Goal: Task Accomplishment & Management: Manage account settings

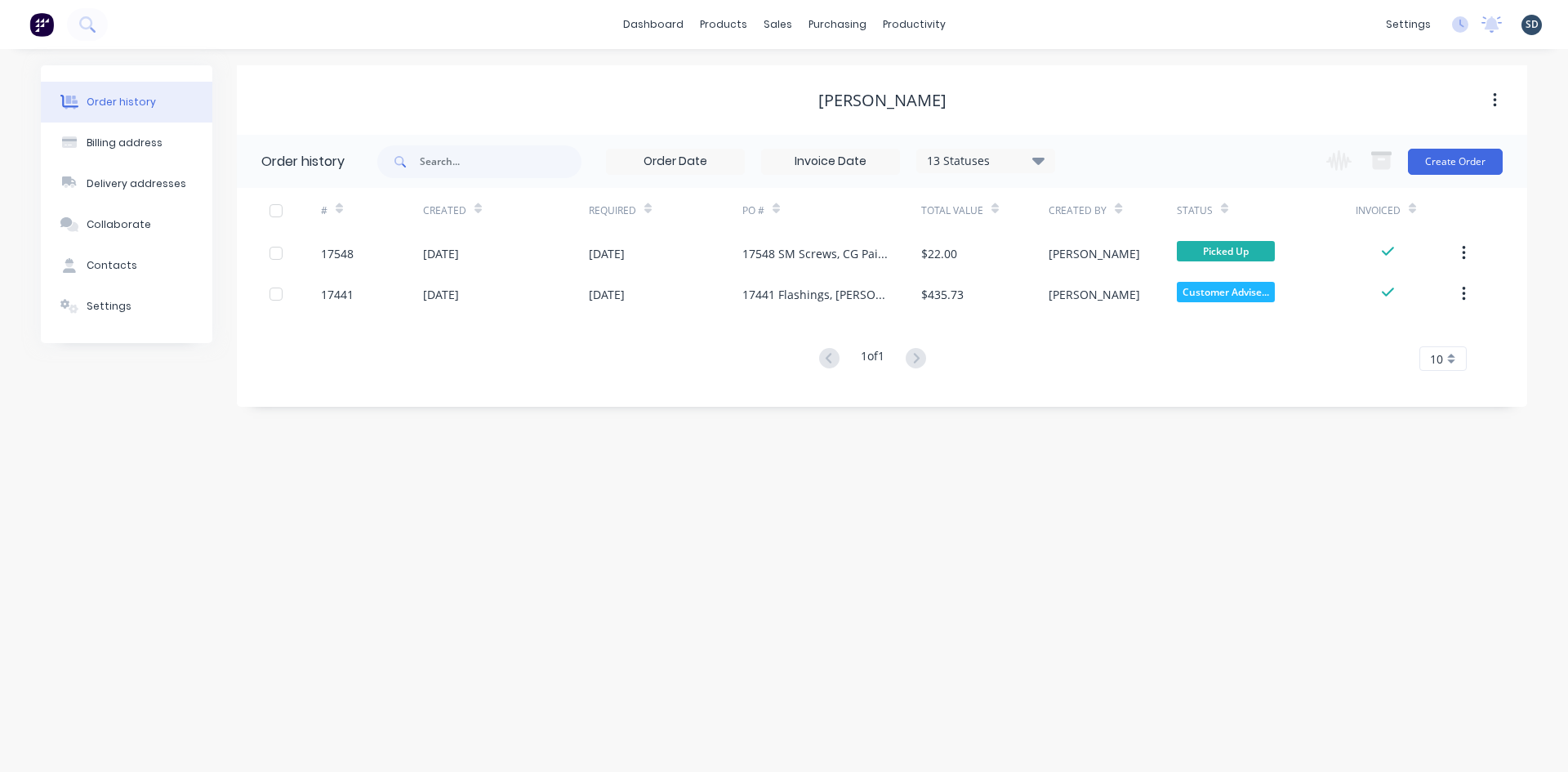
click at [784, 370] on div "1 of 1 10 5 10 15 20 25 30 35" at bounding box center [872, 359] width 1271 height 24
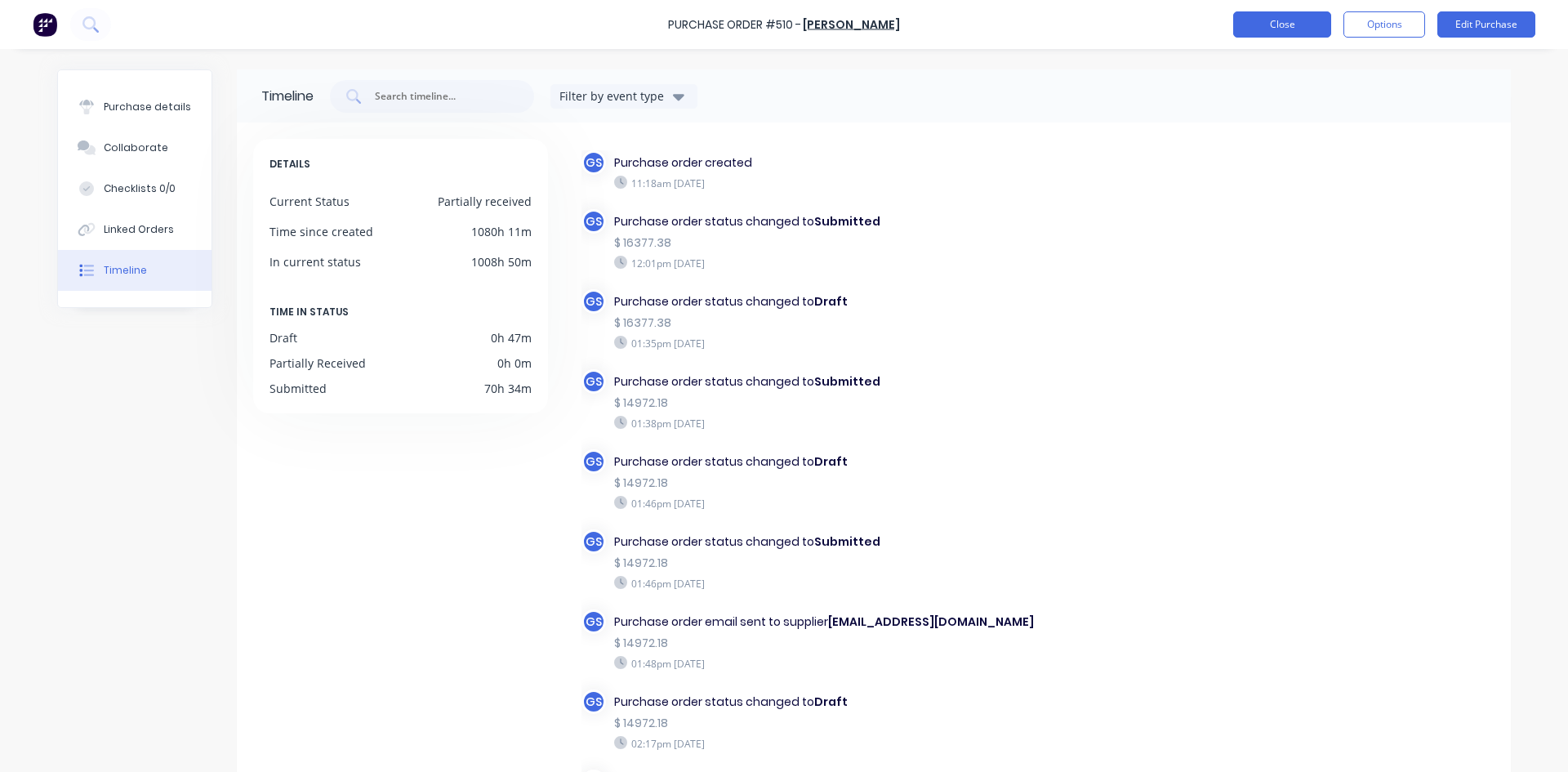
click at [1269, 27] on button "Close" at bounding box center [1282, 25] width 98 height 27
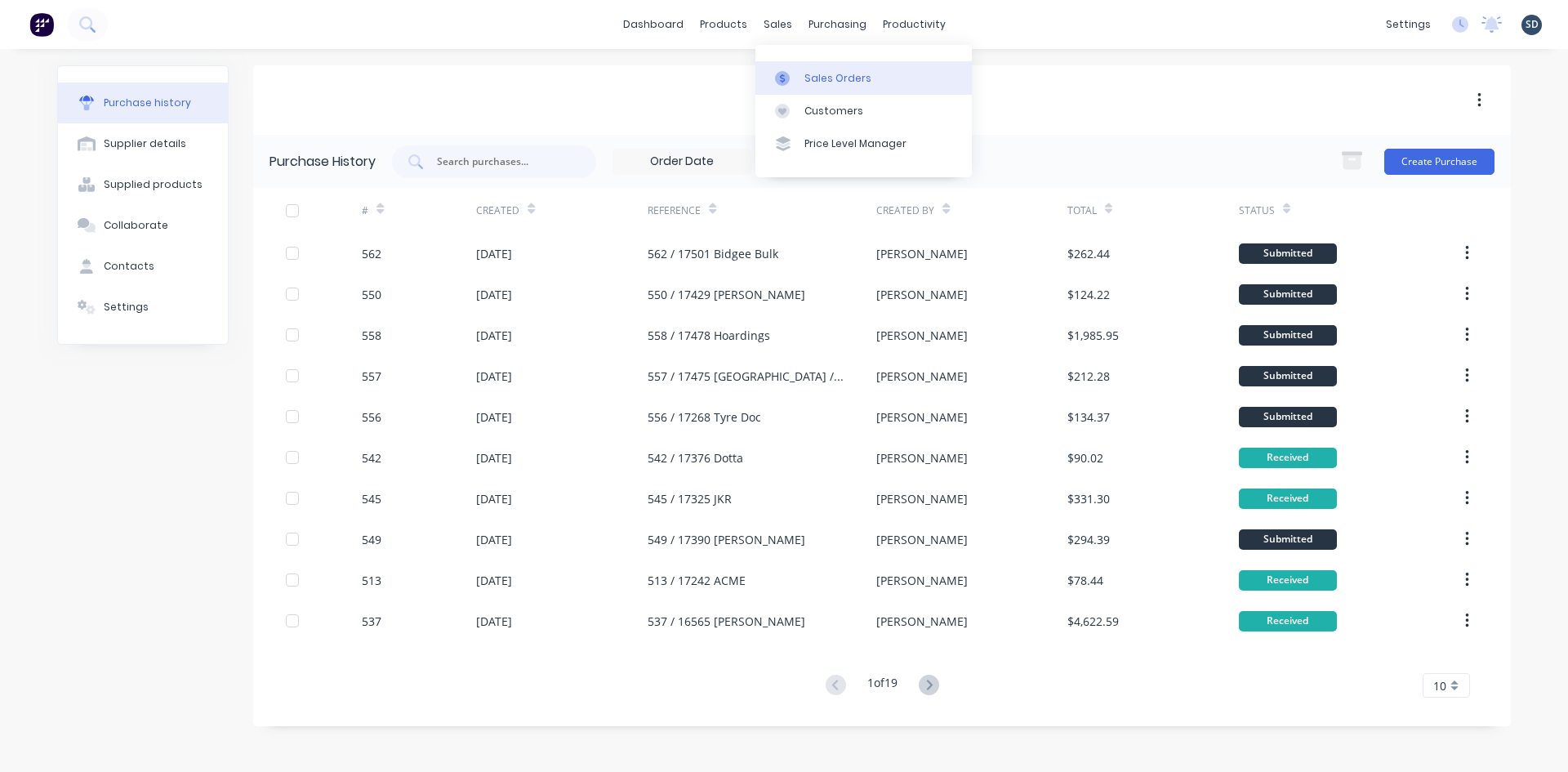
click at [819, 75] on div "Sales Orders" at bounding box center [838, 79] width 67 height 15
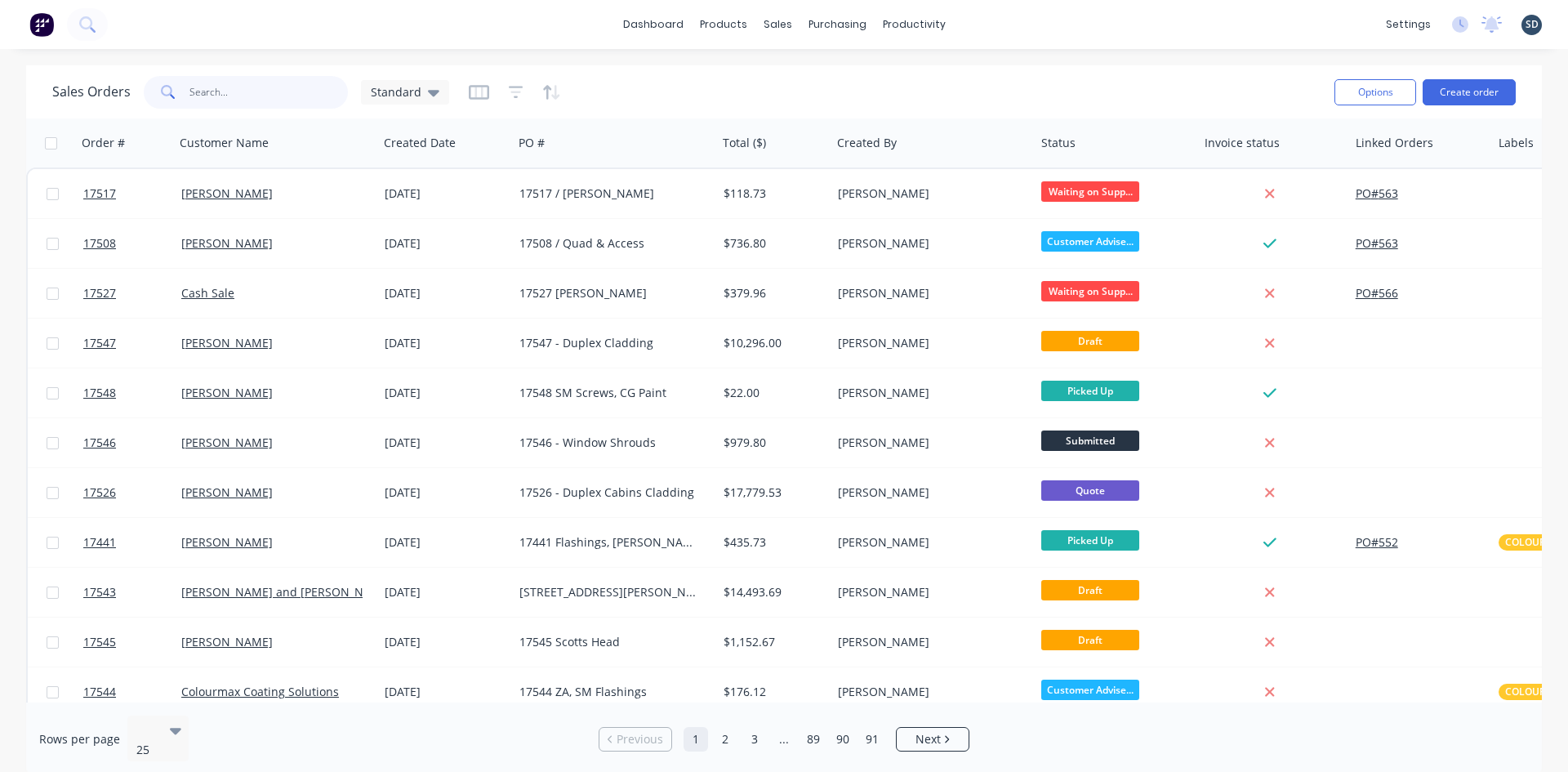
click at [288, 93] on input "text" at bounding box center [269, 92] width 159 height 32
type input "SMITH"
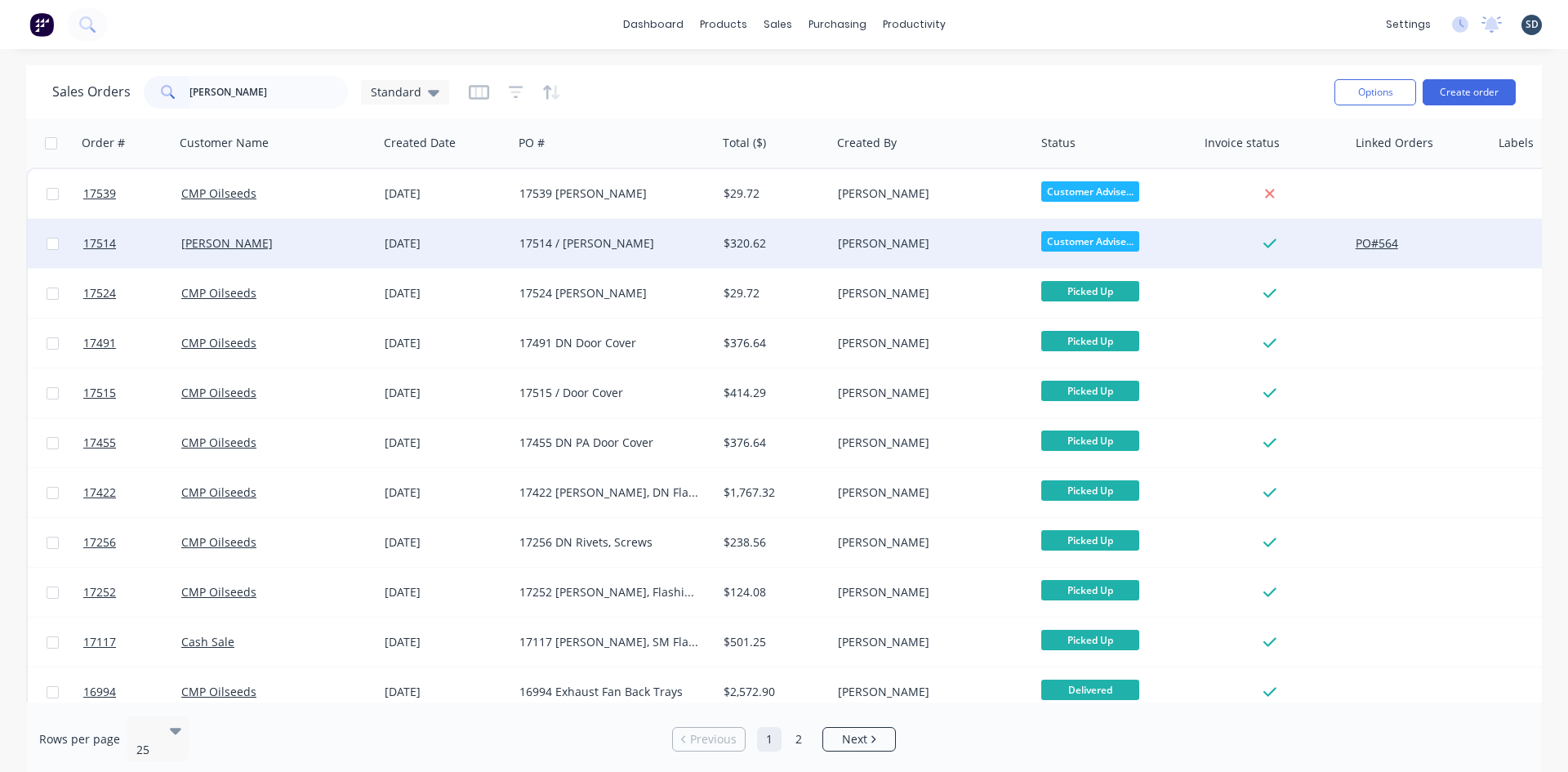
click at [345, 241] on div "[PERSON_NAME]" at bounding box center [272, 244] width 181 height 17
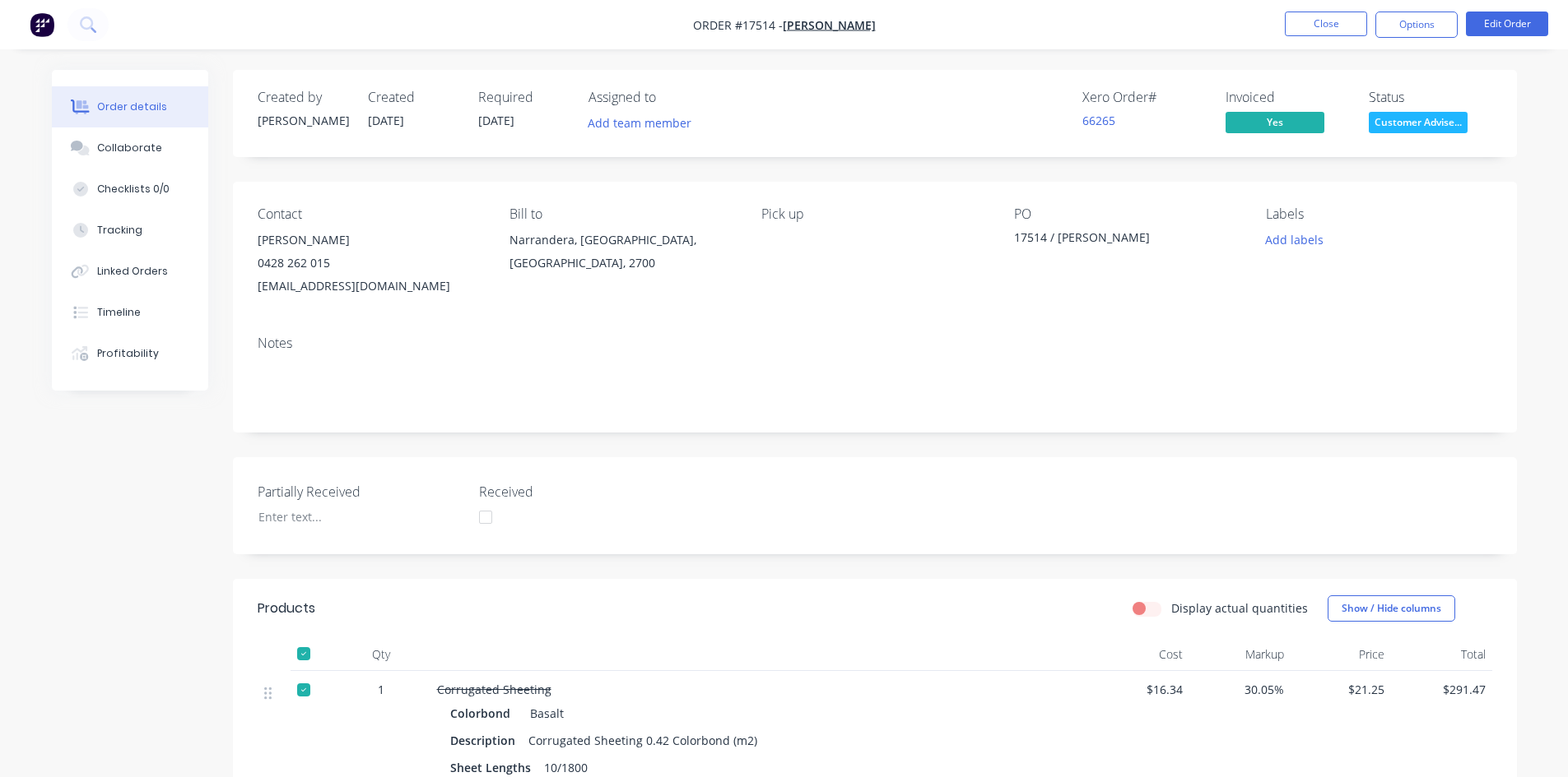
click at [868, 173] on div "Created by Geoff Created 05/09/25 Required 09/09/25 Assigned to Add team member…" at bounding box center [874, 619] width 1284 height 1097
click at [653, 169] on div "Created by Geoff Created 05/09/25 Required 09/09/25 Assigned to Add team member…" at bounding box center [874, 619] width 1284 height 1097
click at [113, 292] on button "Timeline" at bounding box center [129, 312] width 156 height 41
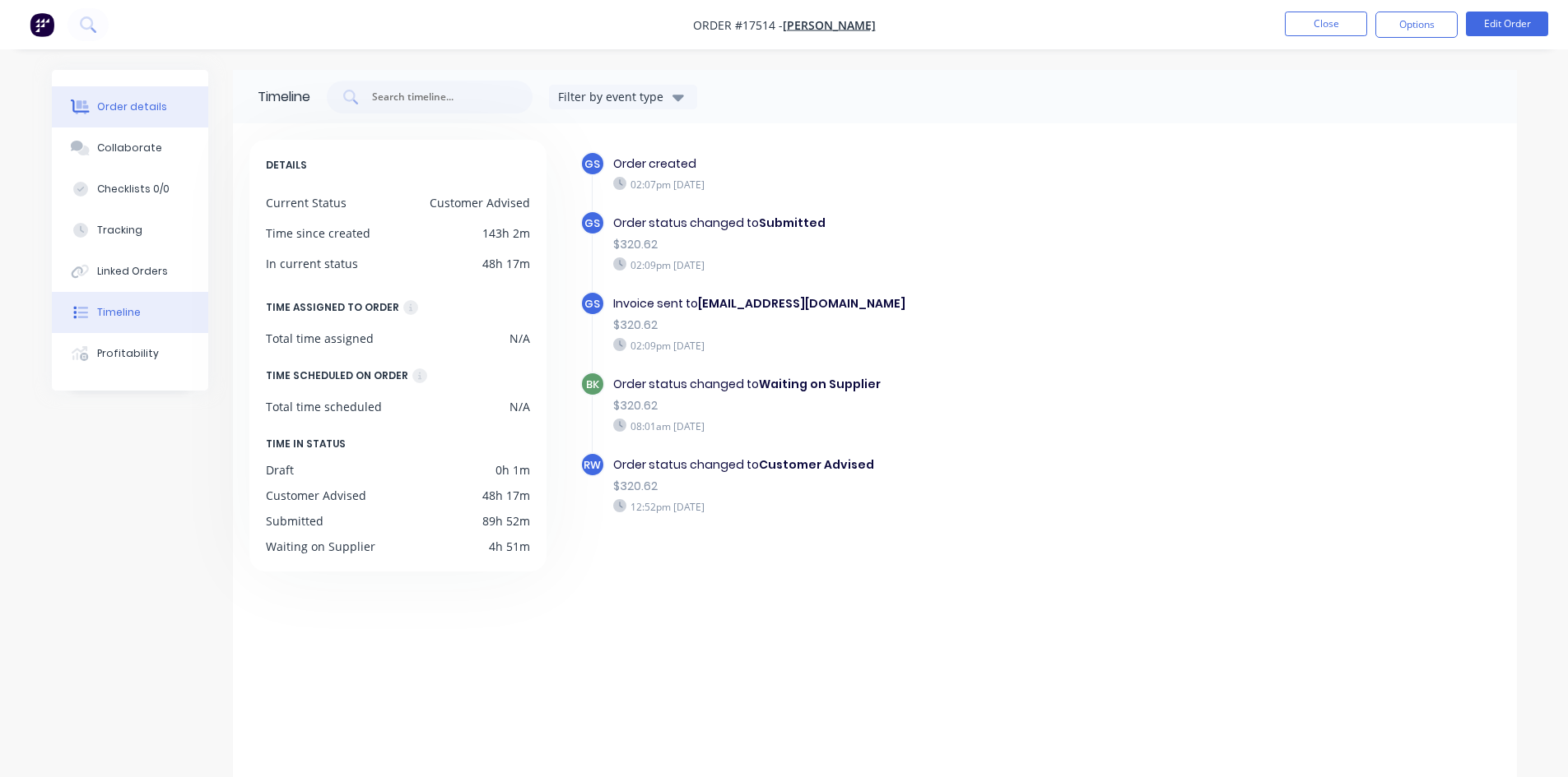
click at [150, 111] on div "Order details" at bounding box center [132, 107] width 70 height 15
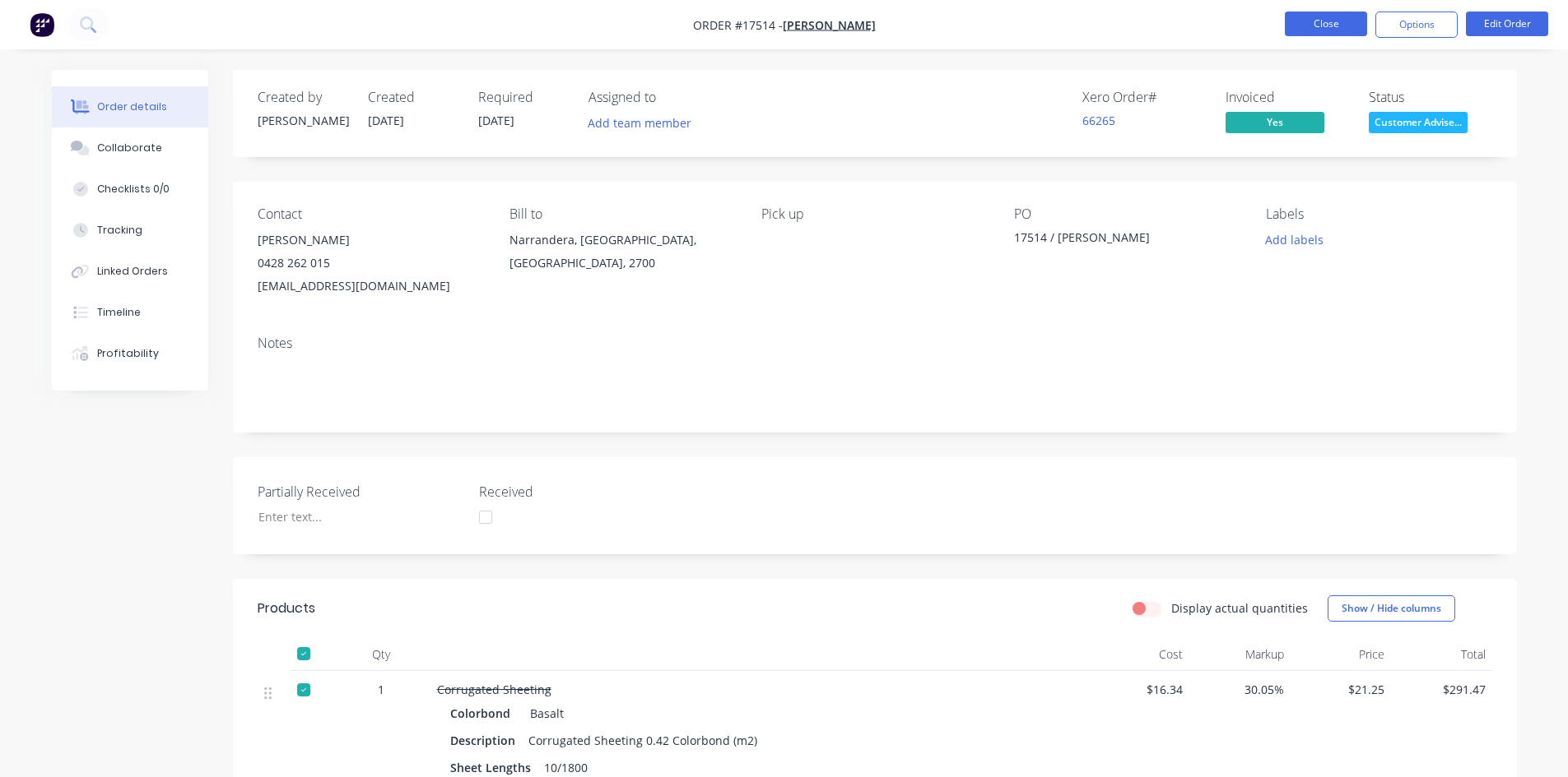
click at [1337, 25] on button "Close" at bounding box center [1325, 24] width 83 height 25
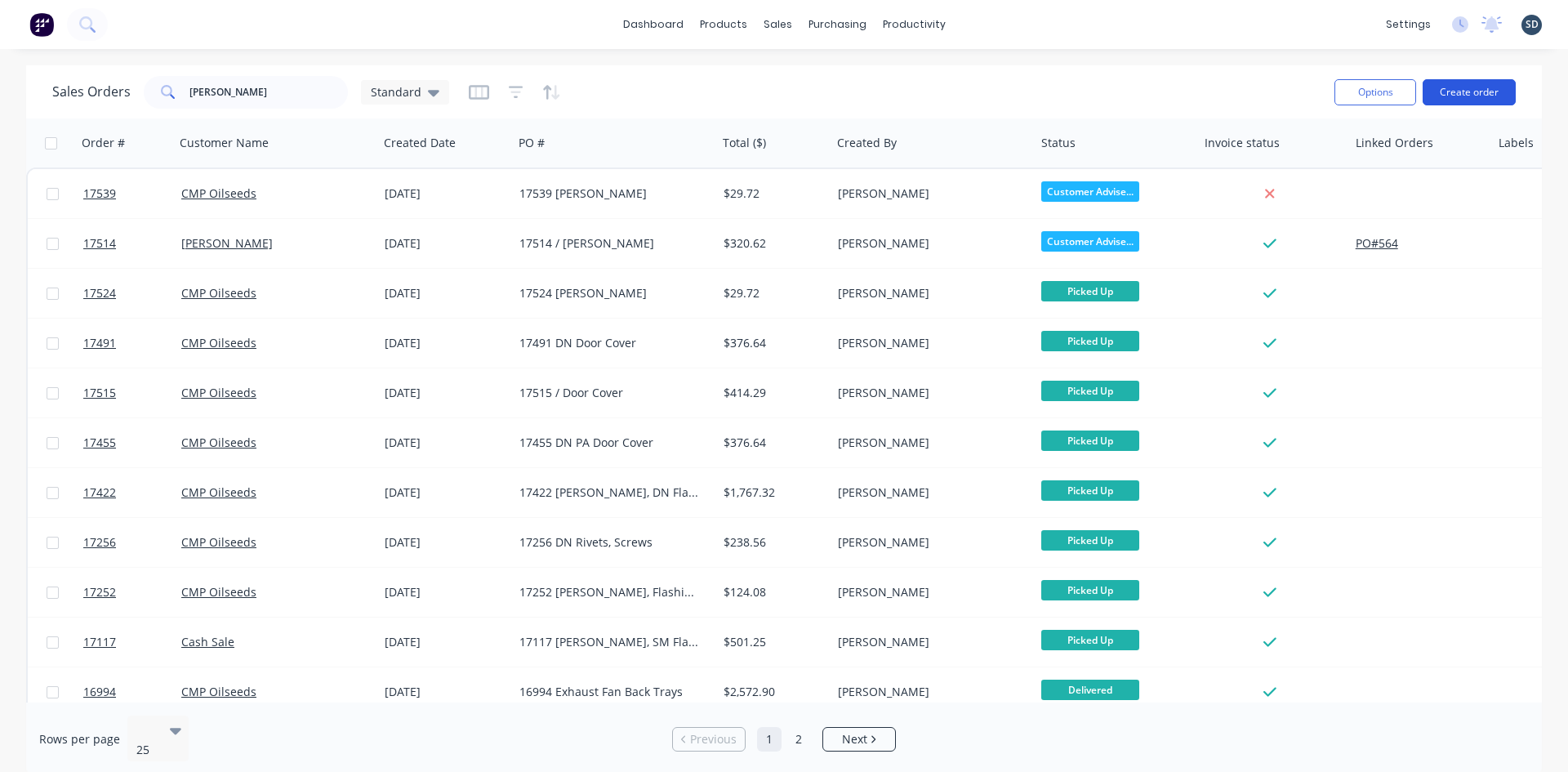
click at [1452, 95] on button "Create order" at bounding box center [1469, 93] width 93 height 27
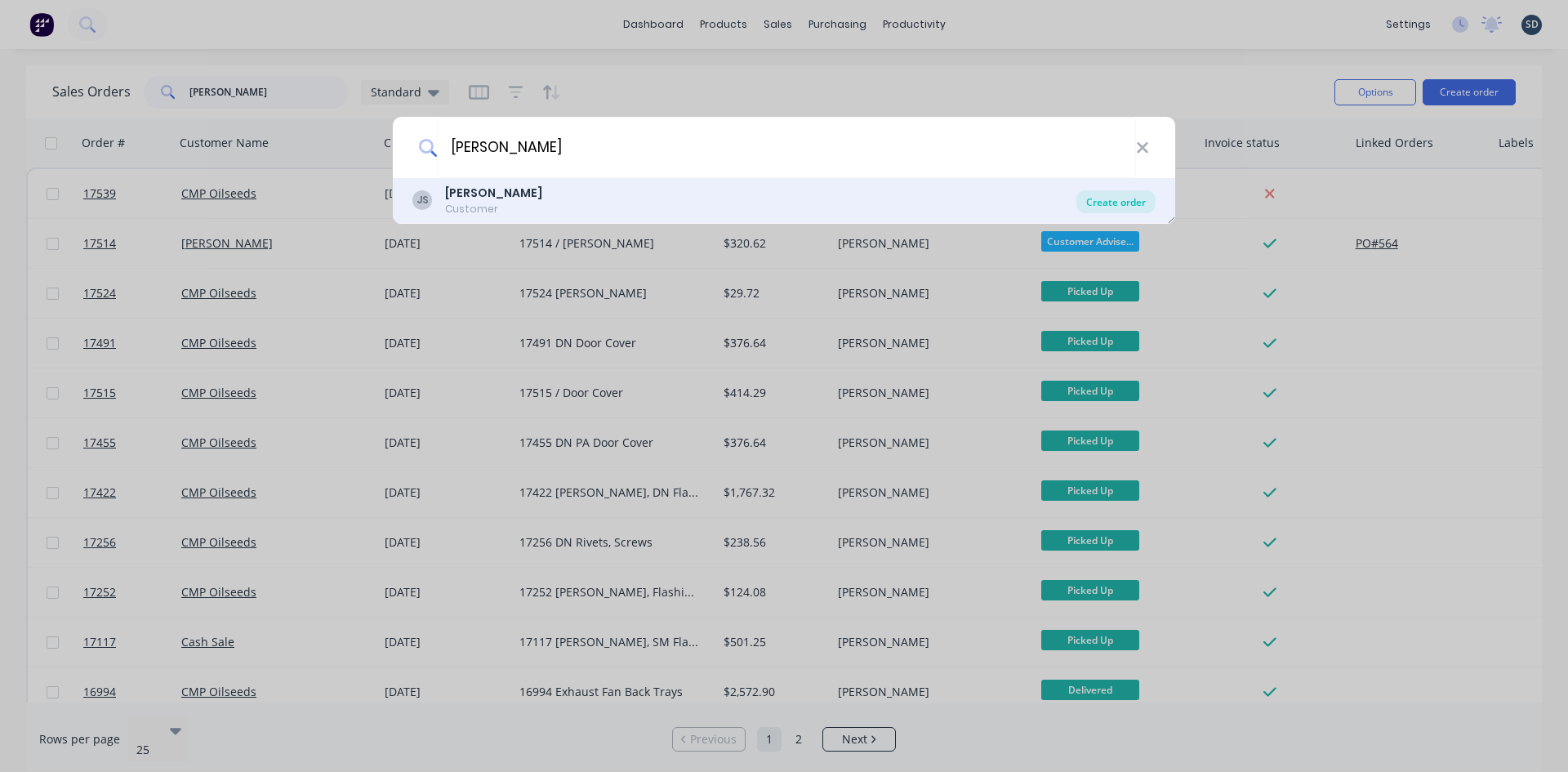
type input "JOHN SMITH"
click at [1113, 201] on div "Create order" at bounding box center [1116, 202] width 79 height 23
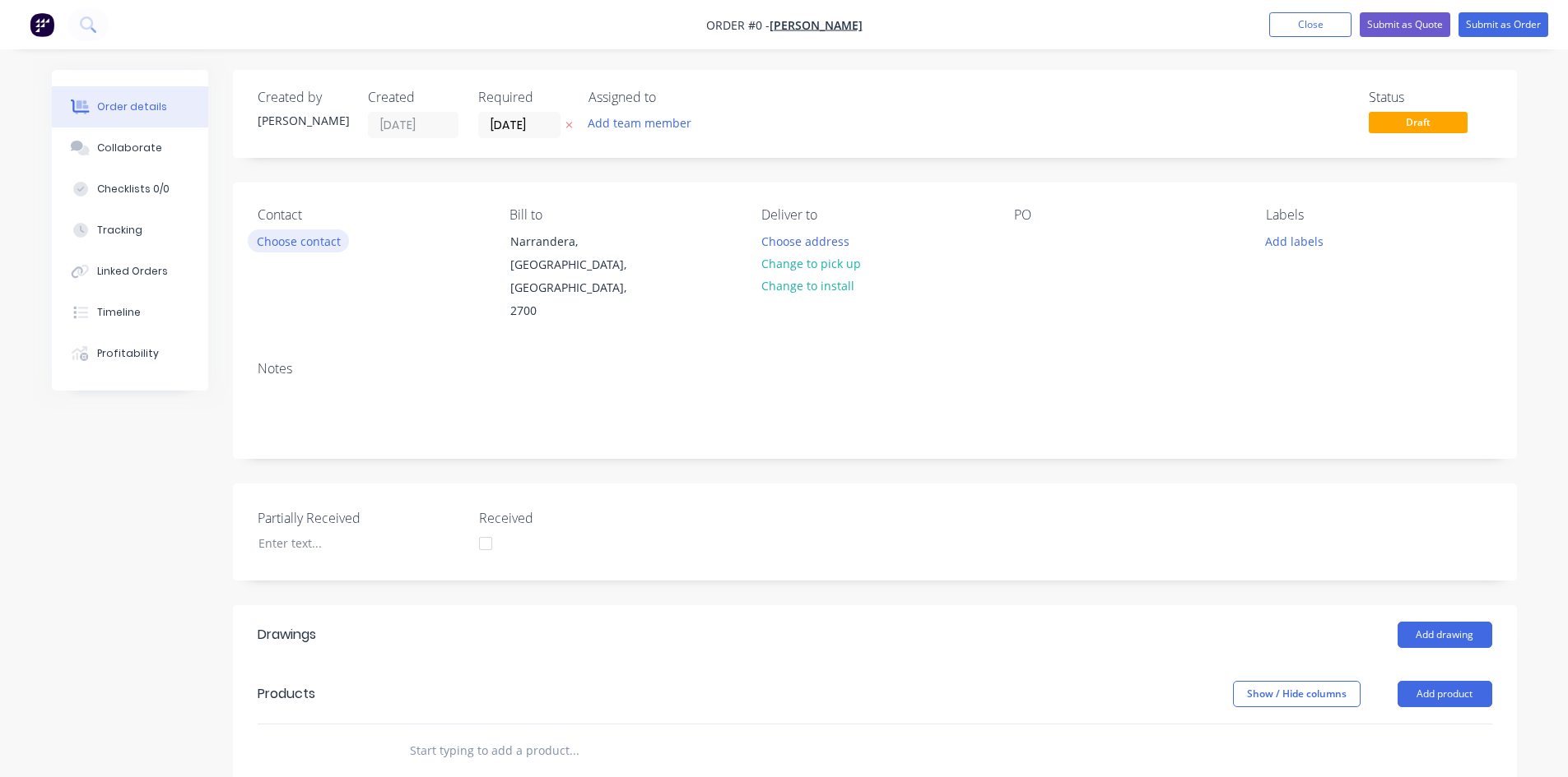
click at [335, 244] on button "Choose contact" at bounding box center [298, 240] width 101 height 23
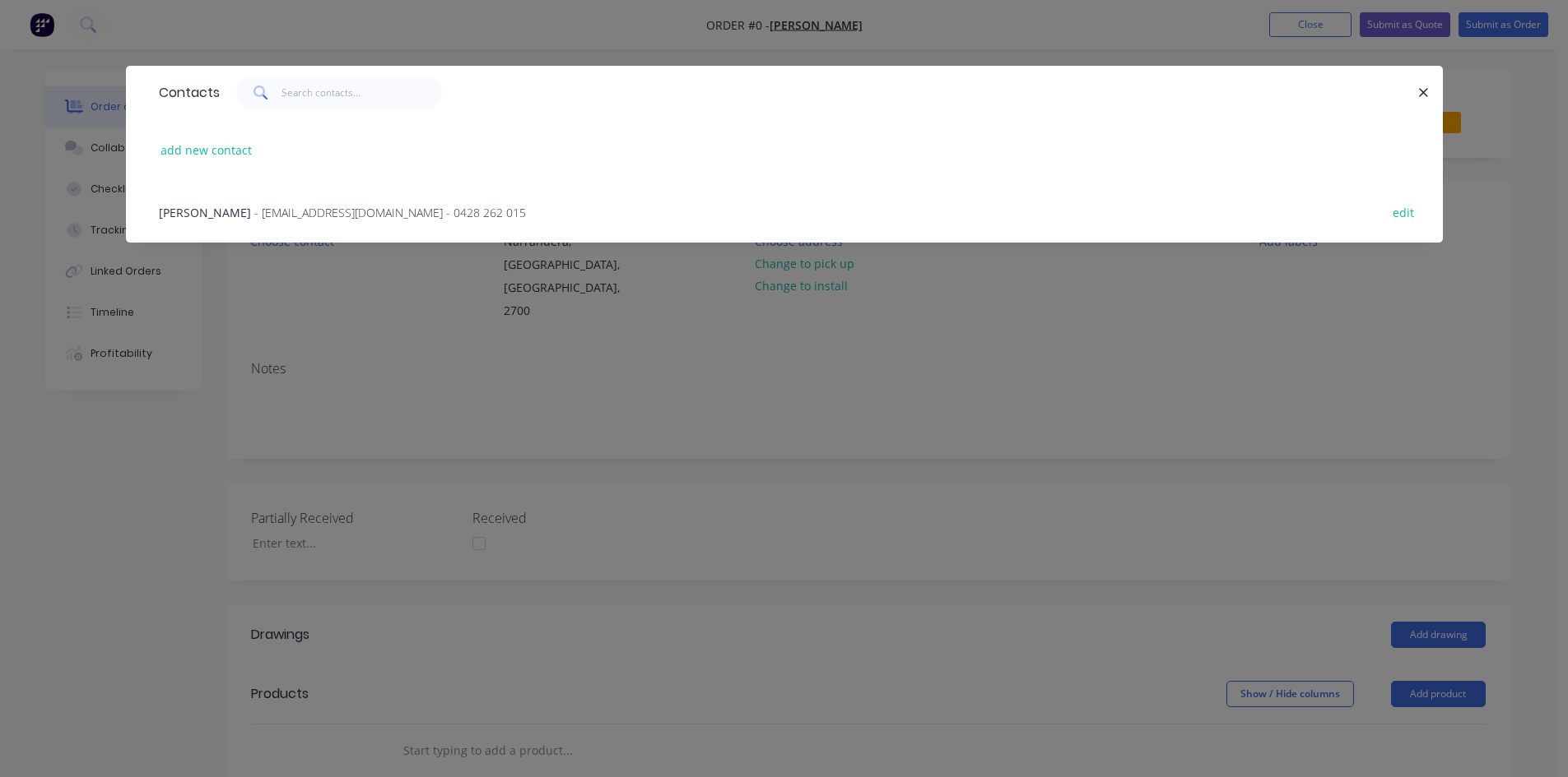
click at [320, 212] on span "- tyronejohn@bigpond.com - 0428 262 015" at bounding box center [390, 213] width 272 height 16
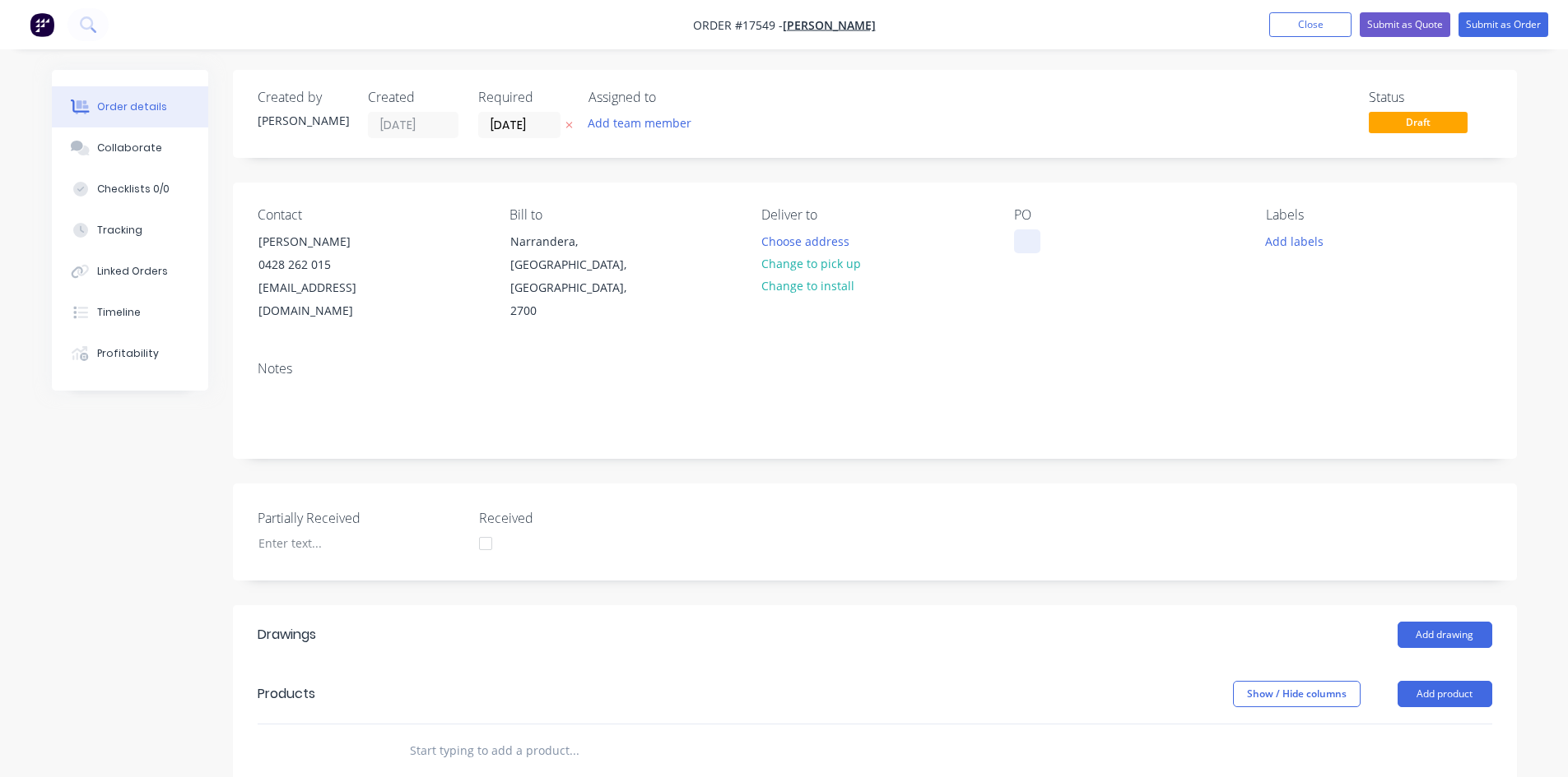
click at [1023, 242] on div at bounding box center [1028, 241] width 27 height 24
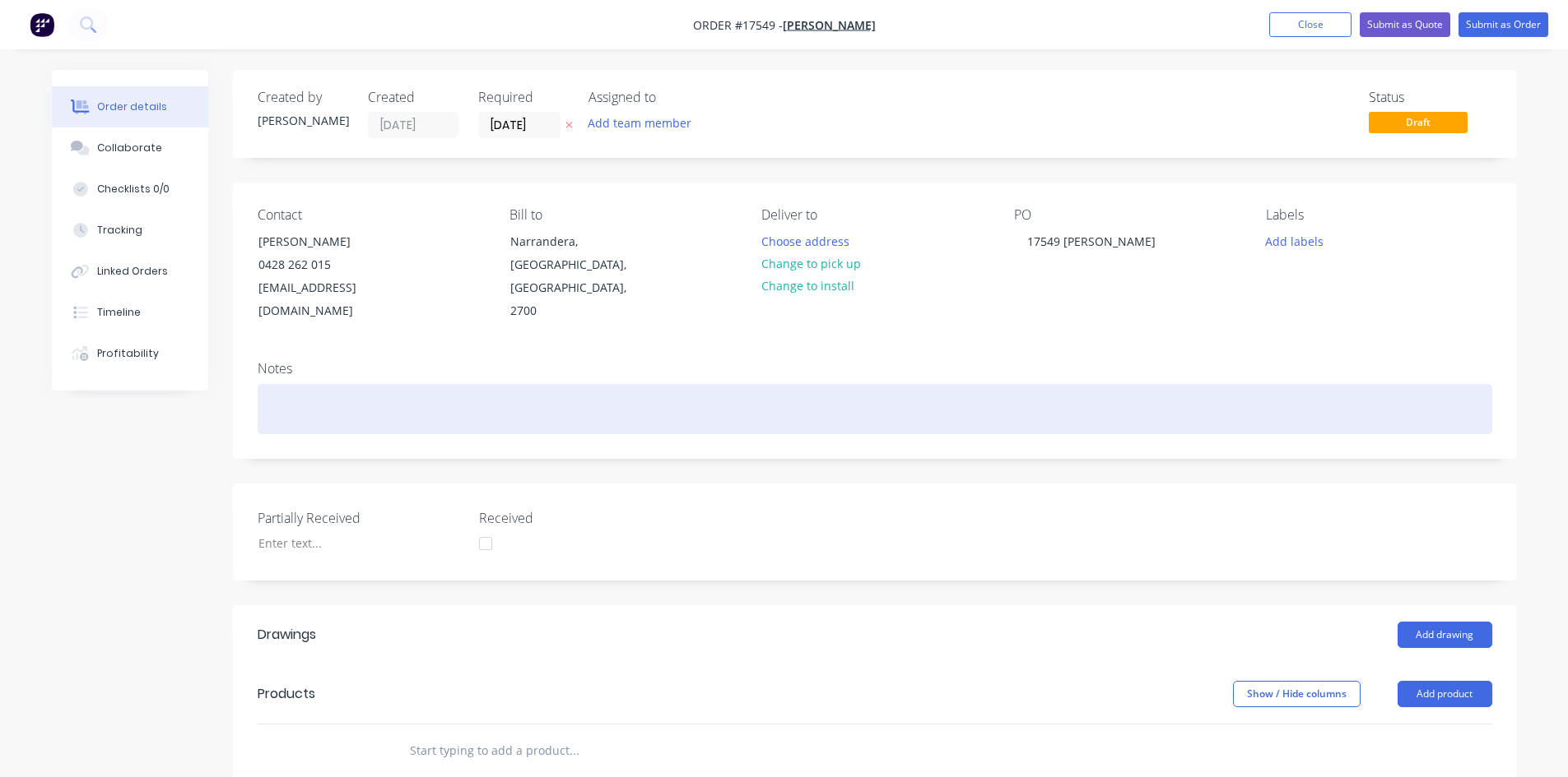
click at [949, 384] on div at bounding box center [875, 409] width 1234 height 50
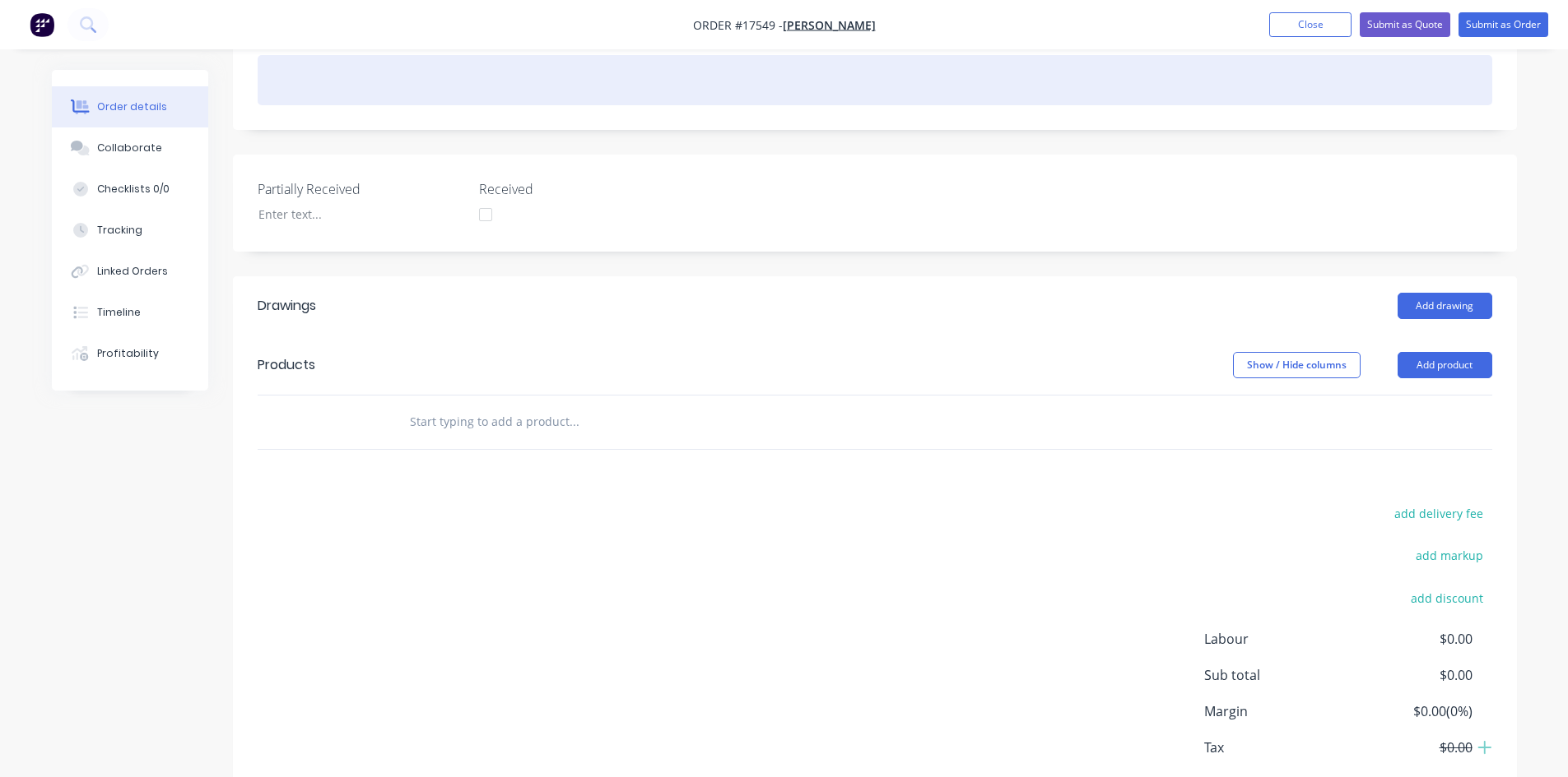
scroll to position [399, 0]
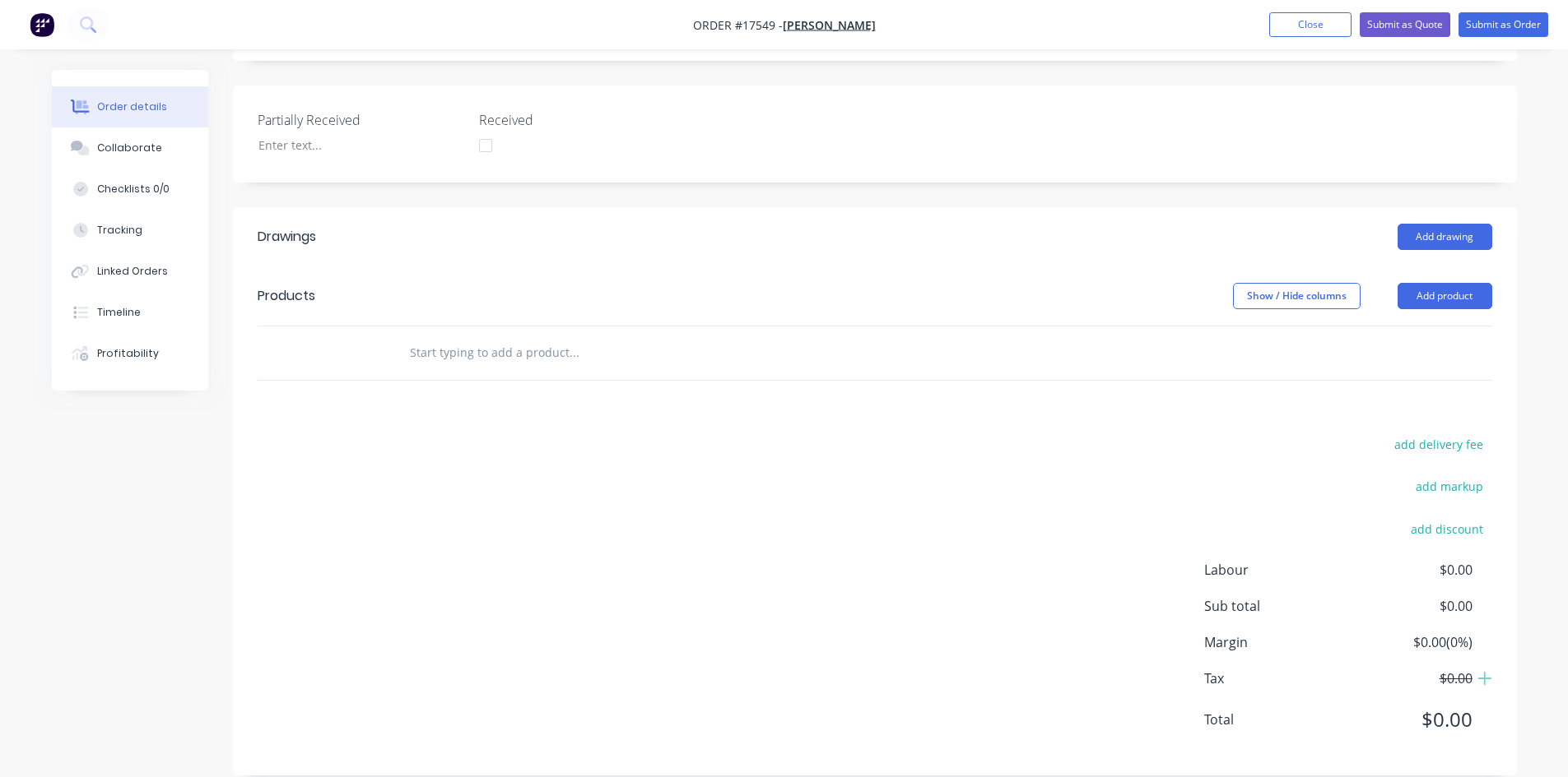
click at [519, 343] on input "text" at bounding box center [573, 353] width 329 height 33
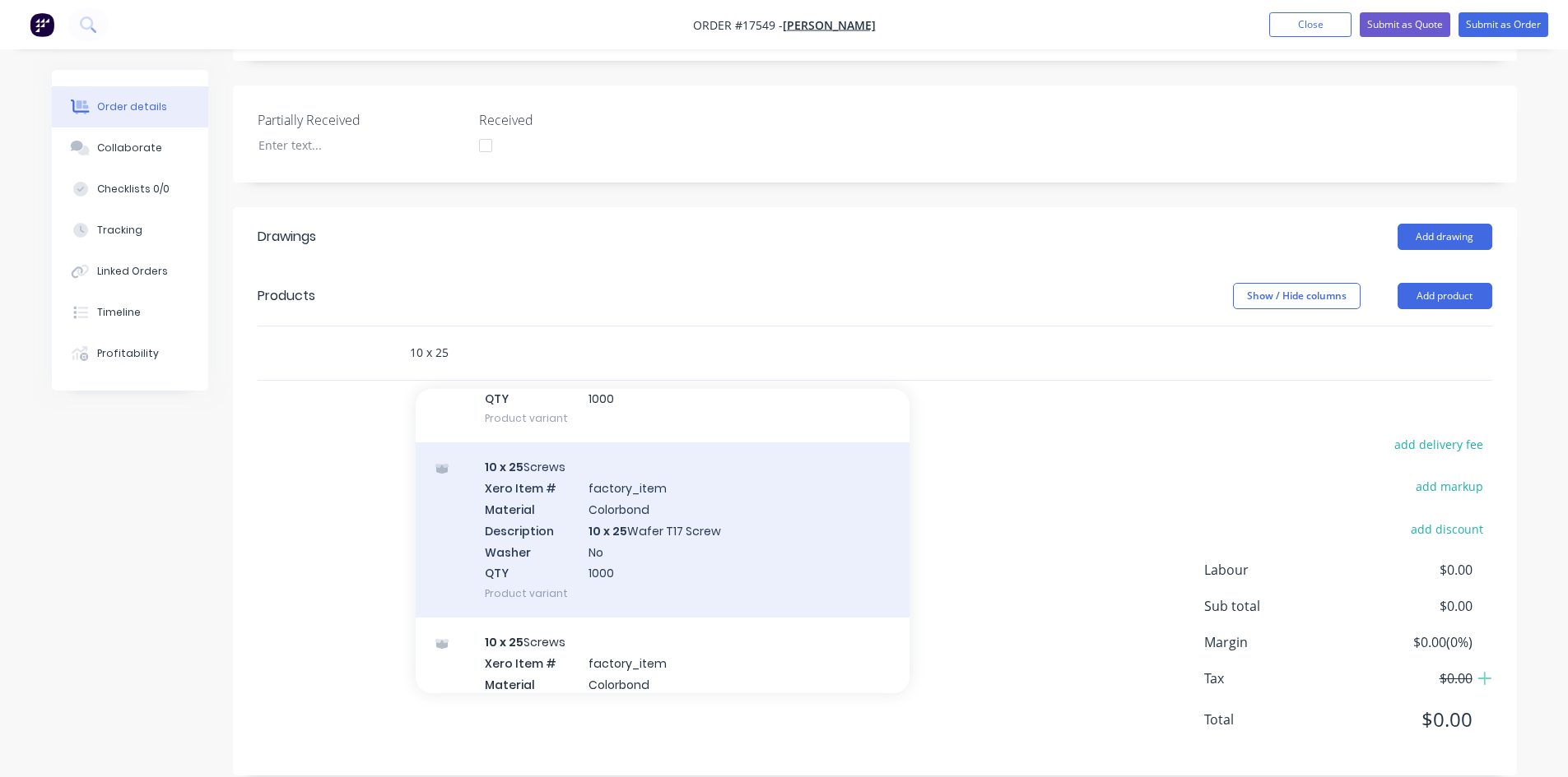
type input "10 x 25"
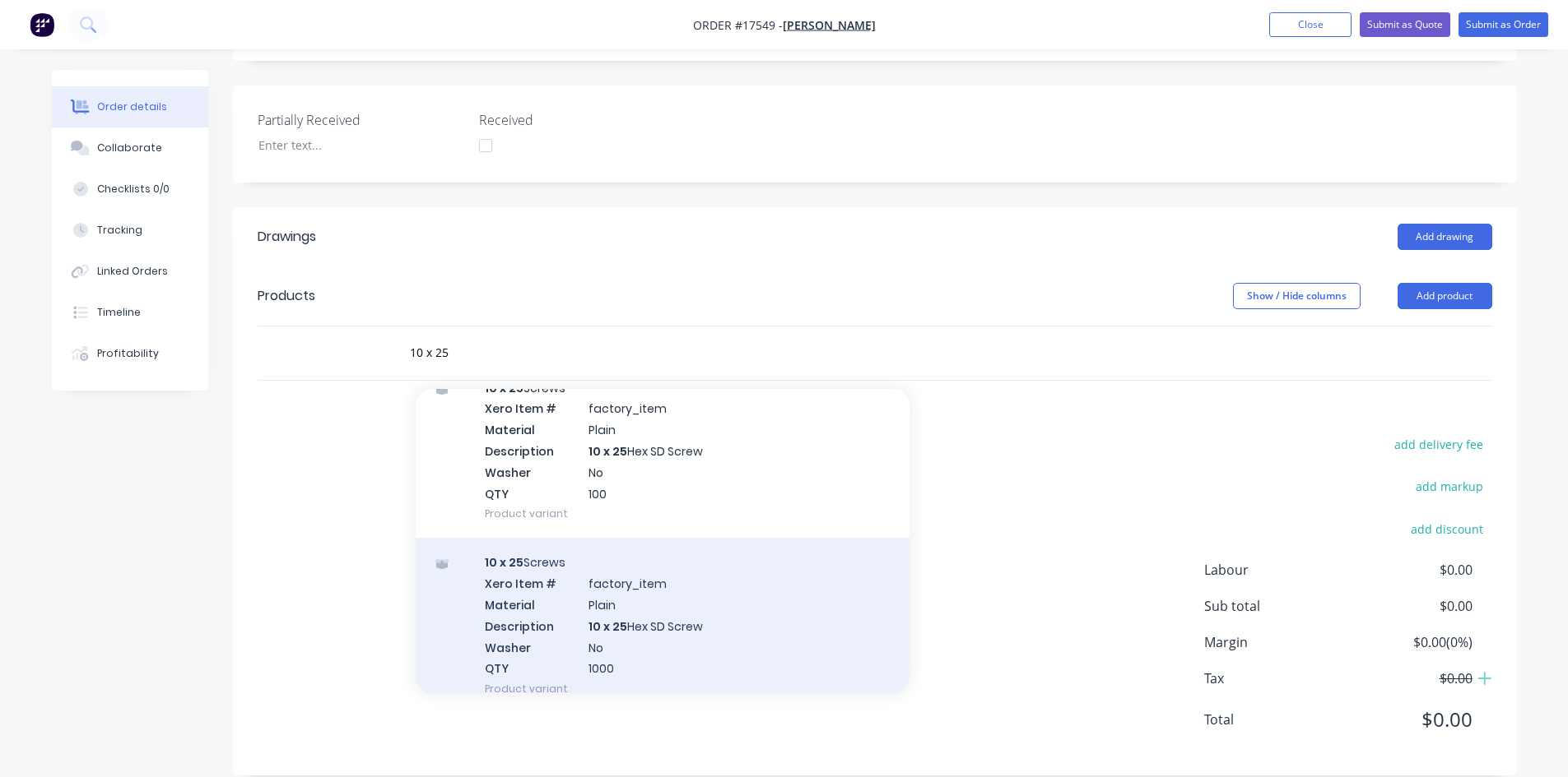
scroll to position [3625, 0]
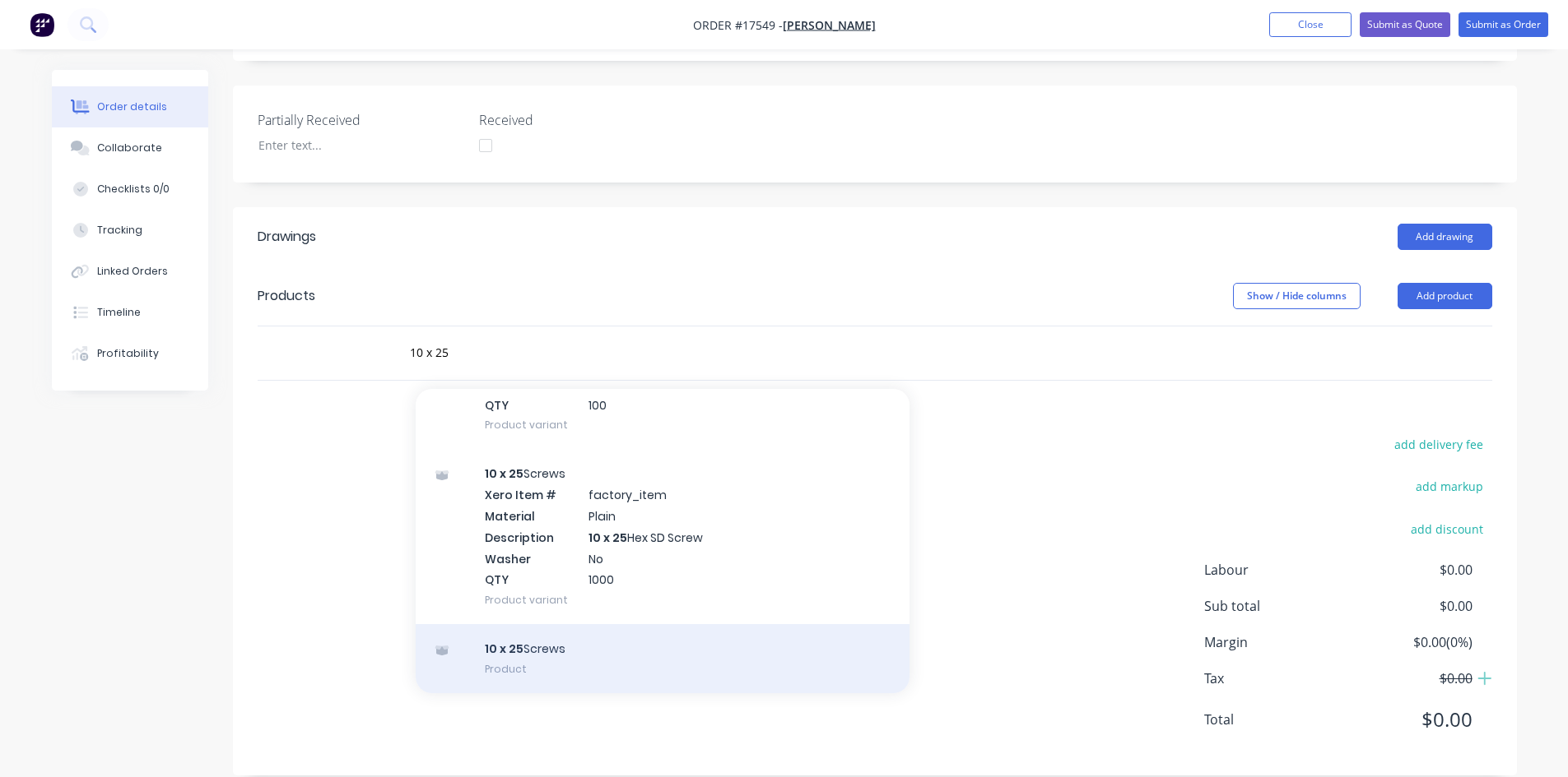
click at [627, 624] on div "10 x 25 Screws Product" at bounding box center [662, 659] width 494 height 69
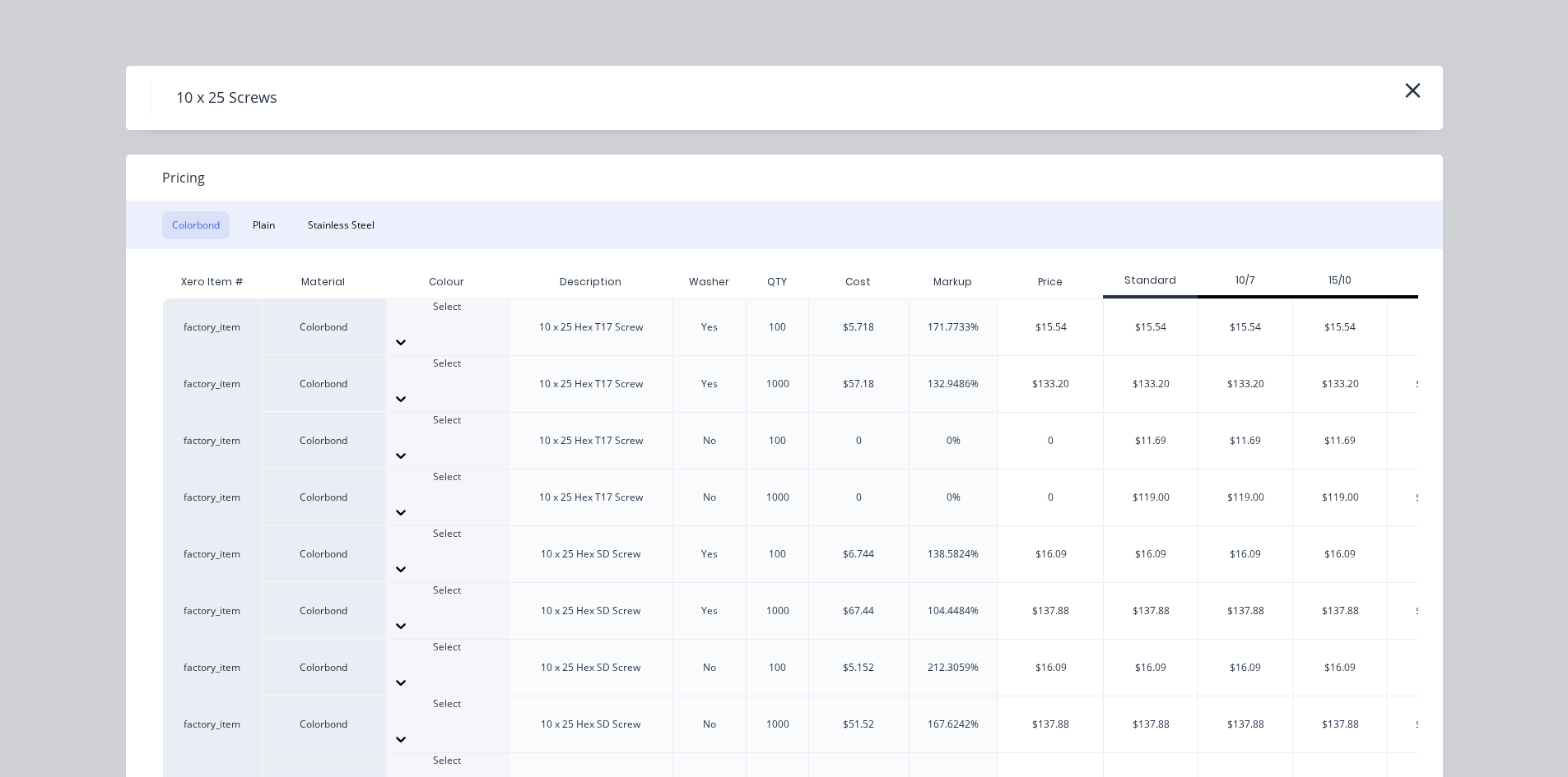
click at [405, 567] on icon at bounding box center [401, 569] width 10 height 6
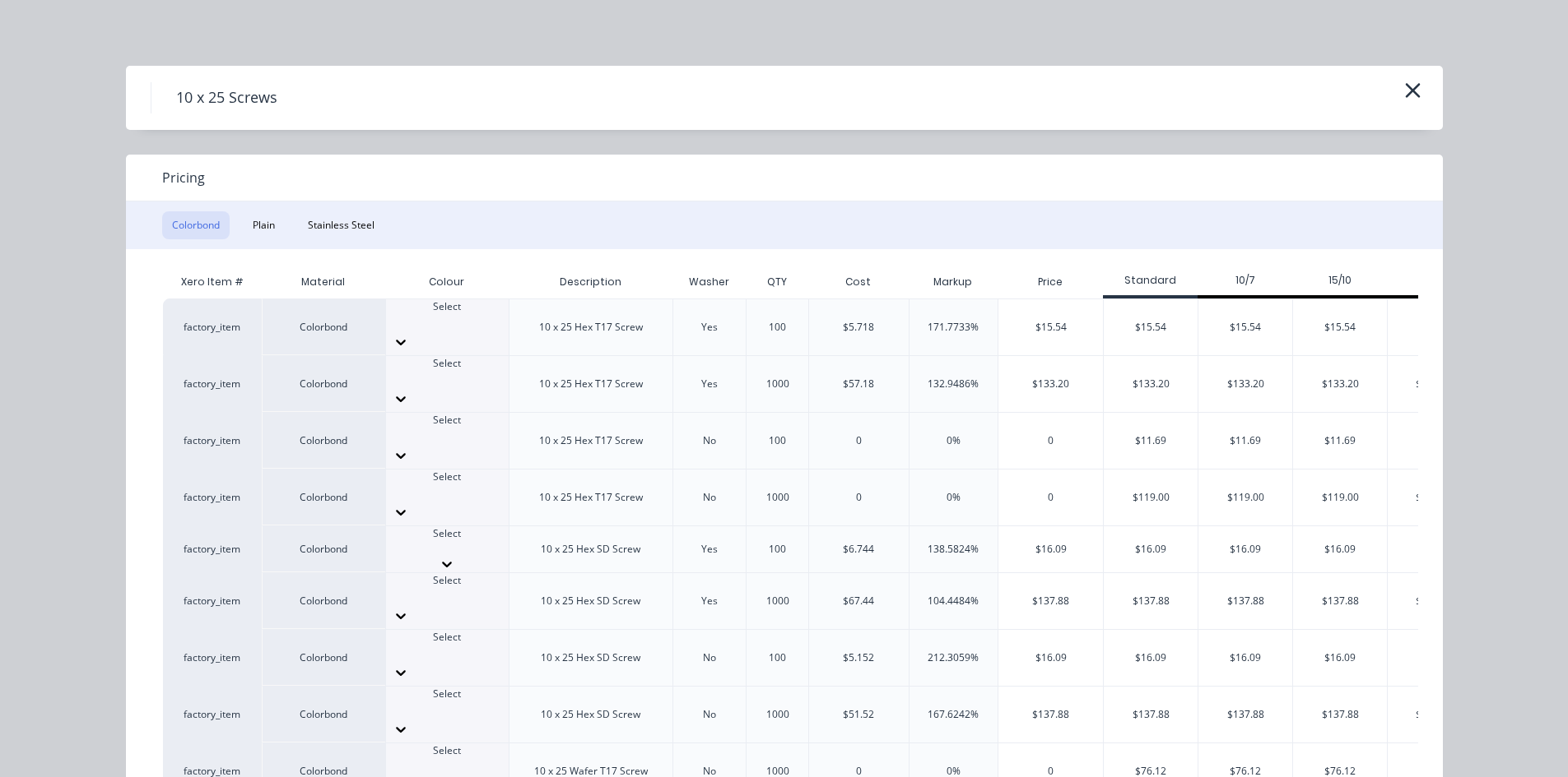
scroll to position [10, 0]
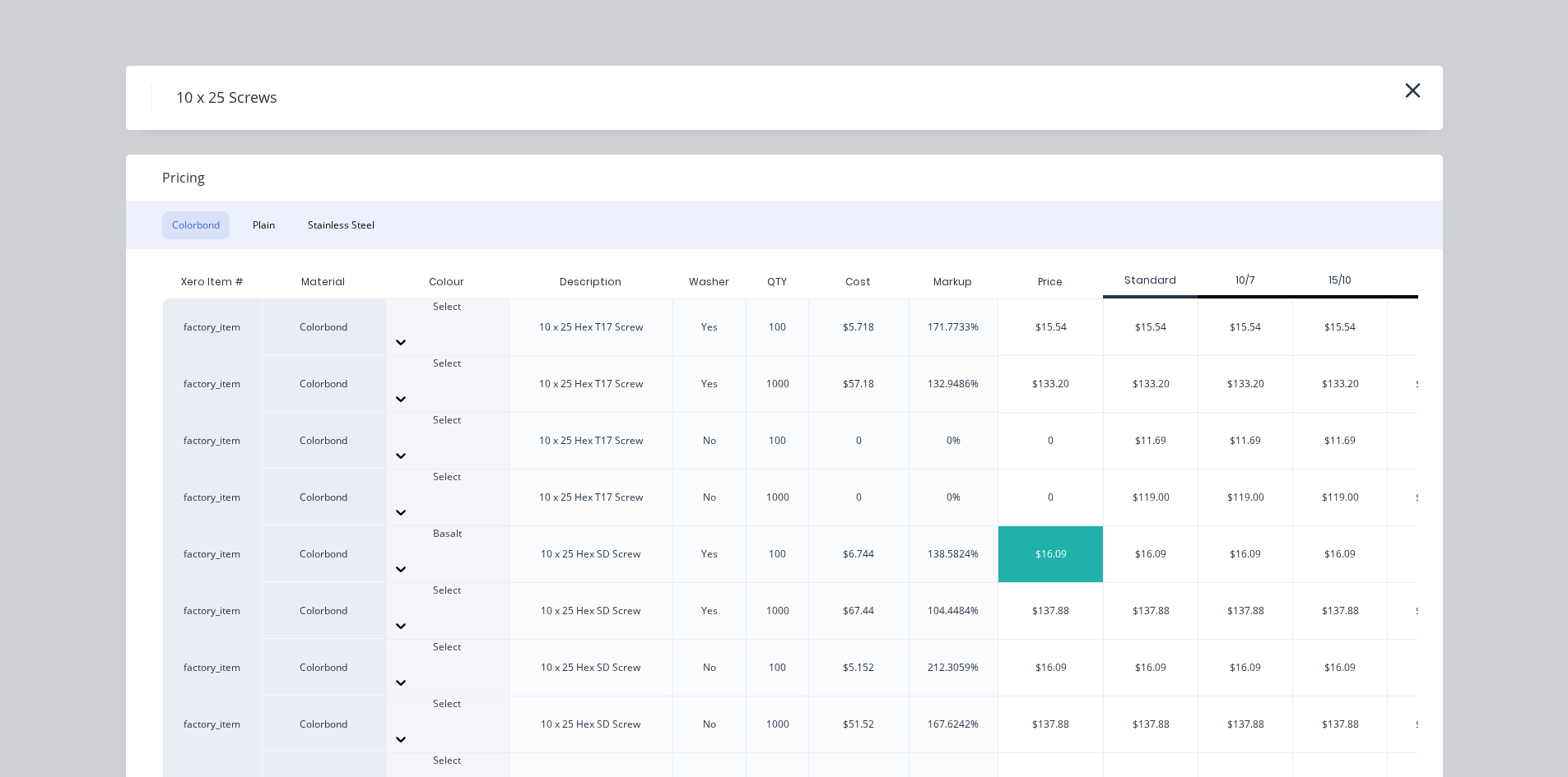
click at [1070, 526] on div "$16.09" at bounding box center [1050, 554] width 104 height 56
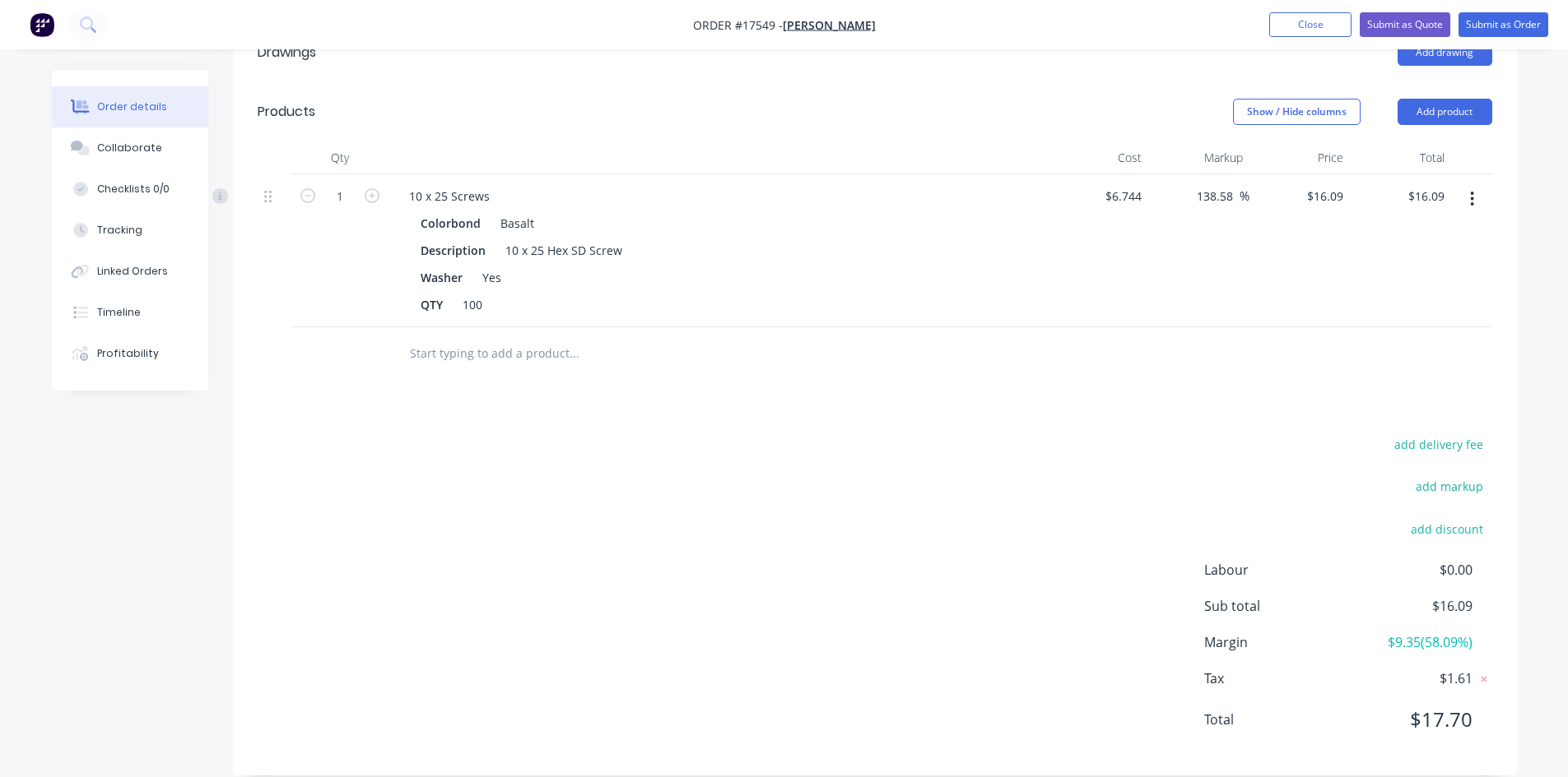
scroll to position [89, 0]
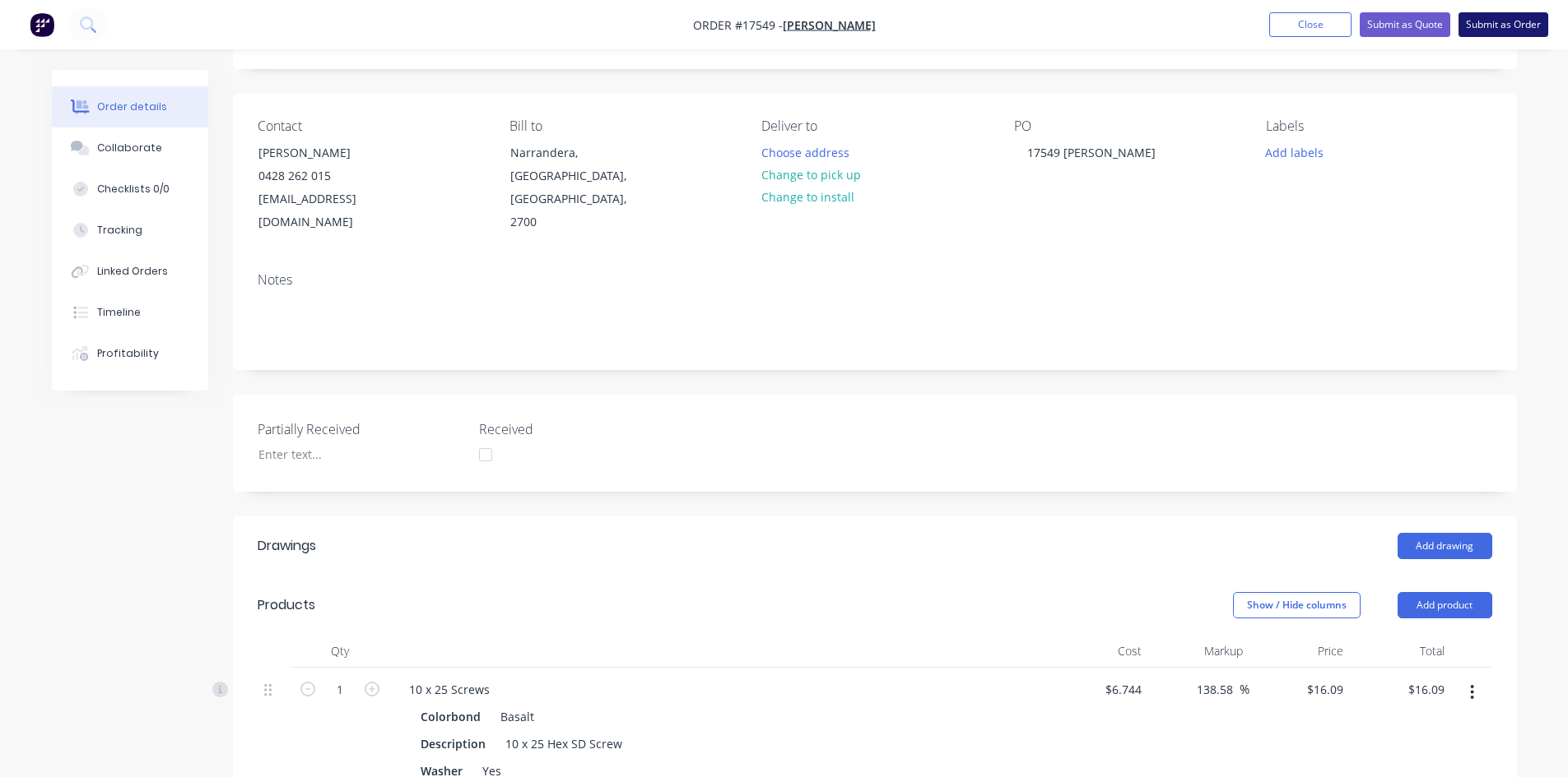
click at [1484, 24] on button "Submit as Order" at bounding box center [1503, 25] width 90 height 25
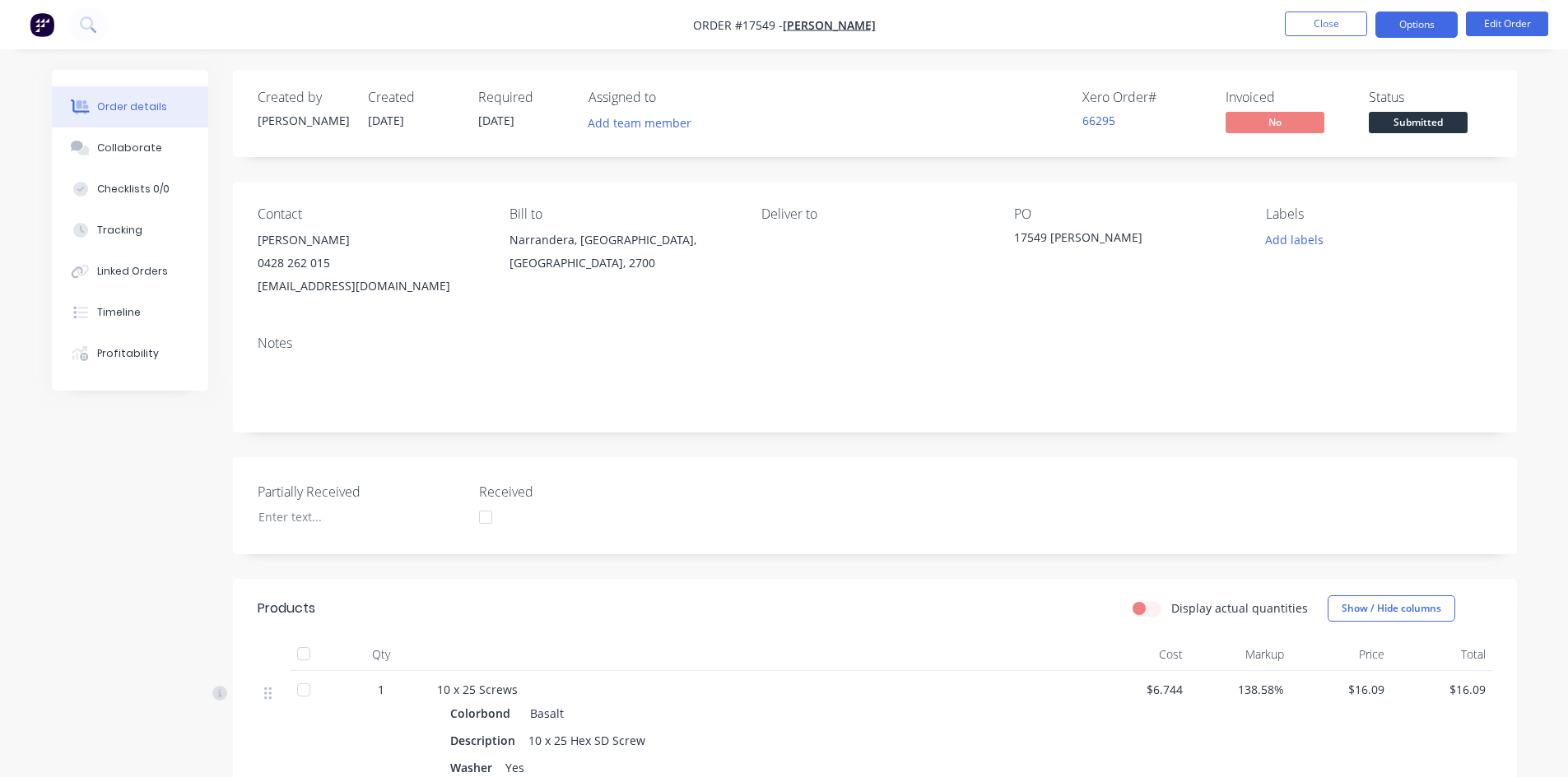
click at [1401, 21] on button "Options" at bounding box center [1416, 25] width 83 height 27
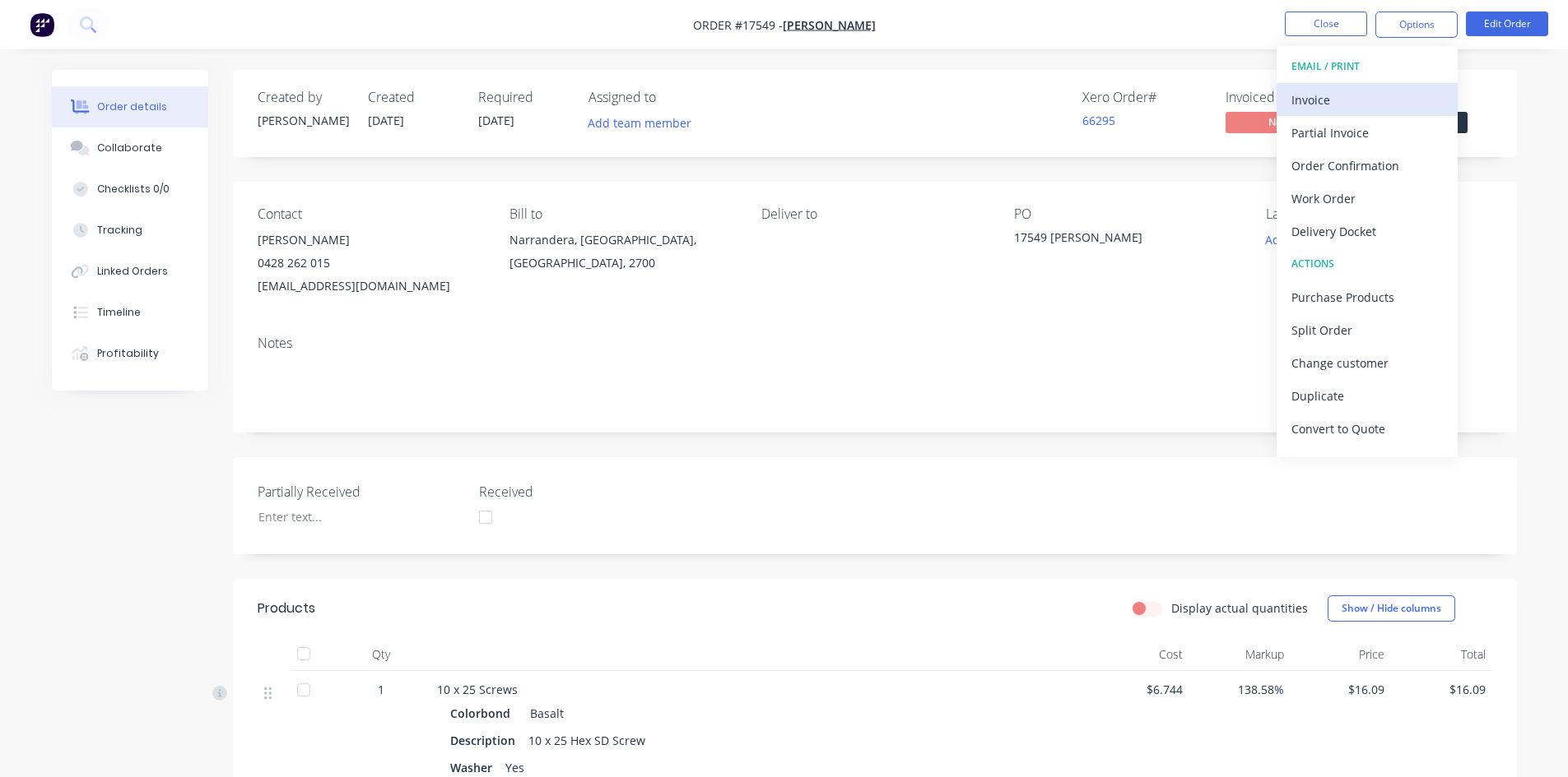
click at [1376, 96] on div "Invoice" at bounding box center [1367, 100] width 152 height 24
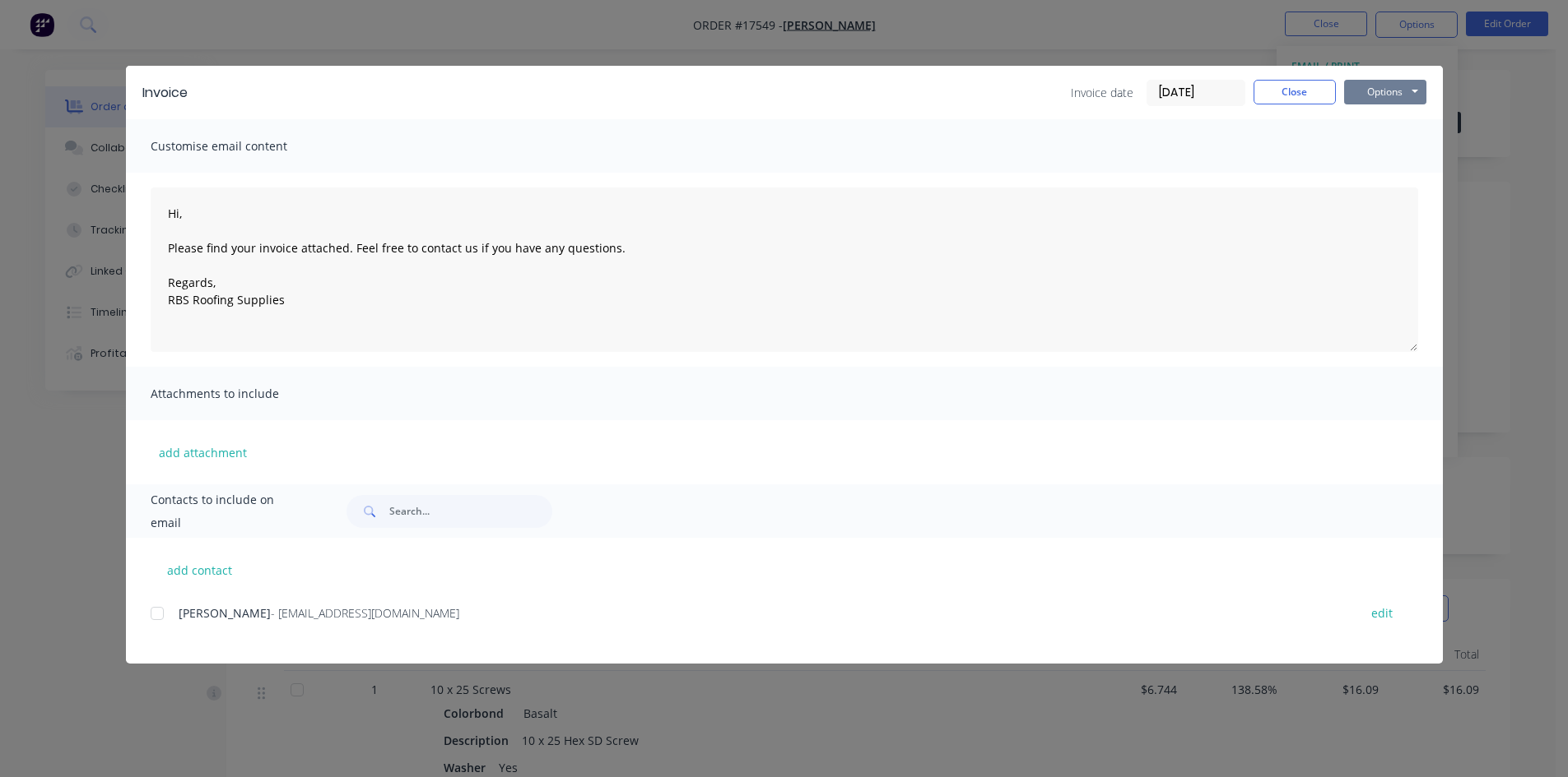
click at [1405, 94] on button "Options" at bounding box center [1385, 93] width 83 height 25
click at [1404, 150] on button "Print" at bounding box center [1396, 148] width 105 height 28
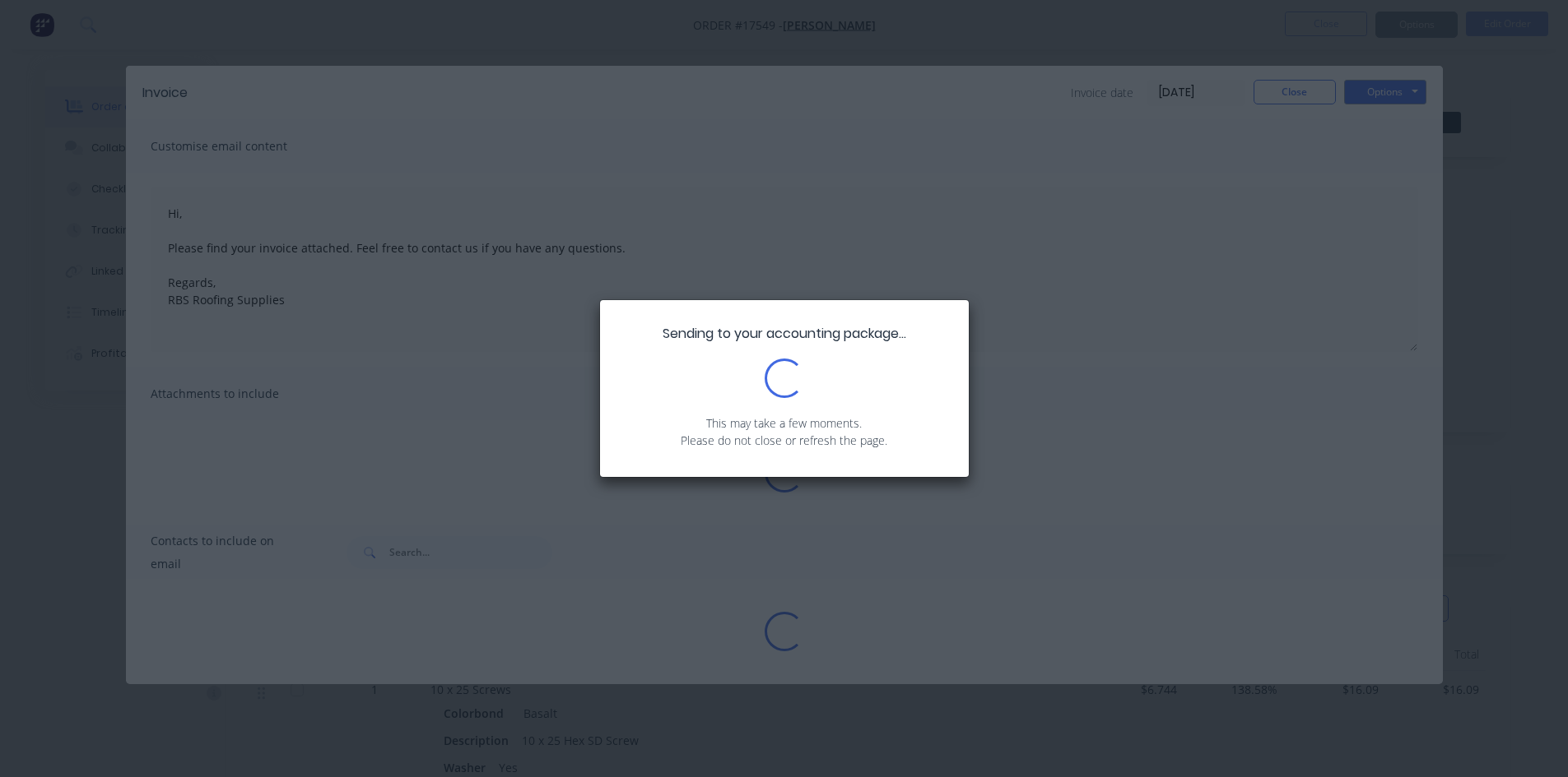
type textarea "Hi, Please find your invoice attached. Feel free to contact us if you have any …"
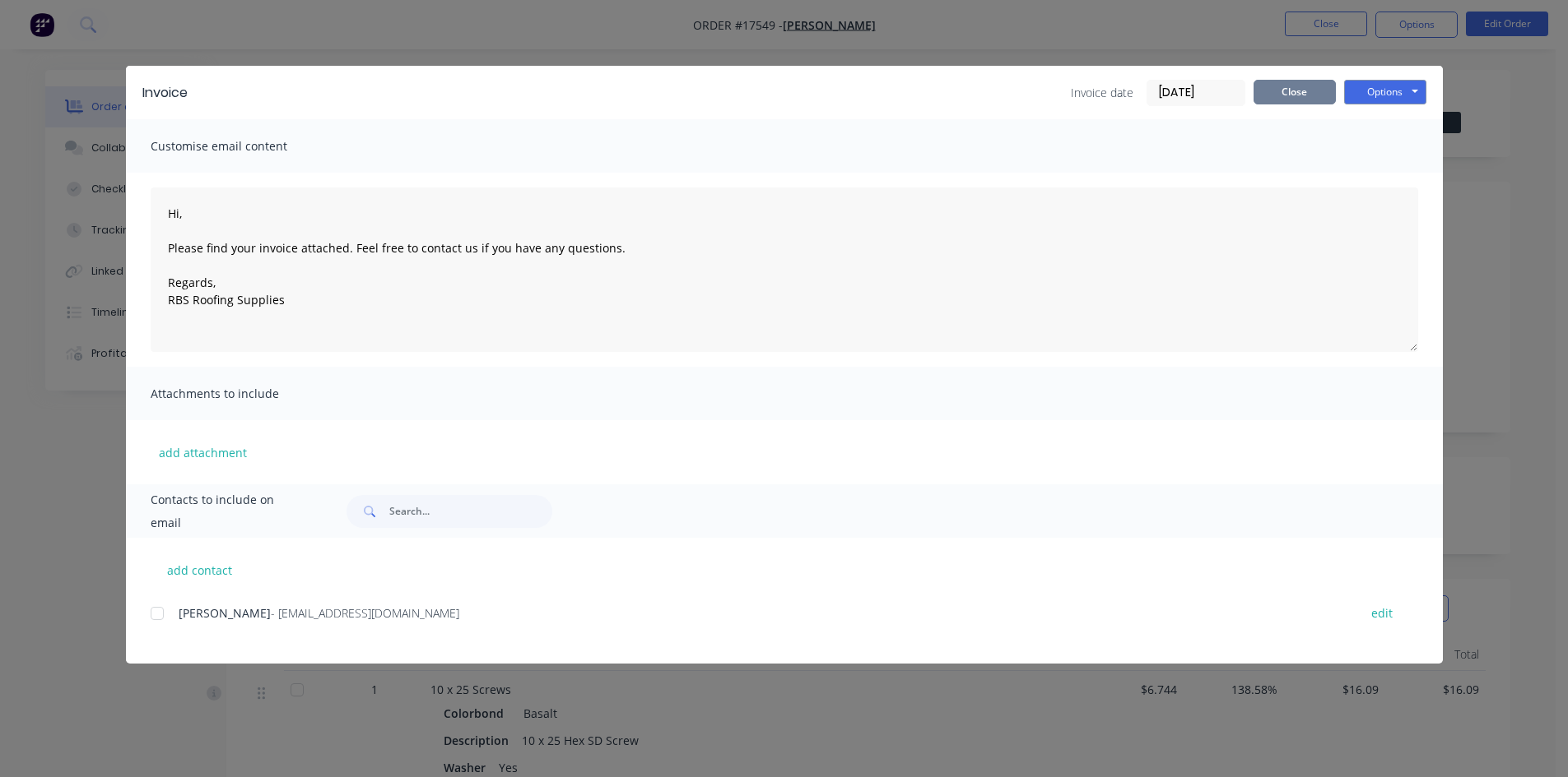
click at [1312, 91] on button "Close" at bounding box center [1294, 93] width 83 height 25
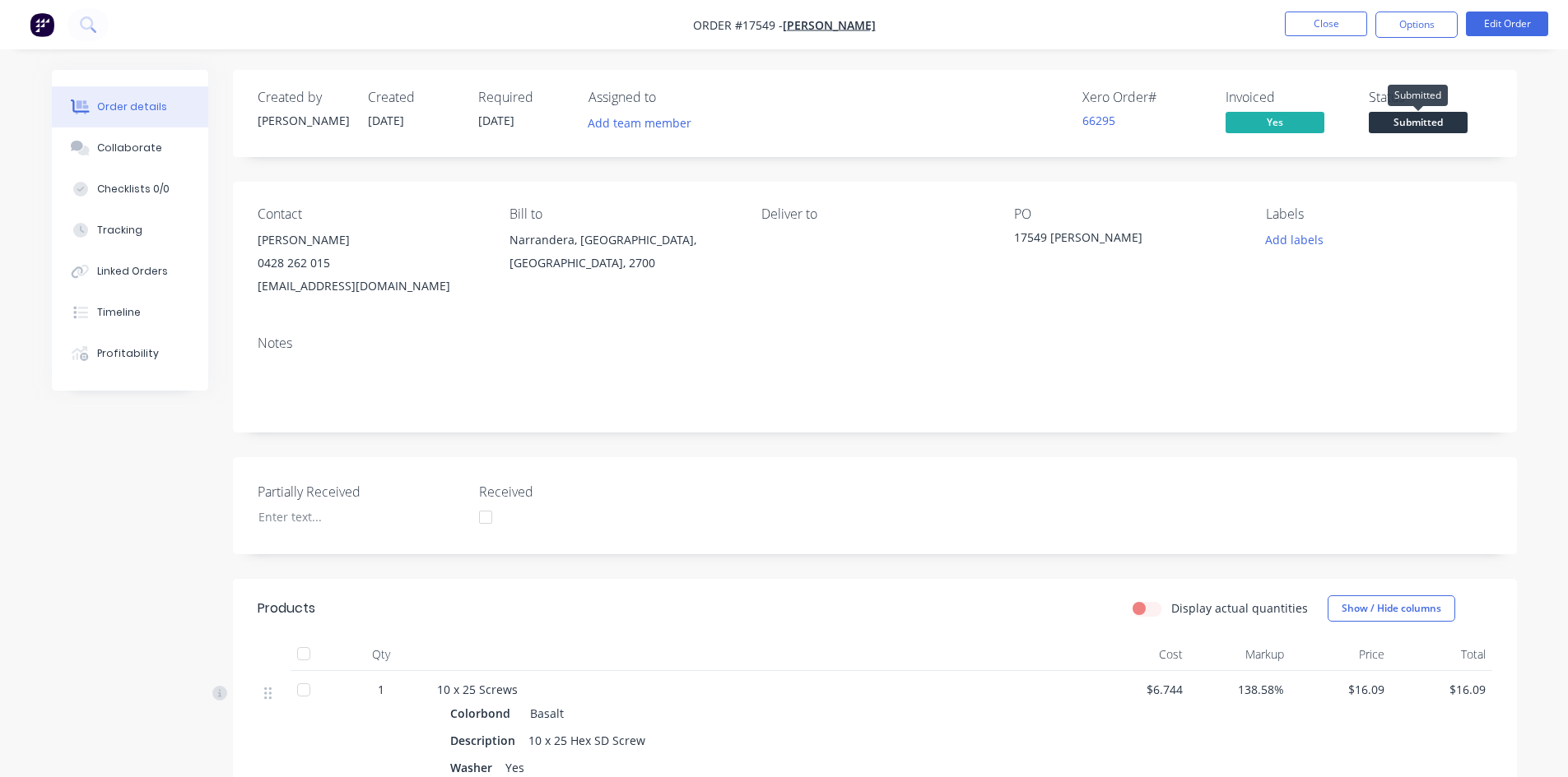
click at [1437, 125] on span "Submitted" at bounding box center [1418, 122] width 98 height 21
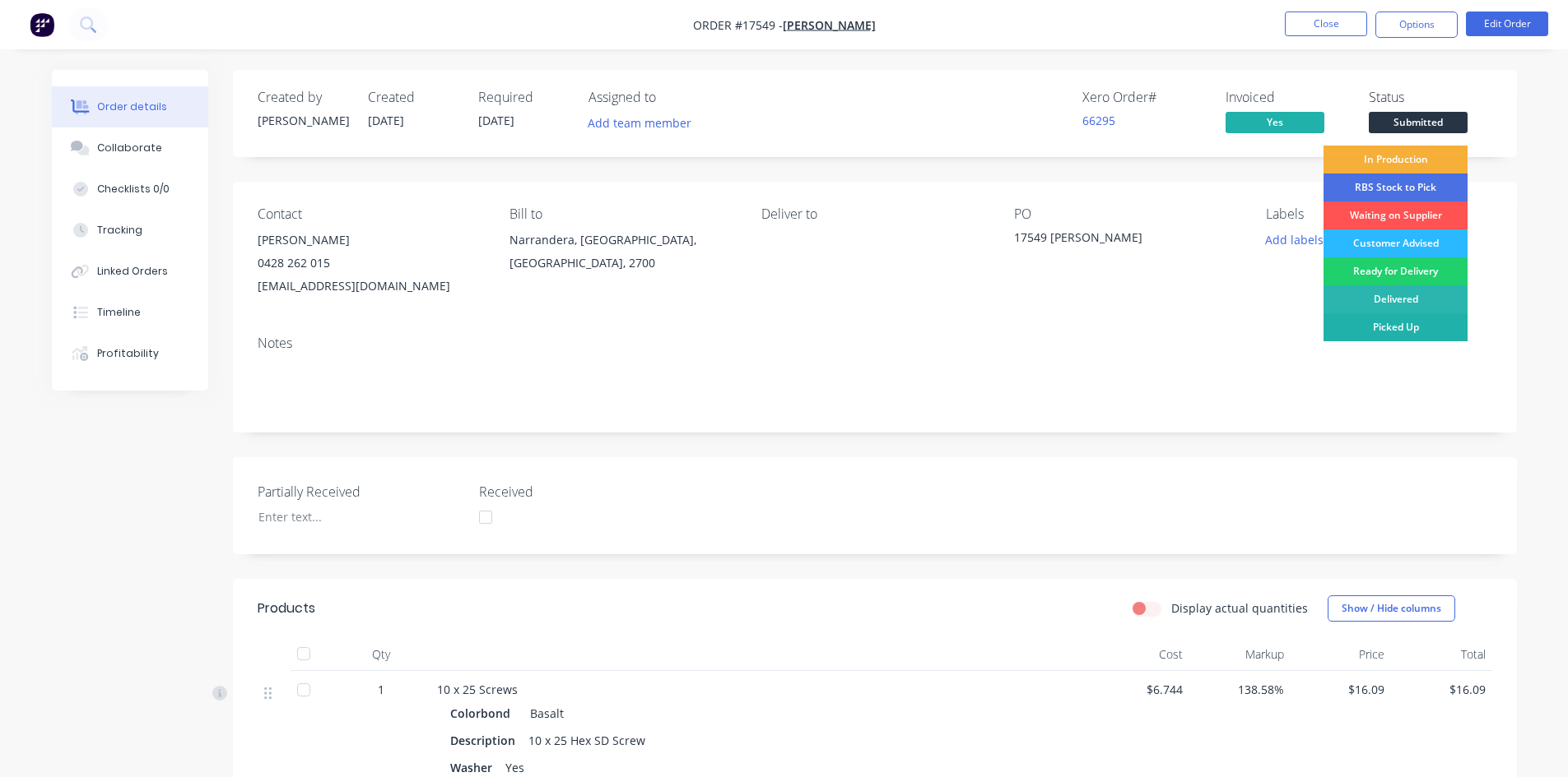
click at [1421, 324] on div "Picked Up" at bounding box center [1395, 328] width 144 height 28
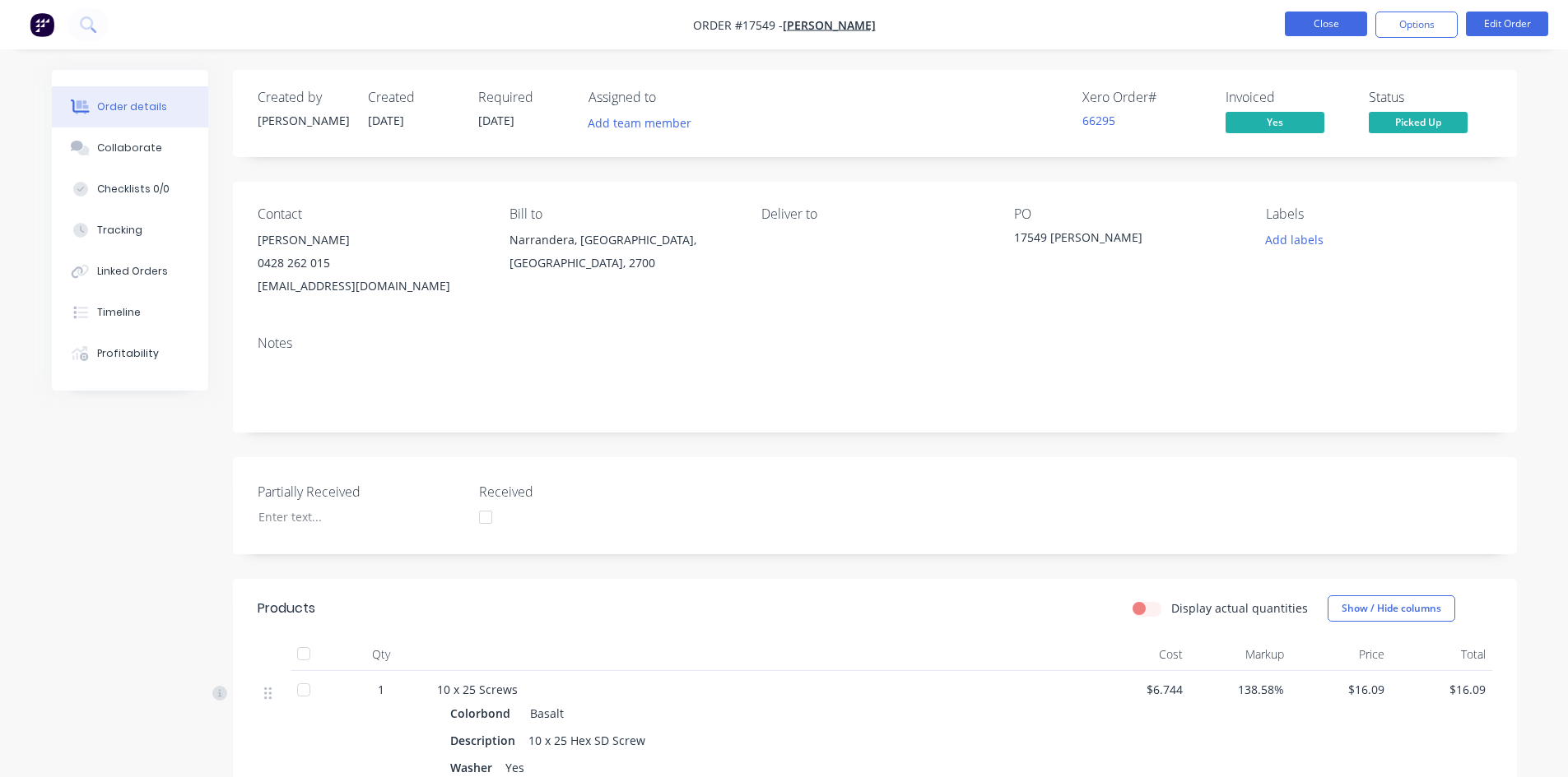
click at [1333, 28] on button "Close" at bounding box center [1325, 24] width 83 height 25
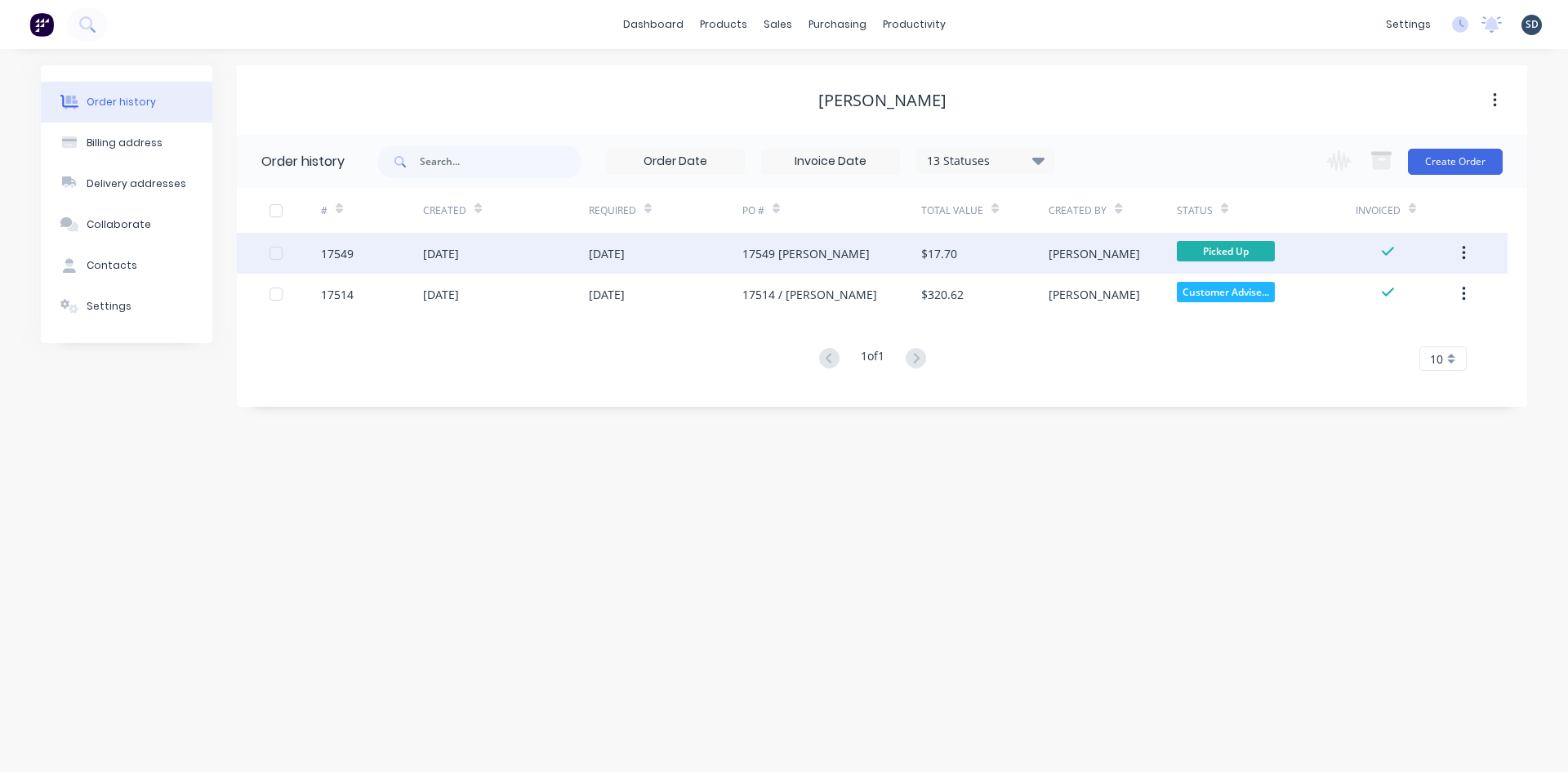
click at [877, 249] on div "17549 [PERSON_NAME]" at bounding box center [832, 253] width 179 height 41
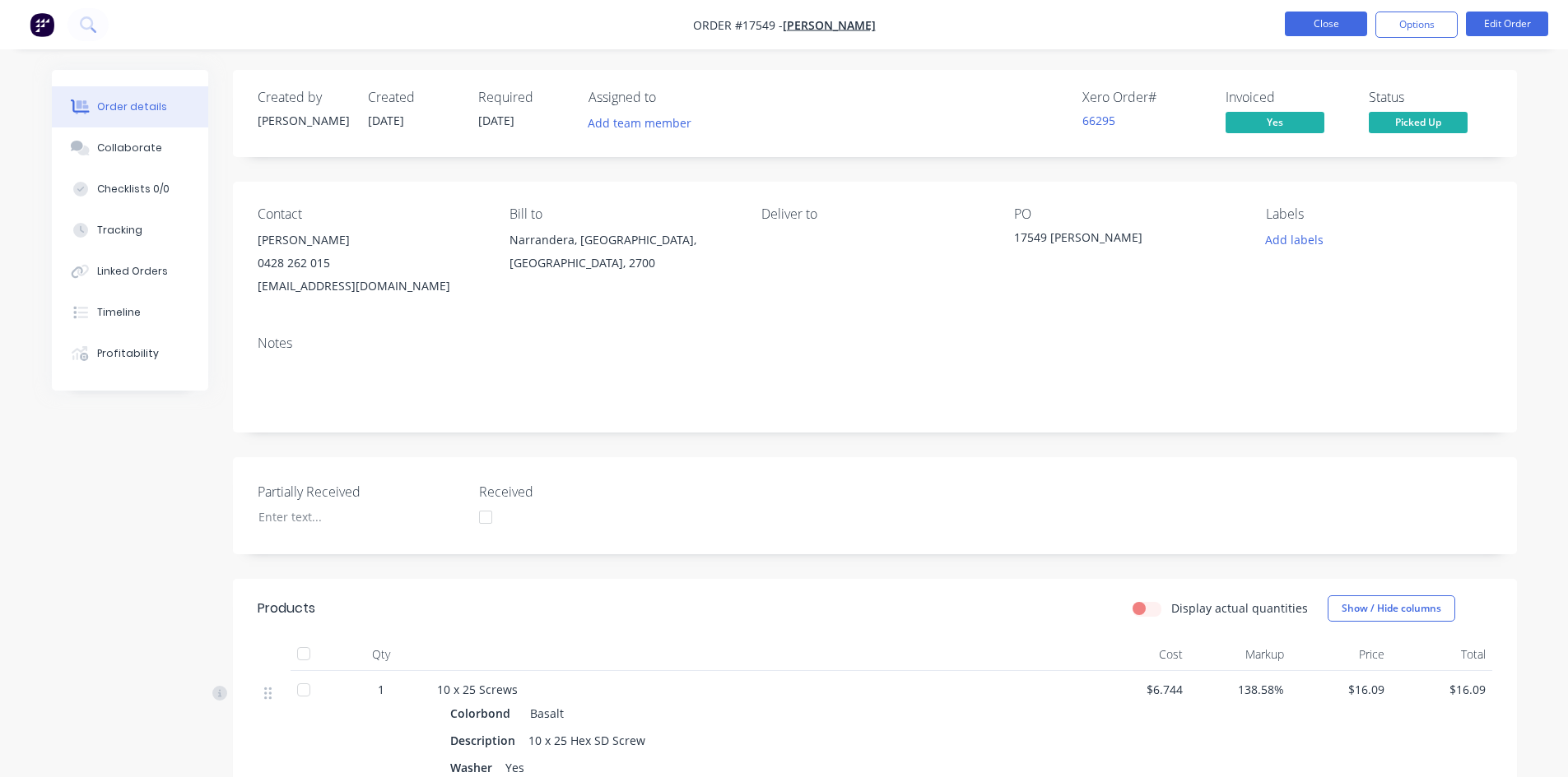
click at [1348, 25] on button "Close" at bounding box center [1325, 24] width 83 height 25
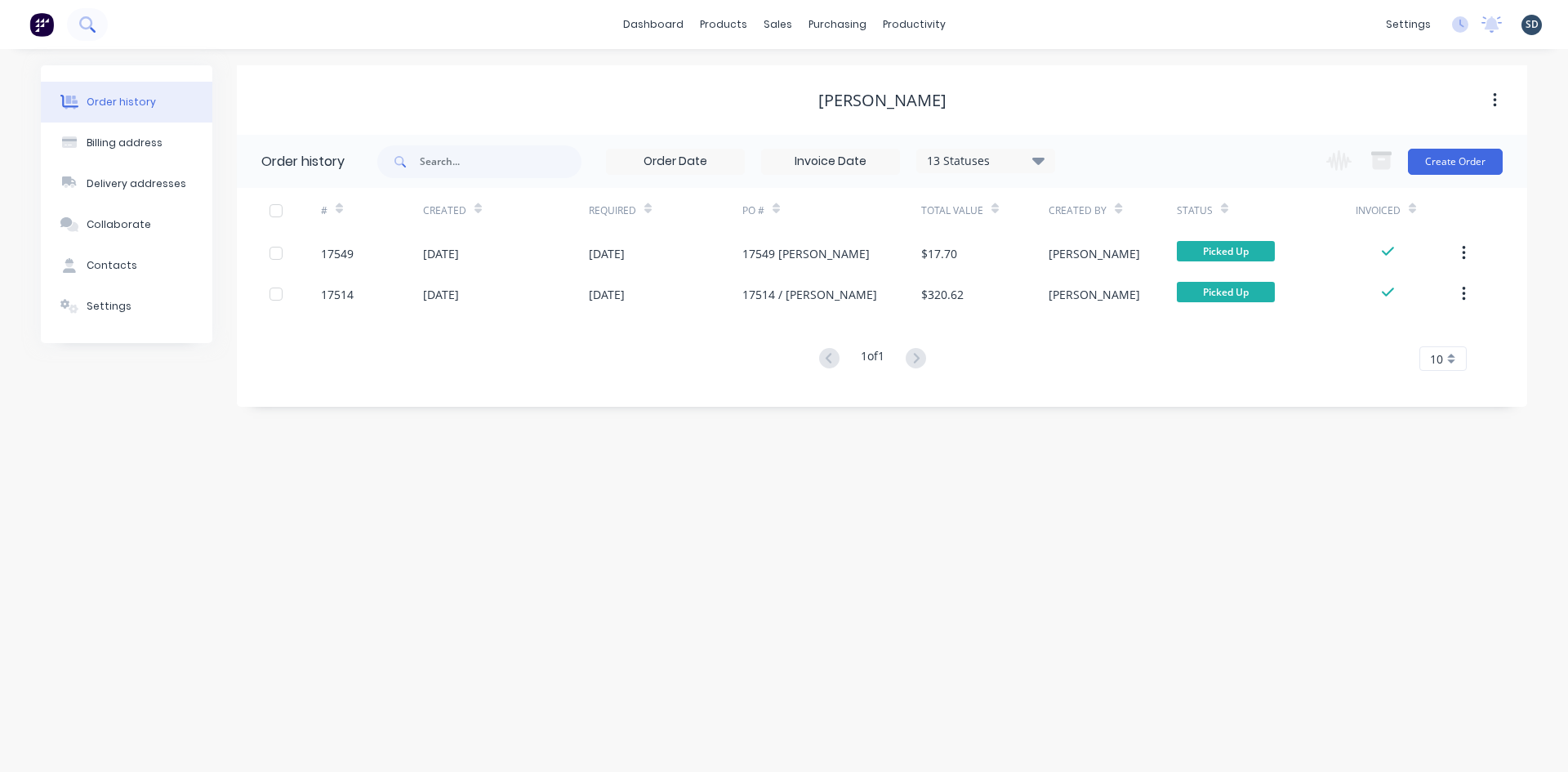
click at [92, 31] on icon at bounding box center [87, 24] width 16 height 16
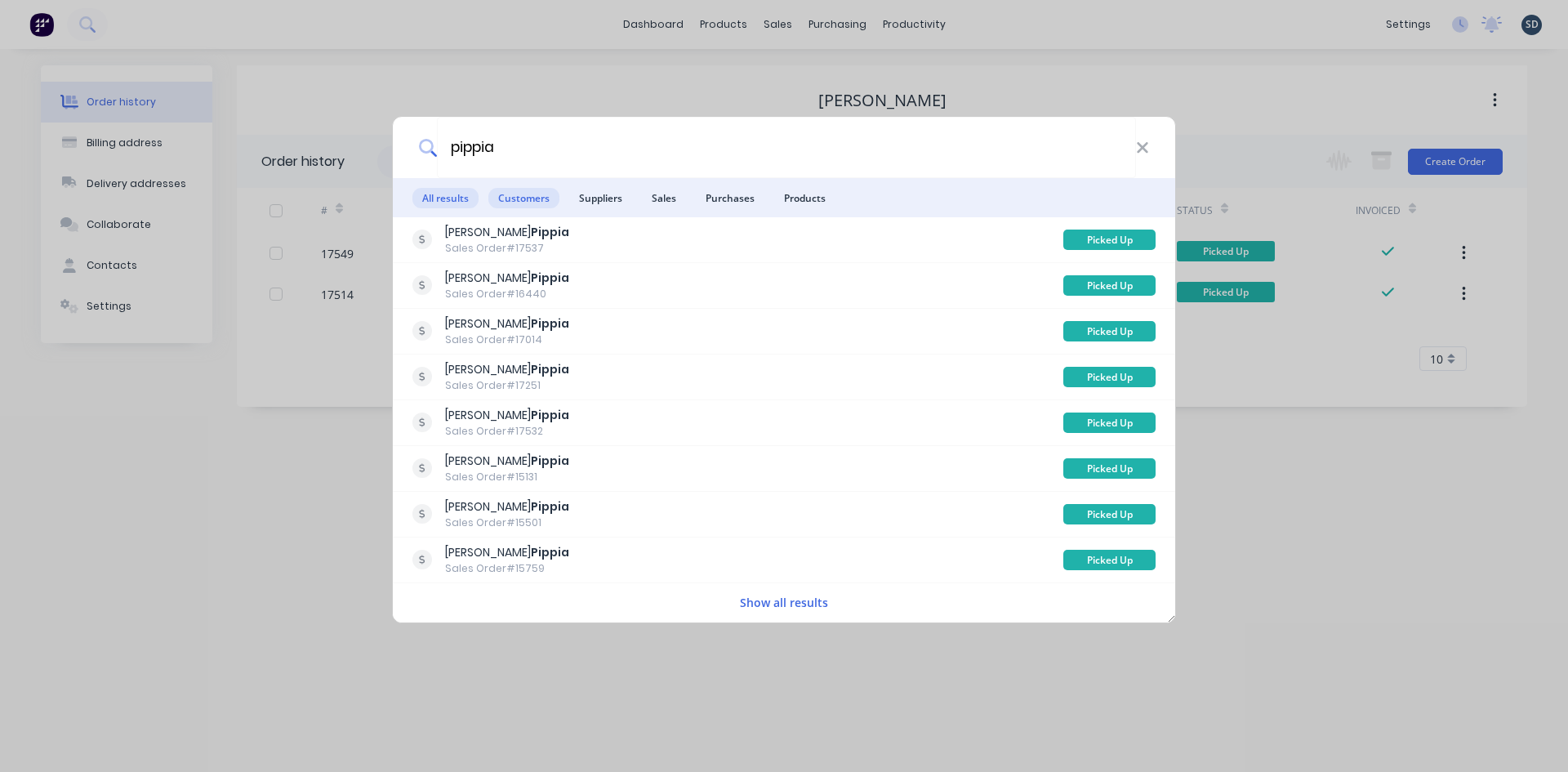
type input "pippia"
click at [540, 196] on span "Customers" at bounding box center [524, 198] width 71 height 21
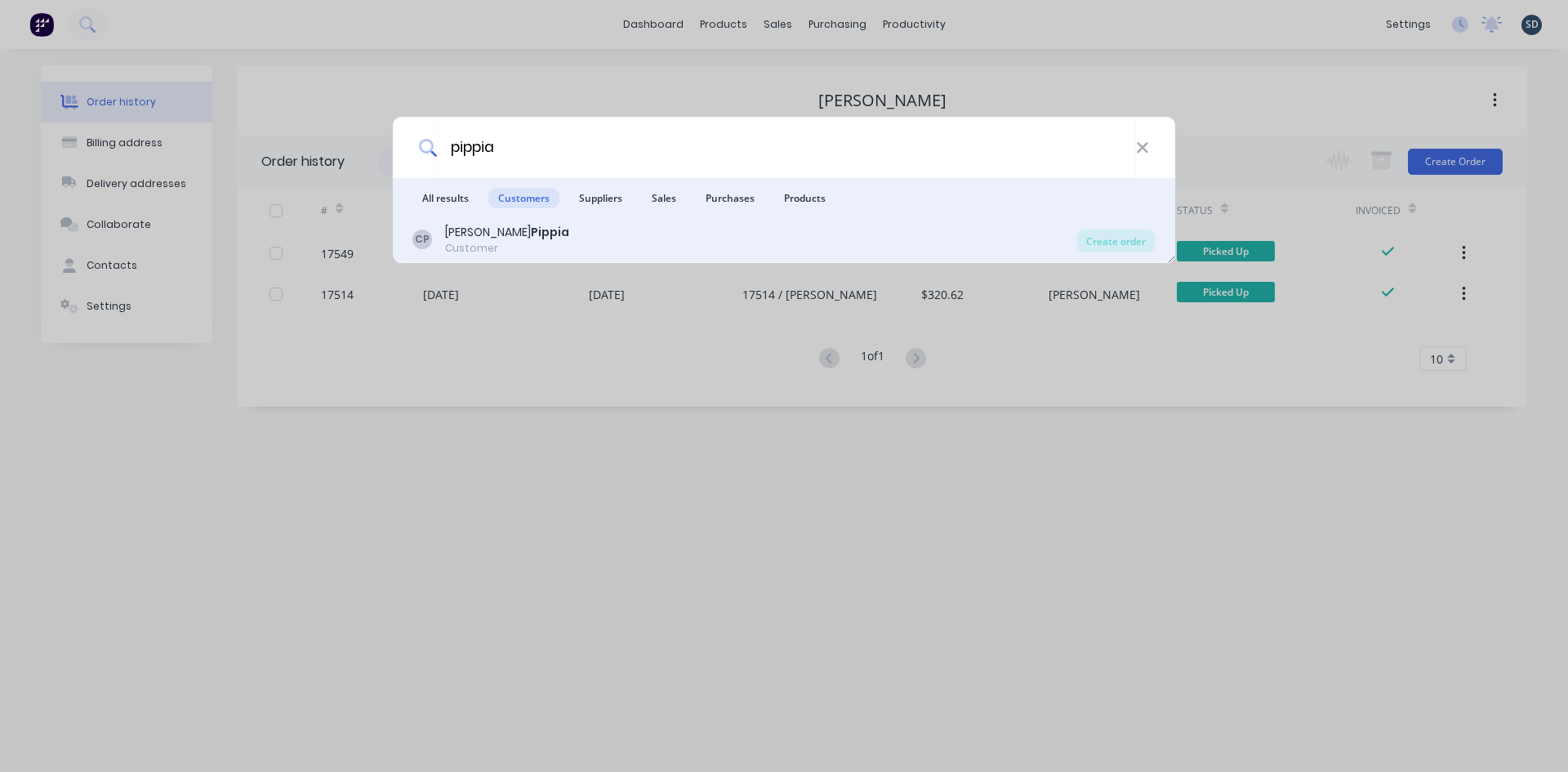
click at [621, 243] on div "CP Chris Pippia Customer" at bounding box center [744, 239] width 664 height 31
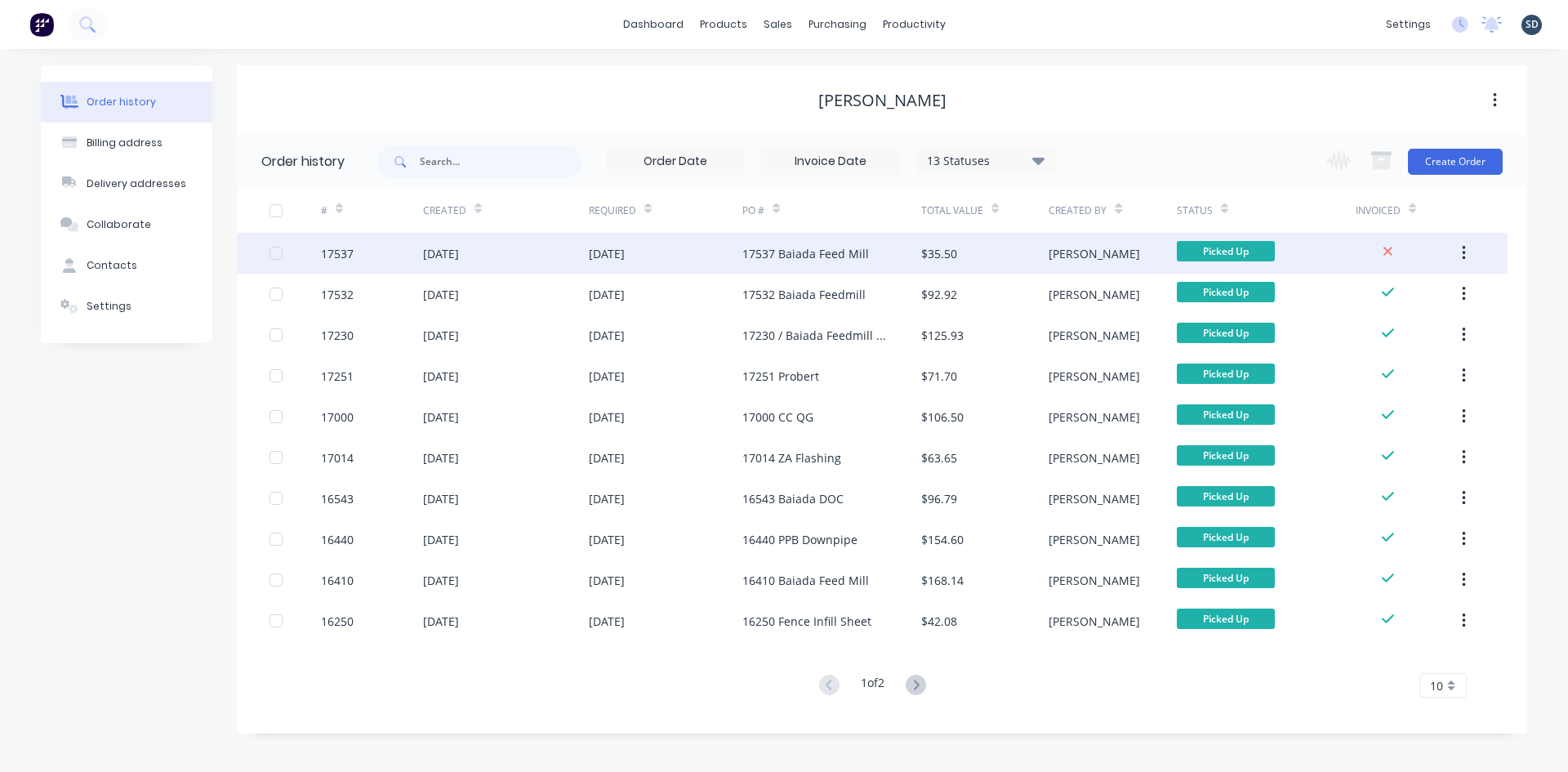
click at [666, 261] on div "[DATE]" at bounding box center [665, 253] width 153 height 41
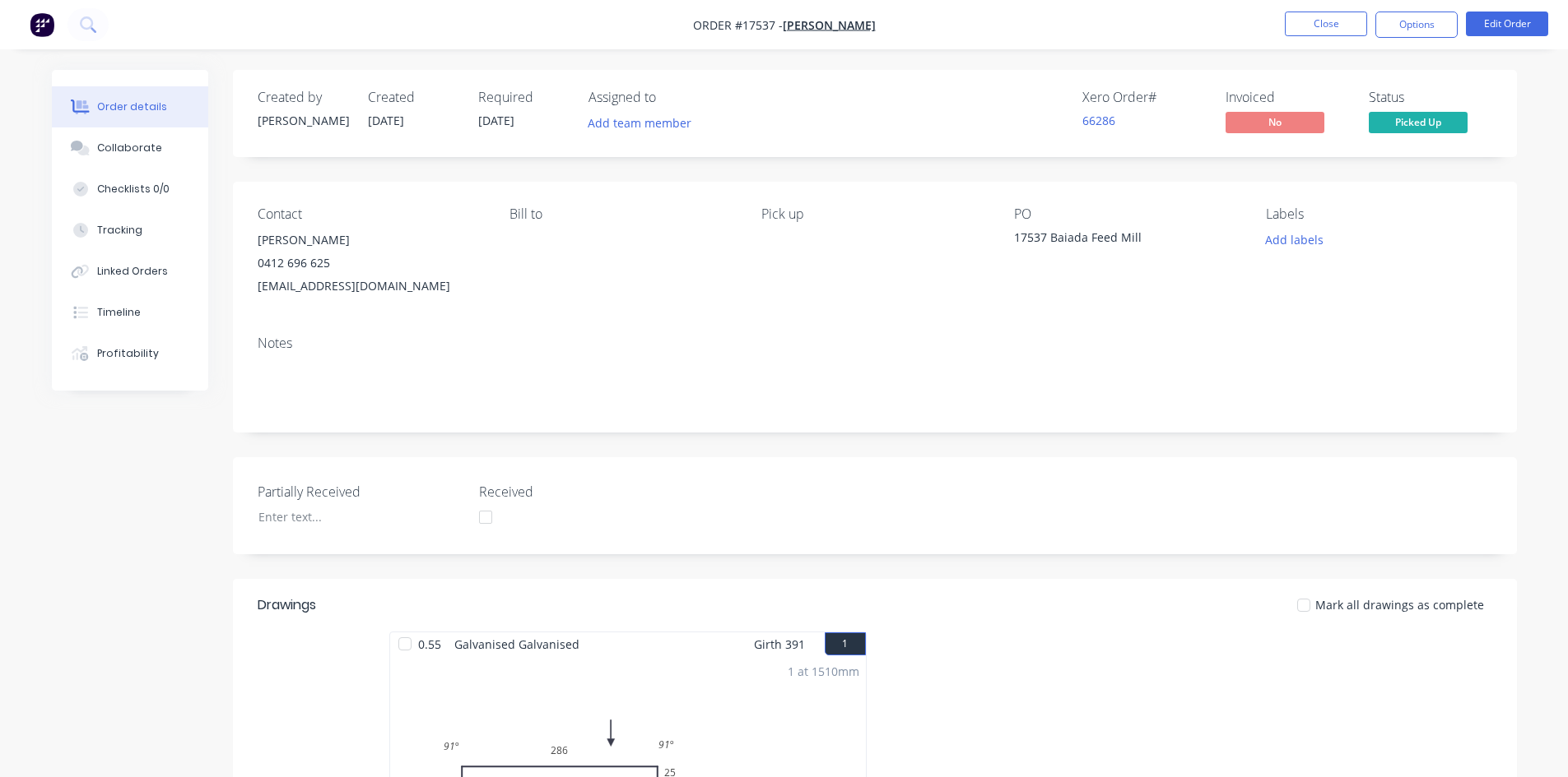
click at [1413, 8] on nav "Order #17537 - Chris Pippia Close Options Edit Order" at bounding box center [784, 24] width 1568 height 49
click at [1421, 27] on button "Options" at bounding box center [1416, 25] width 83 height 27
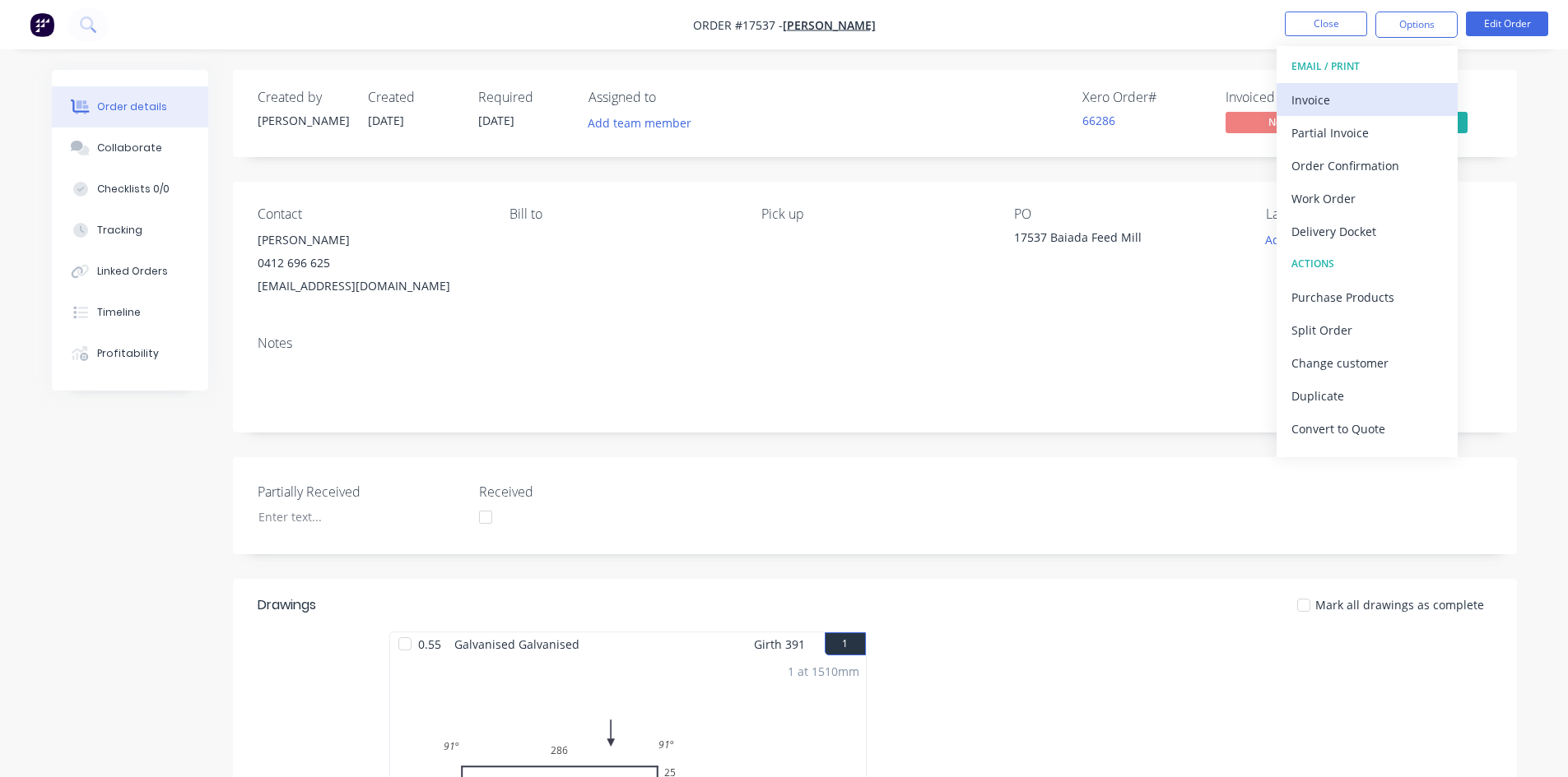
click at [1380, 93] on div "Invoice" at bounding box center [1367, 100] width 152 height 24
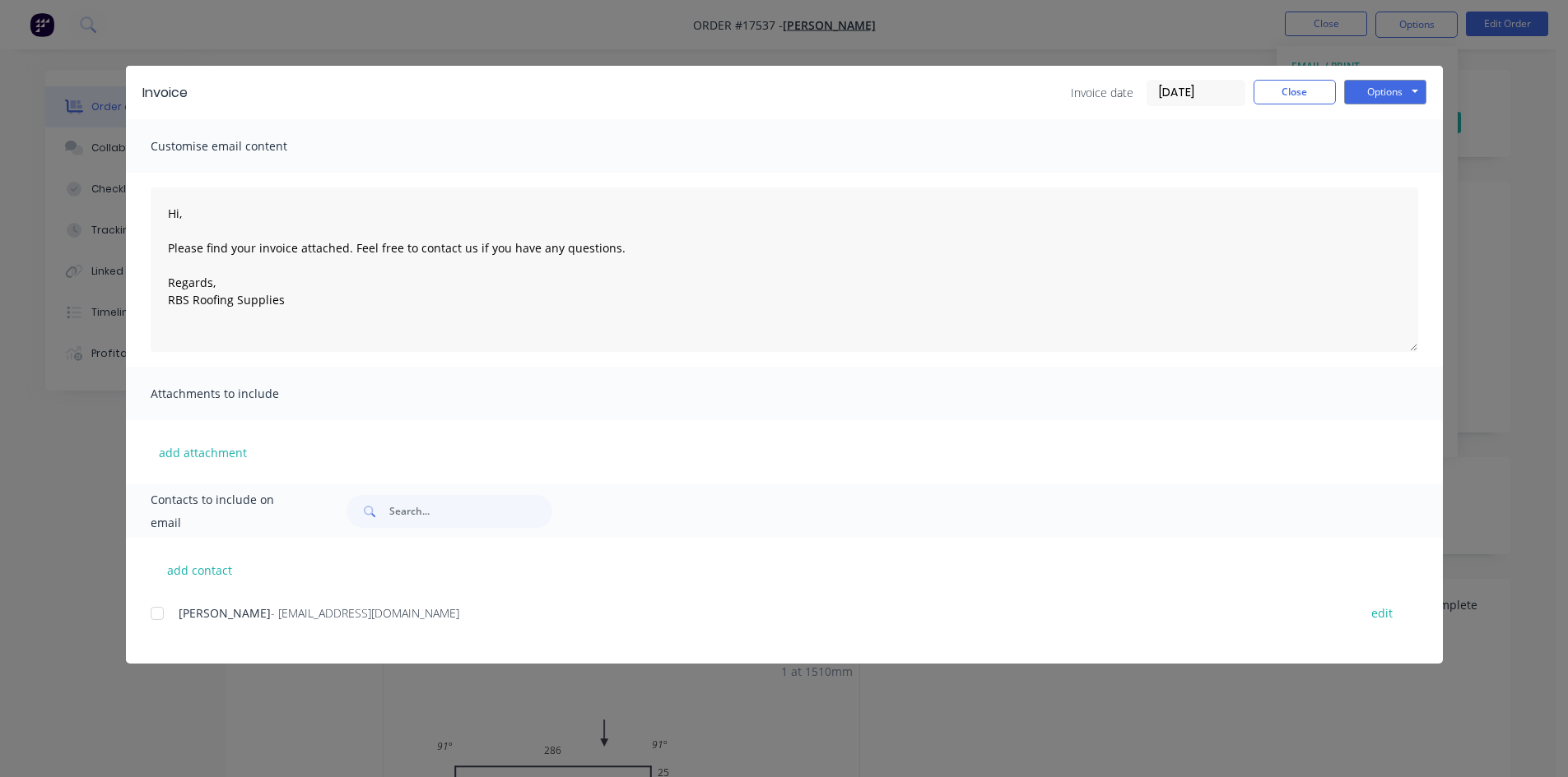
click at [160, 615] on div at bounding box center [157, 613] width 33 height 33
click at [1407, 93] on button "Options" at bounding box center [1385, 93] width 83 height 25
click at [1409, 162] on button "Email" at bounding box center [1396, 175] width 105 height 28
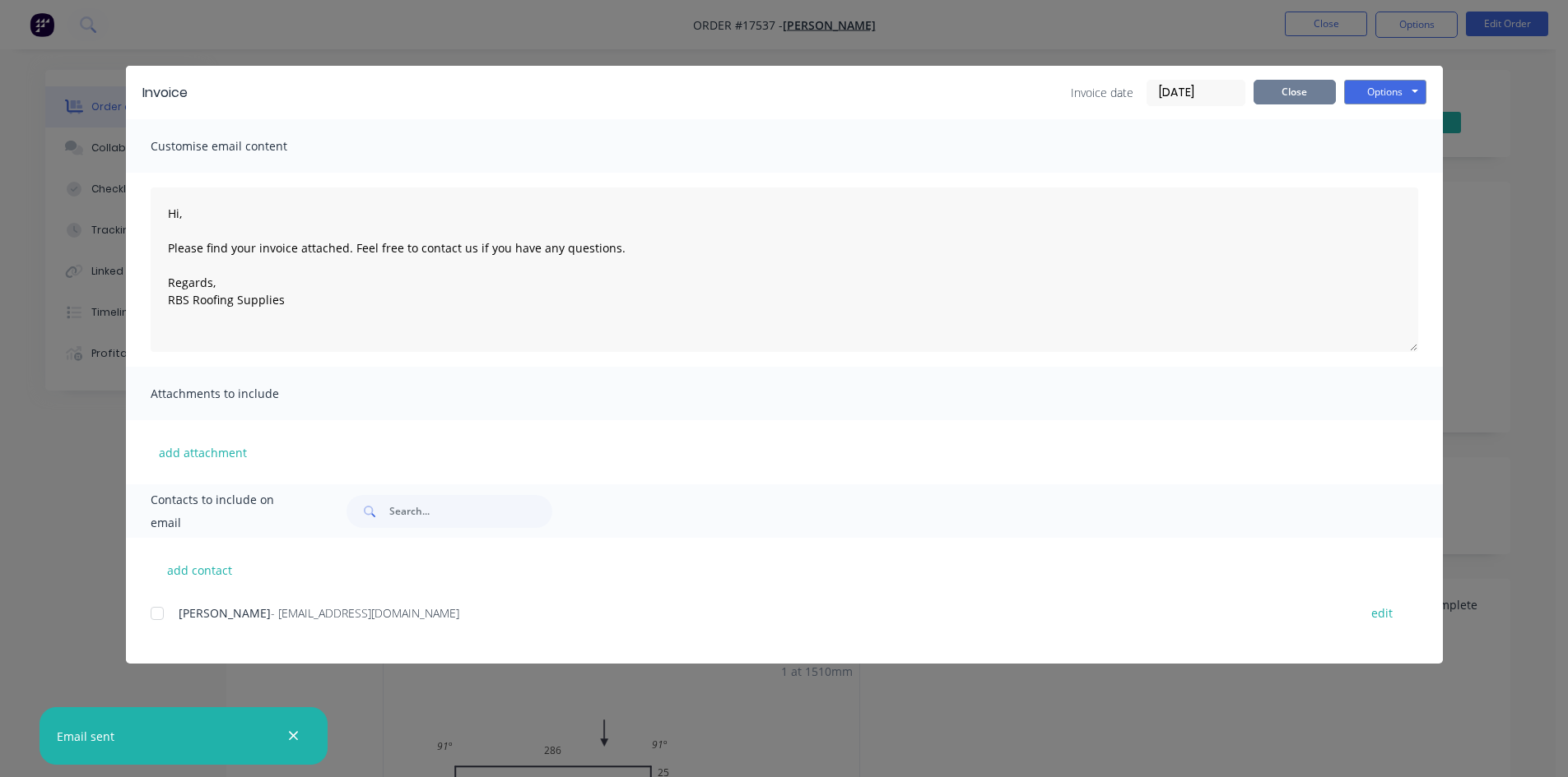
click at [1299, 95] on button "Close" at bounding box center [1294, 93] width 83 height 25
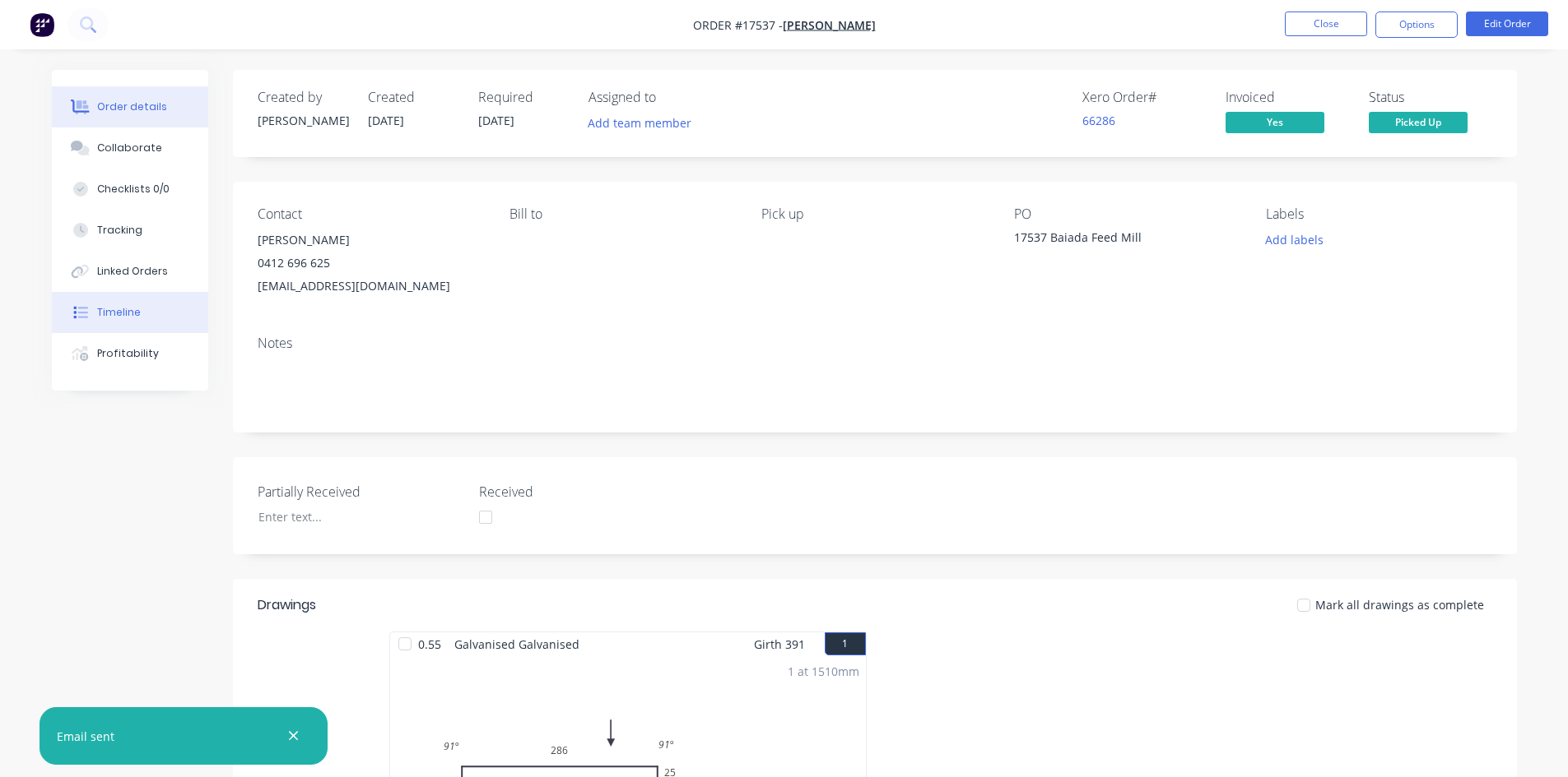
click at [118, 323] on button "Timeline" at bounding box center [129, 312] width 156 height 41
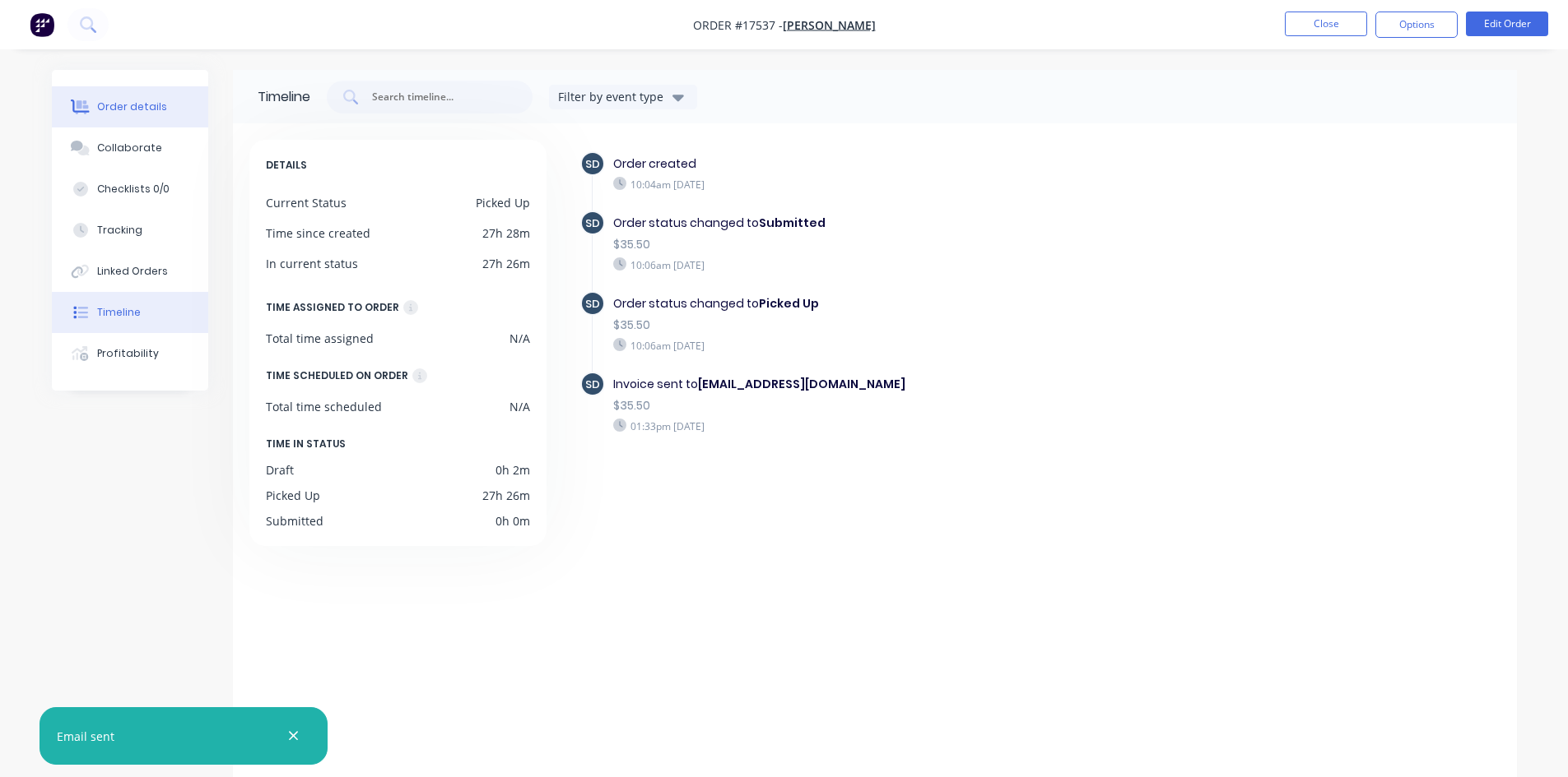
click at [173, 103] on button "Order details" at bounding box center [129, 107] width 156 height 41
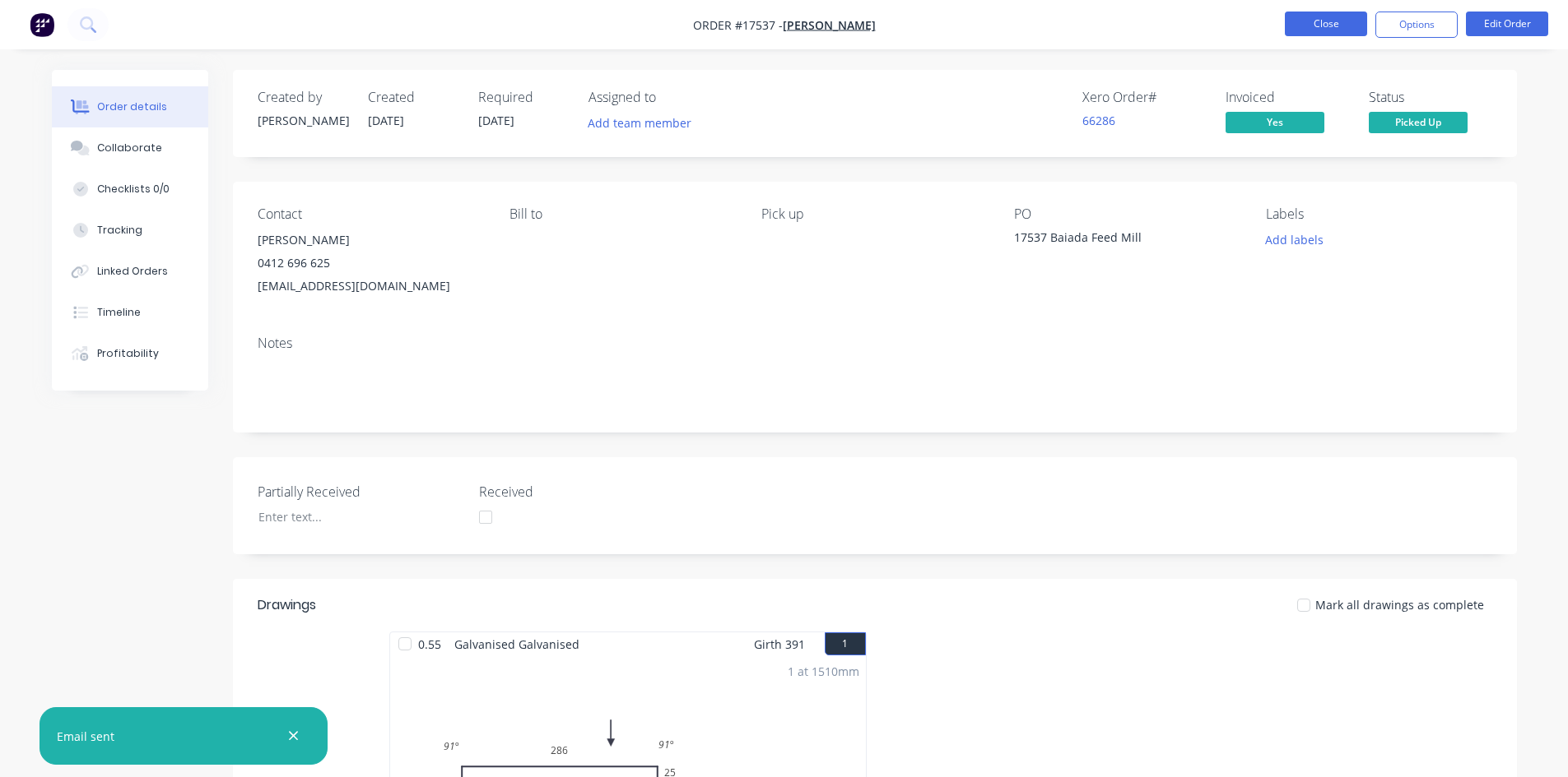
click at [1329, 22] on button "Close" at bounding box center [1325, 24] width 83 height 25
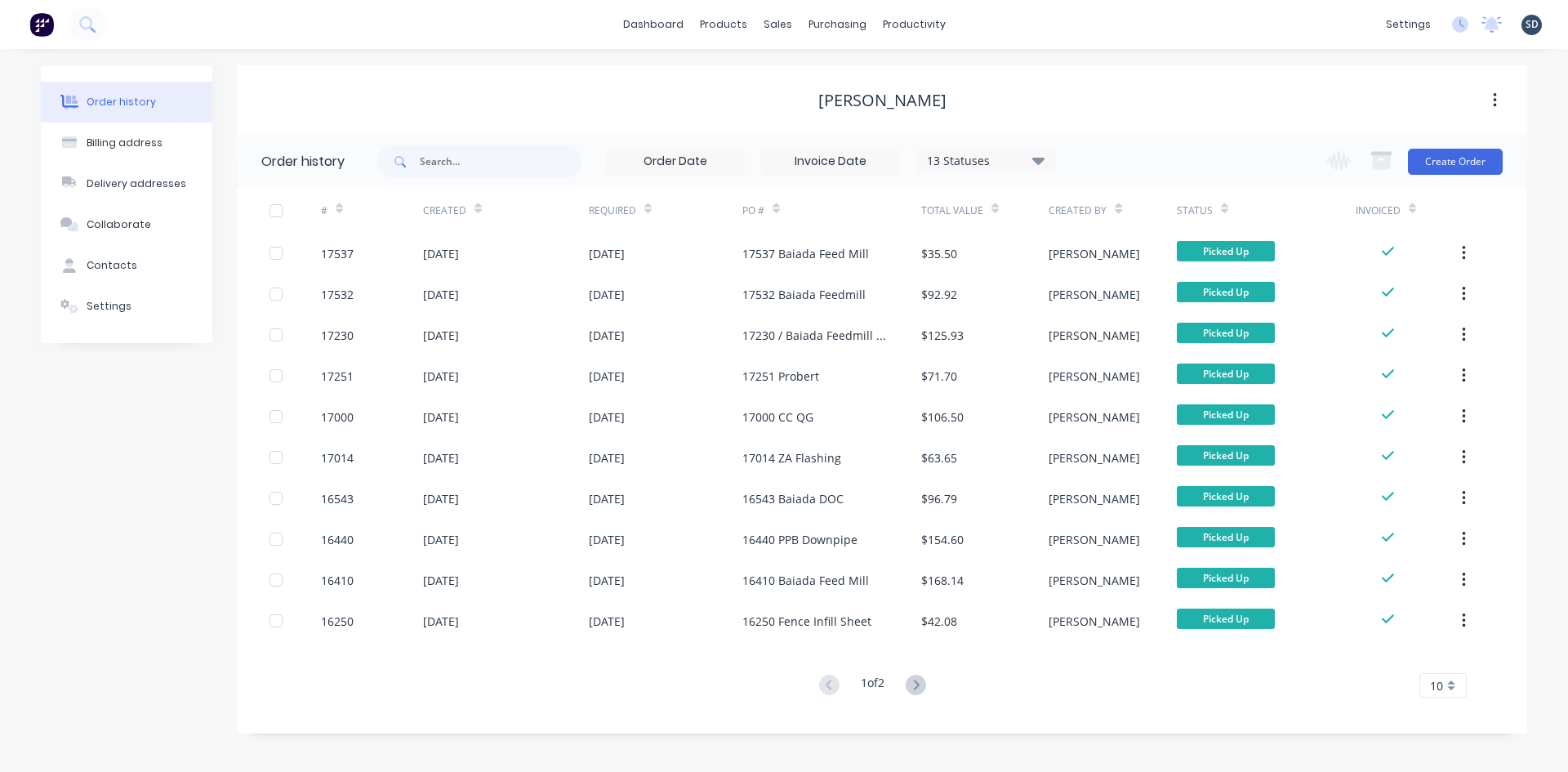
click at [986, 19] on div "dashboard products sales purchasing productivity dashboard products Product Cat…" at bounding box center [784, 24] width 1568 height 49
click at [103, 12] on div at bounding box center [54, 24] width 108 height 32
click at [92, 23] on icon at bounding box center [86, 23] width 13 height 13
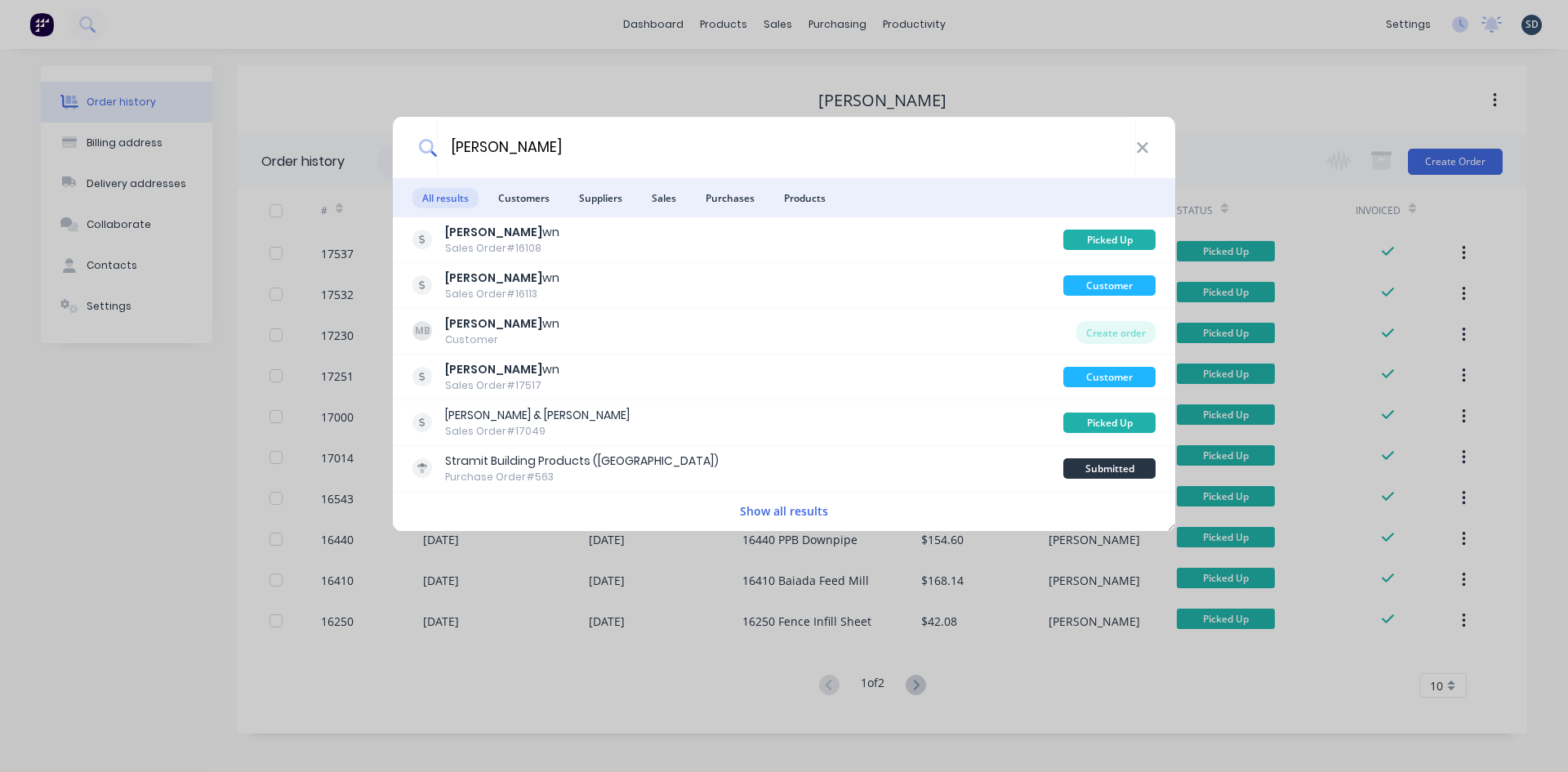
type input "mick bro"
click at [542, 200] on span "Customers" at bounding box center [524, 198] width 71 height 21
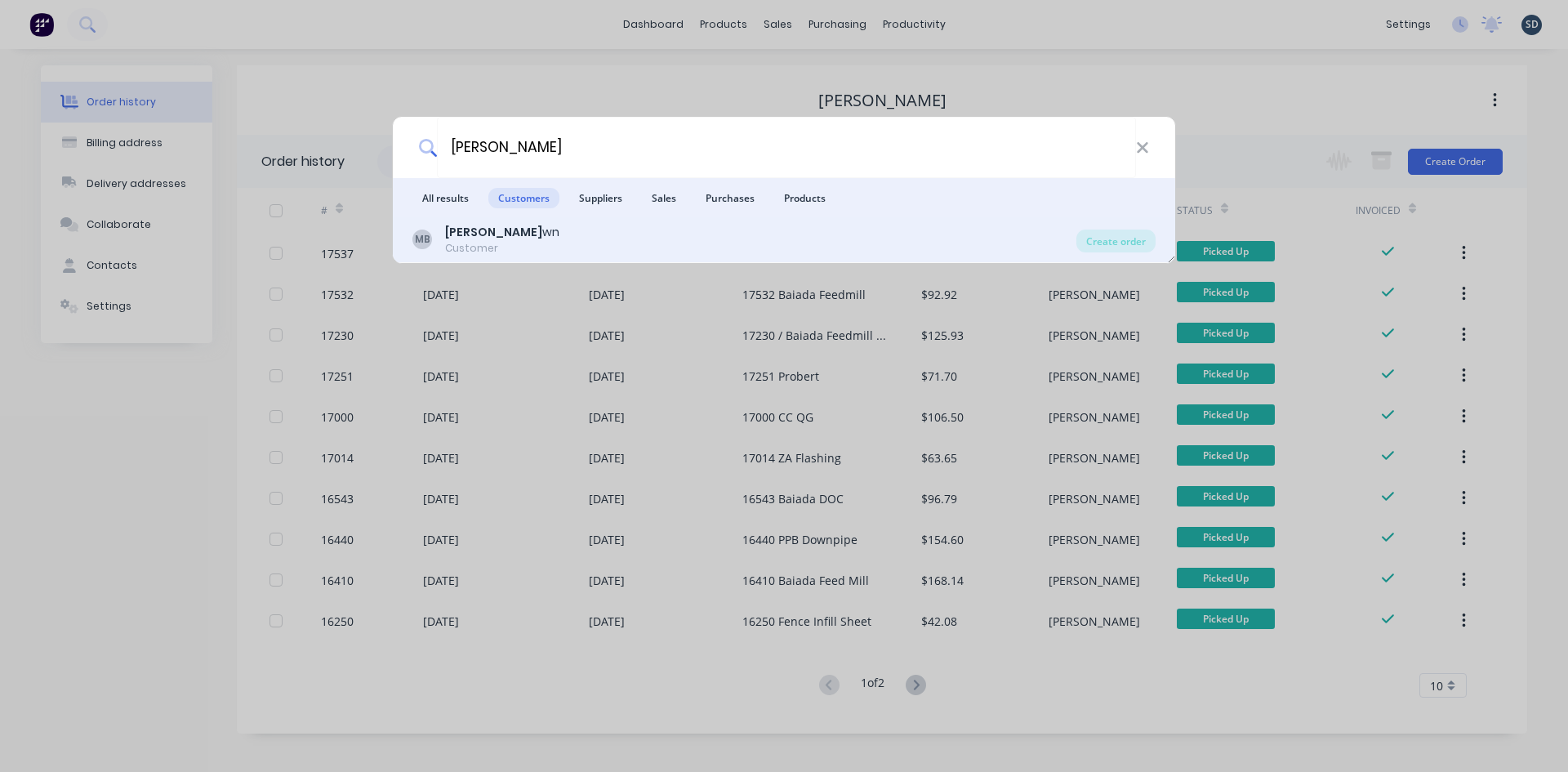
click at [530, 229] on div "MB Mick Bro wn Customer" at bounding box center [744, 239] width 664 height 31
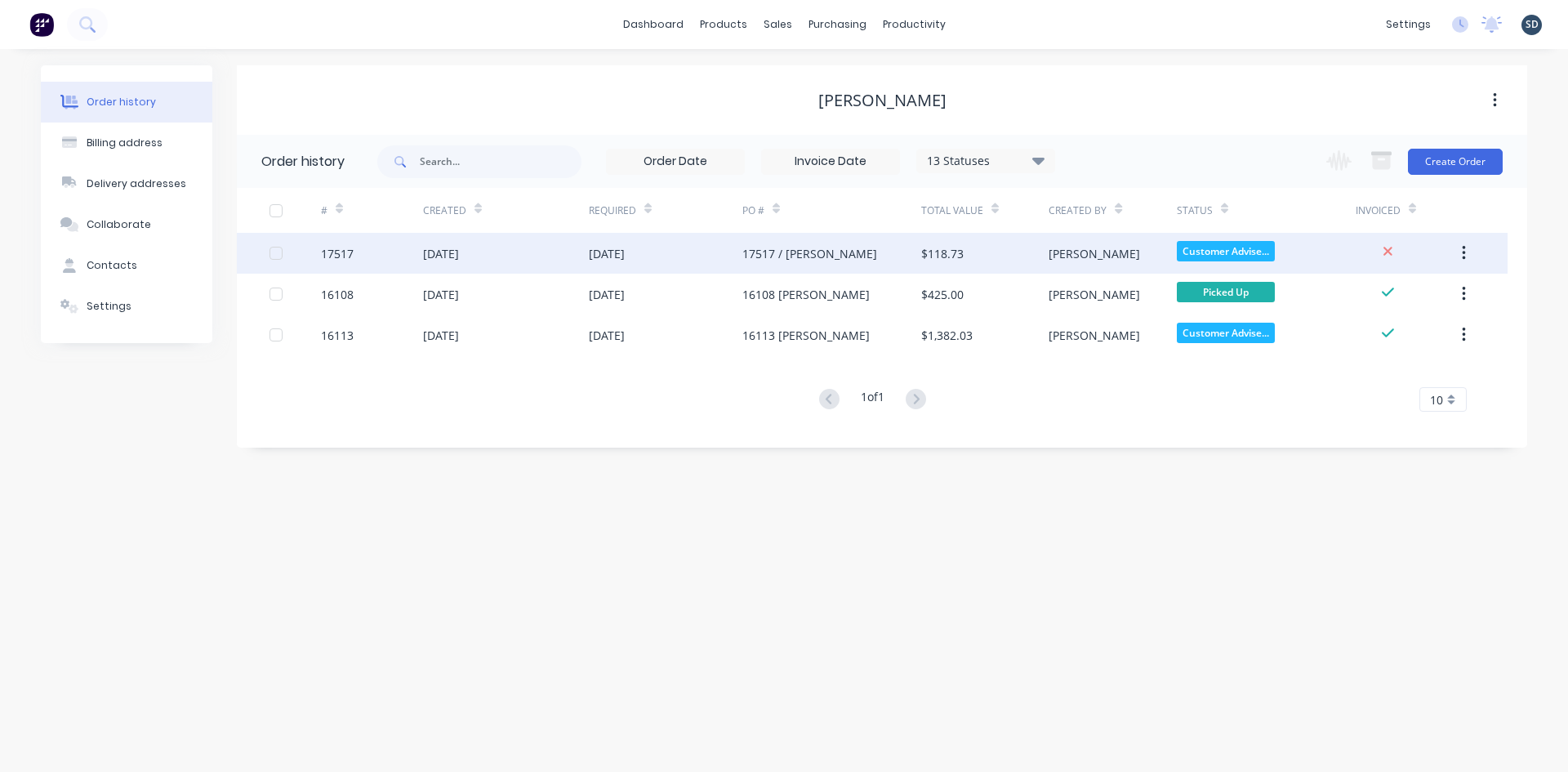
click at [525, 255] on div "[DATE]" at bounding box center [506, 253] width 166 height 41
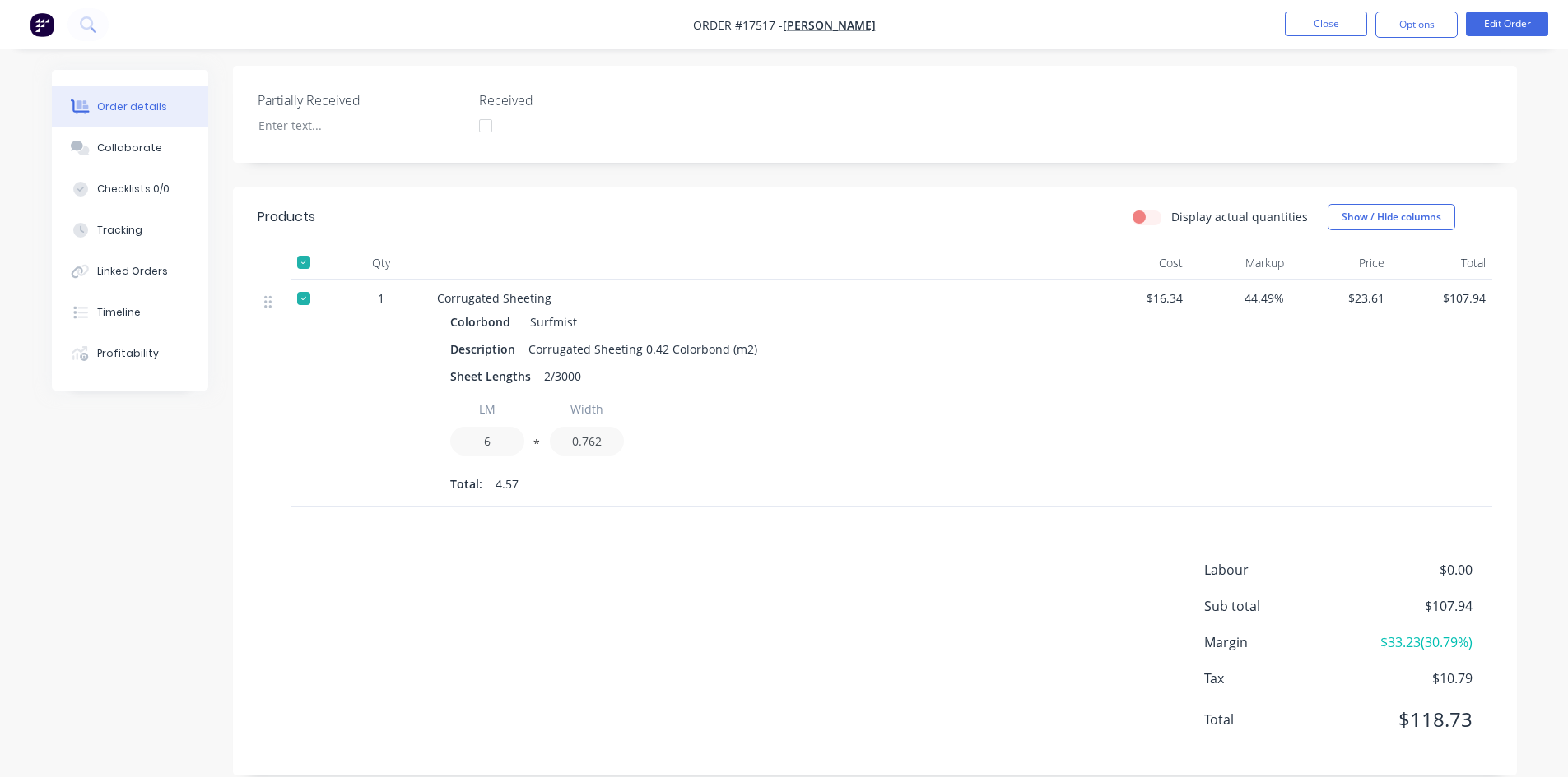
scroll to position [368, 0]
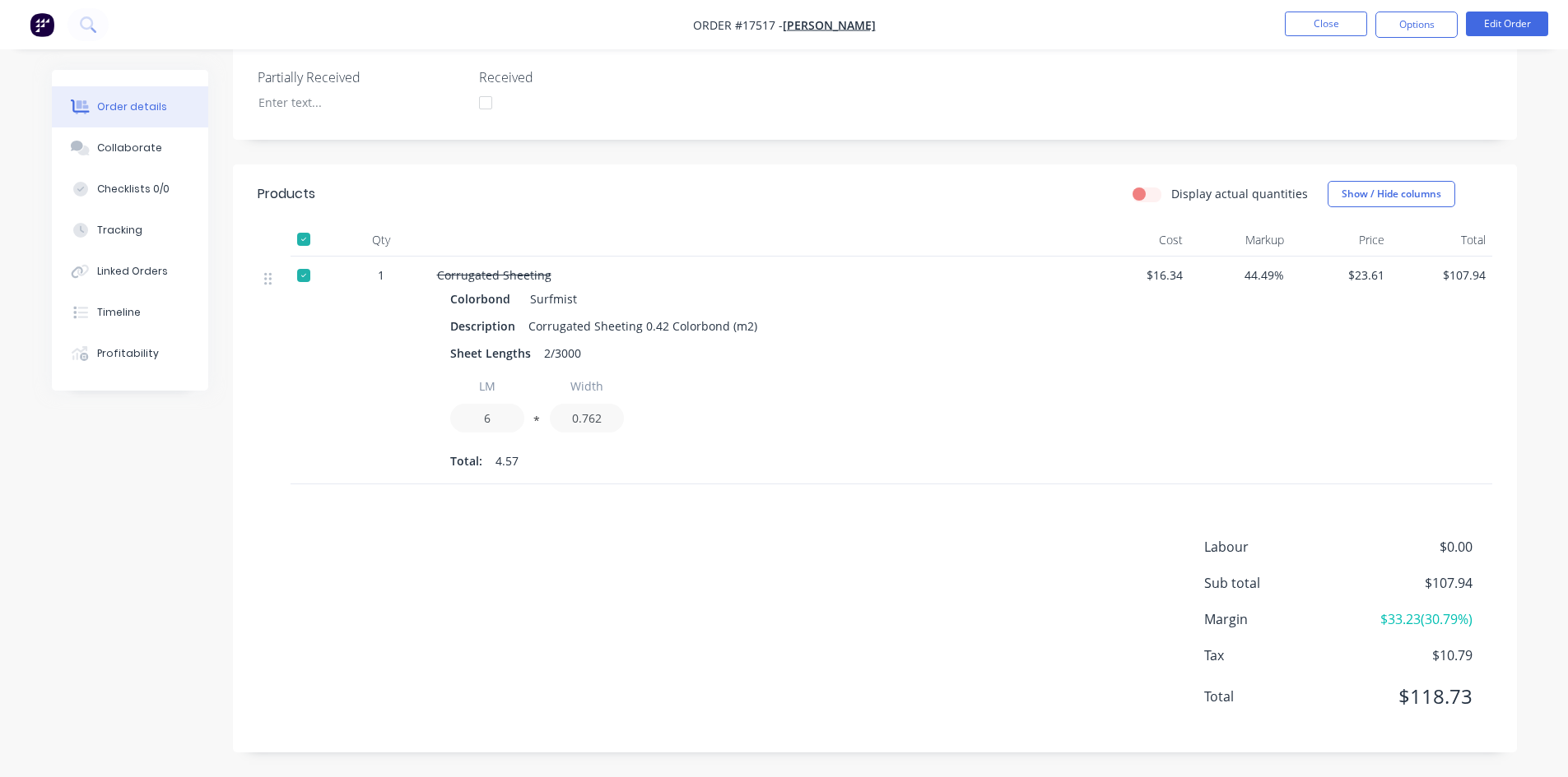
click at [942, 158] on div "Created by Geoff Created 08/09/25 Required 08/09/25 Assigned to Add team member…" at bounding box center [874, 227] width 1284 height 1051
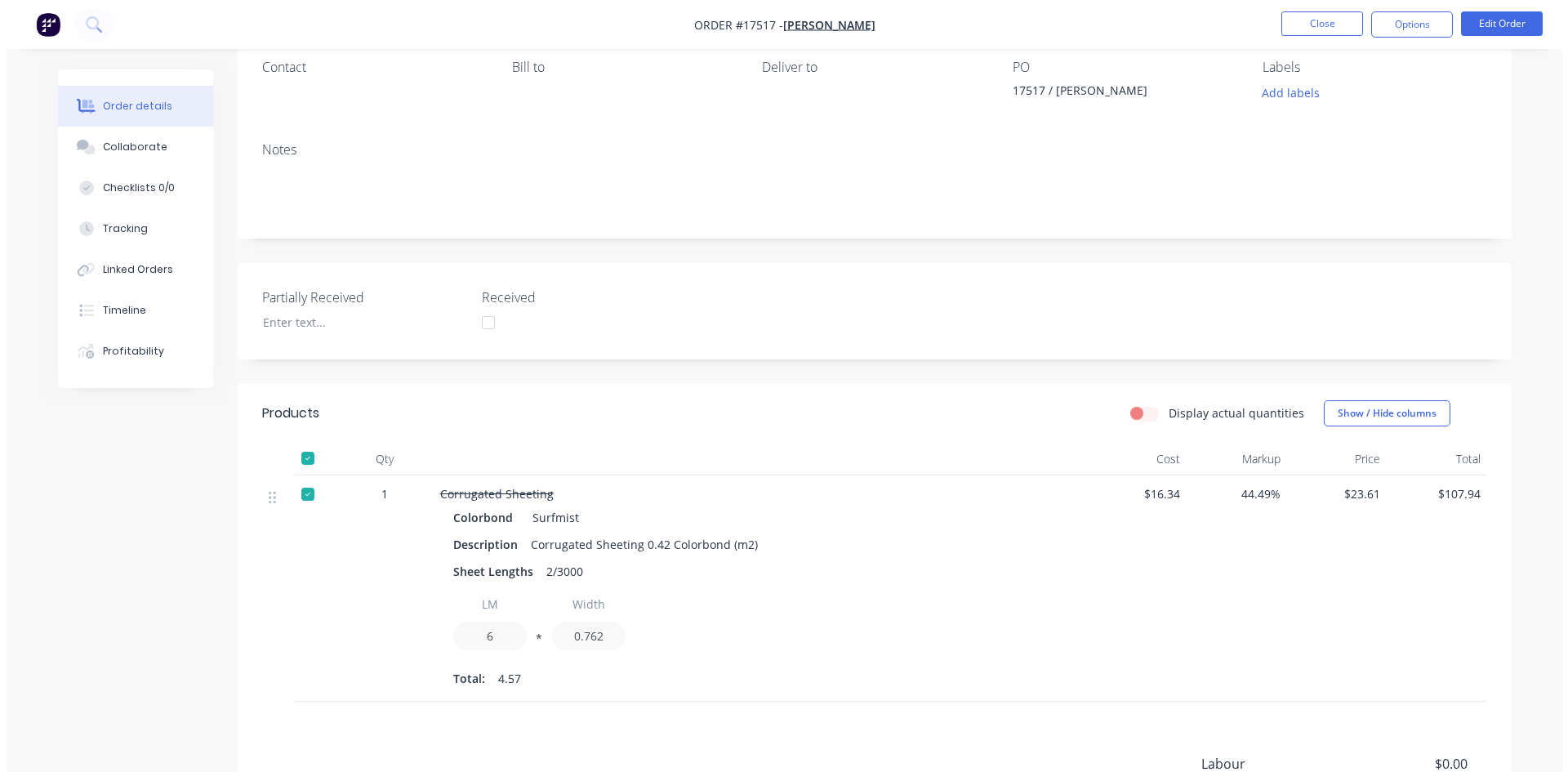
scroll to position [0, 0]
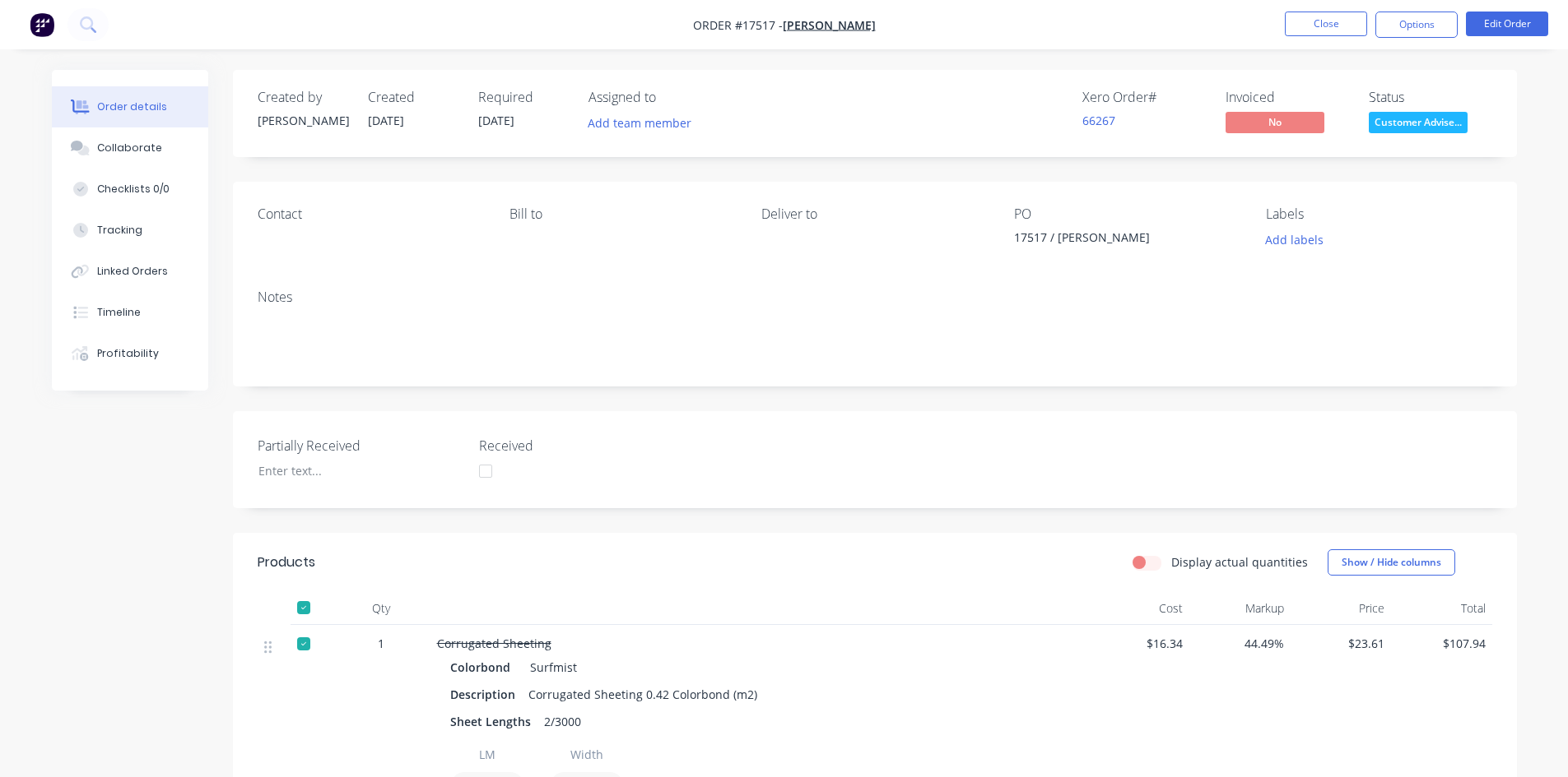
click at [922, 171] on div "Created by Geoff Created 08/09/25 Required 08/09/25 Assigned to Add team member…" at bounding box center [874, 595] width 1284 height 1051
click at [918, 57] on div "Order details Collaborate Checklists 0/0 Tracking Linked Orders Timeline Profit…" at bounding box center [784, 573] width 1568 height 1145
click at [892, 15] on nav "Order #17517 - Mick Brown Close Options Edit Order" at bounding box center [784, 24] width 1568 height 49
click at [894, 15] on nav "Order #17517 - Mick Brown Close Options Edit Order" at bounding box center [784, 24] width 1568 height 49
click at [908, 18] on nav "Order #17517 - Mick Brown Close Options Edit Order" at bounding box center [784, 24] width 1568 height 49
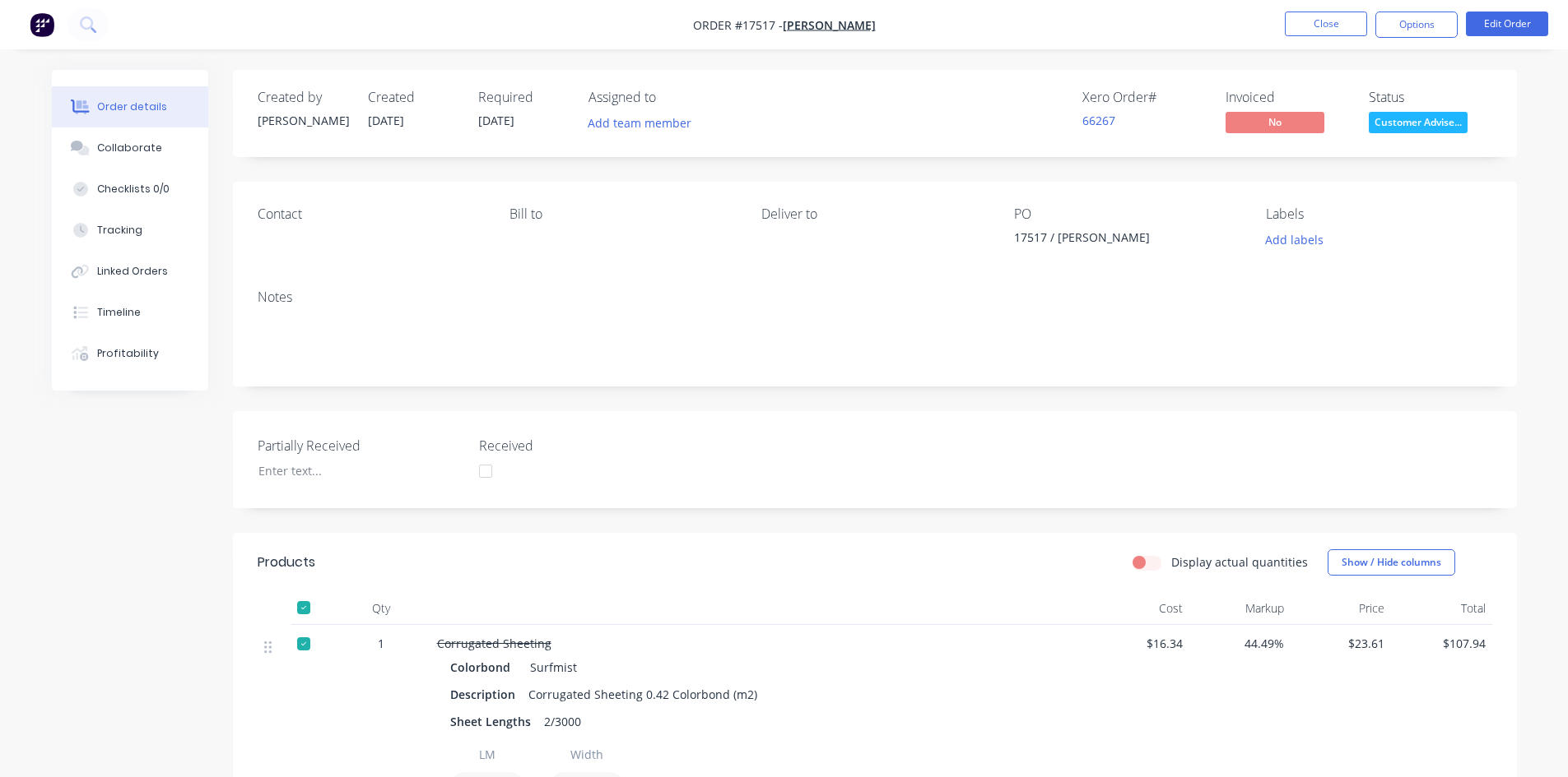
click at [907, 18] on nav "Order #17517 - Mick Brown Close Options Edit Order" at bounding box center [784, 24] width 1568 height 49
click at [1328, 22] on button "Close" at bounding box center [1325, 24] width 83 height 25
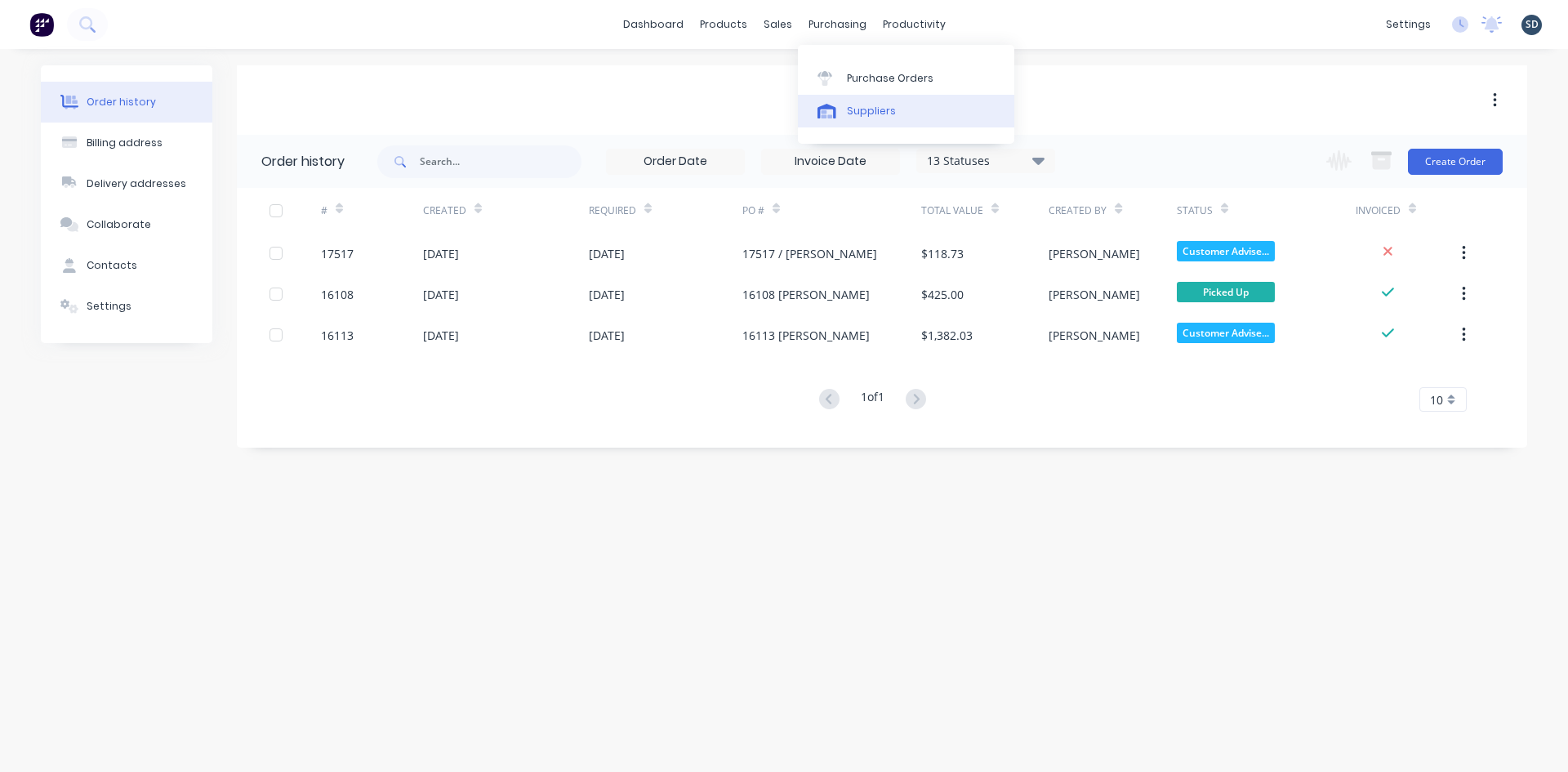
click at [887, 111] on div "Suppliers" at bounding box center [871, 111] width 49 height 15
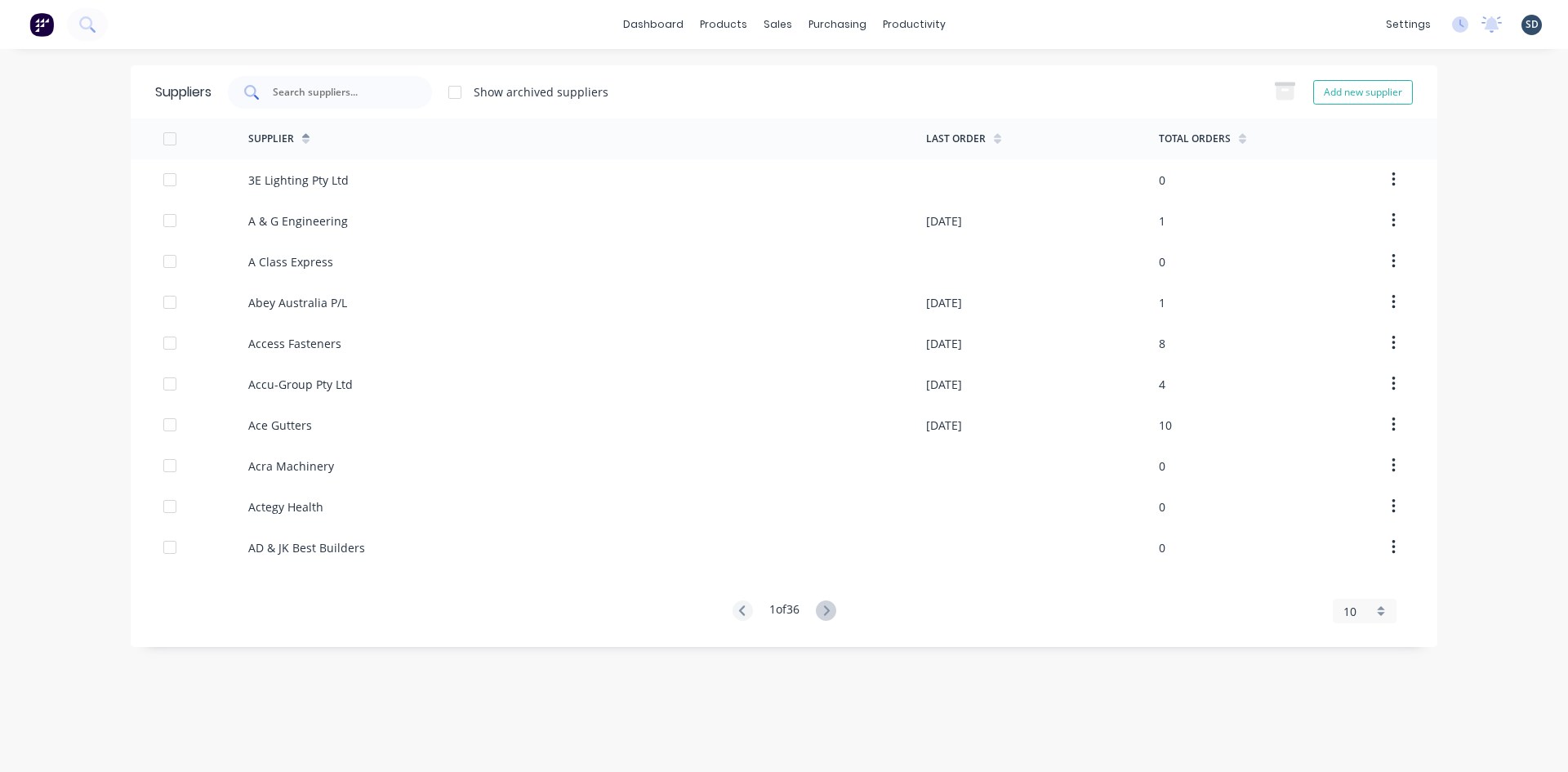
click at [305, 92] on input "text" at bounding box center [339, 93] width 136 height 17
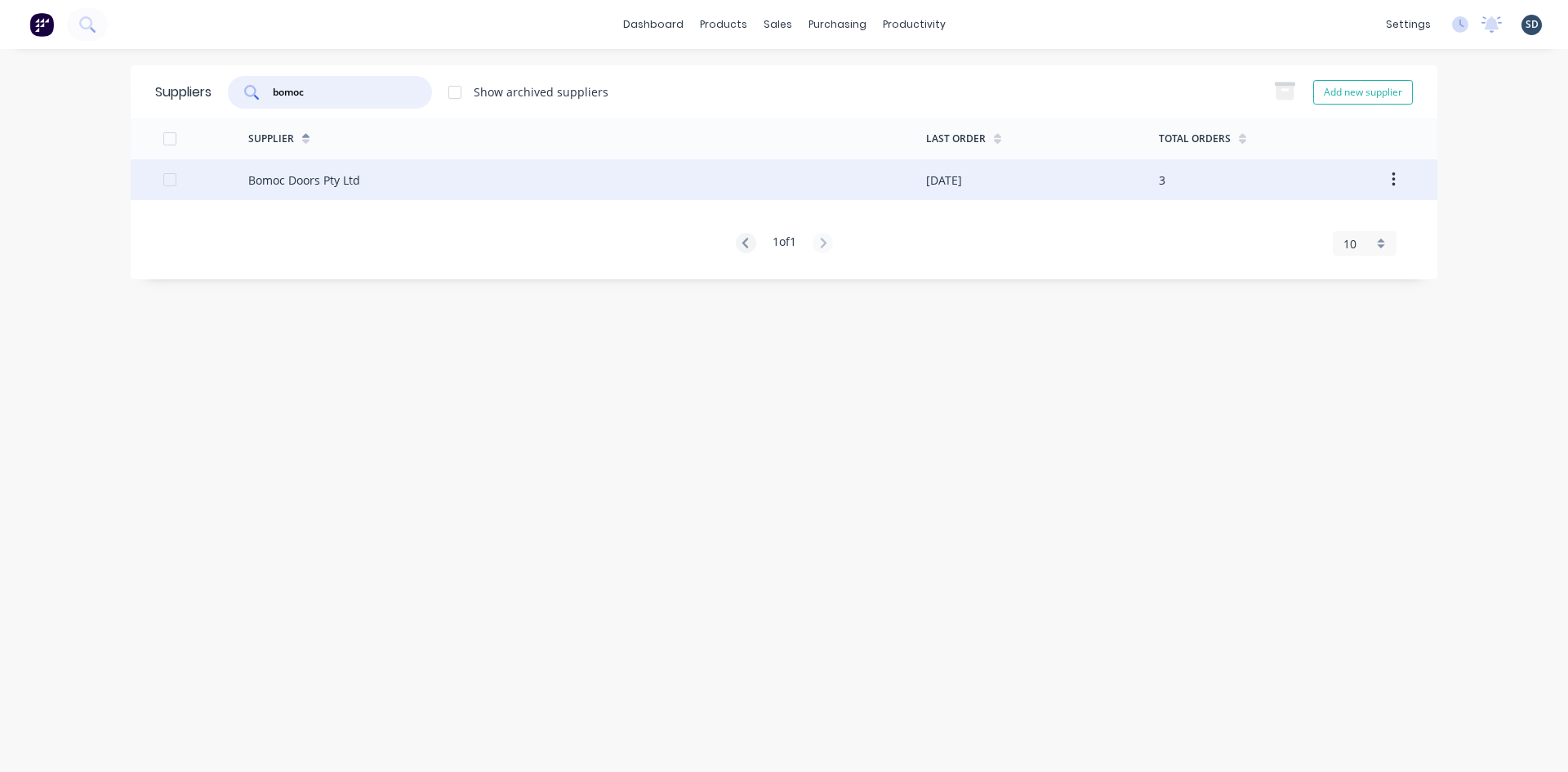
type input "bomoc"
click at [398, 180] on div "Bomoc Doors Pty Ltd" at bounding box center [587, 179] width 678 height 41
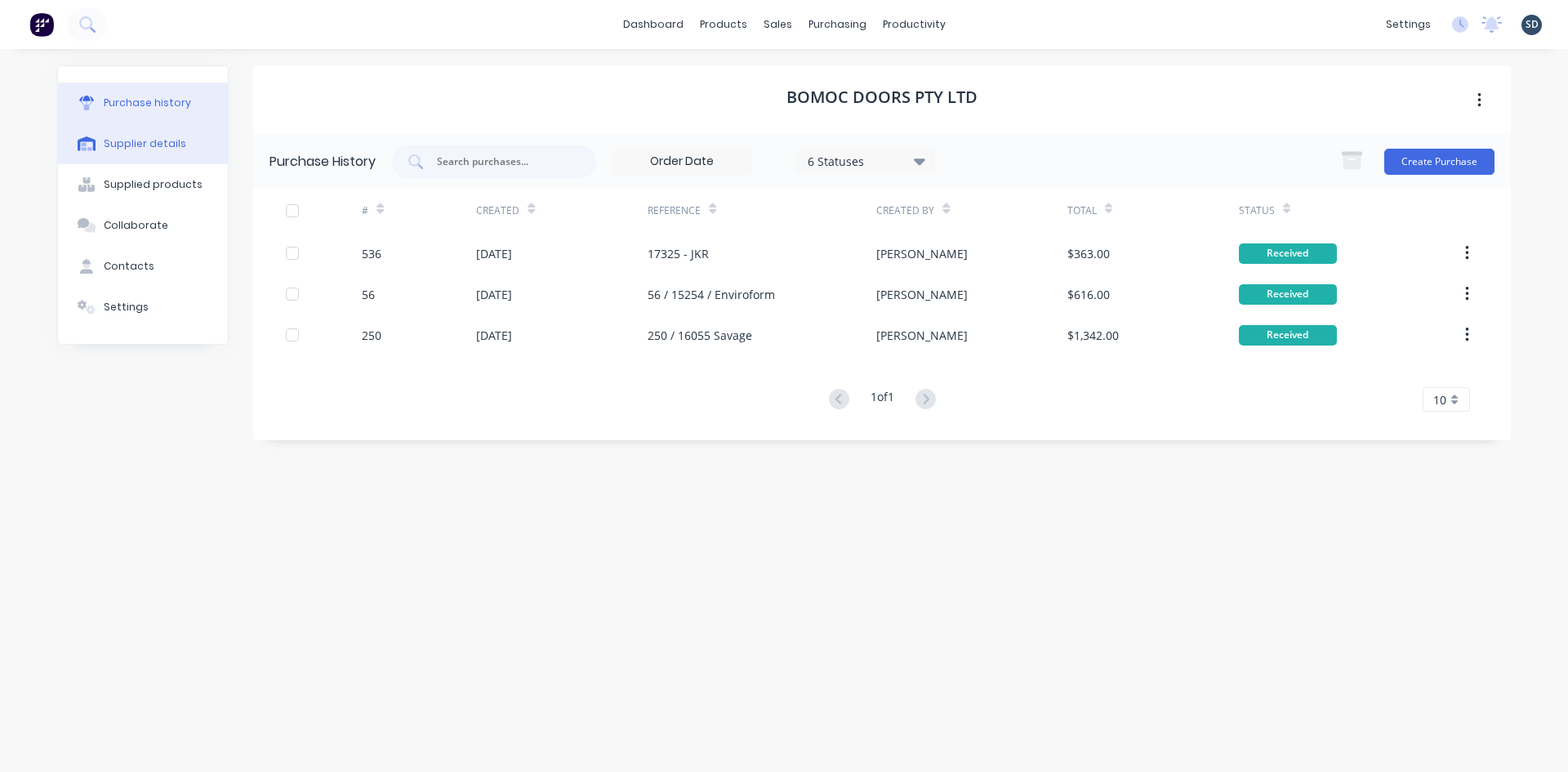
click at [153, 144] on div "Supplier details" at bounding box center [145, 144] width 83 height 15
select select "AU"
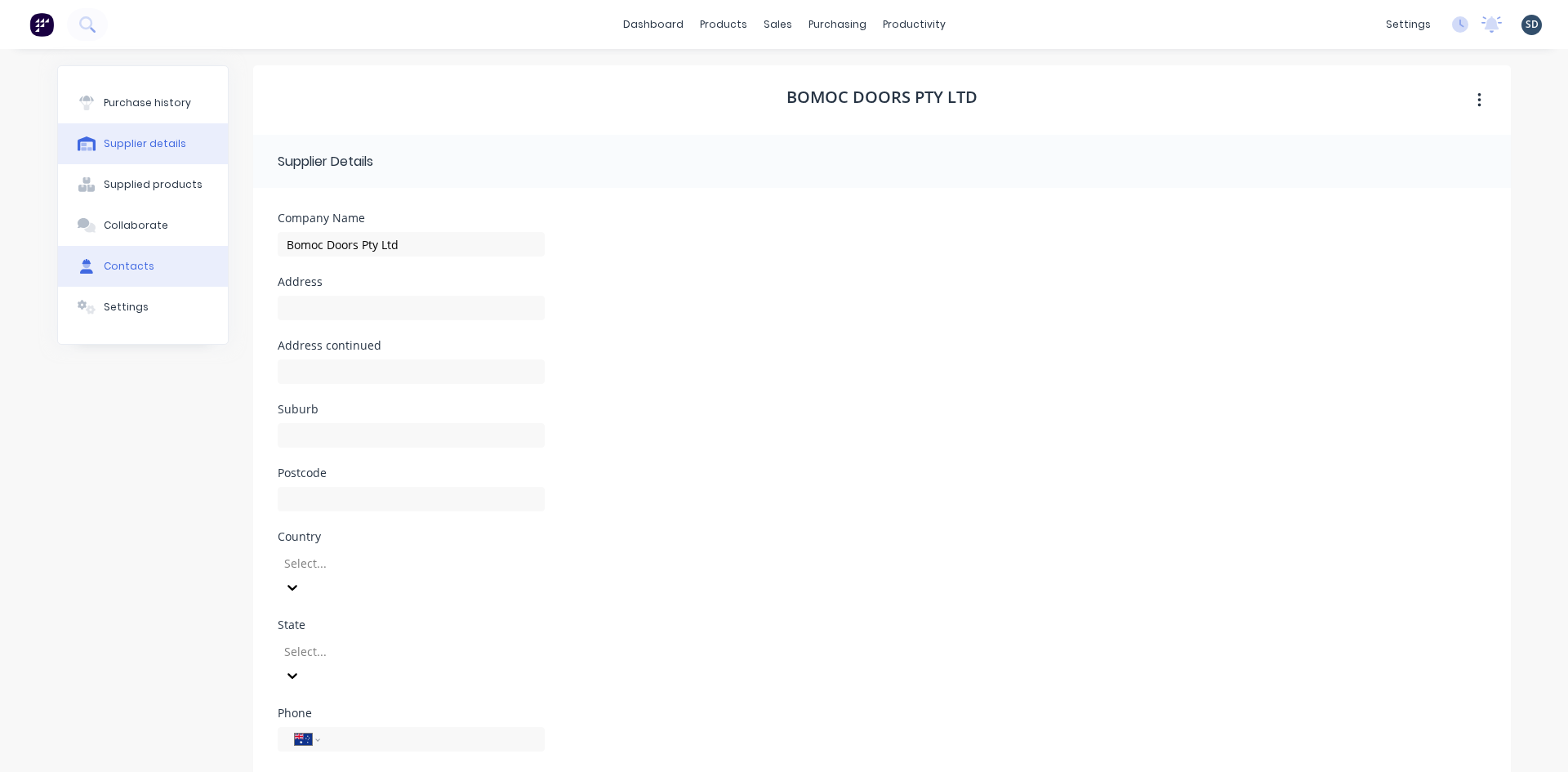
click at [118, 258] on button "Contacts" at bounding box center [142, 266] width 170 height 41
select select "AU"
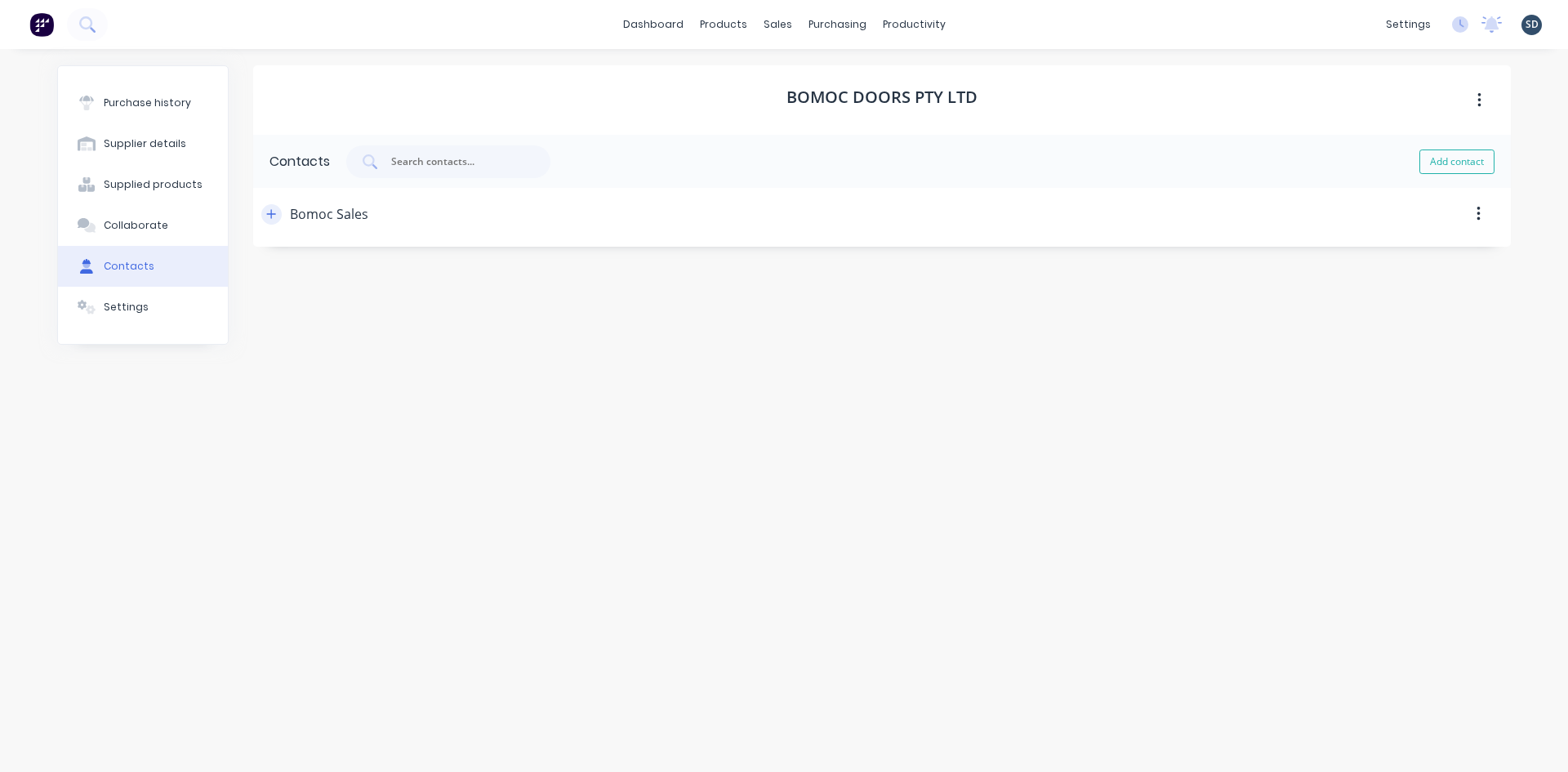
click at [268, 211] on icon "button" at bounding box center [272, 215] width 10 height 12
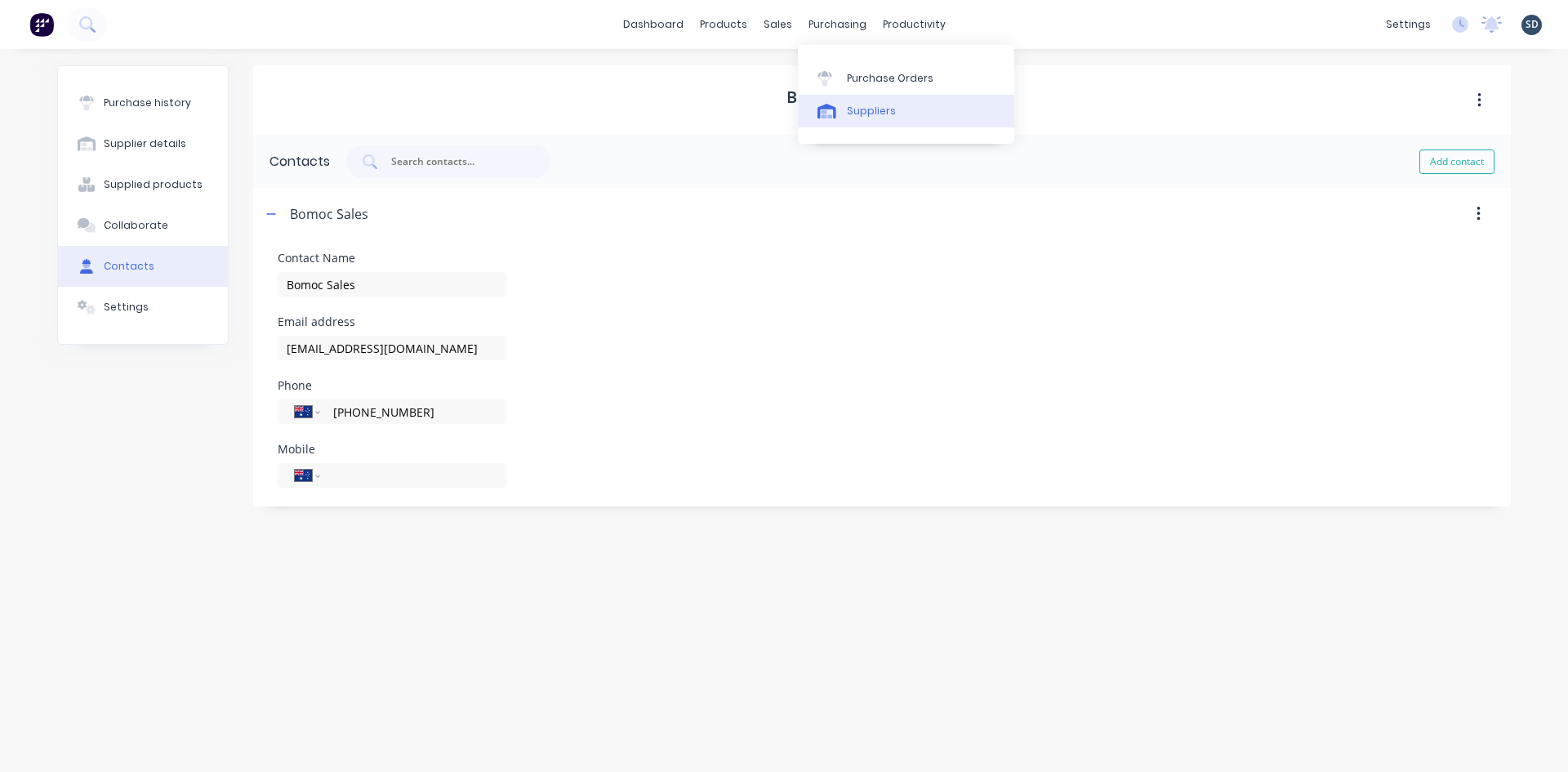
click at [877, 117] on div "Suppliers" at bounding box center [871, 111] width 49 height 15
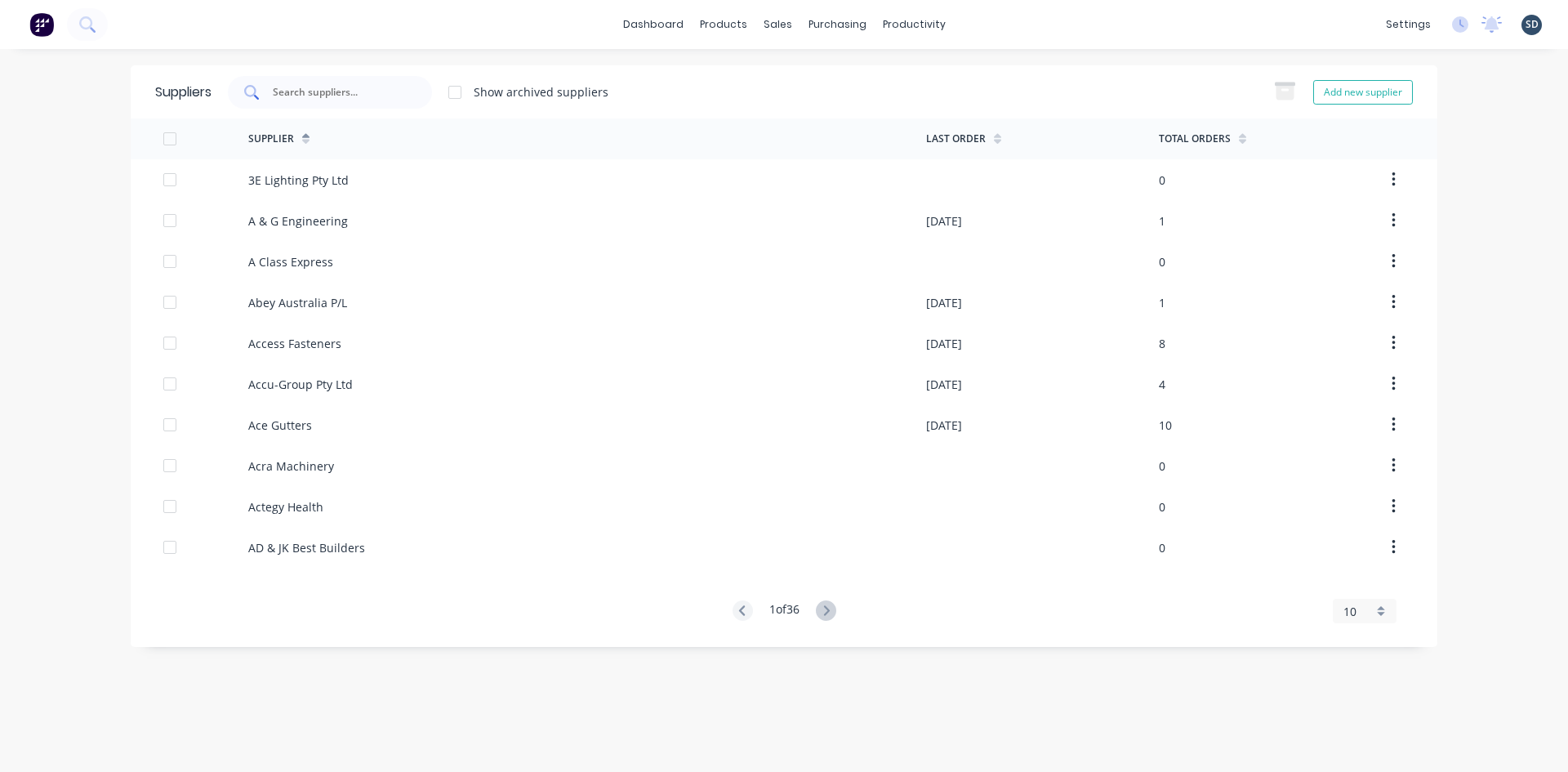
click at [316, 92] on input "text" at bounding box center [339, 93] width 136 height 17
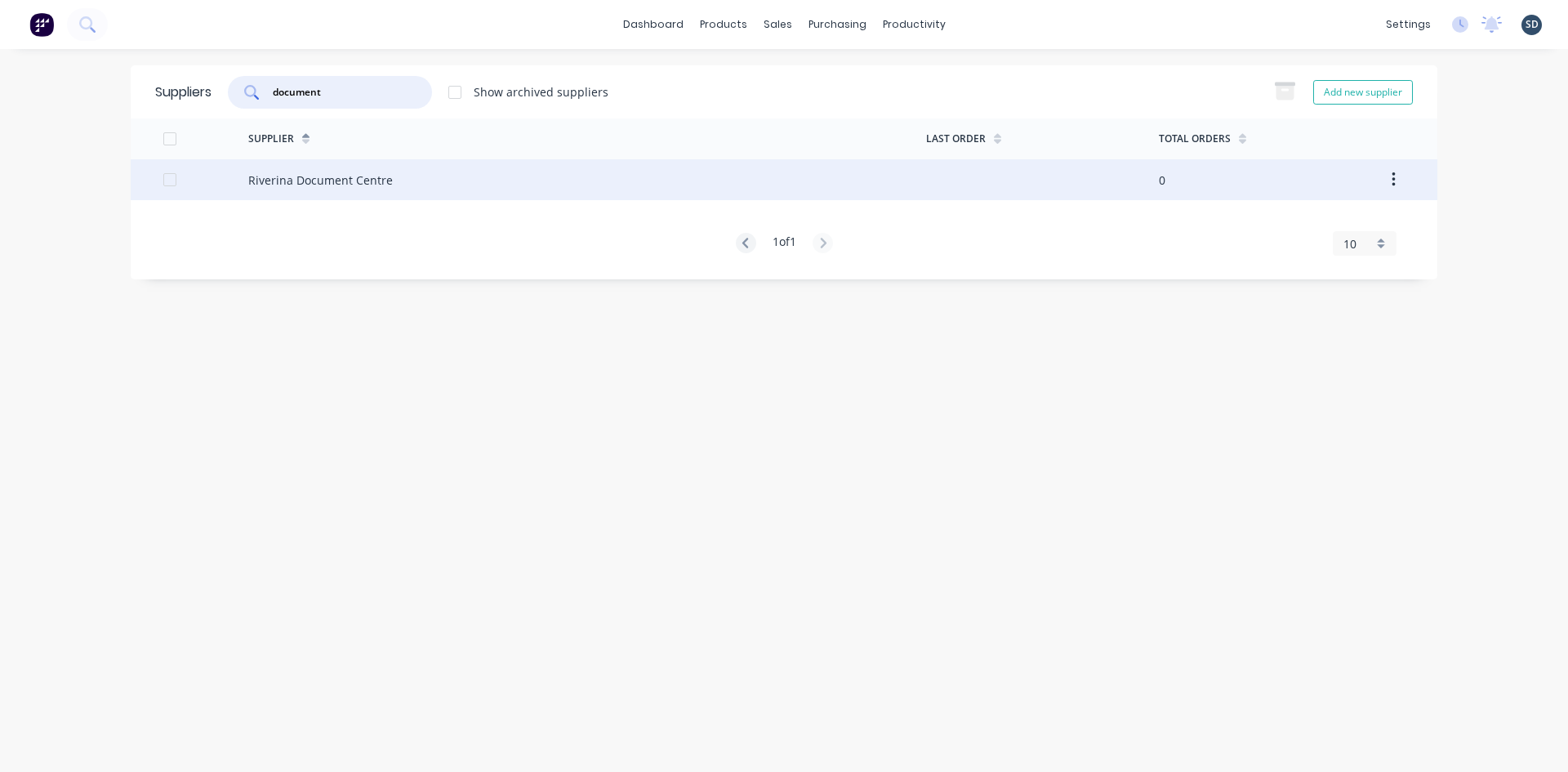
type input "document"
click at [392, 192] on div "Riverina Document Centre" at bounding box center [587, 179] width 678 height 41
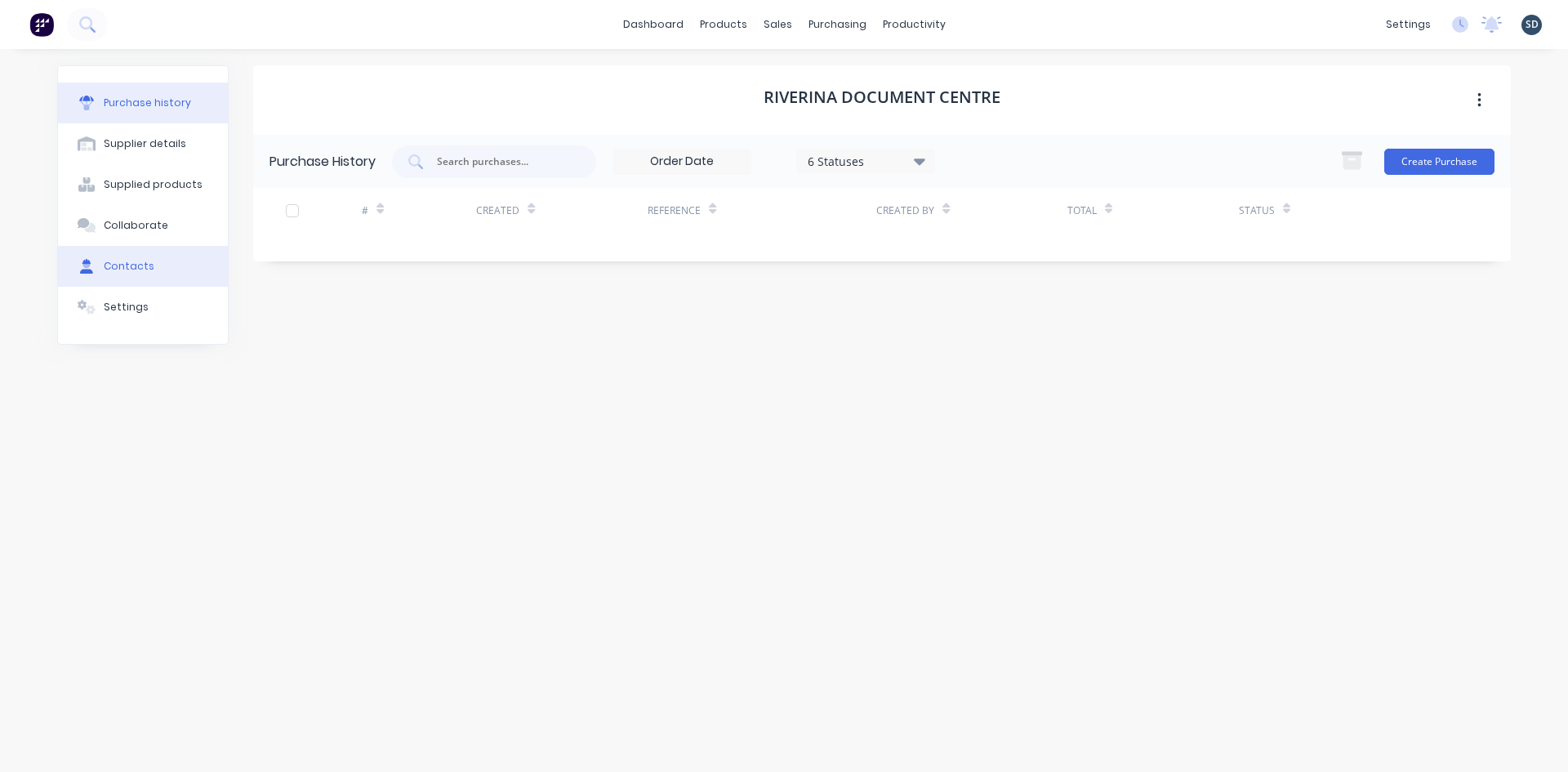
click at [108, 268] on div "Contacts" at bounding box center [128, 267] width 51 height 15
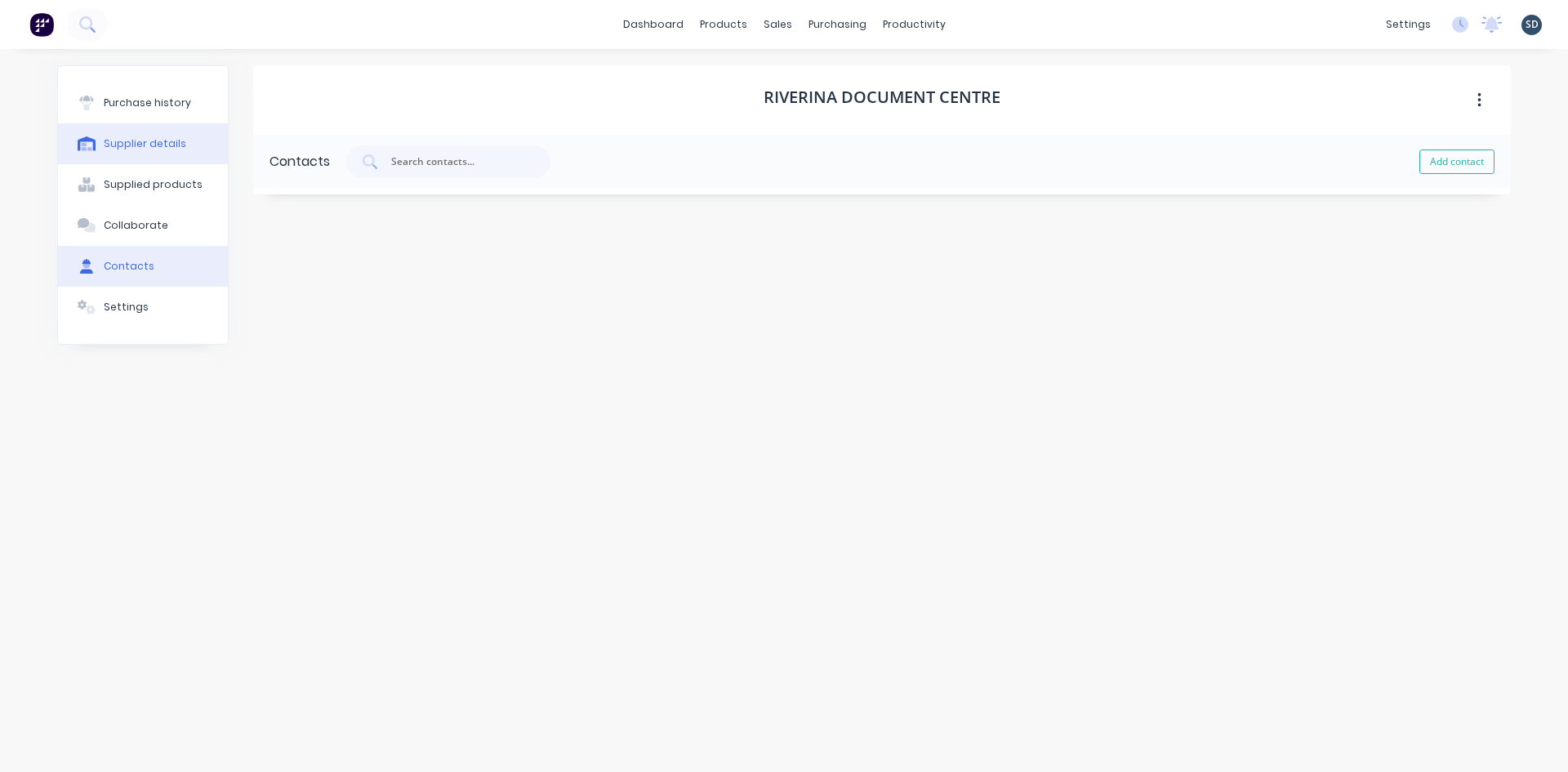
click at [148, 141] on div "Supplier details" at bounding box center [145, 144] width 83 height 15
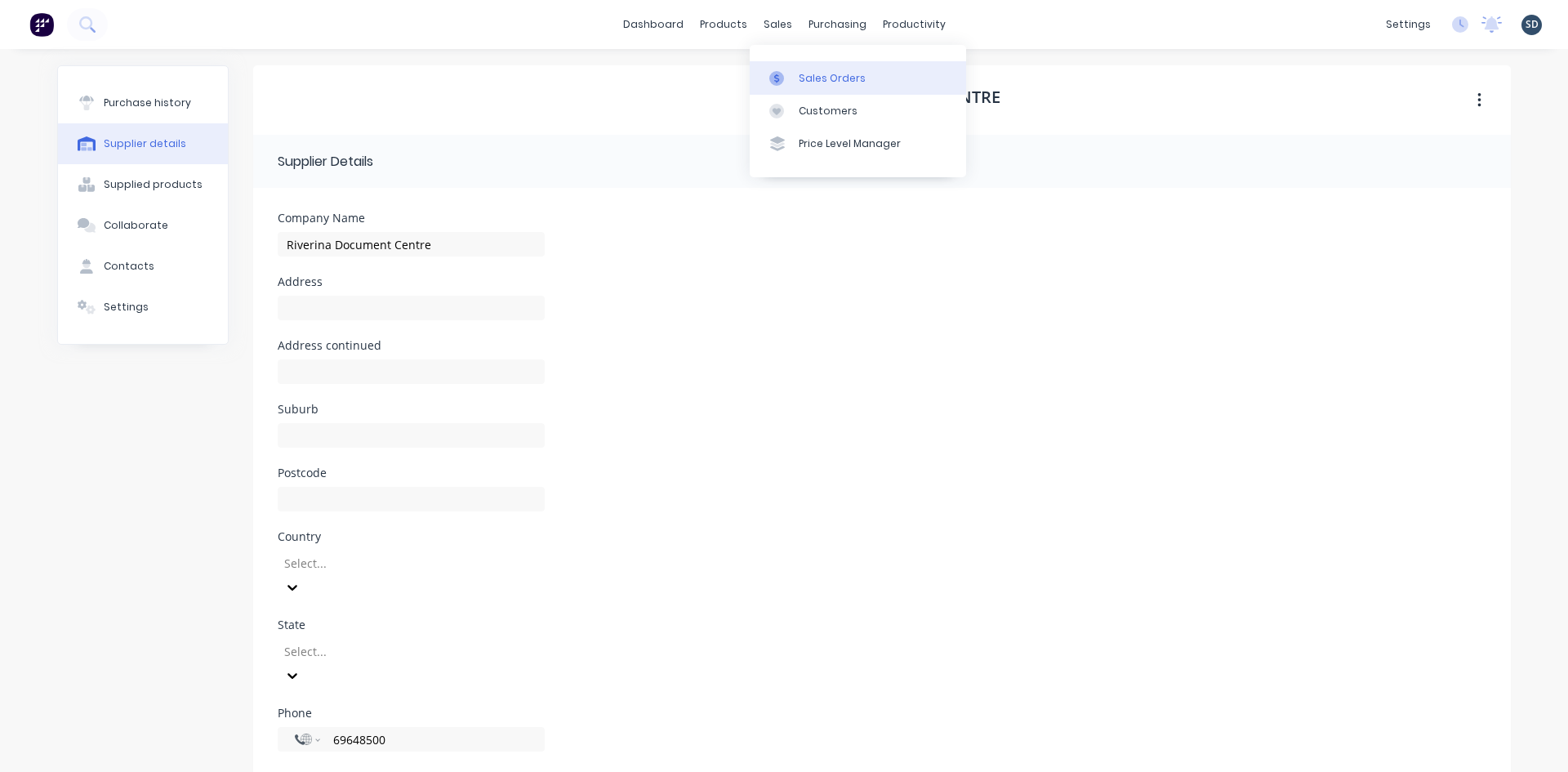
click at [815, 65] on link "Sales Orders" at bounding box center [858, 77] width 216 height 32
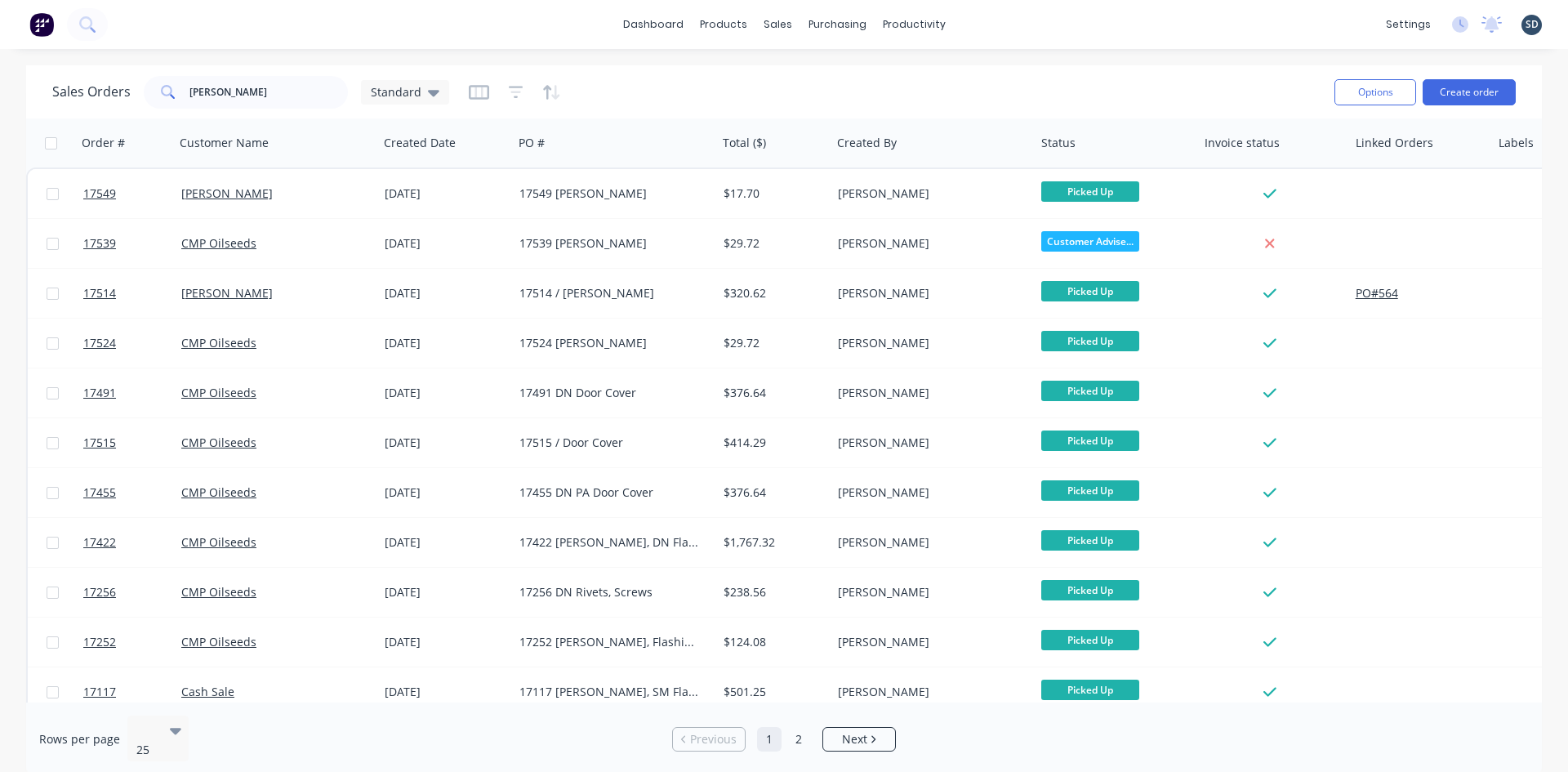
click at [992, 26] on div "dashboard products sales purchasing productivity dashboard products Product Cat…" at bounding box center [784, 24] width 1568 height 49
click at [232, 99] on input "SMITH" at bounding box center [269, 92] width 159 height 32
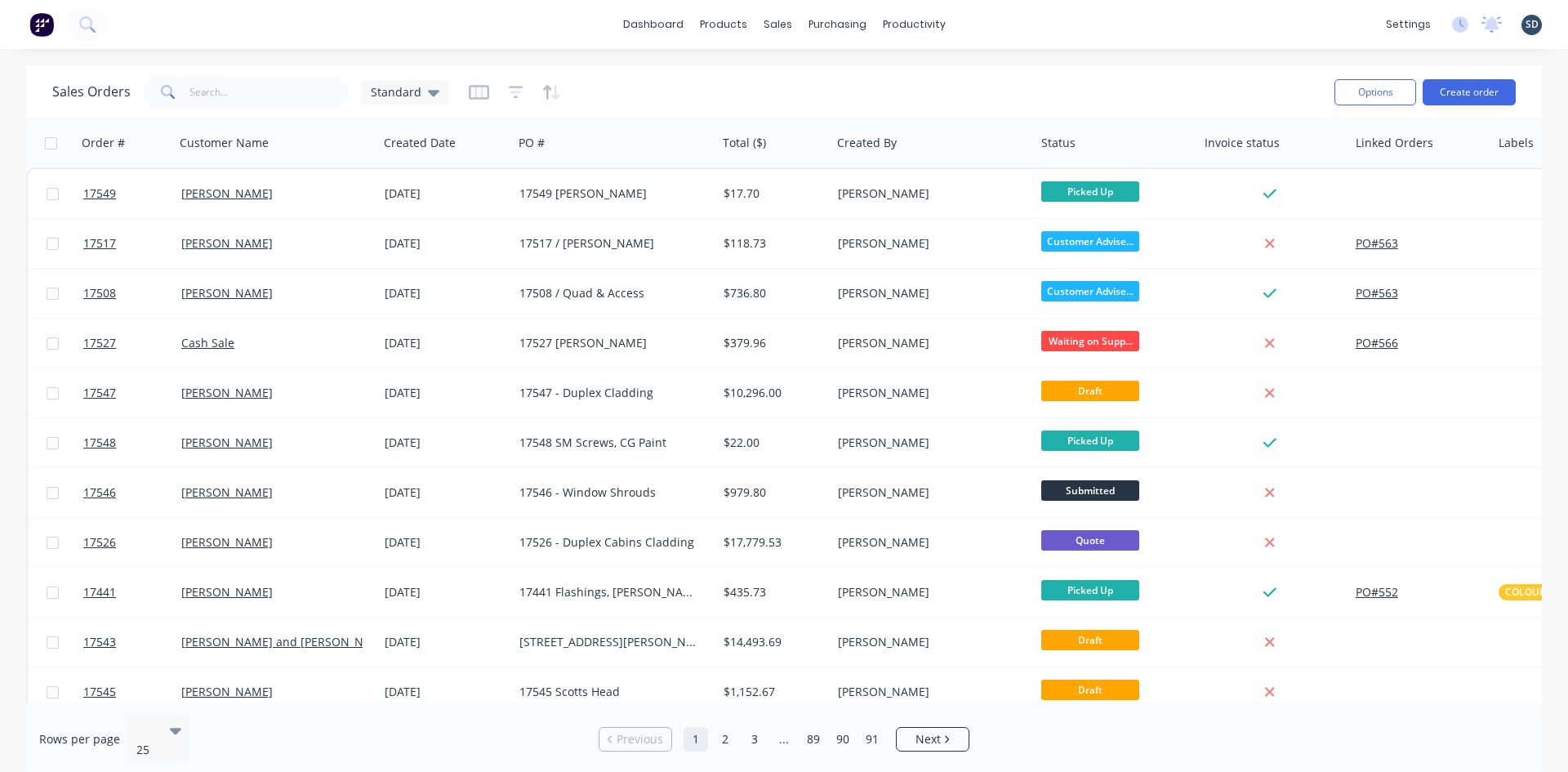
click at [1011, 40] on div "dashboard products sales purchasing productivity dashboard products Product Cat…" at bounding box center [784, 24] width 1568 height 49
click at [279, 87] on input "text" at bounding box center [269, 92] width 159 height 32
type input "jay"
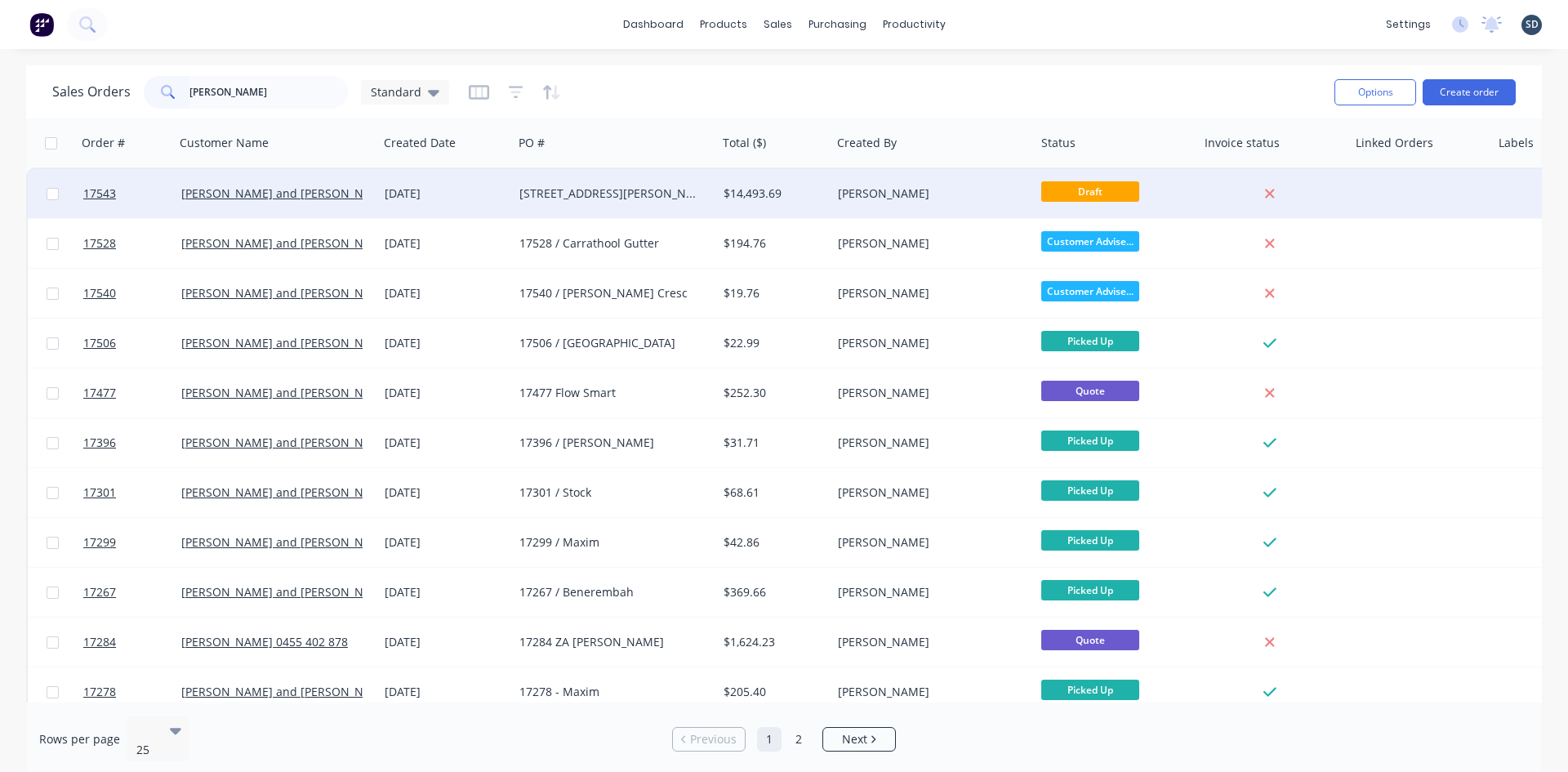
click at [464, 194] on div "[DATE]" at bounding box center [445, 194] width 122 height 17
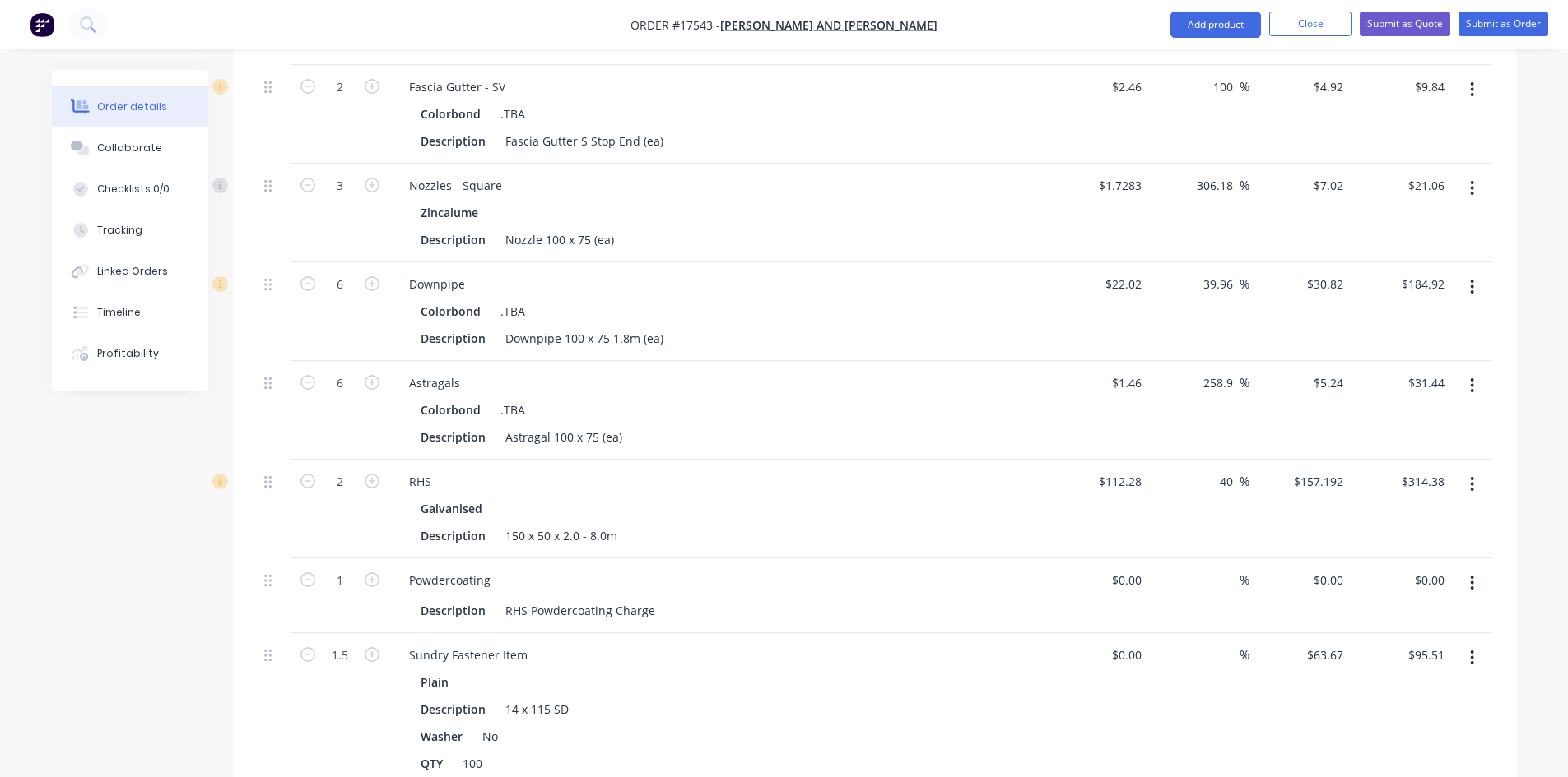
scroll to position [2632, 0]
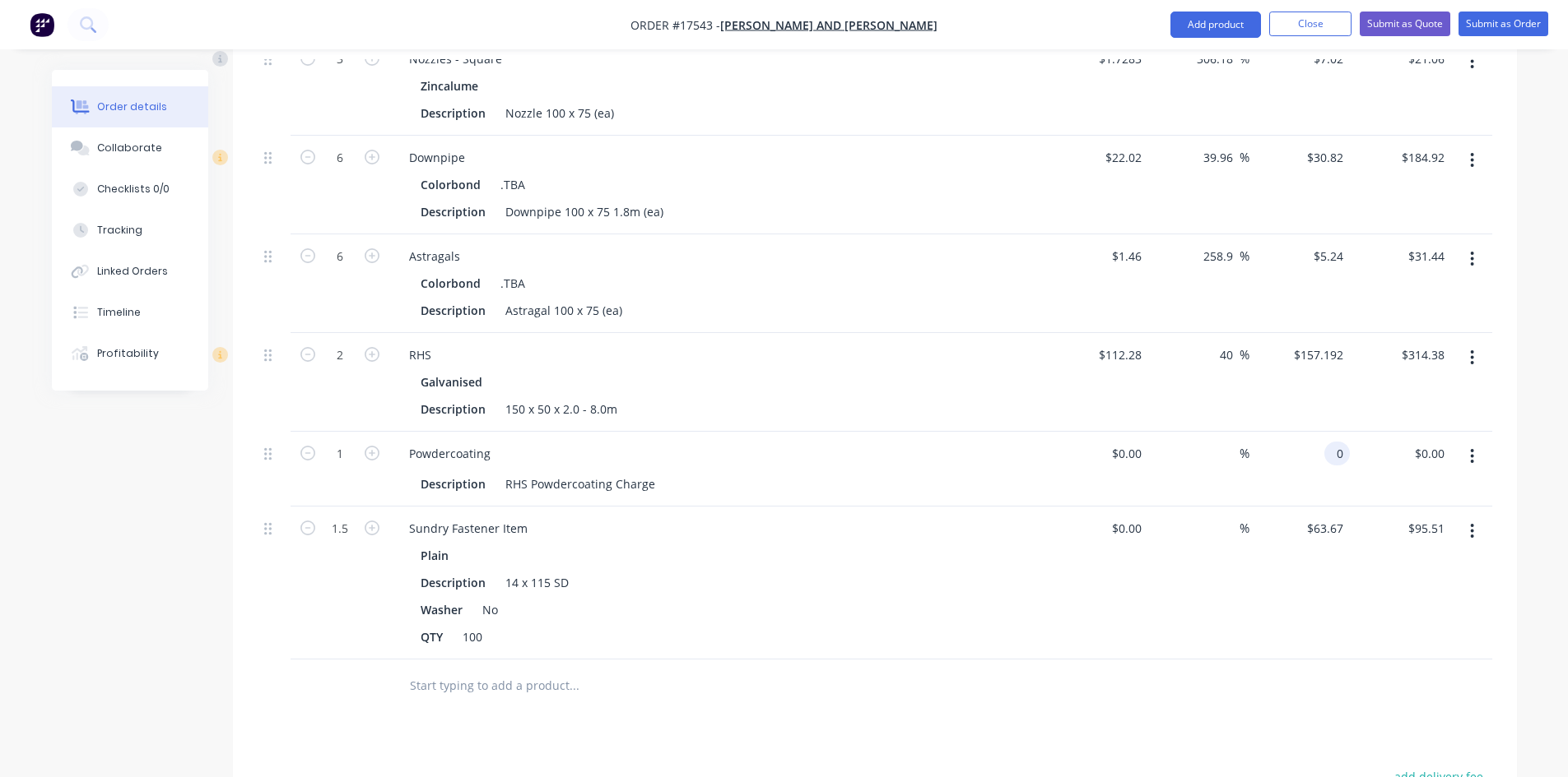
click at [1334, 442] on input "0" at bounding box center [1339, 454] width 19 height 24
click at [1033, 596] on div "Plain Description 14 x 115 SD Washer No QTY 100" at bounding box center [719, 596] width 646 height 105
type input "$269.50"
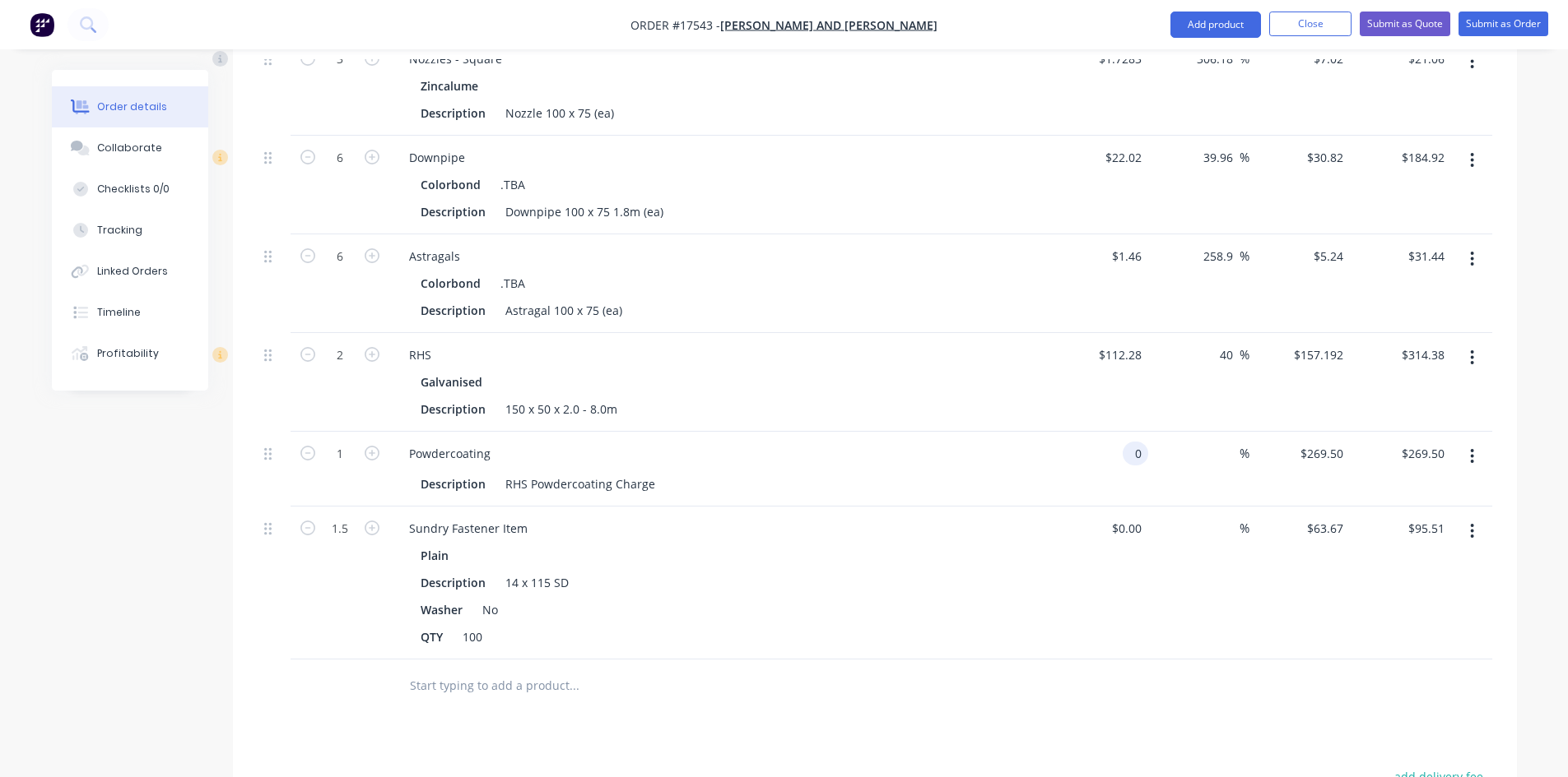
click at [1132, 442] on input "0" at bounding box center [1138, 454] width 19 height 24
type input "$269.50"
click at [854, 442] on div "Powdercoating" at bounding box center [719, 454] width 646 height 24
click at [1231, 442] on input at bounding box center [1229, 454] width 19 height 24
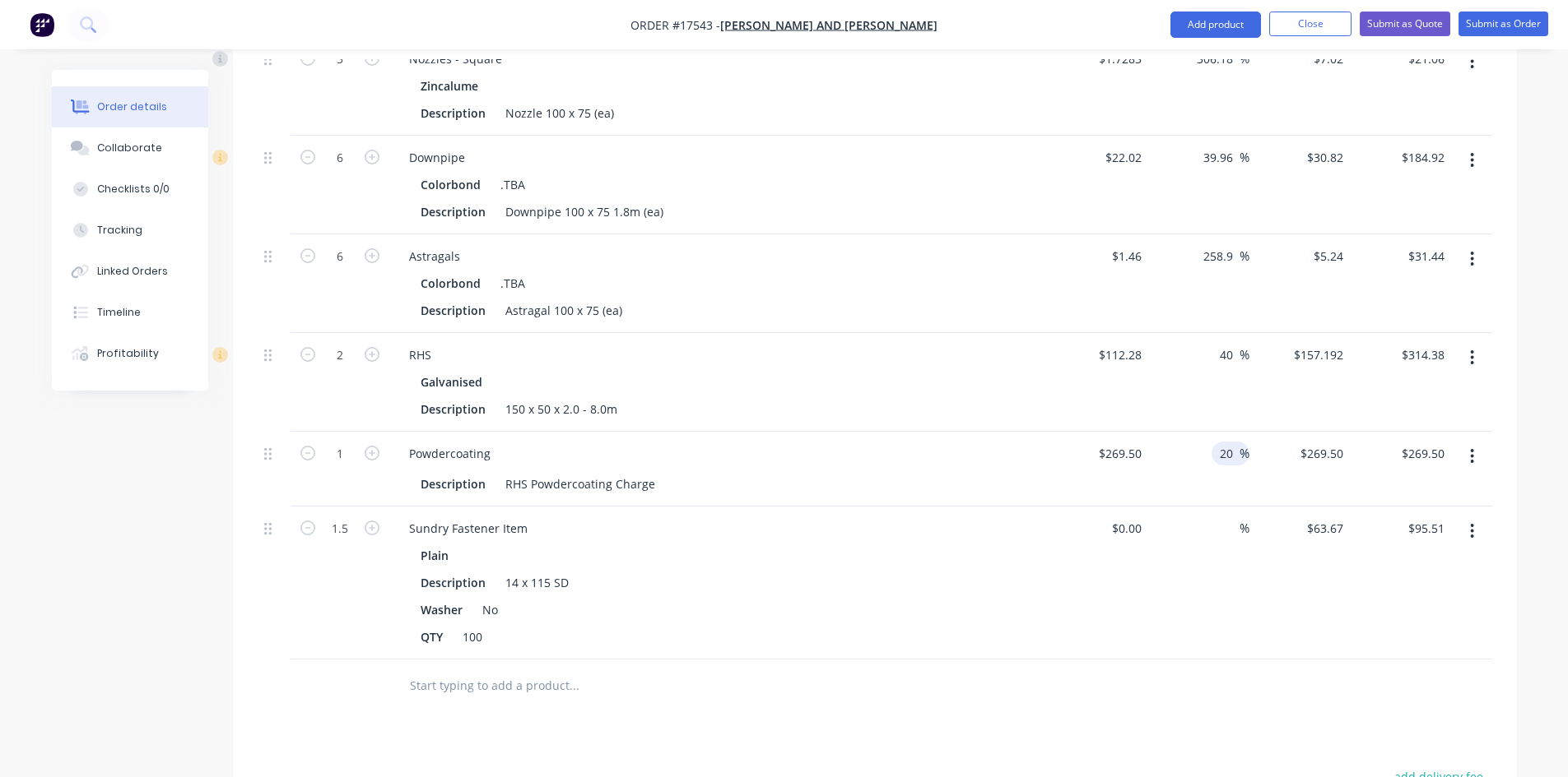
type input "20"
type input "$323.40"
click at [1031, 443] on div "Powdercoating Description RHS Powdercoating Charge" at bounding box center [718, 469] width 658 height 75
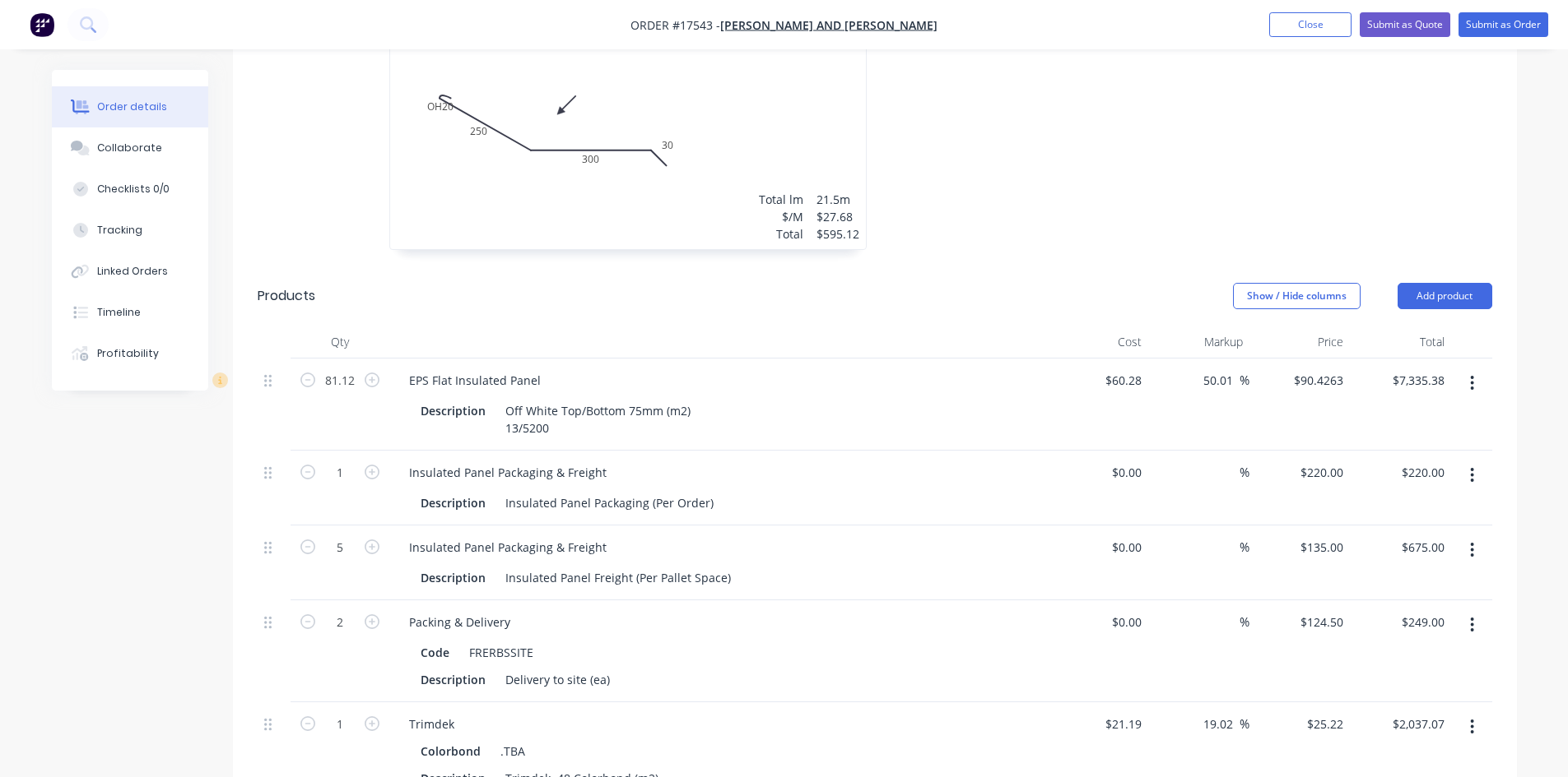
scroll to position [1237, 0]
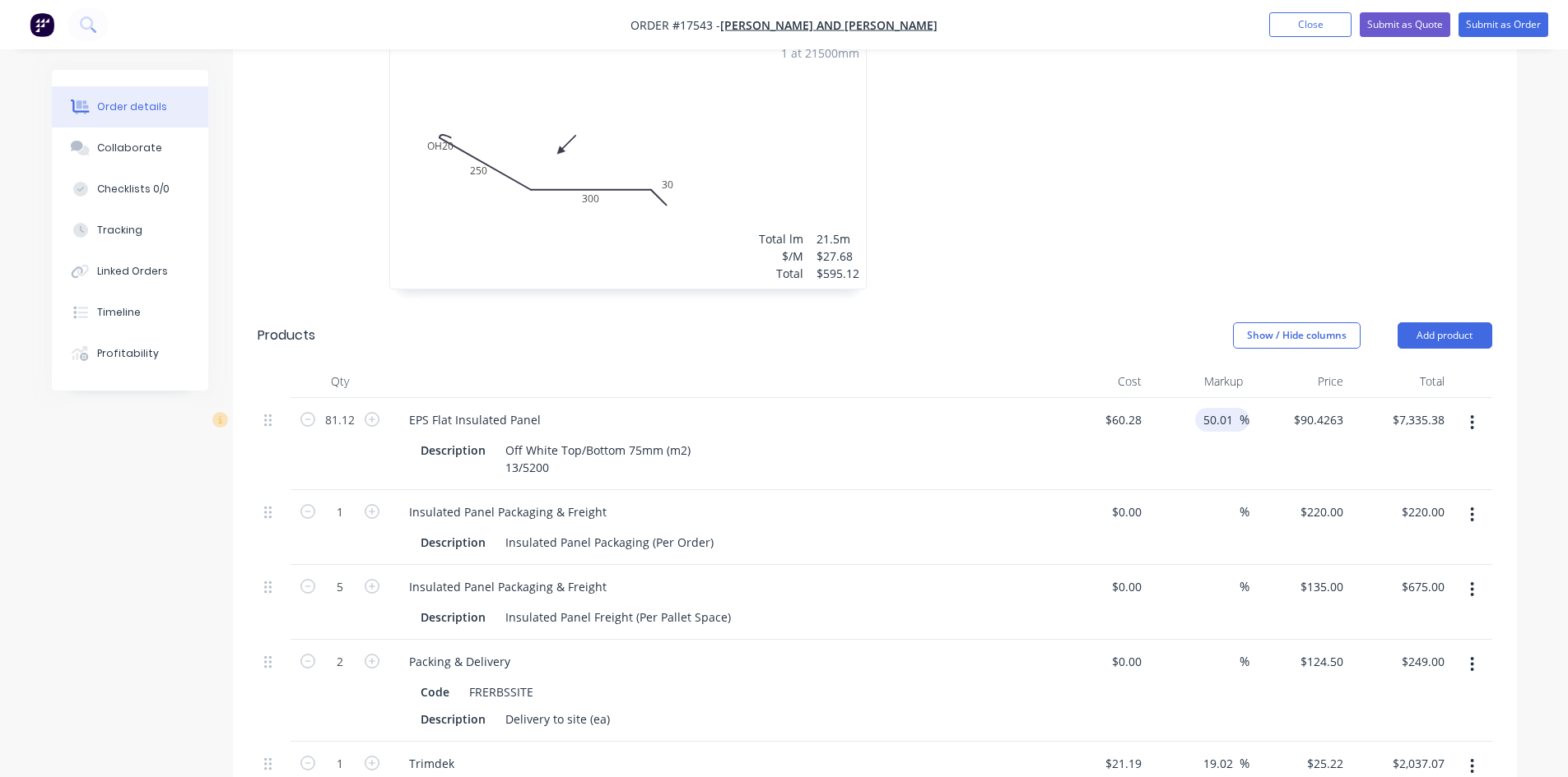
click at [1214, 408] on input "50.01" at bounding box center [1220, 419] width 38 height 24
type input "30"
type input "$78.364"
type input "$6,356.89"
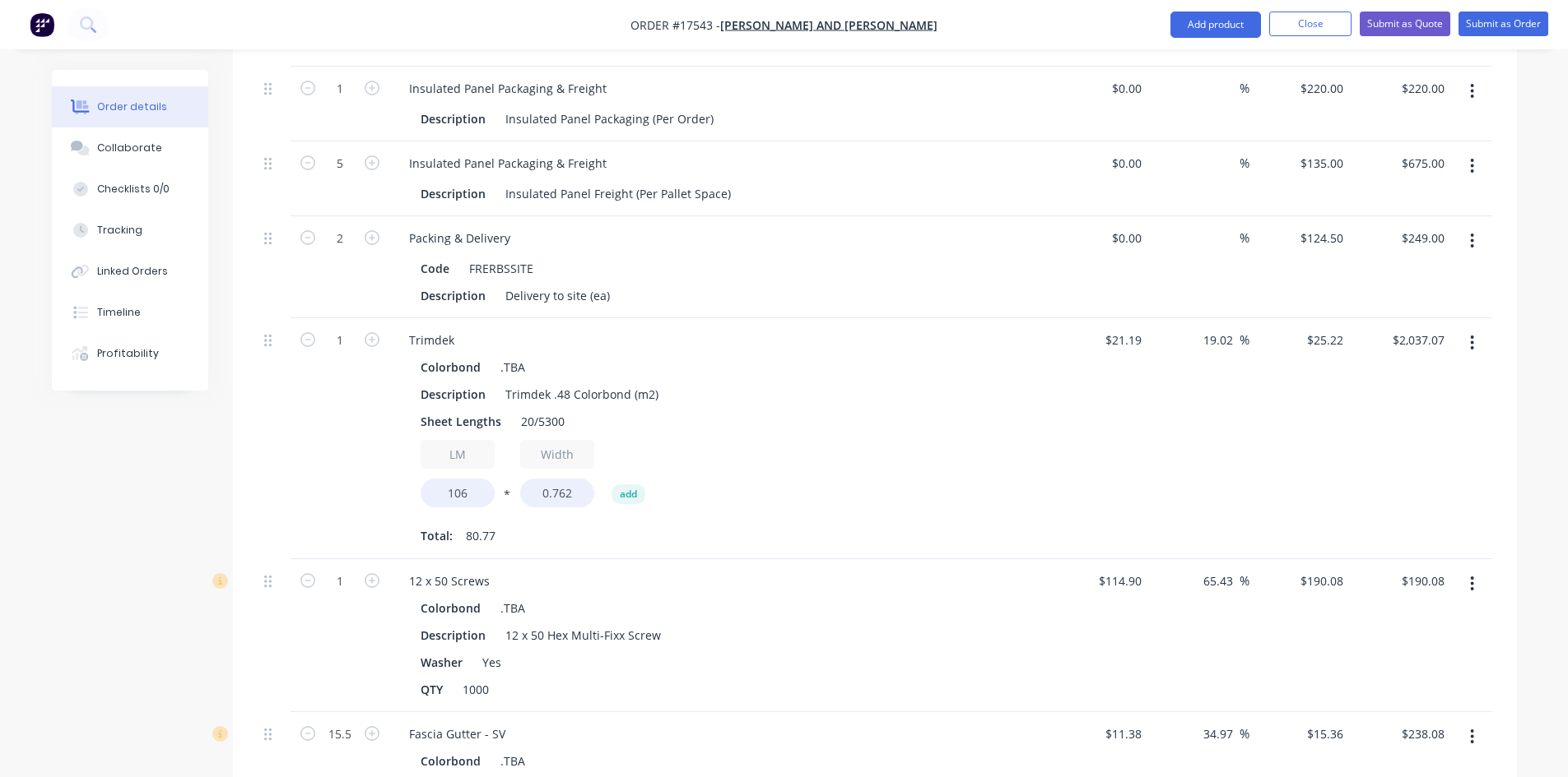
scroll to position [1401, 0]
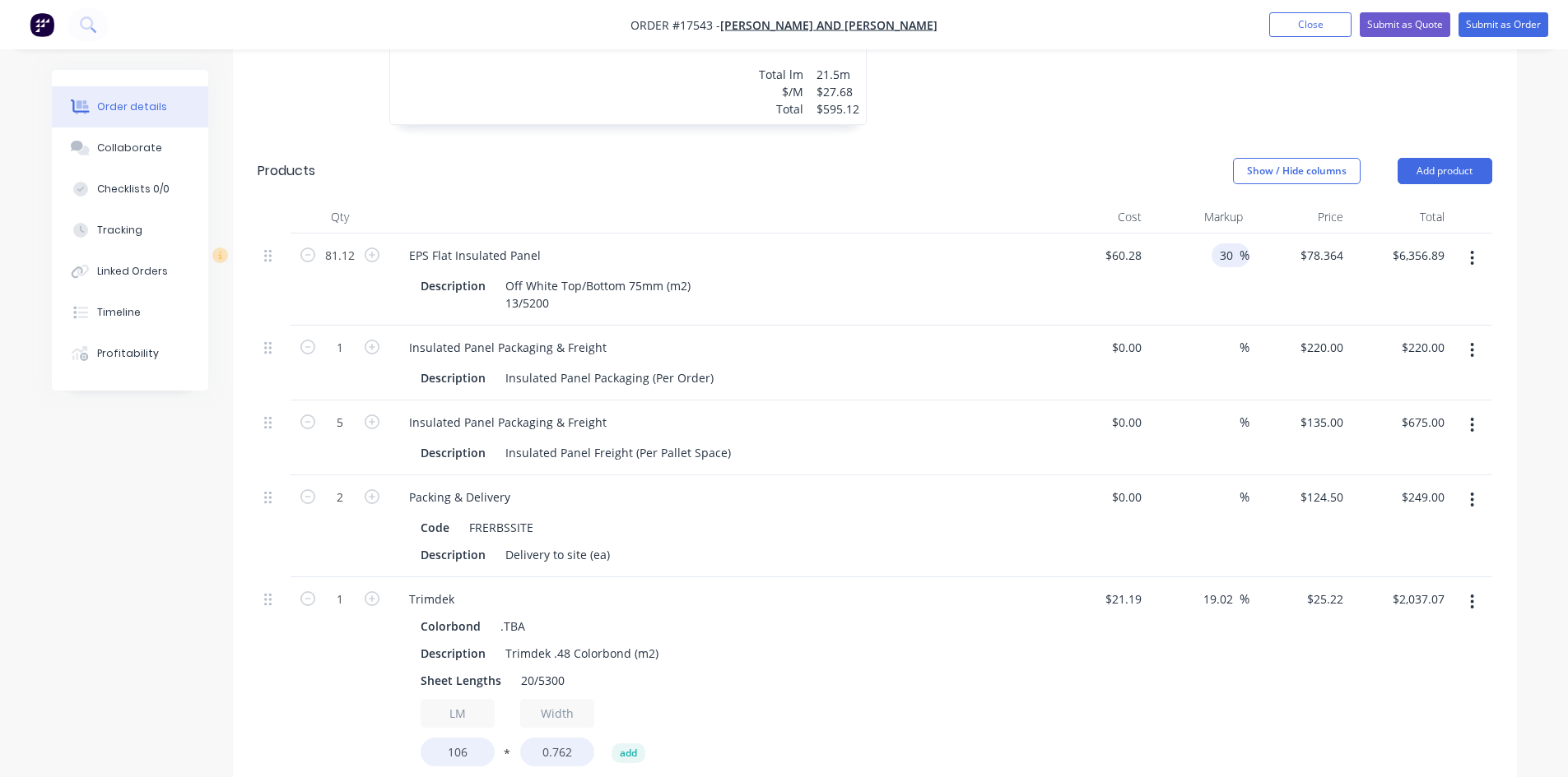
click at [1220, 243] on input "30" at bounding box center [1229, 255] width 22 height 24
type input "35"
type input "$81.378"
type input "$6,601.38"
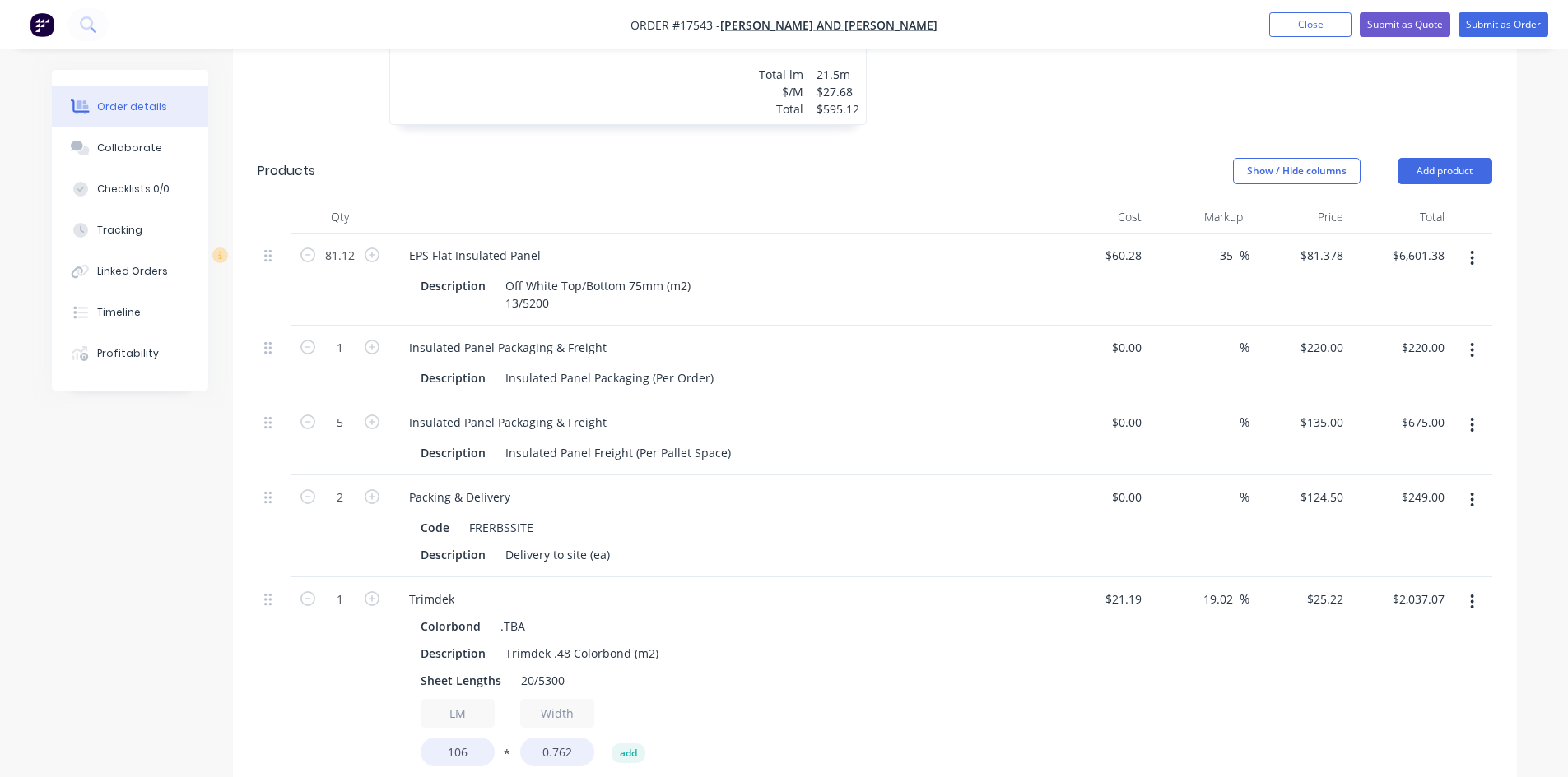
click at [962, 173] on header "Products Show / Hide columns Add product" at bounding box center [874, 171] width 1284 height 59
drag, startPoint x: 555, startPoint y: 262, endPoint x: 505, endPoint y: 261, distance: 50.0
click at [505, 274] on div "Off White Top/Bottom 75mm (m2) 13/5200" at bounding box center [598, 294] width 199 height 41
click at [719, 201] on div at bounding box center [718, 217] width 658 height 33
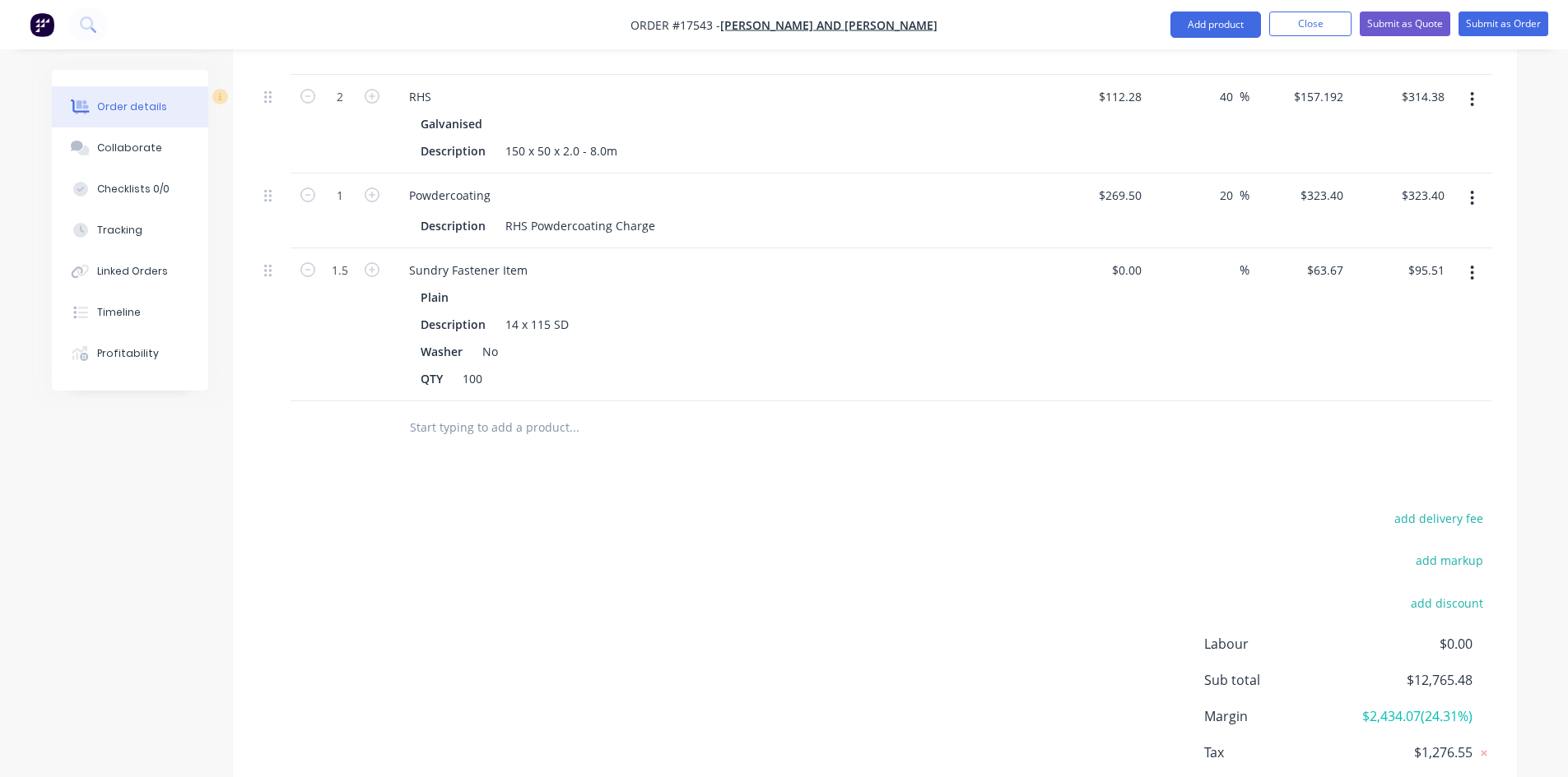
scroll to position [2965, 0]
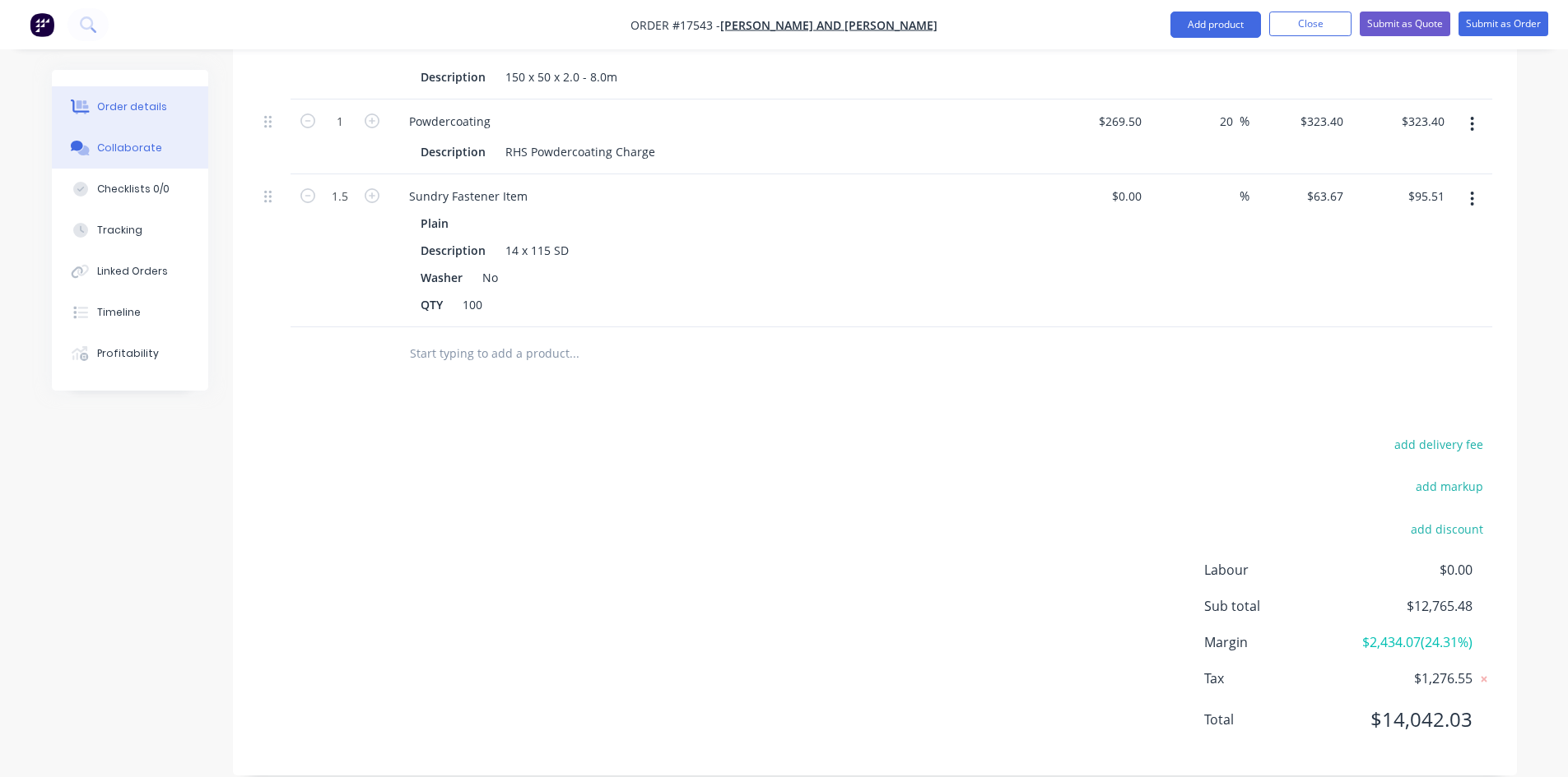
click at [136, 159] on button "Collaborate" at bounding box center [129, 148] width 156 height 41
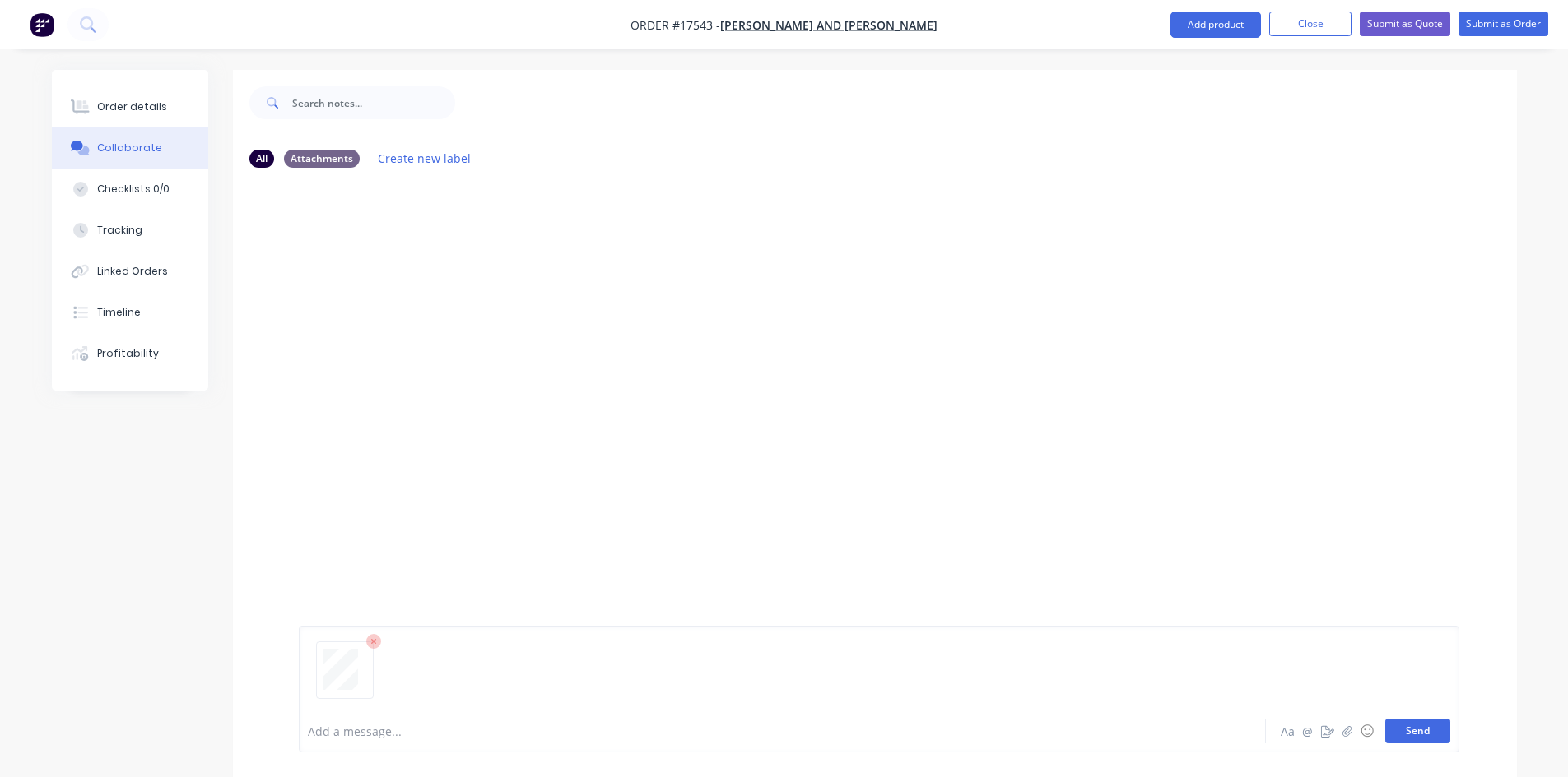
click at [1425, 734] on button "Send" at bounding box center [1418, 731] width 65 height 25
click at [159, 104] on div "Order details" at bounding box center [132, 107] width 70 height 15
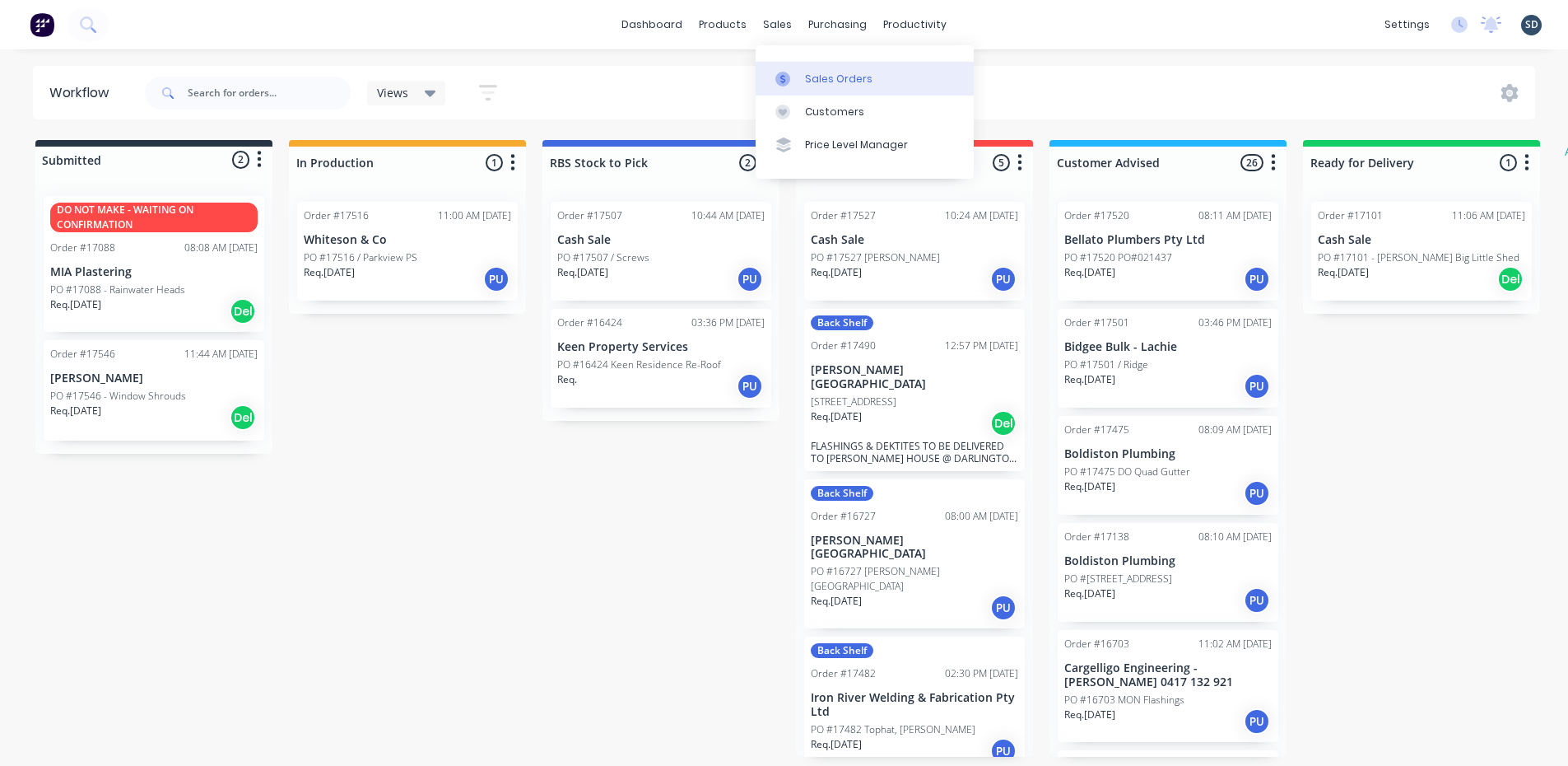
click at [815, 78] on div "Sales Orders" at bounding box center [838, 79] width 68 height 15
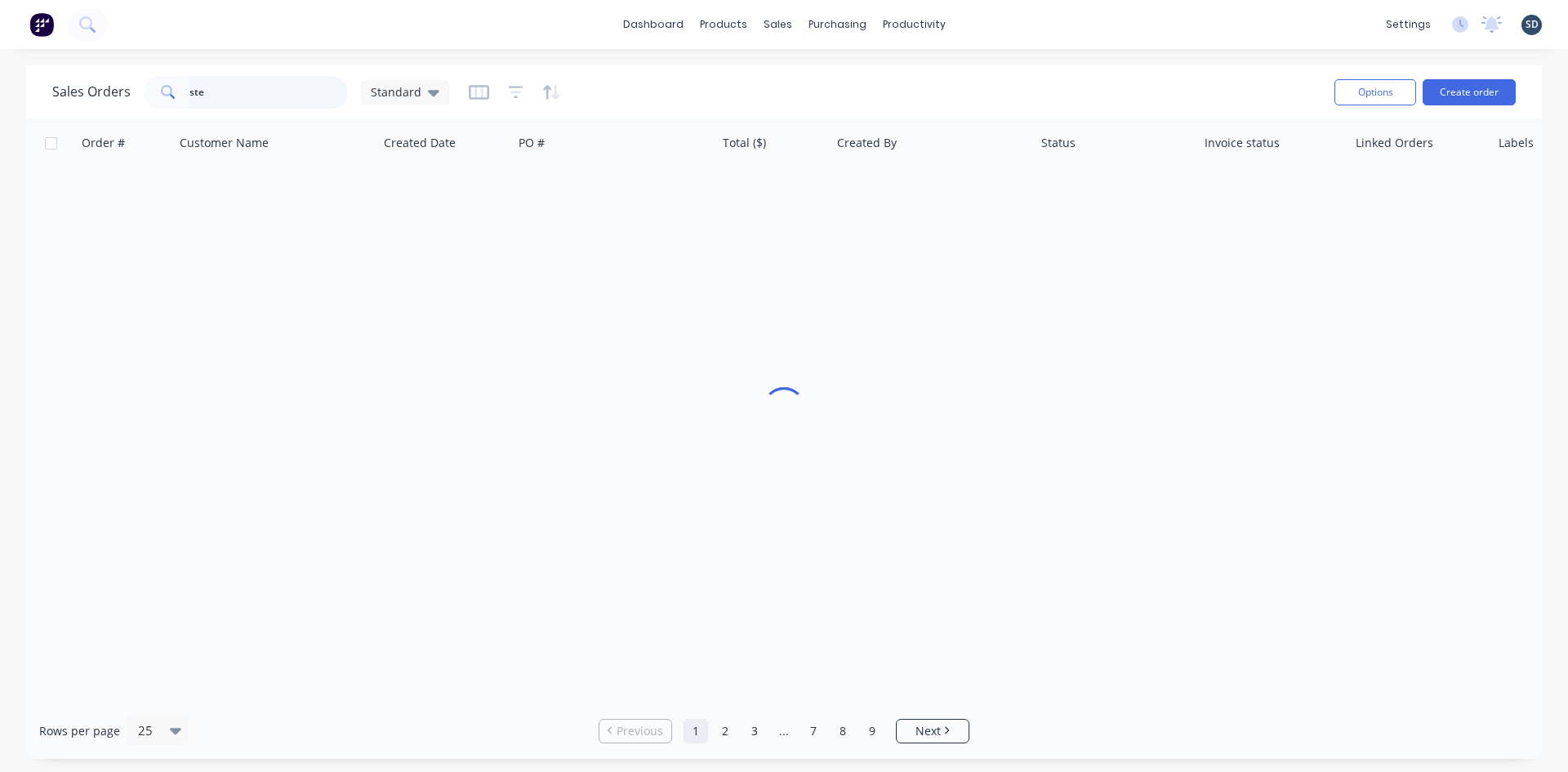
click at [248, 96] on input "ste" at bounding box center [269, 92] width 159 height 32
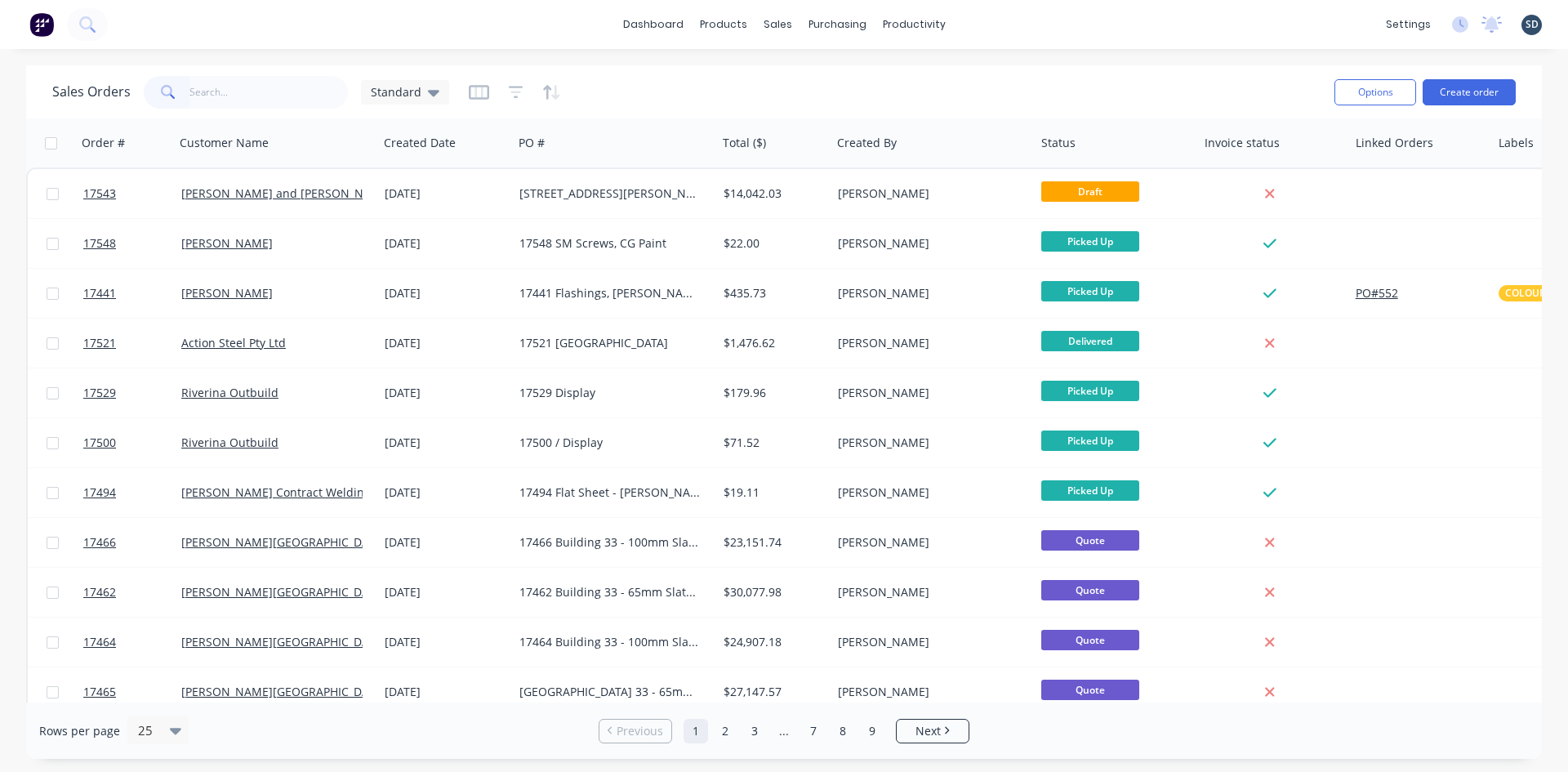
click at [736, 60] on div "dashboard products sales purchasing productivity dashboard products Product Cat…" at bounding box center [784, 386] width 1568 height 772
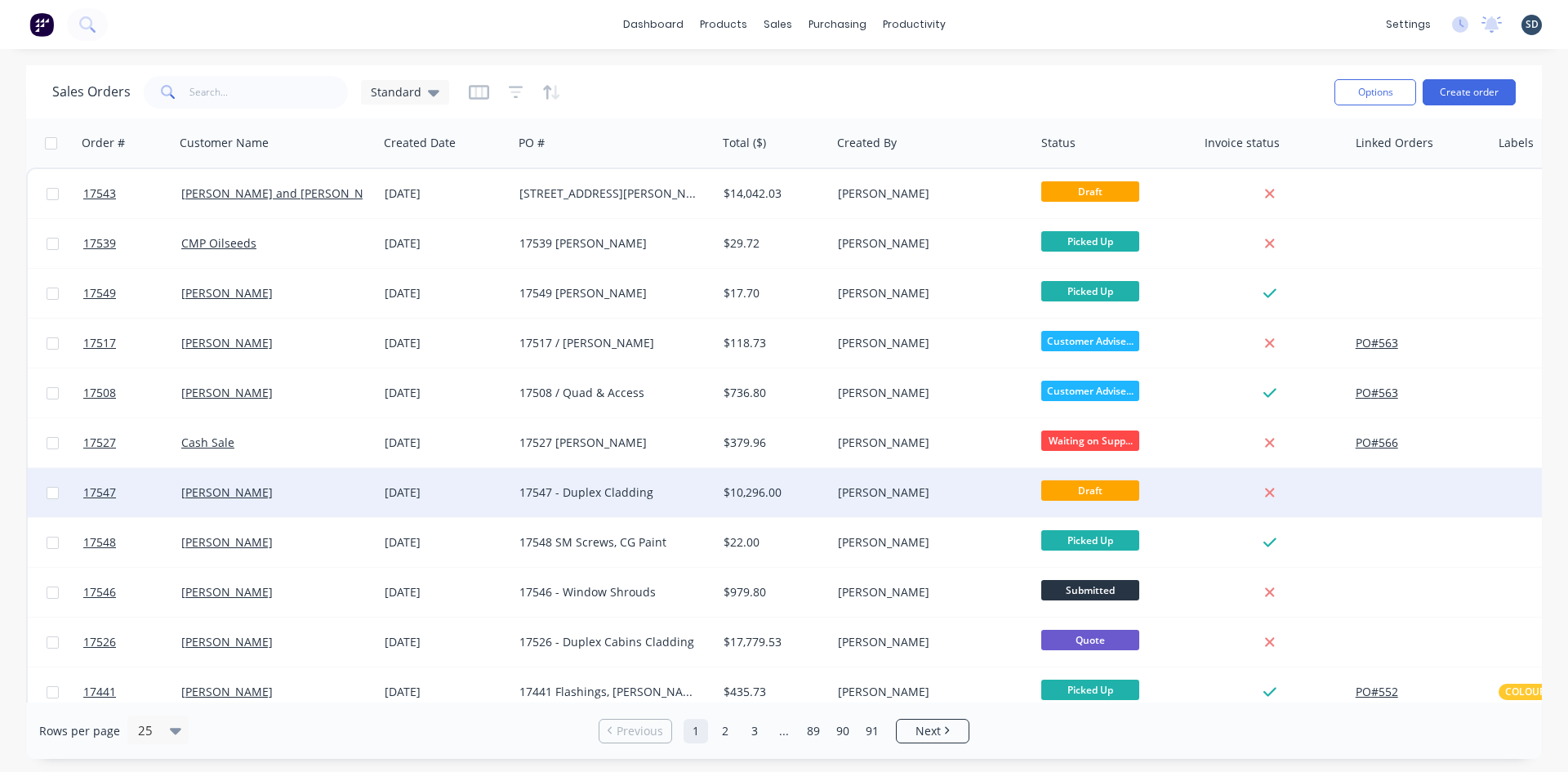
click at [338, 487] on div "[PERSON_NAME]" at bounding box center [272, 493] width 181 height 17
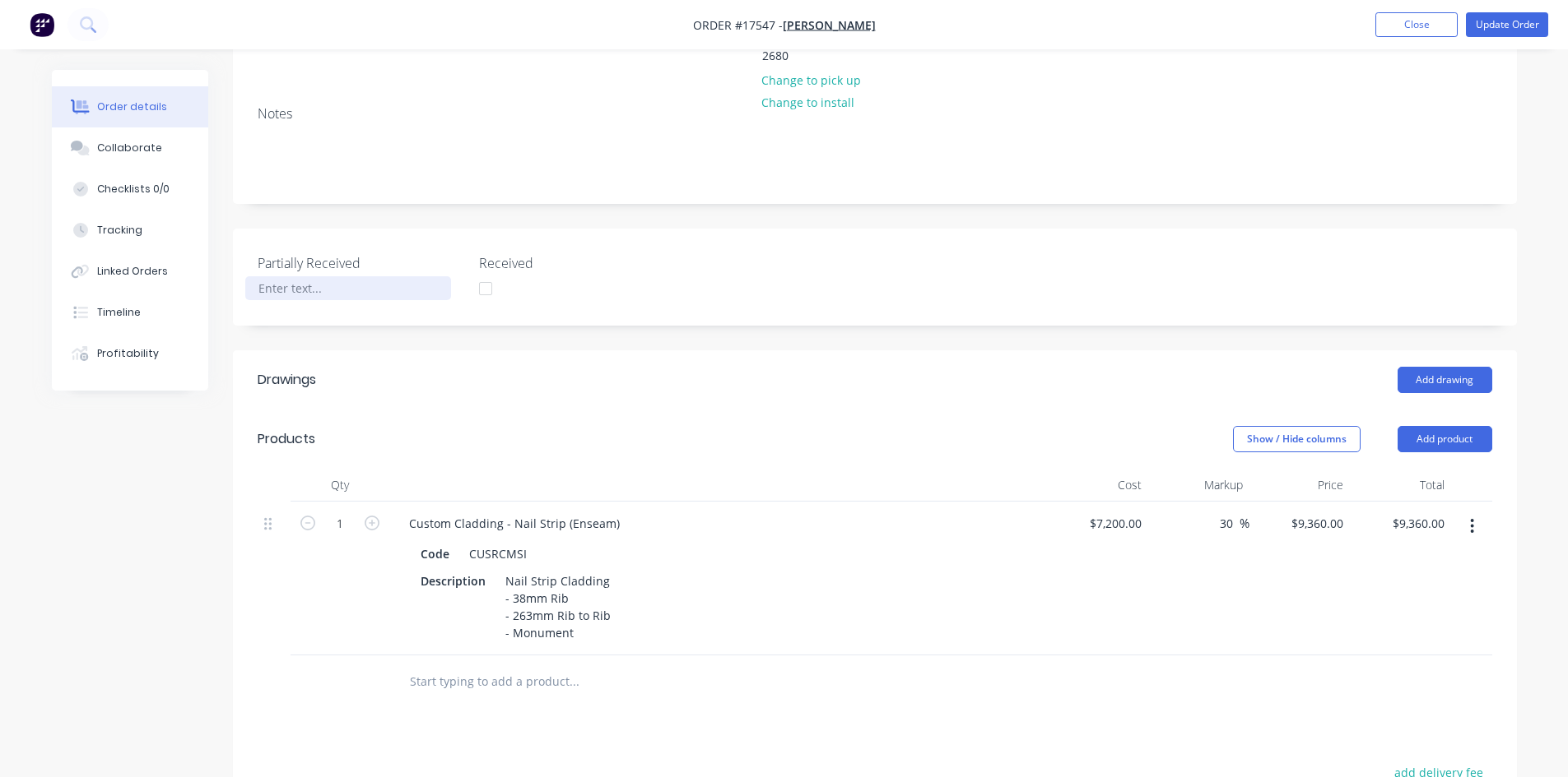
scroll to position [329, 0]
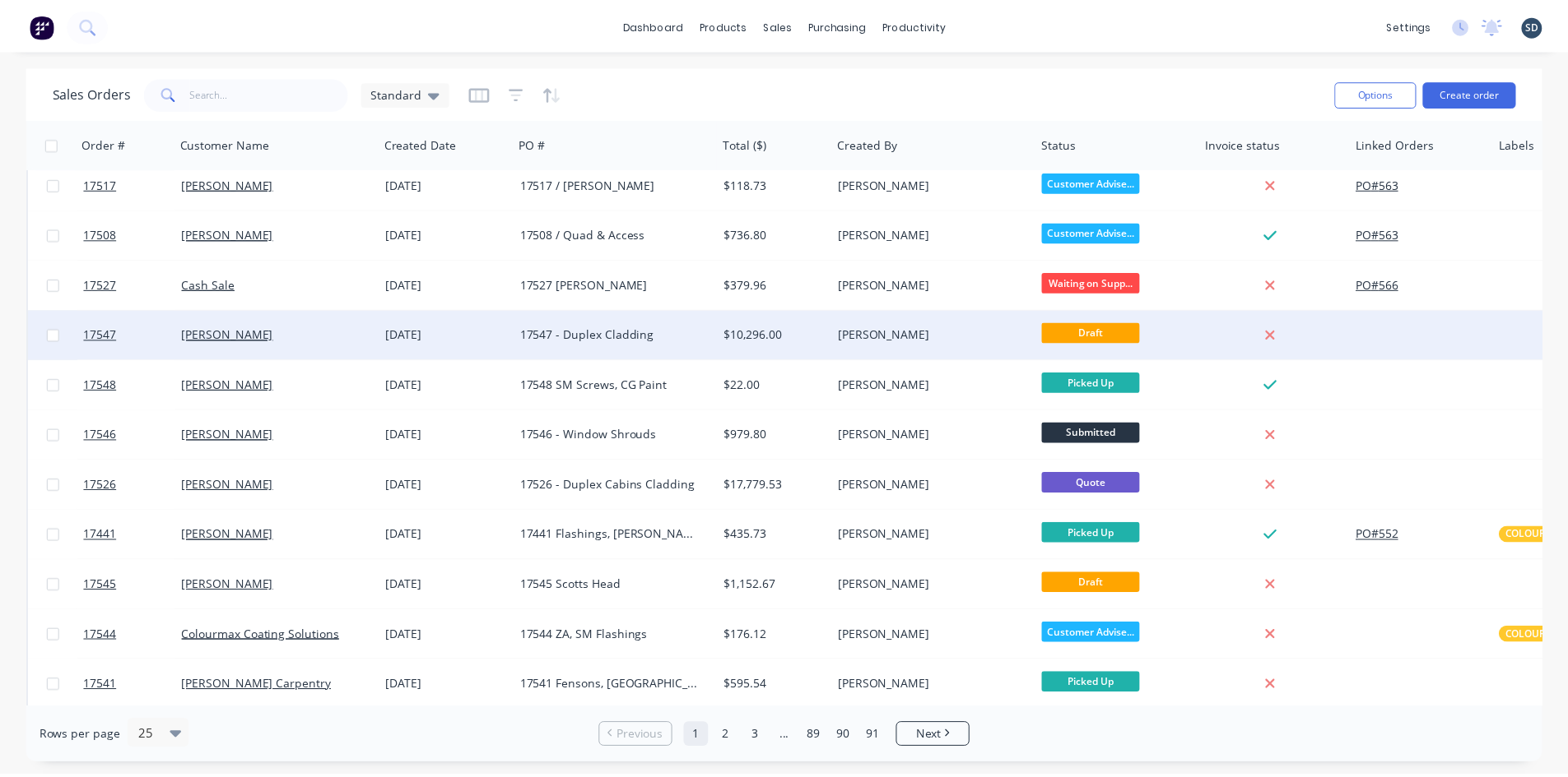
scroll to position [164, 0]
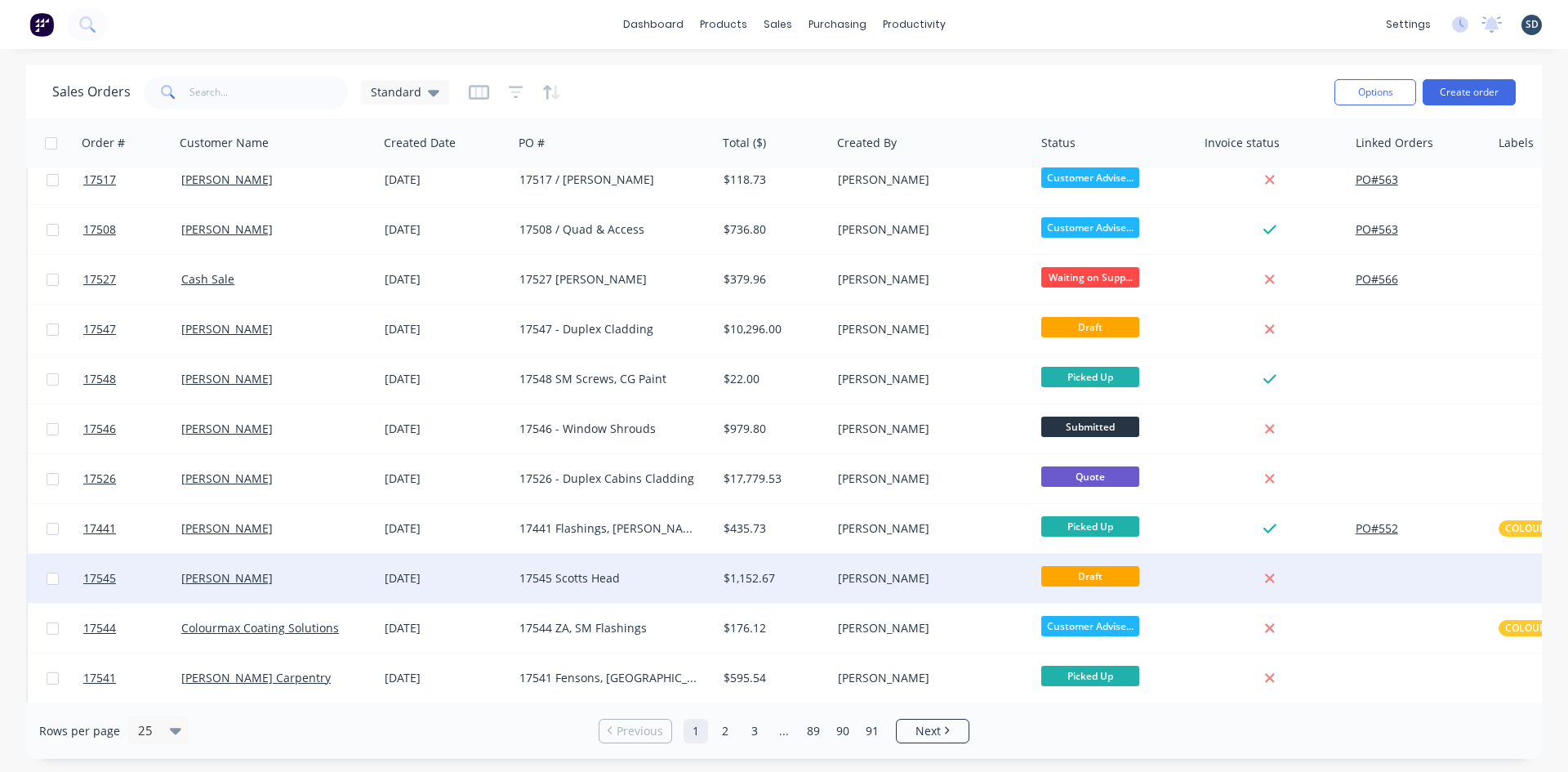
click at [325, 577] on div "[PERSON_NAME]" at bounding box center [272, 579] width 181 height 17
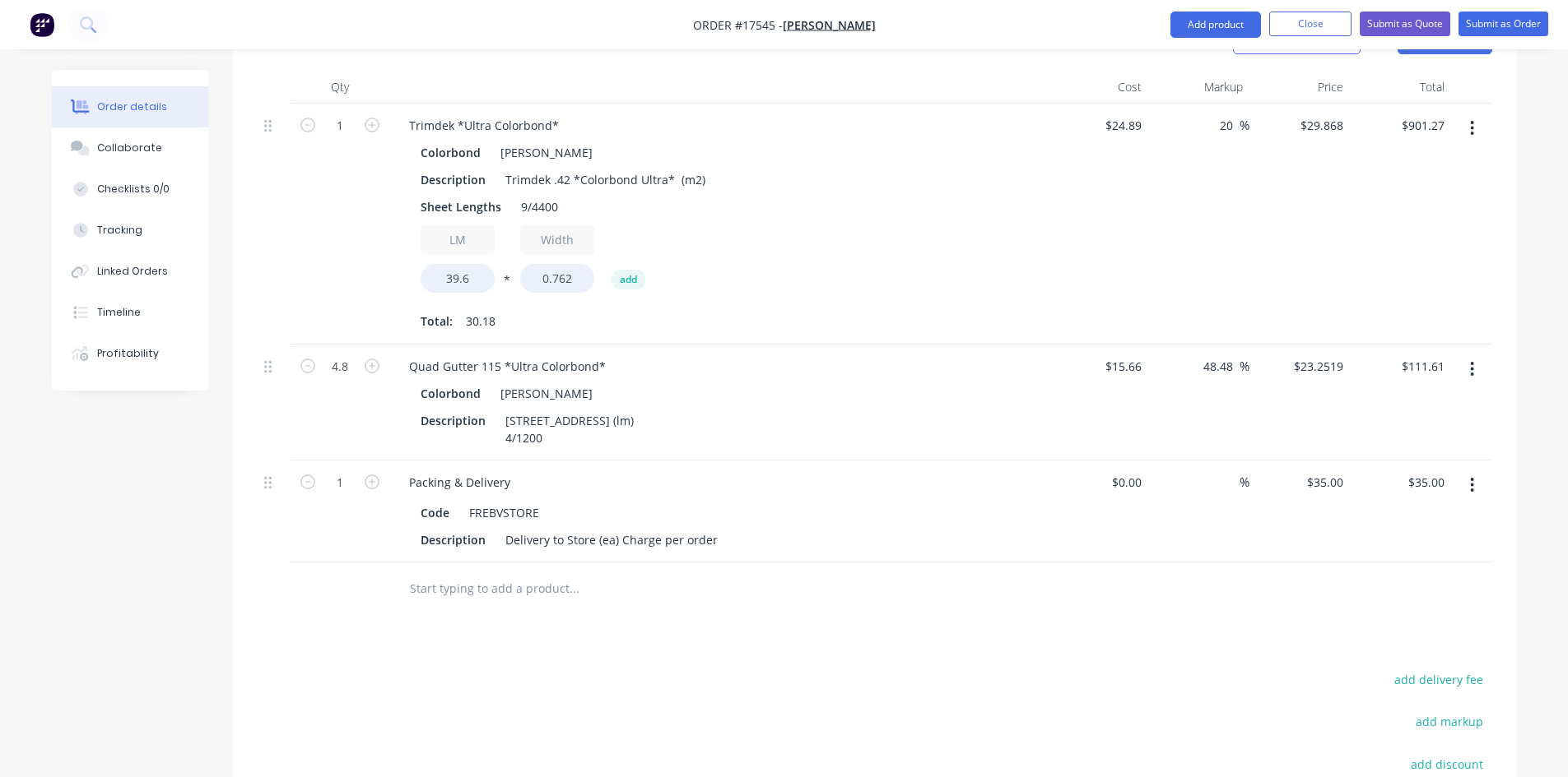
scroll to position [658, 0]
click at [1471, 355] on icon "button" at bounding box center [1471, 364] width 4 height 18
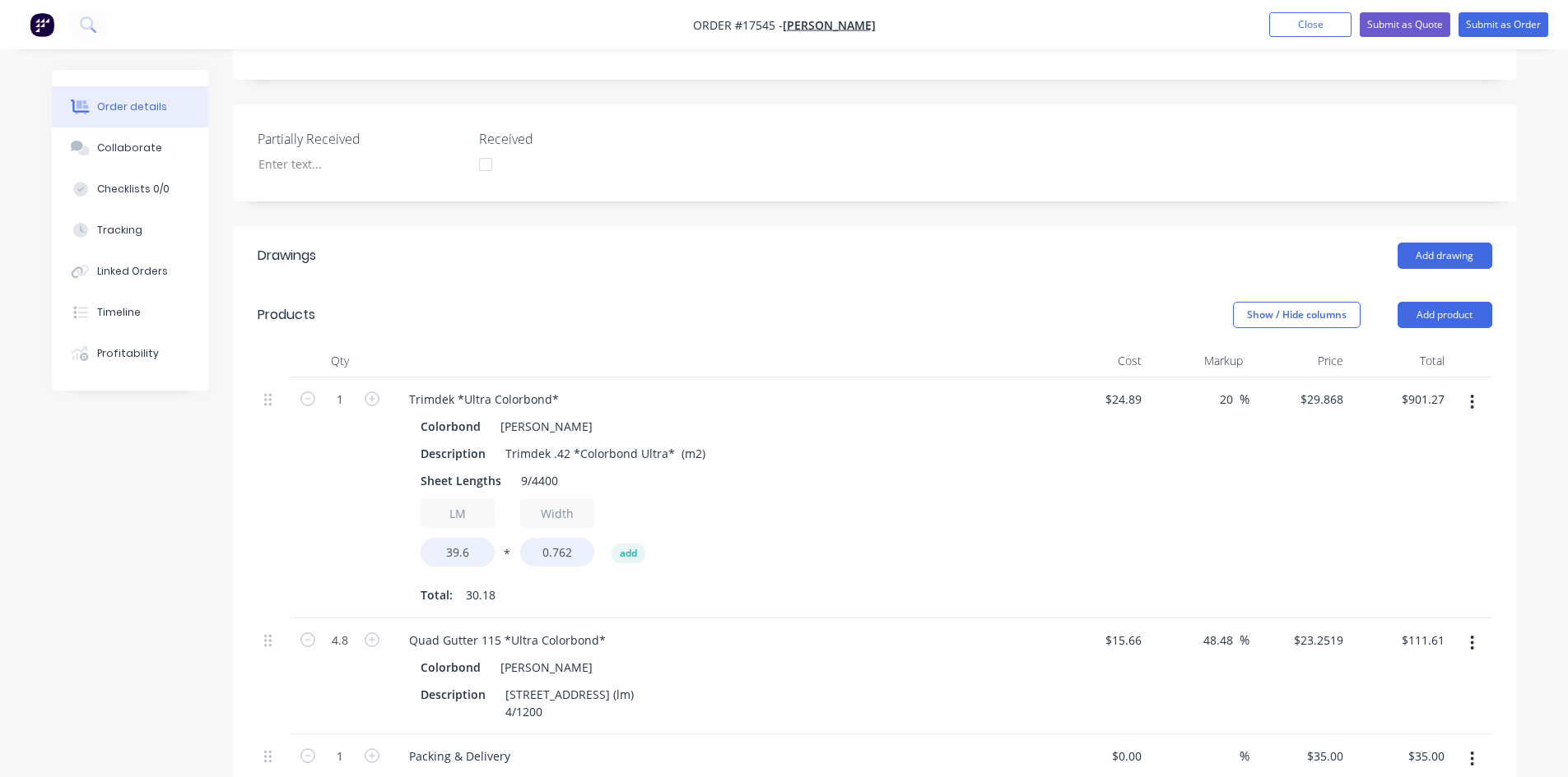
scroll to position [83, 0]
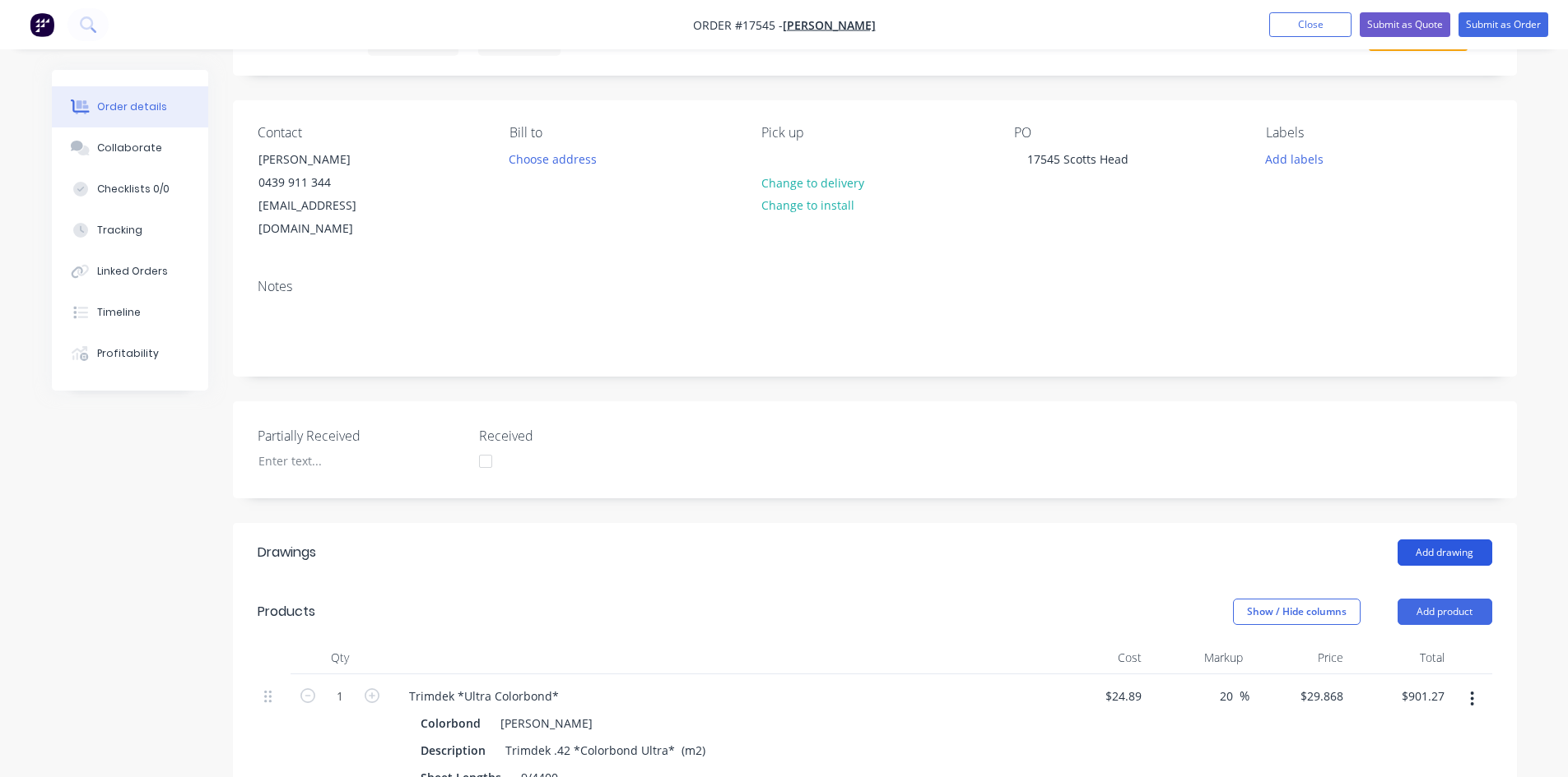
click at [1434, 539] on button "Add drawing" at bounding box center [1444, 553] width 94 height 27
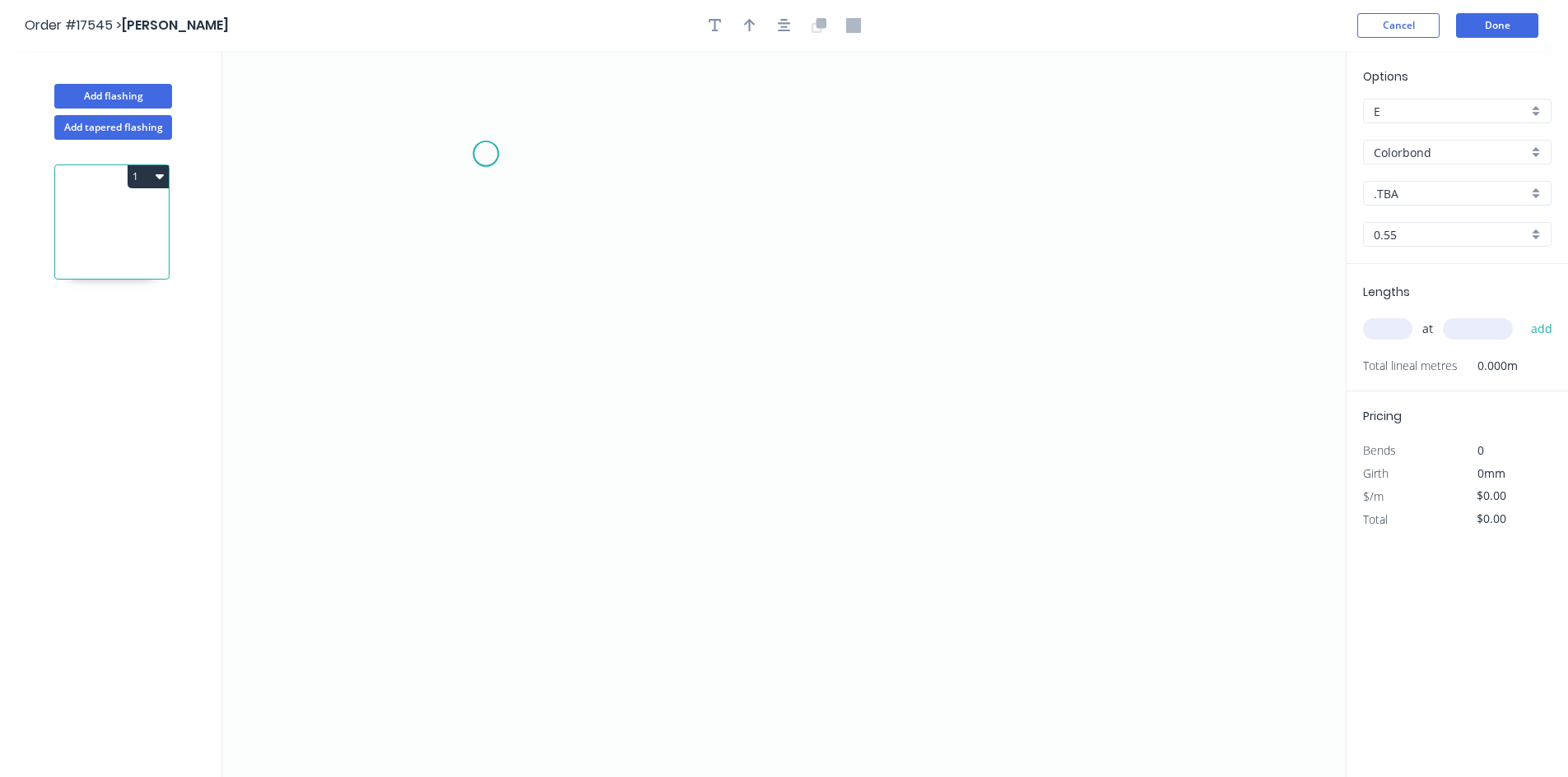
click at [477, 152] on icon "0" at bounding box center [783, 414] width 1123 height 726
click at [1197, 217] on icon "0" at bounding box center [783, 414] width 1123 height 726
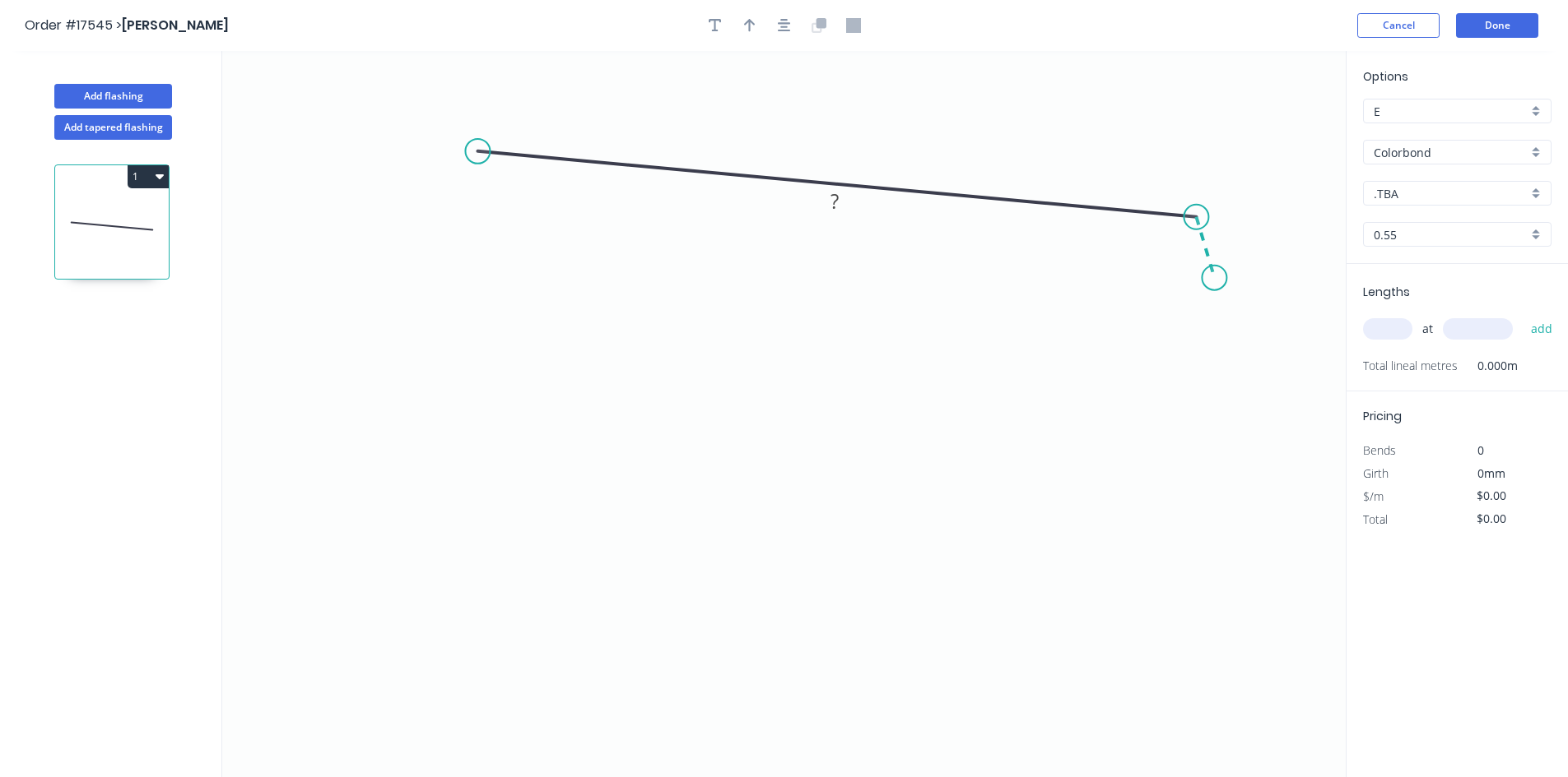
click at [1214, 278] on icon "0 ?" at bounding box center [783, 414] width 1123 height 726
click at [476, 153] on circle at bounding box center [477, 152] width 25 height 25
click at [483, 514] on icon "0 ? ? ? º" at bounding box center [783, 414] width 1123 height 726
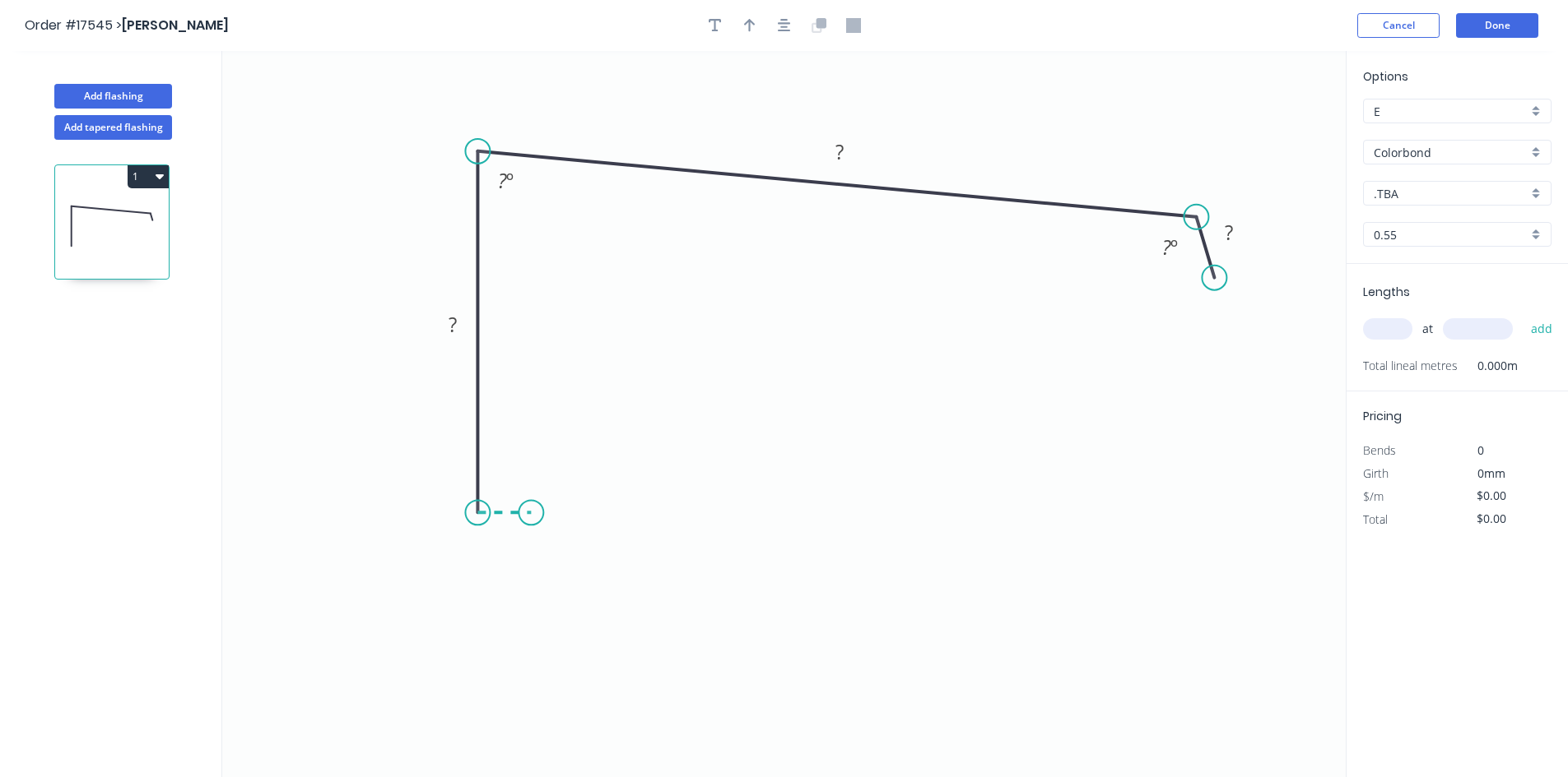
click at [530, 515] on icon "0 ? ? ? ? º ? º" at bounding box center [783, 414] width 1123 height 726
click at [530, 562] on icon "0 ? ? ? ? ? º ? º" at bounding box center [783, 414] width 1123 height 726
click at [565, 604] on div "Crush & Fold" at bounding box center [613, 611] width 165 height 33
drag, startPoint x: 465, startPoint y: 534, endPoint x: 589, endPoint y: 586, distance: 134.5
click at [589, 586] on rect at bounding box center [621, 582] width 66 height 33
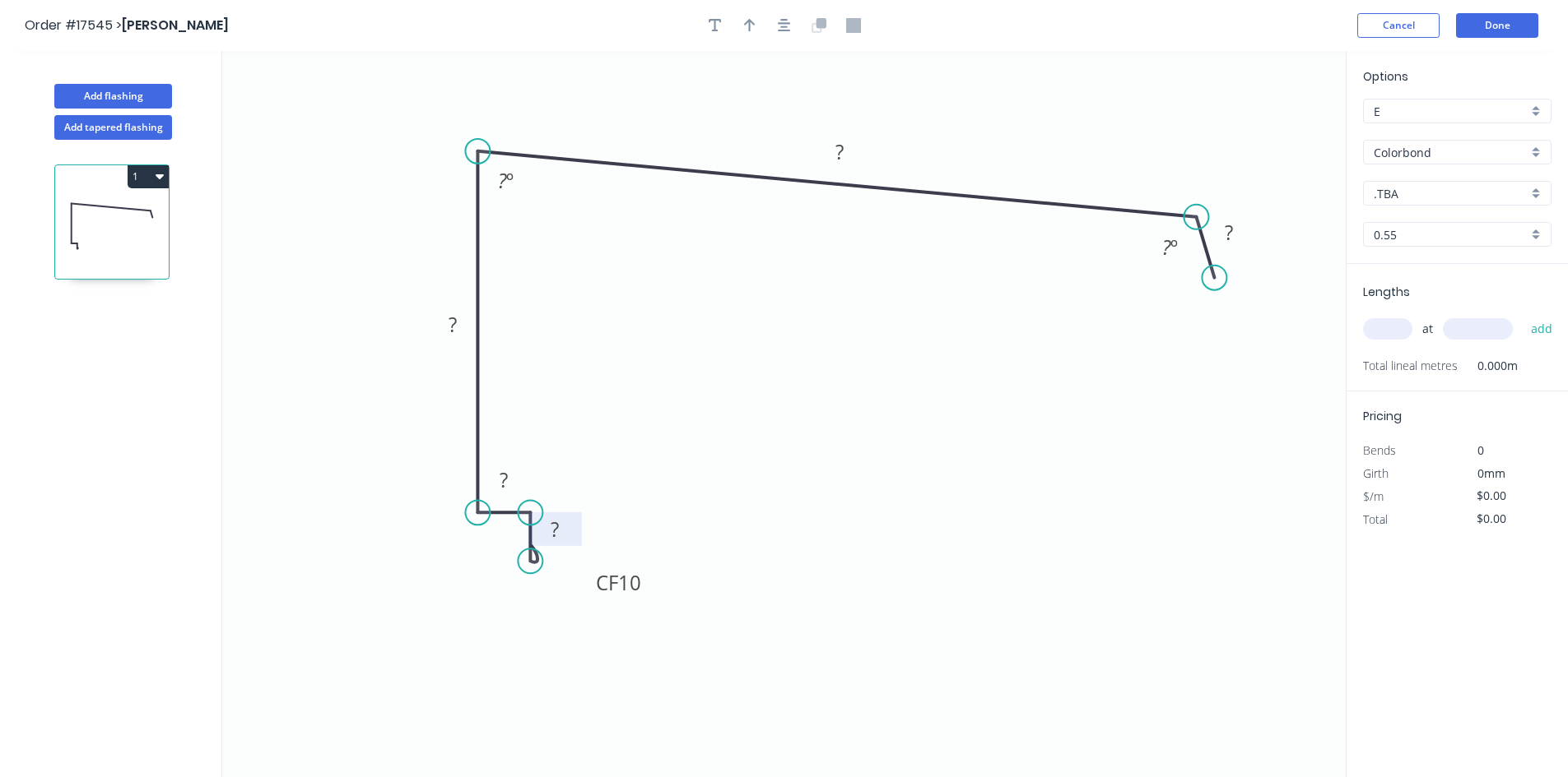
click at [560, 533] on rect at bounding box center [554, 531] width 33 height 23
click at [511, 475] on rect at bounding box center [503, 481] width 33 height 23
click at [566, 556] on div "Show angle" at bounding box center [611, 559] width 165 height 33
click at [503, 544] on tspan "º" at bounding box center [505, 540] width 8 height 28
drag, startPoint x: 482, startPoint y: 543, endPoint x: 565, endPoint y: 463, distance: 115.3
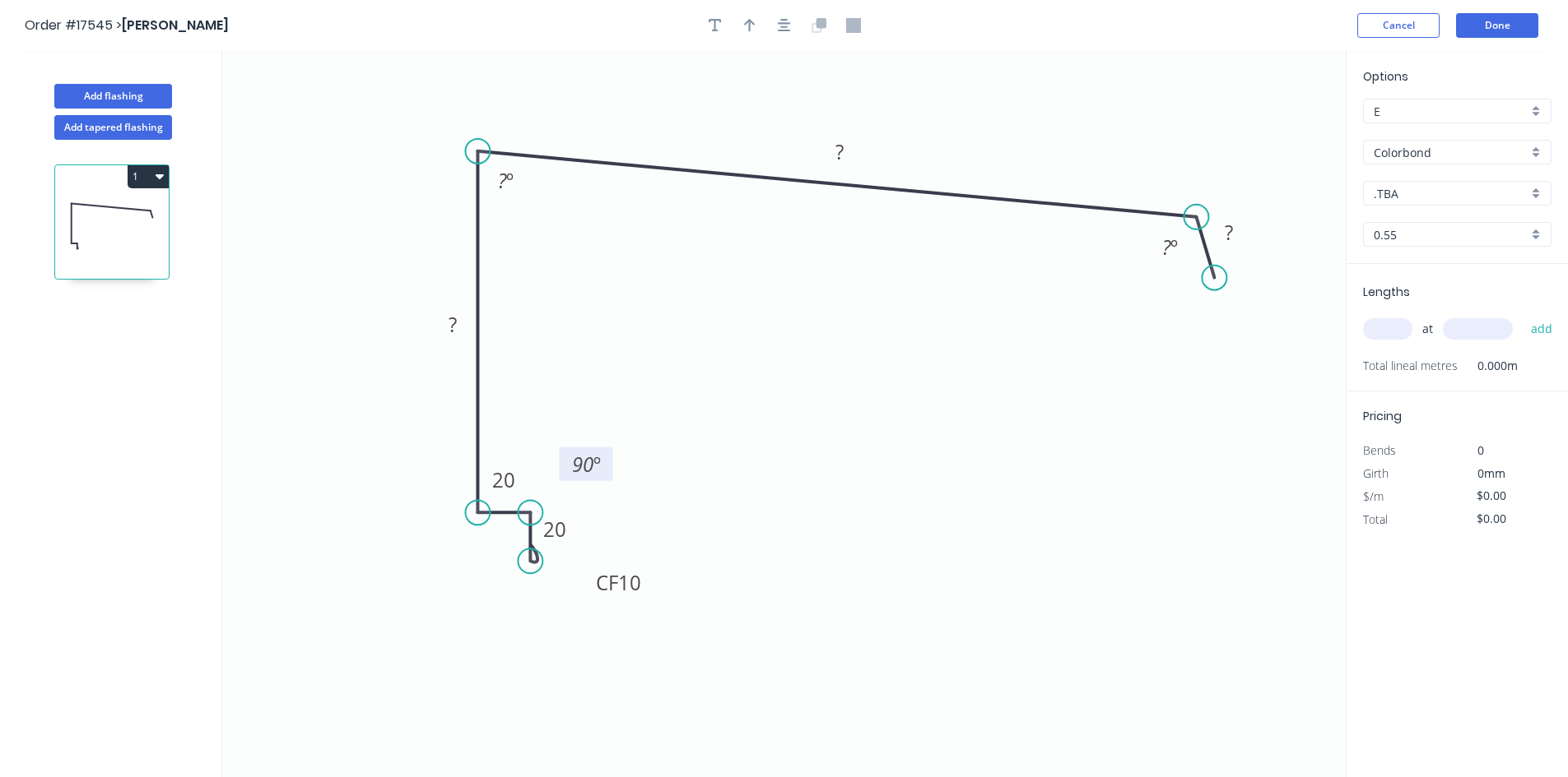
click at [567, 466] on rect at bounding box center [586, 464] width 53 height 33
click at [501, 574] on div "Show angle" at bounding box center [551, 572] width 165 height 33
click at [507, 486] on tspan "º" at bounding box center [510, 482] width 8 height 28
drag, startPoint x: 527, startPoint y: 470, endPoint x: 432, endPoint y: 542, distance: 119.2
click at [432, 543] on rect at bounding box center [410, 557] width 53 height 33
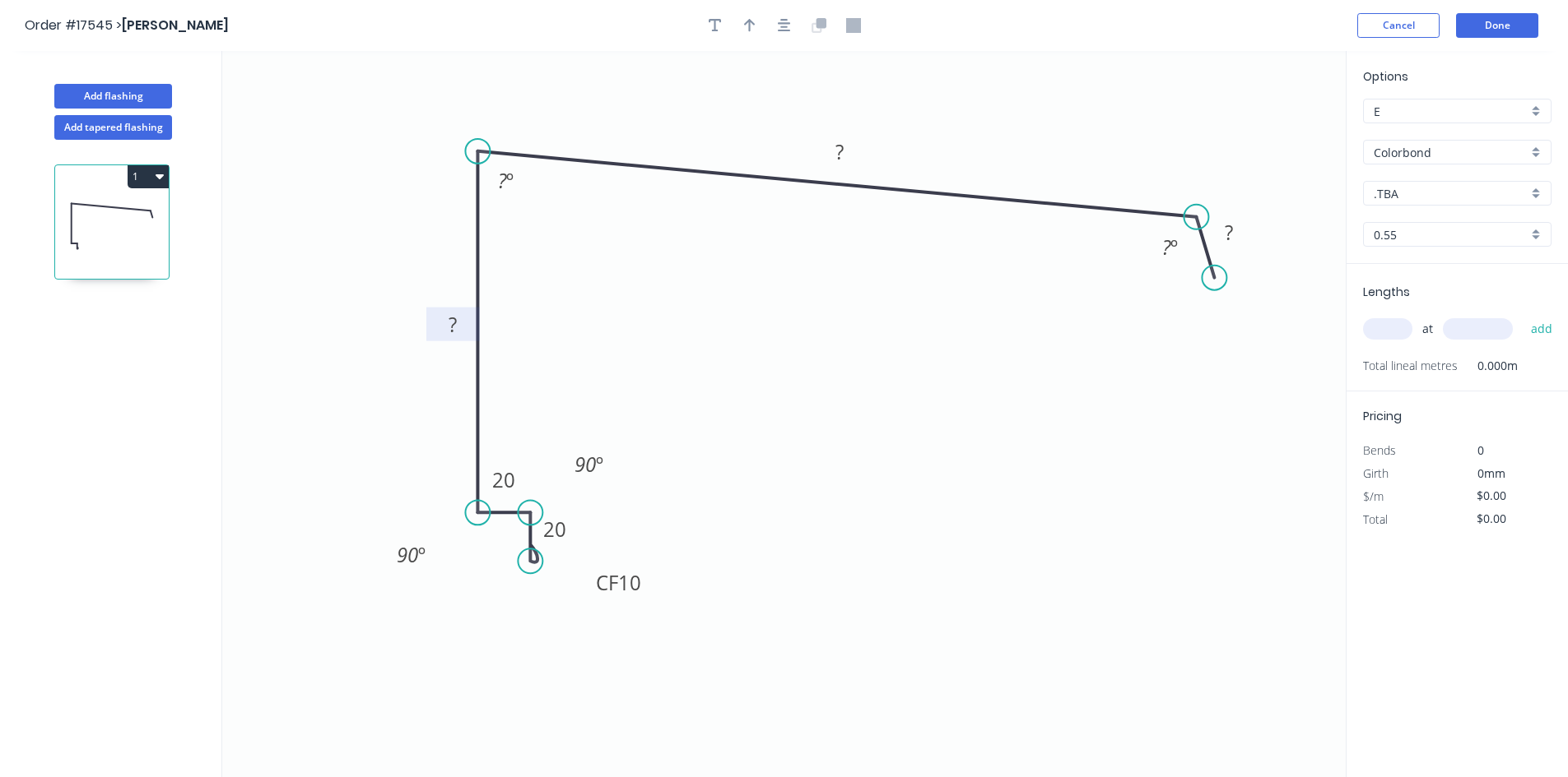
click at [461, 330] on rect at bounding box center [452, 326] width 33 height 23
click at [506, 185] on tspan "º" at bounding box center [510, 180] width 8 height 28
drag, startPoint x: 523, startPoint y: 187, endPoint x: 450, endPoint y: 111, distance: 105.4
click at [450, 111] on rect at bounding box center [440, 109] width 53 height 33
click at [835, 153] on tspan "?" at bounding box center [839, 152] width 8 height 28
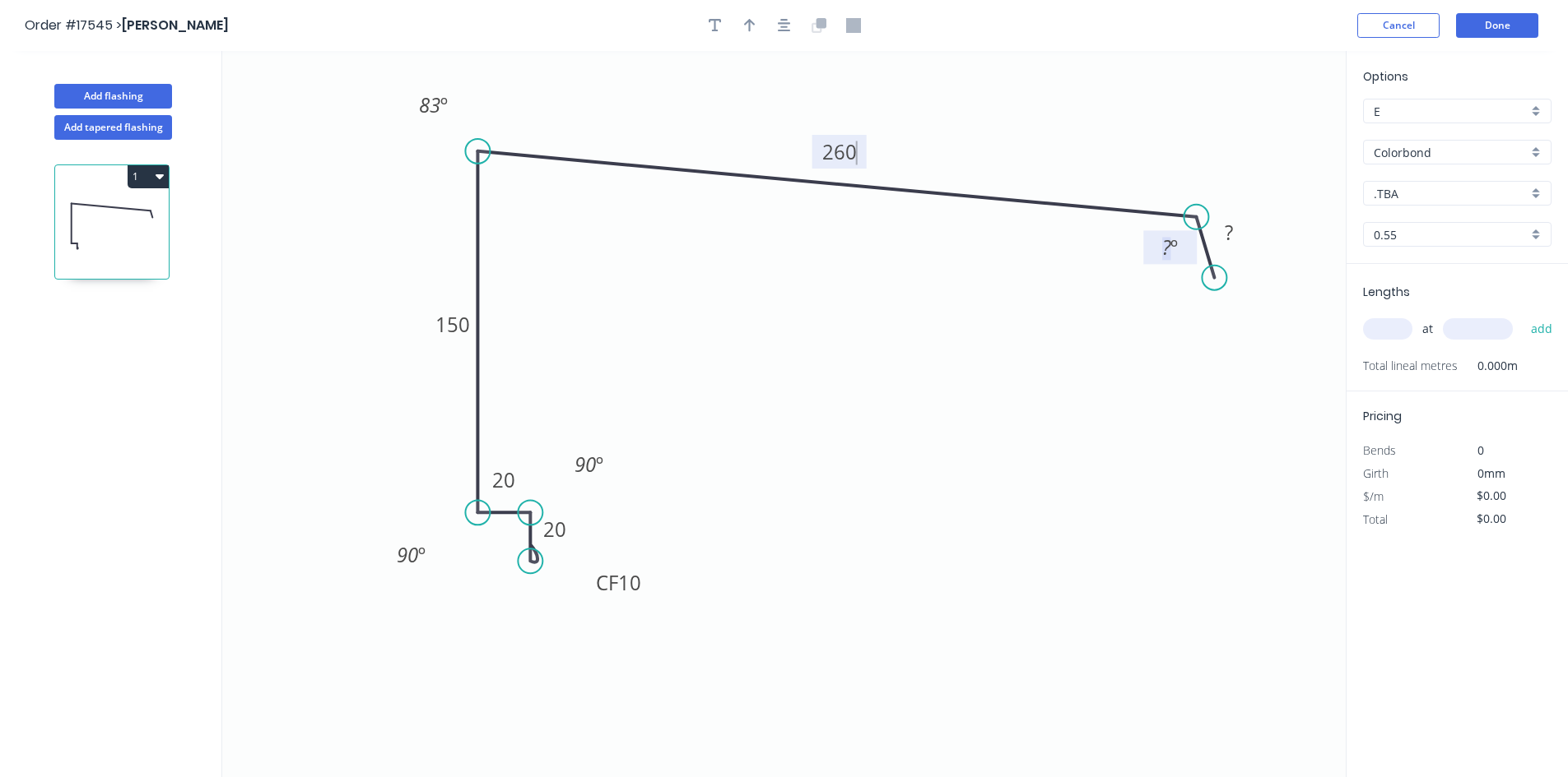
click at [1168, 248] on tspan "?" at bounding box center [1166, 247] width 9 height 28
click at [1238, 234] on rect at bounding box center [1228, 233] width 33 height 23
click at [1174, 249] on tspan "60" at bounding box center [1166, 247] width 22 height 28
type input "$32.80"
click at [1128, 323] on icon "0 CF 10 20 20 150 260 30 83 º 120 º 90 º 90 º" at bounding box center [783, 414] width 1123 height 726
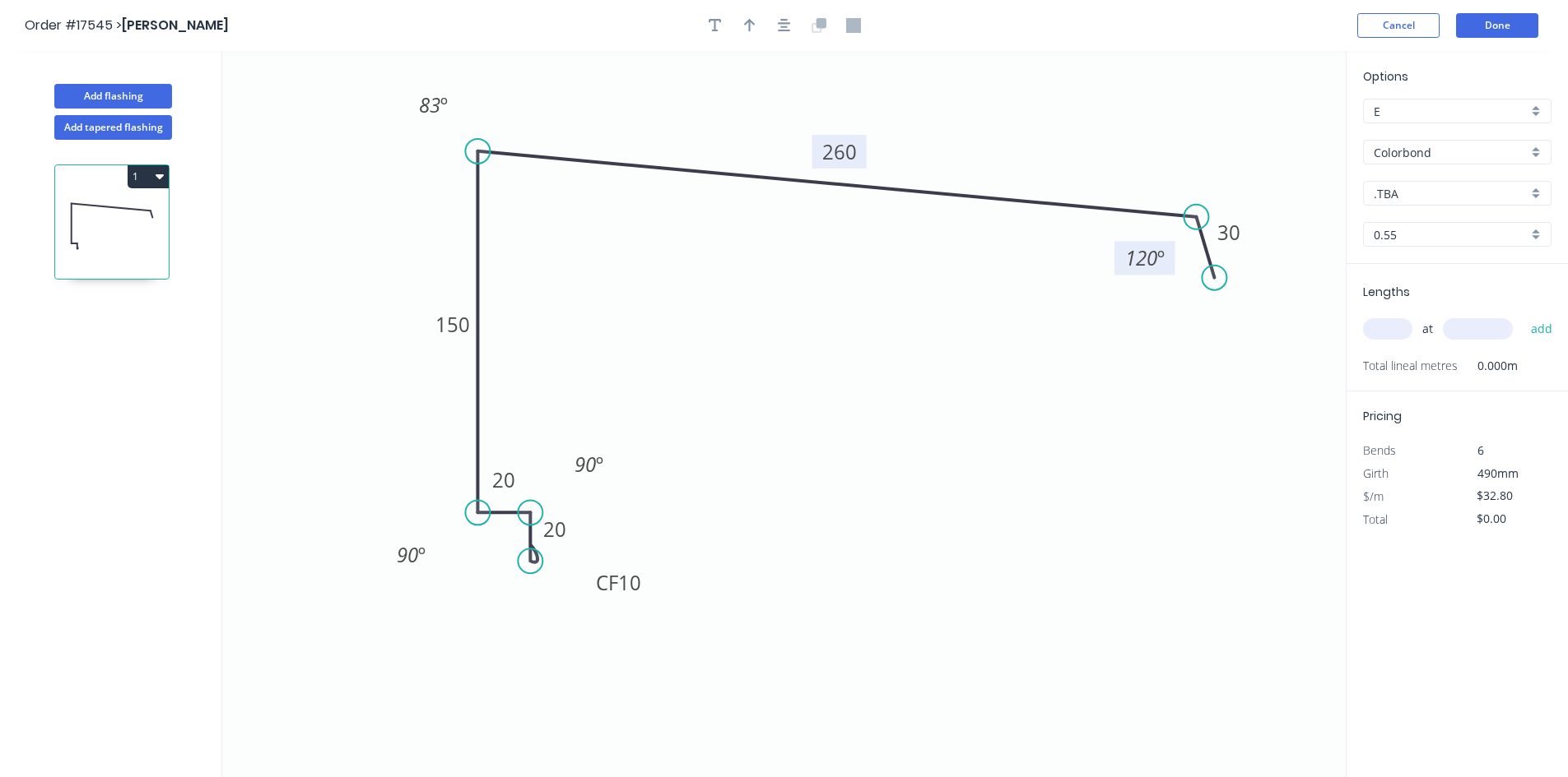
drag, startPoint x: 1146, startPoint y: 256, endPoint x: 1121, endPoint y: 267, distance: 27.3
click at [1121, 267] on rect at bounding box center [1144, 258] width 61 height 33
drag, startPoint x: 412, startPoint y: 94, endPoint x: 507, endPoint y: 183, distance: 130.2
click at [507, 183] on rect at bounding box center [525, 192] width 53 height 33
drag, startPoint x: 607, startPoint y: 455, endPoint x: 496, endPoint y: 494, distance: 117.7
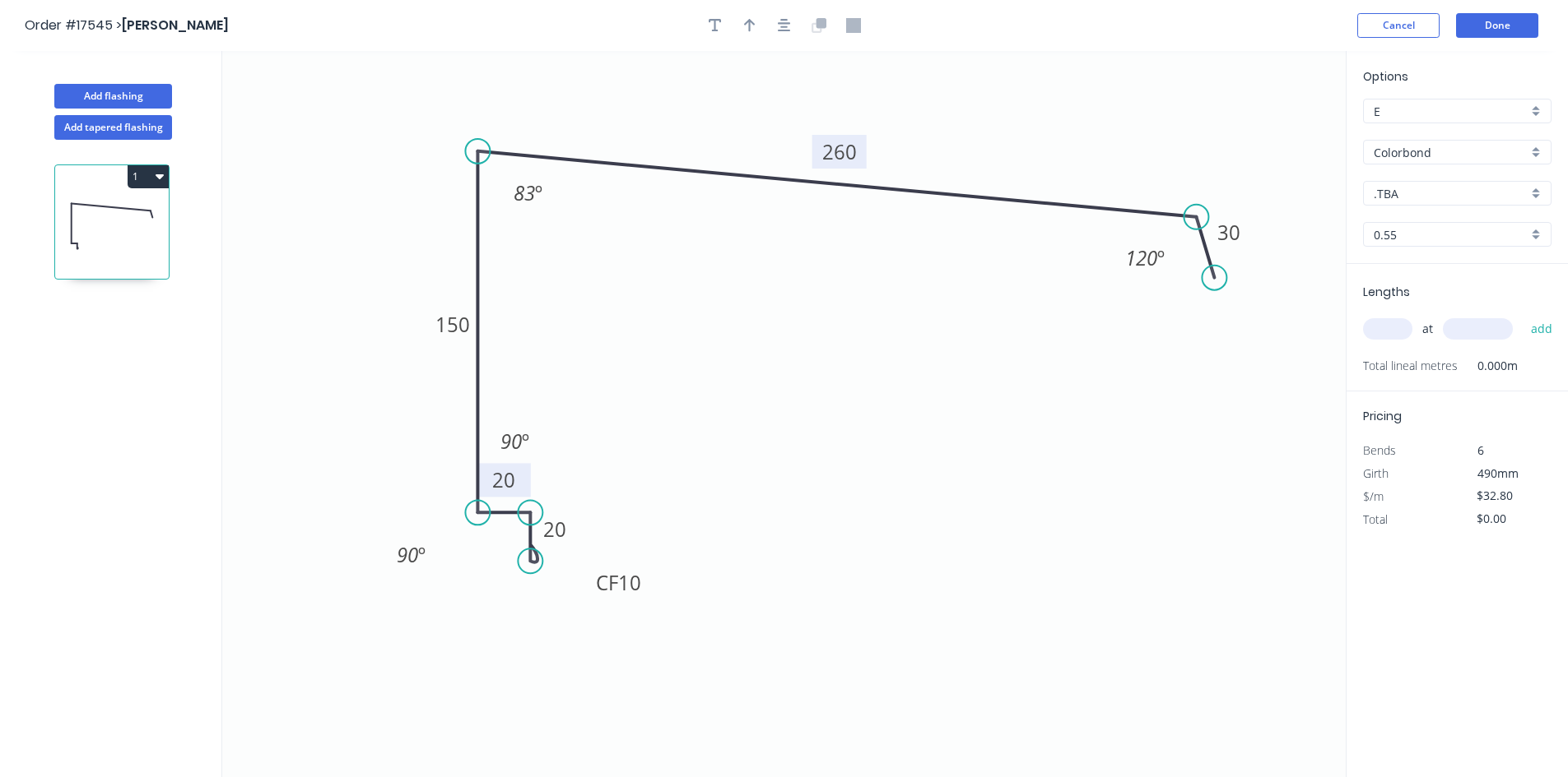
click at [534, 430] on rect at bounding box center [515, 441] width 53 height 33
drag, startPoint x: 389, startPoint y: 552, endPoint x: 467, endPoint y: 548, distance: 78.1
click at [467, 548] on rect at bounding box center [490, 550] width 53 height 33
click at [792, 405] on icon "0 CF 10 20 20 150 260 30 83 º 120 º 90 º 90 º" at bounding box center [783, 414] width 1123 height 726
click at [1423, 197] on input ".TBA" at bounding box center [1450, 193] width 154 height 18
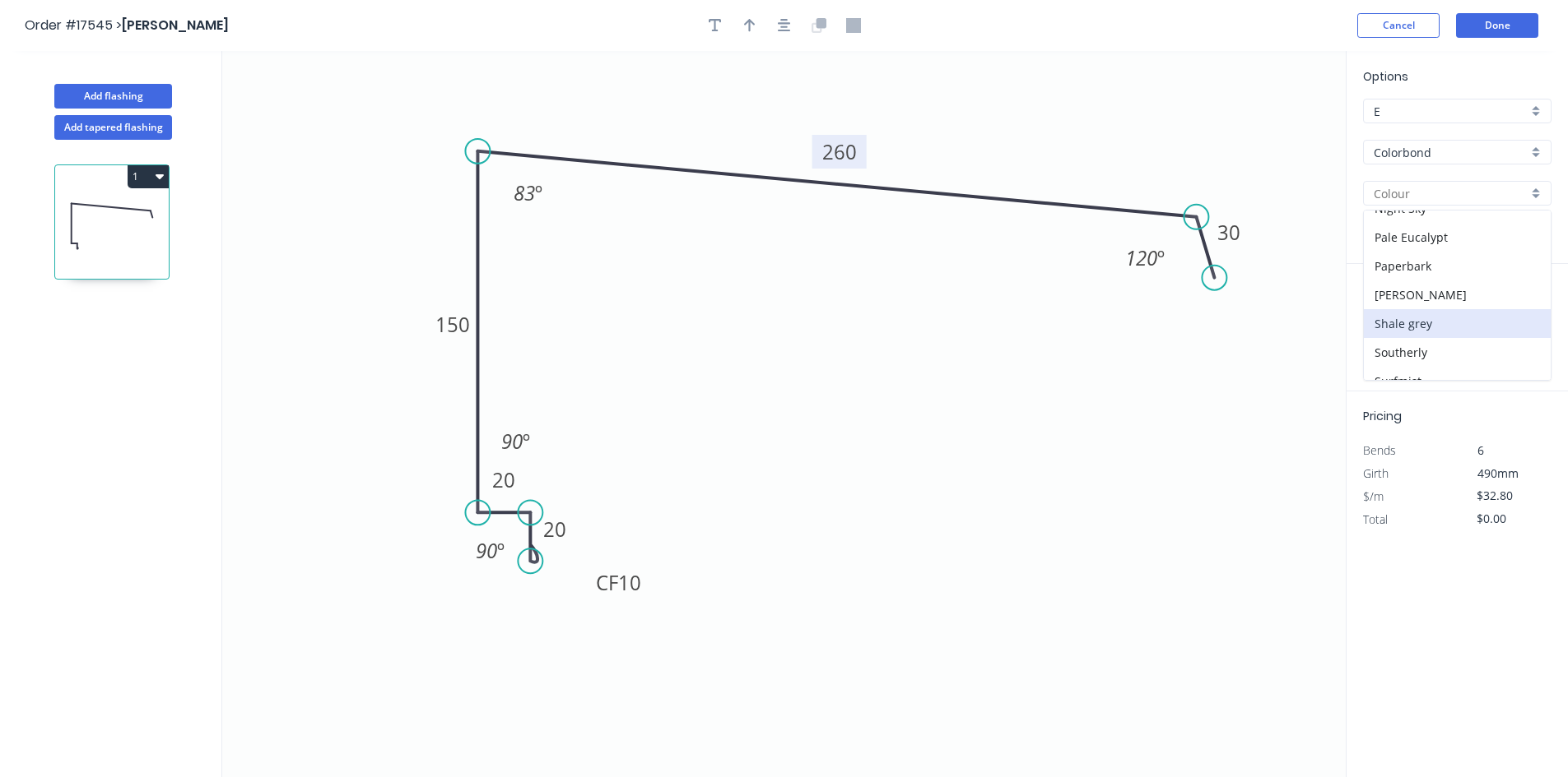
scroll to position [494, 0]
click at [1425, 259] on div "Shale grey" at bounding box center [1457, 249] width 187 height 29
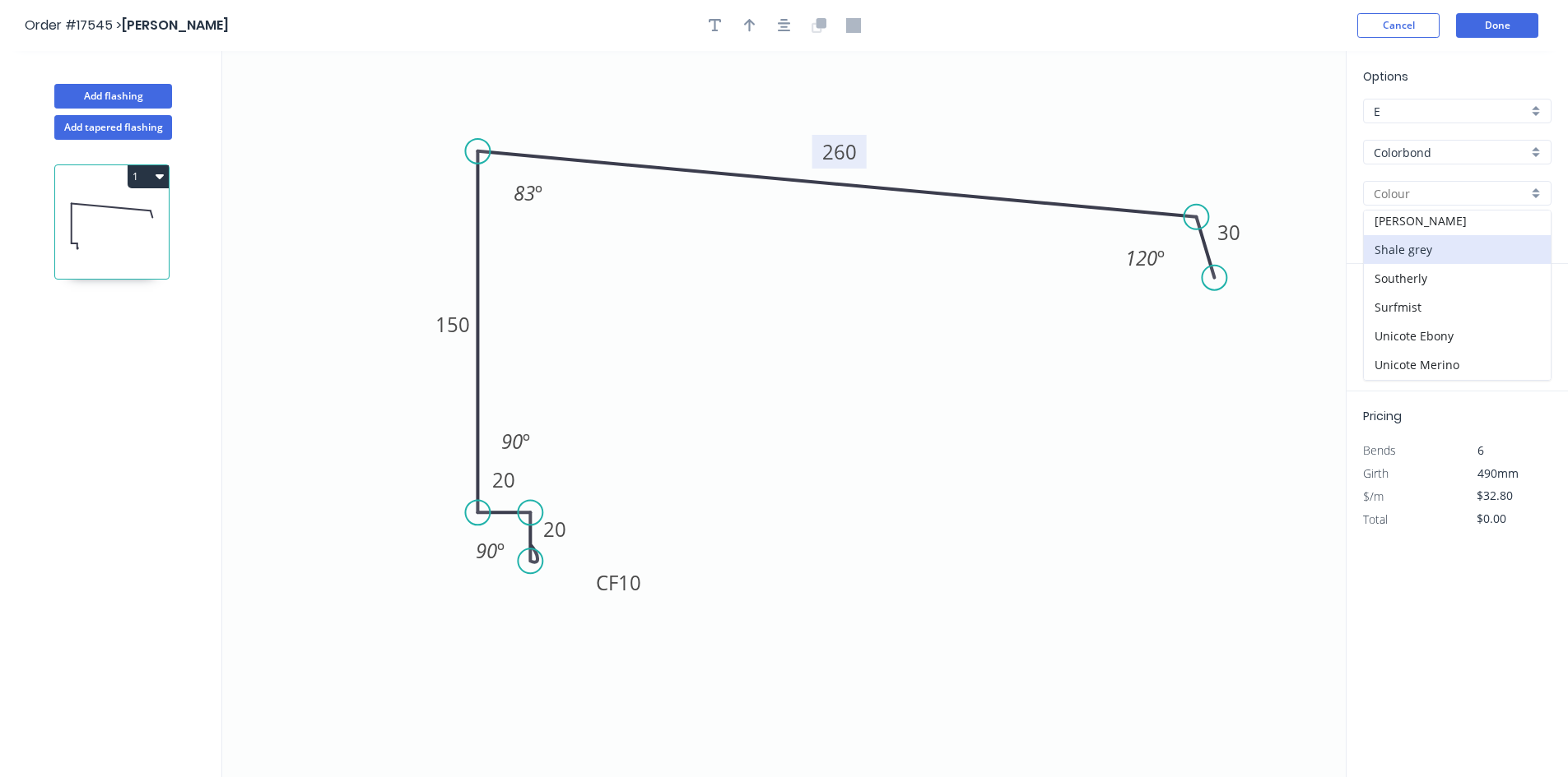
type input "Shale grey"
click at [1400, 333] on input "text" at bounding box center [1387, 329] width 49 height 22
type input "4"
click at [1464, 329] on input "text" at bounding box center [1478, 329] width 70 height 22
type input "1200"
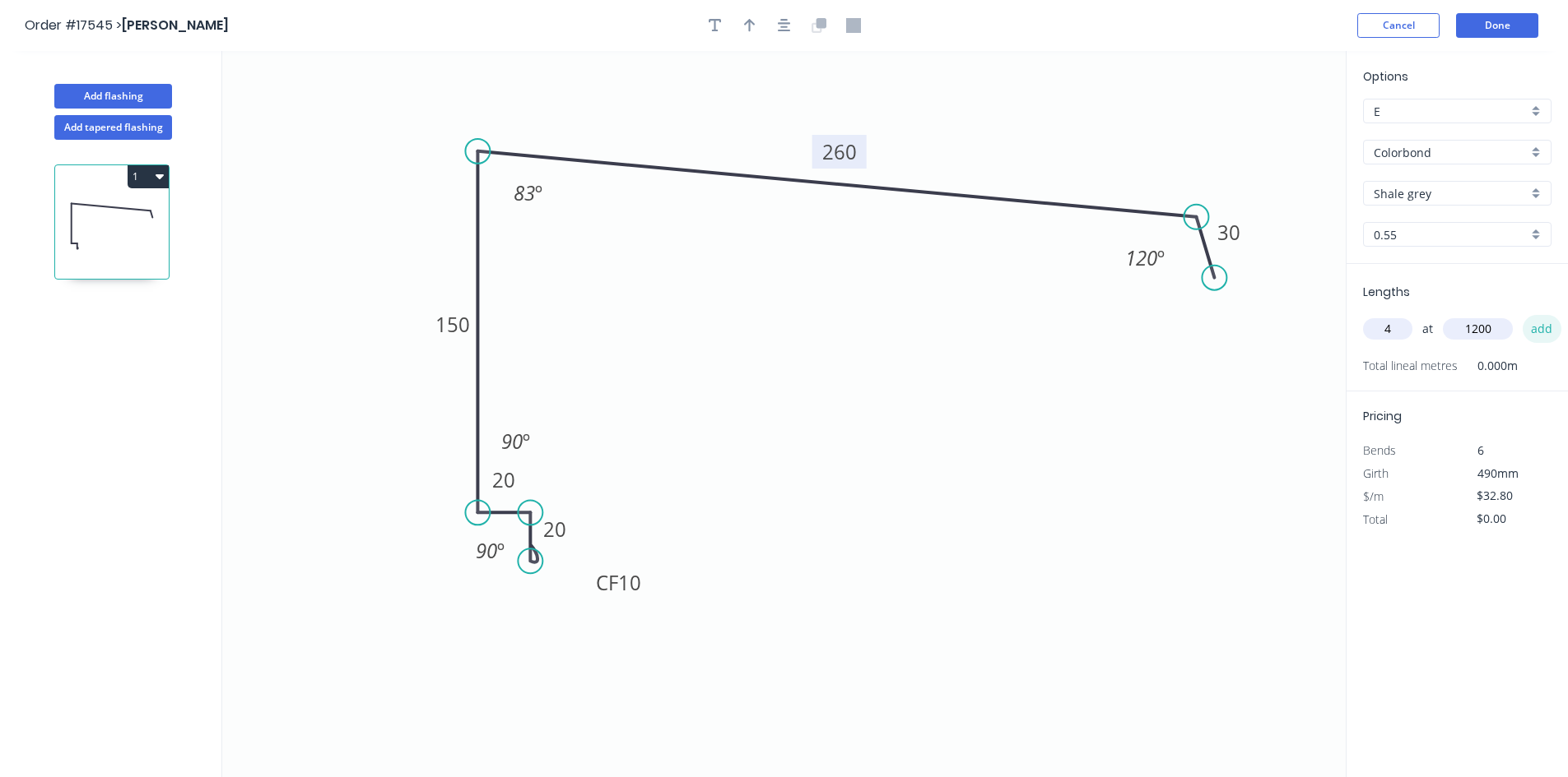
click at [1540, 327] on button "add" at bounding box center [1541, 329] width 38 height 28
type input "$157.44"
click at [777, 23] on icon "button" at bounding box center [784, 26] width 13 height 15
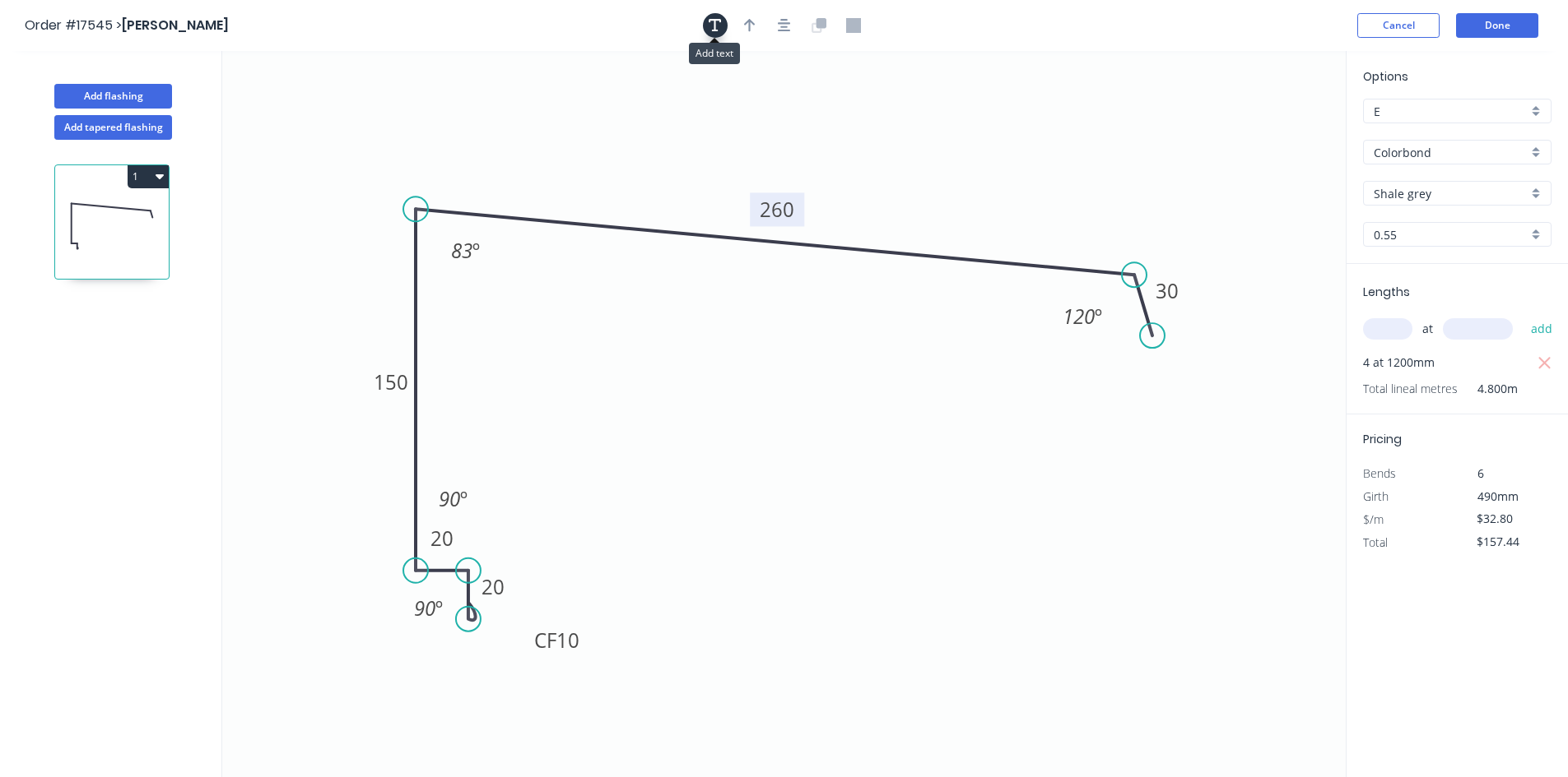
click at [719, 31] on icon "button" at bounding box center [716, 26] width 13 height 15
click at [334, 106] on textarea at bounding box center [329, 116] width 133 height 61
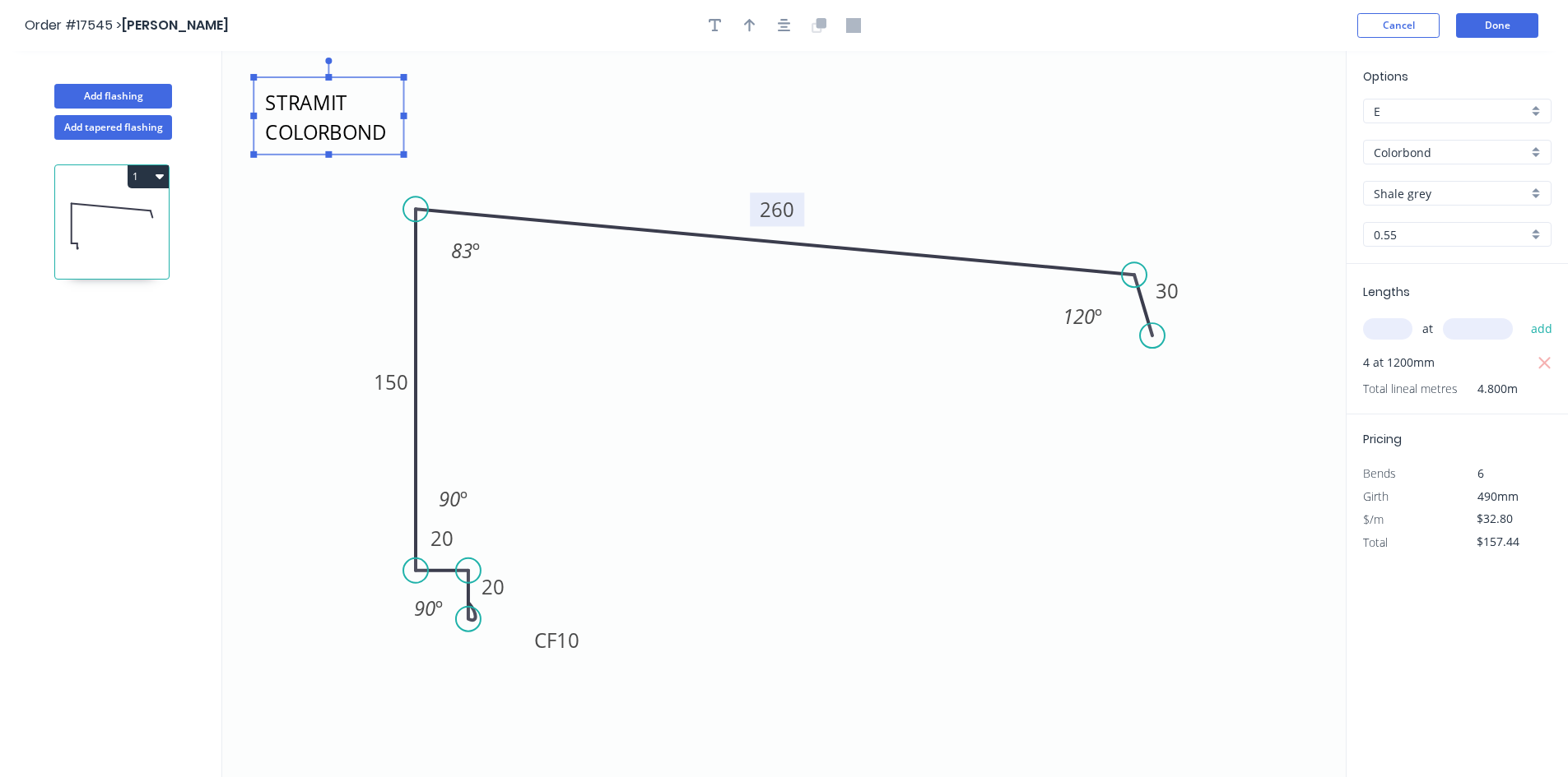
scroll to position [30, 0]
drag, startPoint x: 405, startPoint y: 118, endPoint x: 659, endPoint y: 126, distance: 254.1
click at [657, 126] on icon "FROM STRAMIT COLORBOND ULTRA CF 10 20 20 150 260 30 83 º 120 º 90 º 90 º" at bounding box center [783, 414] width 1123 height 726
type textarea "FROM STRAMIT COLORBOND ULTRA"
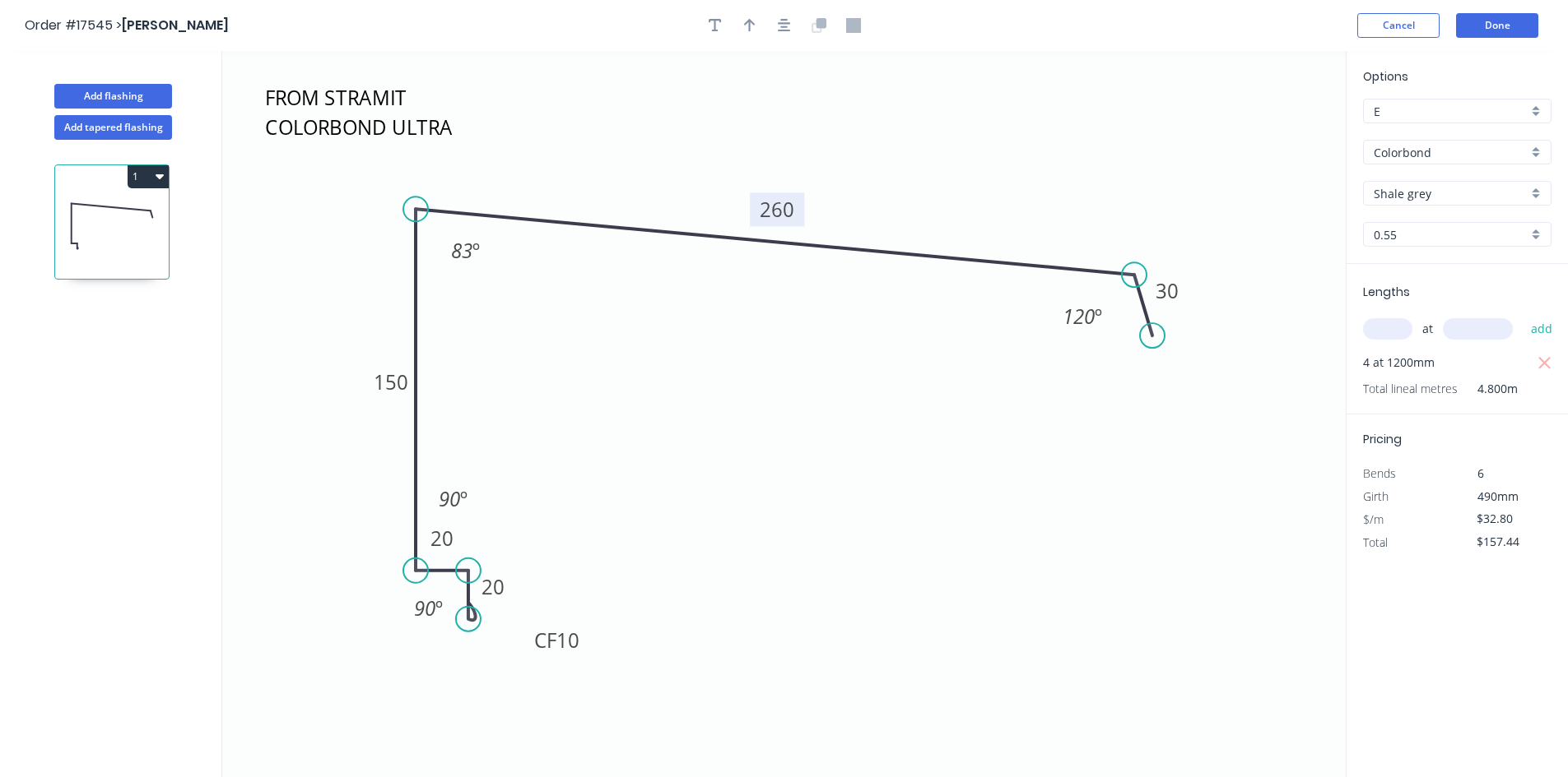
click at [319, 214] on icon "FROM STRAMIT COLORBOND ULTRA CF 10 20 20 150 260 30 83 º 120 º 90 º 90 º" at bounding box center [783, 414] width 1123 height 726
click at [742, 27] on button "button" at bounding box center [750, 26] width 25 height 25
drag, startPoint x: 1265, startPoint y: 130, endPoint x: 670, endPoint y: 152, distance: 595.4
click at [670, 152] on icon at bounding box center [670, 132] width 15 height 53
click at [1501, 31] on button "Done" at bounding box center [1496, 26] width 83 height 25
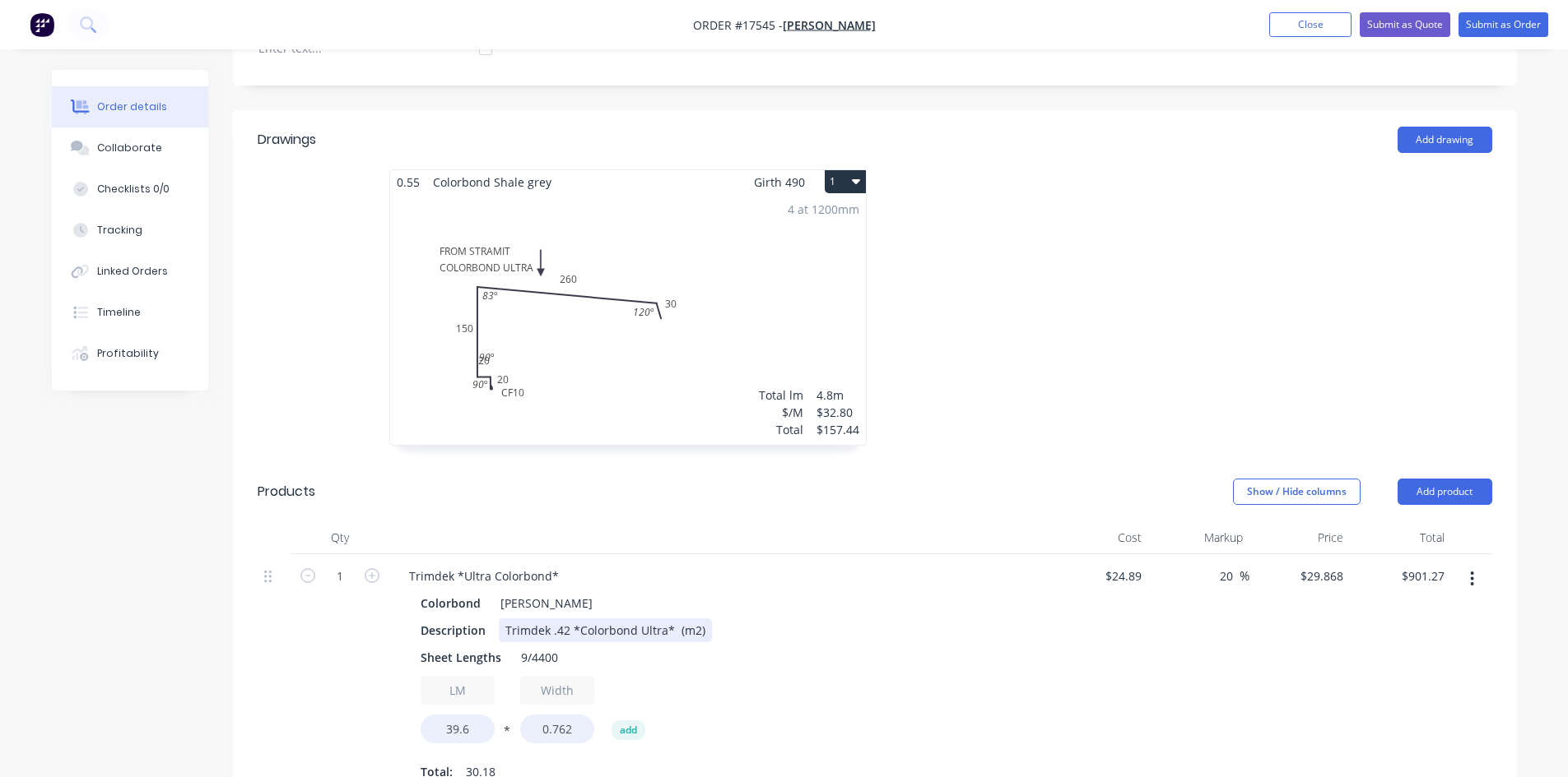
scroll to position [358, 0]
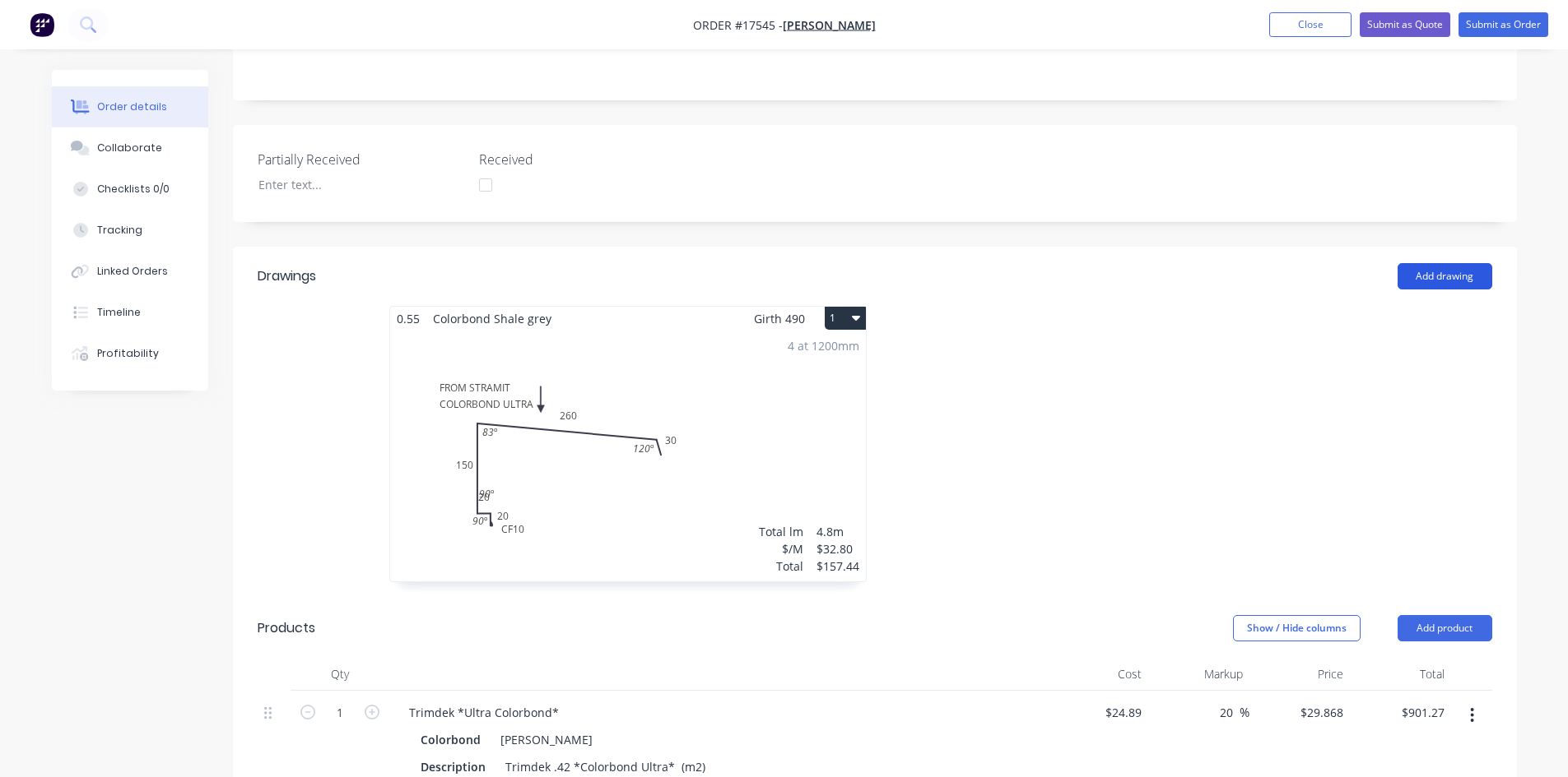
click at [1437, 263] on button "Add drawing" at bounding box center [1444, 277] width 94 height 27
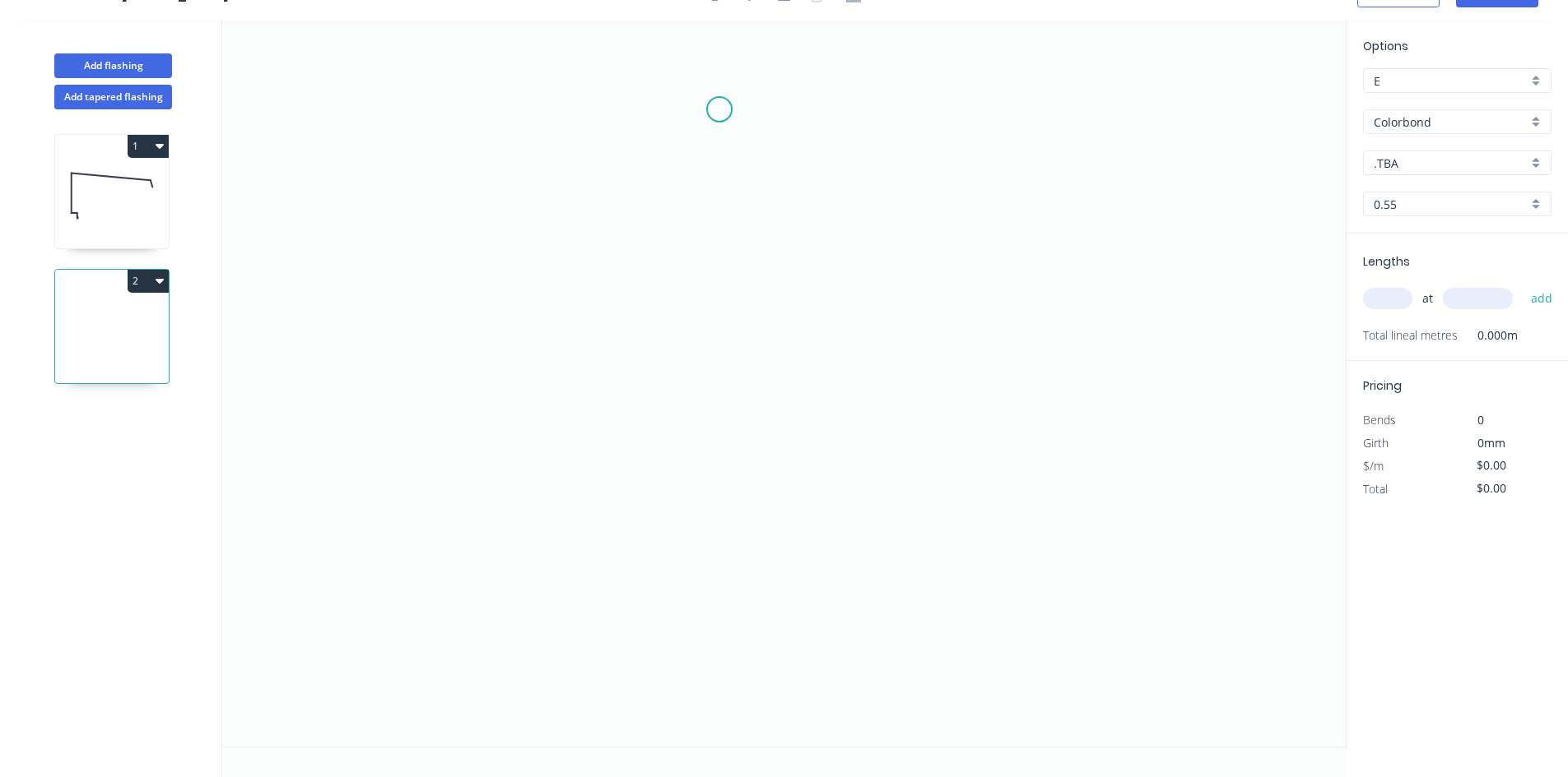
click at [719, 109] on icon "0" at bounding box center [783, 383] width 1123 height 726
click at [735, 674] on icon "0" at bounding box center [783, 383] width 1123 height 726
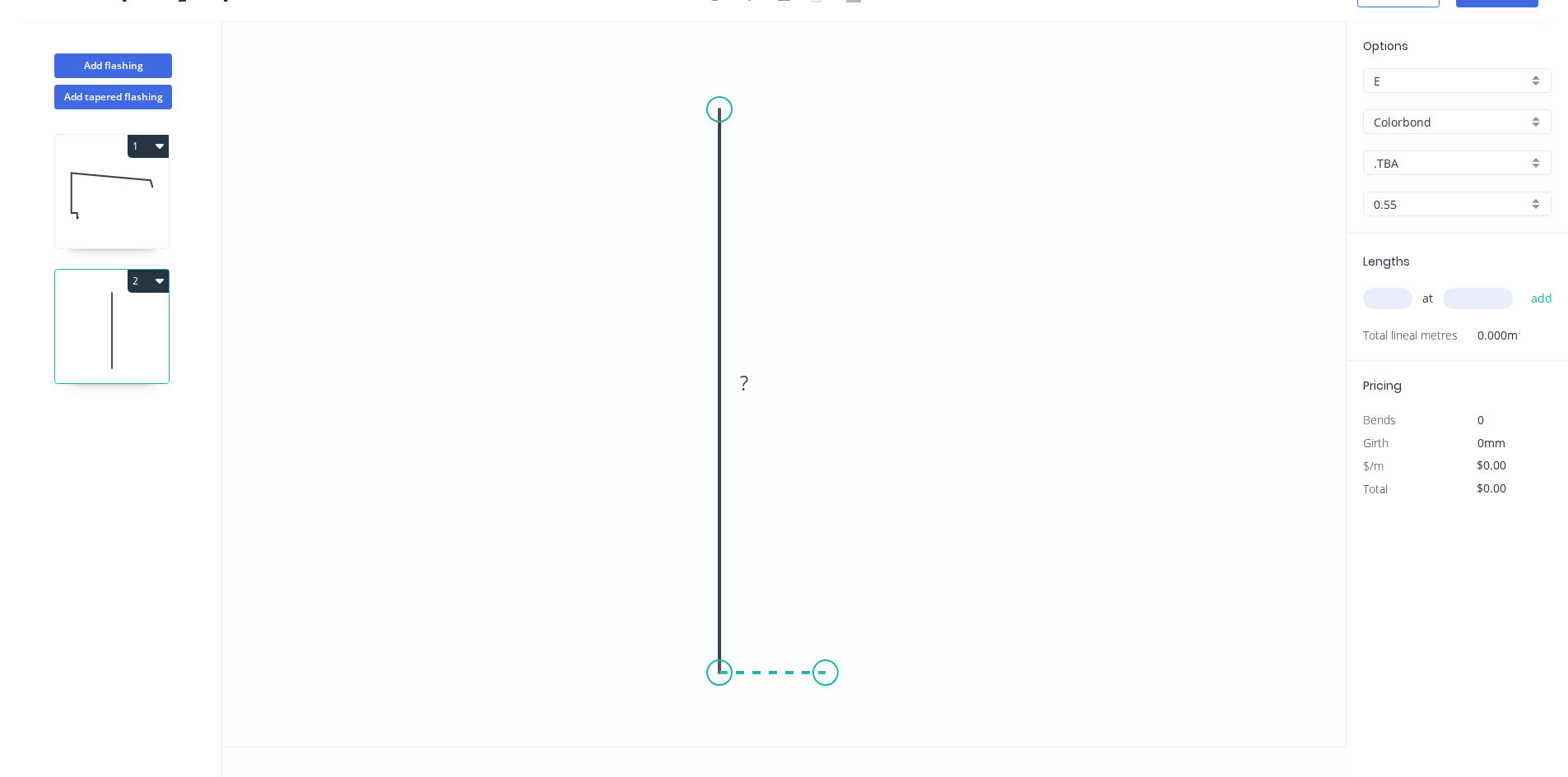
click at [826, 673] on icon "0 ?" at bounding box center [783, 383] width 1123 height 726
click at [867, 677] on div "Crush & Fold" at bounding box center [910, 664] width 165 height 33
drag, startPoint x: 831, startPoint y: 694, endPoint x: 879, endPoint y: 585, distance: 119.1
click at [879, 585] on rect at bounding box center [847, 593] width 66 height 33
click at [779, 683] on rect at bounding box center [772, 691] width 33 height 23
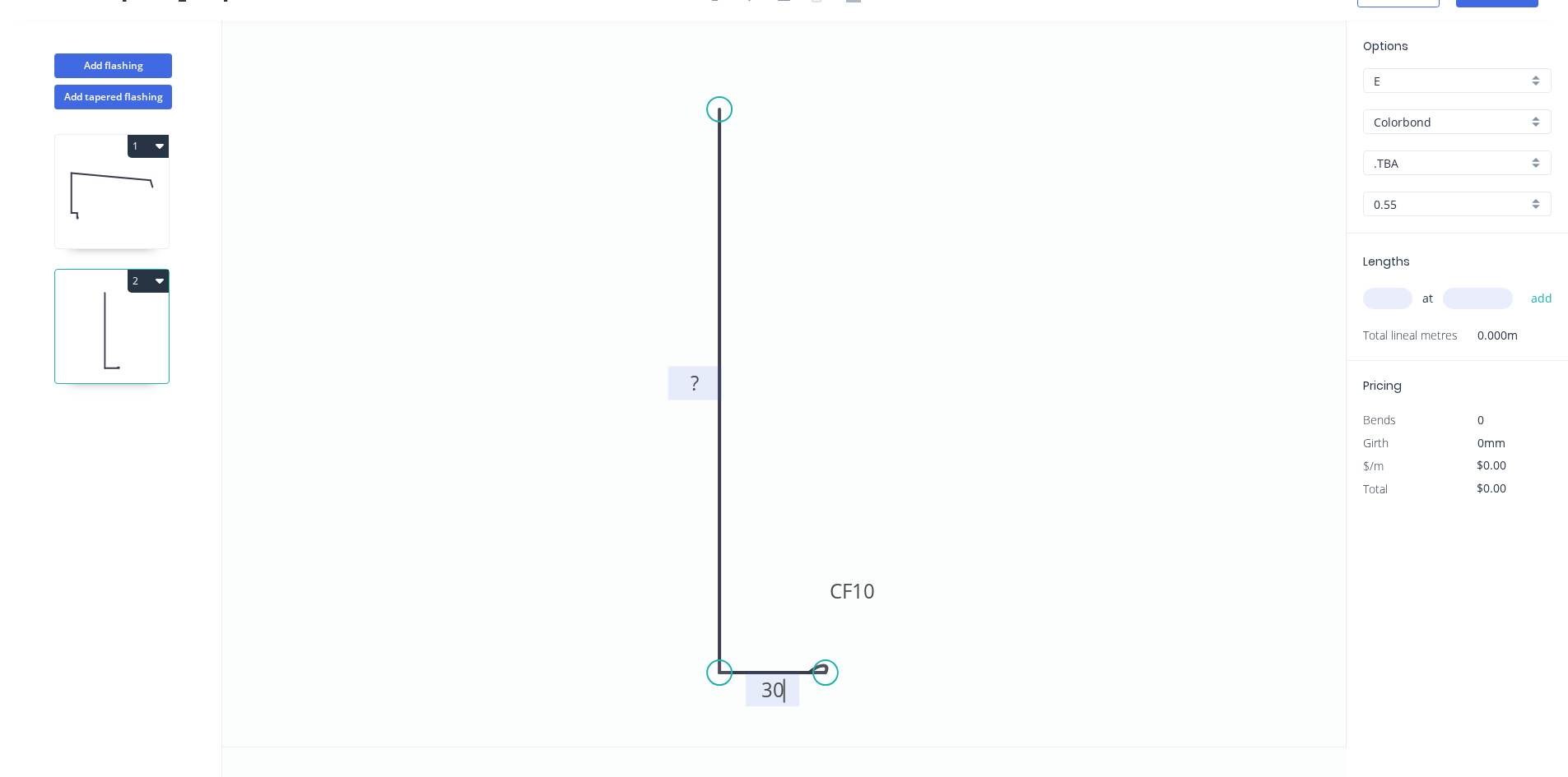
click at [695, 389] on tspan "?" at bounding box center [695, 383] width 8 height 28
click at [841, 373] on icon "0 130 CF 10 30" at bounding box center [783, 383] width 1123 height 726
type input "$15.57"
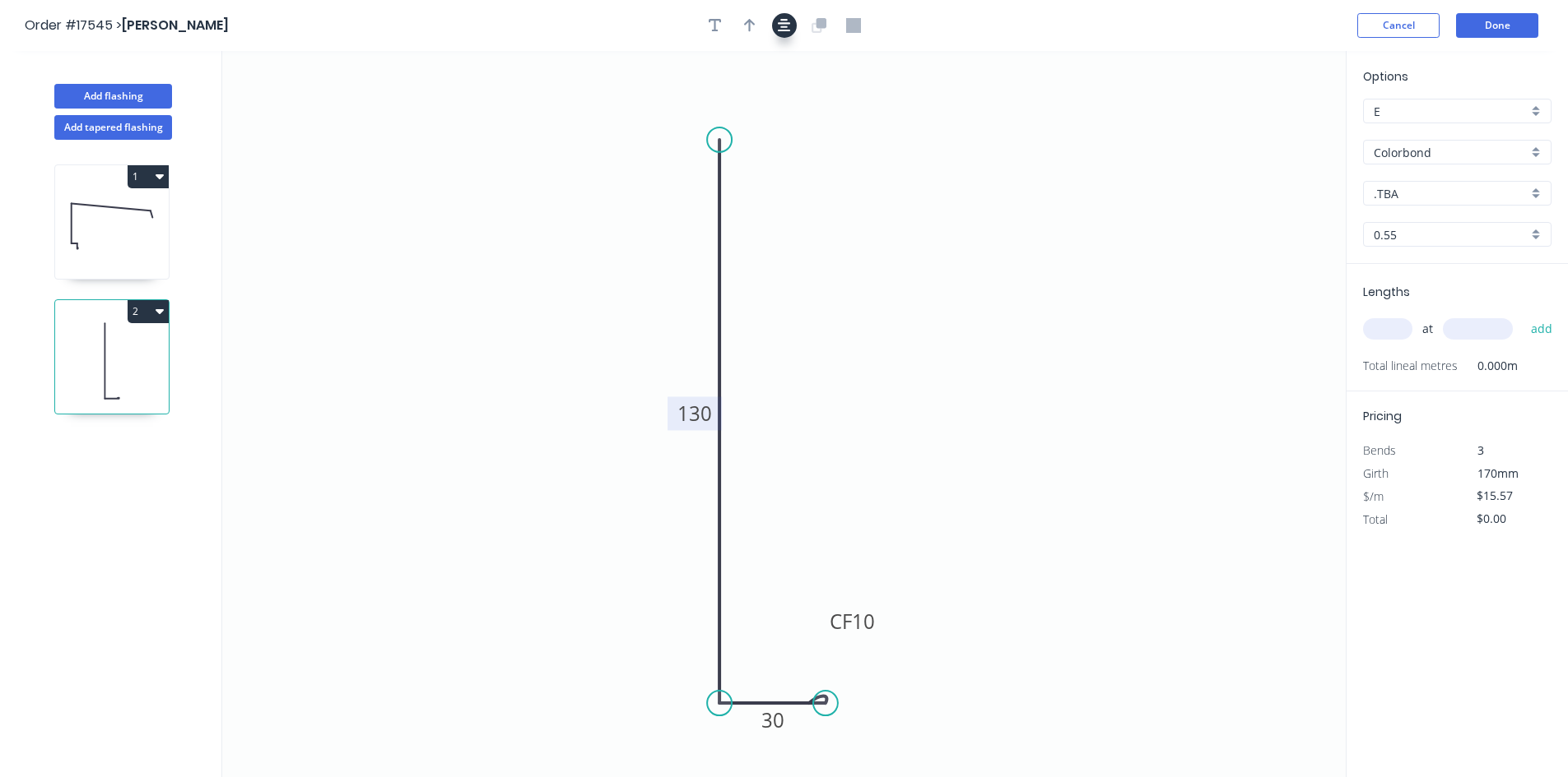
click at [781, 23] on icon "button" at bounding box center [784, 26] width 13 height 15
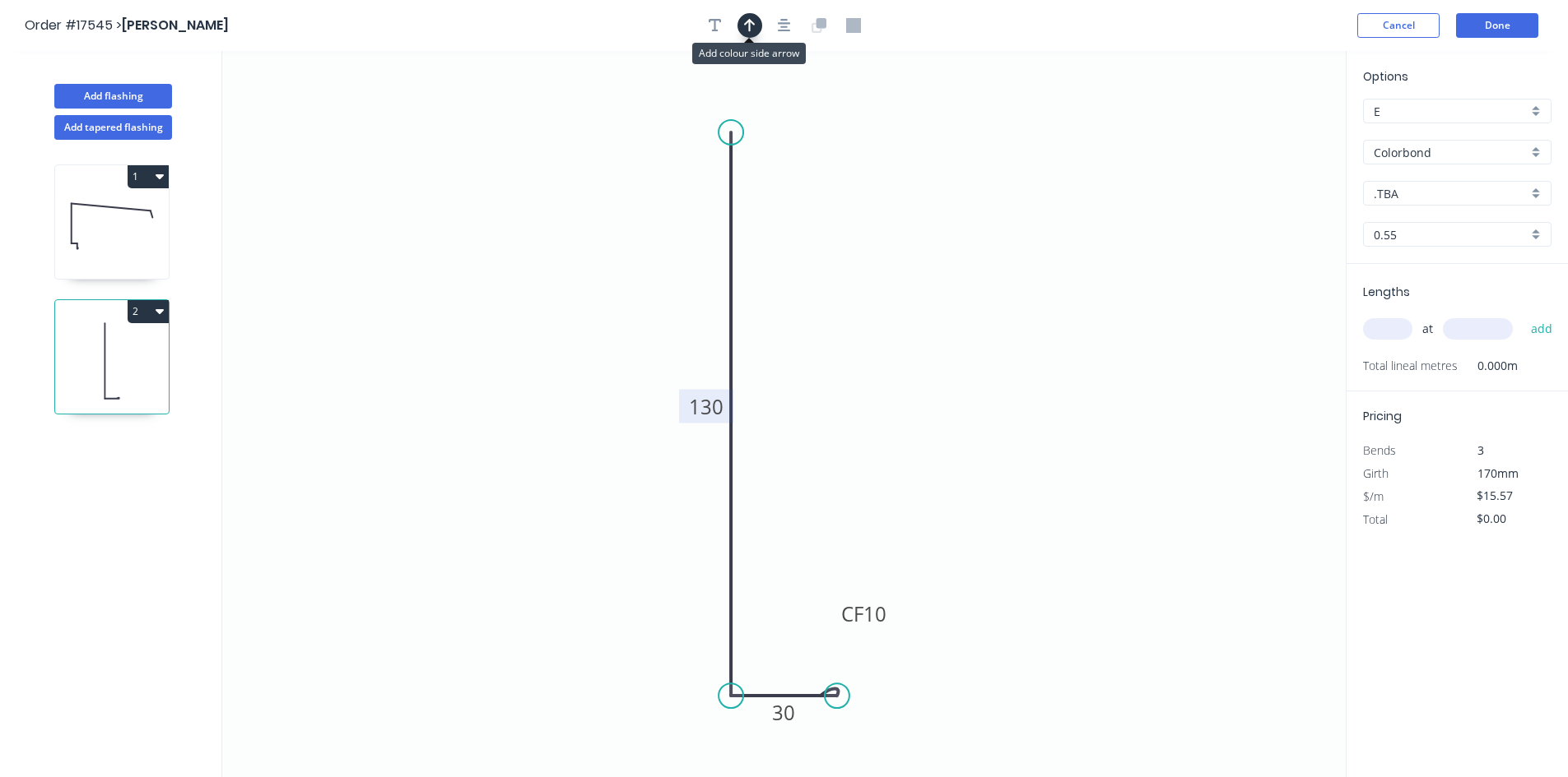
click at [760, 24] on button "button" at bounding box center [750, 26] width 25 height 25
drag, startPoint x: 1262, startPoint y: 131, endPoint x: 568, endPoint y: 551, distance: 811.2
click at [552, 522] on icon at bounding box center [525, 514] width 53 height 15
click at [781, 750] on div "Show angle" at bounding box center [815, 754] width 165 height 33
click at [757, 662] on tspan "?" at bounding box center [756, 665] width 9 height 28
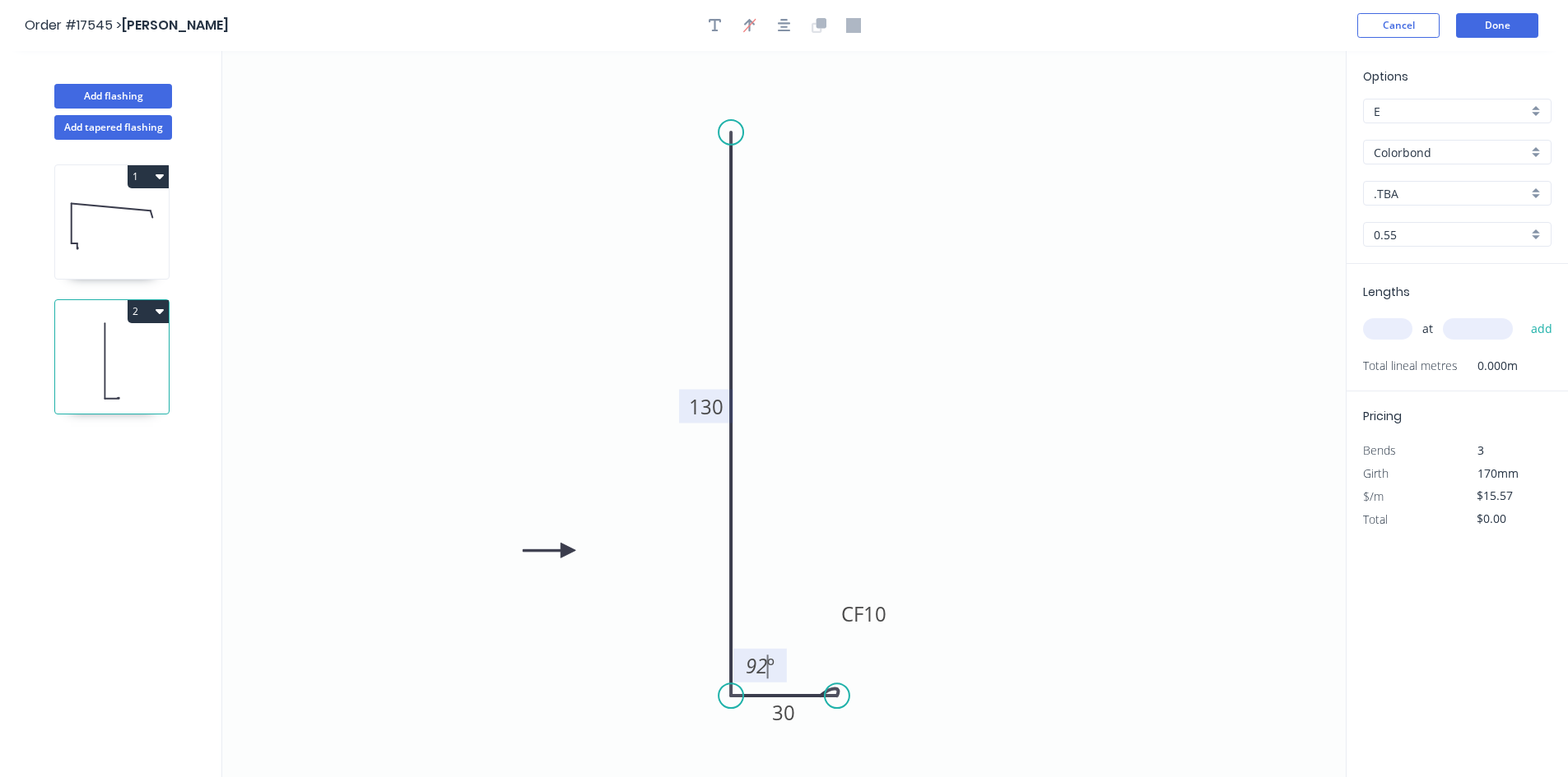
click at [907, 482] on icon "0 130 CF 10 30 92 º" at bounding box center [783, 414] width 1123 height 726
click at [1402, 327] on input "text" at bounding box center [1387, 329] width 49 height 22
type input "8"
click at [1467, 333] on input "text" at bounding box center [1478, 329] width 70 height 22
type input "4400"
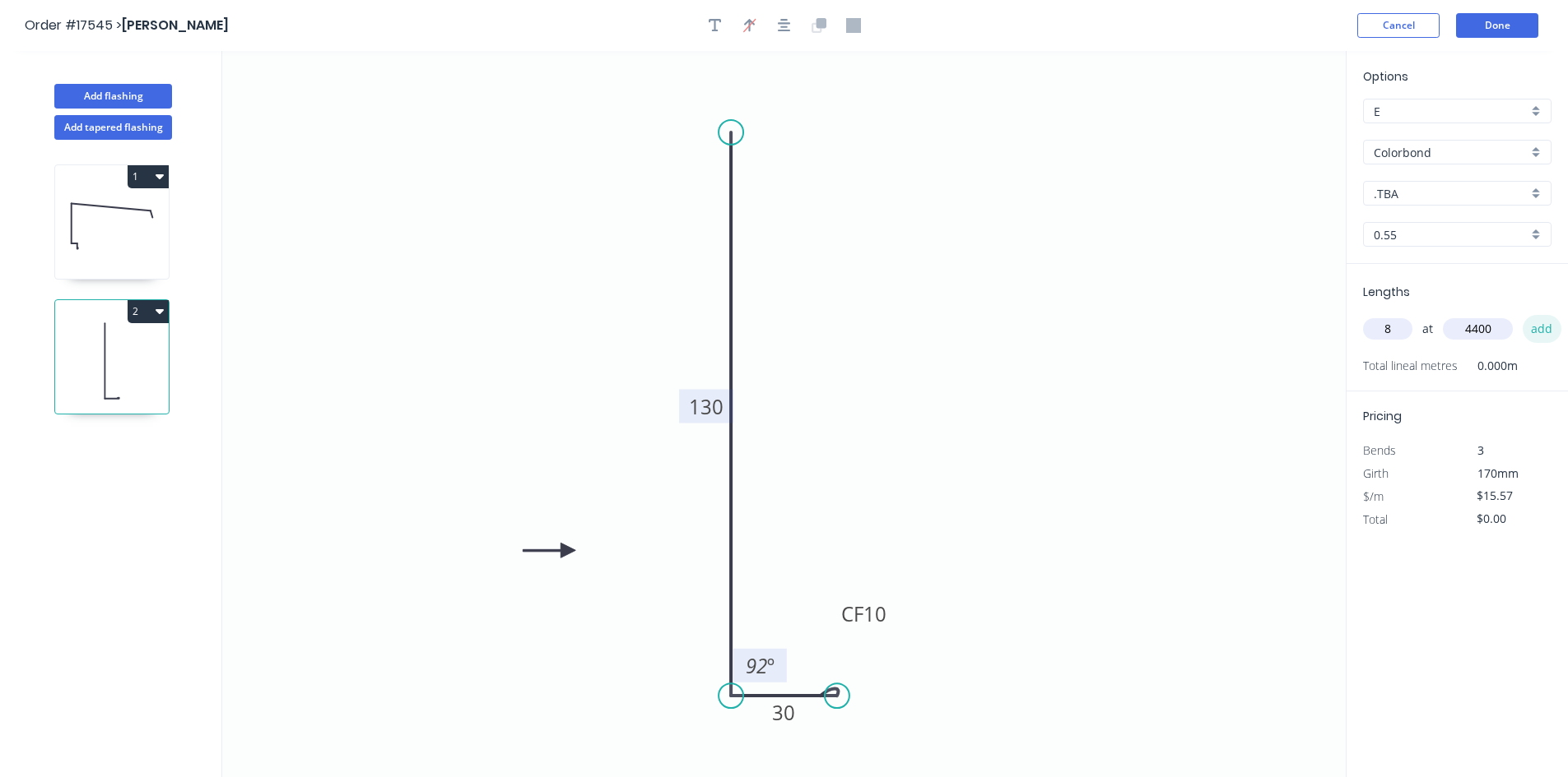
click at [1545, 329] on button "add" at bounding box center [1541, 329] width 38 height 28
type input "$548.06"
click at [1439, 185] on input ".TBA" at bounding box center [1450, 193] width 154 height 18
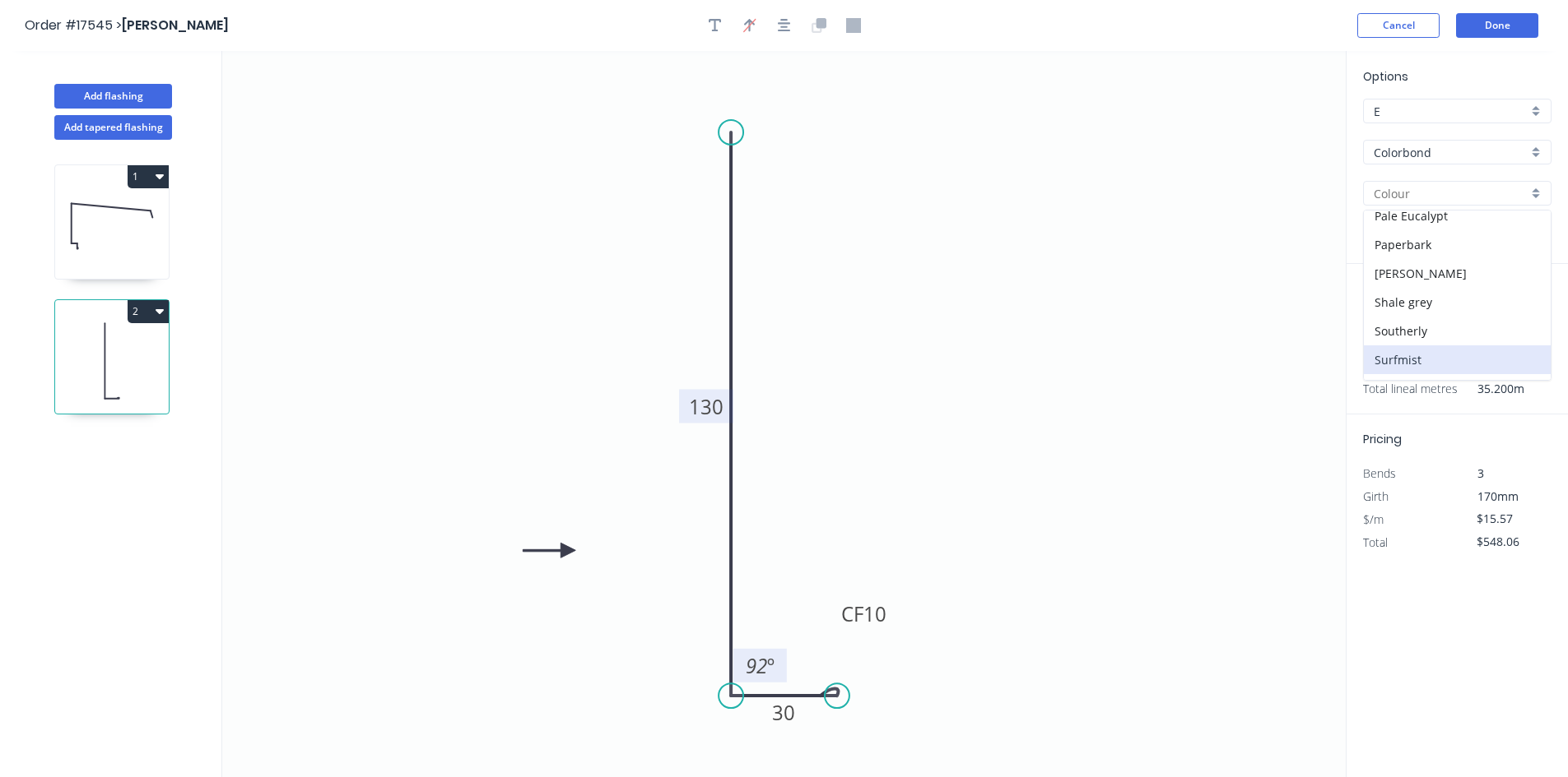
scroll to position [411, 0]
click at [1451, 330] on div "Shale grey" at bounding box center [1457, 332] width 187 height 29
type input "Shale grey"
click at [118, 237] on icon at bounding box center [112, 226] width 113 height 105
type input "$32.80"
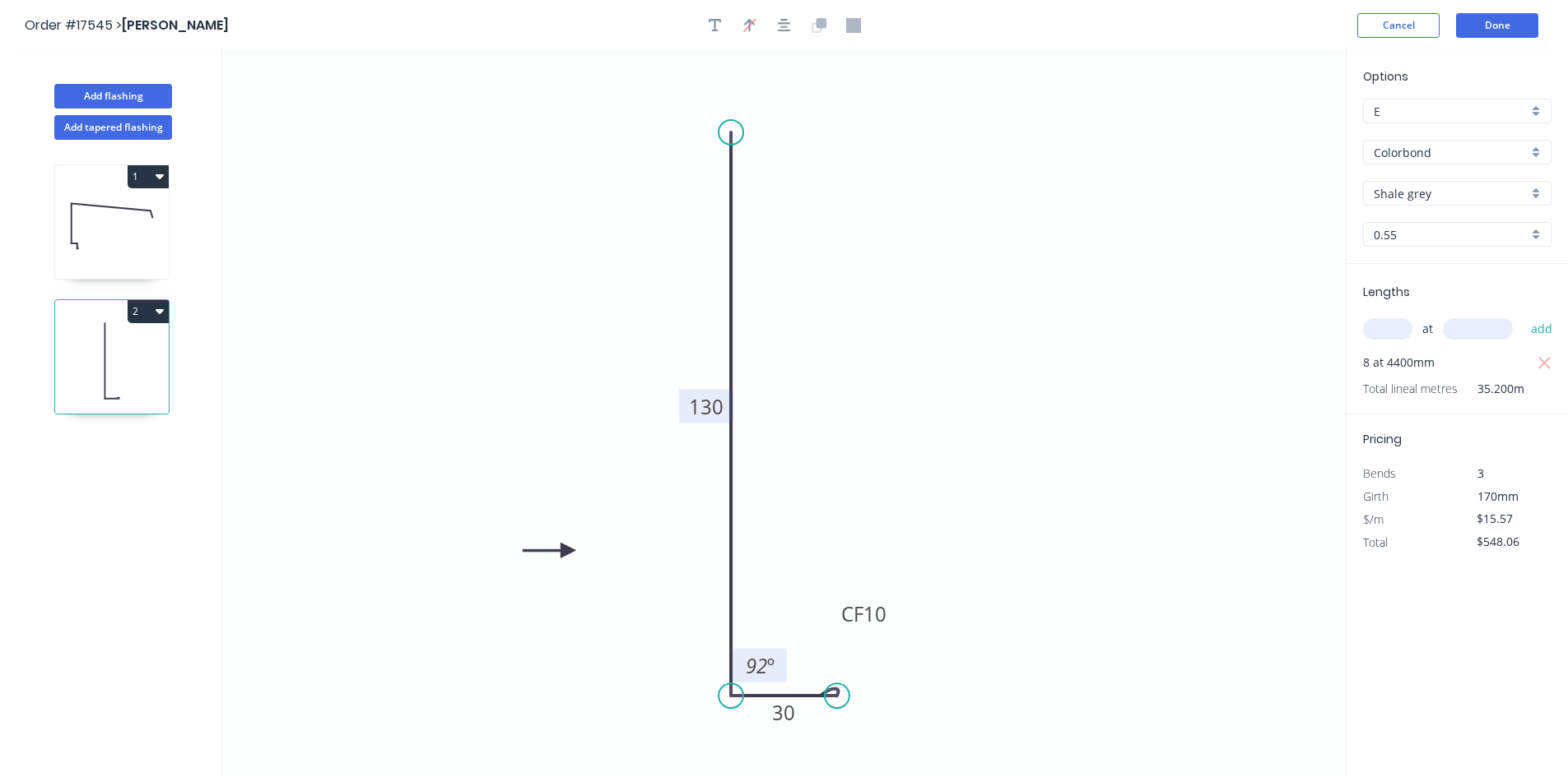
type input "$157.44"
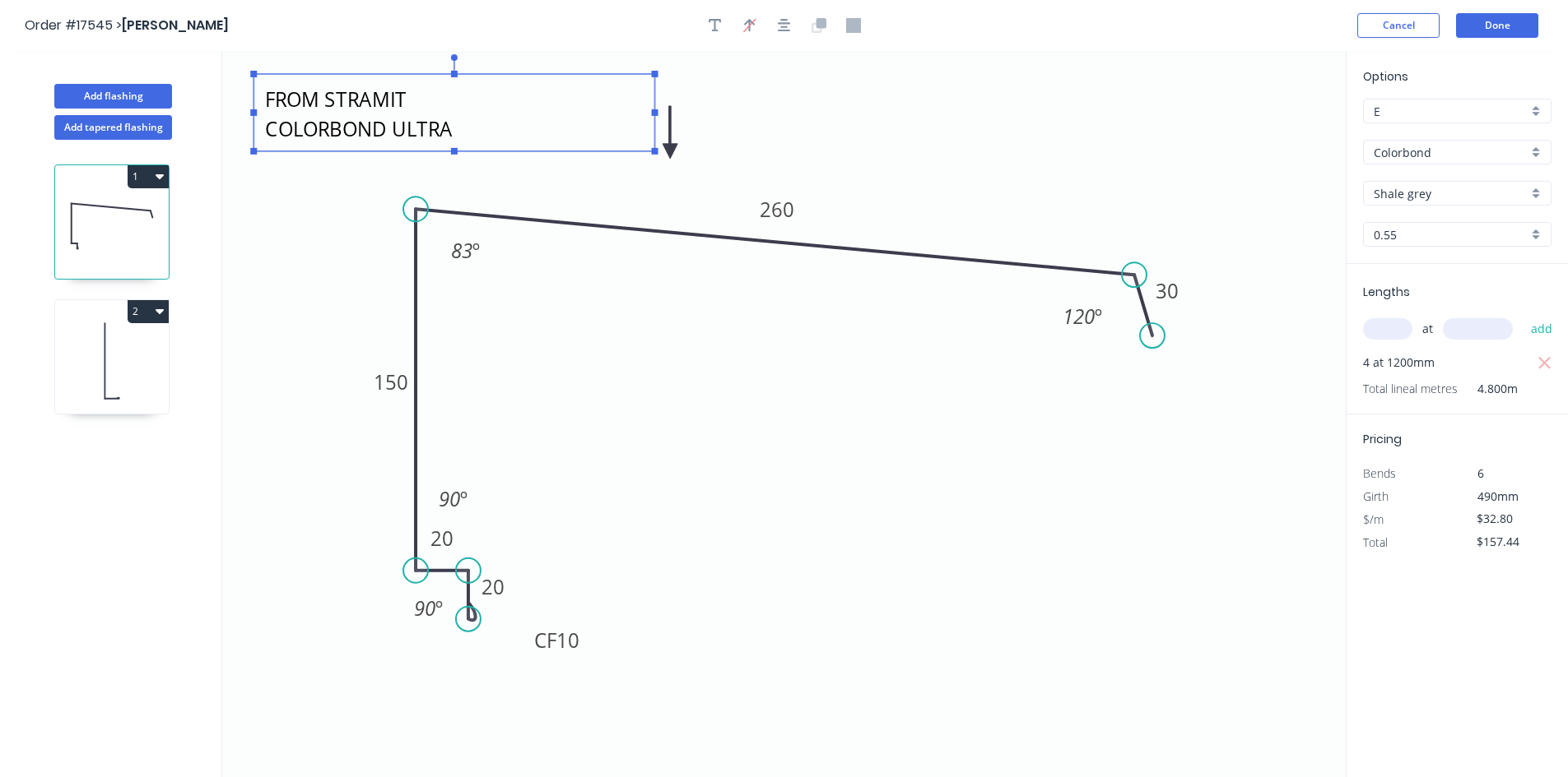
click at [364, 120] on textarea "FROM STRAMIT COLORBOND ULTRA" at bounding box center [454, 113] width 384 height 61
click at [356, 243] on icon "FROM STRAMIT COLORBOND ULTRA CF 10 20 20 150 260 30 83 º 120 º 90 º 90 º" at bounding box center [783, 414] width 1123 height 726
click at [157, 365] on icon at bounding box center [112, 361] width 113 height 105
type input "$15.57"
type input "$548.06"
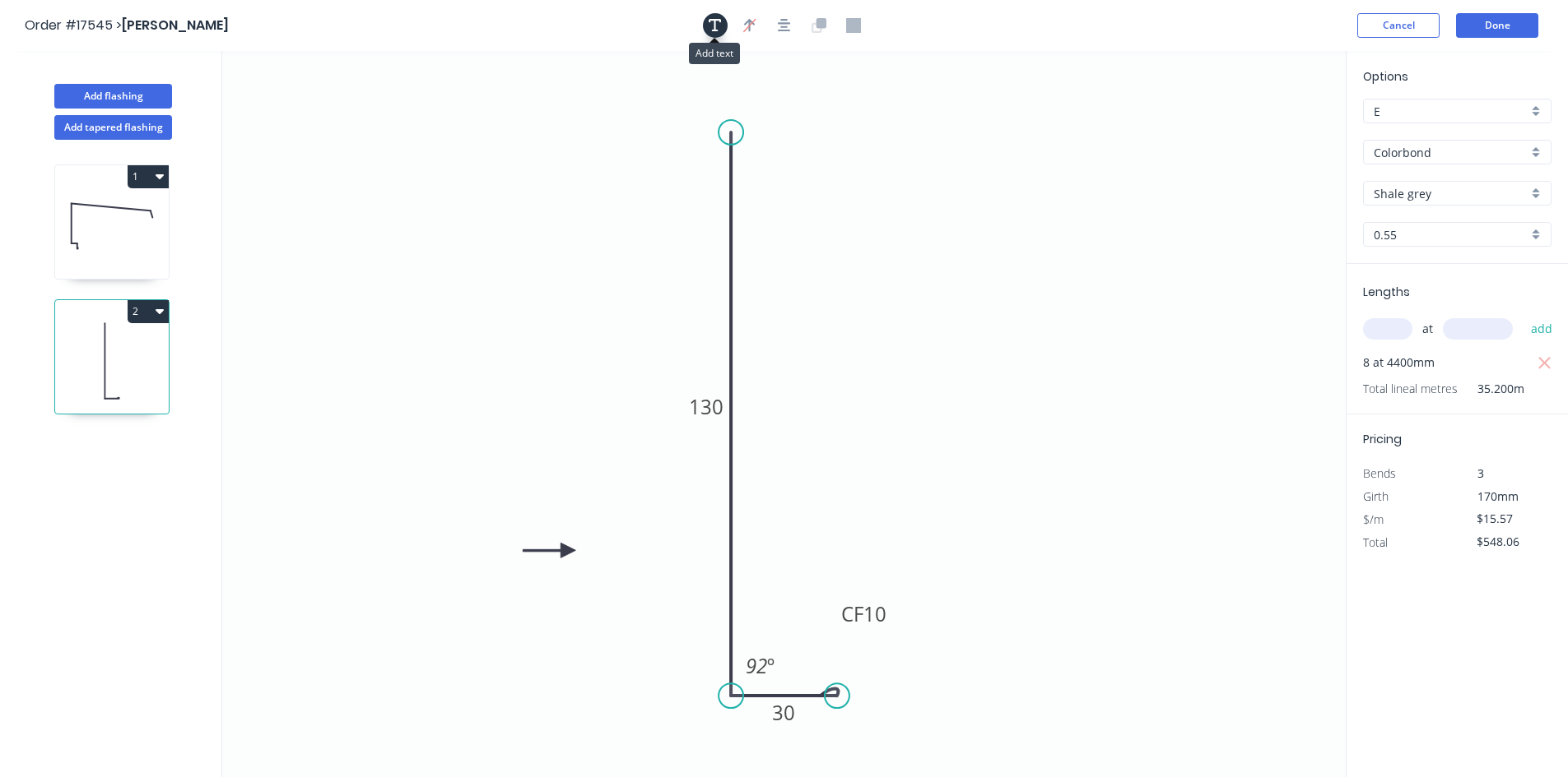
click at [711, 31] on icon "button" at bounding box center [716, 26] width 13 height 13
click at [354, 139] on textarea at bounding box center [329, 116] width 133 height 61
paste textarea "FROM STRAMIT COLORBOND ULTRA"
drag, startPoint x: 1106, startPoint y: 222, endPoint x: 1102, endPoint y: 213, distance: 9.8
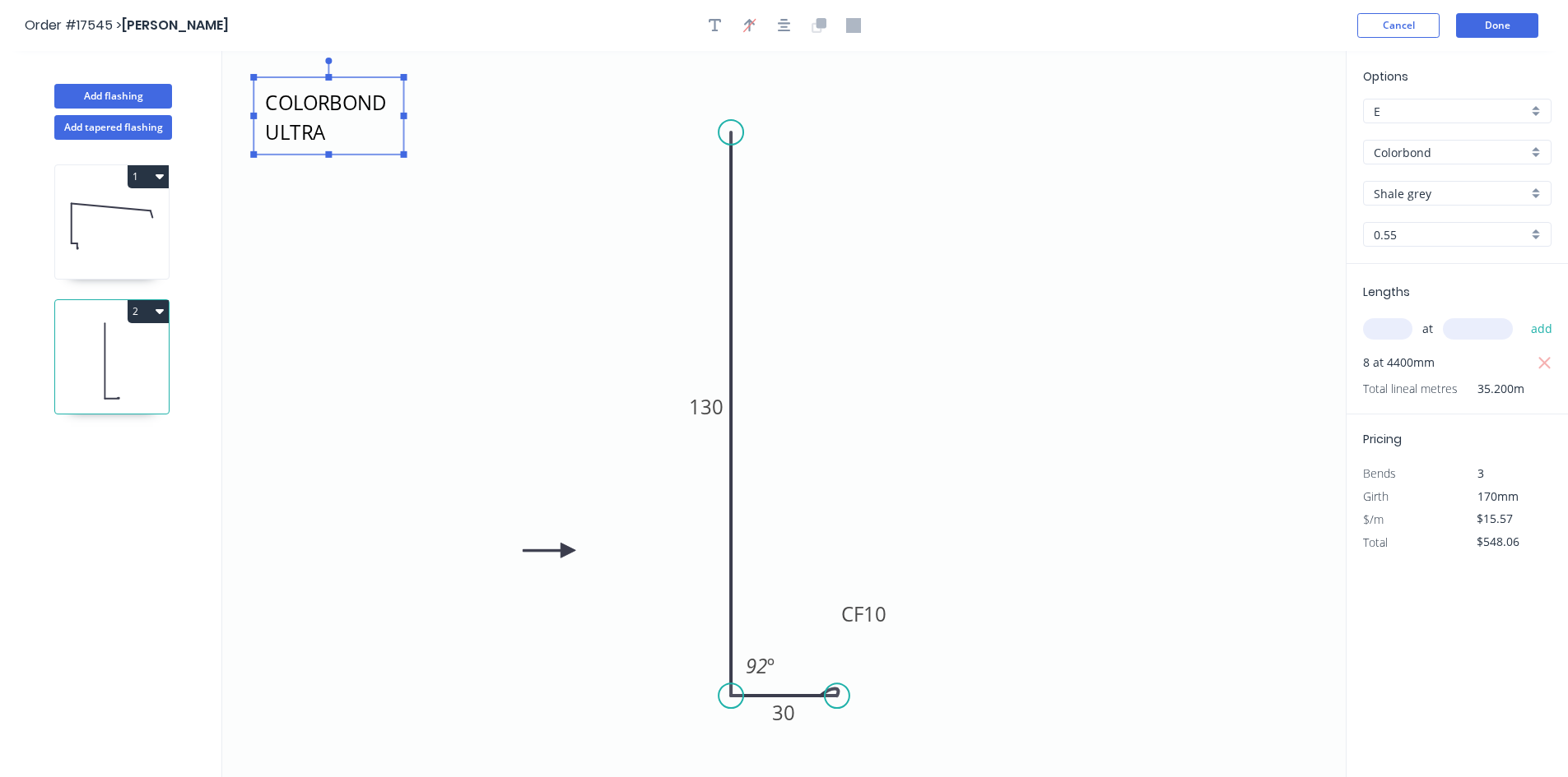
click at [1108, 222] on icon "FROM STRAMIT COLORBOND ULTRA 130 CF 10 30 92 º" at bounding box center [783, 414] width 1123 height 726
type textarea "FROM STRAMIT COLORBOND ULTRA"
click at [154, 306] on button "2" at bounding box center [148, 312] width 41 height 23
click at [142, 342] on div "Duplicate" at bounding box center [91, 352] width 127 height 24
type input "$0.00"
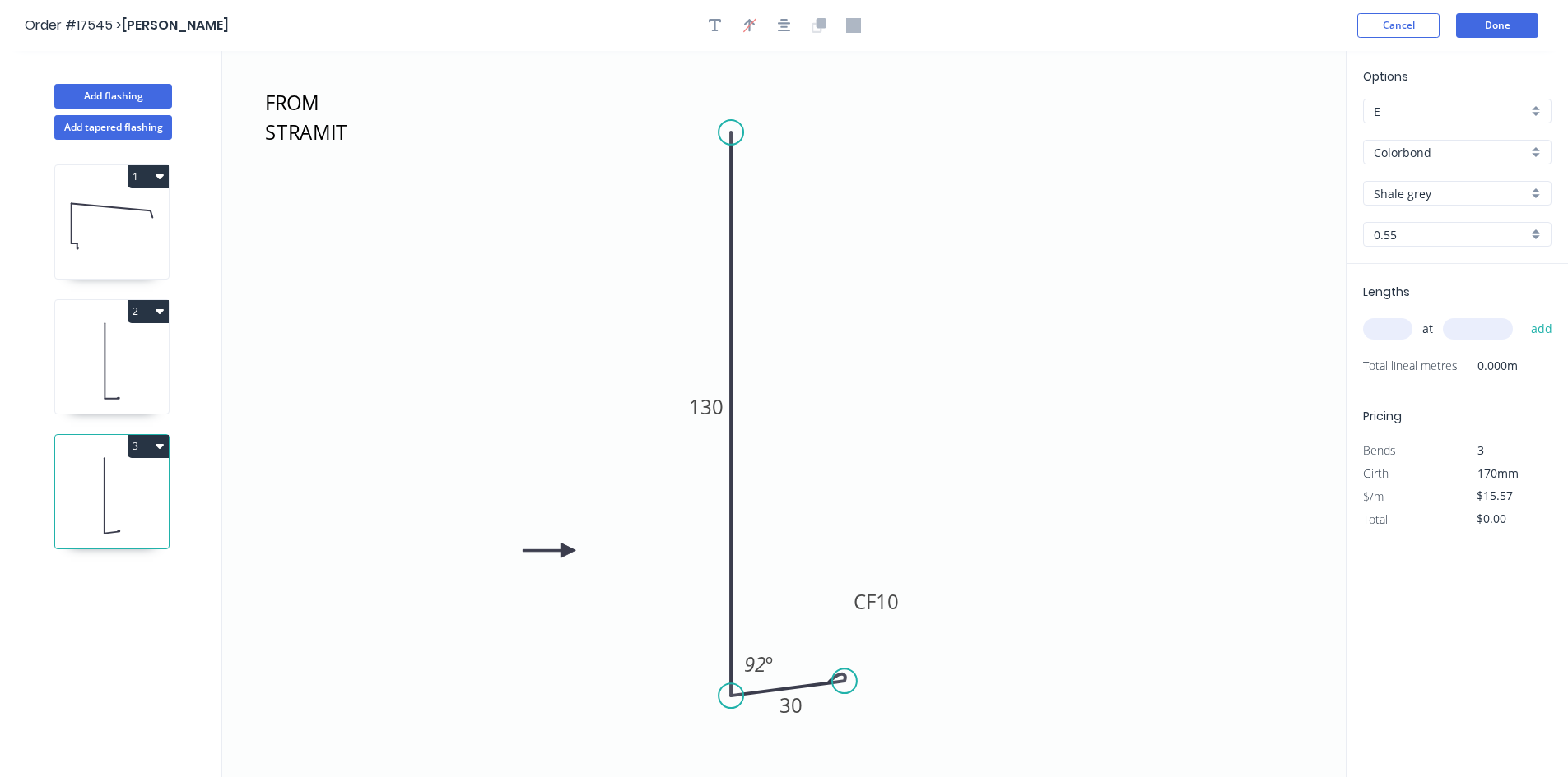
drag, startPoint x: 843, startPoint y: 698, endPoint x: 844, endPoint y: 682, distance: 16.0
click at [844, 682] on circle at bounding box center [845, 681] width 25 height 25
click at [753, 663] on tspan "92" at bounding box center [755, 664] width 22 height 28
click at [955, 386] on icon "FROM STRAMIT COLORBOND ULTRA 130 CF 10 30 83 º" at bounding box center [783, 414] width 1123 height 726
click at [1380, 331] on input "text" at bounding box center [1387, 329] width 49 height 22
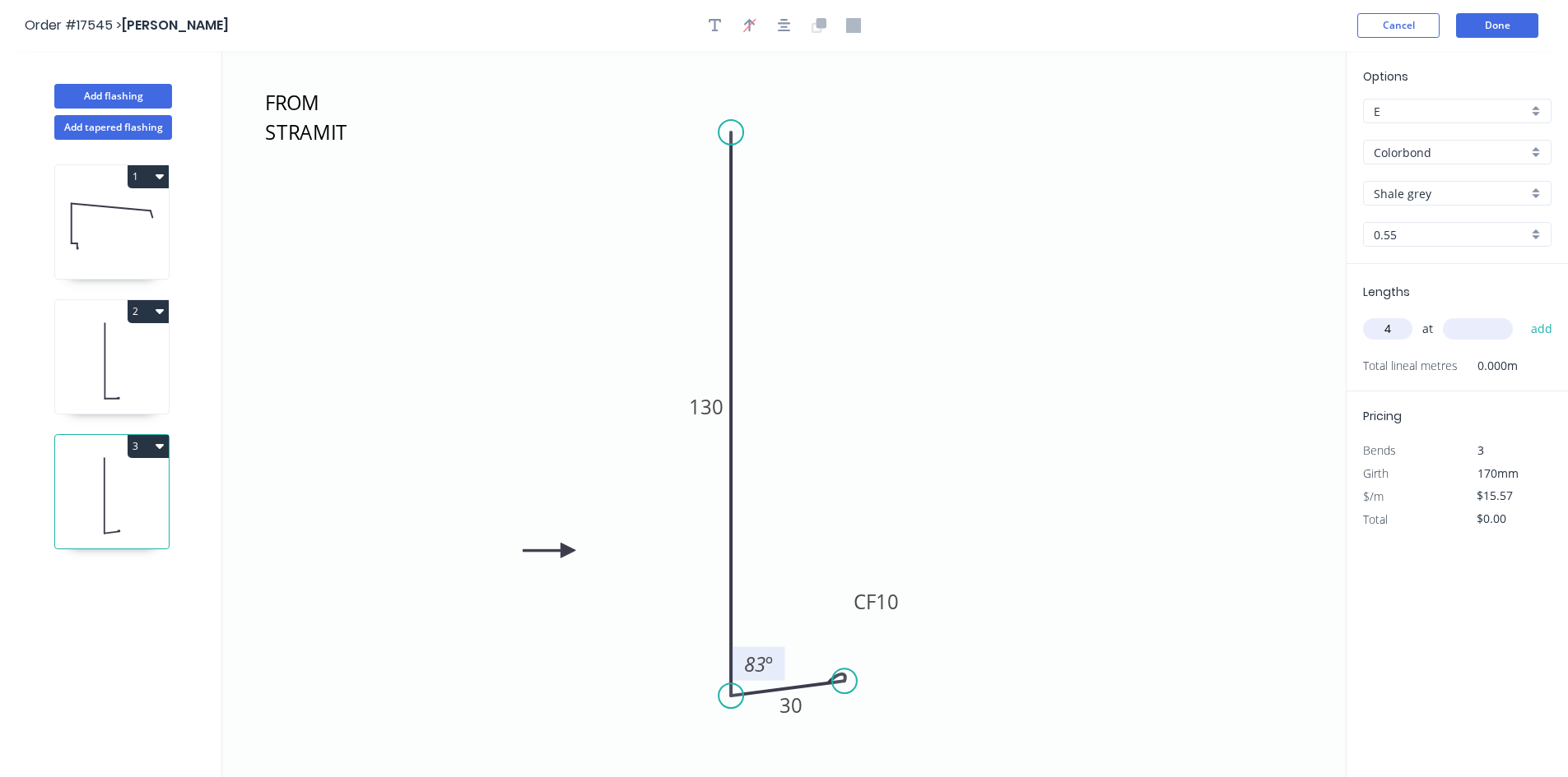
type input "4"
click at [1452, 334] on input "text" at bounding box center [1478, 329] width 70 height 22
type input "3000"
click at [1537, 327] on button "add" at bounding box center [1541, 329] width 38 height 28
click at [155, 443] on icon "button" at bounding box center [159, 446] width 8 height 13
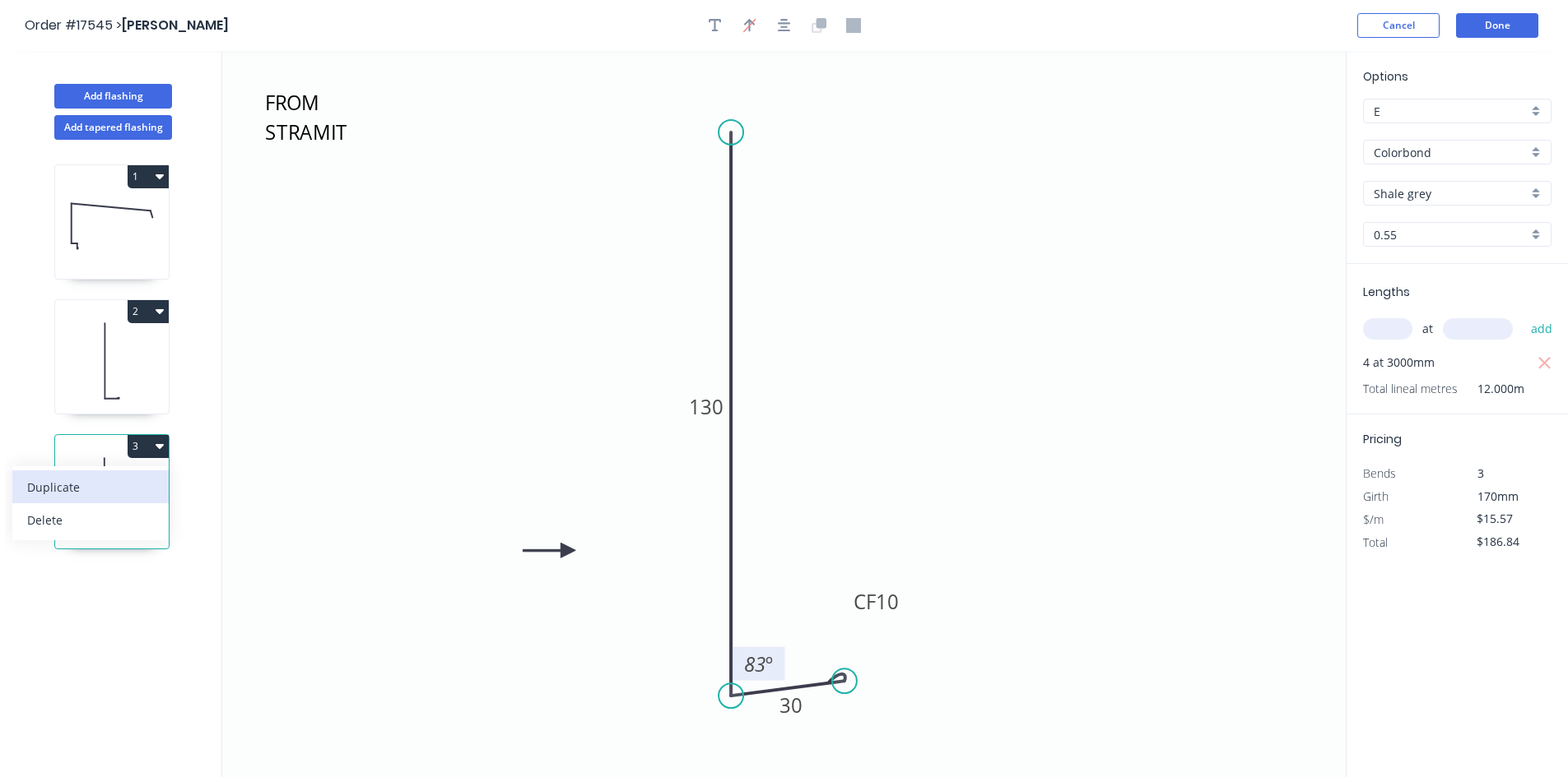
click at [133, 482] on div "Duplicate" at bounding box center [91, 487] width 127 height 24
type input "$0.00"
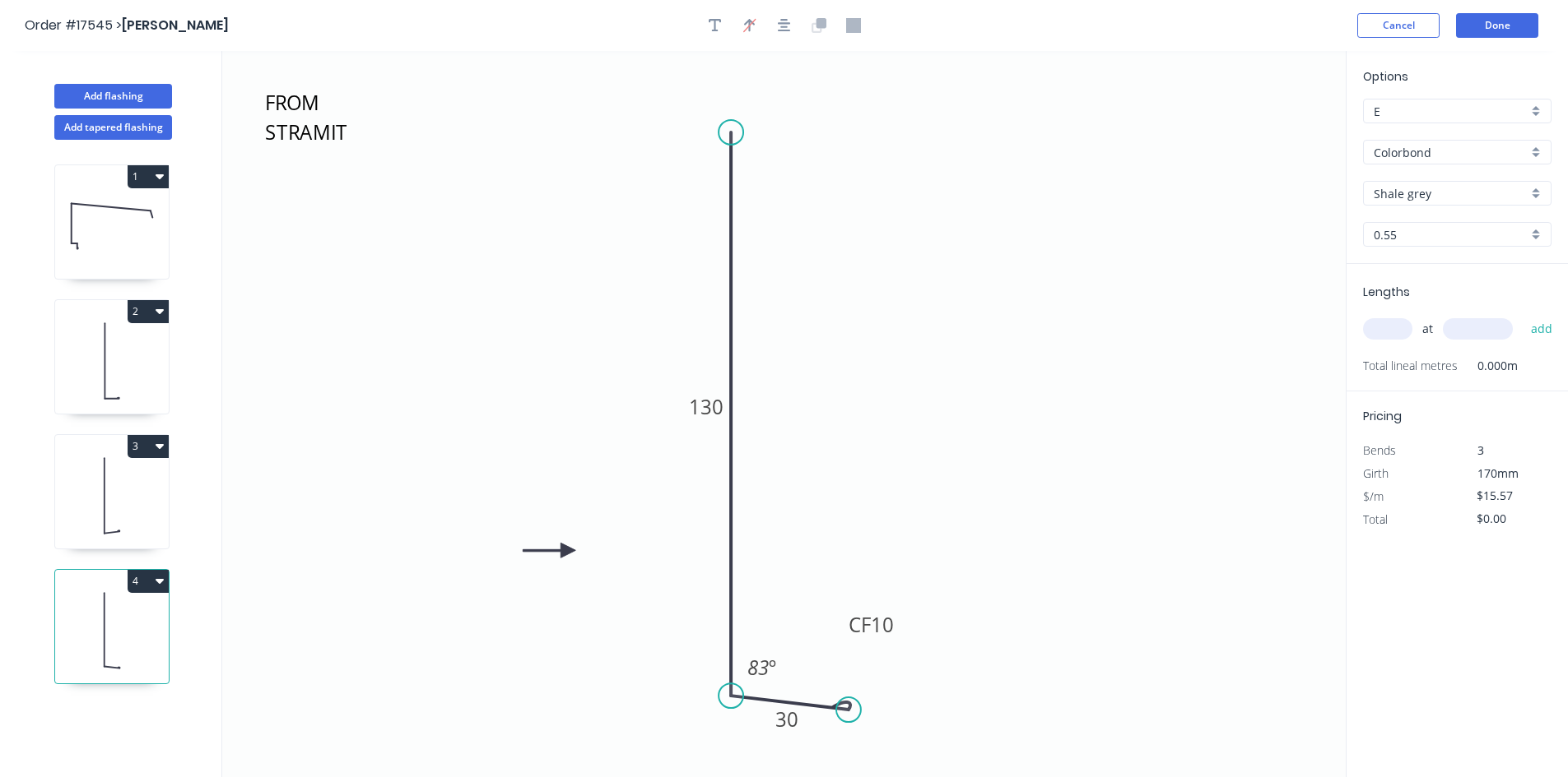
drag, startPoint x: 848, startPoint y: 684, endPoint x: 848, endPoint y: 710, distance: 26.0
click at [848, 710] on circle at bounding box center [848, 710] width 25 height 25
click at [763, 667] on tspan "83" at bounding box center [758, 667] width 22 height 28
click at [912, 440] on icon "FROM STRAMIT COLORBOND ULTRA 130 CF 10 30 95 º" at bounding box center [783, 414] width 1123 height 726
click at [1409, 330] on input "text" at bounding box center [1387, 329] width 49 height 22
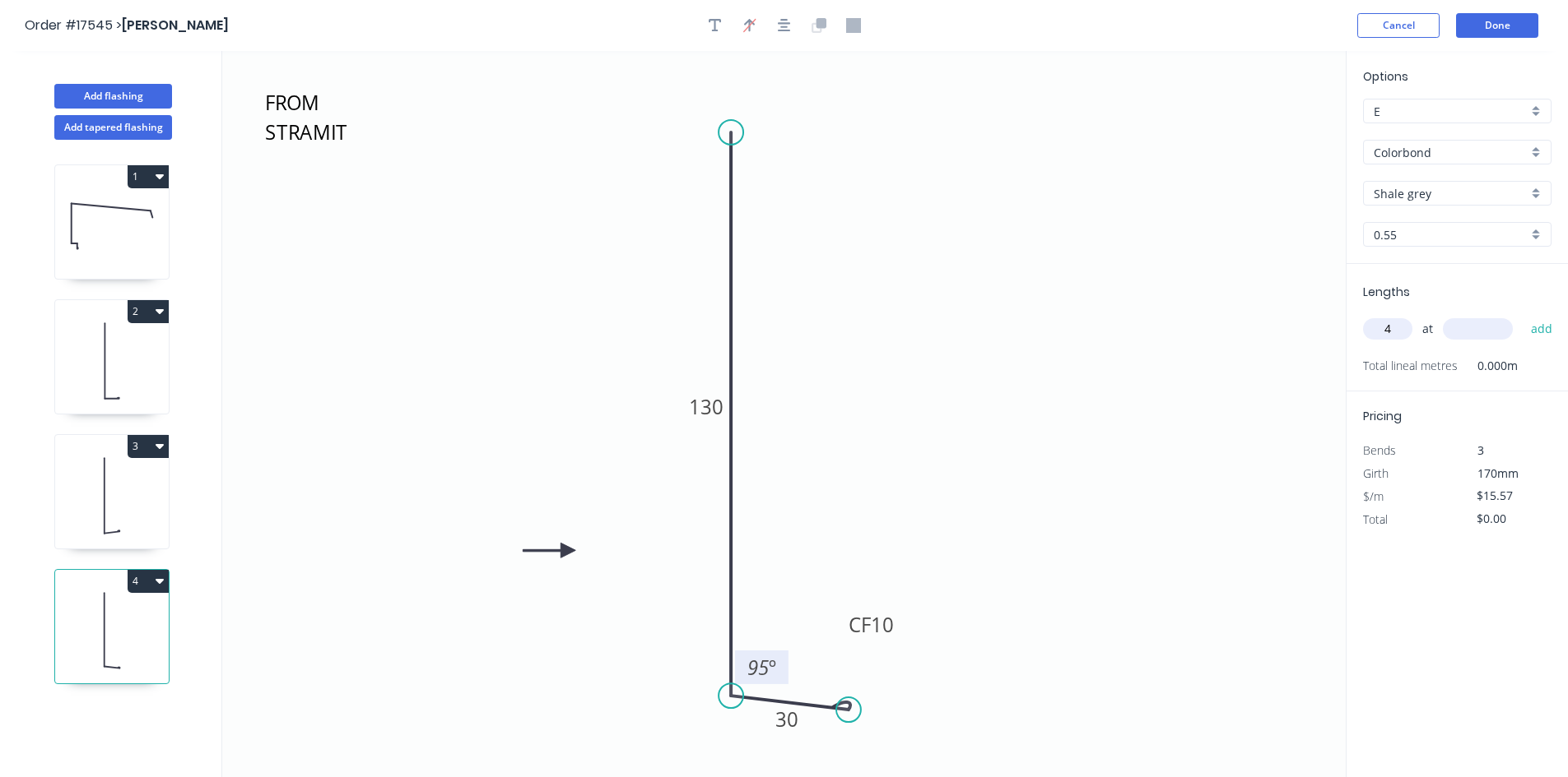
type input "4"
click at [1466, 326] on input "text" at bounding box center [1478, 329] width 70 height 22
type input "3000"
click at [1540, 334] on button "add" at bounding box center [1541, 329] width 38 height 28
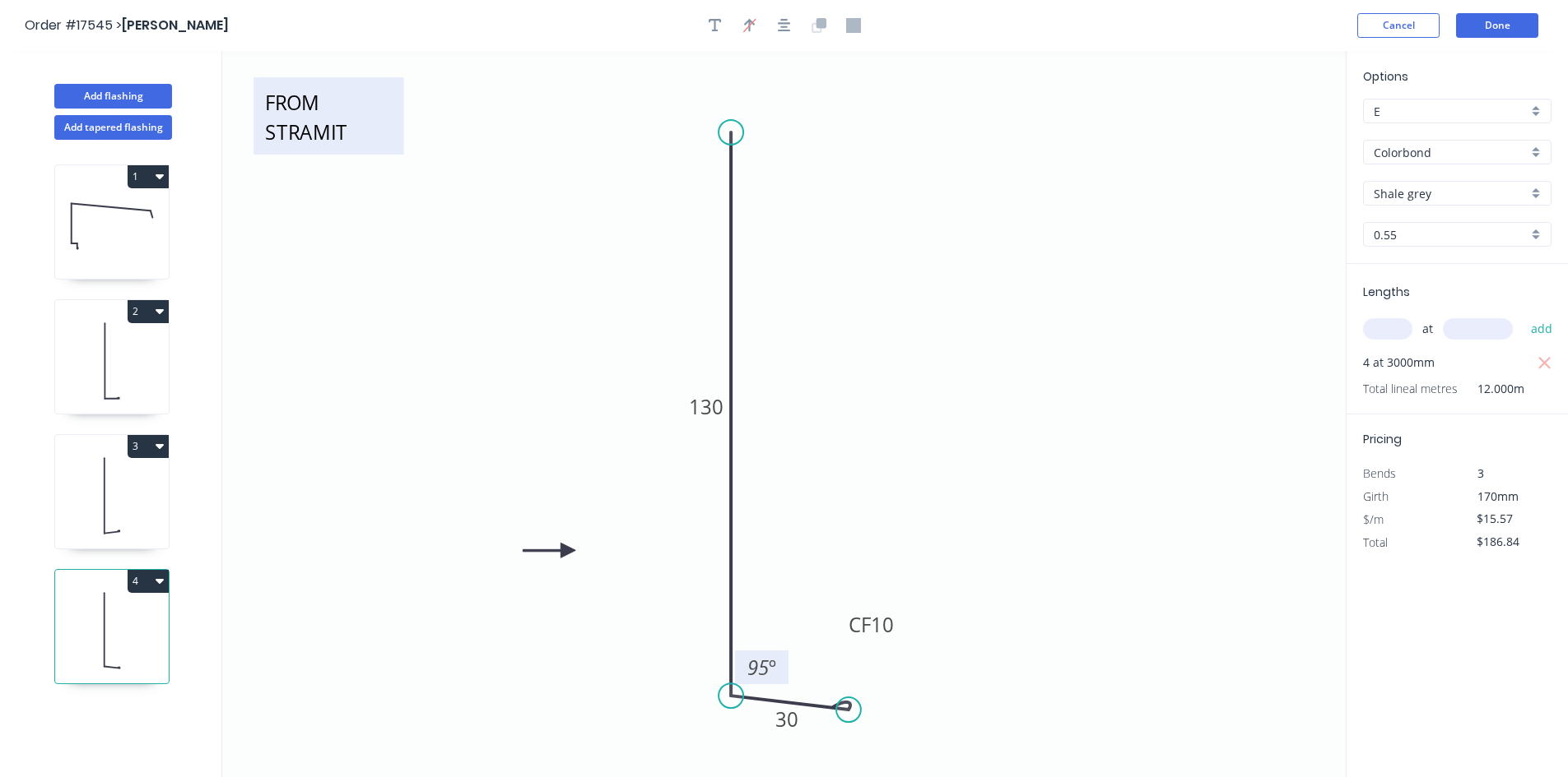
click at [314, 138] on textarea "FROM STRAMIT COLORBOND ULTRA" at bounding box center [329, 116] width 133 height 61
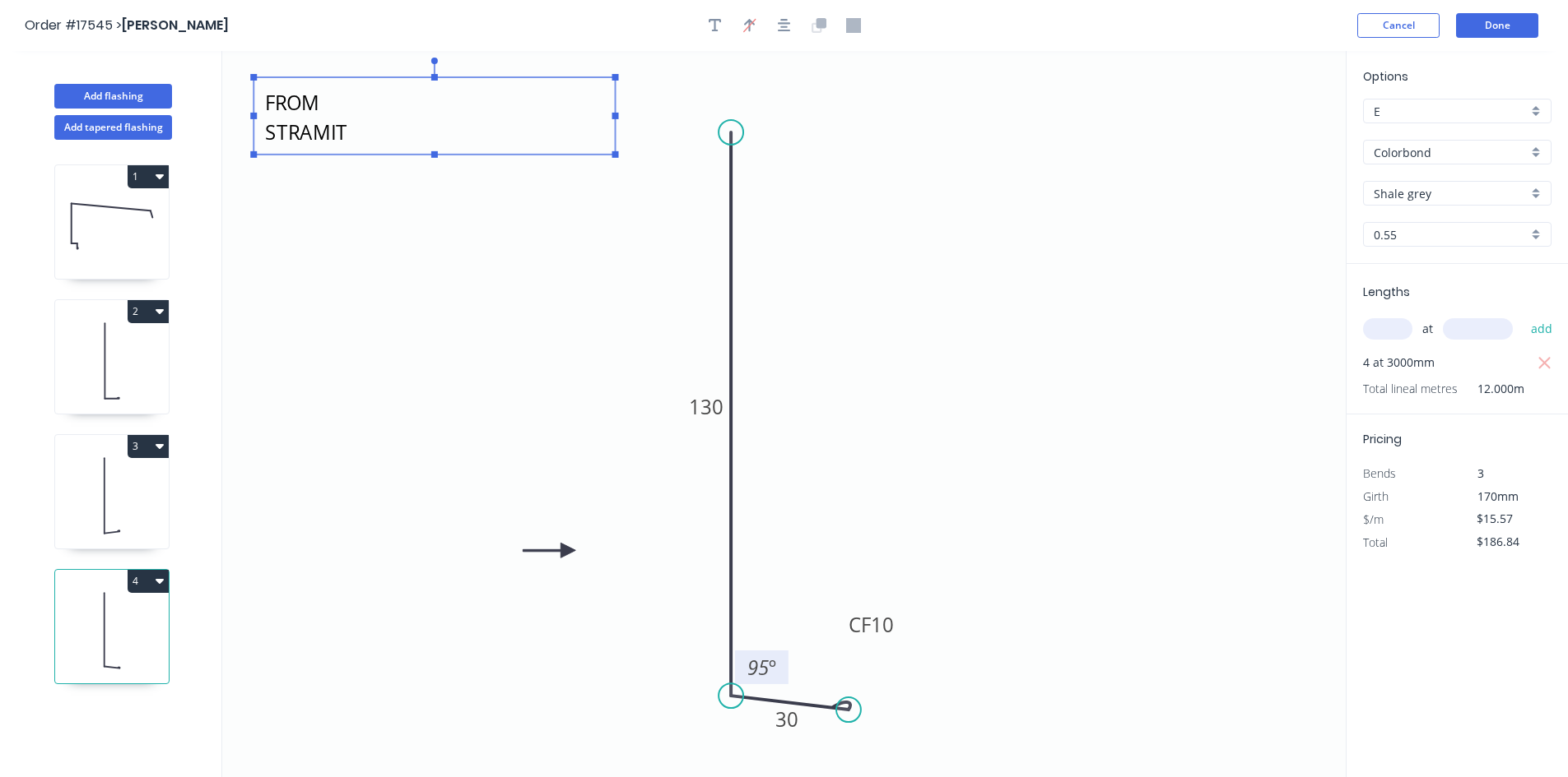
drag, startPoint x: 403, startPoint y: 116, endPoint x: 615, endPoint y: 123, distance: 212.1
click at [615, 123] on g at bounding box center [434, 108] width 368 height 100
click at [83, 515] on icon at bounding box center [112, 496] width 113 height 105
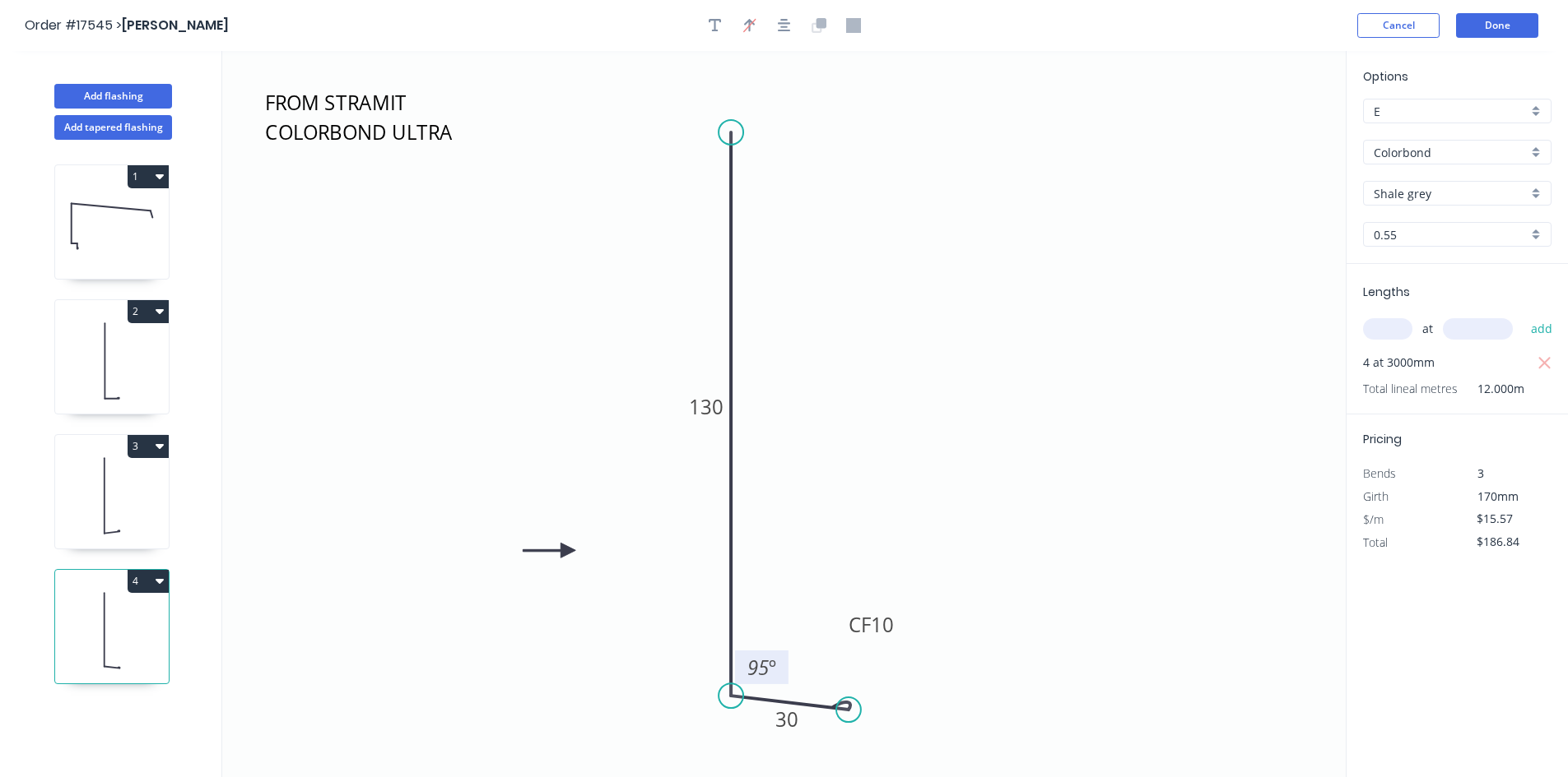
click at [112, 494] on icon at bounding box center [112, 496] width 113 height 105
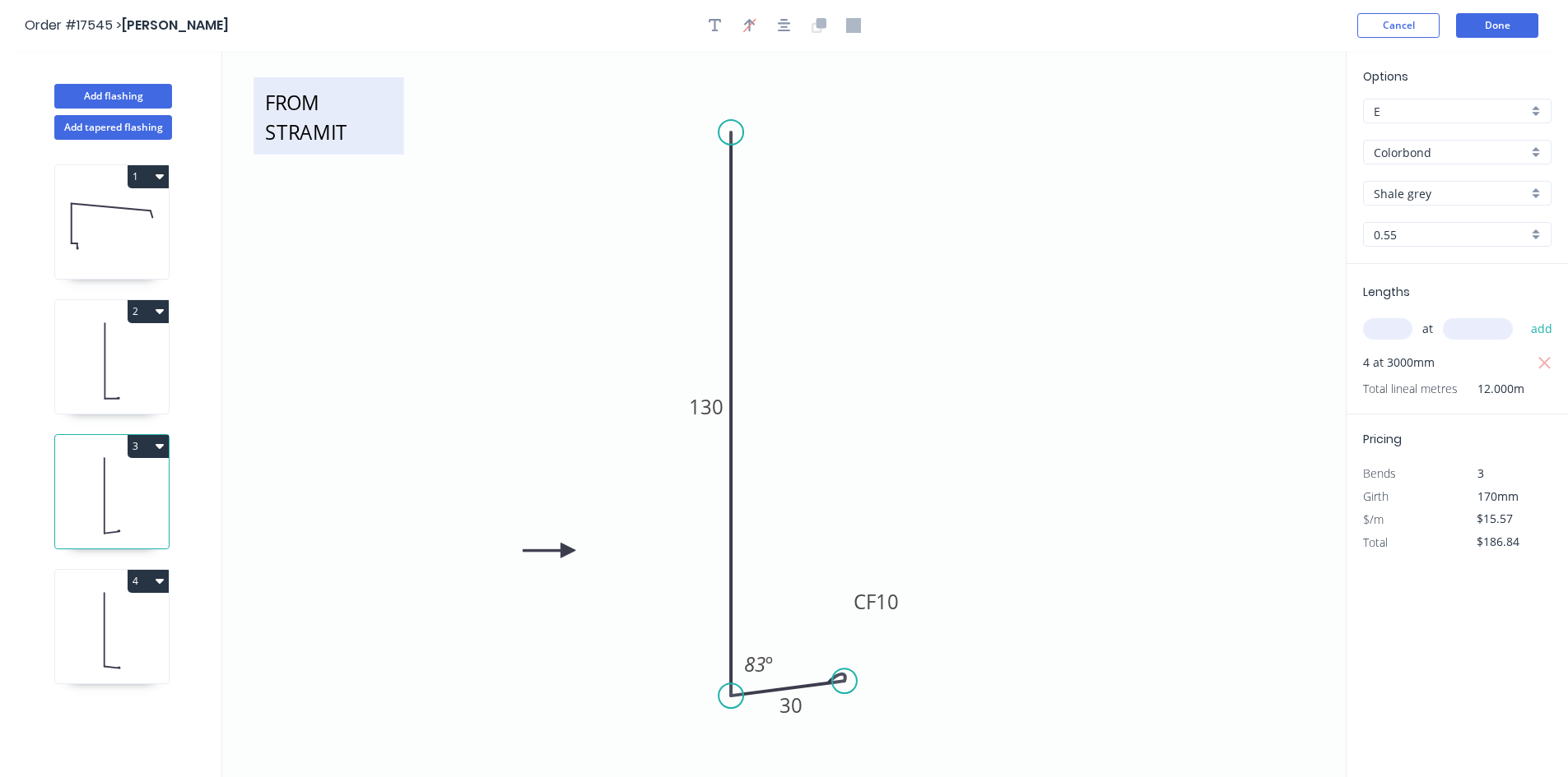
click at [328, 123] on textarea "FROM STRAMIT COLORBOND ULTRA" at bounding box center [329, 116] width 133 height 61
click at [397, 114] on rect at bounding box center [329, 116] width 150 height 78
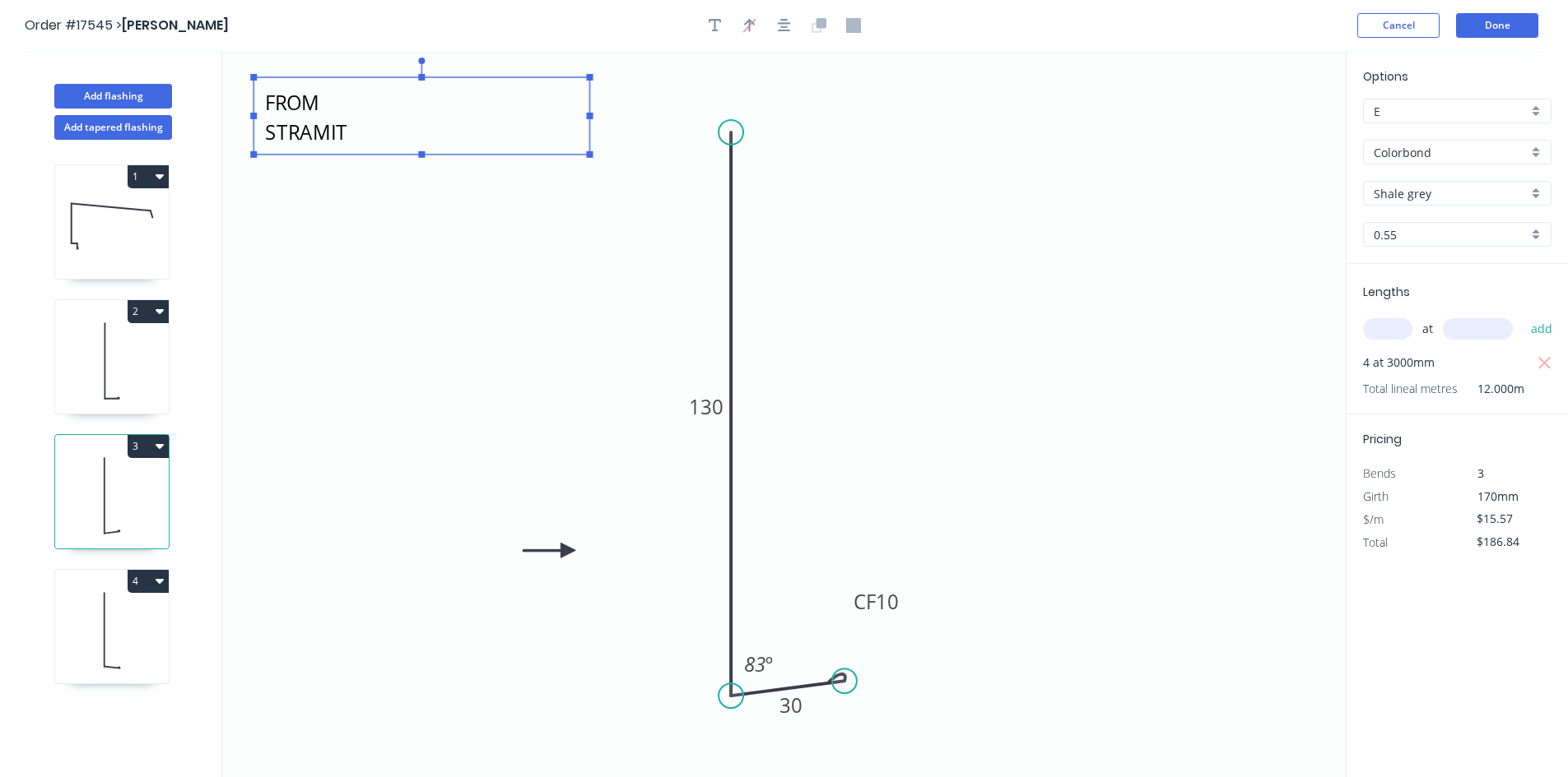
drag, startPoint x: 402, startPoint y: 116, endPoint x: 588, endPoint y: 117, distance: 186.0
click at [588, 117] on rect at bounding box center [590, 116] width 7 height 7
click at [410, 243] on icon "FROM STRAMIT COLORBOND ULTRA 130 CF 10 30 83 º" at bounding box center [783, 414] width 1123 height 726
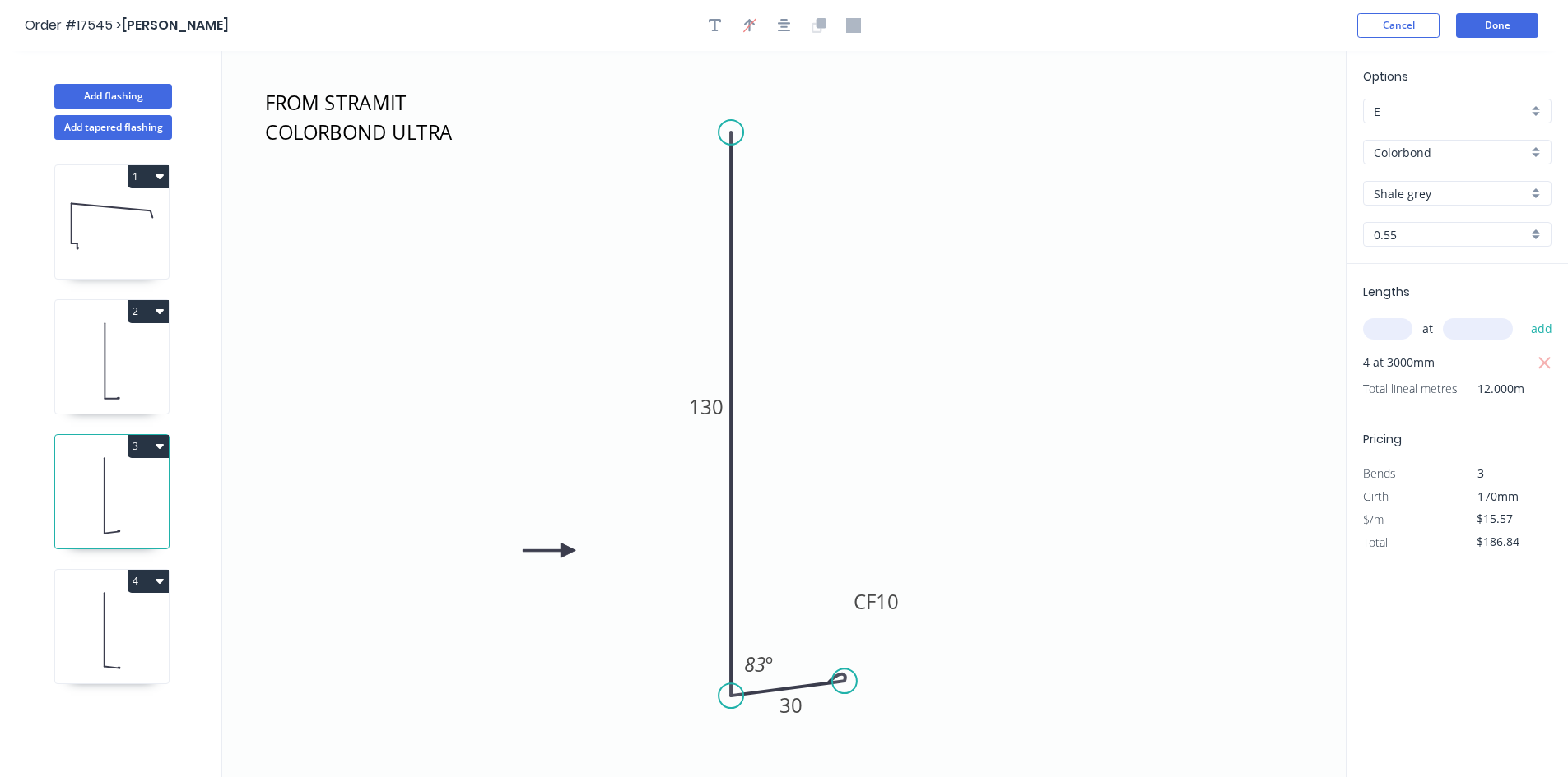
click at [93, 362] on icon at bounding box center [112, 361] width 113 height 105
type input "$548.06"
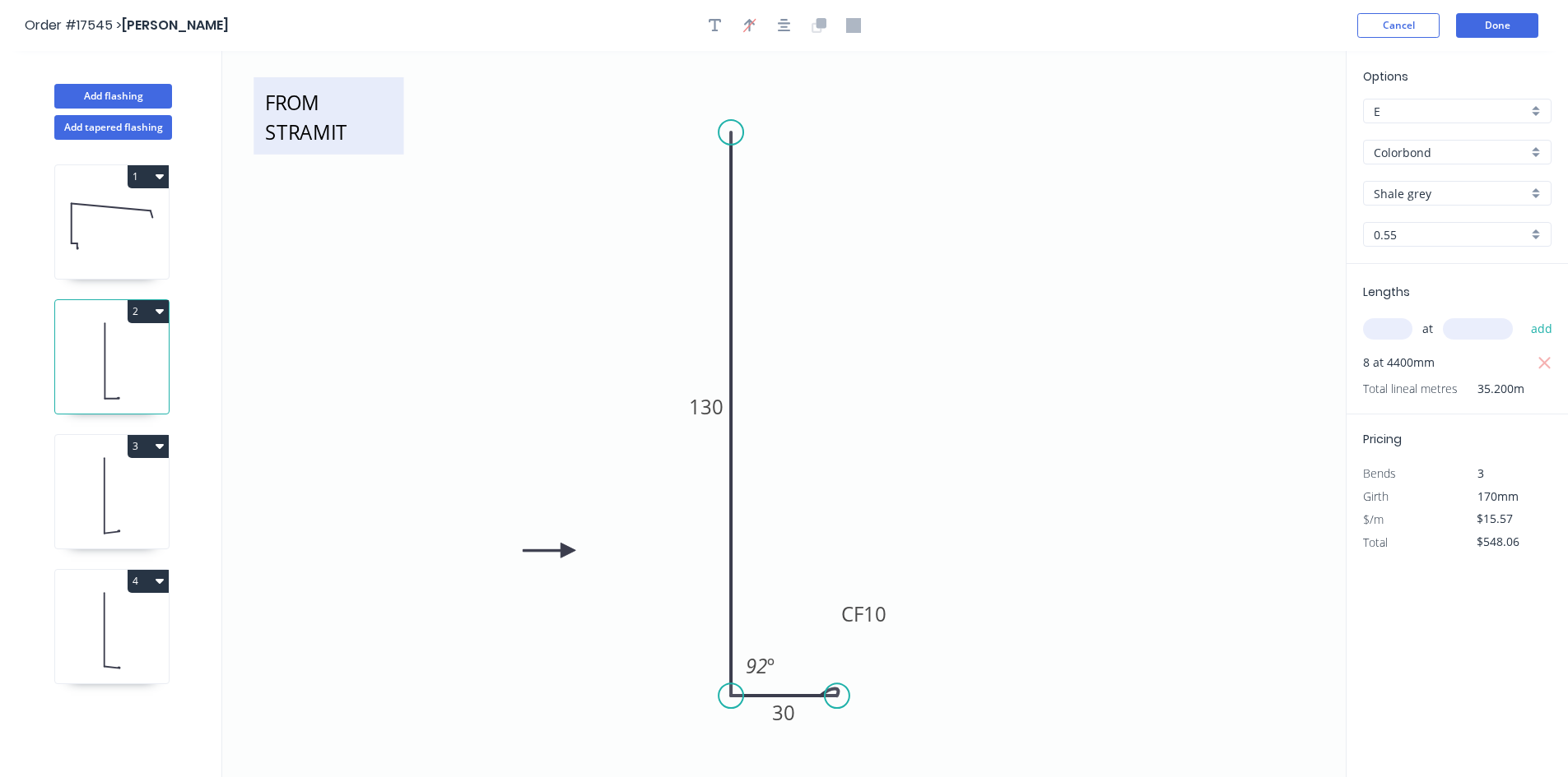
click at [329, 139] on textarea "FROM STRAMIT COLORBOND ULTRA" at bounding box center [329, 116] width 133 height 61
drag, startPoint x: 405, startPoint y: 114, endPoint x: 671, endPoint y: 123, distance: 266.2
click at [671, 123] on icon "FROM STRAMIT COLORBOND ULTRA 130 CF 10 30 92 º" at bounding box center [783, 414] width 1123 height 726
click at [579, 256] on icon "FROM STRAMIT COLORBOND ULTRA 130 CF 10 30 92 º" at bounding box center [783, 414] width 1123 height 726
click at [119, 226] on icon at bounding box center [112, 226] width 113 height 105
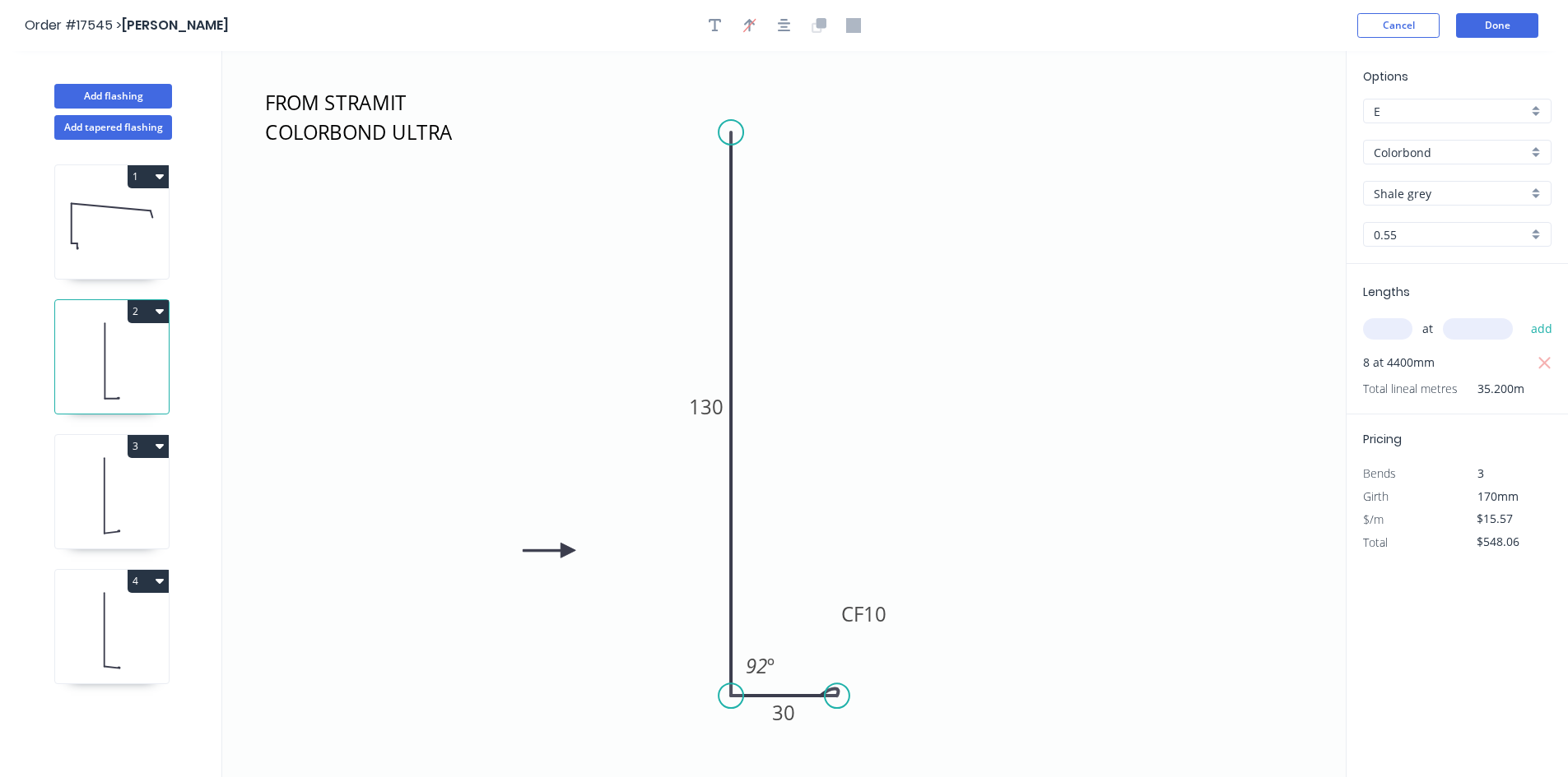
type input "$32.80"
type input "$157.44"
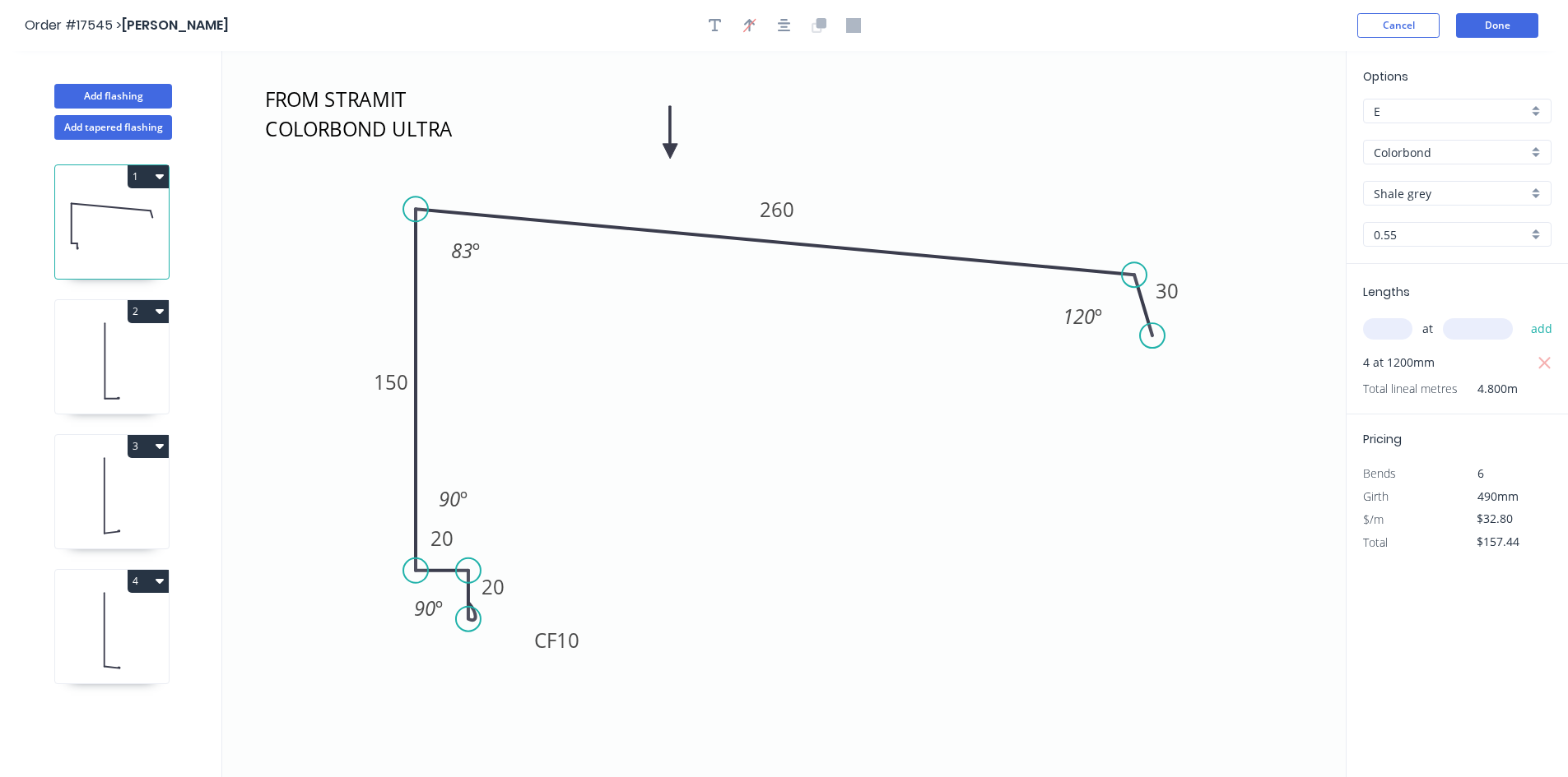
click at [131, 624] on icon at bounding box center [112, 631] width 113 height 105
type input "$15.57"
type input "$186.84"
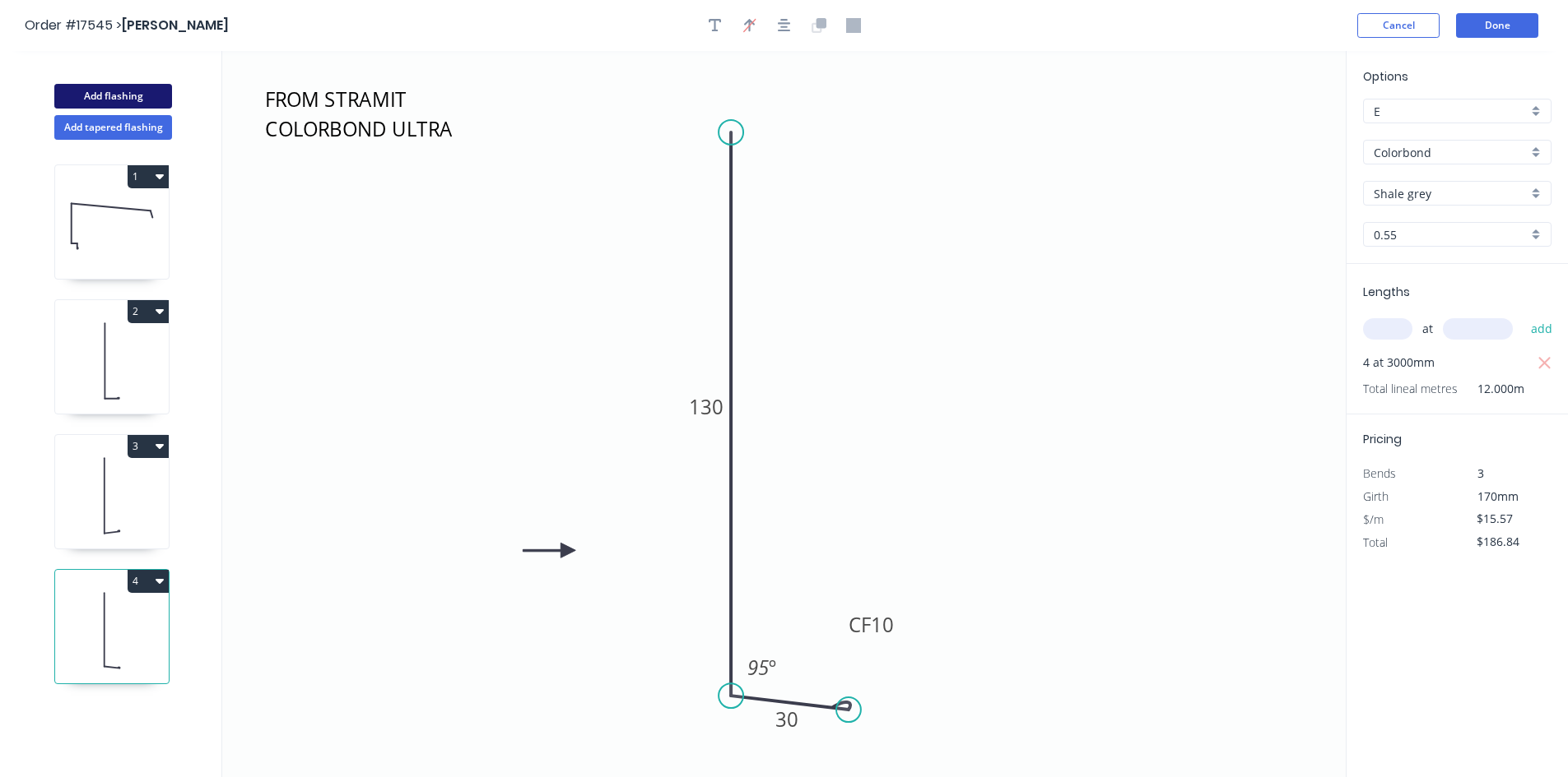
click at [128, 98] on button "Add flashing" at bounding box center [113, 97] width 118 height 25
type input "$0.00"
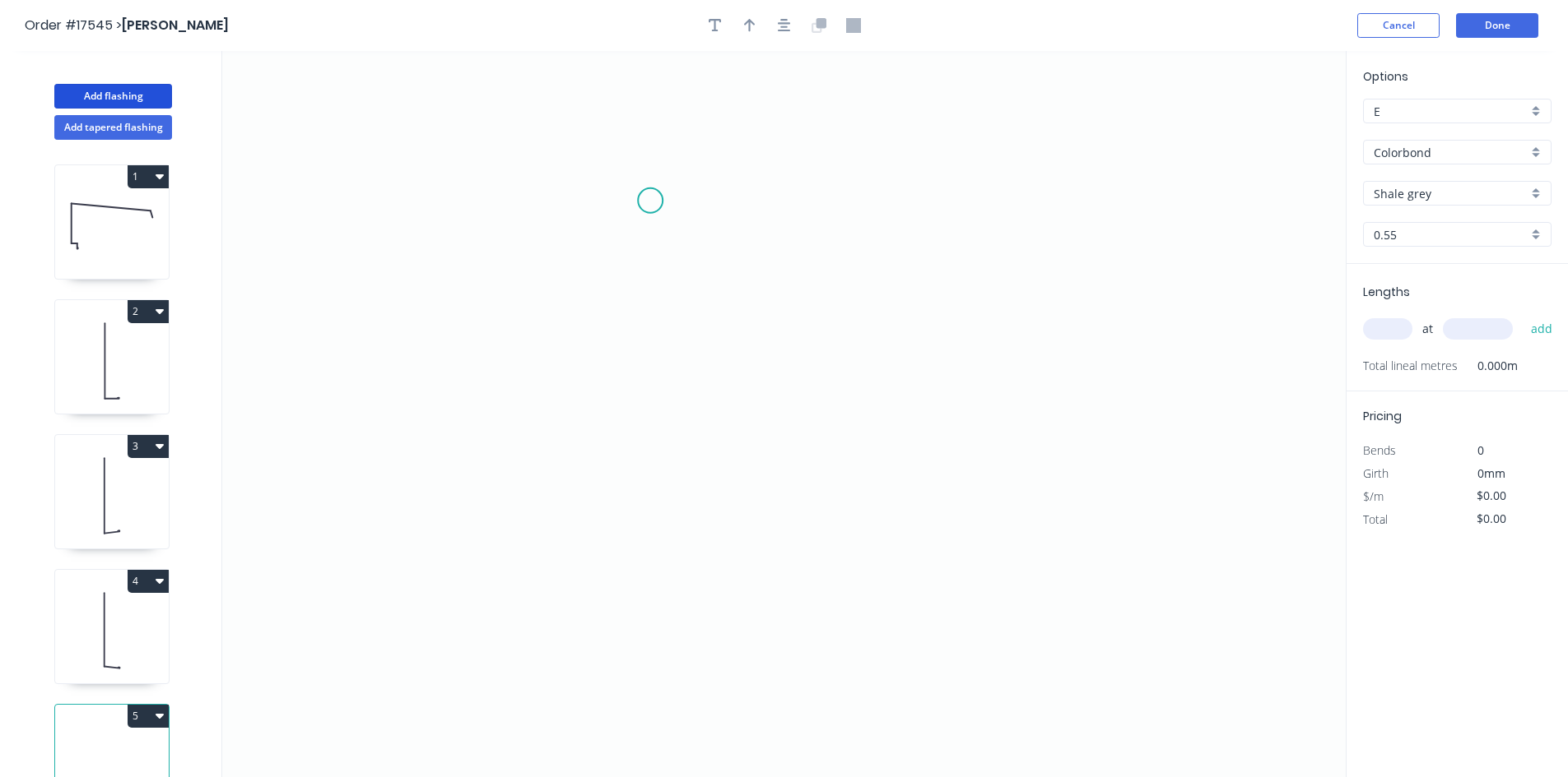
click at [650, 201] on icon "0" at bounding box center [783, 414] width 1123 height 726
click at [656, 659] on icon "0" at bounding box center [783, 414] width 1123 height 726
click at [649, 198] on circle at bounding box center [651, 201] width 25 height 25
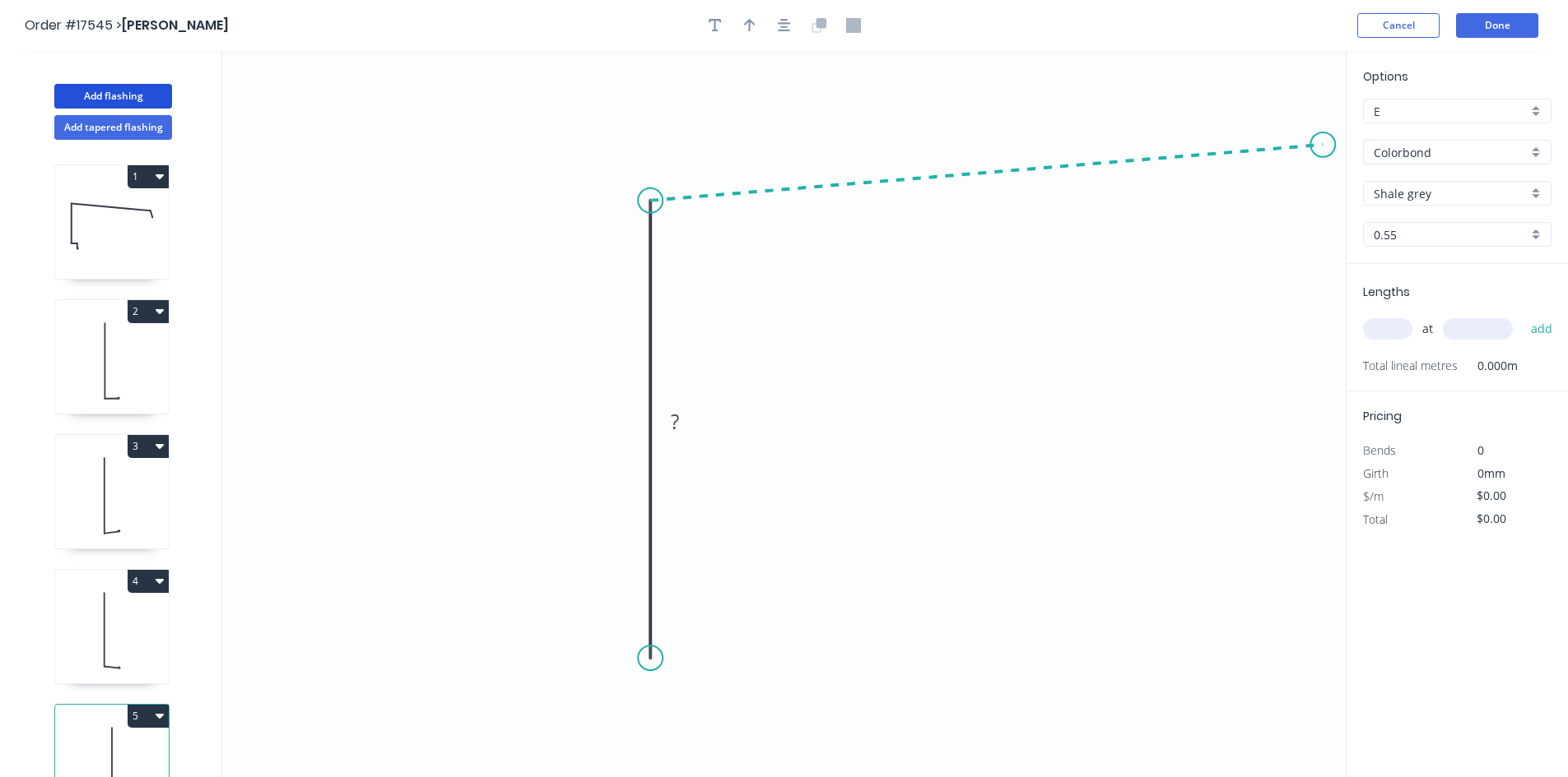
click at [1324, 145] on icon "0 ?" at bounding box center [783, 414] width 1123 height 726
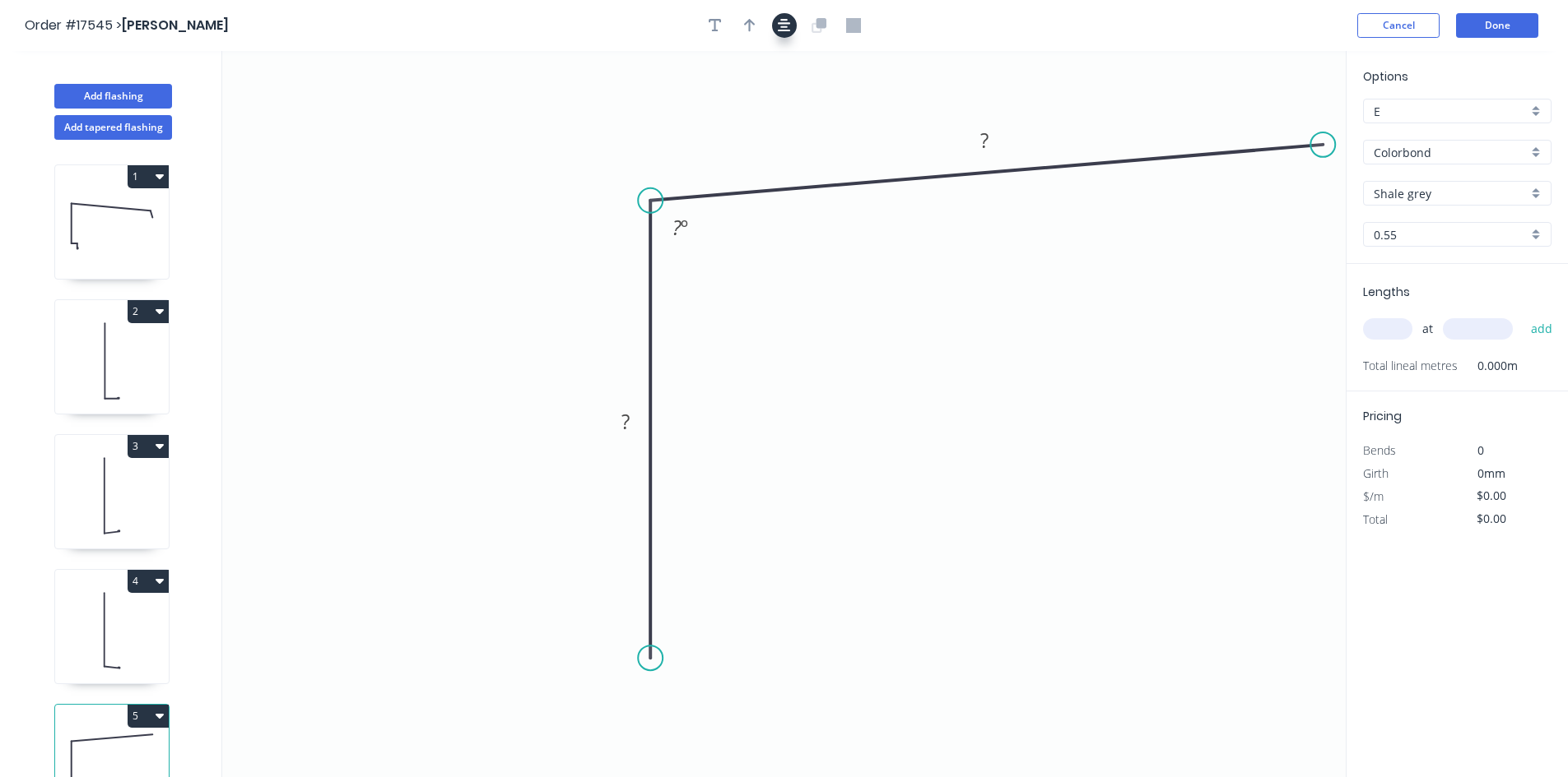
click at [777, 23] on icon "button" at bounding box center [784, 26] width 13 height 13
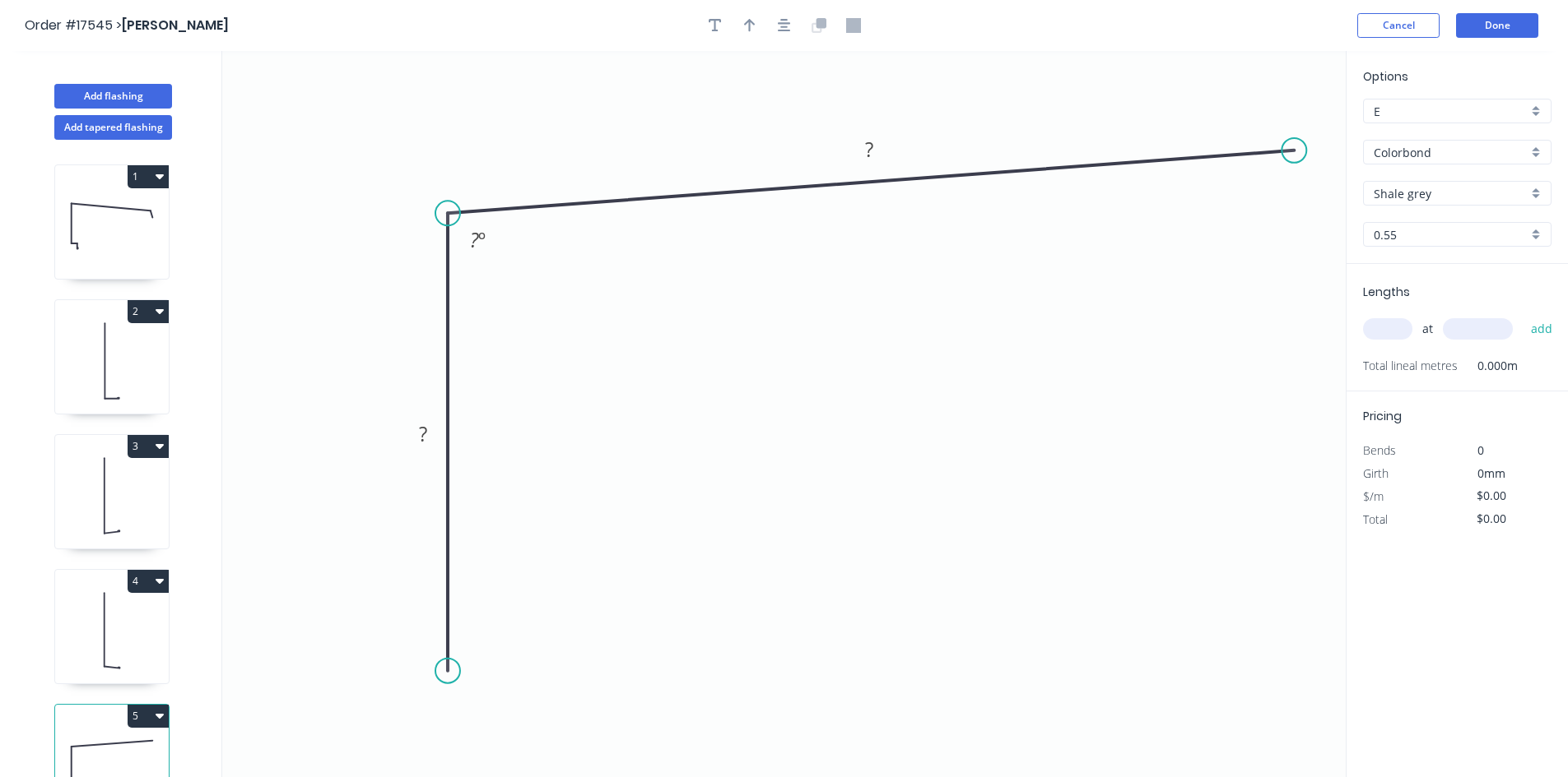
drag, startPoint x: 1119, startPoint y: 154, endPoint x: 1294, endPoint y: 151, distance: 175.0
click at [1294, 151] on circle at bounding box center [1294, 151] width 25 height 25
click at [793, 30] on button "button" at bounding box center [785, 26] width 25 height 25
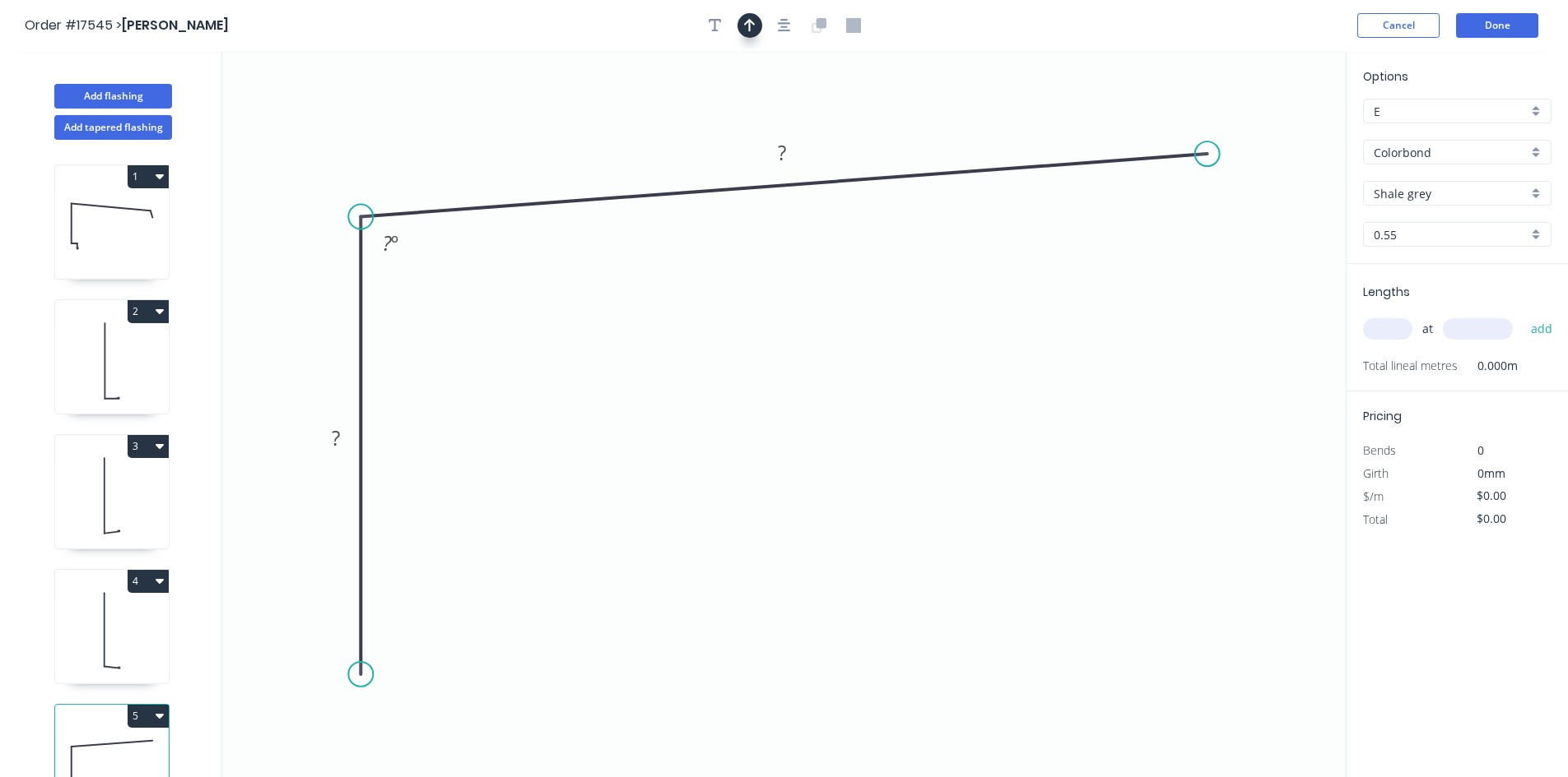
click at [756, 32] on button "button" at bounding box center [750, 26] width 25 height 25
drag, startPoint x: 1263, startPoint y: 126, endPoint x: 528, endPoint y: 132, distance: 735.0
click at [528, 132] on icon at bounding box center [529, 114] width 15 height 53
click at [787, 153] on g "?" at bounding box center [781, 153] width 33 height 28
click at [395, 254] on tspan "º" at bounding box center [395, 243] width 8 height 28
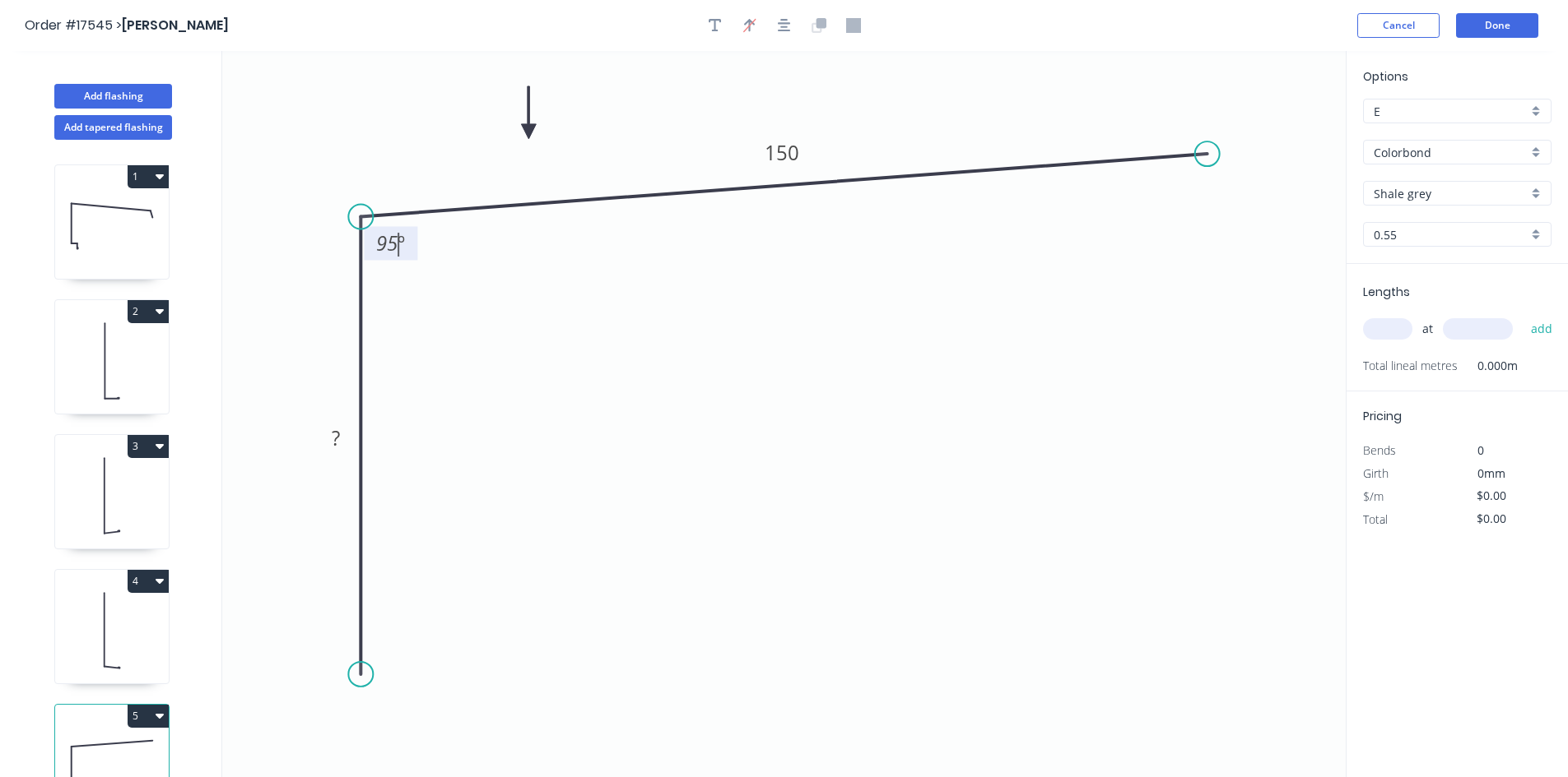
click at [467, 322] on icon "0 ? 150 95 º" at bounding box center [783, 414] width 1123 height 726
click at [340, 439] on rect at bounding box center [335, 439] width 33 height 23
click at [410, 677] on div "Crush & Fold" at bounding box center [445, 664] width 165 height 33
type input "$17.07"
drag, startPoint x: 297, startPoint y: 638, endPoint x: 454, endPoint y: 679, distance: 162.3
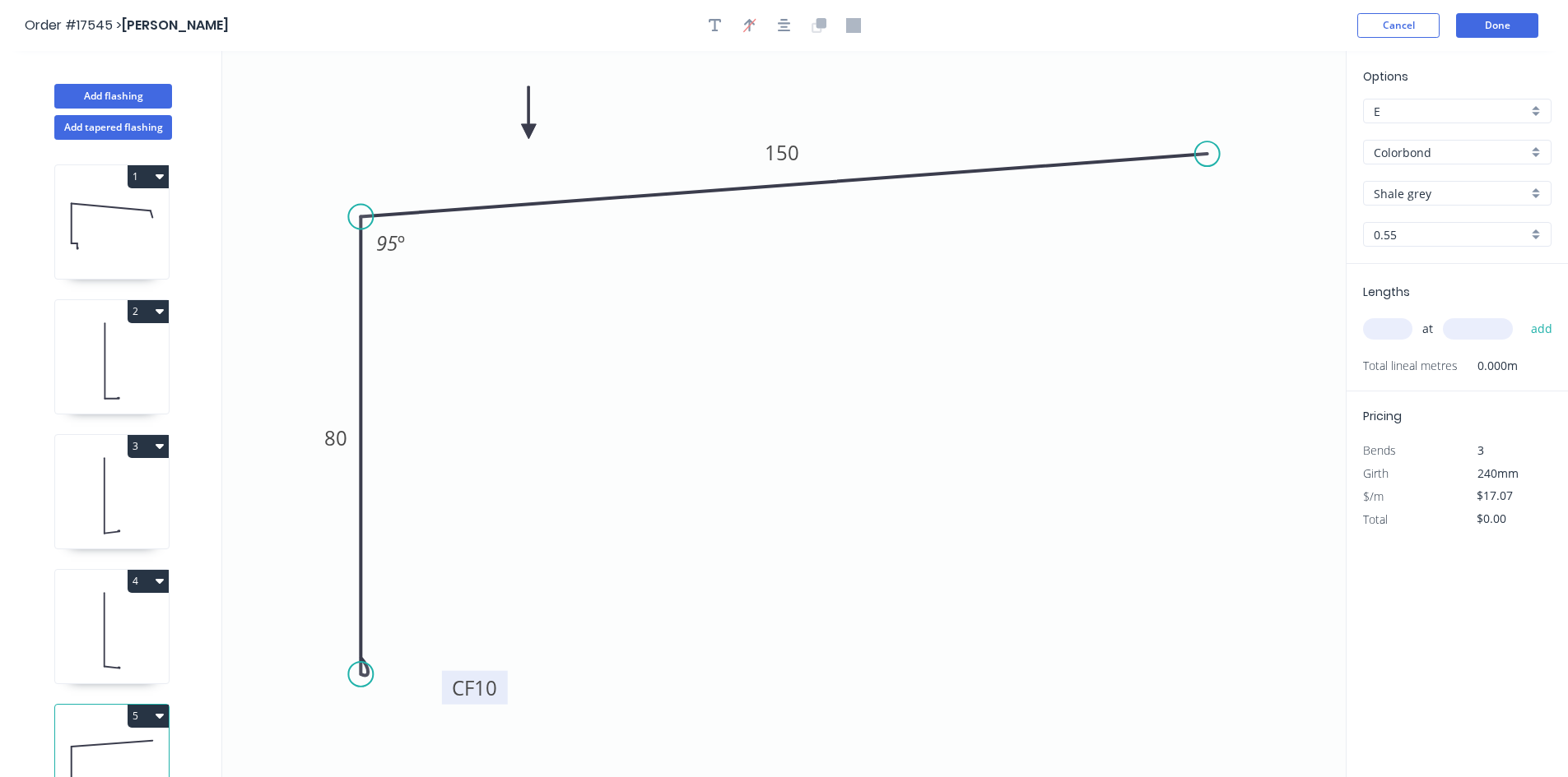
click at [454, 679] on rect at bounding box center [475, 688] width 66 height 33
click at [788, 23] on icon "button" at bounding box center [784, 26] width 13 height 15
click at [1384, 325] on input "text" at bounding box center [1387, 329] width 49 height 22
type input "8"
click at [1485, 325] on input "text" at bounding box center [1478, 329] width 70 height 22
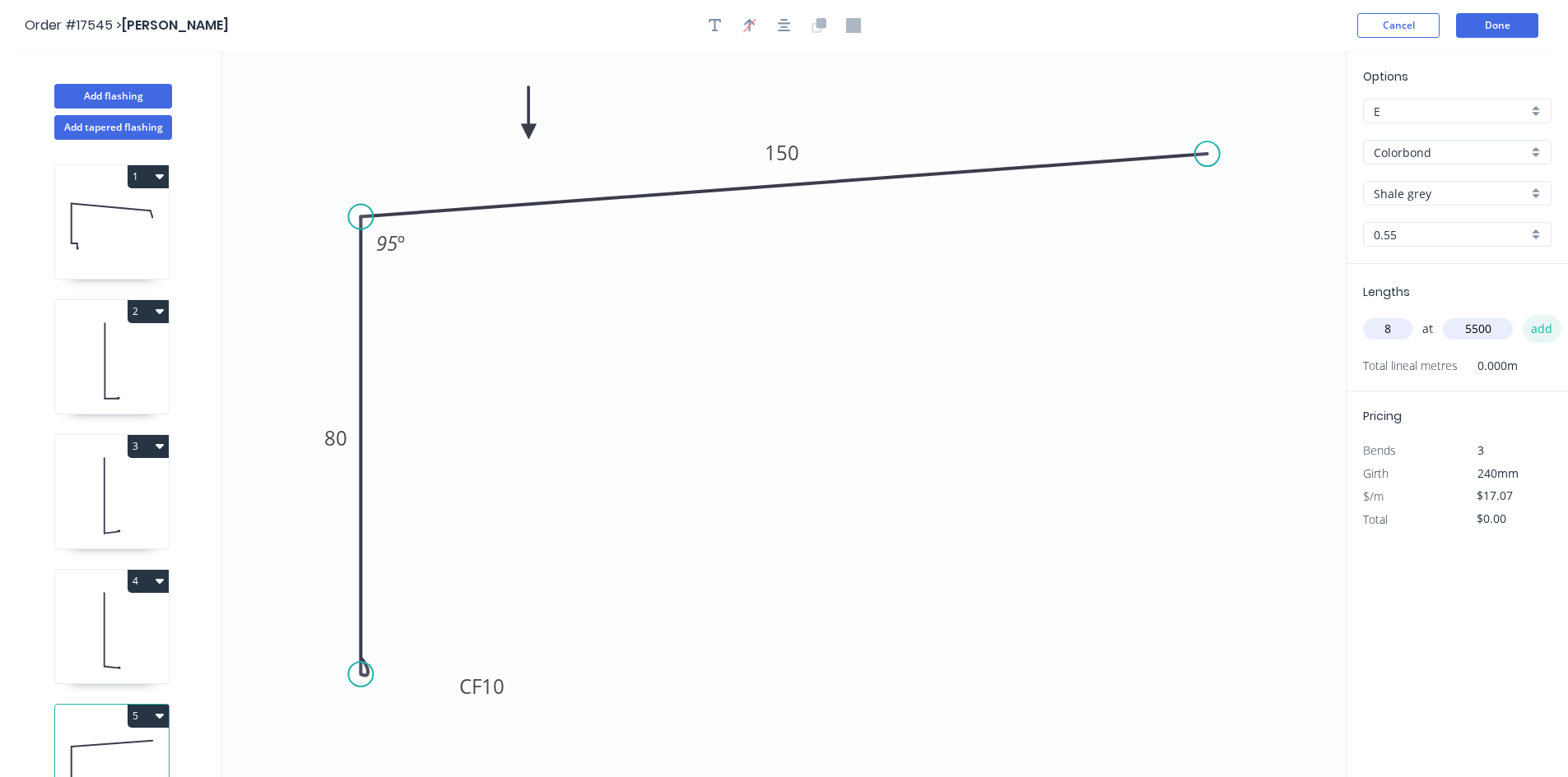
type input "5500"
click at [1550, 332] on button "add" at bounding box center [1541, 329] width 38 height 28
type input "$751.08"
click at [1494, 24] on button "Done" at bounding box center [1496, 26] width 83 height 25
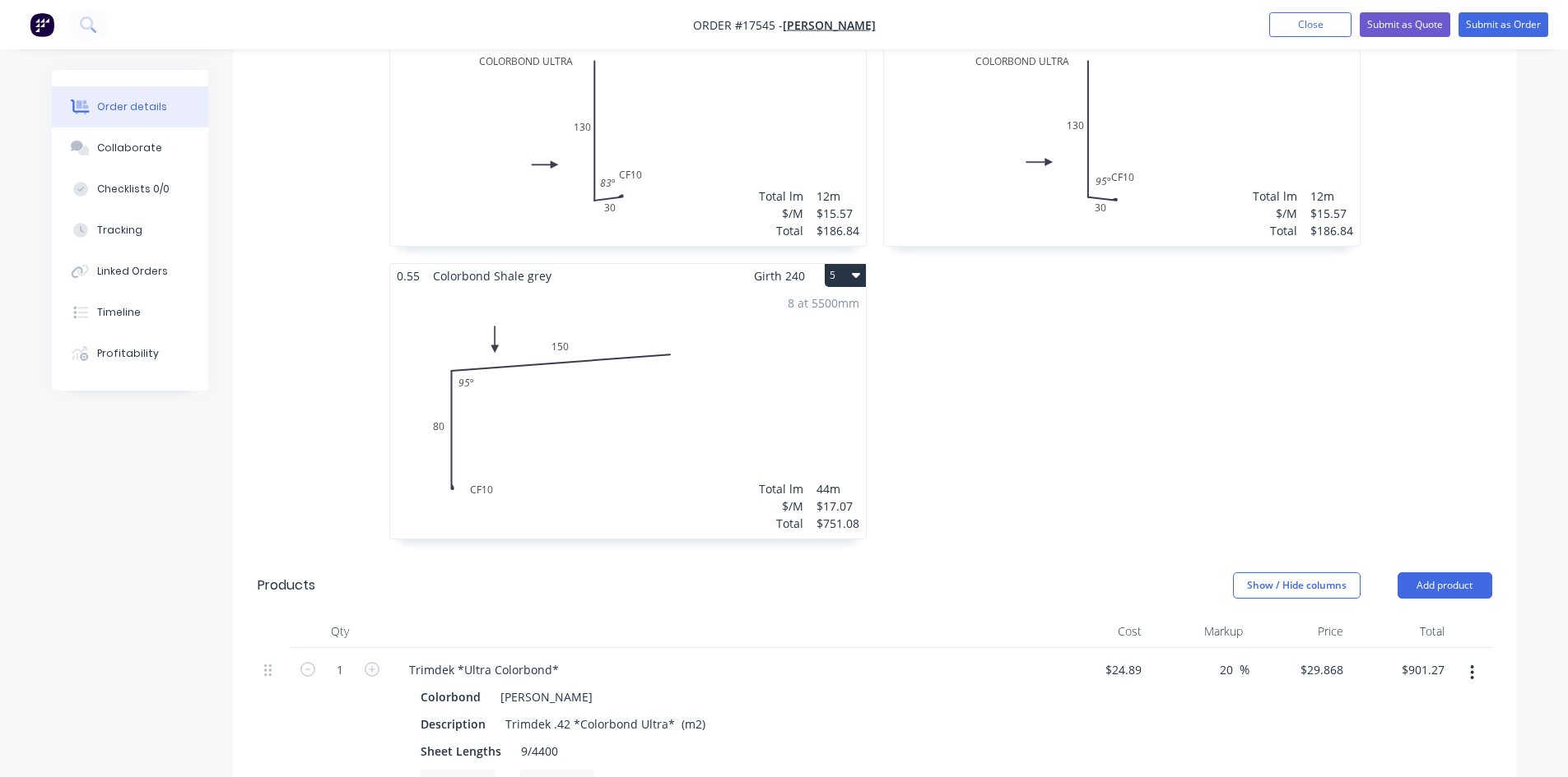
click at [701, 399] on div "8 at 5500mm Total lm $/M Total 44m $17.07 $751.08" at bounding box center [628, 413] width 475 height 251
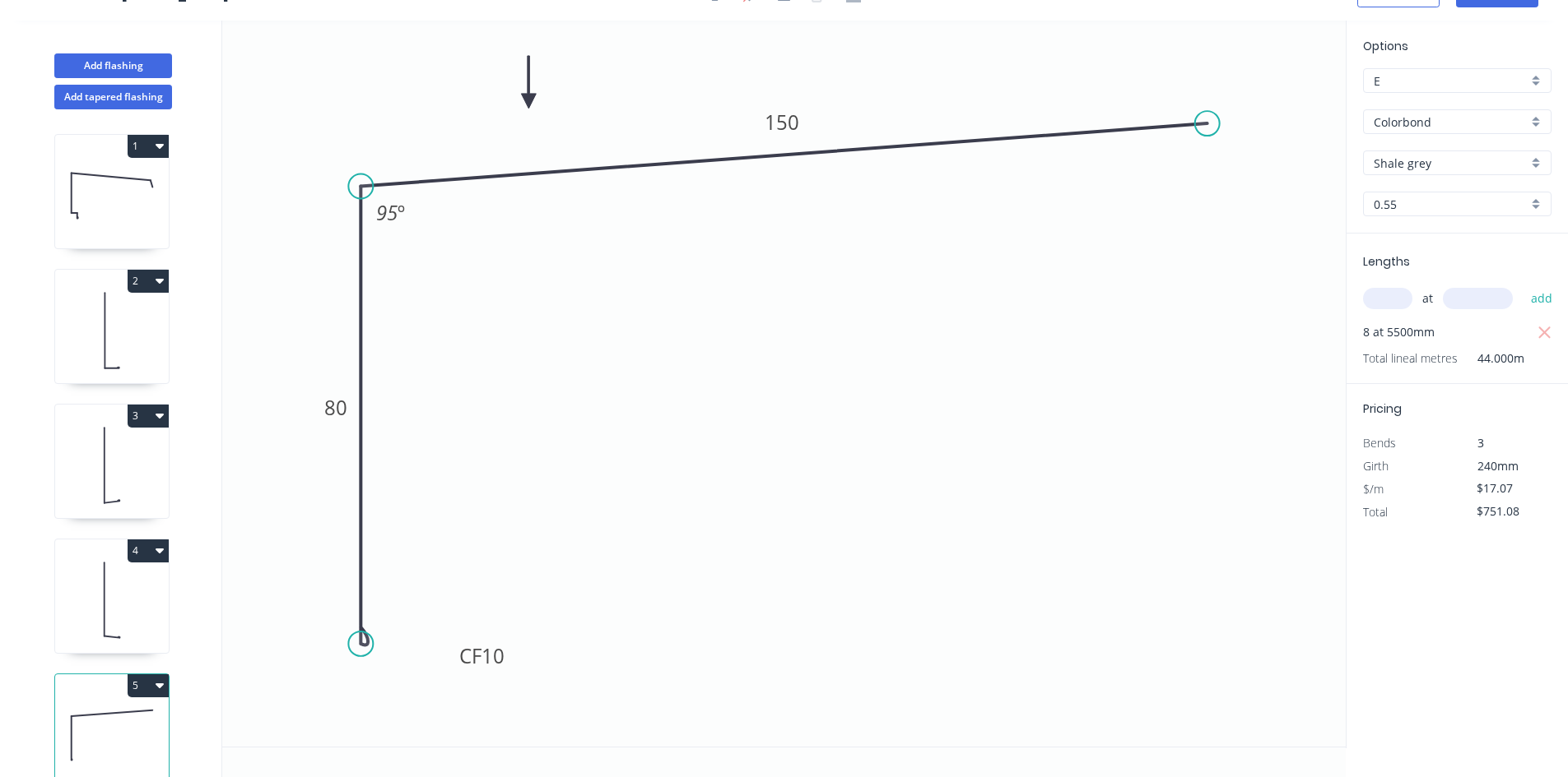
click at [64, 609] on icon at bounding box center [112, 600] width 113 height 105
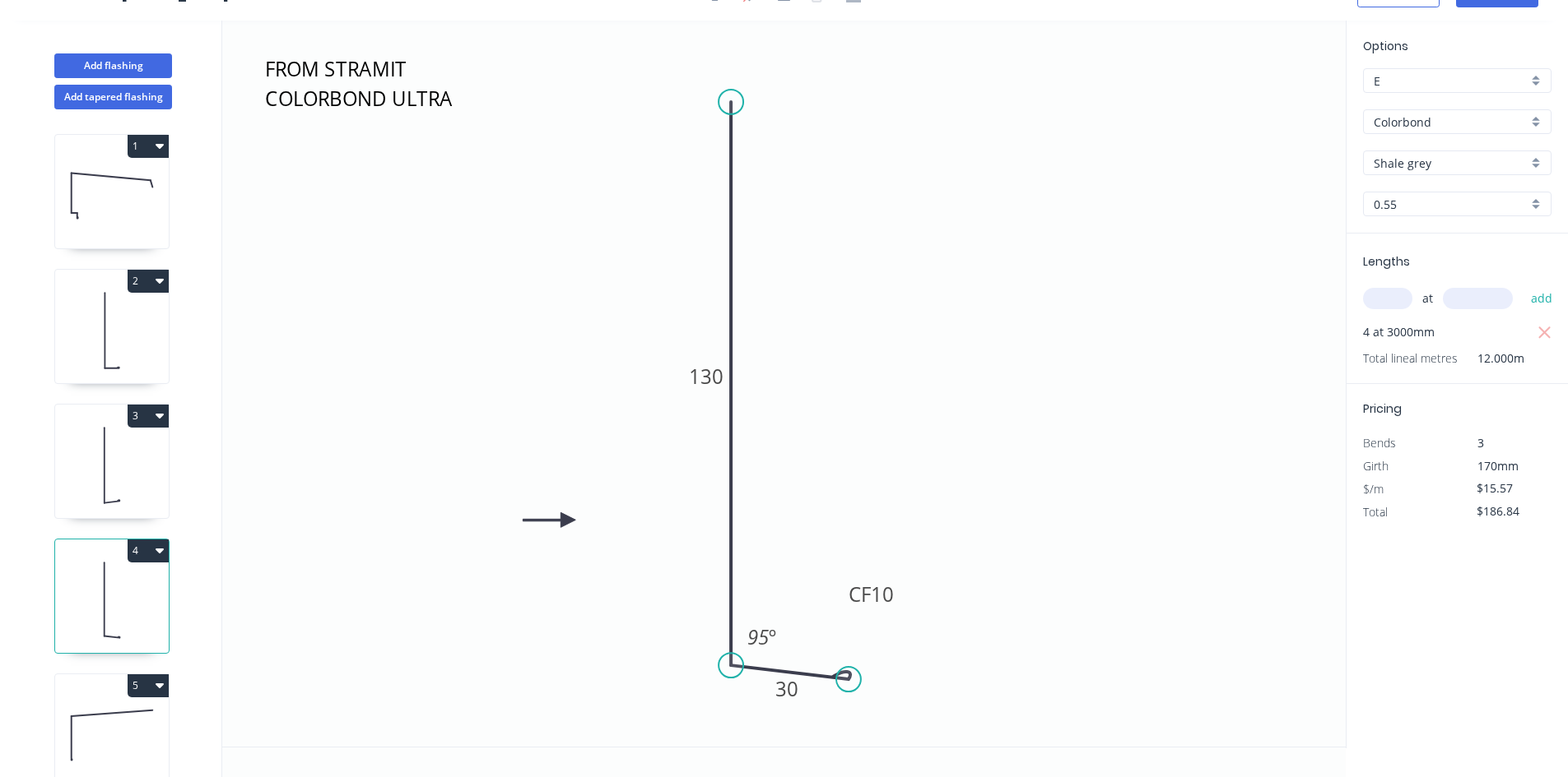
type input "$15.57"
type input "$186.84"
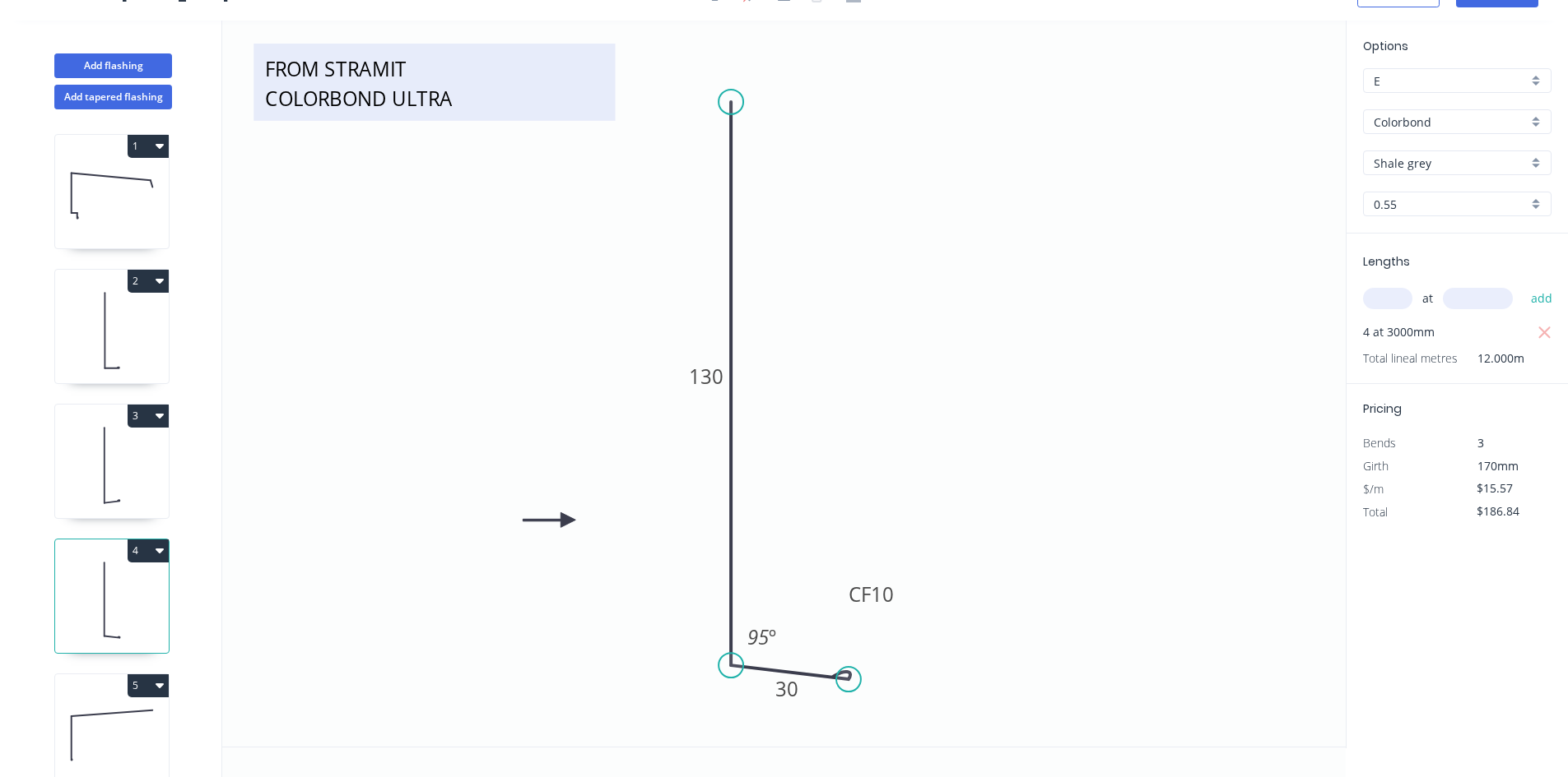
click at [309, 94] on textarea "FROM STRAMIT COLORBOND ULTRA" at bounding box center [434, 82] width 344 height 61
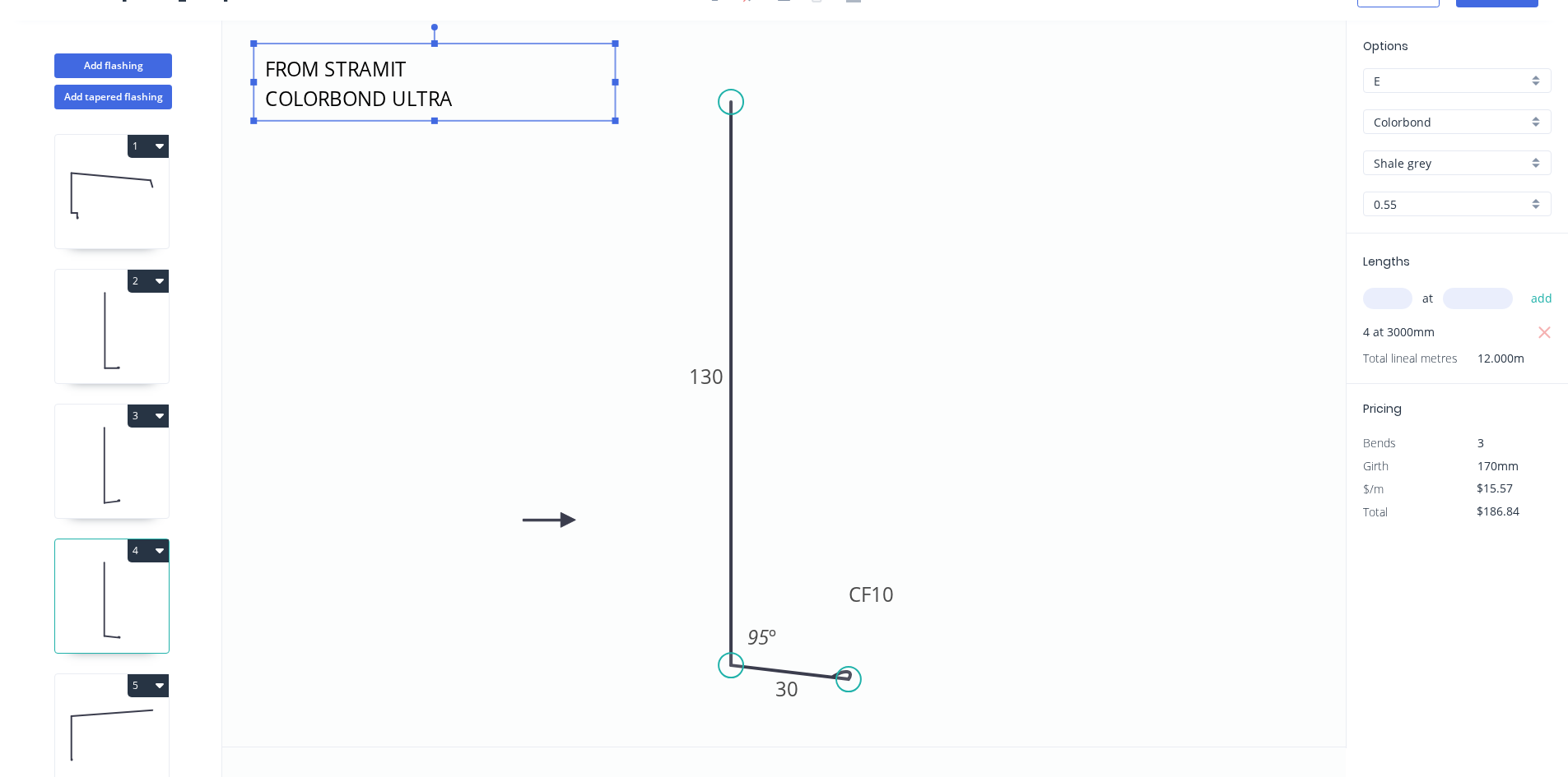
click at [131, 734] on icon at bounding box center [112, 735] width 113 height 105
click at [75, 715] on icon at bounding box center [113, 713] width 82 height 6
type input "$17.07"
type input "$751.08"
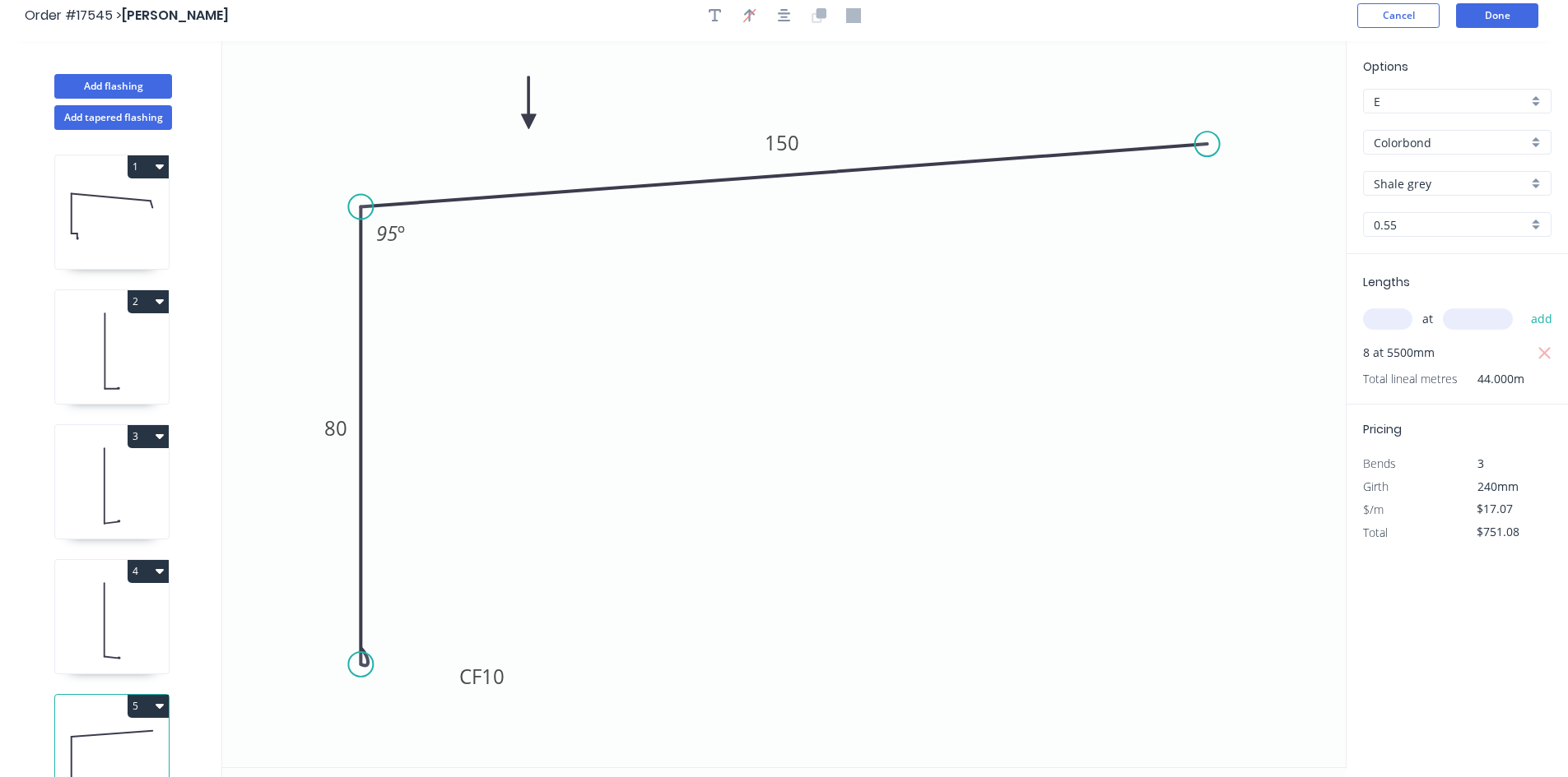
scroll to position [0, 0]
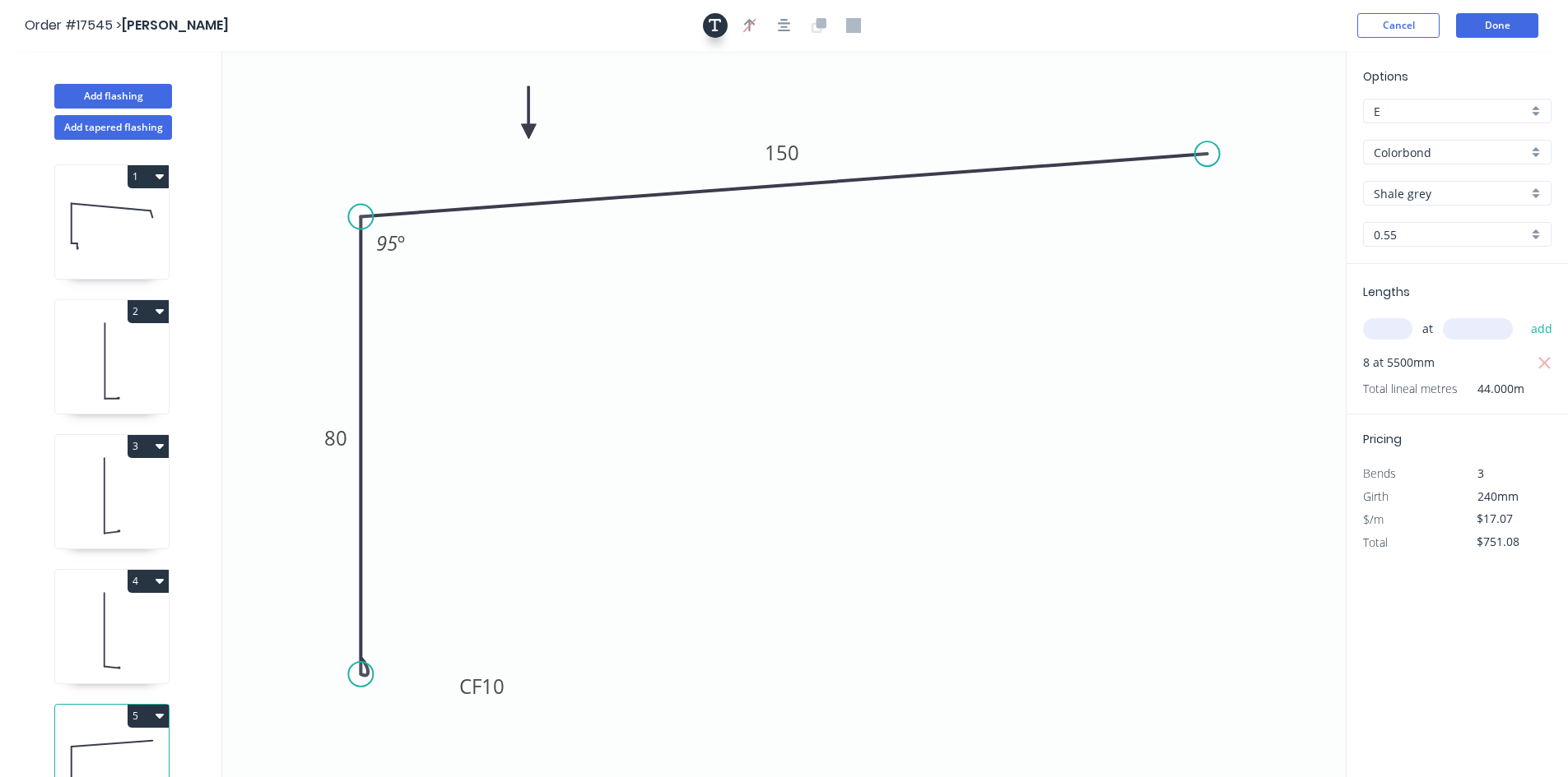
click at [716, 28] on icon "button" at bounding box center [716, 26] width 13 height 15
drag, startPoint x: 324, startPoint y: 110, endPoint x: 1195, endPoint y: 554, distance: 977.6
click at [1195, 554] on textarea at bounding box center [1199, 559] width 133 height 61
paste textarea "FROM STRAMIT COLORBOND ULTRA"
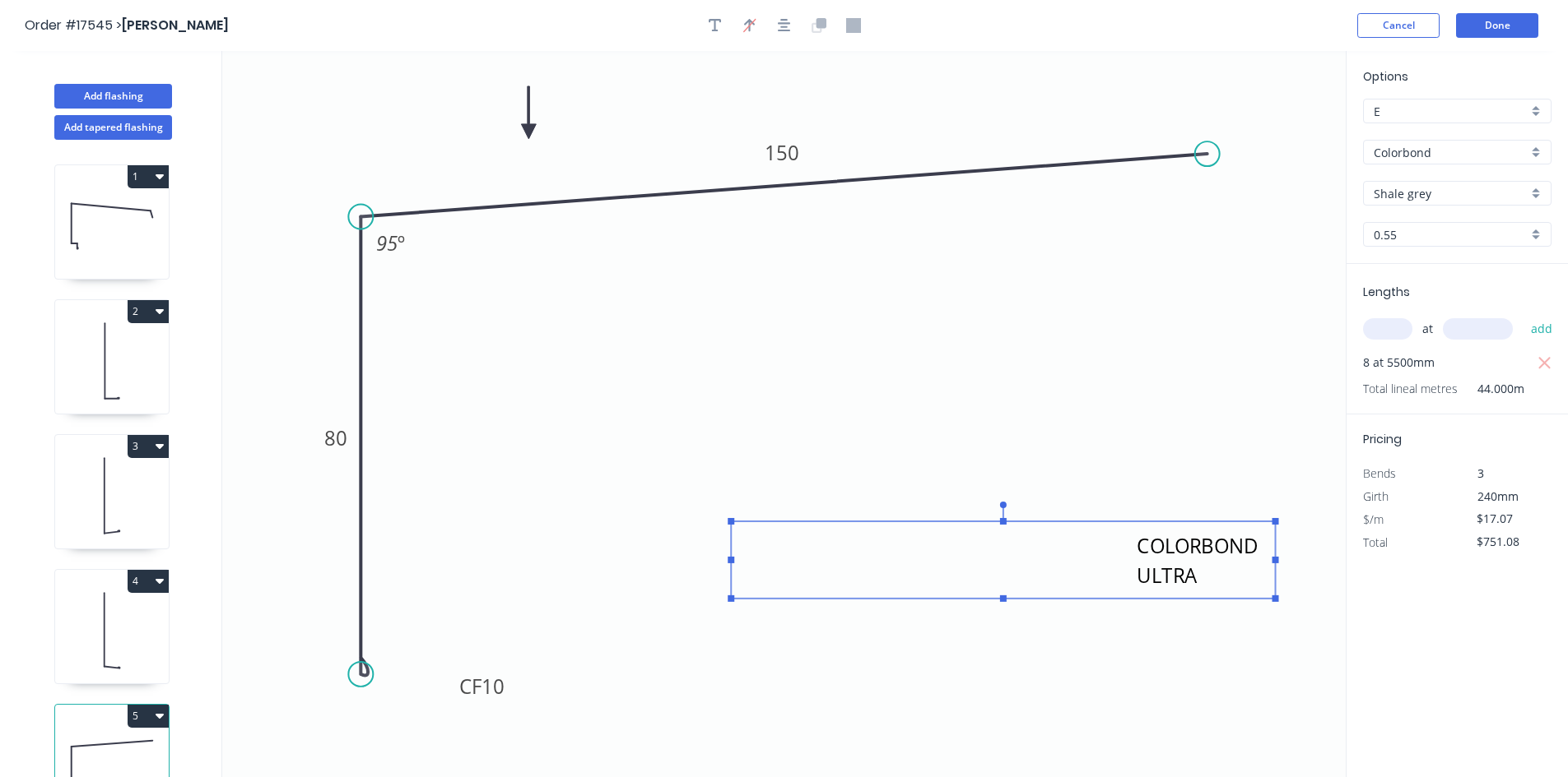
drag, startPoint x: 1126, startPoint y: 559, endPoint x: 731, endPoint y: 574, distance: 395.3
click at [731, 574] on g at bounding box center [1003, 552] width 550 height 100
click at [1055, 642] on icon "FROM STRAMIT COLORBOND ULTRA CF 10 80 150 95 º" at bounding box center [783, 414] width 1123 height 726
type textarea "FROM STRAMIT COLORBOND ULTRA"
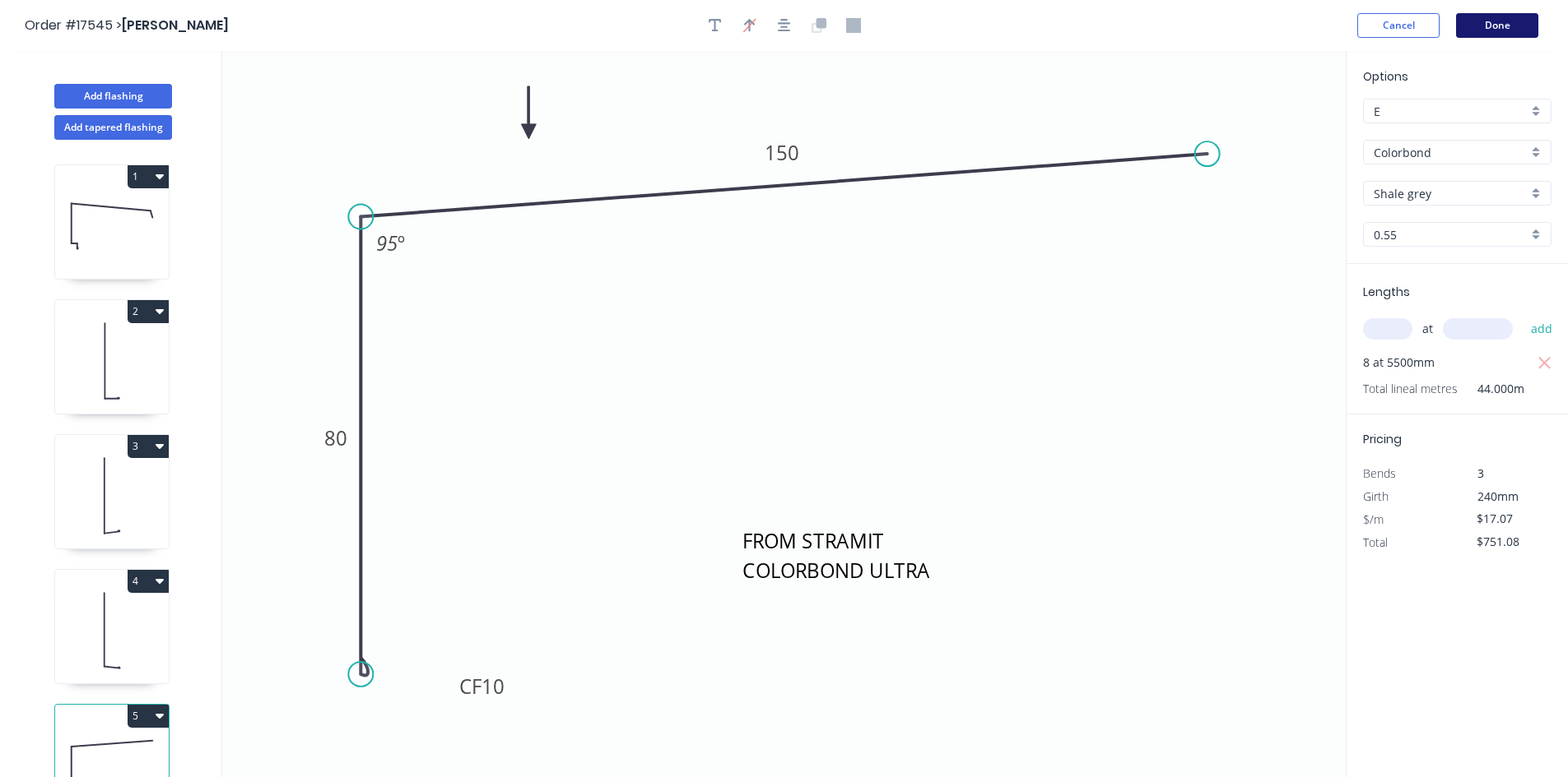
click at [1511, 25] on button "Done" at bounding box center [1496, 26] width 83 height 25
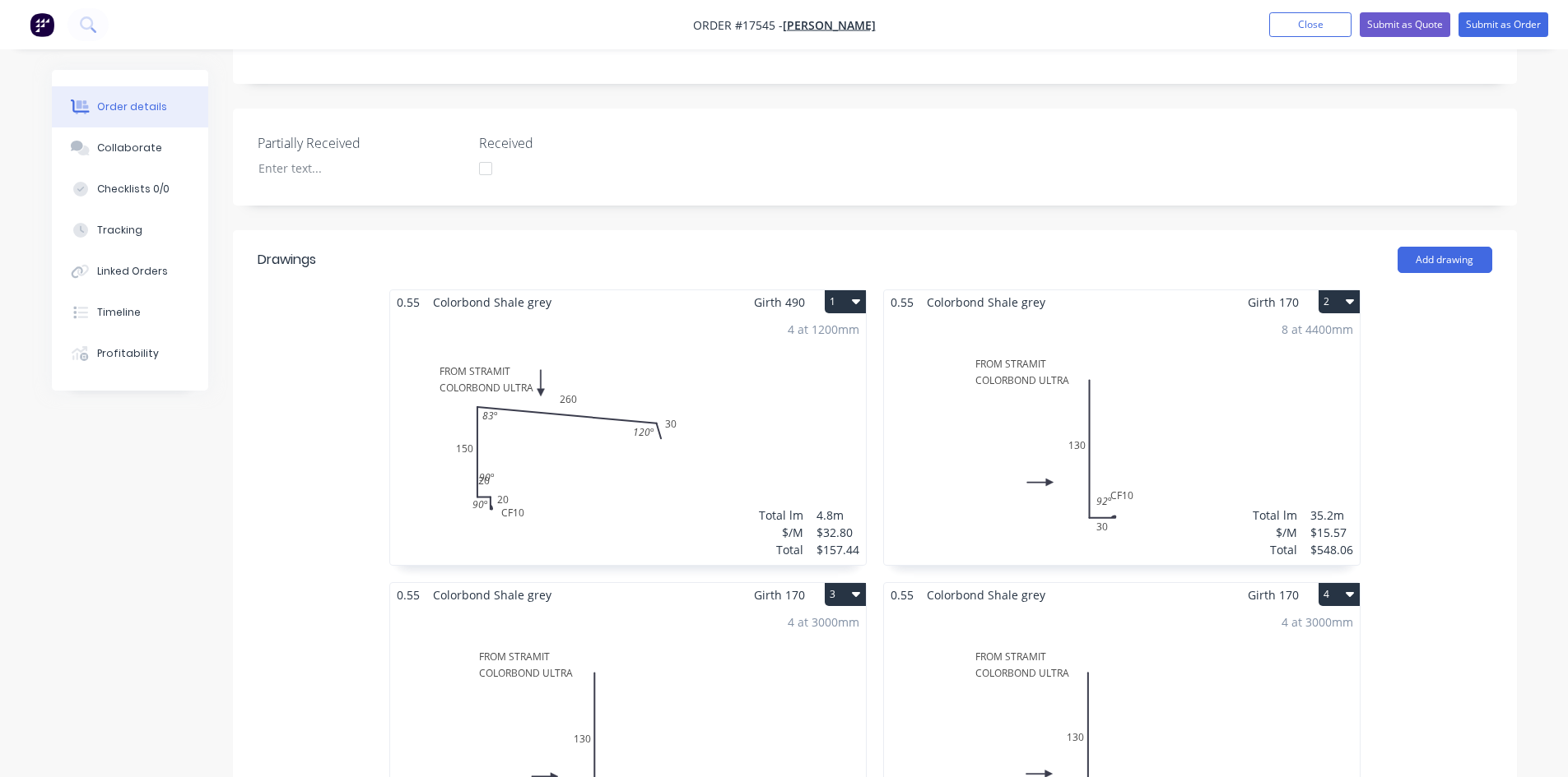
scroll to position [368, 0]
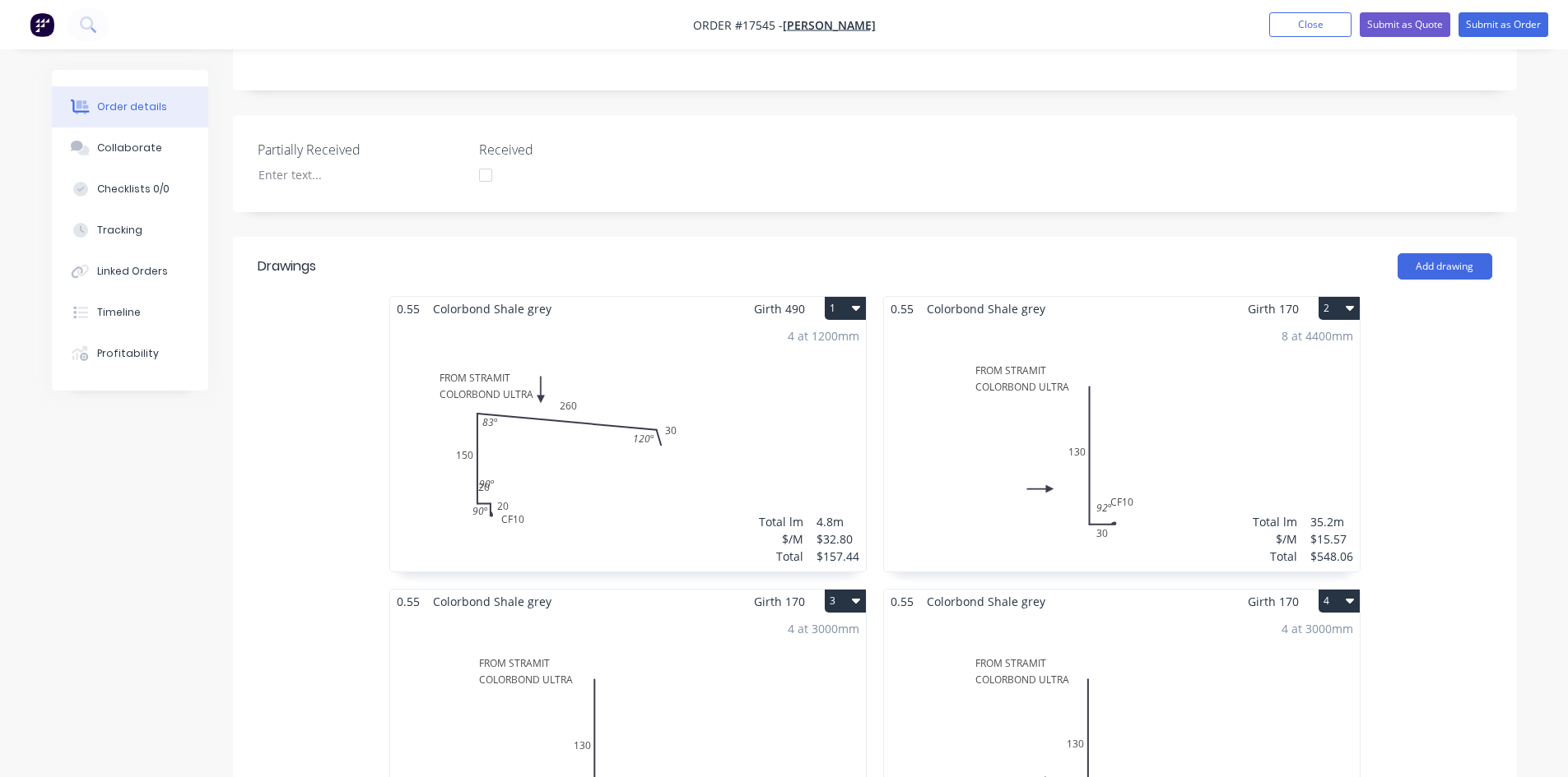
click at [867, 442] on div "0.55 Colorbond Shale grey Girth 490 1 FROM STRAMIT COLORBOND ULTRA CF 10 20 20 …" at bounding box center [628, 735] width 494 height 879
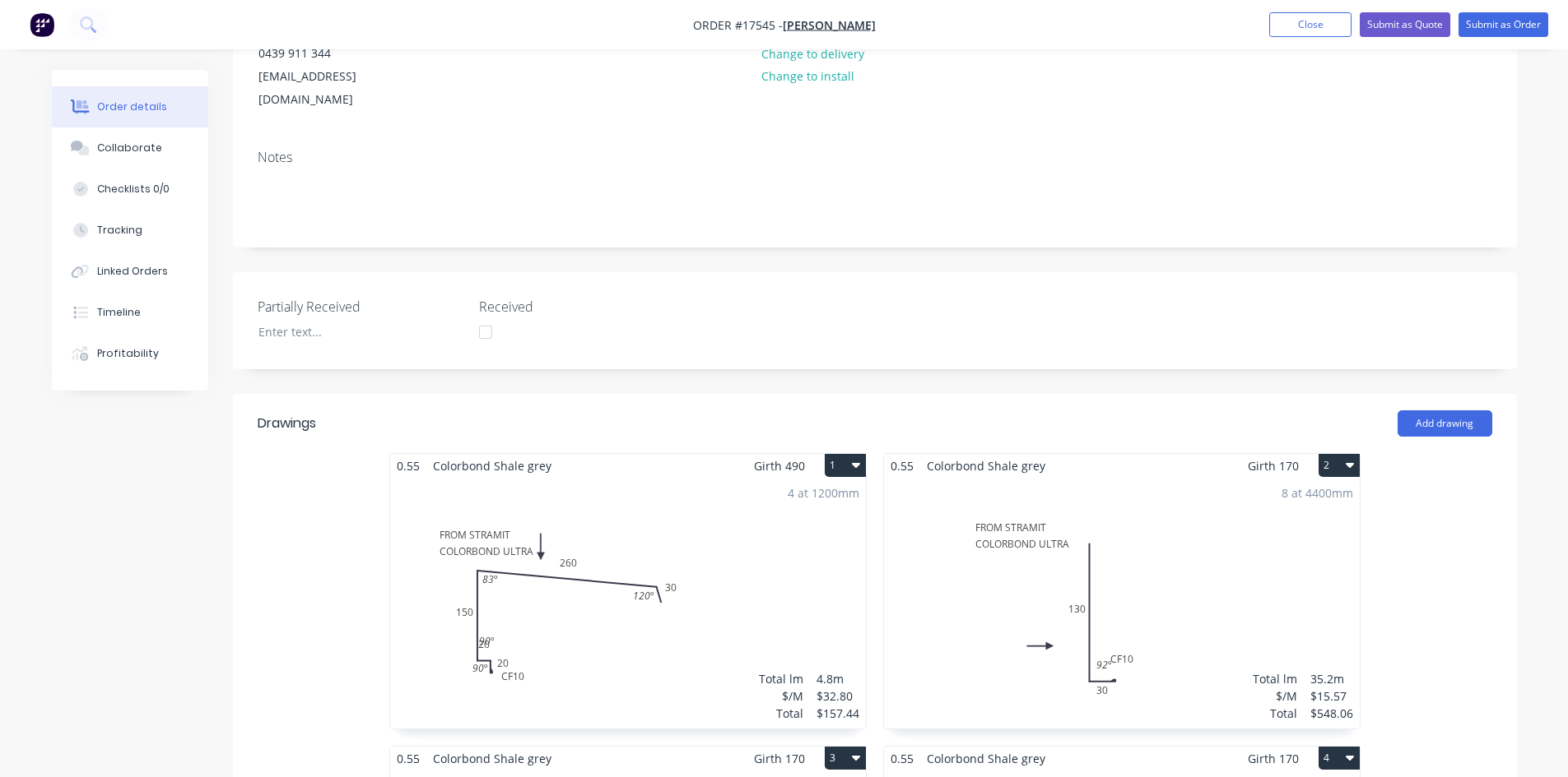
scroll to position [204, 0]
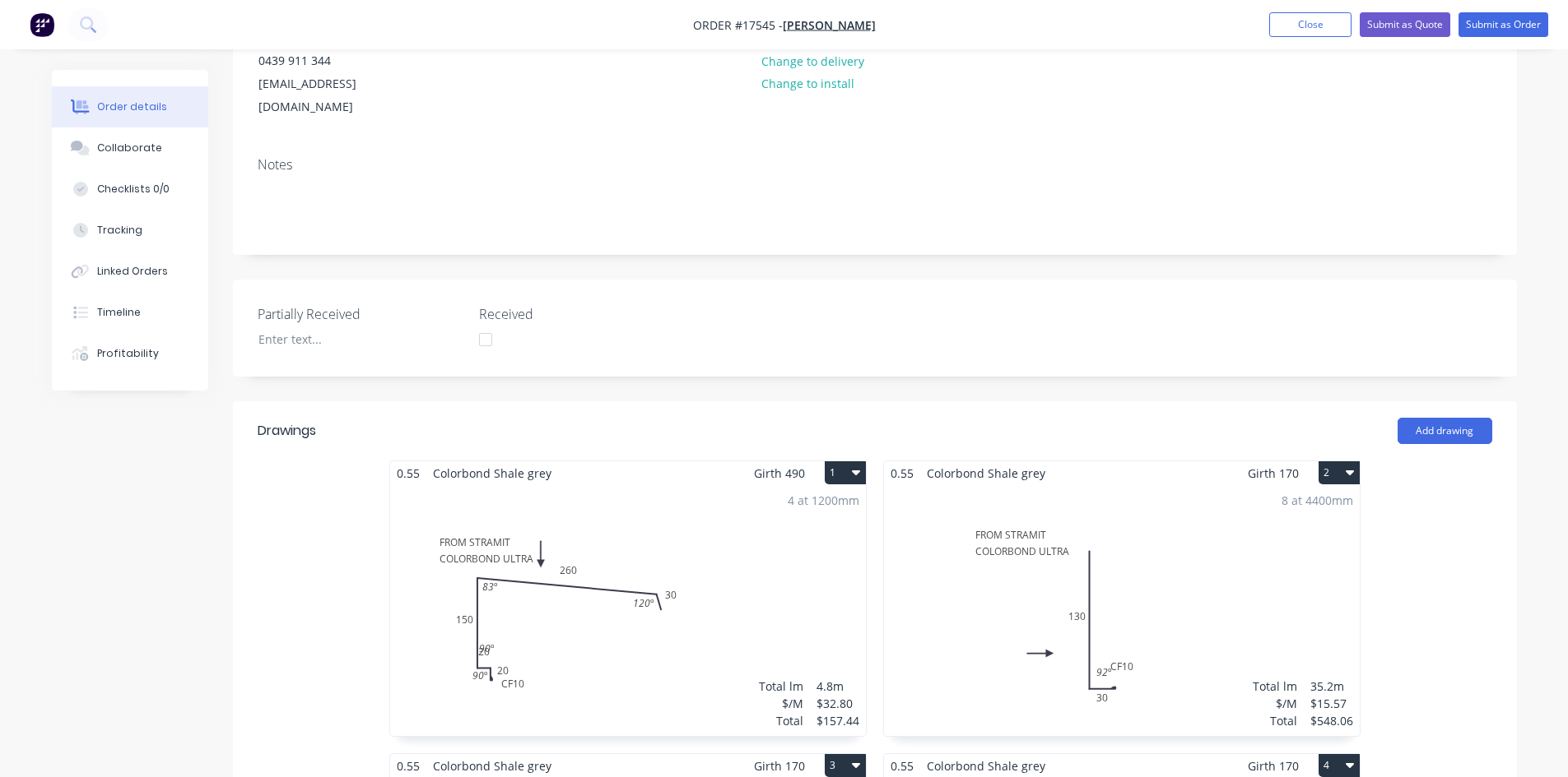
click at [881, 418] on div "Add drawing" at bounding box center [1005, 431] width 972 height 27
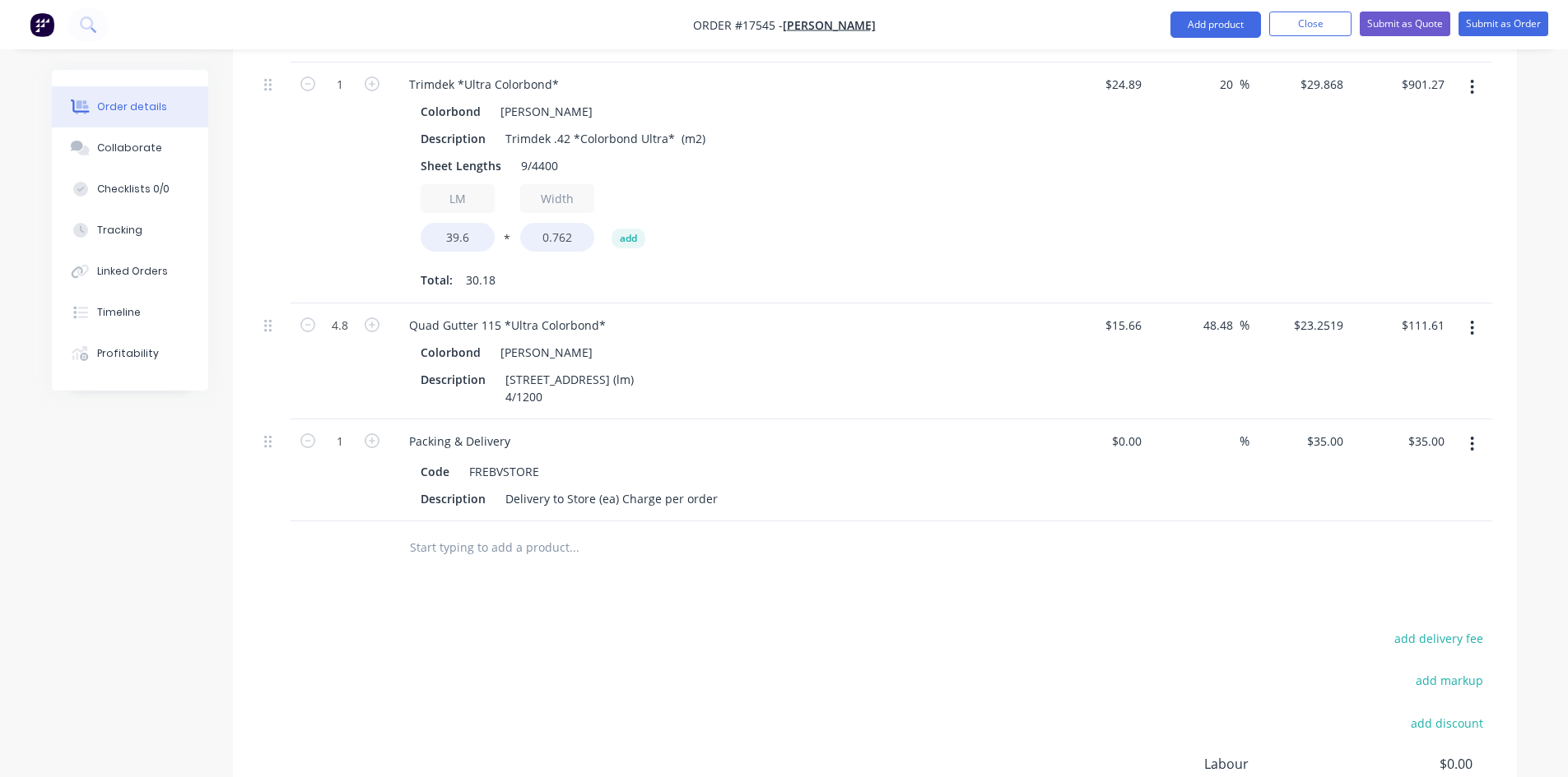
scroll to position [1602, 0]
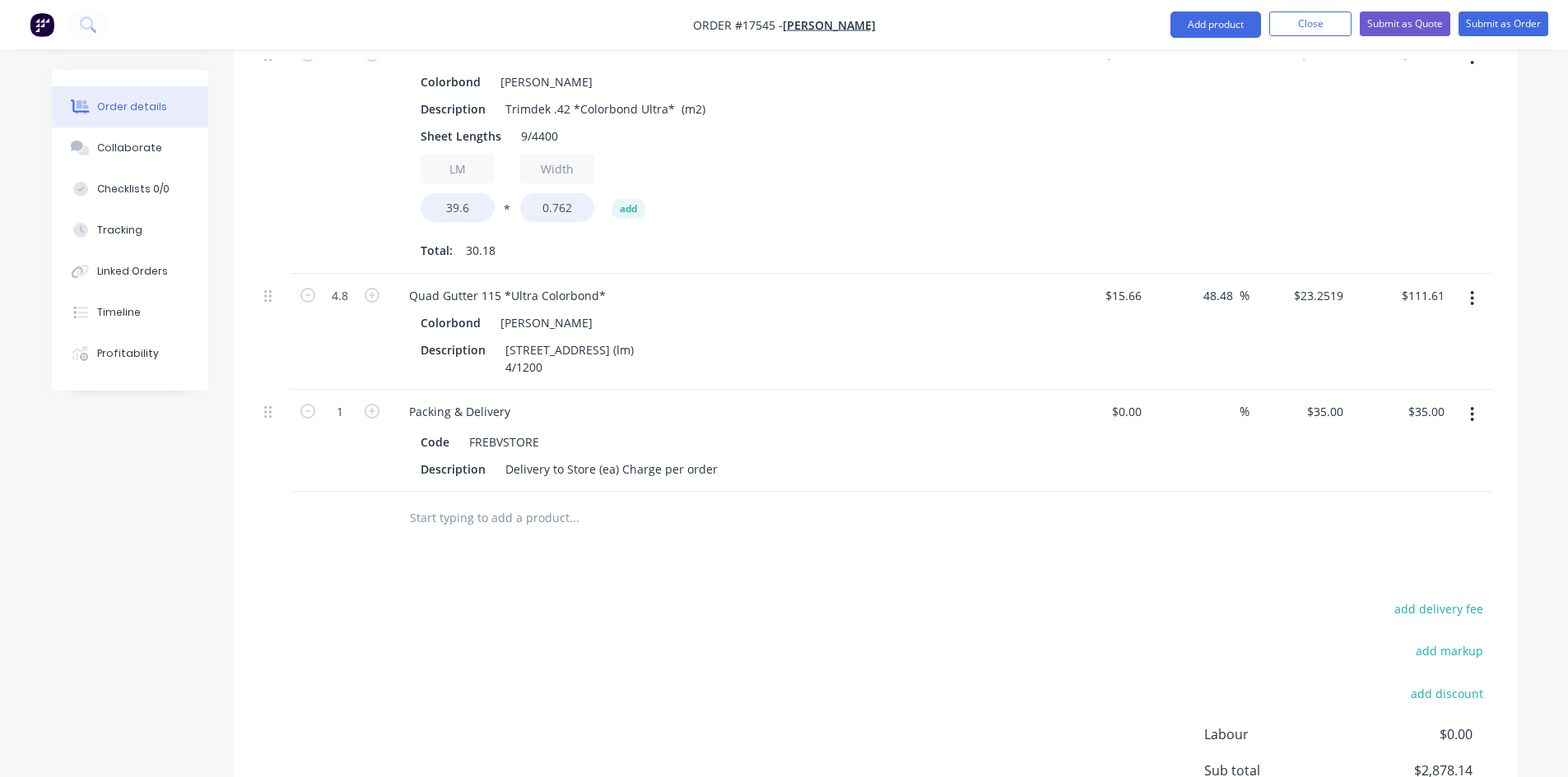
click at [517, 502] on input "text" at bounding box center [573, 518] width 329 height 33
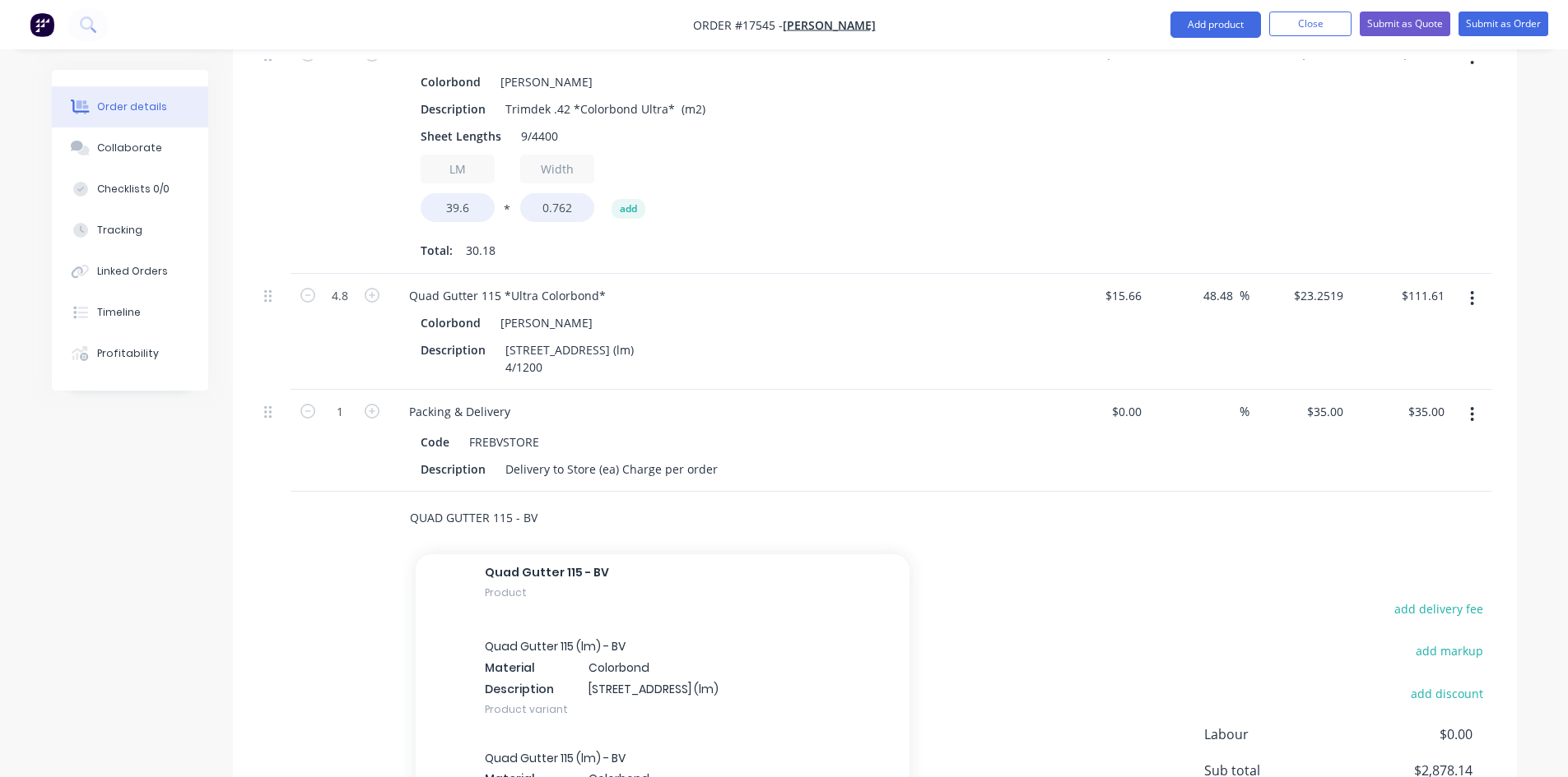
scroll to position [3537, 0]
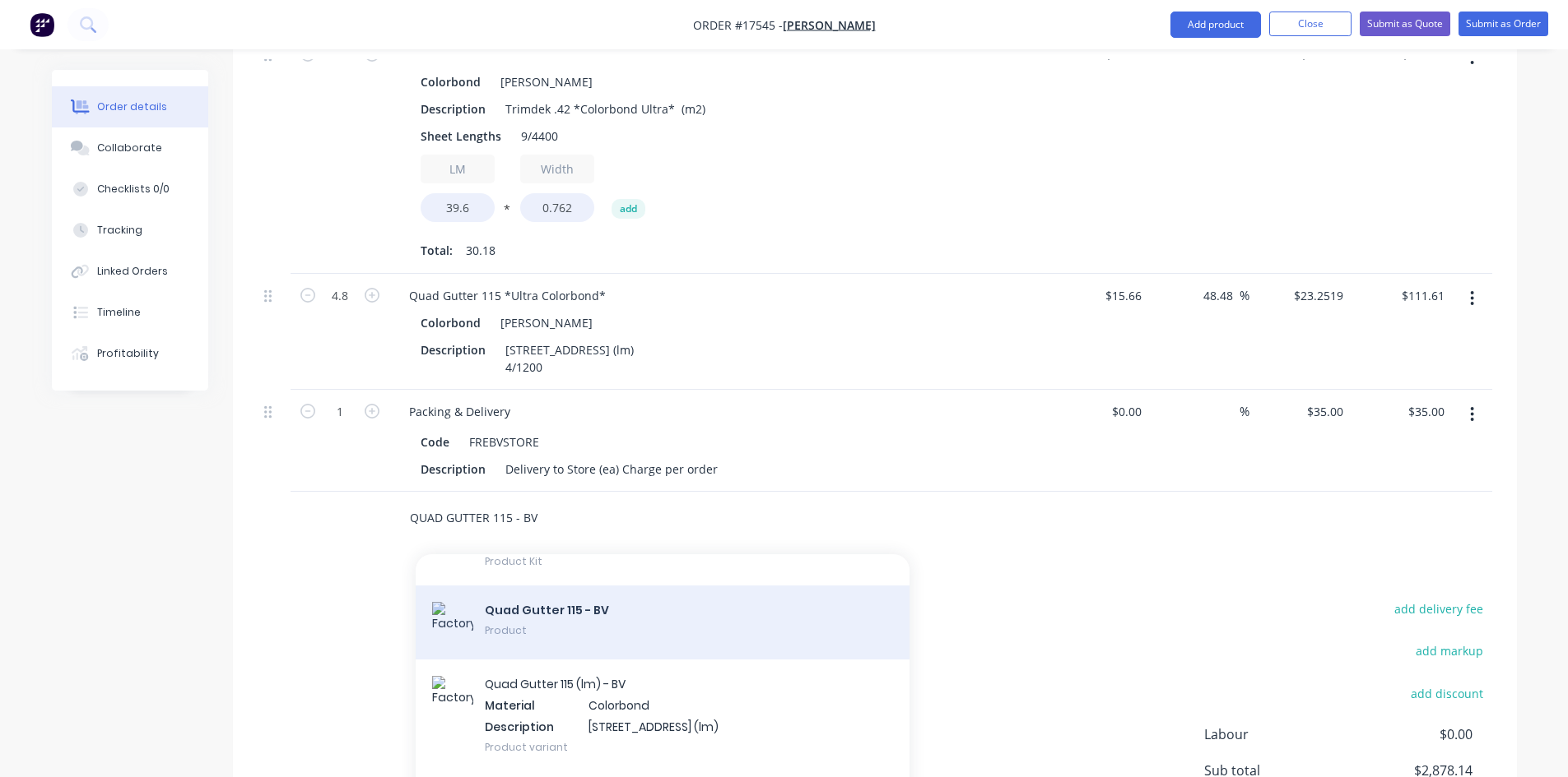
type input "QUAD GUTTER 115 - BV"
click at [739, 602] on div "Quad Gutter 115 - BV Product" at bounding box center [662, 623] width 494 height 74
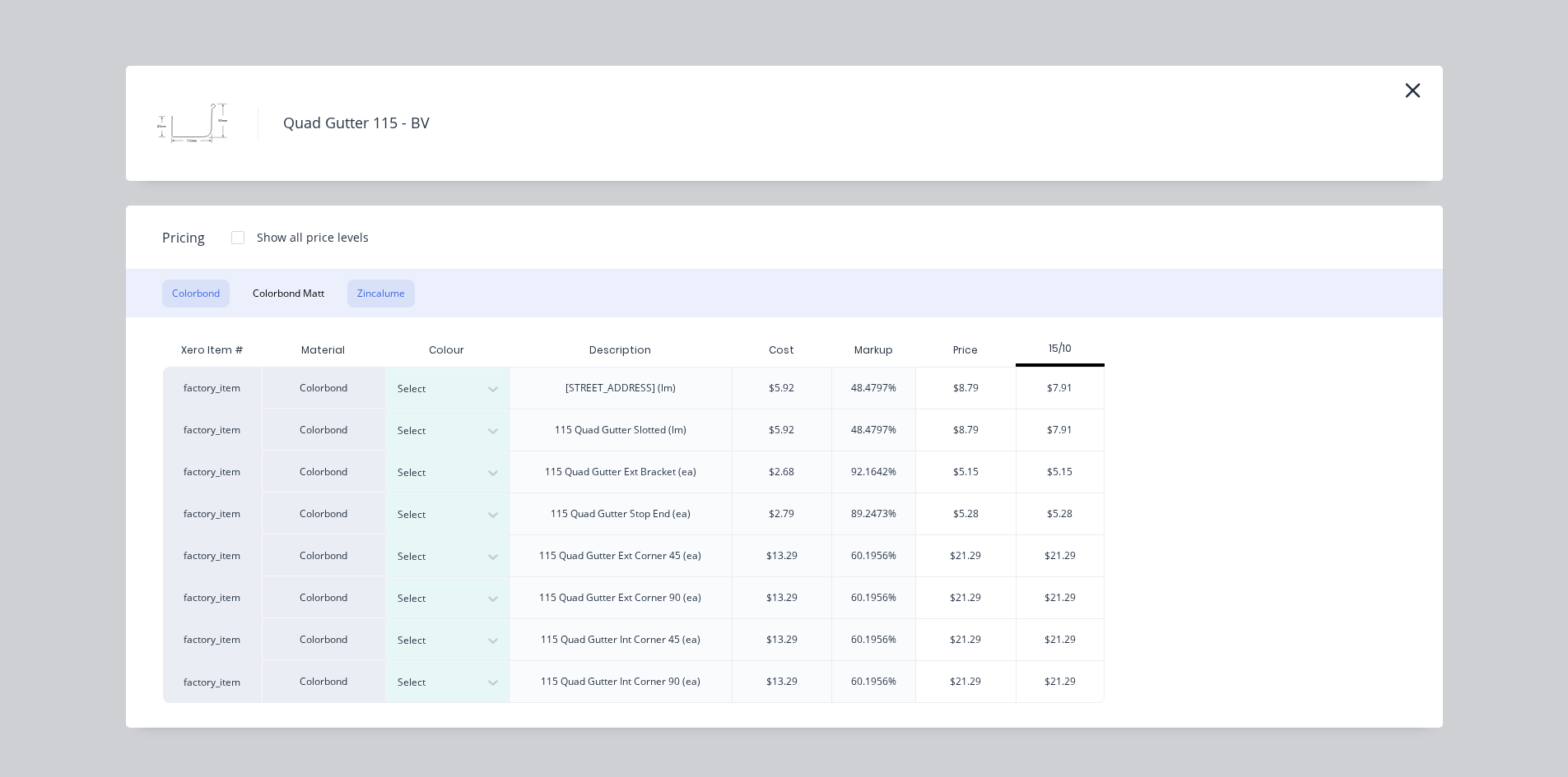
click at [403, 298] on button "Zincalume" at bounding box center [380, 293] width 68 height 28
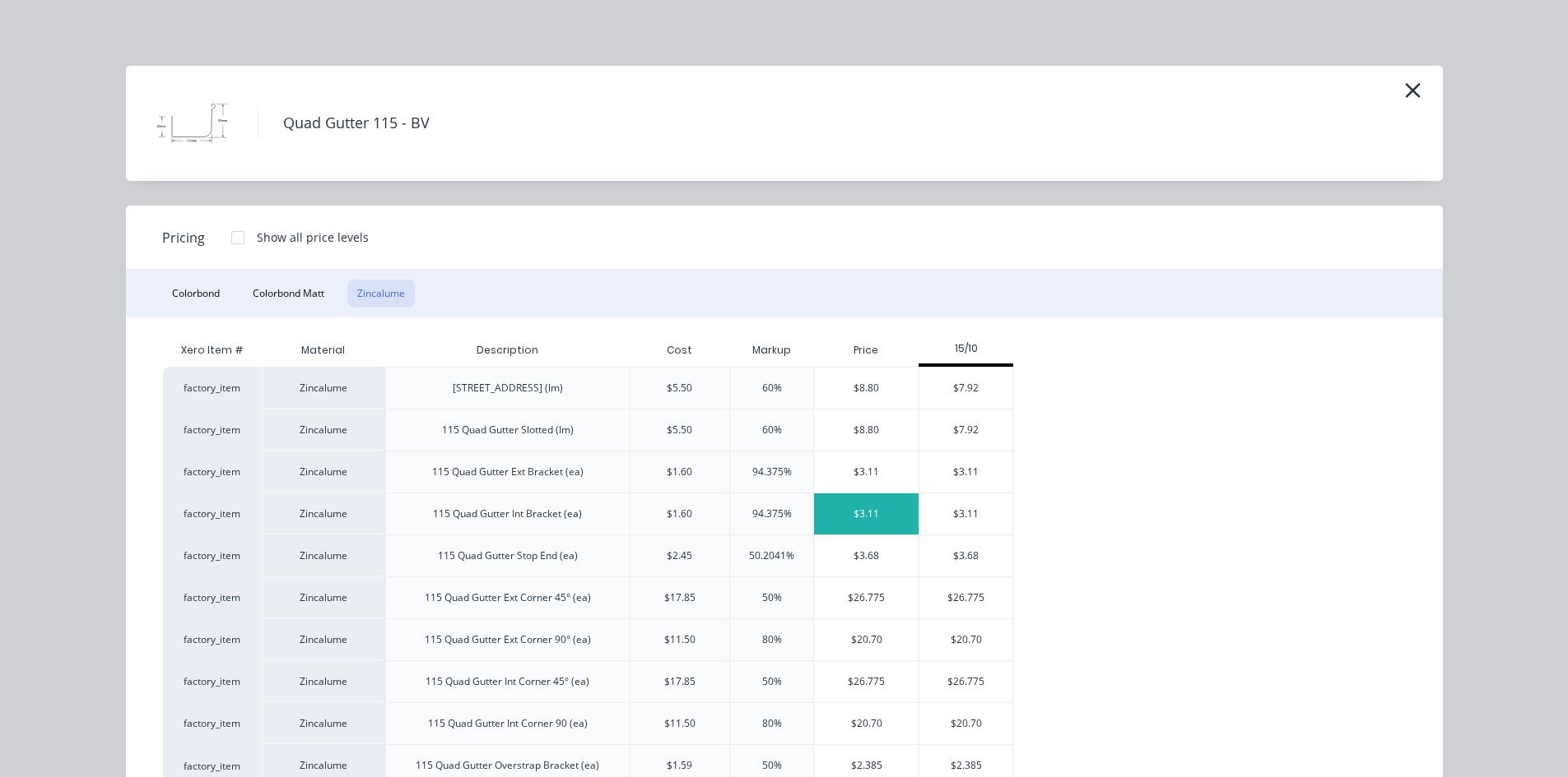
click at [888, 510] on div "$3.11" at bounding box center [866, 514] width 104 height 41
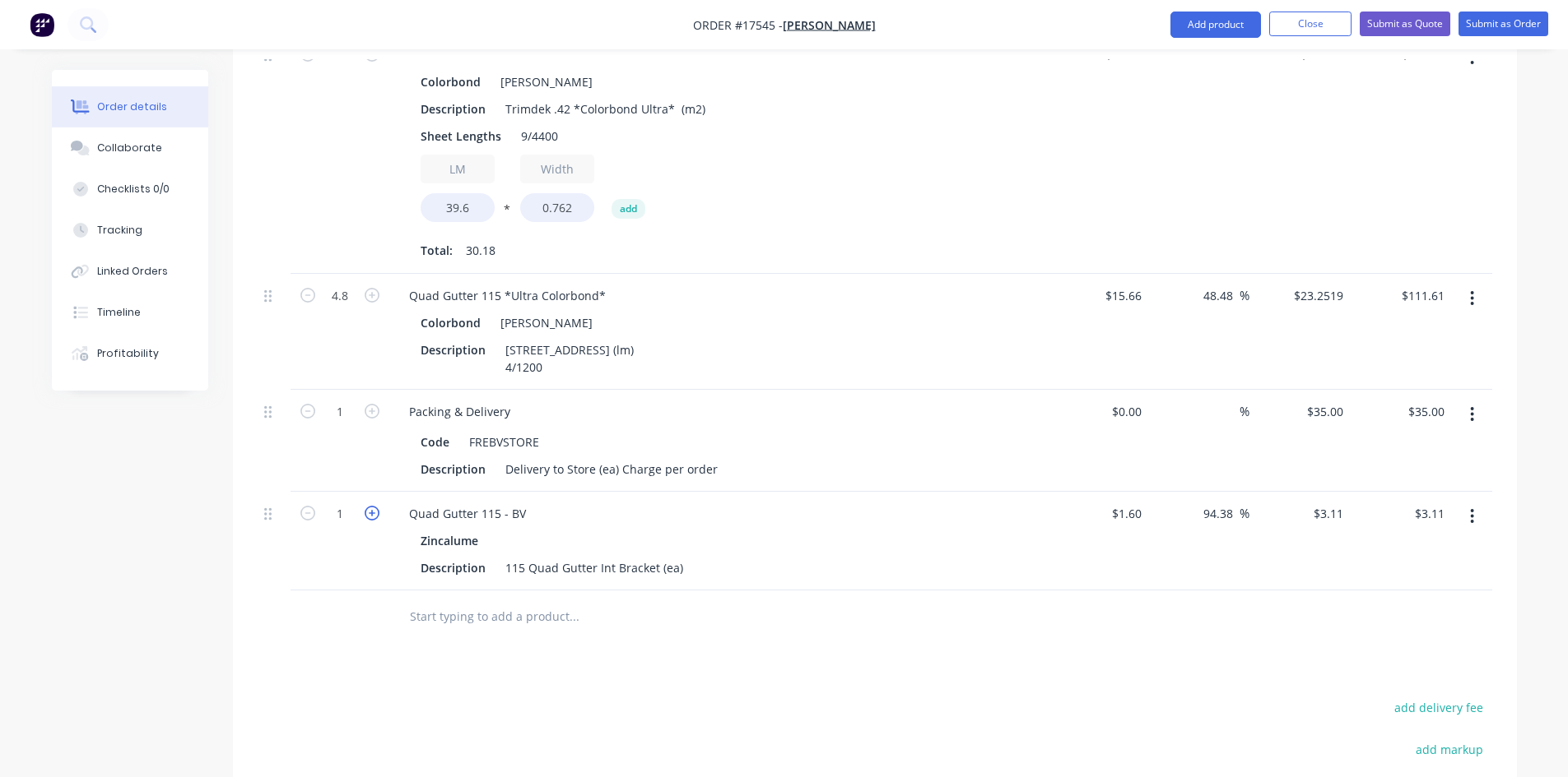
click at [371, 506] on icon "button" at bounding box center [372, 514] width 15 height 15
type input "2"
type input "$6.22"
click at [371, 506] on icon "button" at bounding box center [372, 514] width 15 height 15
type input "3"
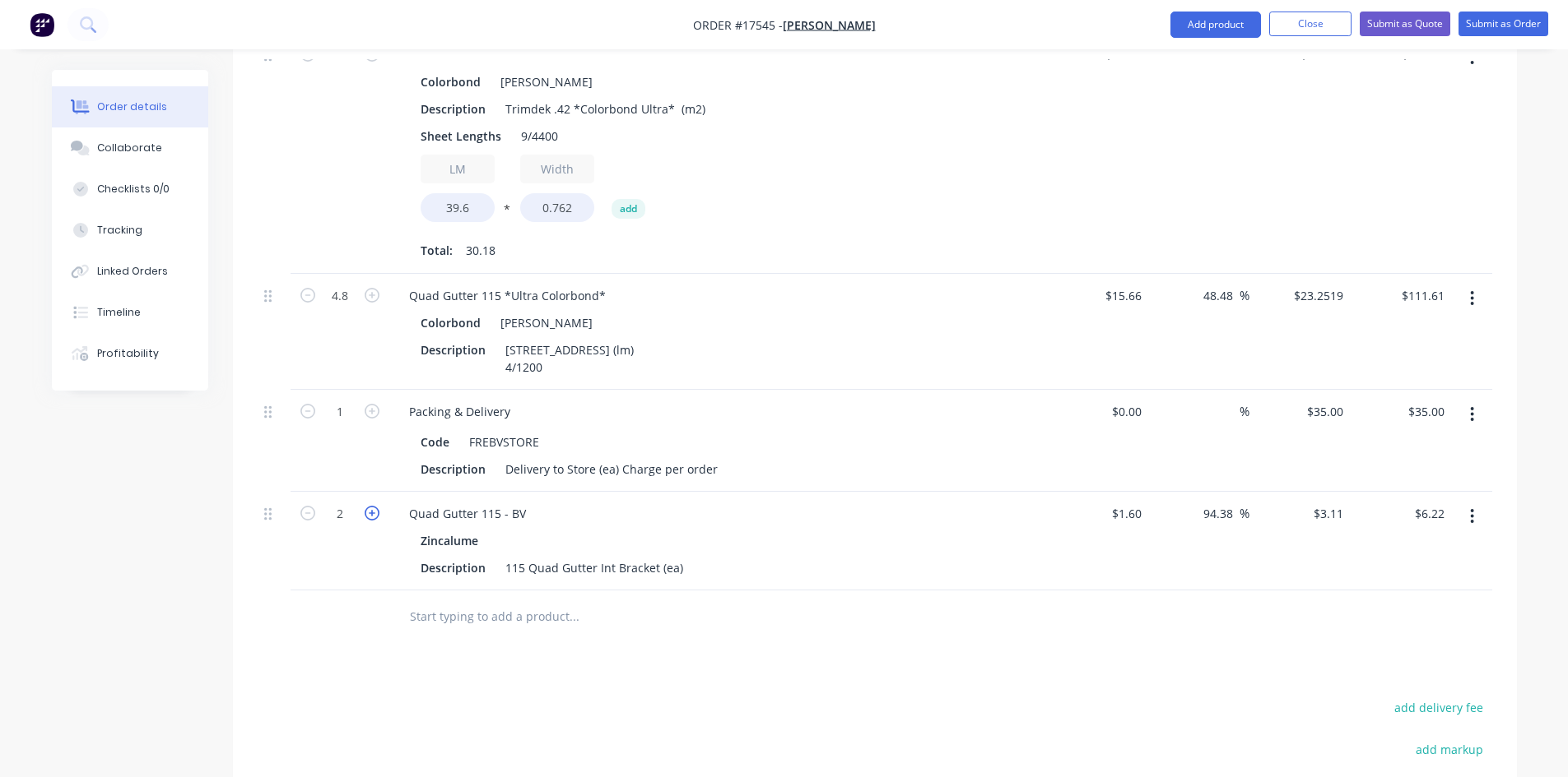
type input "$9.33"
click at [371, 506] on icon "button" at bounding box center [372, 514] width 15 height 15
type input "4"
type input "$12.44"
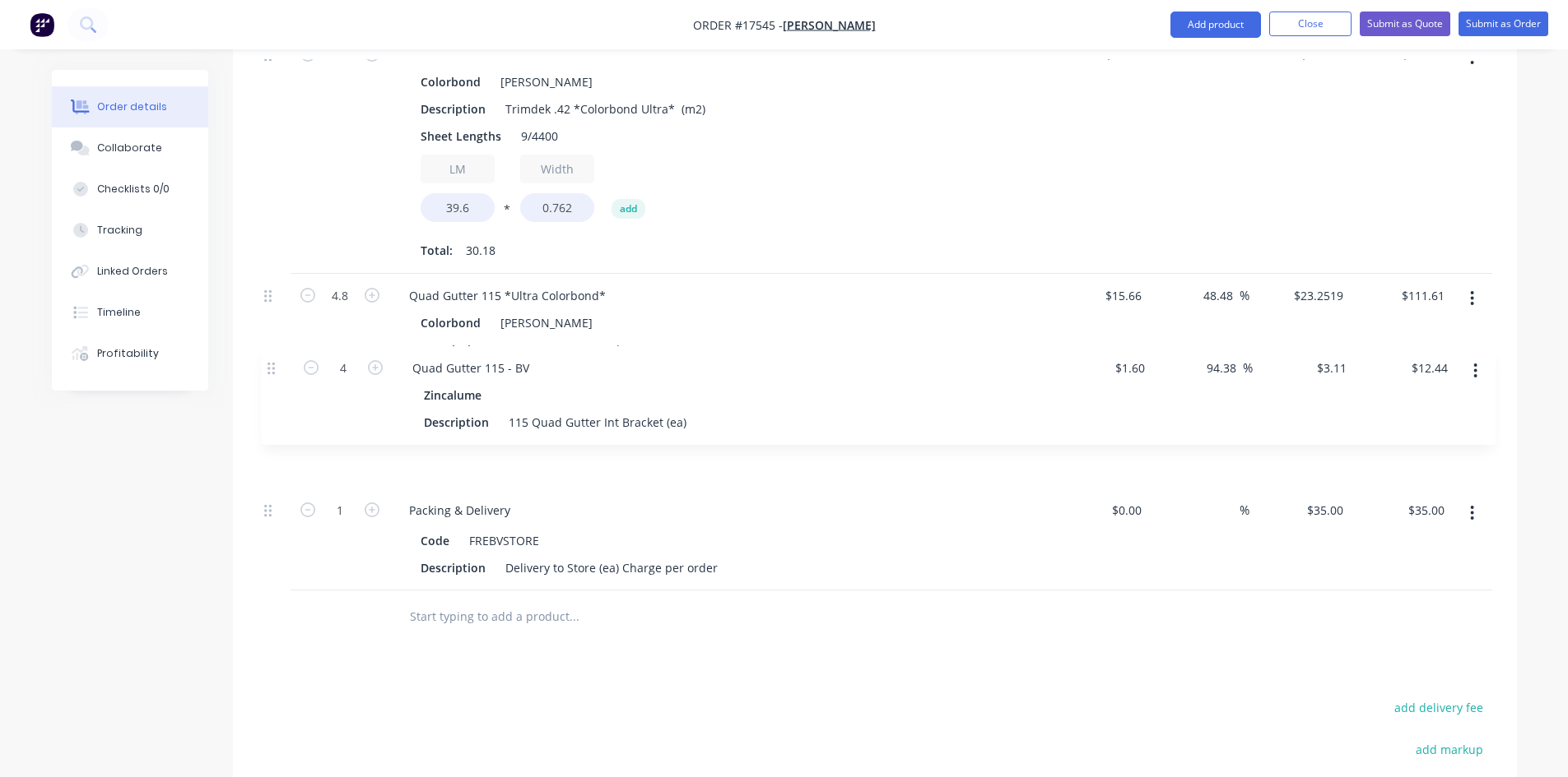
drag, startPoint x: 264, startPoint y: 492, endPoint x: 268, endPoint y: 365, distance: 127.1
click at [268, 365] on div "1 Trimdek *Ultra Colorbond* Colorbond Shale Grey Description Trimdek .42 *Color…" at bounding box center [875, 311] width 1234 height 558
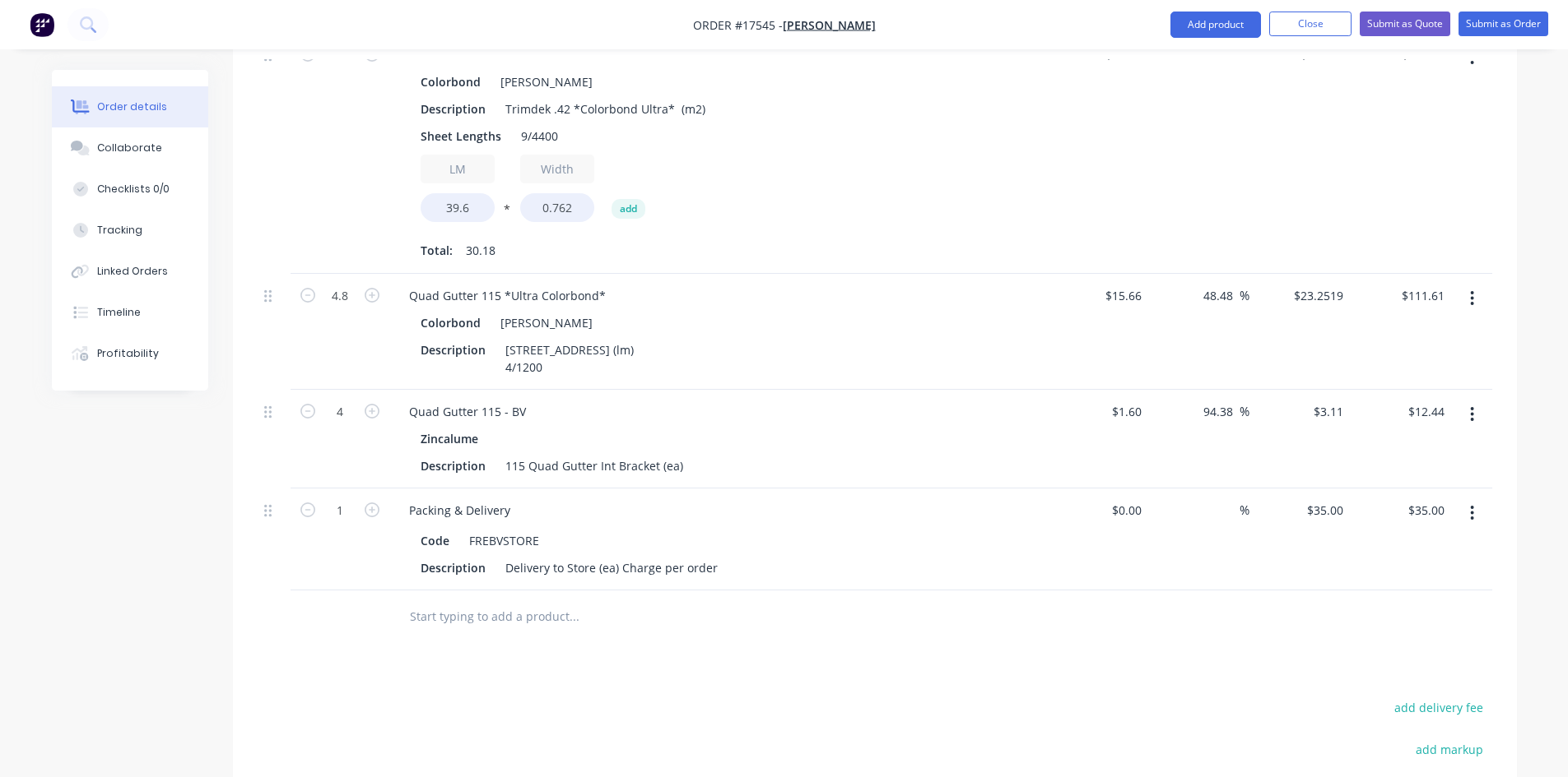
click at [1099, 620] on div at bounding box center [875, 617] width 1234 height 53
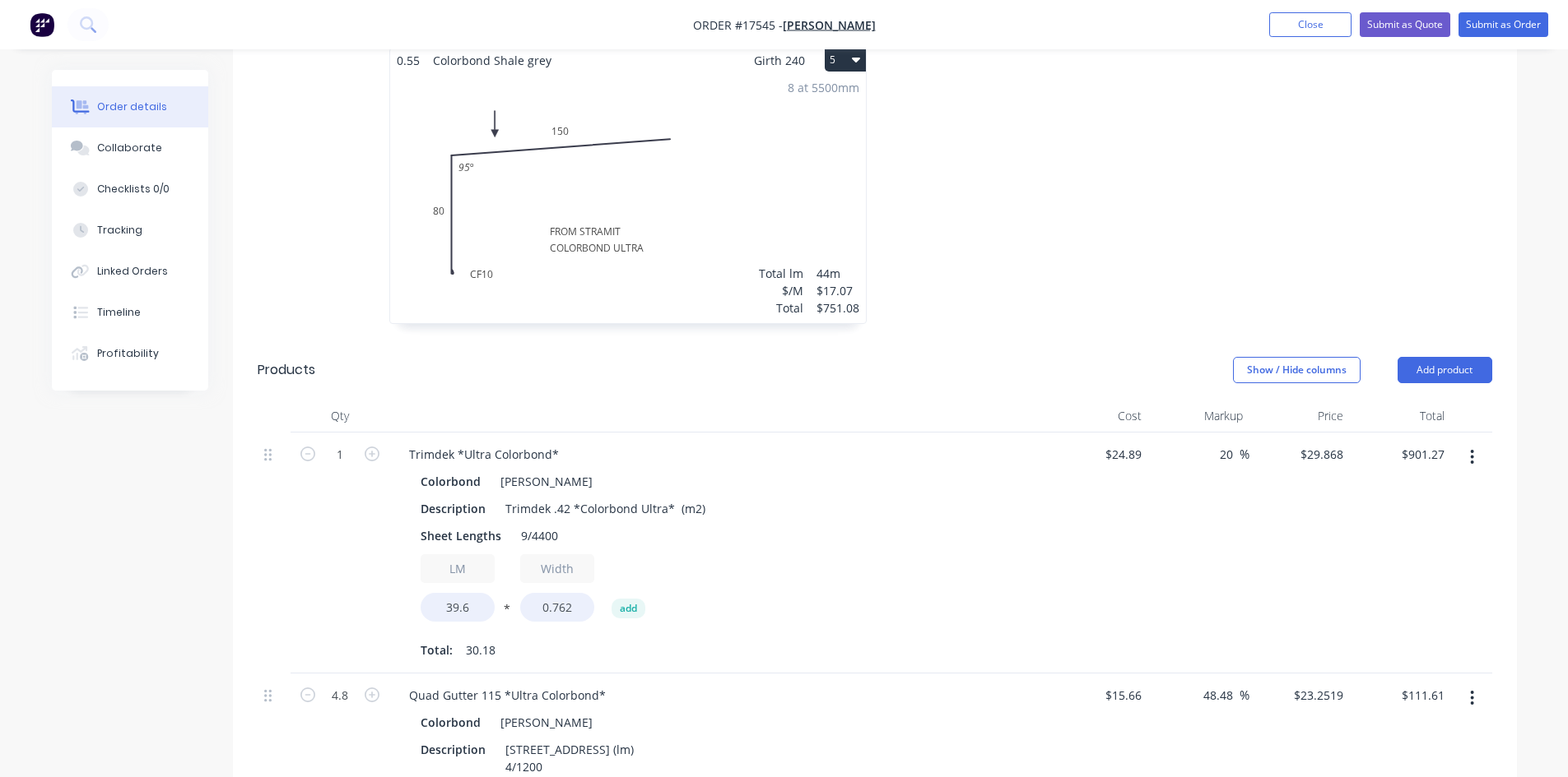
scroll to position [905, 0]
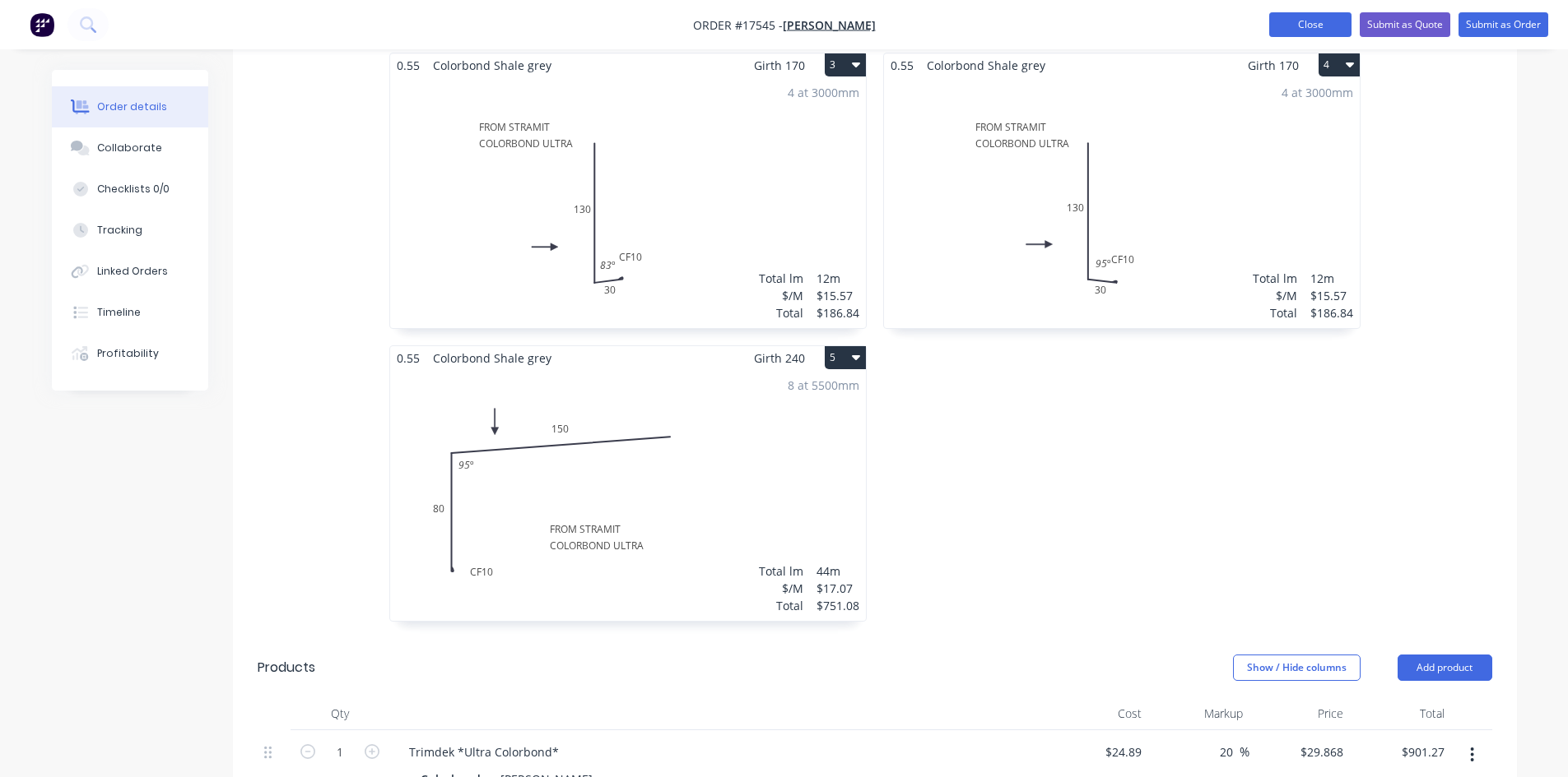
click at [1330, 33] on button "Close" at bounding box center [1309, 25] width 83 height 25
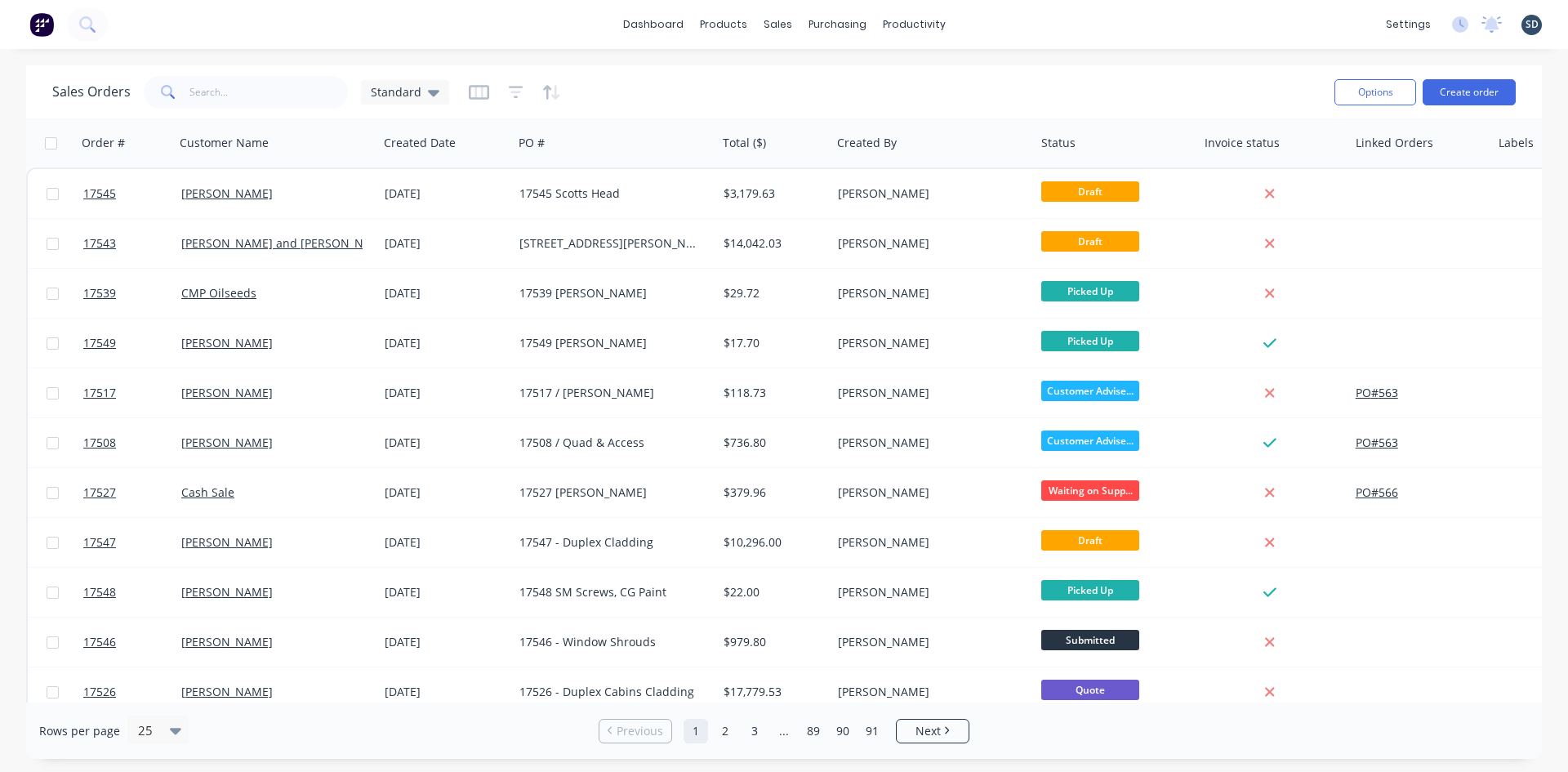
click at [1070, 32] on div "dashboard products sales purchasing productivity dashboard products Product Cat…" at bounding box center [784, 24] width 1568 height 49
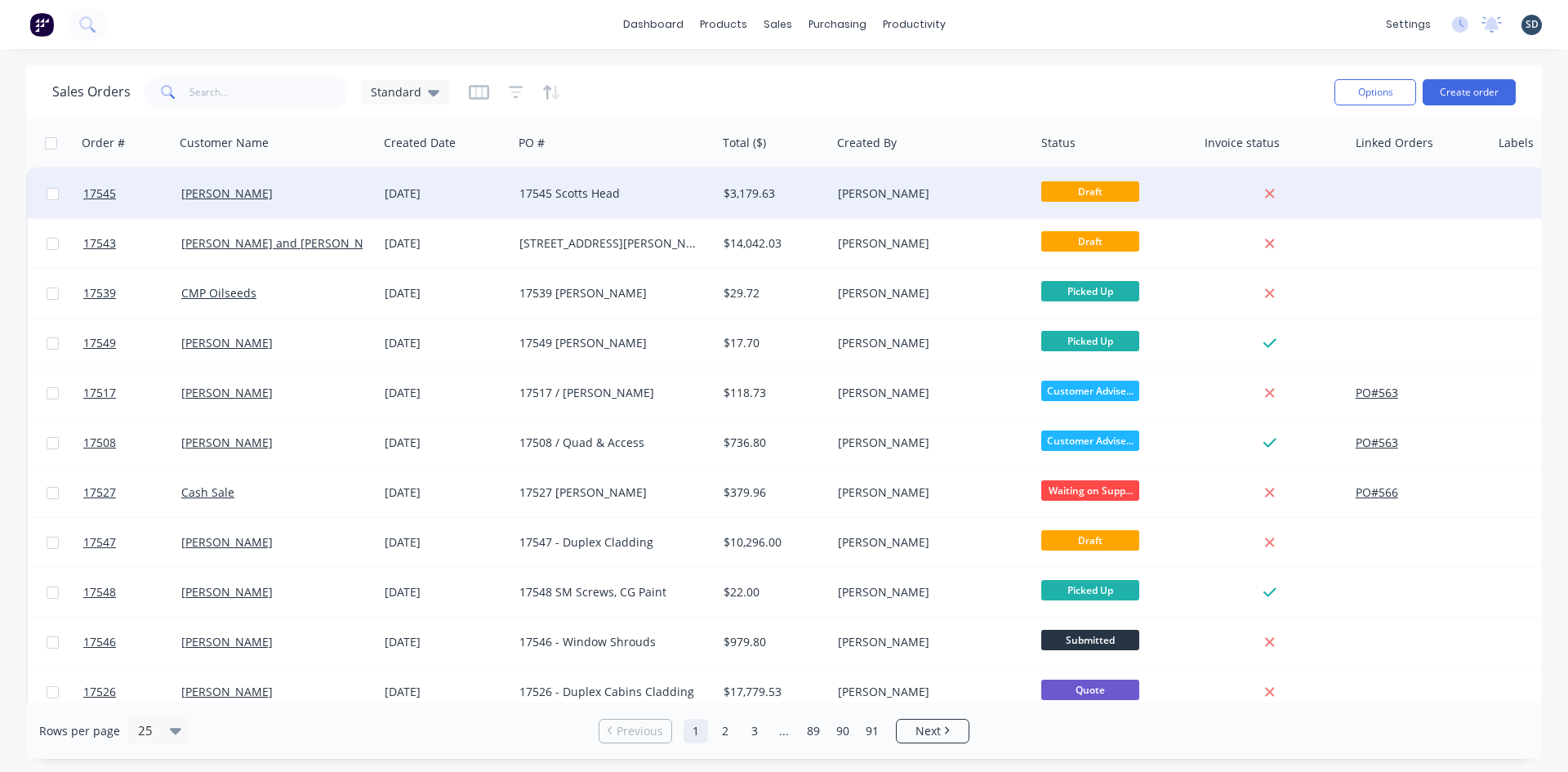
click at [380, 192] on div "[DATE]" at bounding box center [445, 193] width 135 height 49
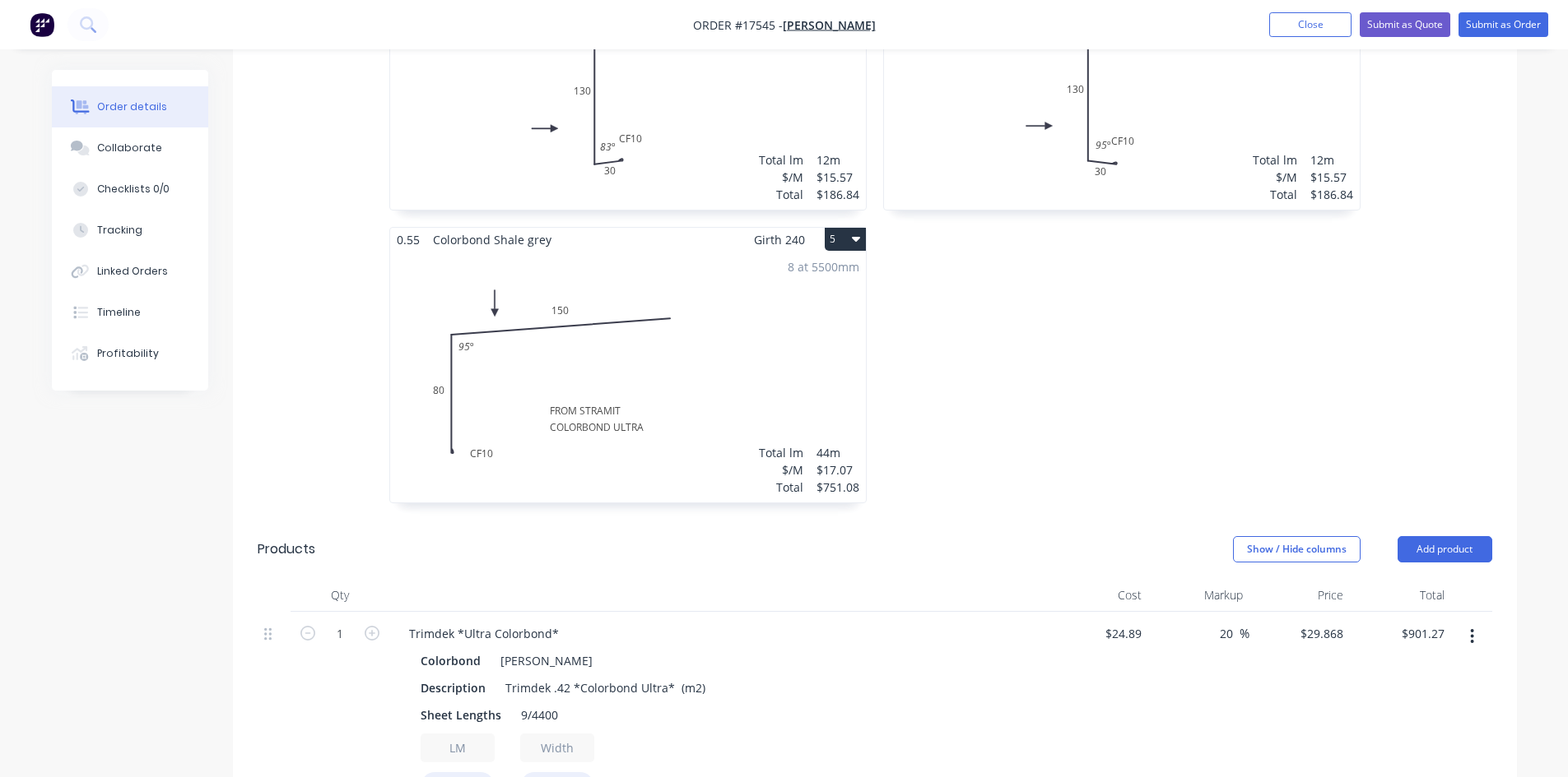
scroll to position [1481, 0]
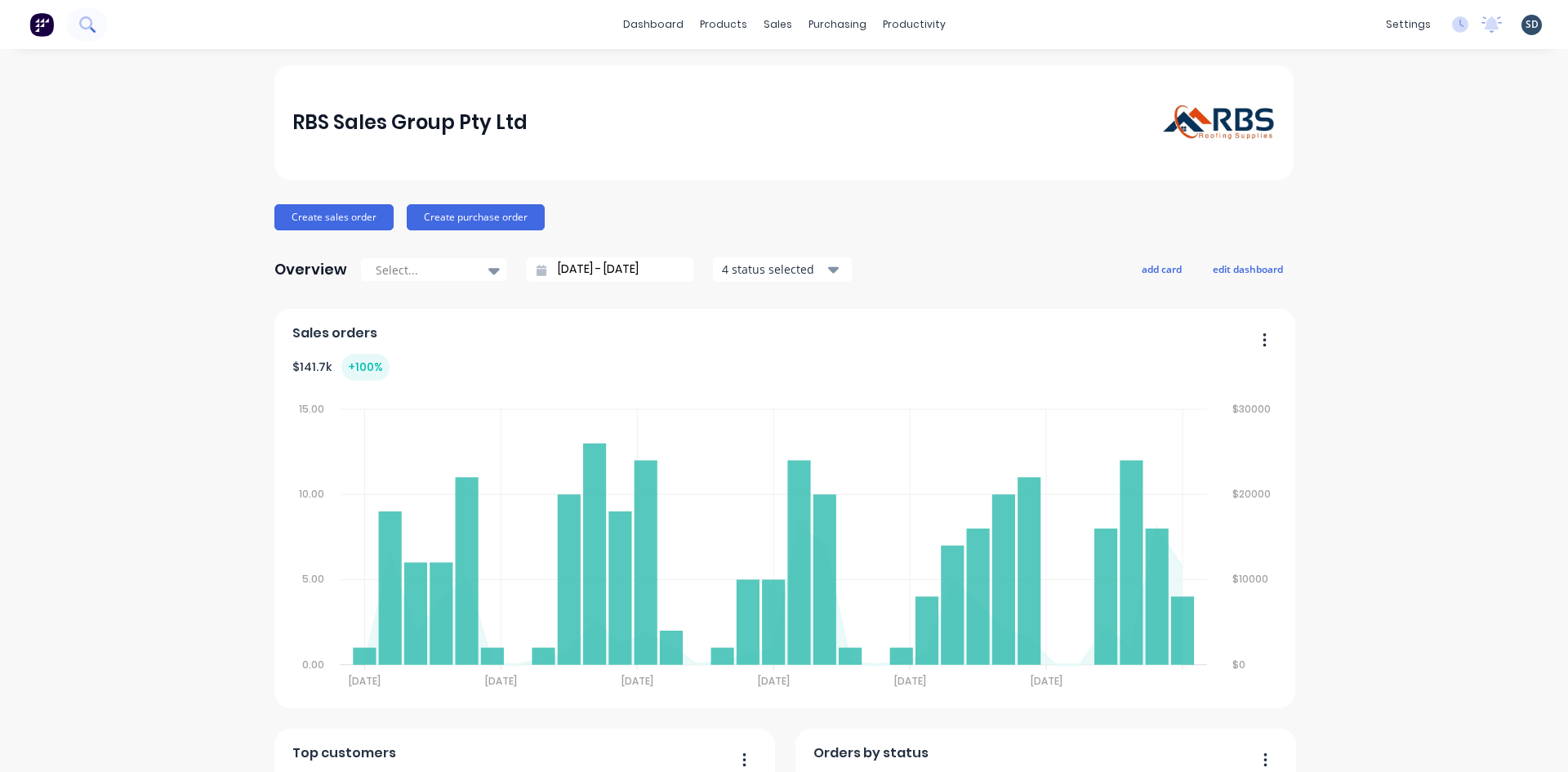
click at [75, 26] on button at bounding box center [87, 24] width 41 height 32
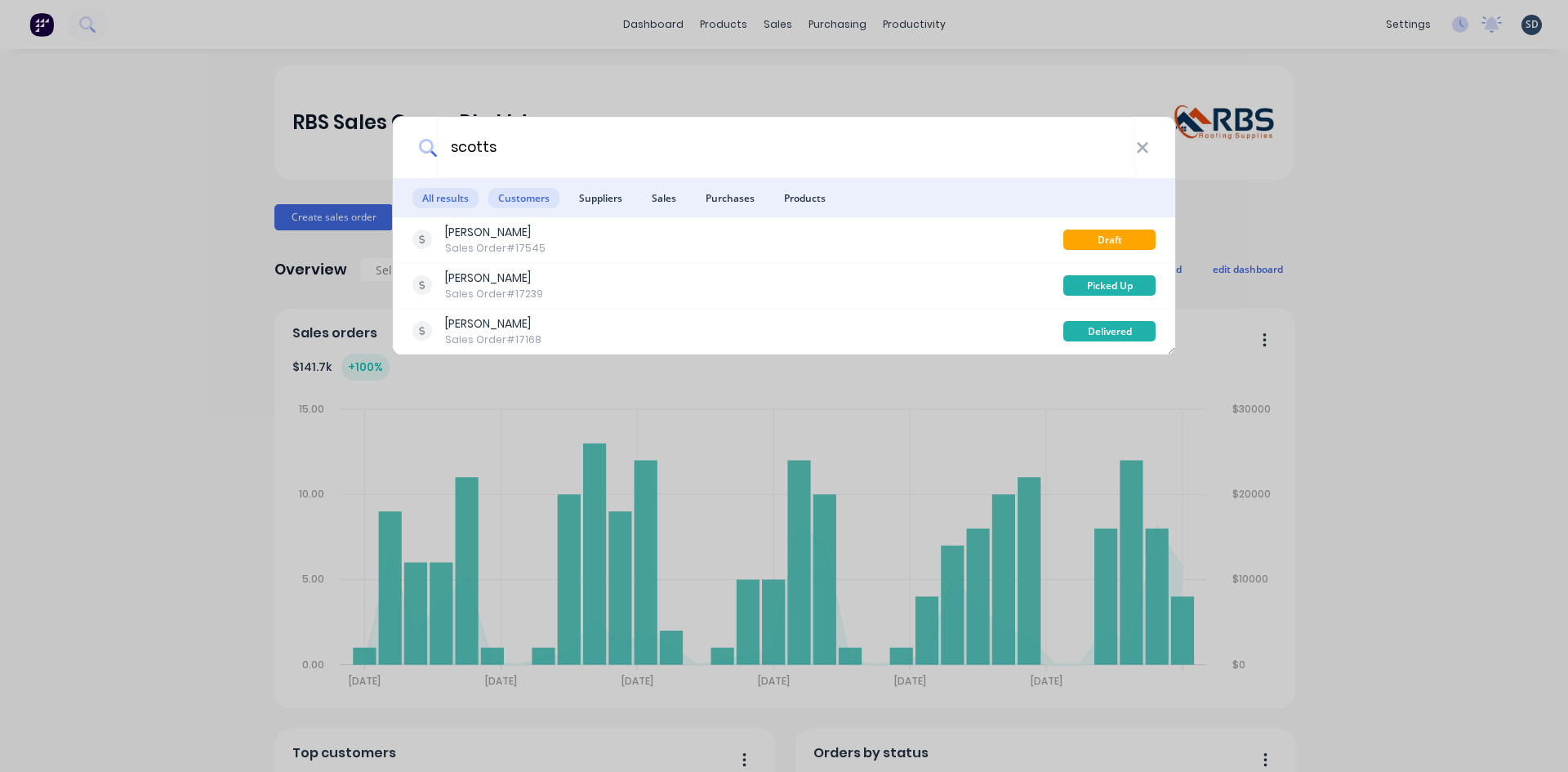
type input "scotts"
click at [521, 195] on span "Customers" at bounding box center [524, 198] width 71 height 21
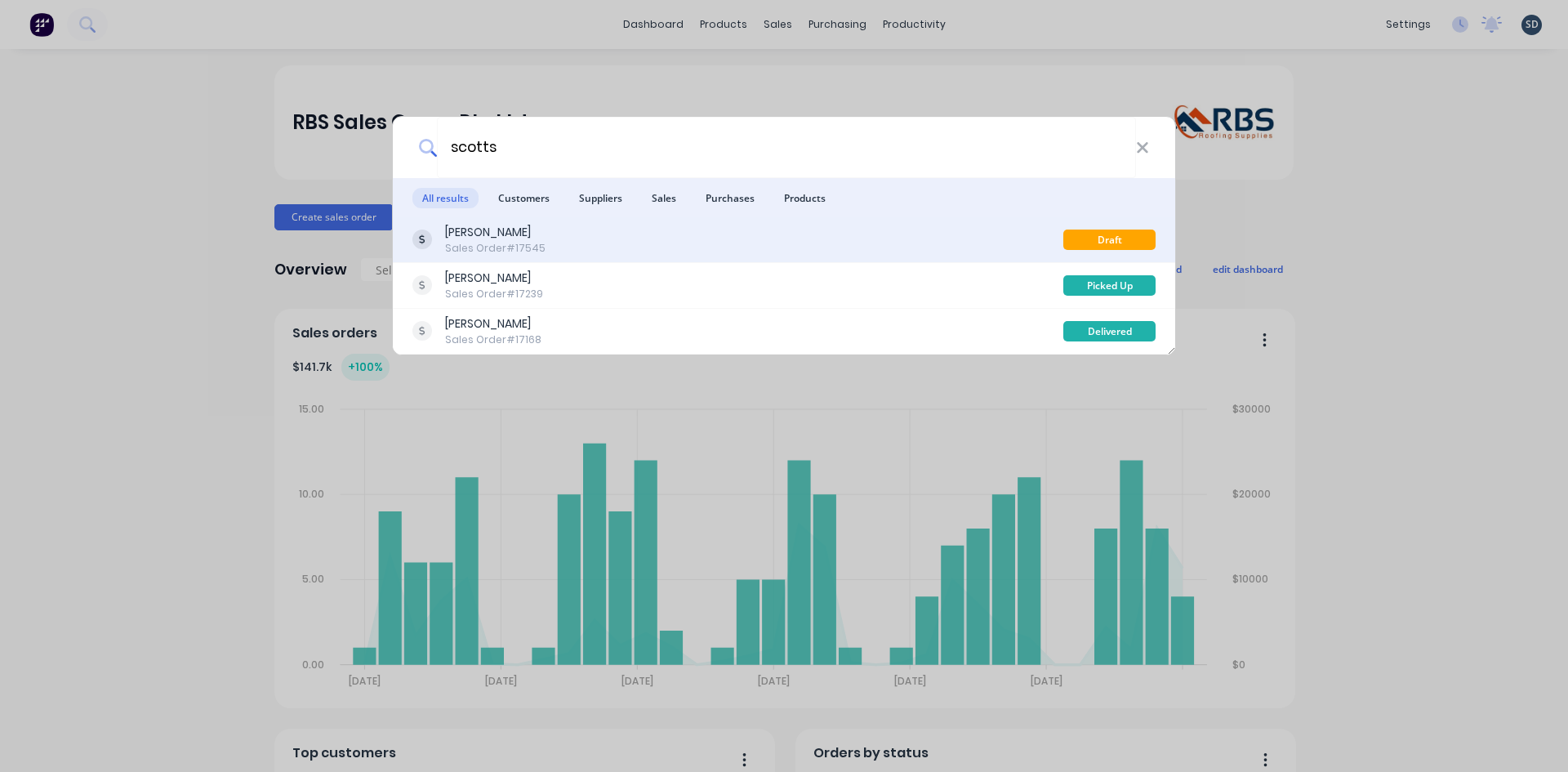
click at [521, 241] on div "Sales Order #17545" at bounding box center [495, 248] width 100 height 15
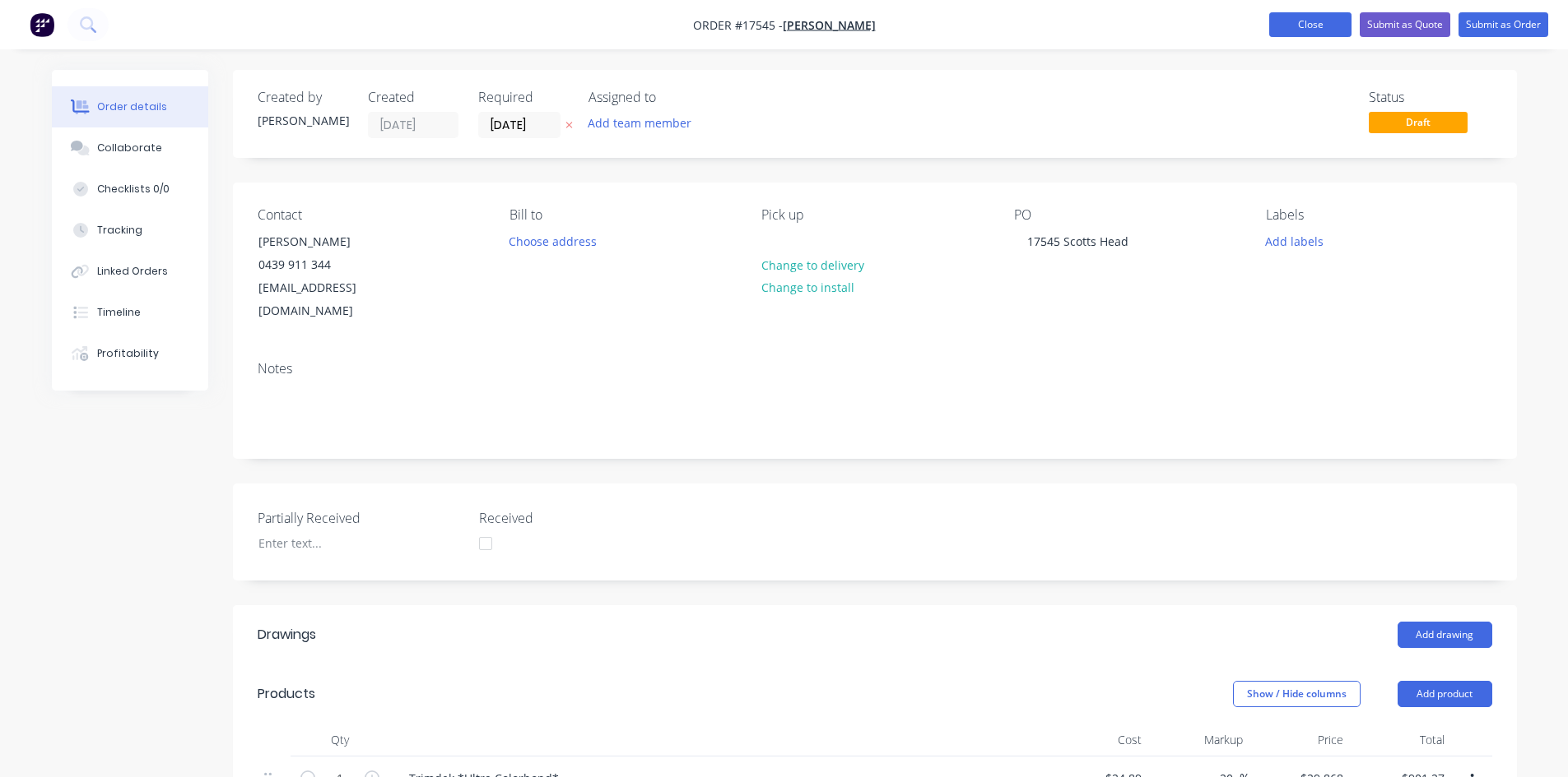
click at [1332, 29] on button "Close" at bounding box center [1309, 25] width 83 height 25
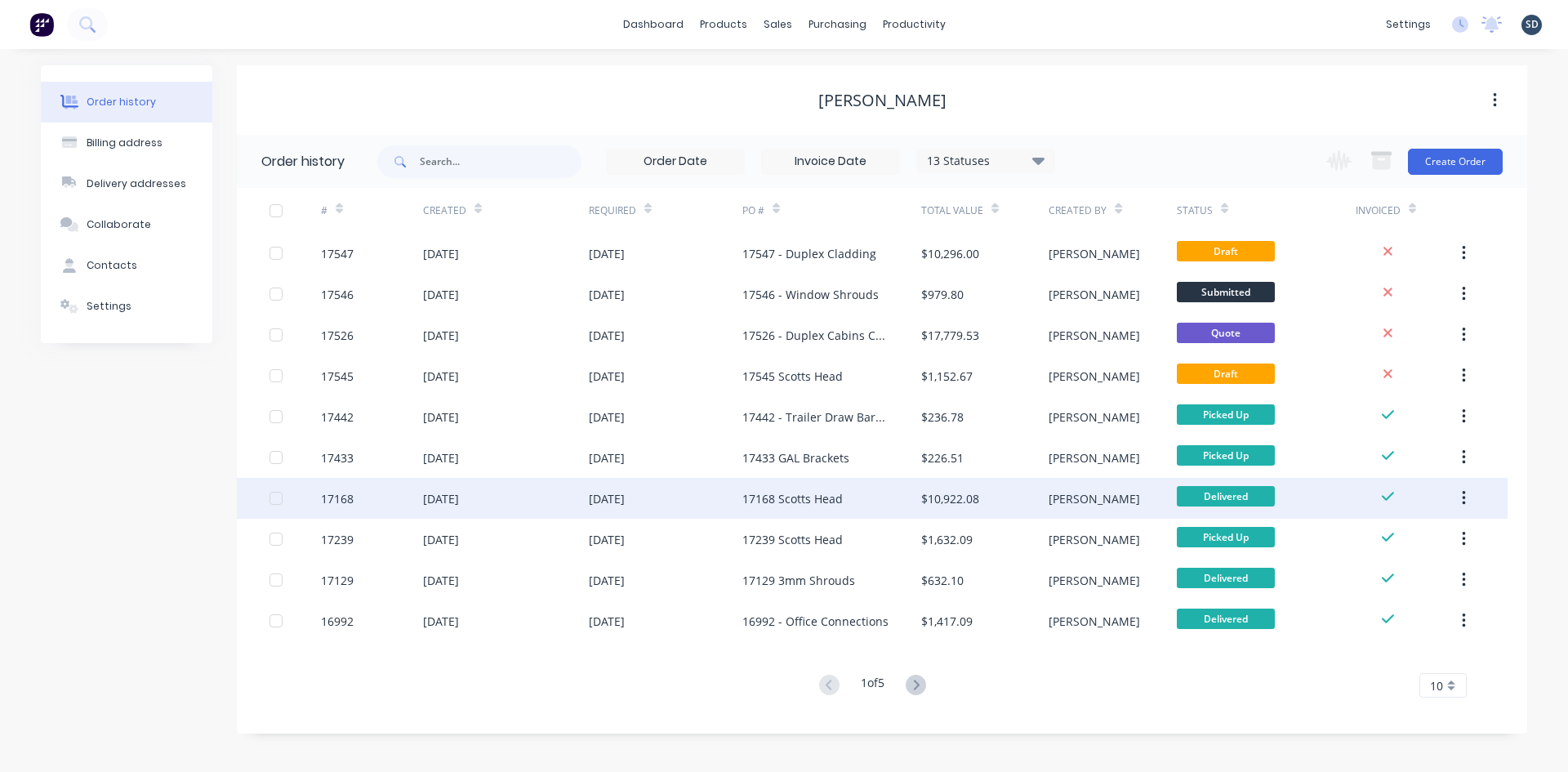
click at [530, 487] on div "[DATE]" at bounding box center [506, 498] width 166 height 41
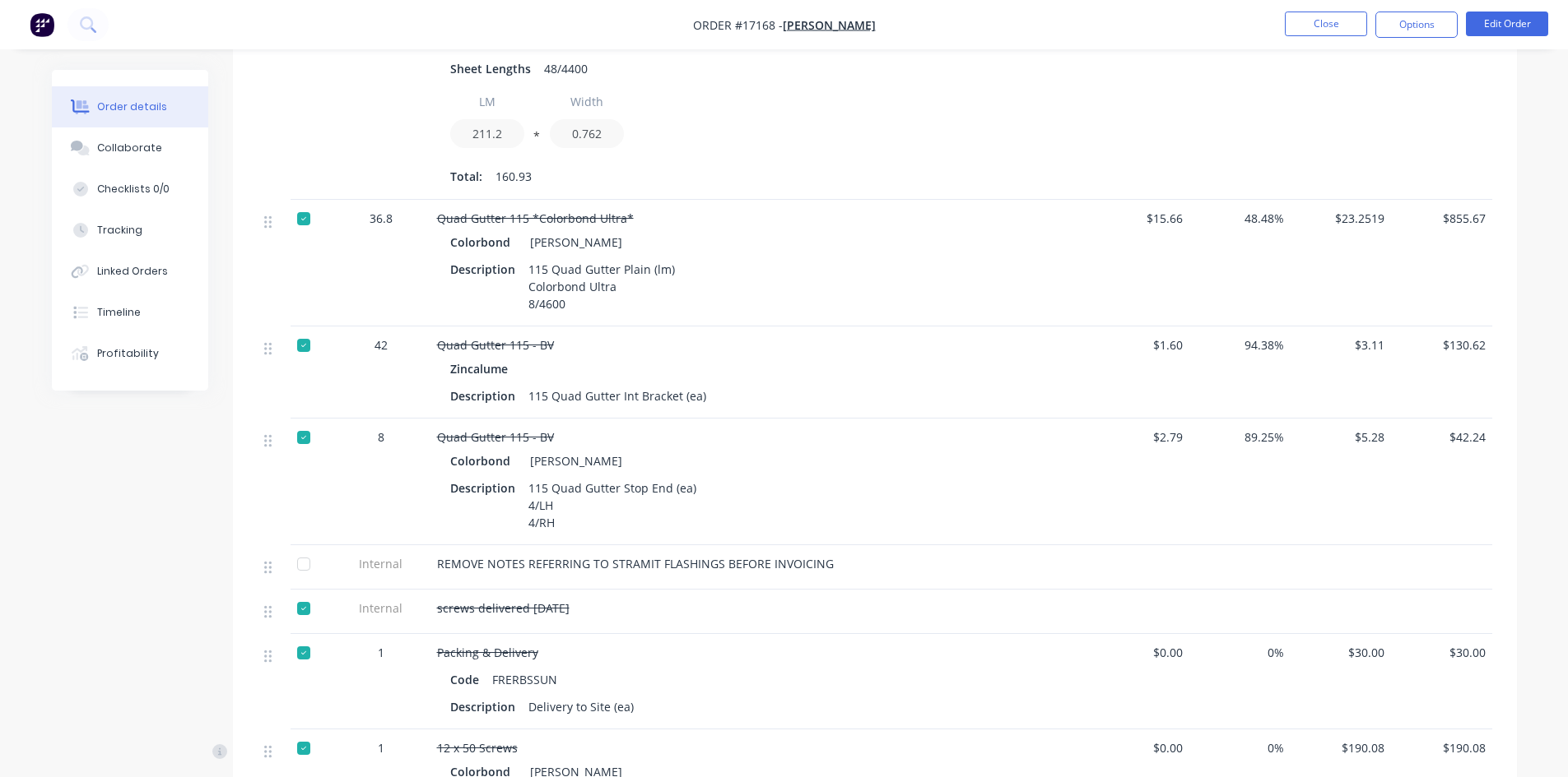
scroll to position [1398, 0]
click at [138, 281] on button "Linked Orders" at bounding box center [129, 271] width 156 height 41
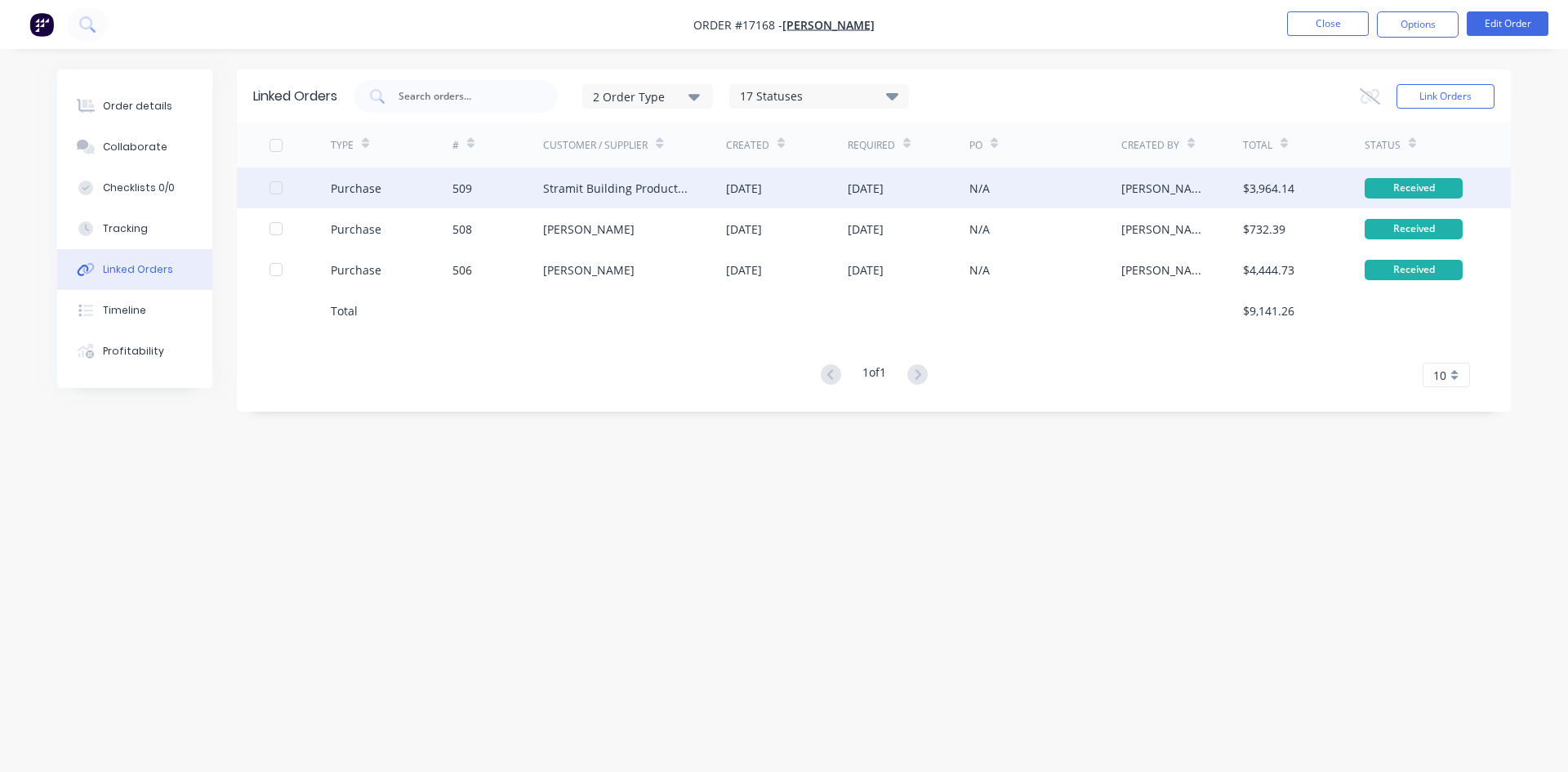
click at [684, 195] on div "Stramit Building Products ([GEOGRAPHIC_DATA])" at bounding box center [618, 188] width 151 height 17
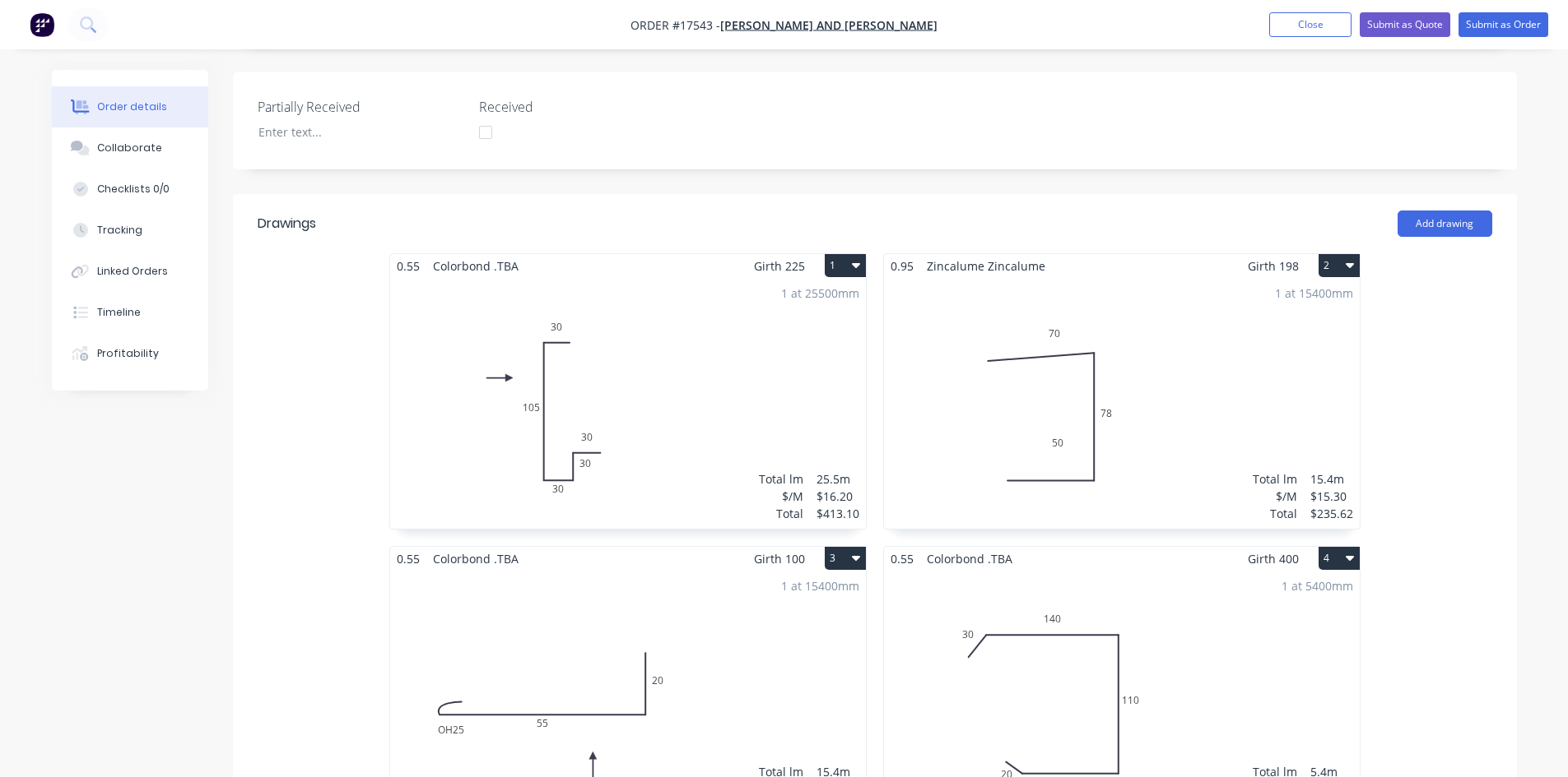
scroll to position [905, 0]
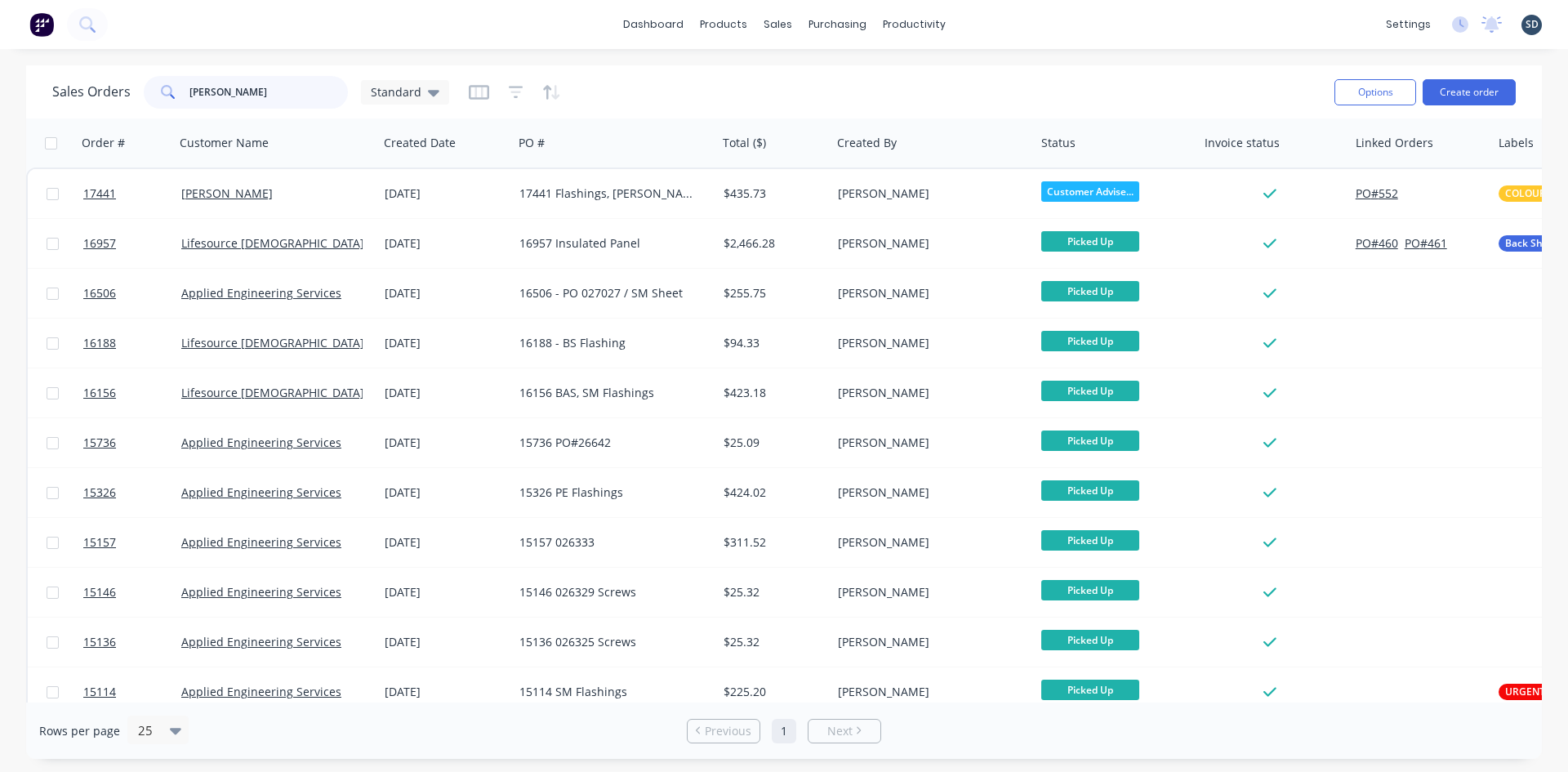
click at [265, 92] on input "[PERSON_NAME]" at bounding box center [269, 92] width 159 height 32
click at [265, 92] on input "steven" at bounding box center [269, 92] width 159 height 32
type input "SCOTTS"
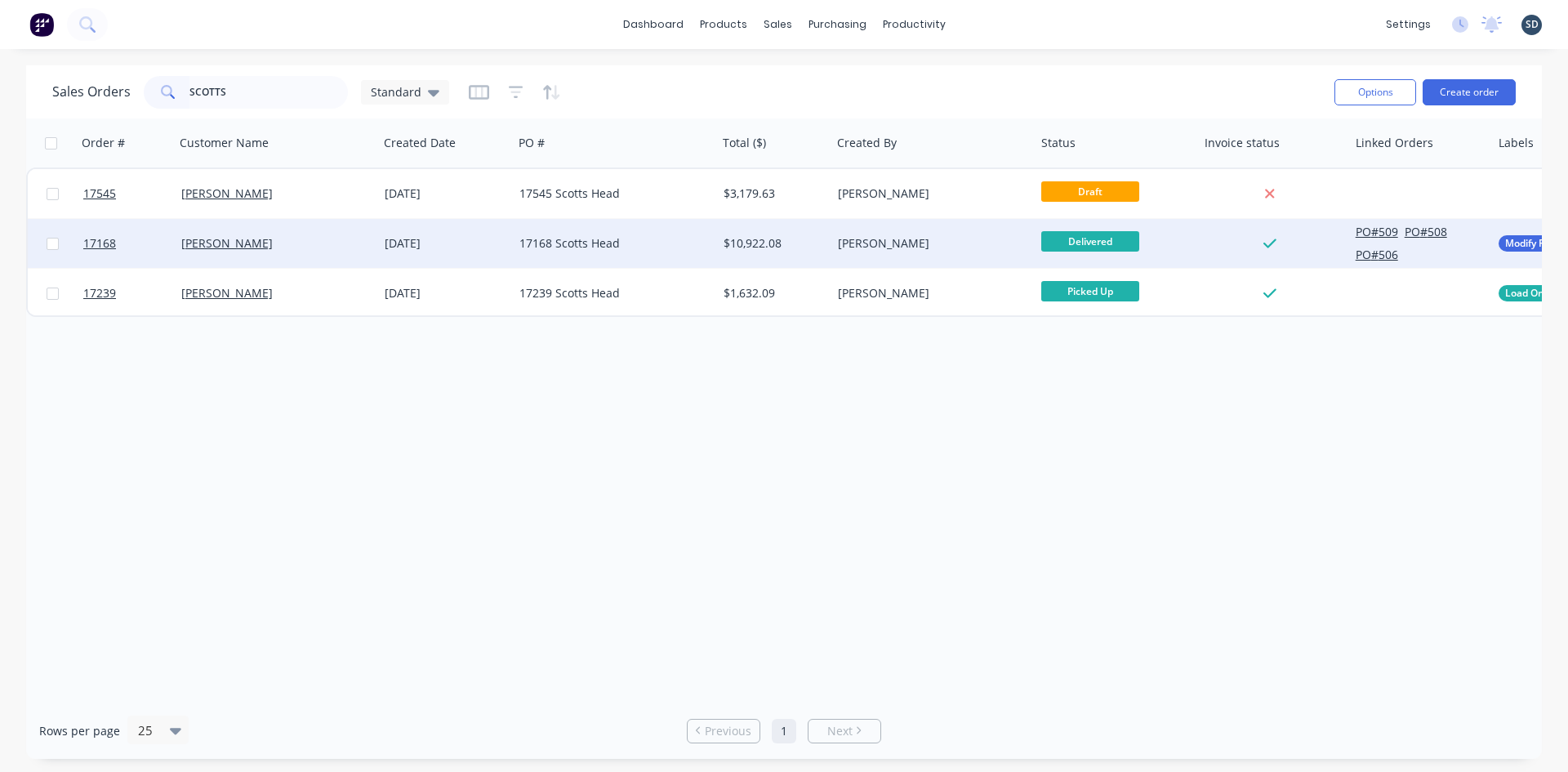
click at [300, 234] on div "[PERSON_NAME]" at bounding box center [277, 243] width 204 height 49
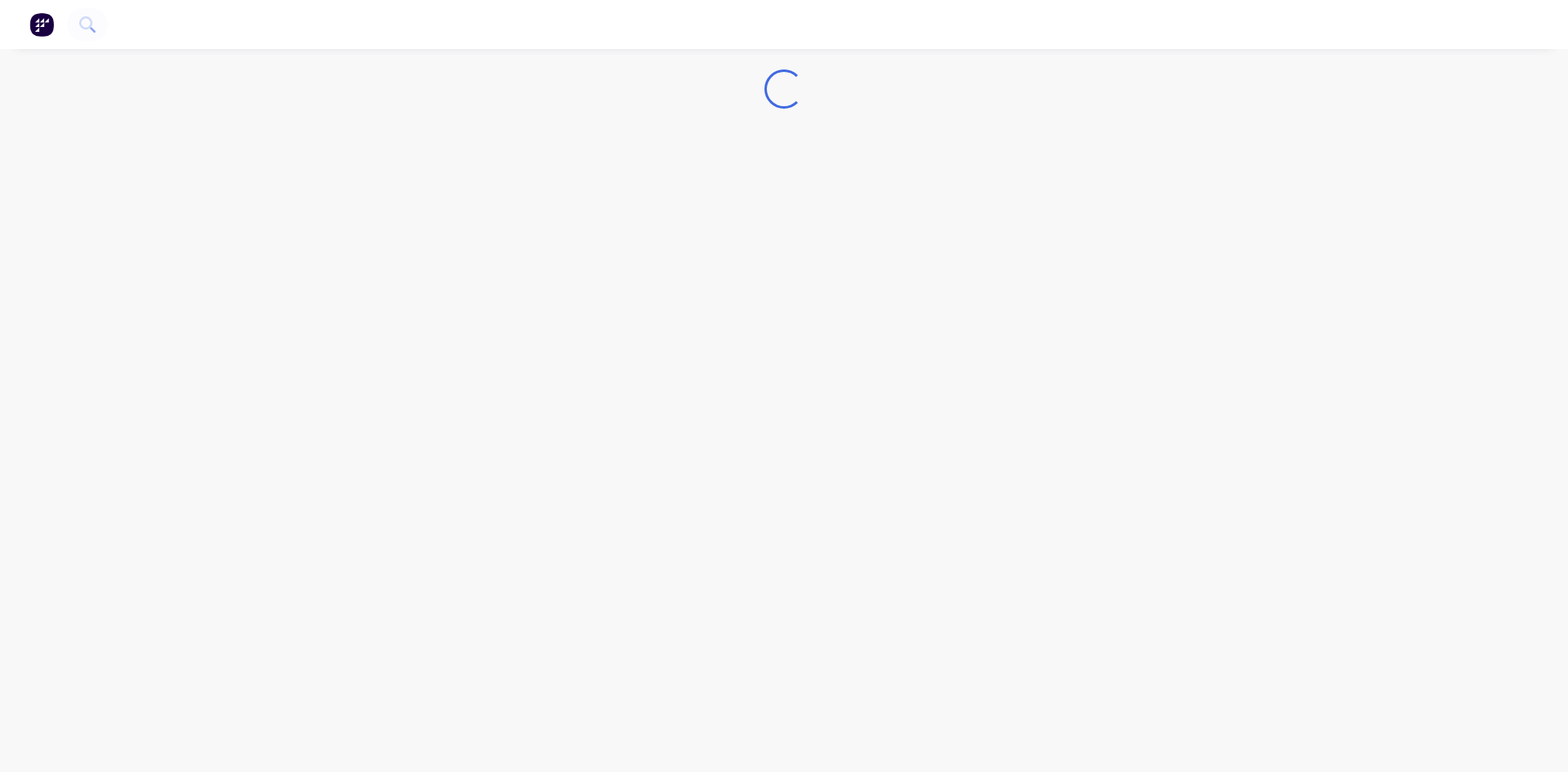
click at [300, 234] on div "Loading..." at bounding box center [784, 386] width 1568 height 772
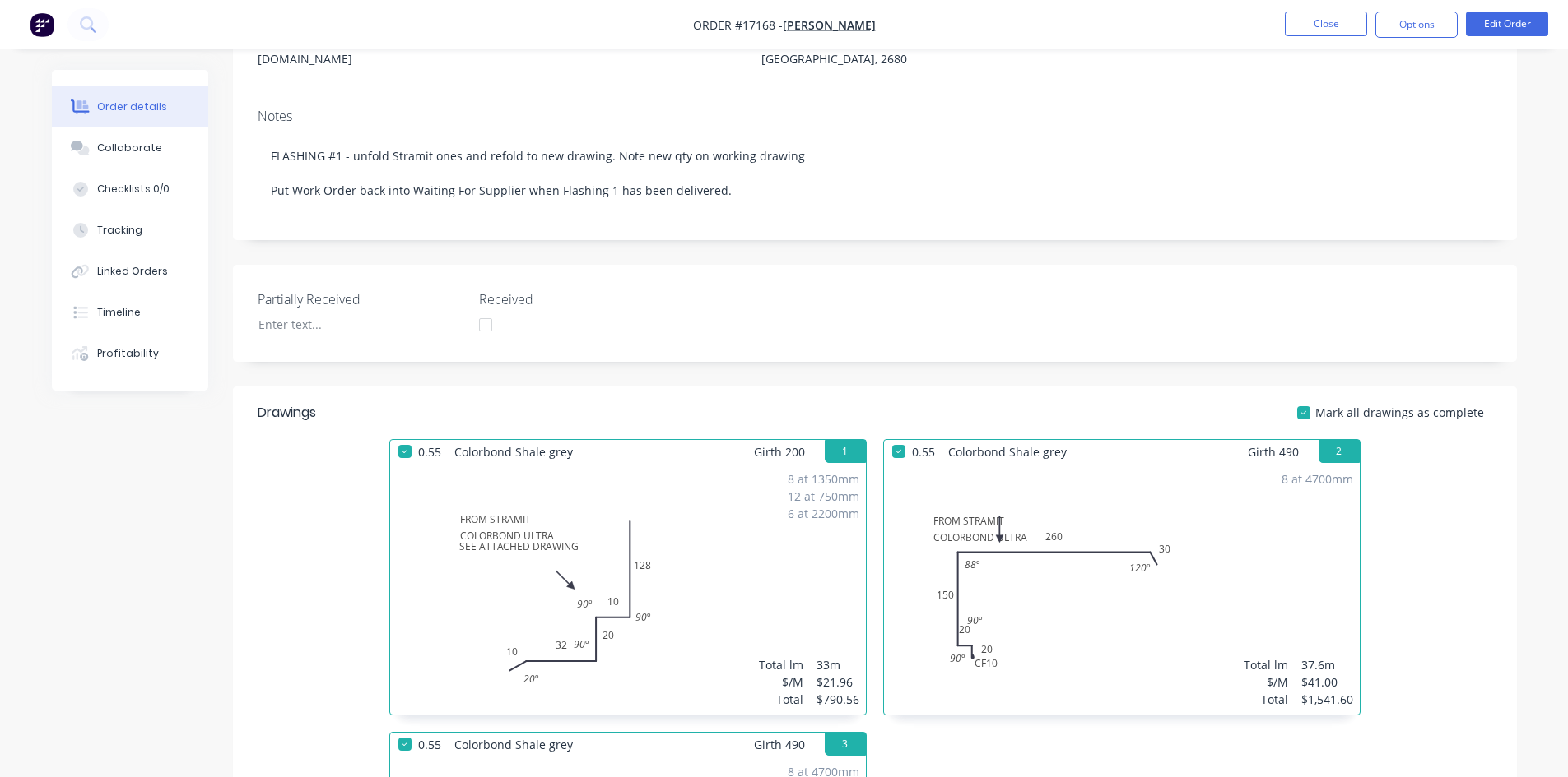
scroll to position [247, 0]
click at [1490, 23] on button "Edit Order" at bounding box center [1506, 24] width 83 height 25
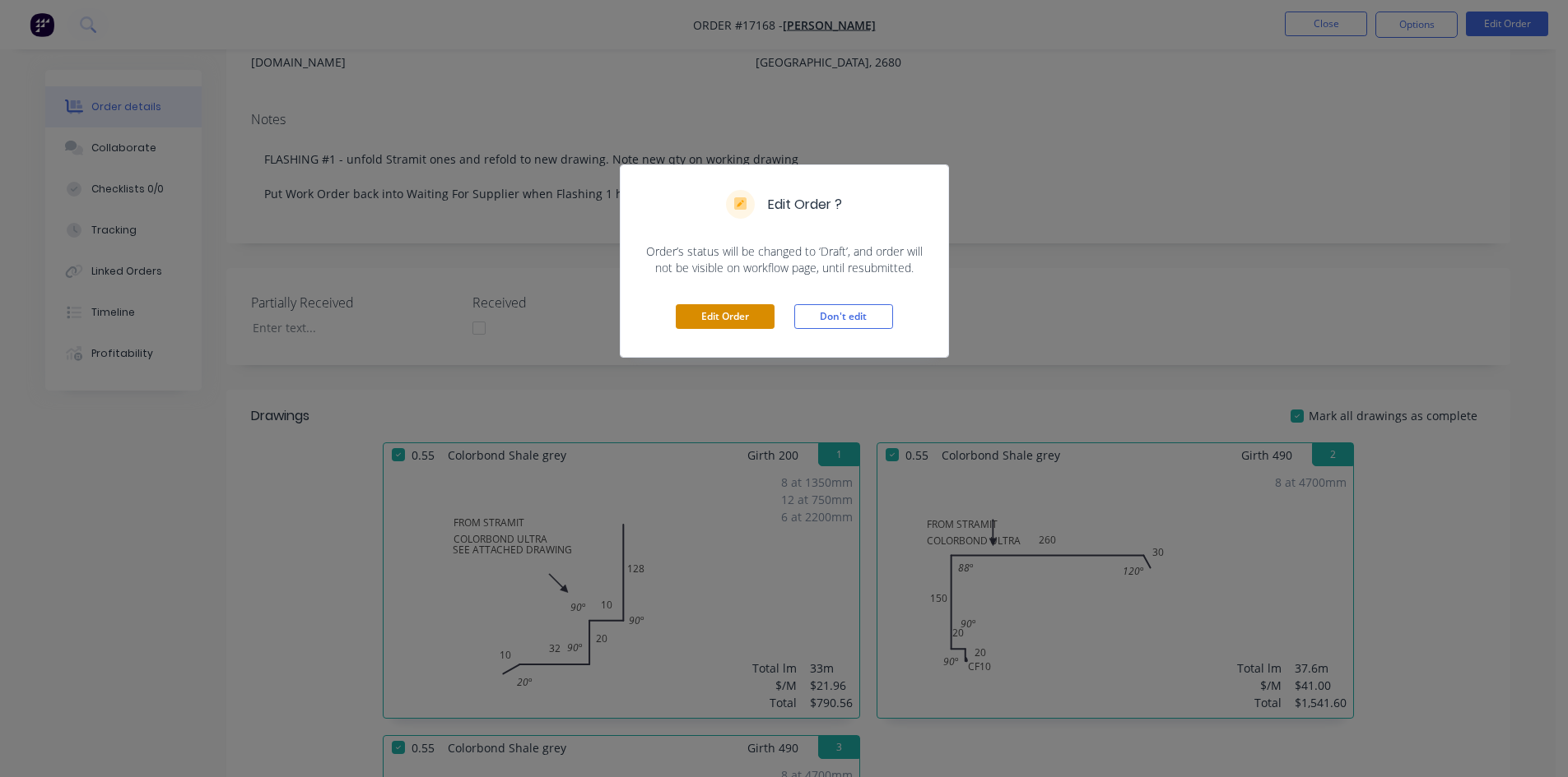
click at [711, 321] on button "Edit Order" at bounding box center [725, 317] width 98 height 25
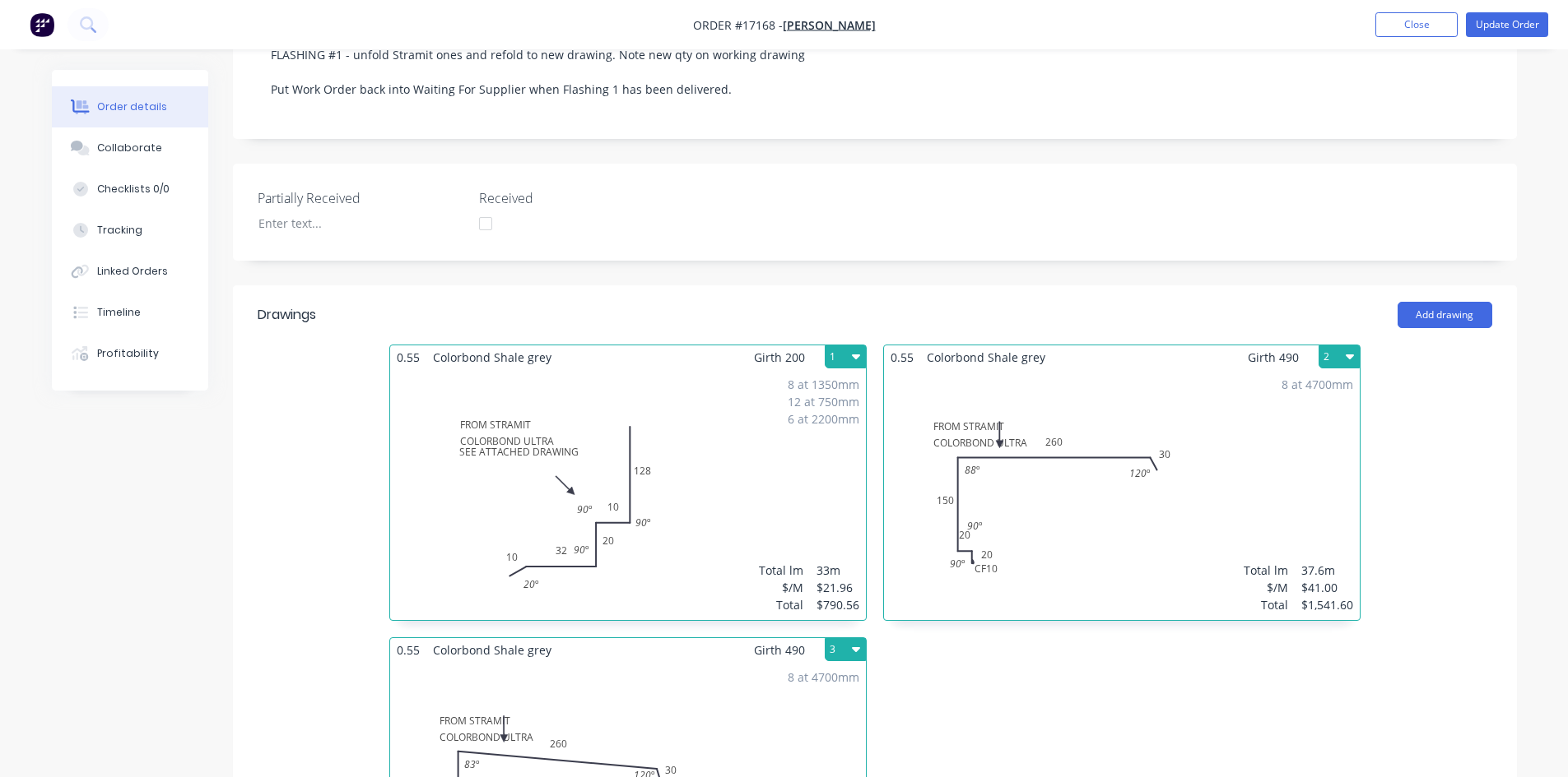
scroll to position [494, 0]
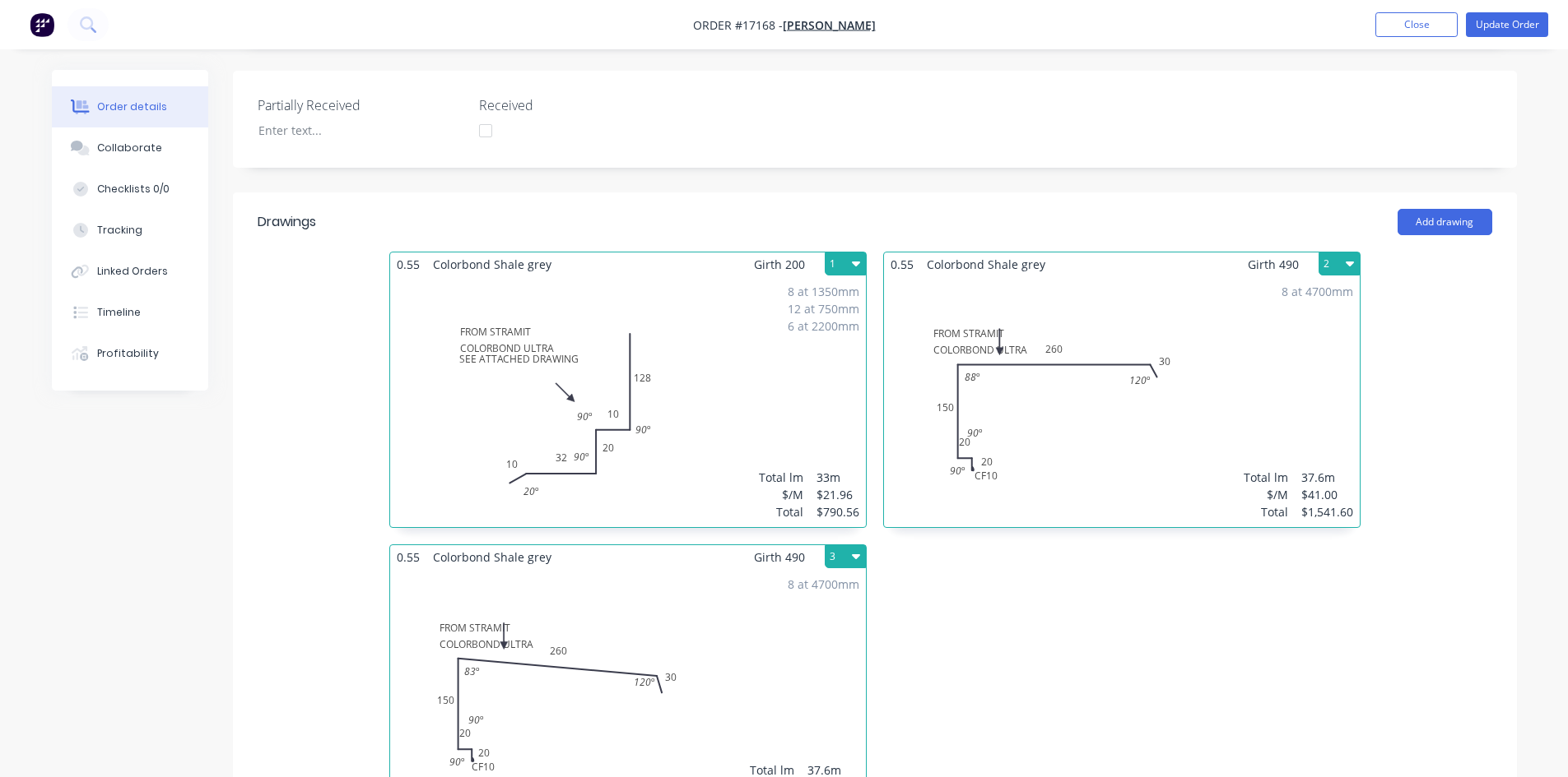
click at [1099, 377] on div "8 at 4700mm Total lm $/M Total 37.6m $41.00 $1,541.60" at bounding box center [1122, 402] width 475 height 251
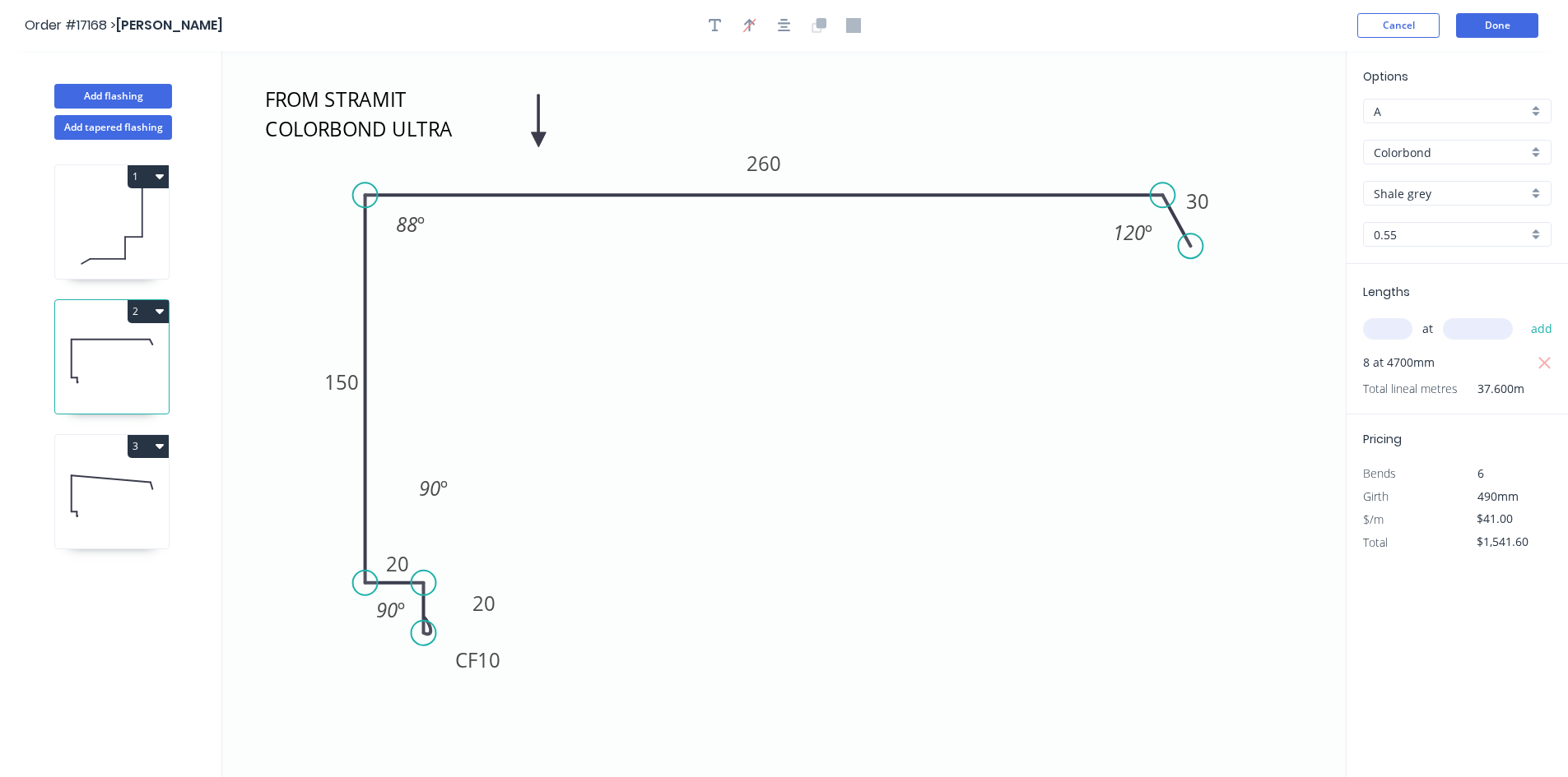
click at [97, 463] on icon at bounding box center [112, 496] width 113 height 105
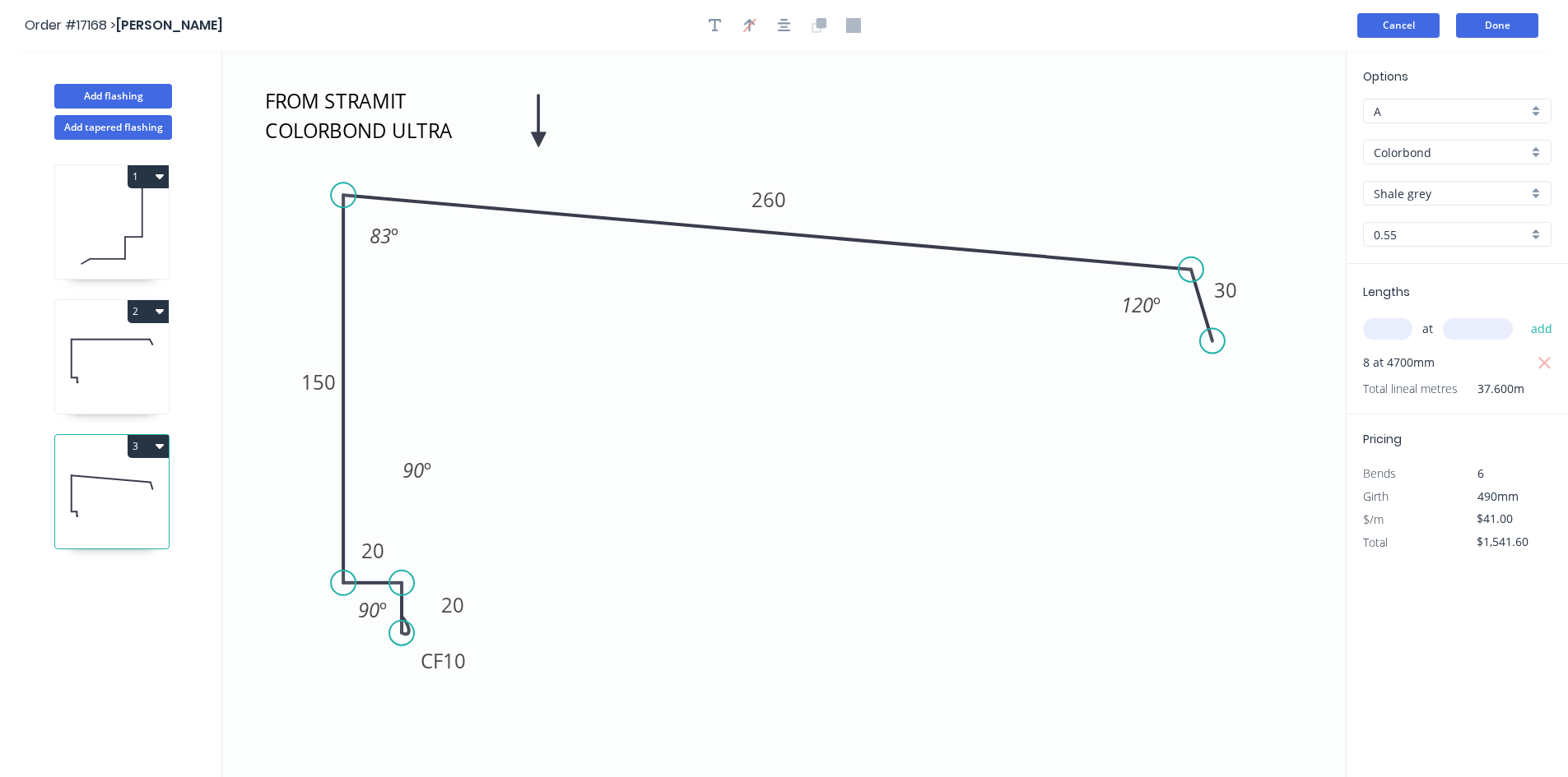
click at [1406, 35] on button "Cancel" at bounding box center [1398, 26] width 83 height 25
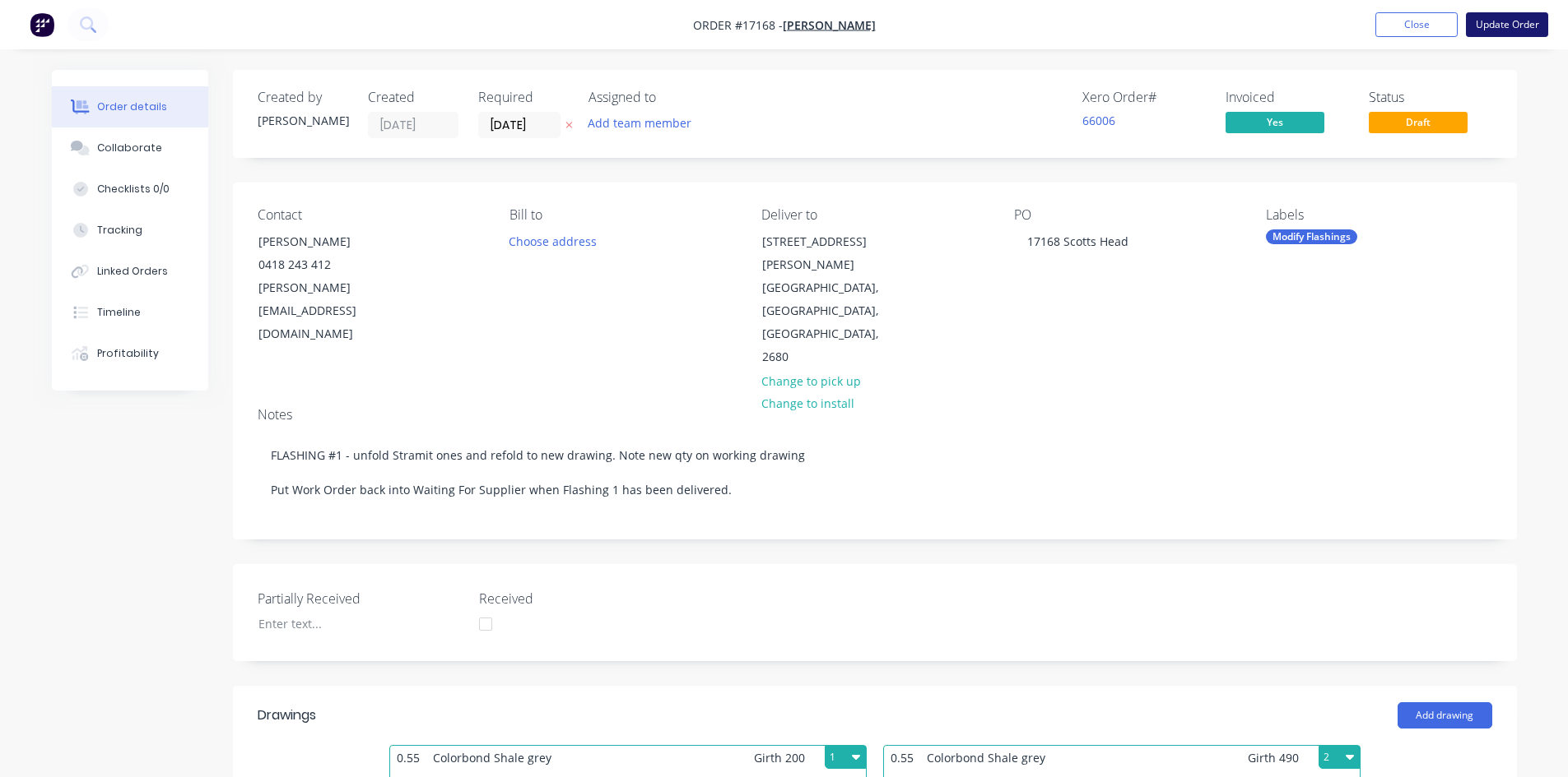
click at [1510, 28] on button "Update Order" at bounding box center [1506, 25] width 83 height 25
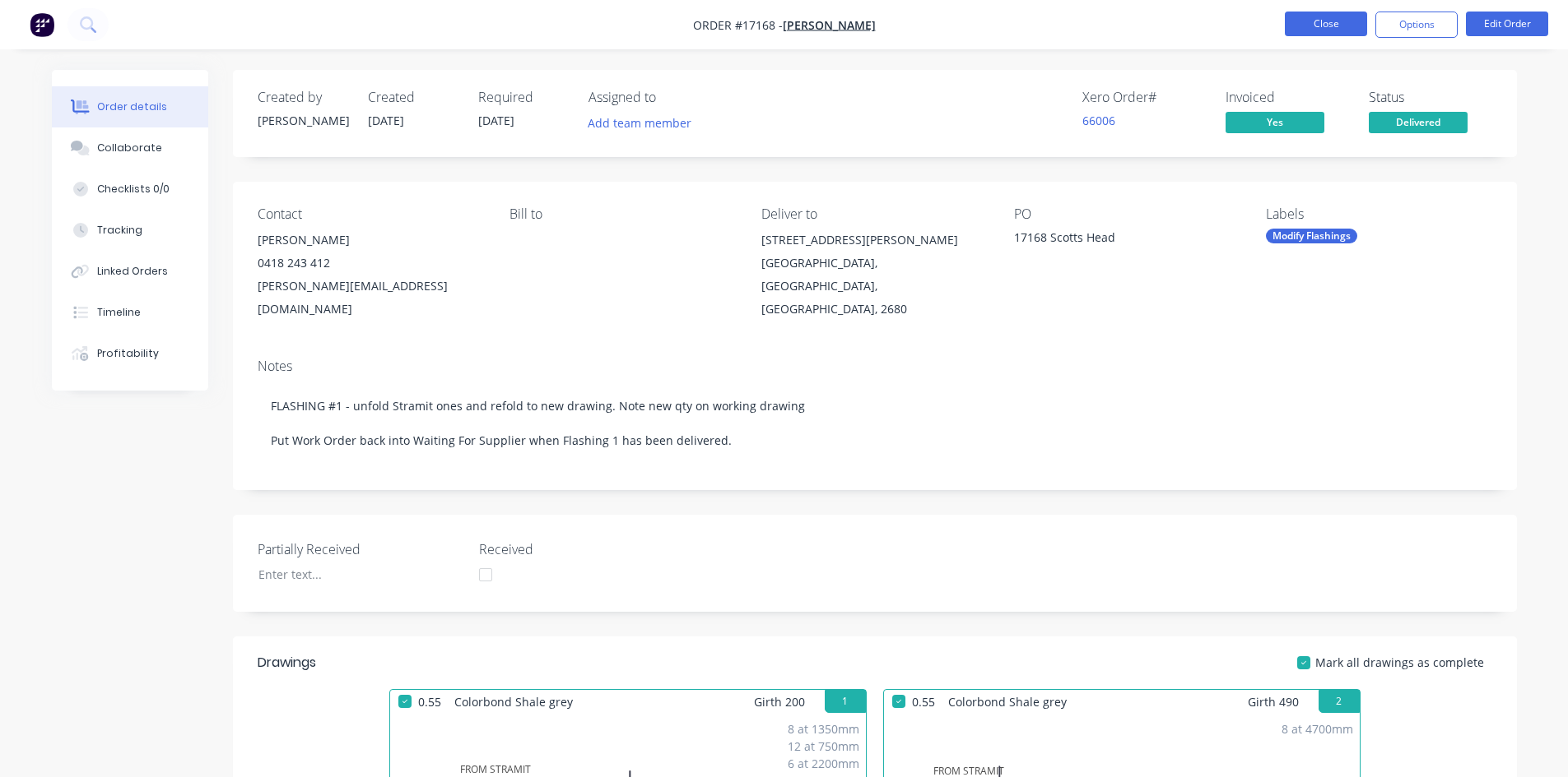
click at [1330, 28] on button "Close" at bounding box center [1325, 24] width 83 height 25
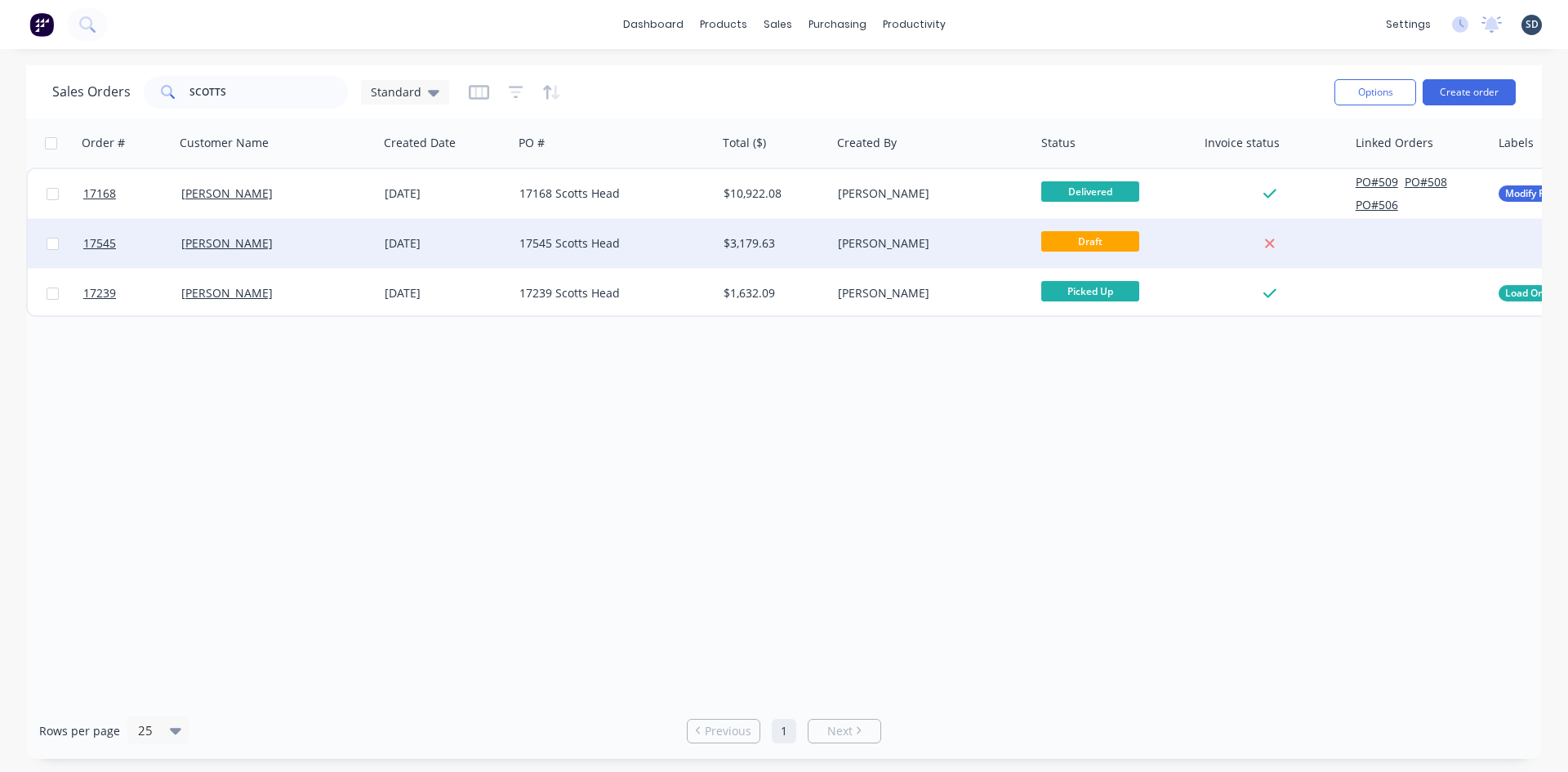
click at [446, 239] on div "[DATE]" at bounding box center [445, 244] width 122 height 17
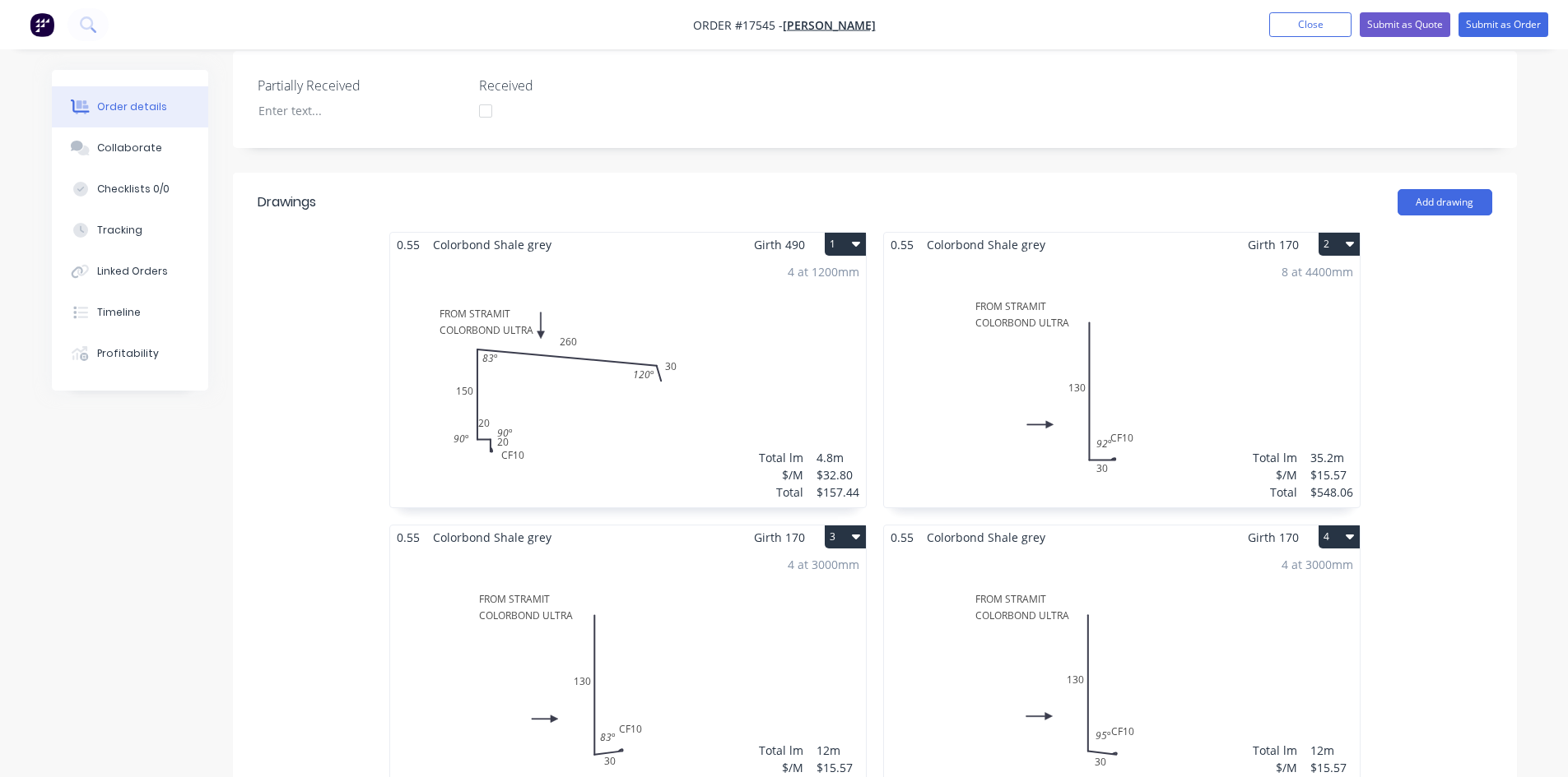
scroll to position [494, 0]
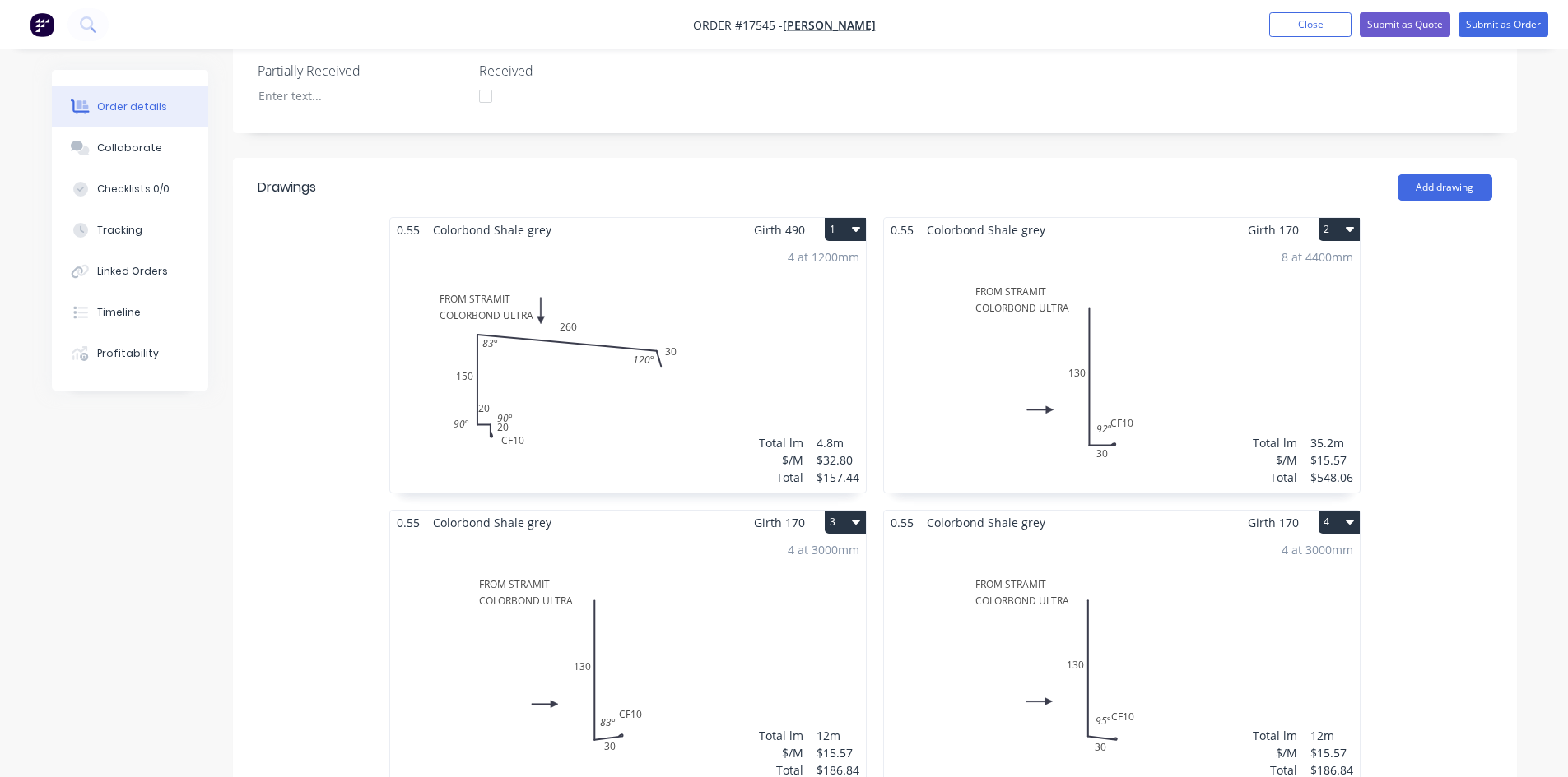
click at [687, 324] on div "4 at 1200mm Total lm $/M Total 4.8m $32.80 $157.44" at bounding box center [628, 367] width 475 height 251
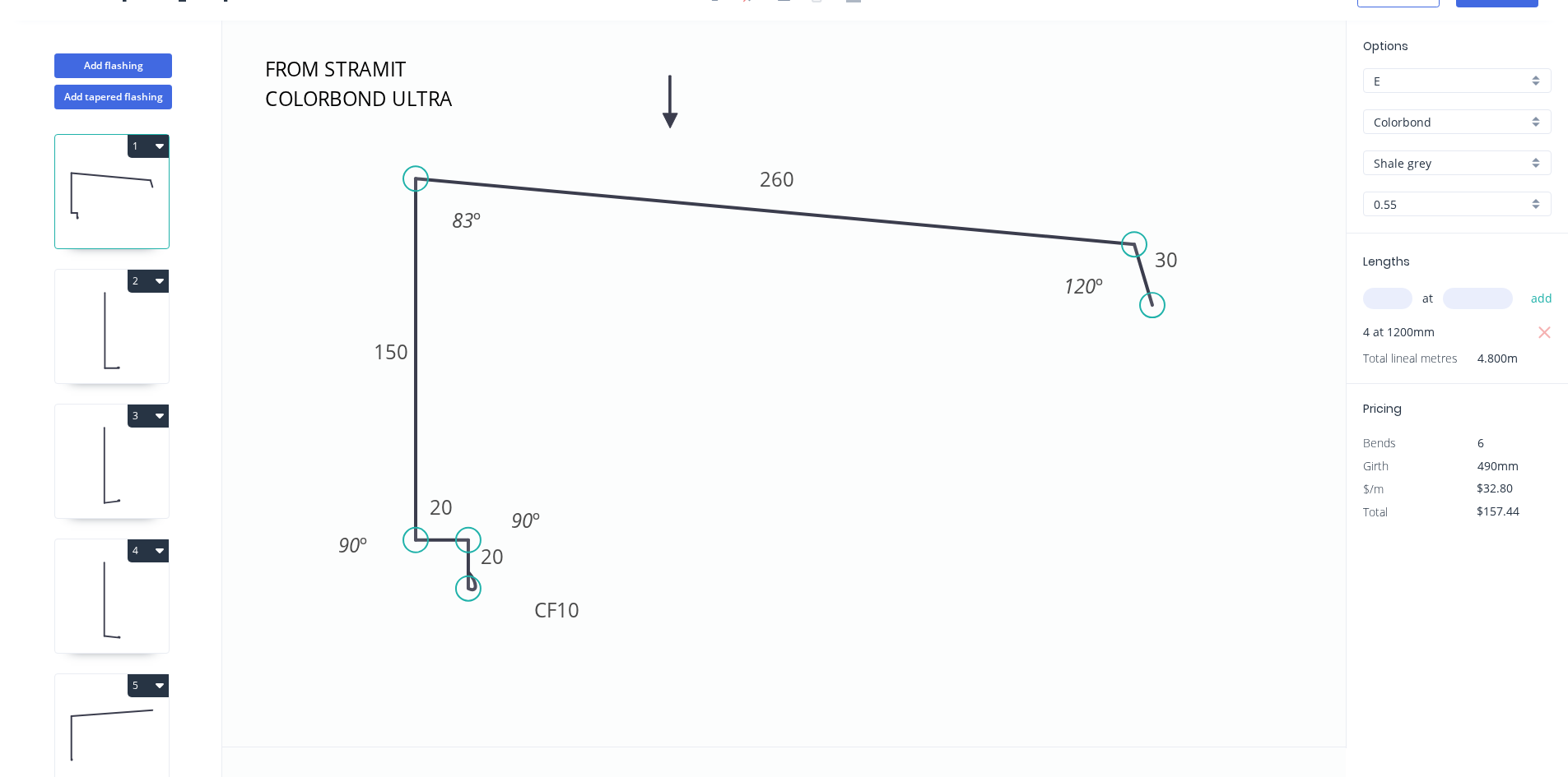
click at [1428, 90] on div "E" at bounding box center [1457, 81] width 188 height 25
click at [1415, 114] on div "A" at bounding box center [1457, 112] width 187 height 29
type input "A"
type input "$41.00"
type input "$196.80"
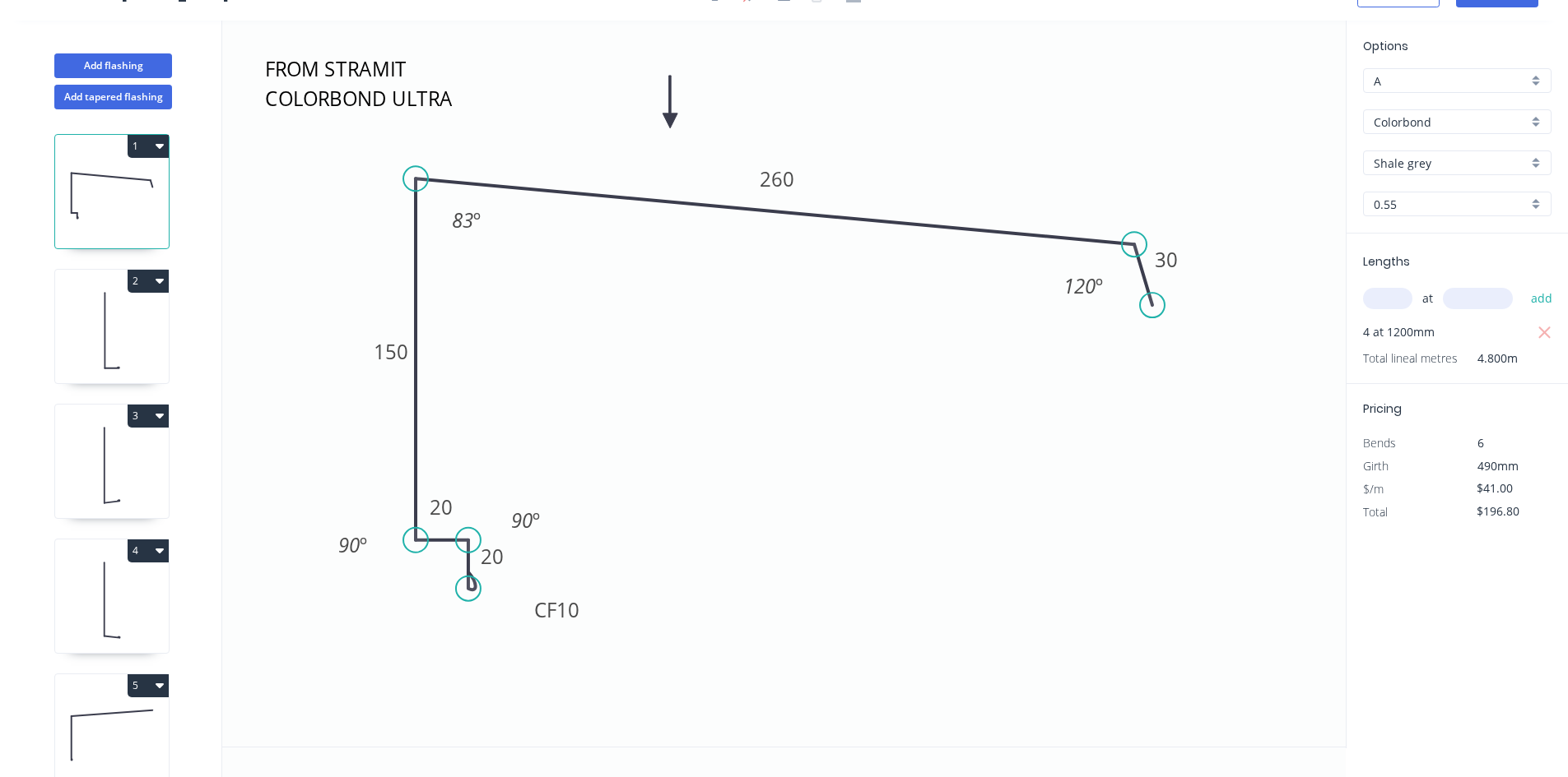
click at [123, 338] on icon at bounding box center [112, 330] width 113 height 105
type input "$15.57"
type input "$548.06"
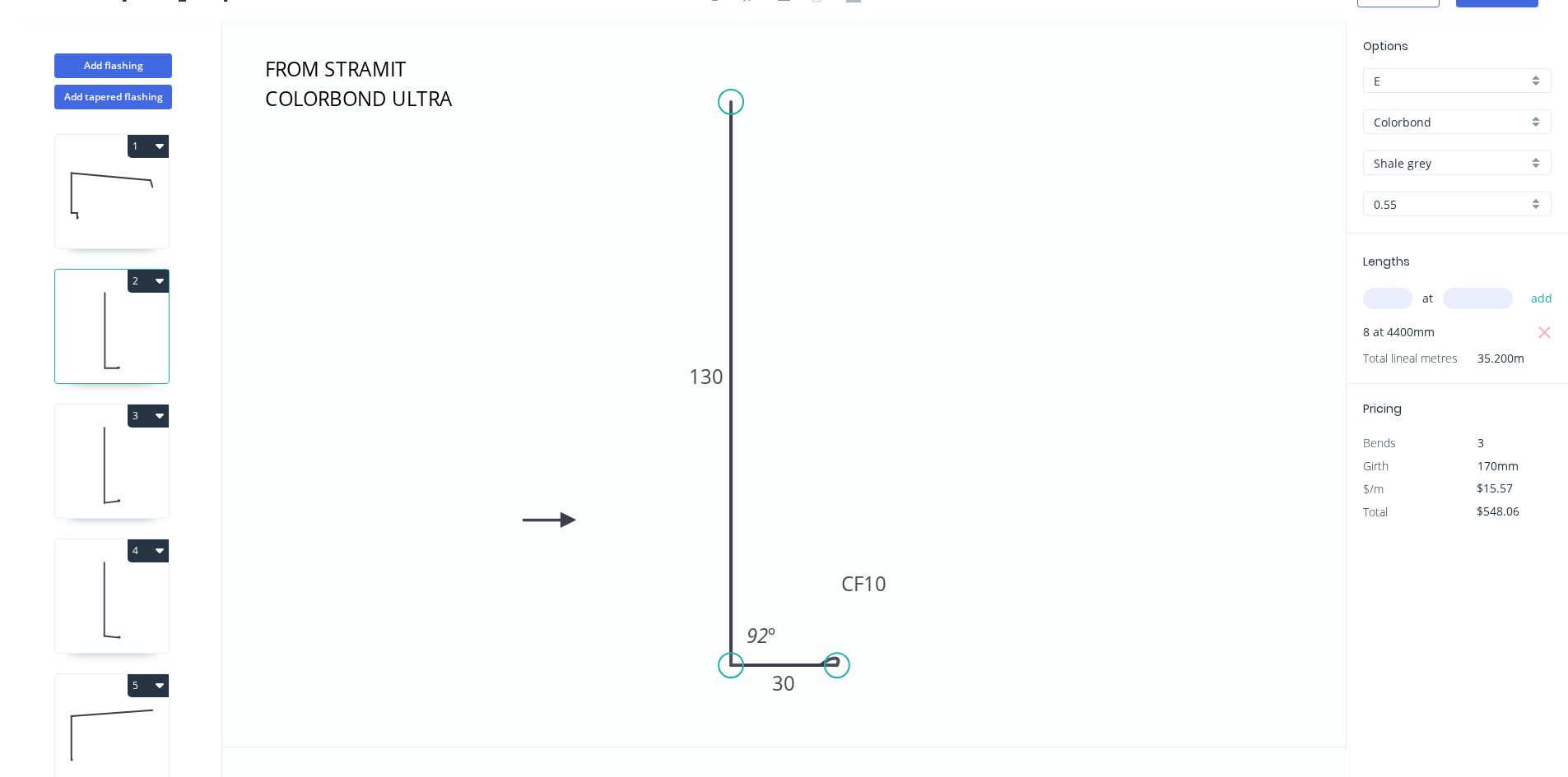
click at [1455, 81] on input "E" at bounding box center [1450, 81] width 154 height 18
click at [1403, 117] on div "A" at bounding box center [1457, 112] width 187 height 29
type input "A"
type input "$19.46"
type input "$684.99"
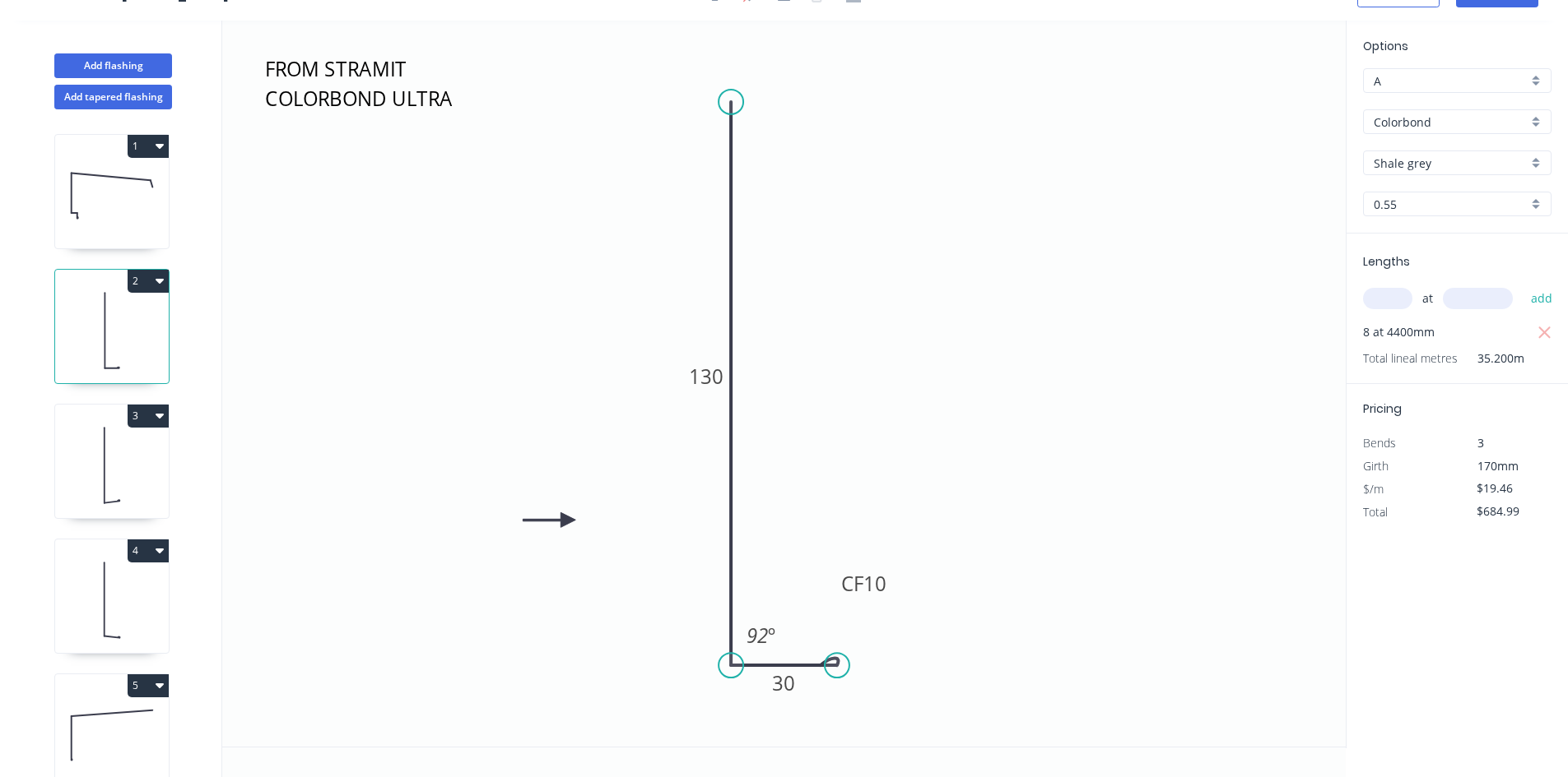
click at [127, 490] on icon at bounding box center [112, 465] width 113 height 105
type input "$15.57"
type input "$186.84"
click at [1451, 84] on input "E" at bounding box center [1450, 81] width 154 height 18
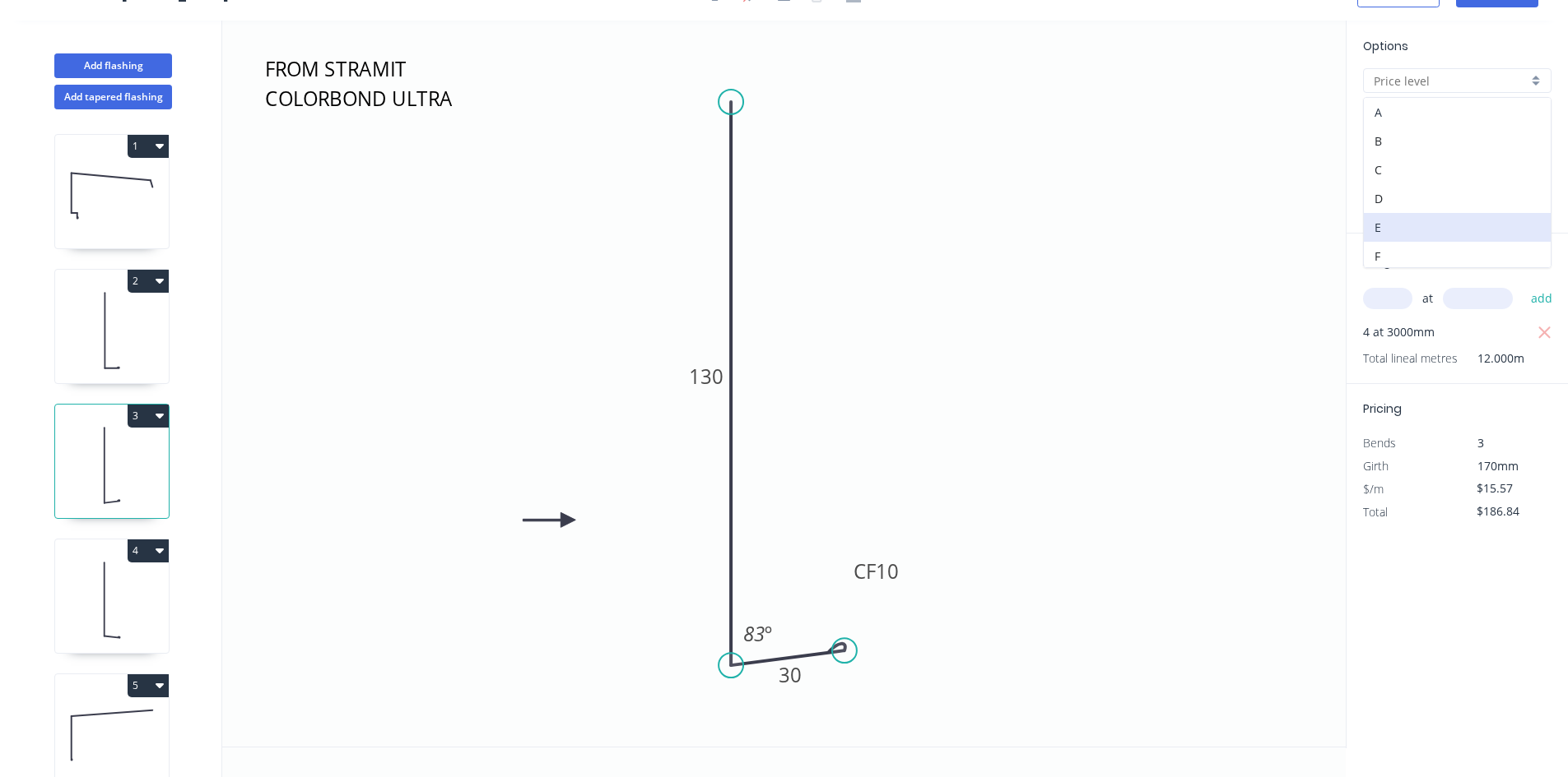
click at [1375, 108] on div "A" at bounding box center [1457, 112] width 187 height 29
type input "A"
type input "$19.46"
type input "$233.52"
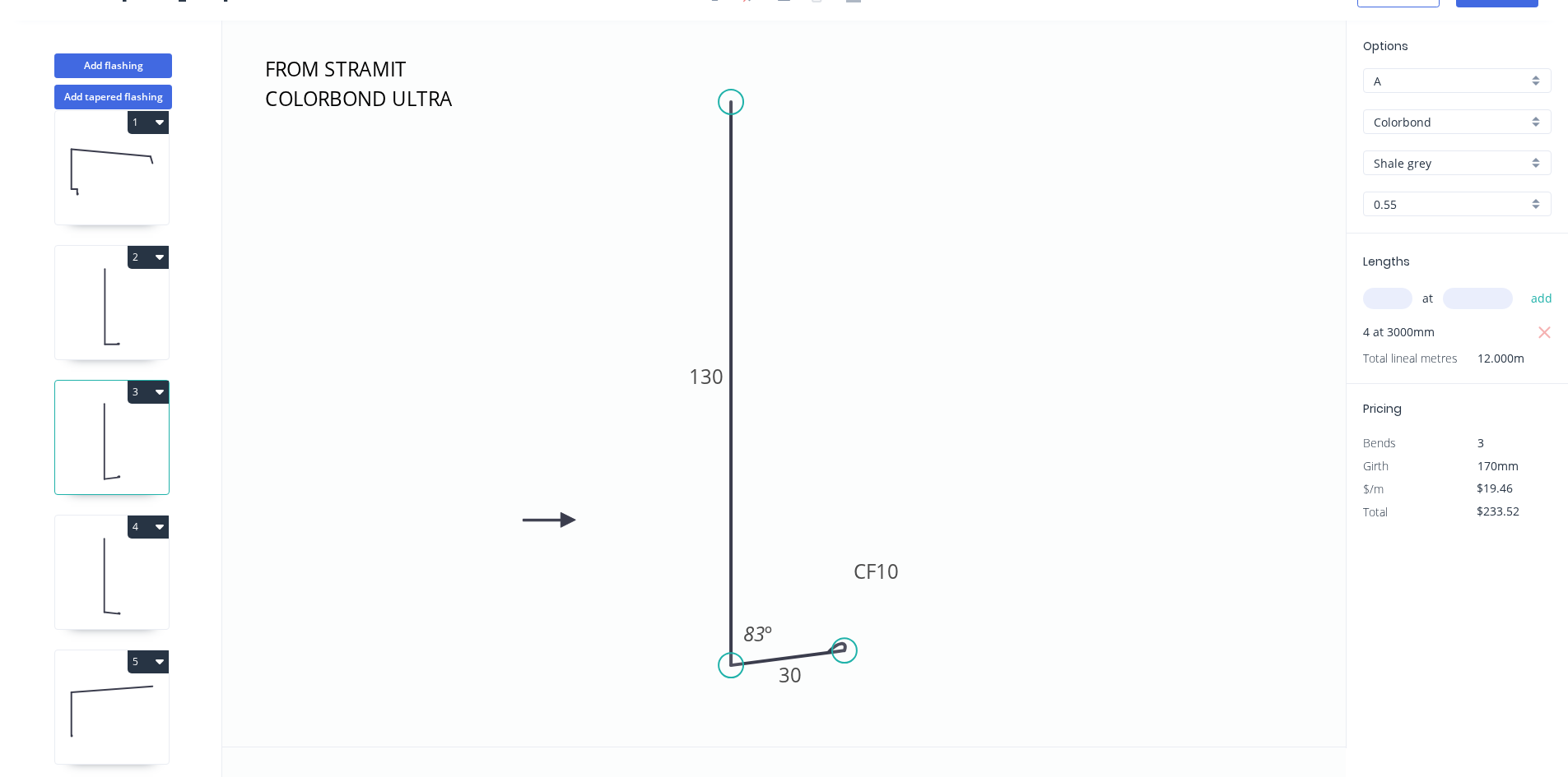
scroll to position [43, 0]
click at [144, 547] on icon at bounding box center [112, 569] width 113 height 105
type input "$15.57"
type input "$186.84"
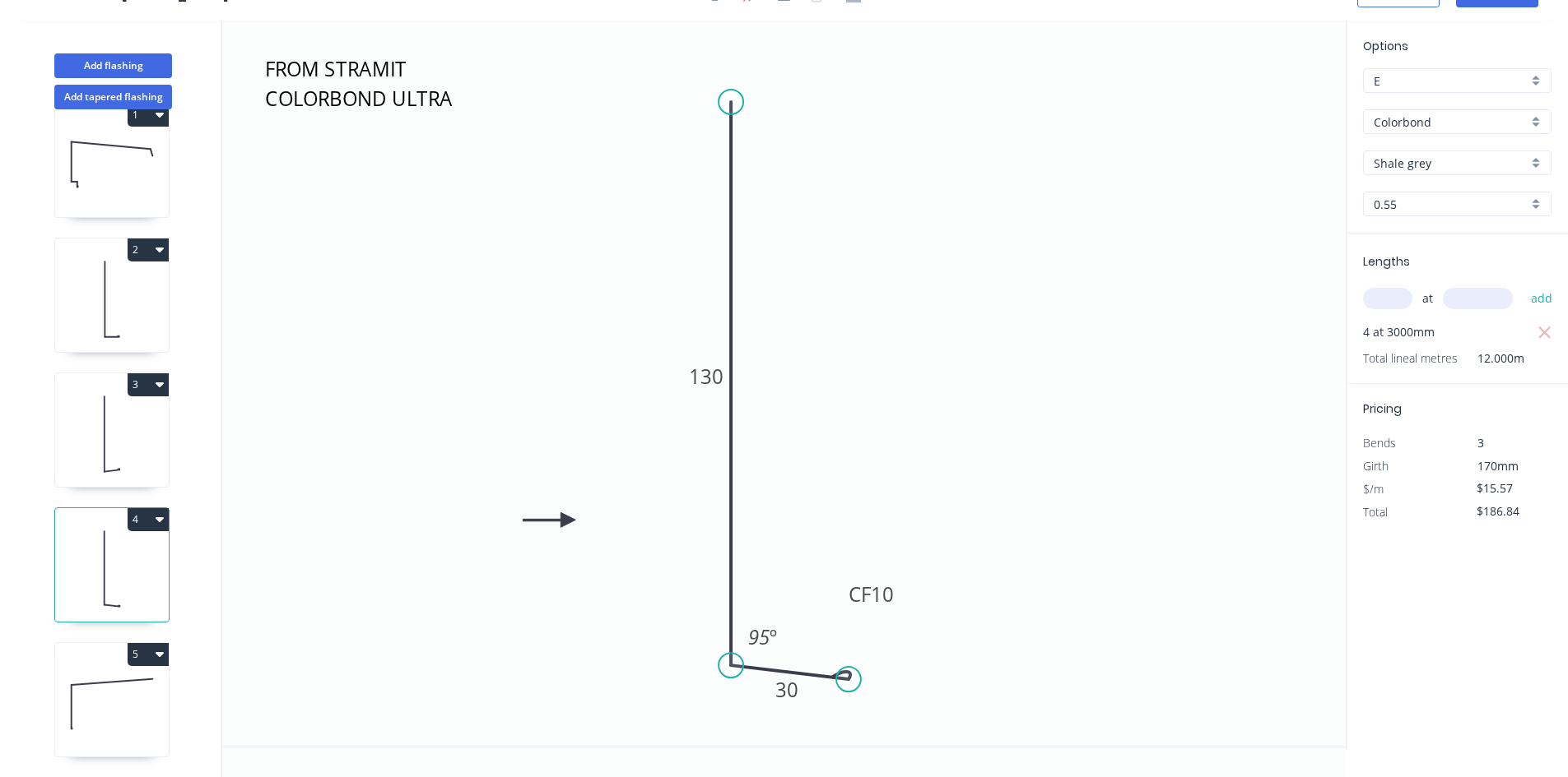
click at [1443, 80] on input "E" at bounding box center [1450, 81] width 154 height 18
click at [1380, 113] on div "A" at bounding box center [1457, 112] width 187 height 29
type input "A"
type input "$19.46"
type input "$233.52"
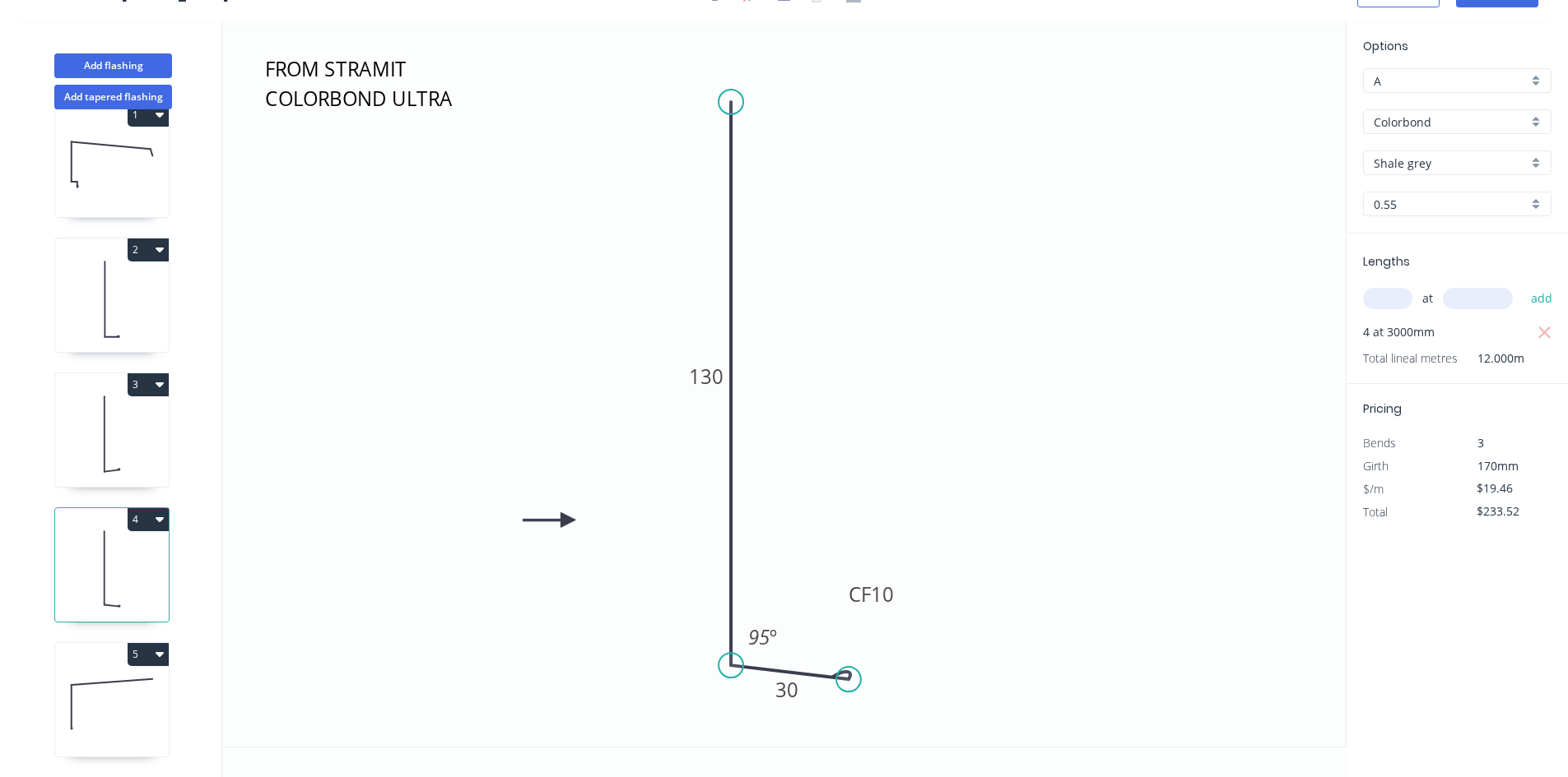
click at [113, 709] on icon at bounding box center [112, 704] width 113 height 105
type input "$17.07"
type input "$751.08"
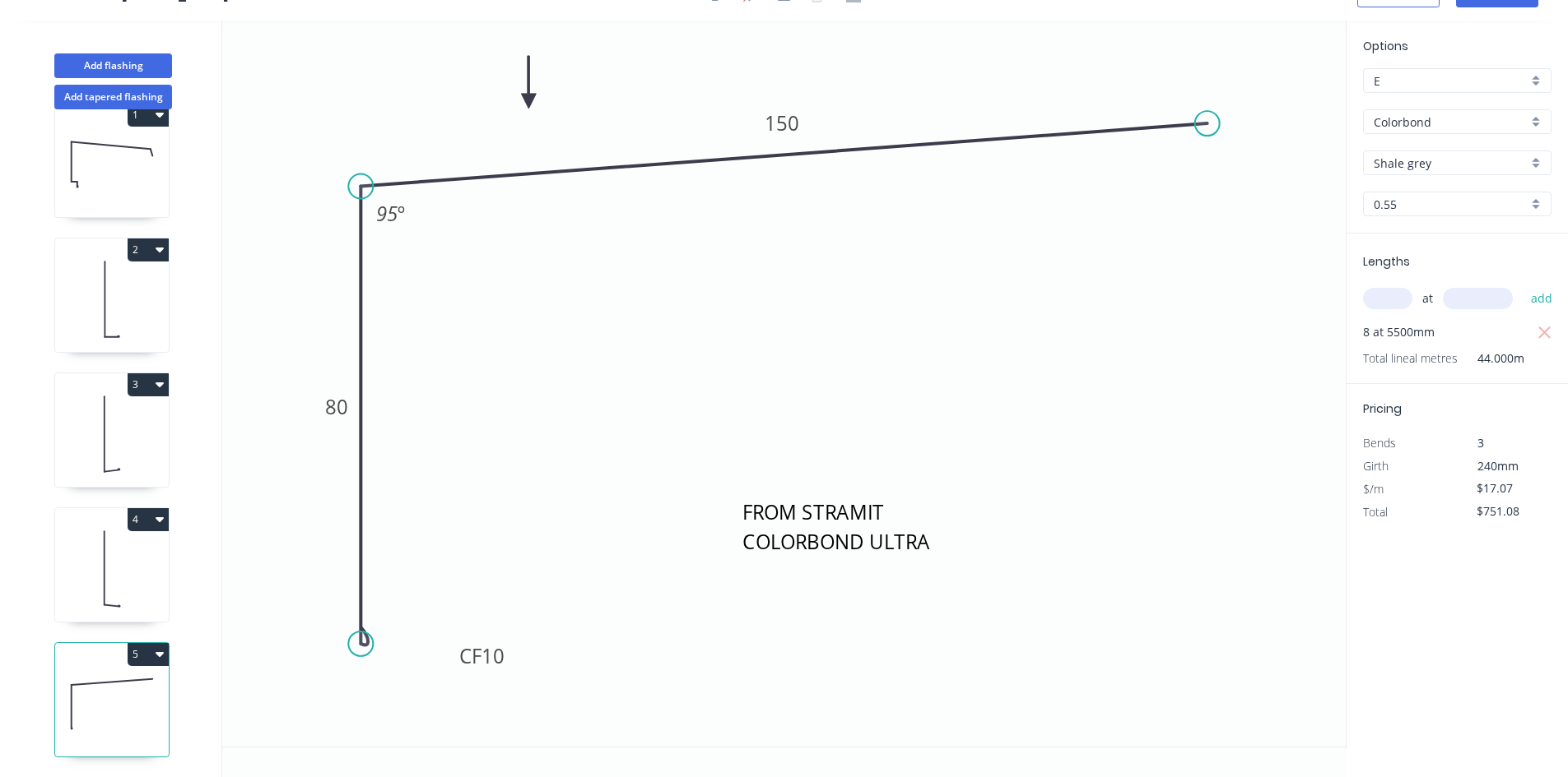
click at [1446, 87] on input "E" at bounding box center [1450, 81] width 154 height 18
click at [1390, 112] on div "A" at bounding box center [1457, 112] width 187 height 29
type input "A"
type input "$21.33"
type input "$938.52"
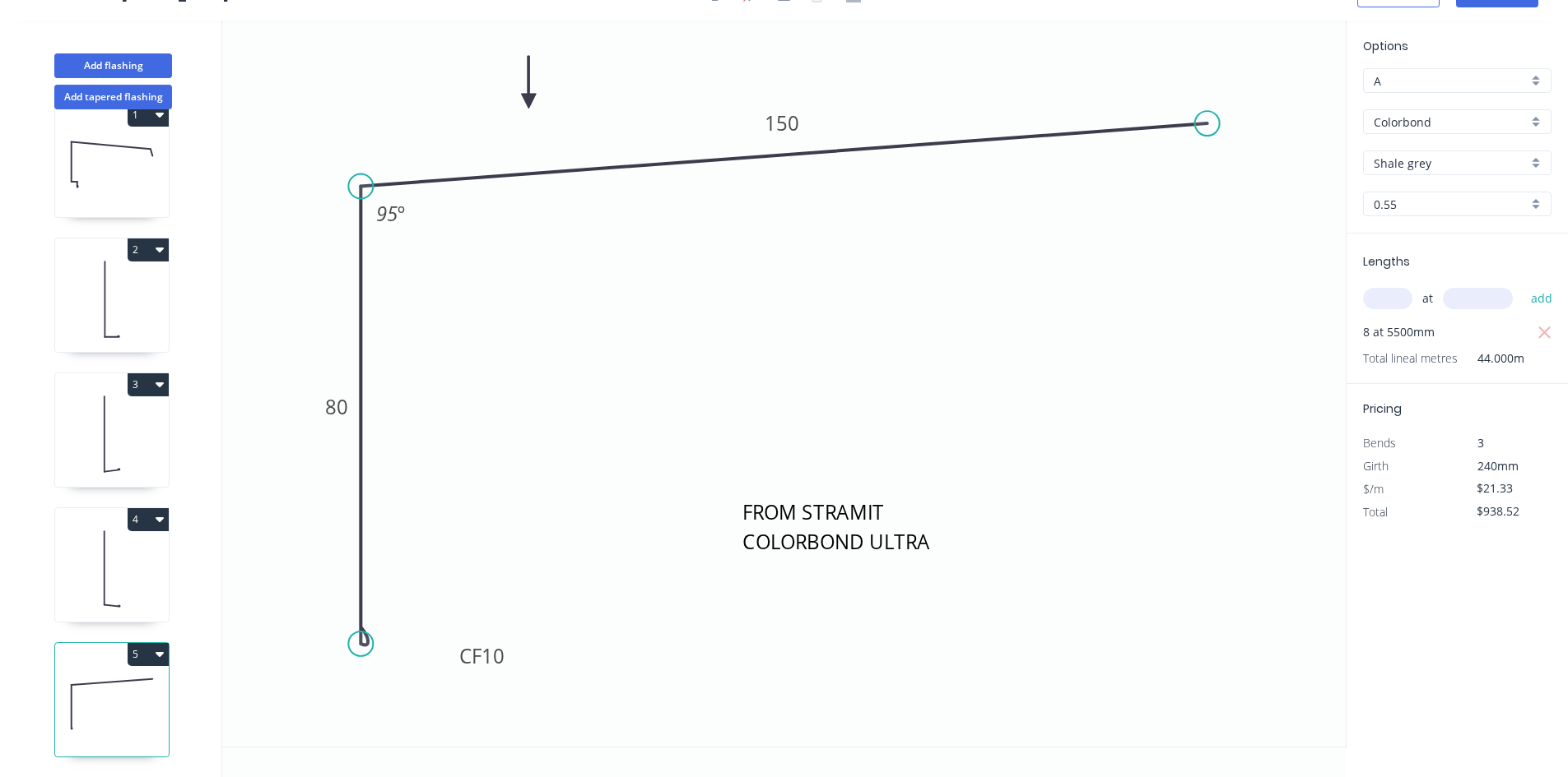
scroll to position [0, 0]
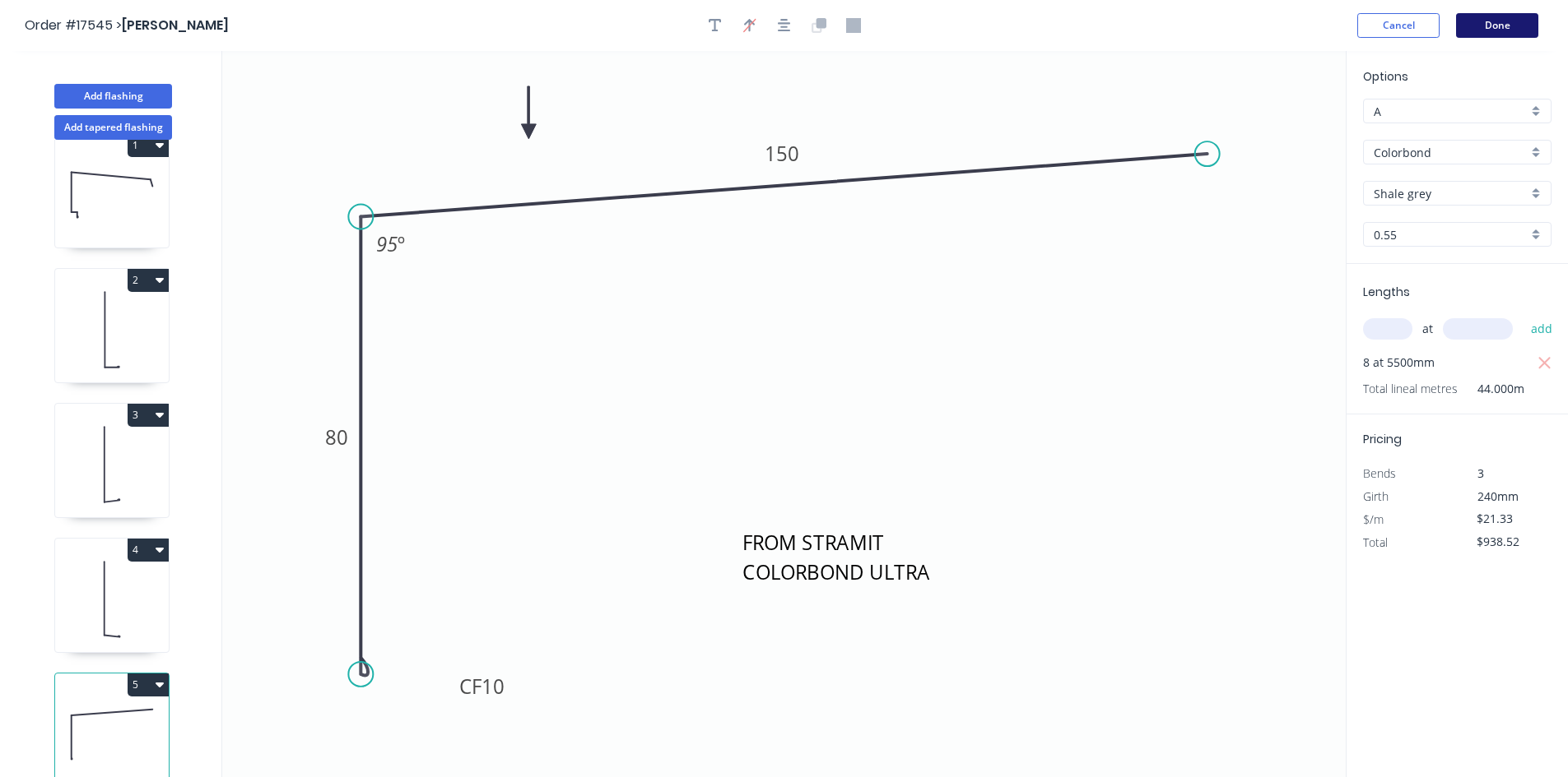
click at [1480, 29] on button "Done" at bounding box center [1496, 26] width 83 height 25
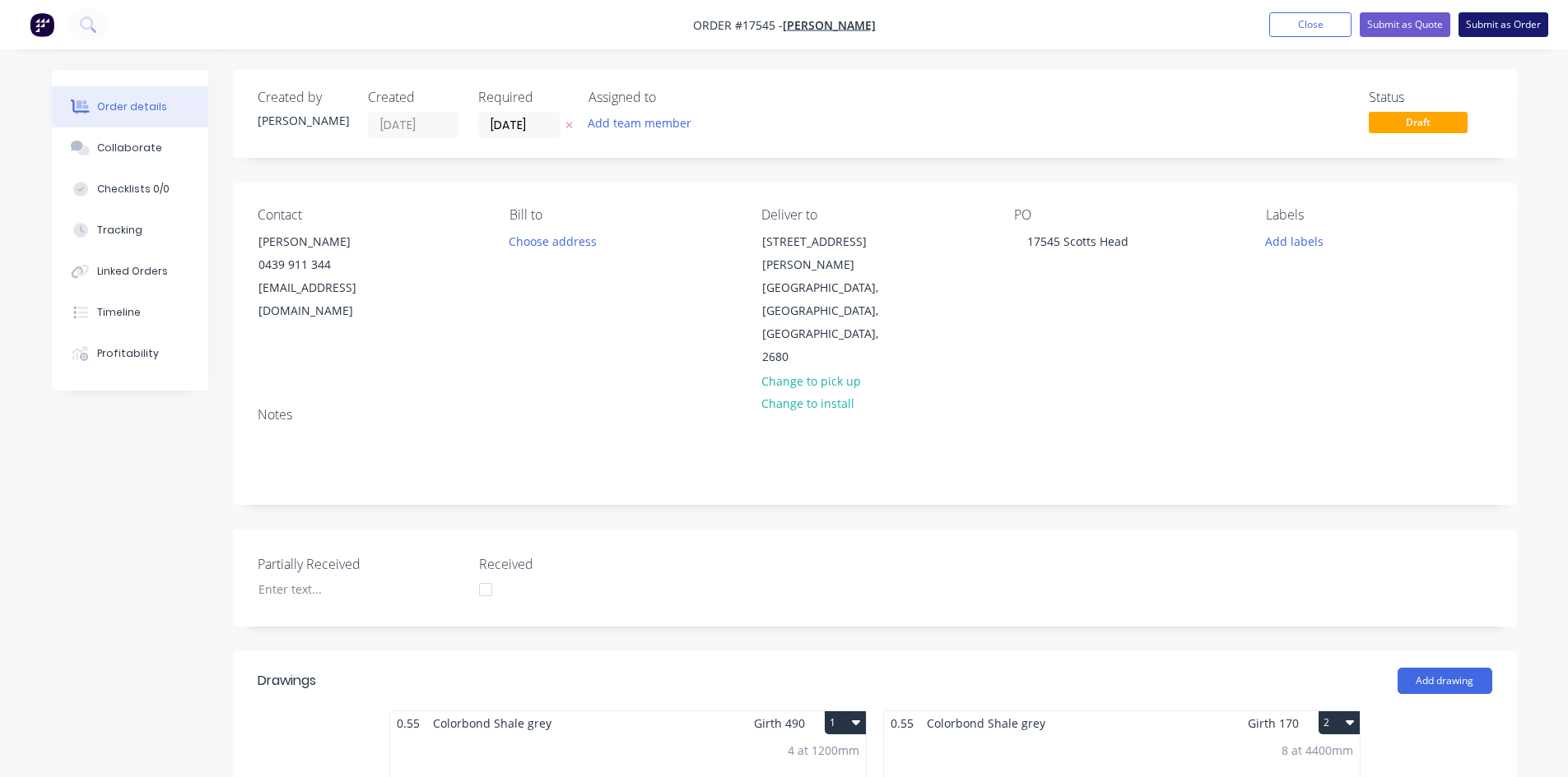
click at [1508, 20] on button "Submit as Order" at bounding box center [1503, 25] width 90 height 25
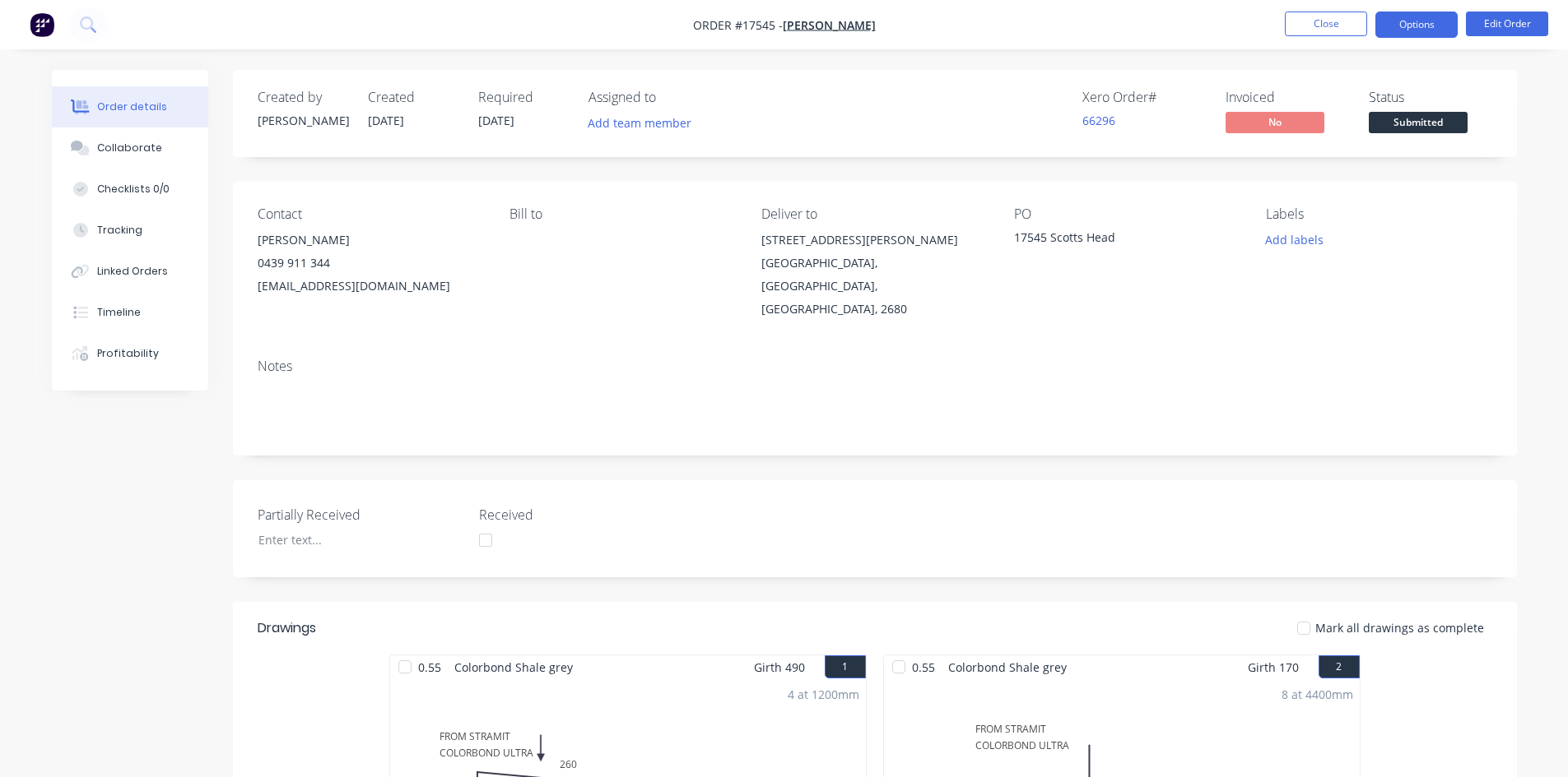
click at [1413, 31] on button "Options" at bounding box center [1416, 25] width 83 height 27
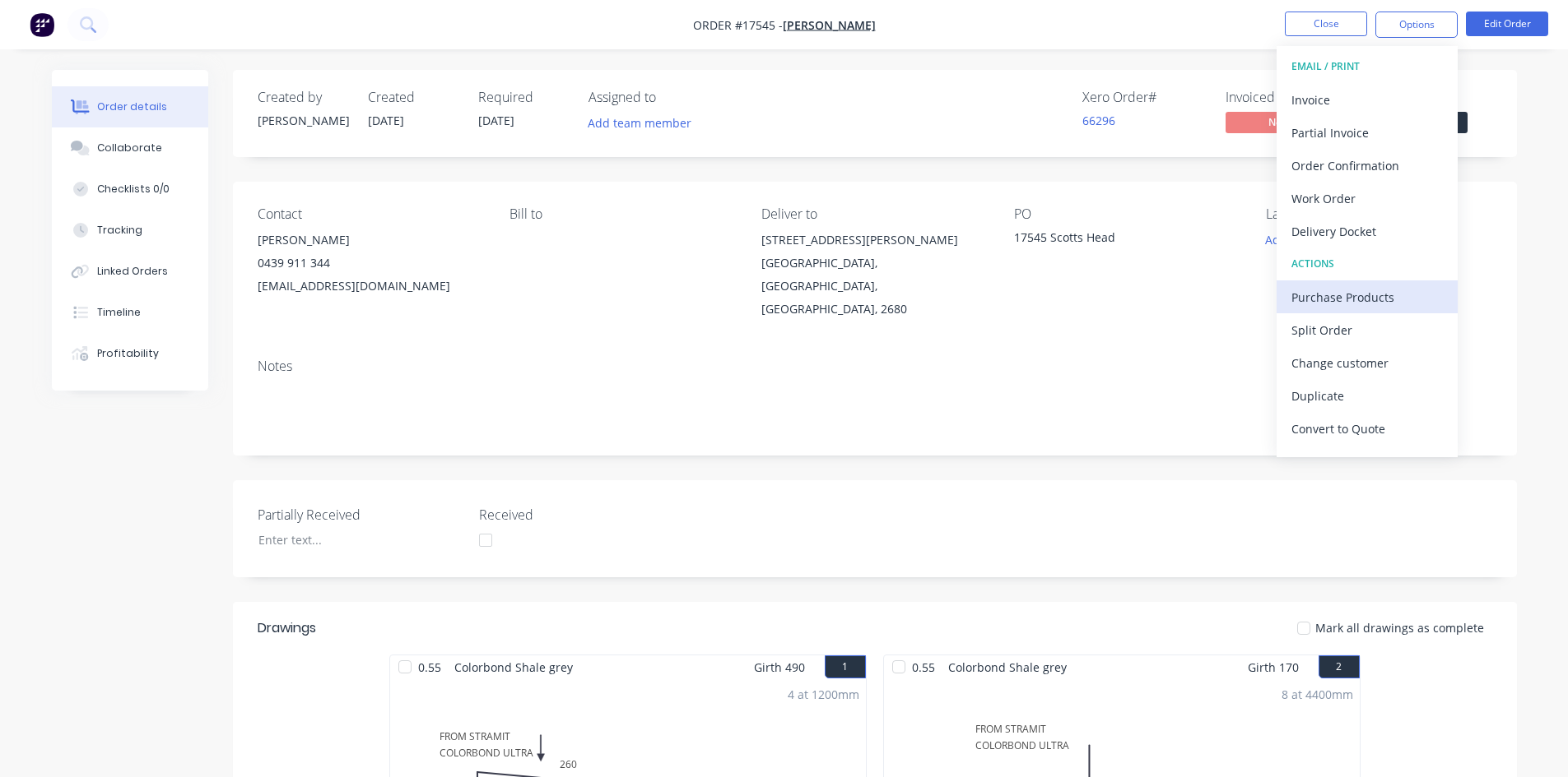
click at [1352, 303] on div "Purchase Products" at bounding box center [1367, 297] width 152 height 24
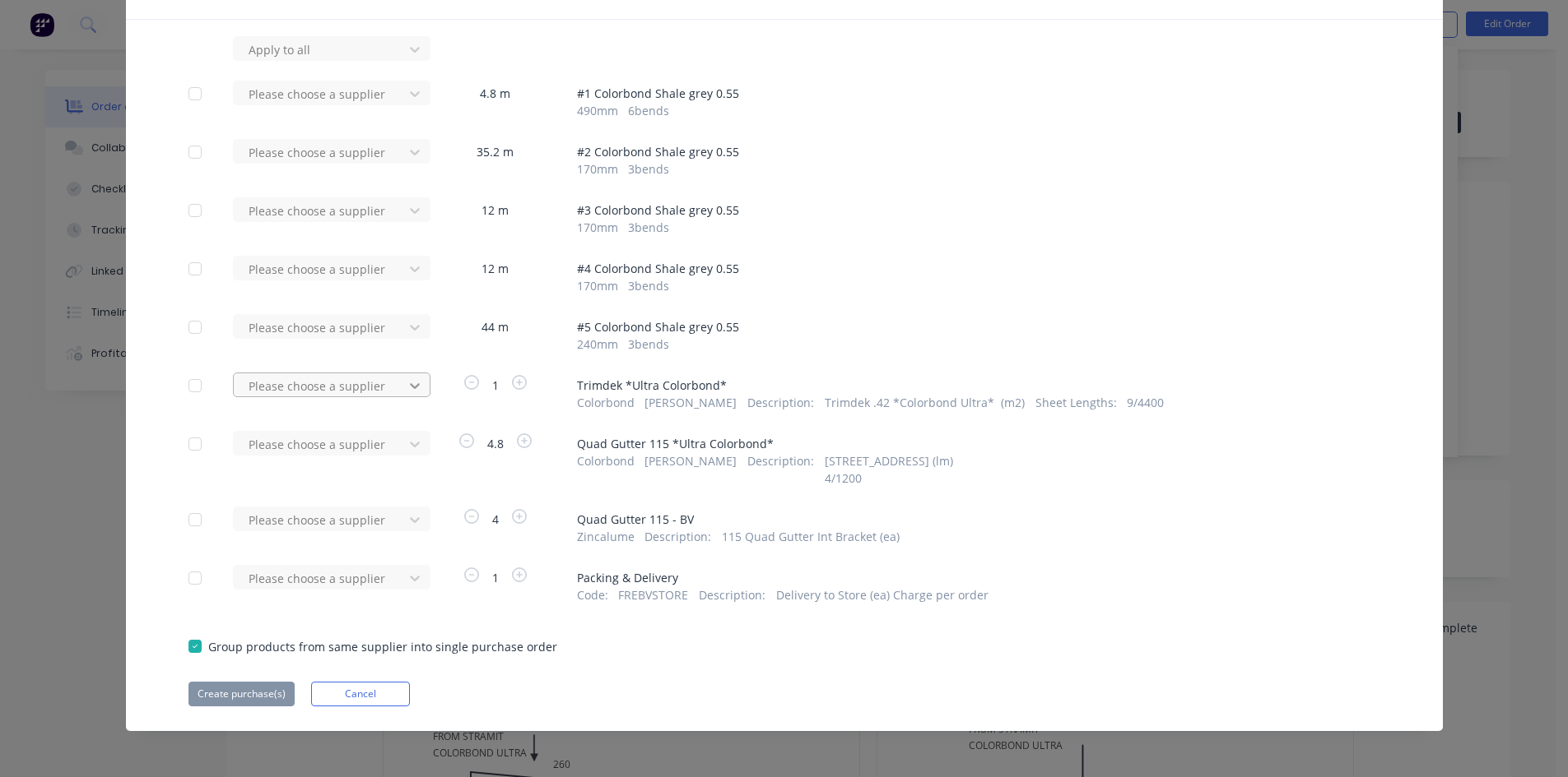
scroll to position [101, 0]
click at [393, 390] on div "Please choose a supplier" at bounding box center [320, 384] width 158 height 25
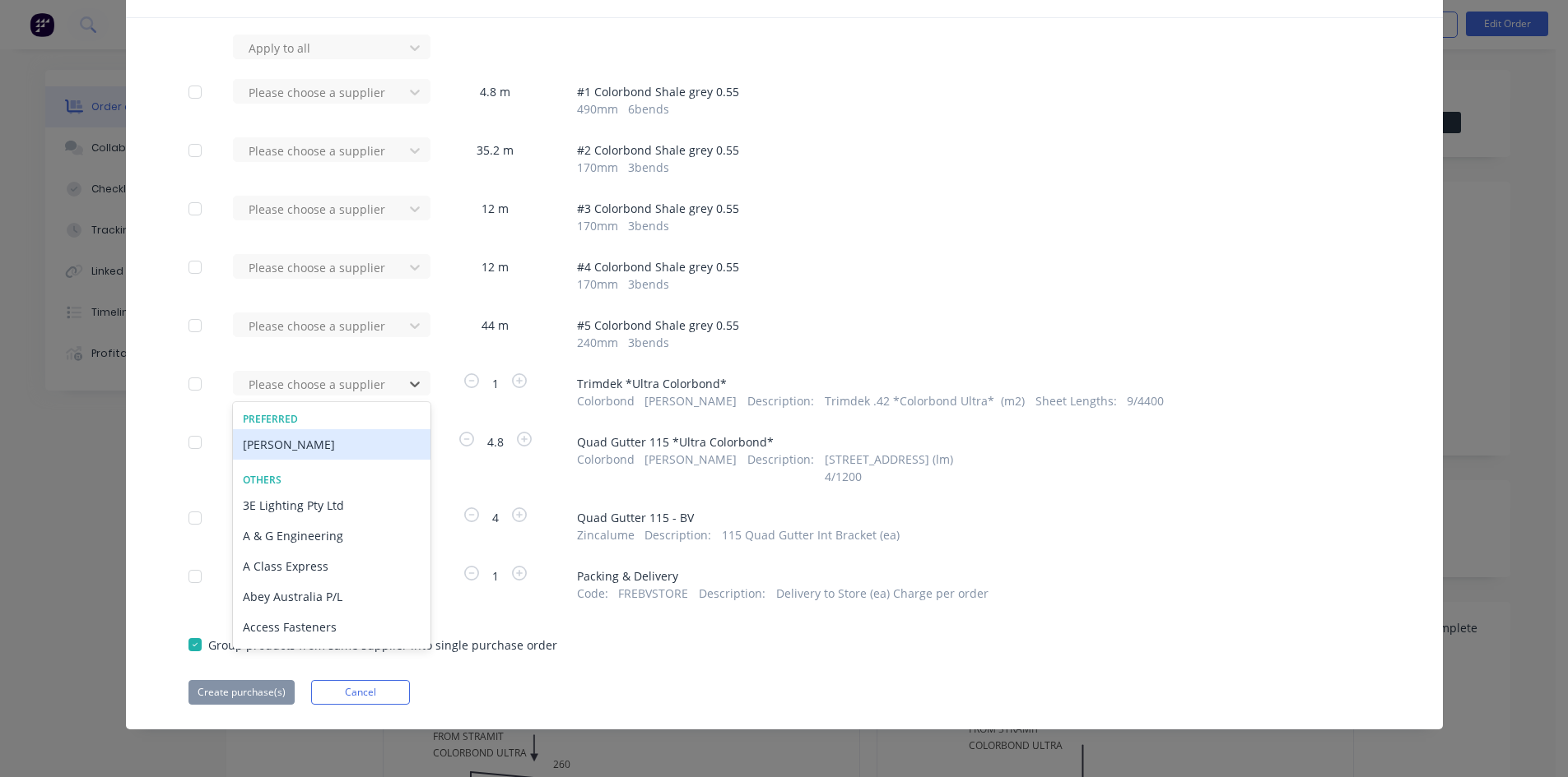
click at [367, 454] on div "[PERSON_NAME]" at bounding box center [331, 444] width 198 height 31
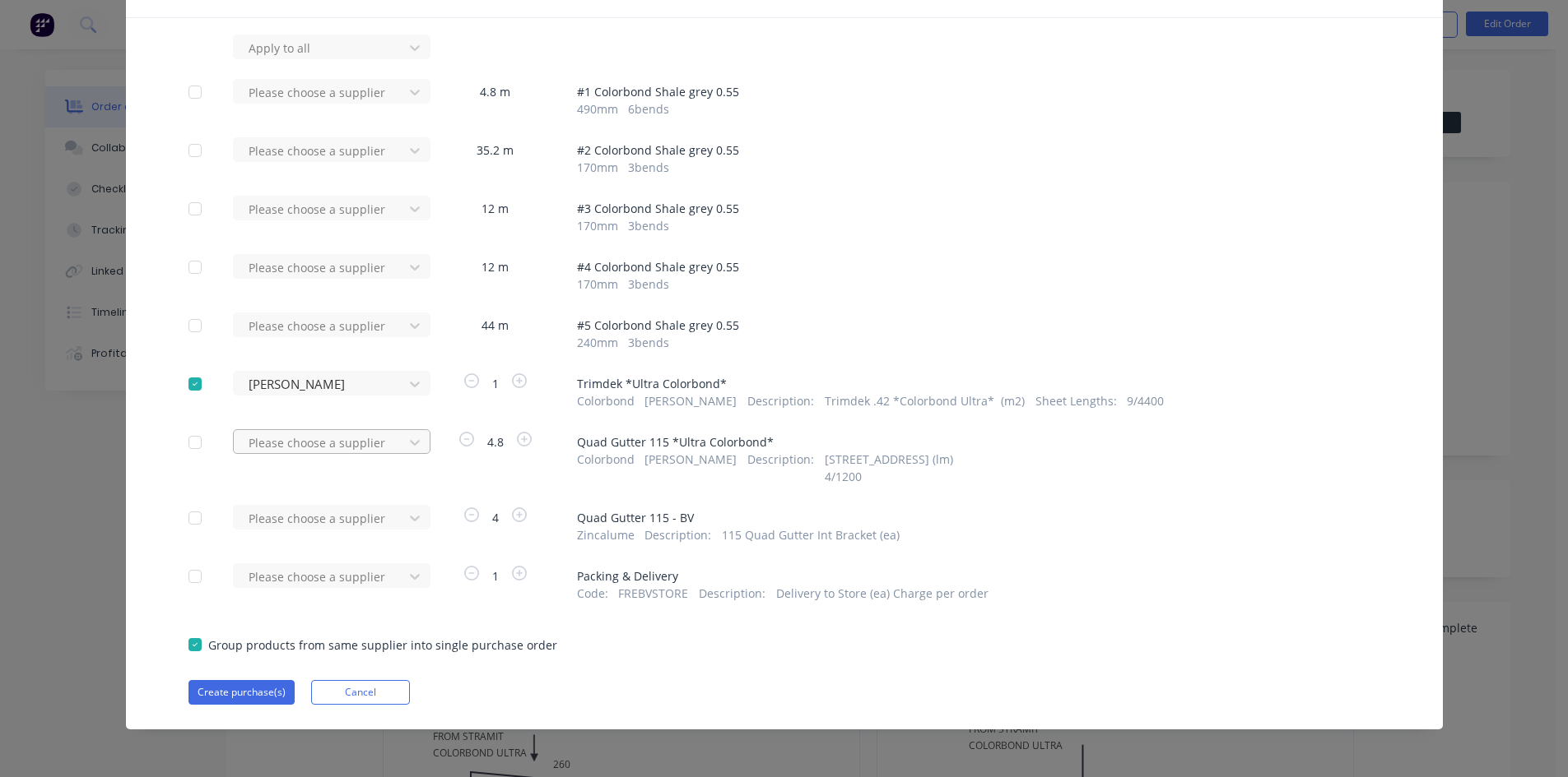
click at [387, 440] on div at bounding box center [321, 443] width 148 height 21
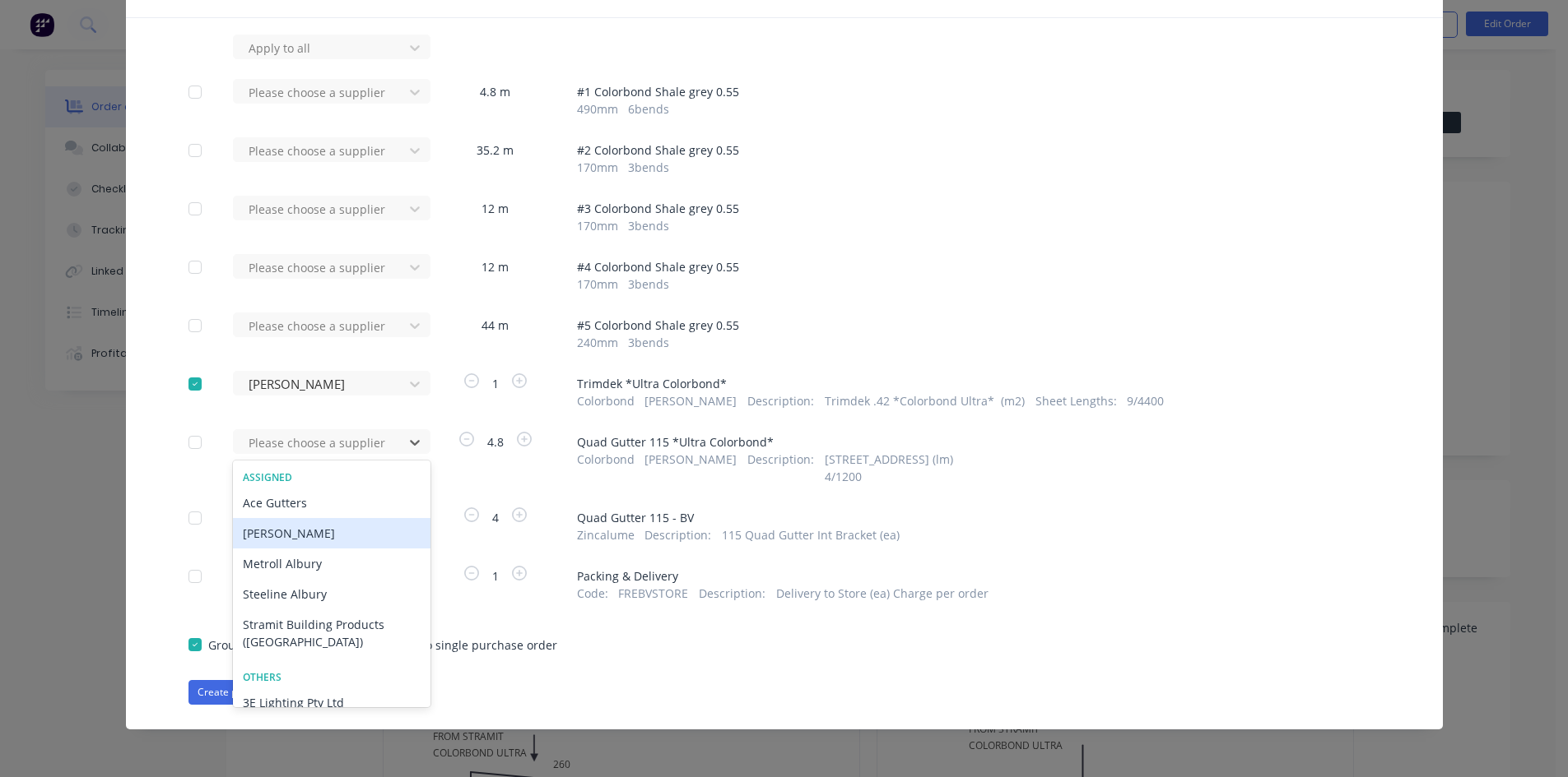
click at [344, 531] on div "[PERSON_NAME]" at bounding box center [331, 534] width 198 height 31
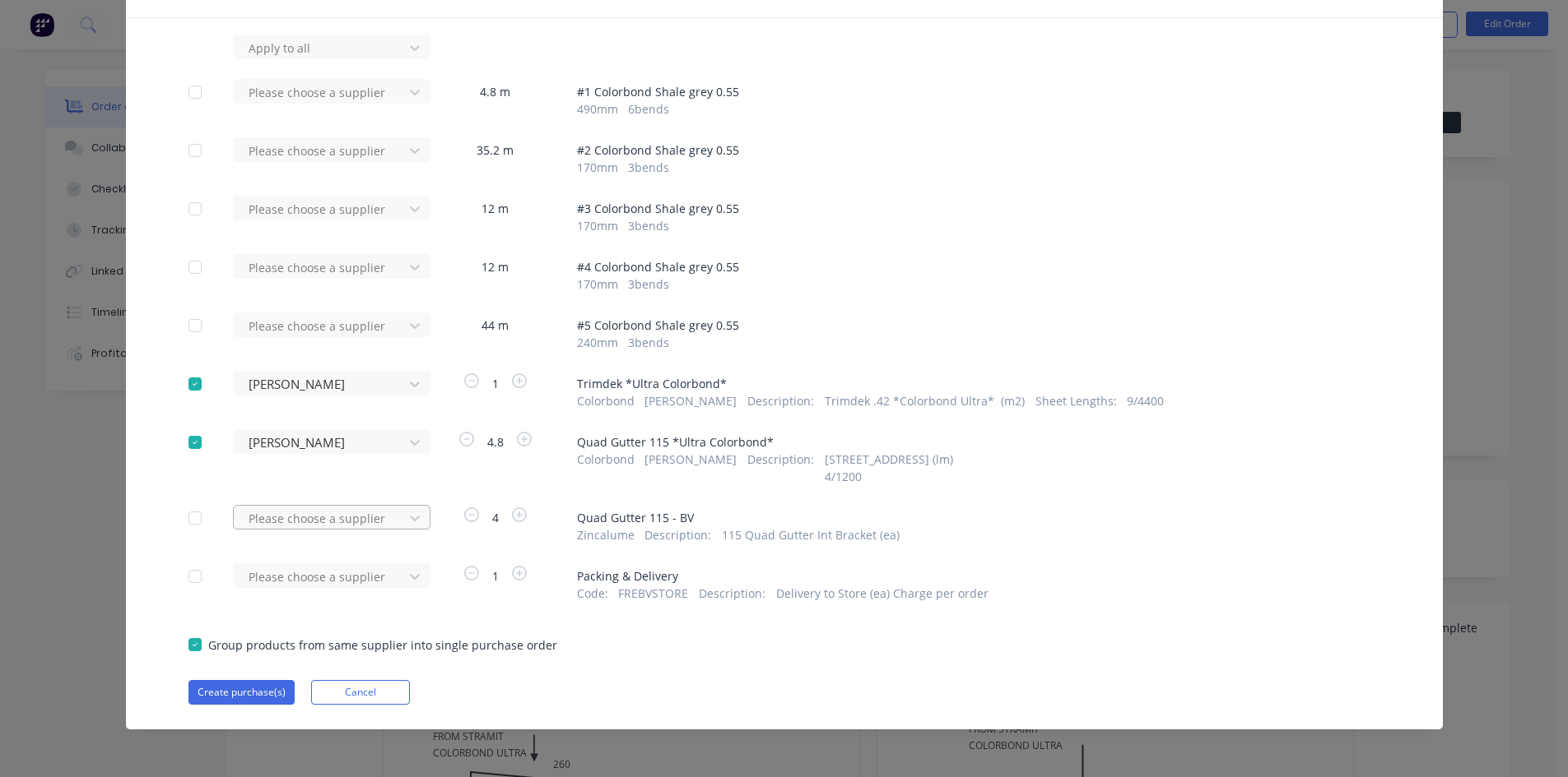
click at [384, 523] on div at bounding box center [321, 519] width 148 height 21
click at [344, 609] on div "[PERSON_NAME]" at bounding box center [331, 609] width 198 height 31
click at [188, 577] on div at bounding box center [194, 576] width 33 height 33
click at [352, 579] on div "Please choose a supplier" at bounding box center [323, 576] width 181 height 25
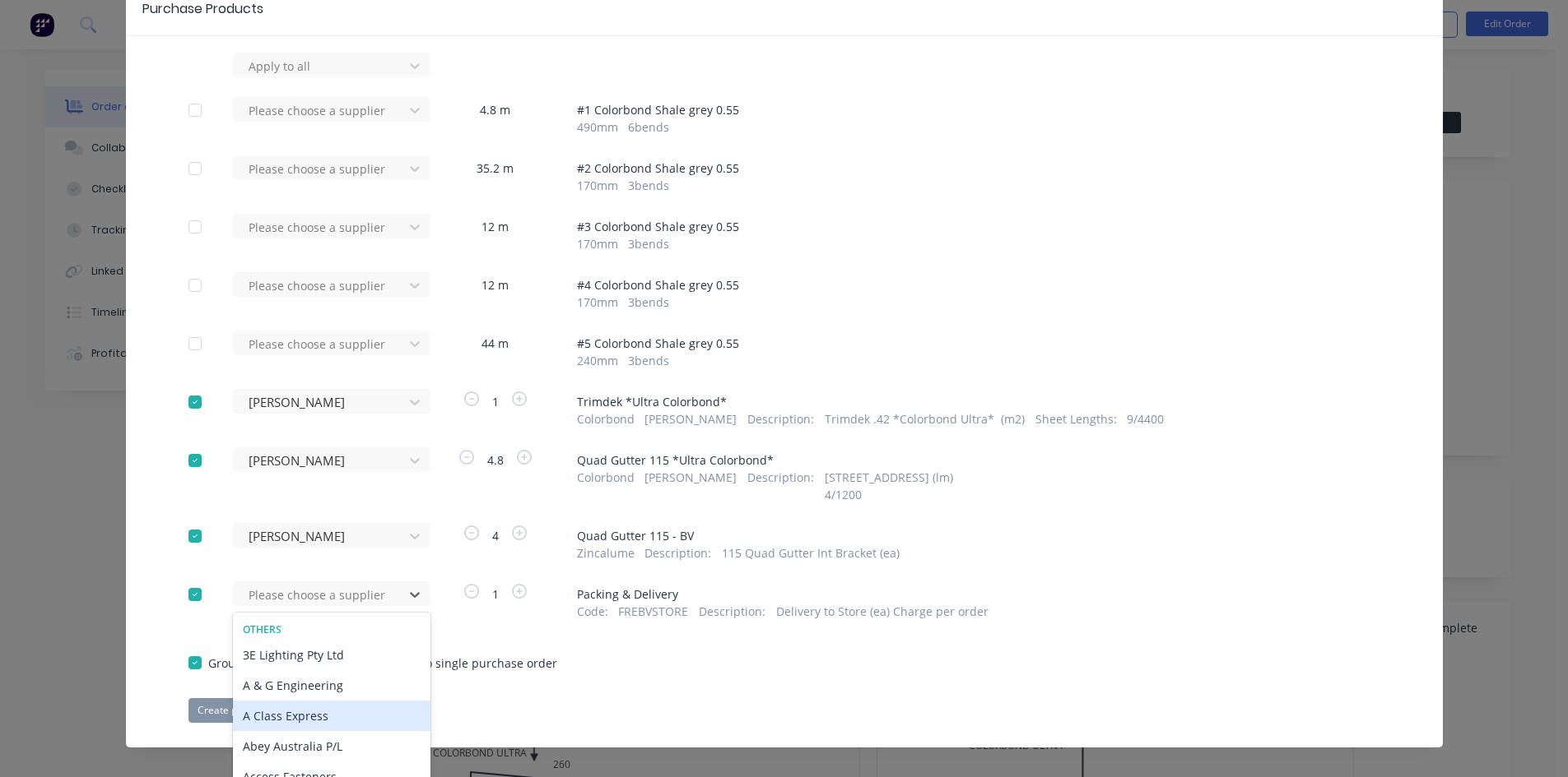
scroll to position [165, 0]
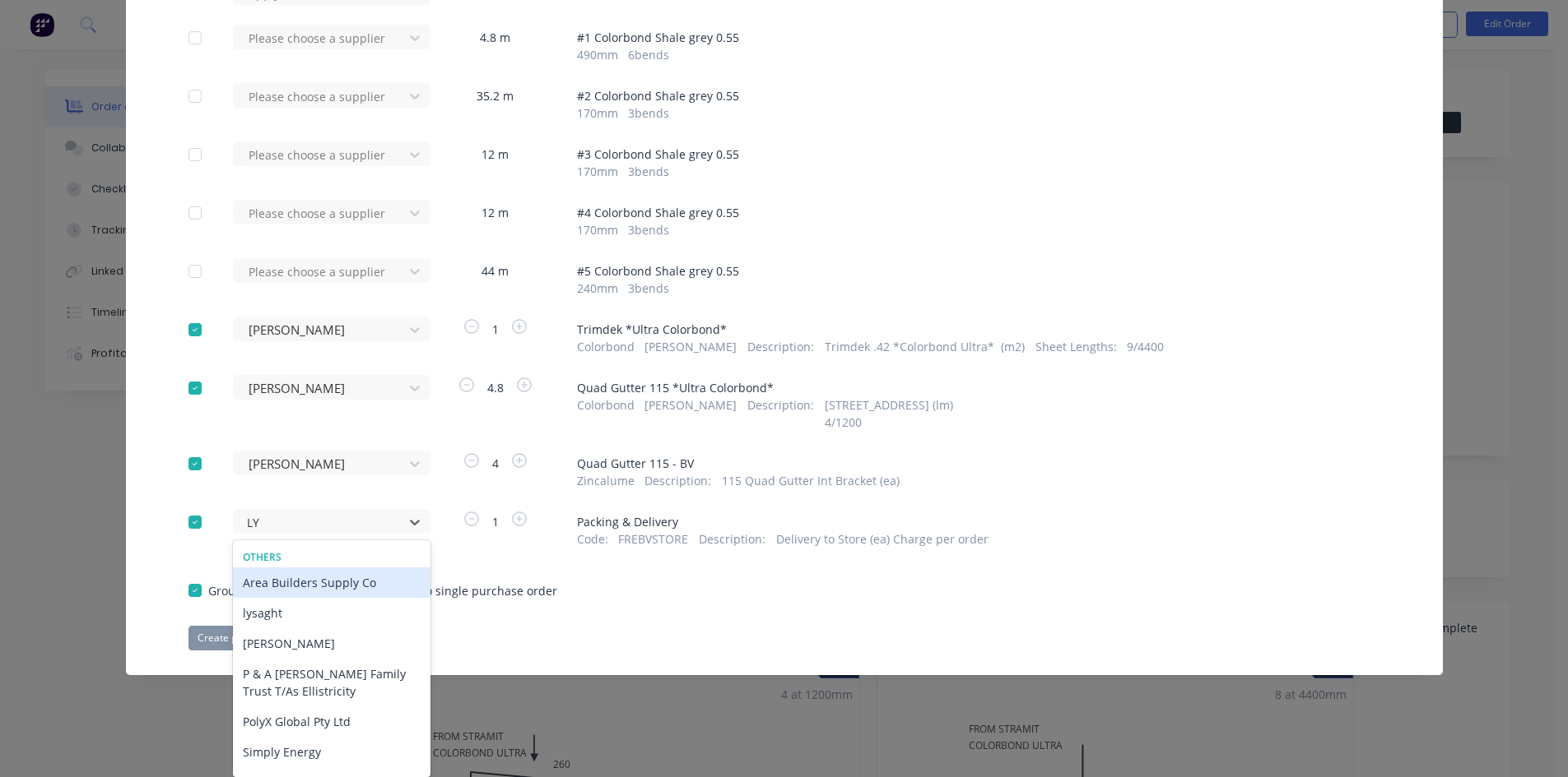
type input "LYS"
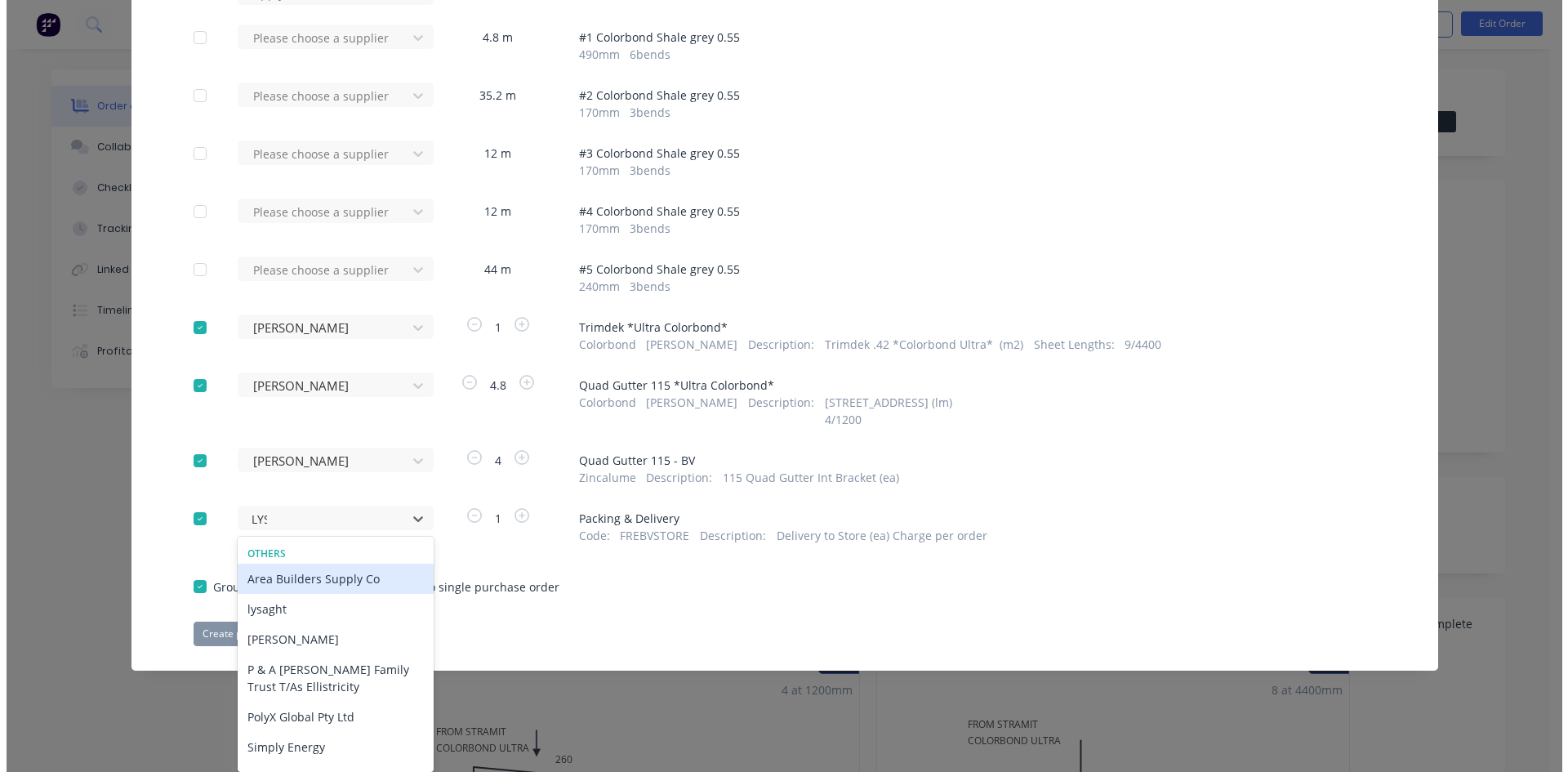
scroll to position [100, 0]
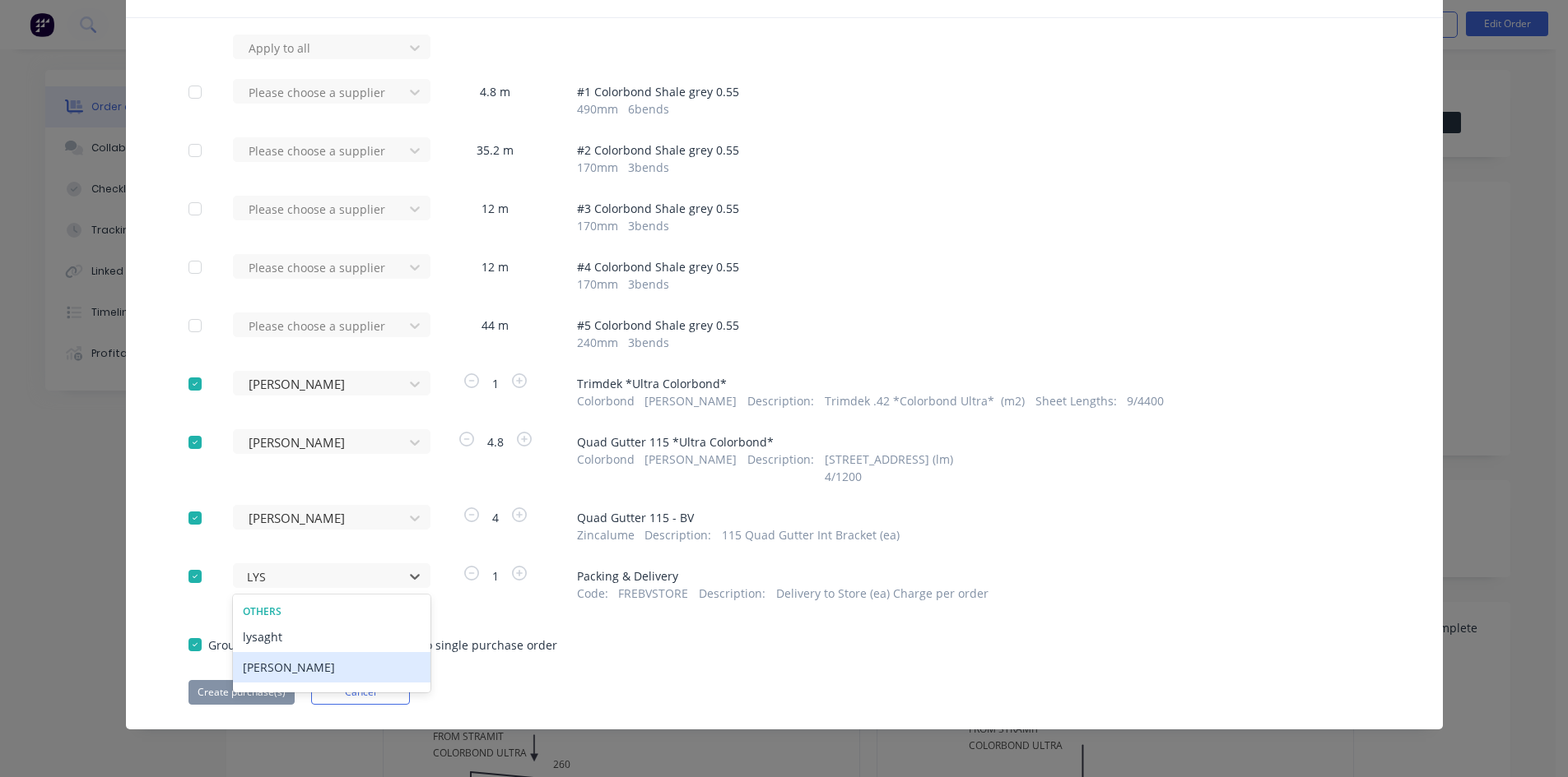
click at [302, 665] on div "[PERSON_NAME]" at bounding box center [331, 667] width 198 height 31
click at [234, 694] on button "Create purchase(s)" at bounding box center [241, 693] width 106 height 25
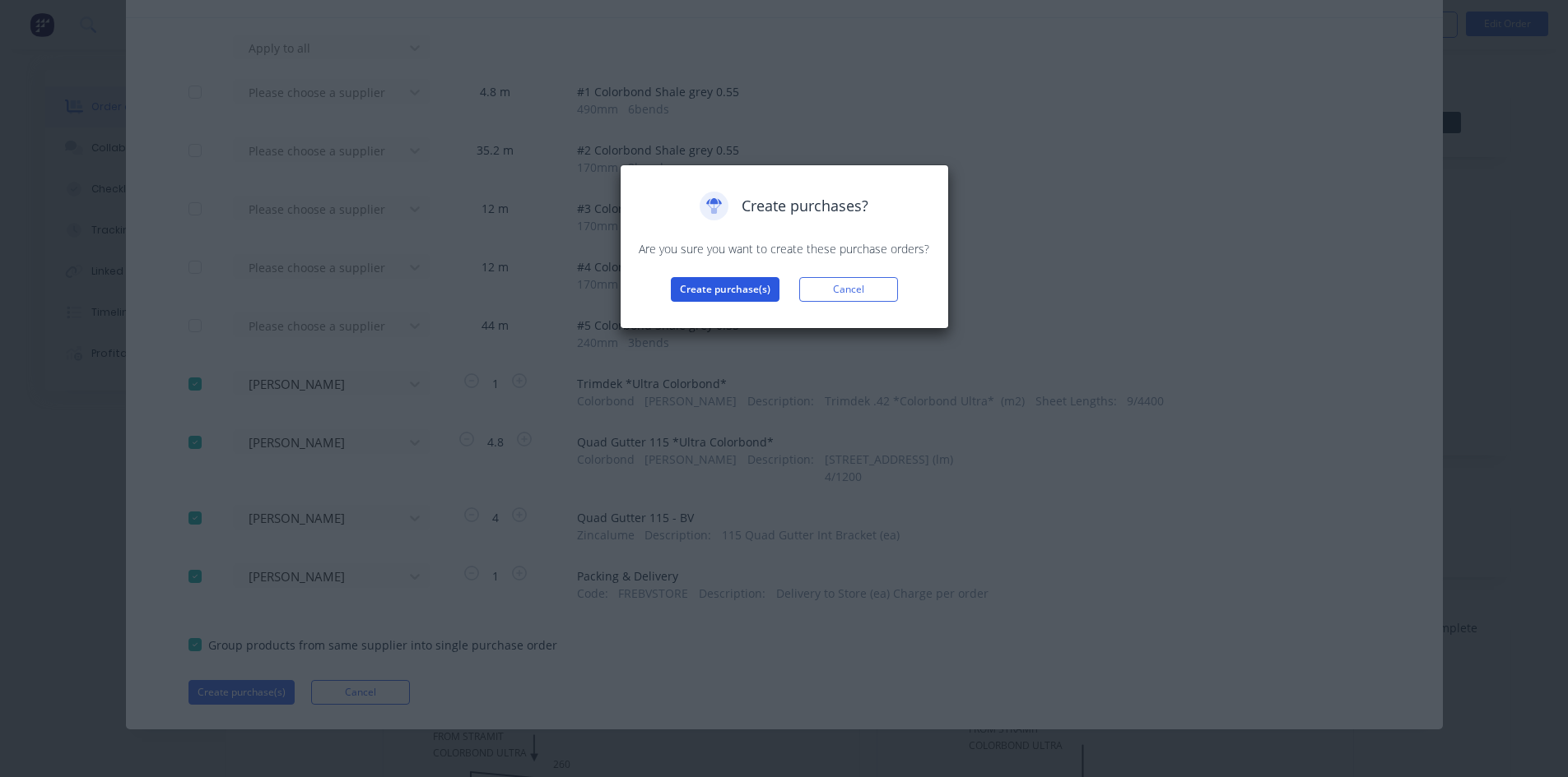
click at [695, 289] on button "Create purchase(s)" at bounding box center [725, 290] width 108 height 25
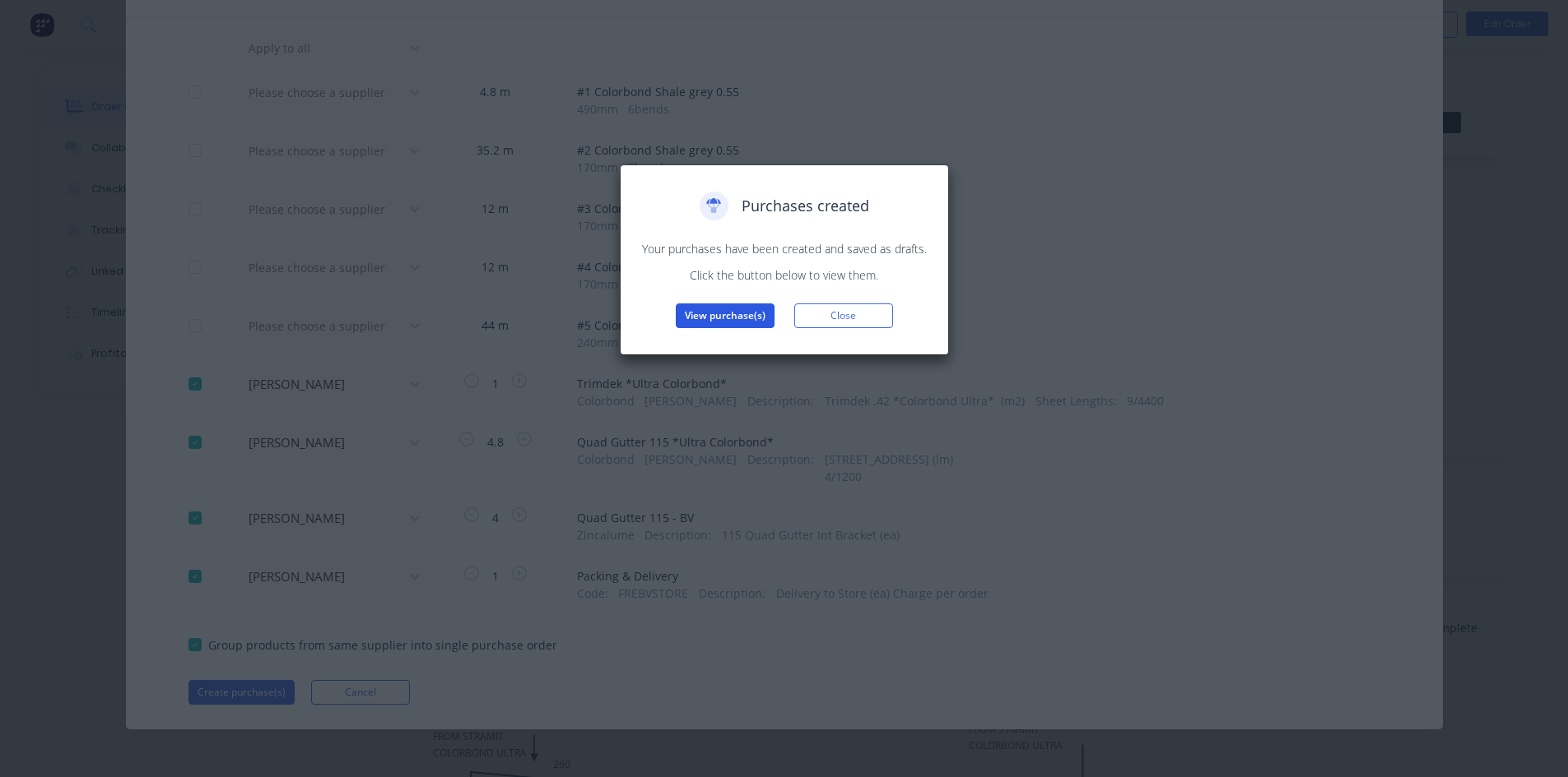
click at [731, 323] on button "View purchase(s)" at bounding box center [725, 316] width 98 height 25
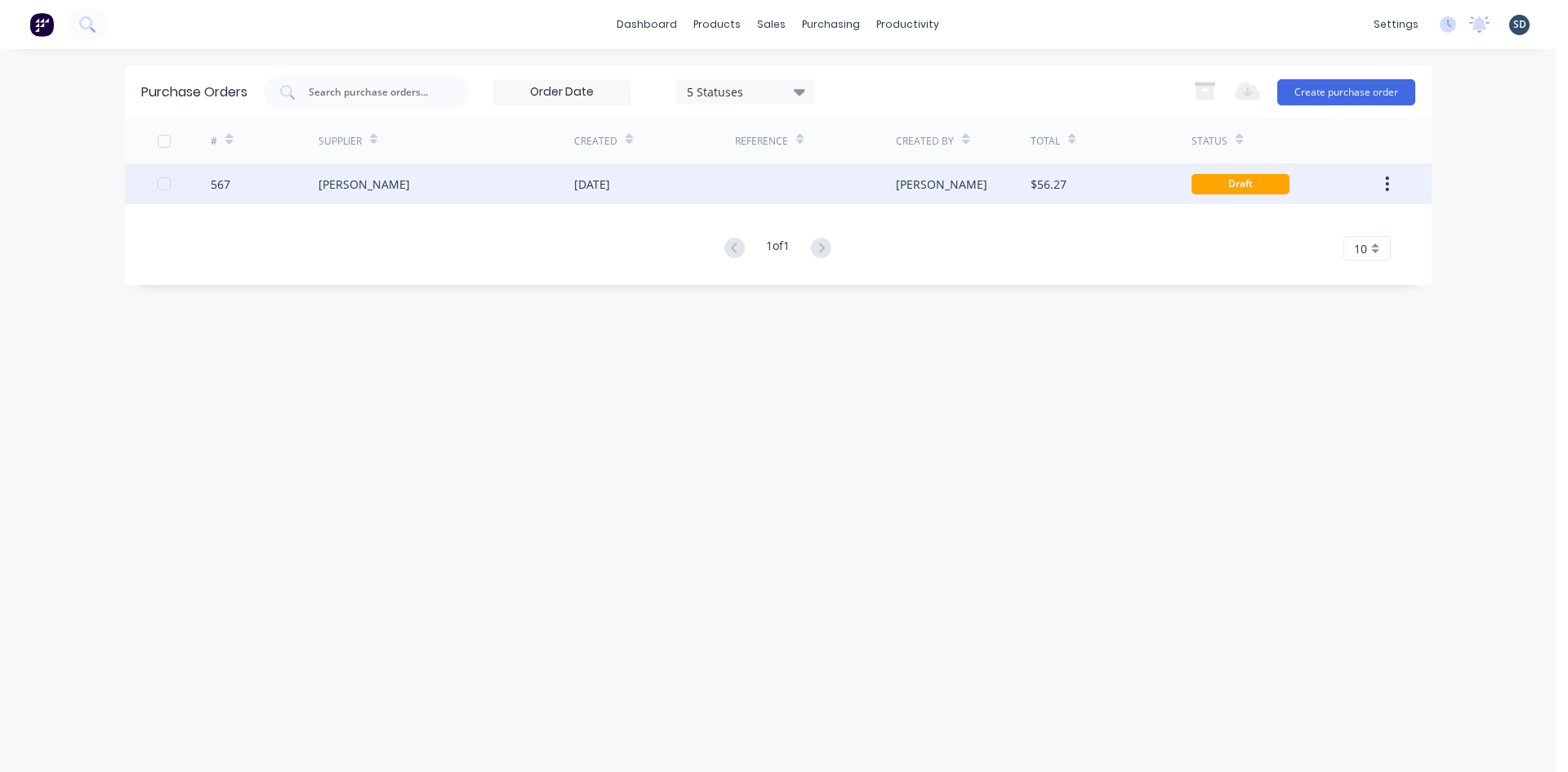
click at [739, 191] on div at bounding box center [815, 183] width 161 height 41
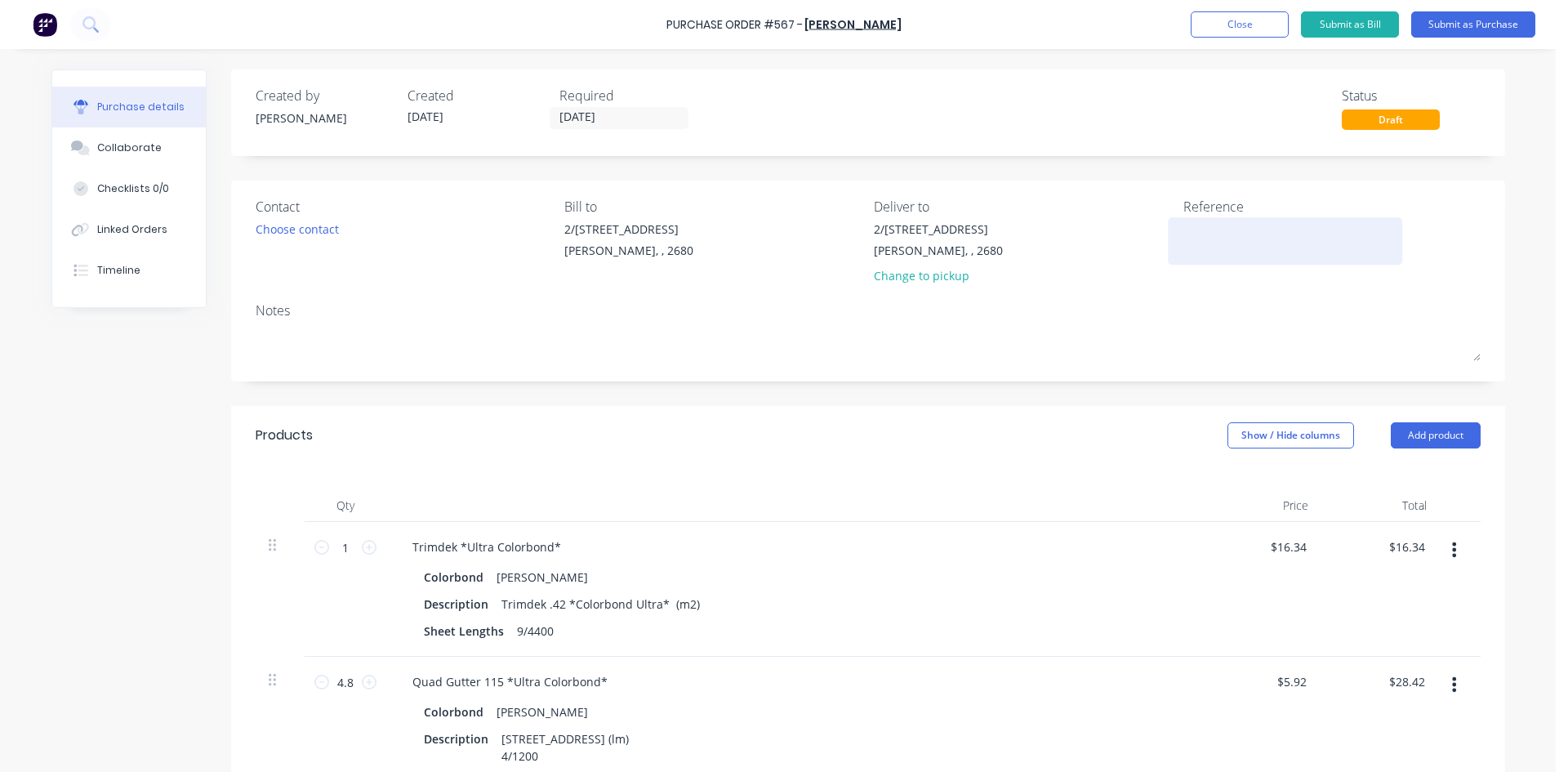
click at [1196, 226] on textarea at bounding box center [1286, 239] width 204 height 36
type textarea "x"
type textarea "5"
type textarea "x"
type textarea "56"
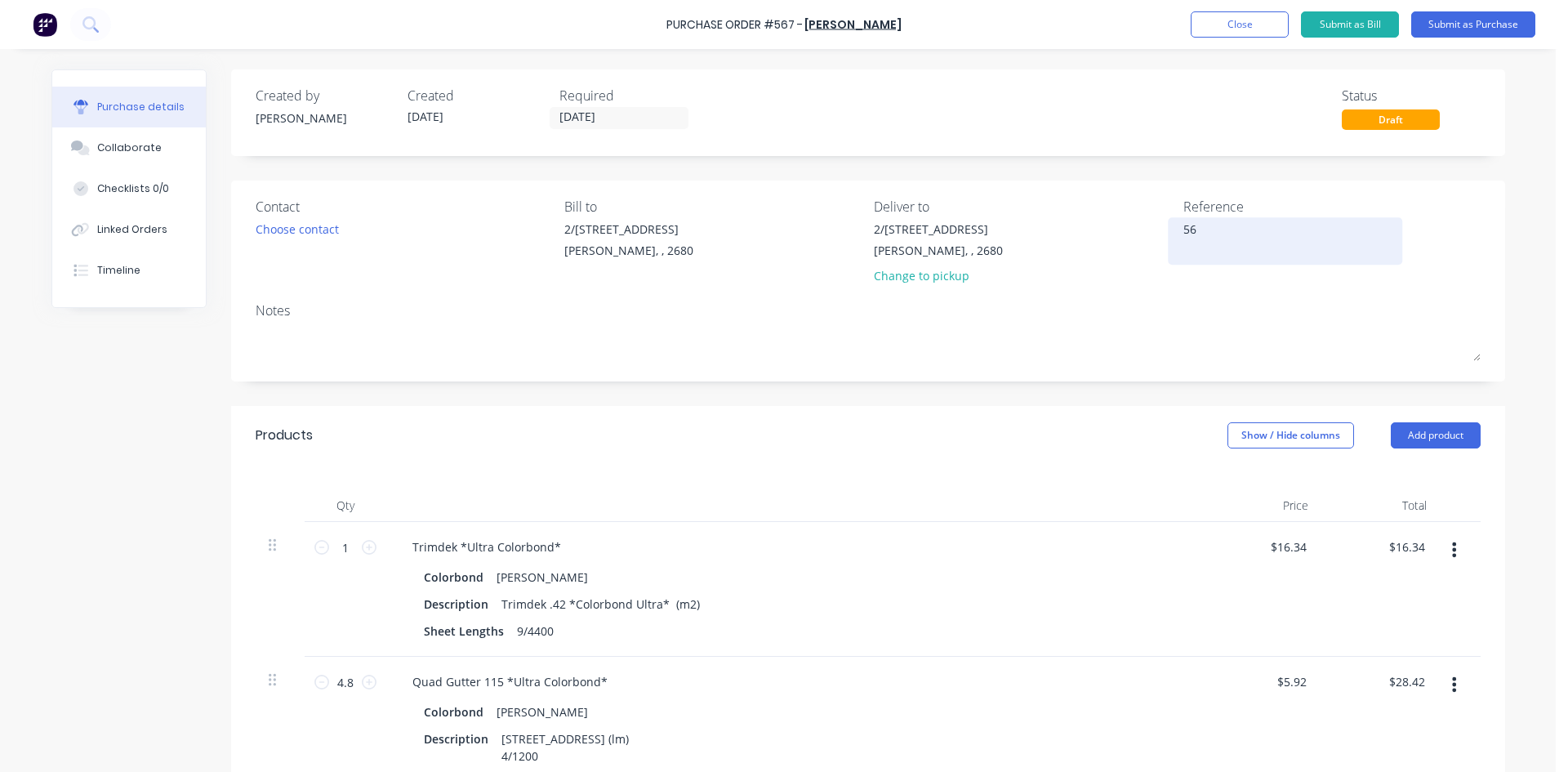
type textarea "x"
type textarea "567"
type textarea "x"
type textarea "567"
type textarea "x"
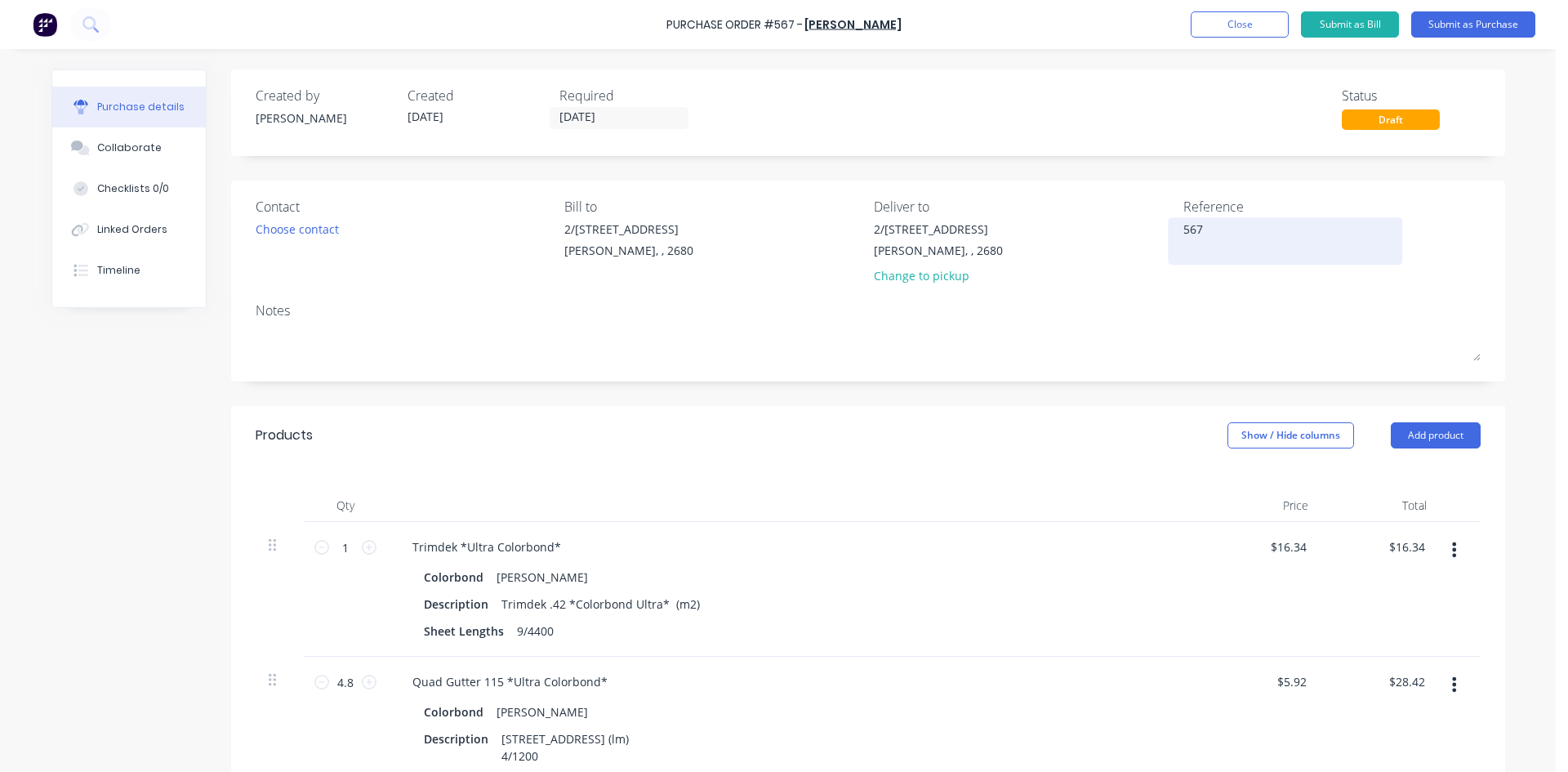
type textarea "567 /"
type textarea "x"
type textarea "567 /"
type textarea "x"
type textarea "567 /"
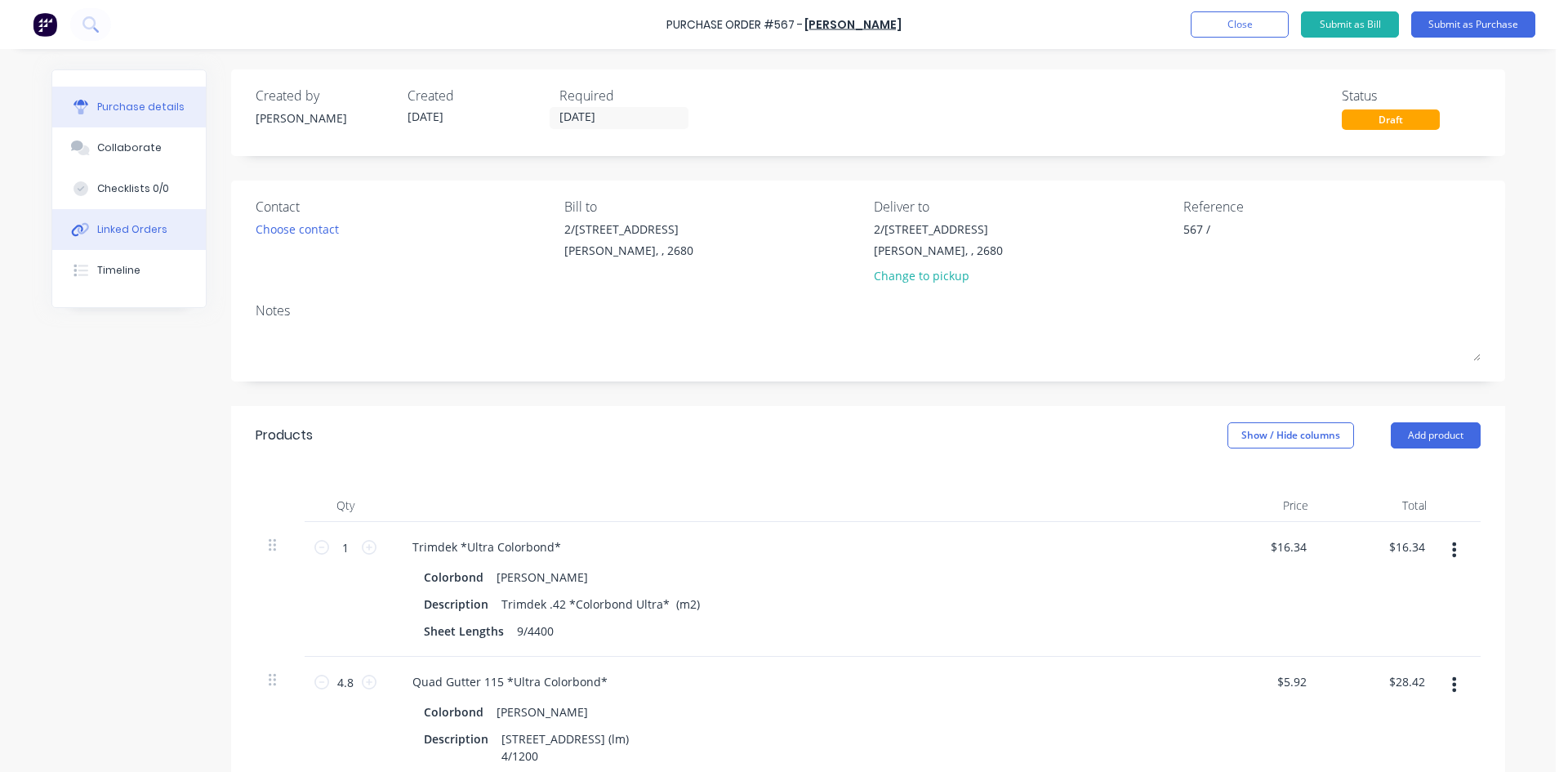
click at [123, 241] on button "Linked Orders" at bounding box center [128, 229] width 153 height 41
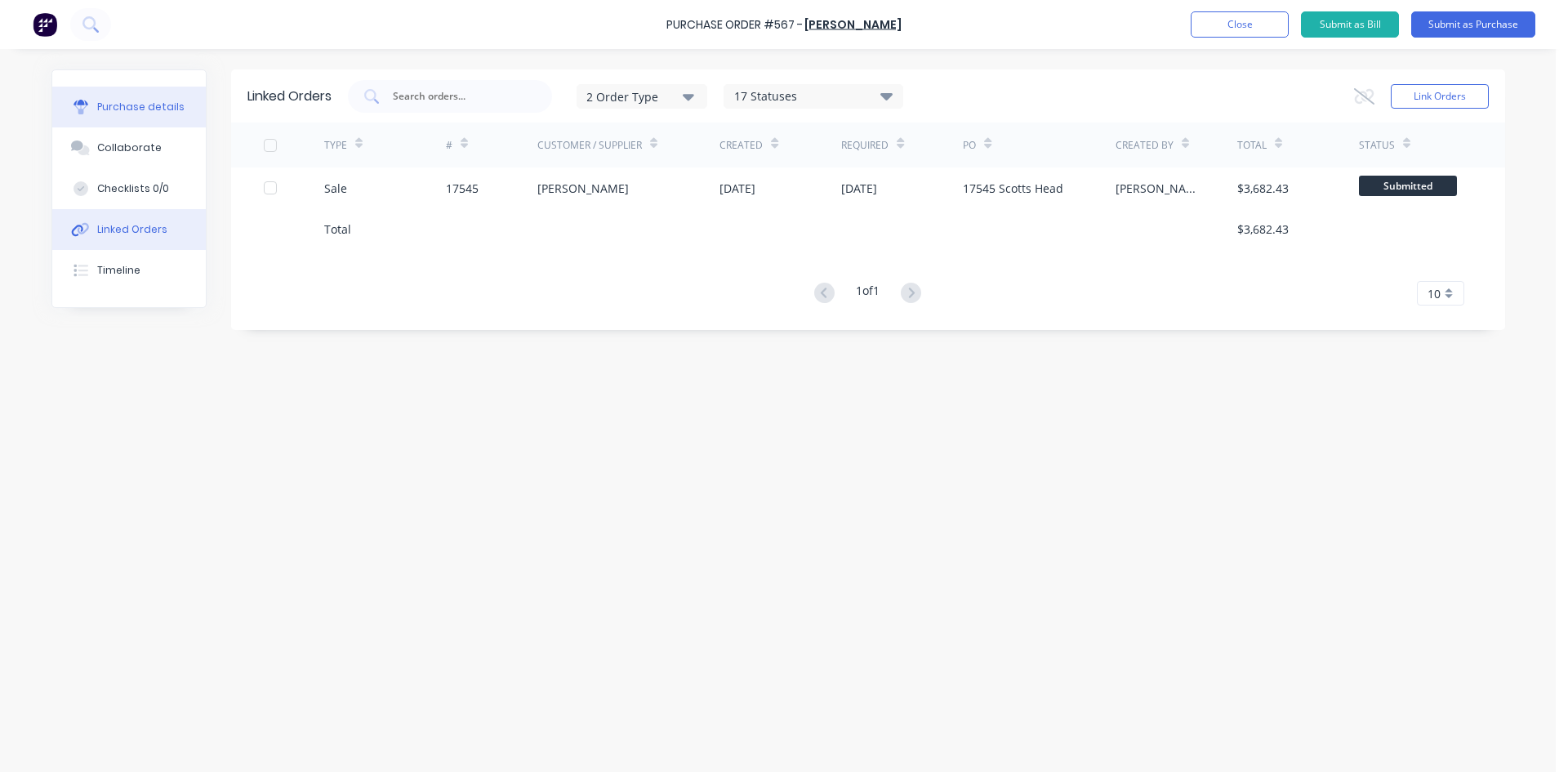
click at [153, 102] on div "Purchase details" at bounding box center [141, 107] width 88 height 15
type textarea "x"
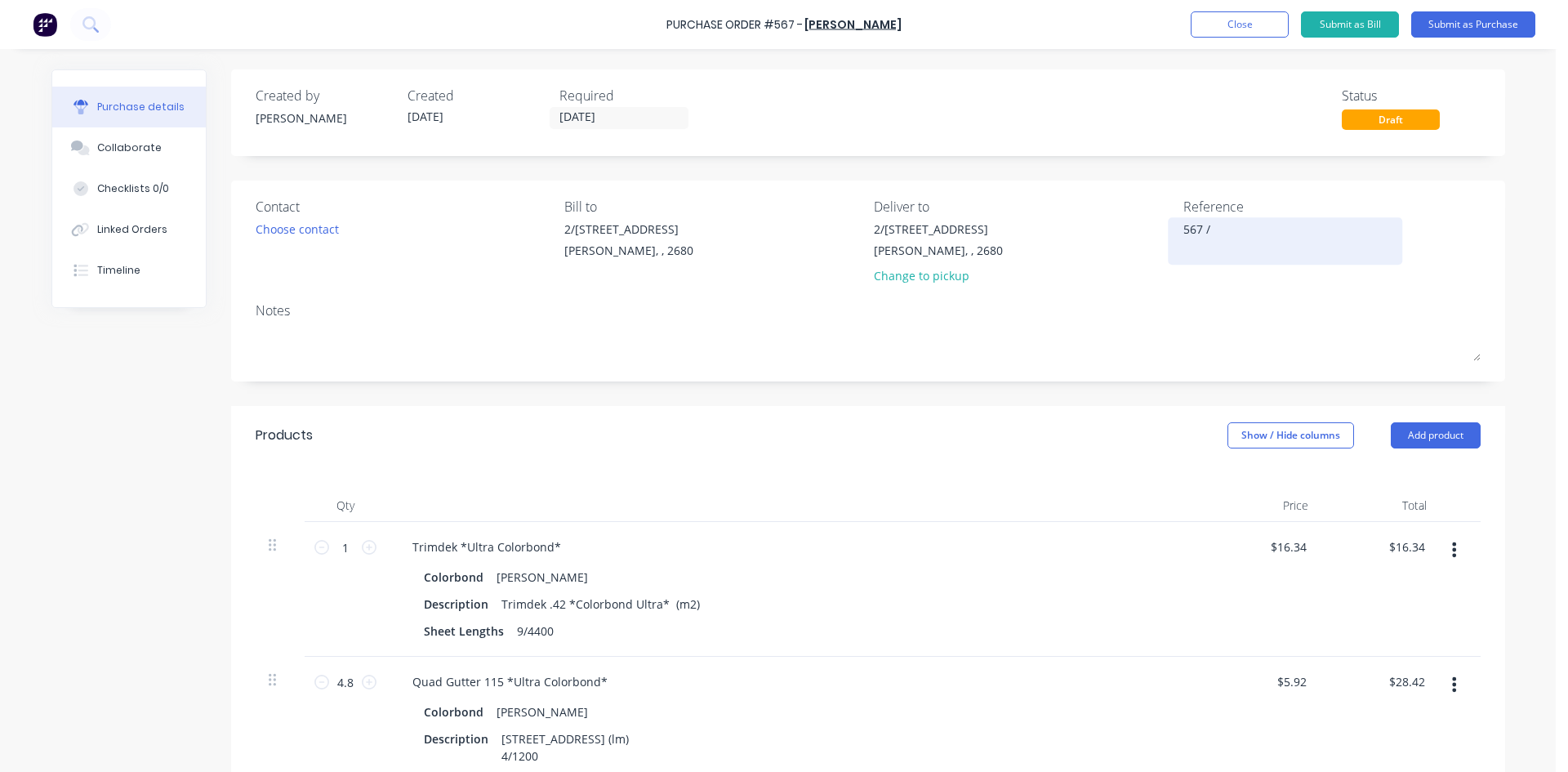
click at [1219, 231] on textarea "567 /" at bounding box center [1286, 239] width 204 height 36
type textarea "567 / 17545 Zedd"
type textarea "x"
type textarea "567 / 17545 Zedd"
click at [1195, 295] on div "Contact Choose contact Bill to 2/50-56 Banna Ave Griffith, , 2680 Deliver to 2/…" at bounding box center [868, 281] width 1274 height 201
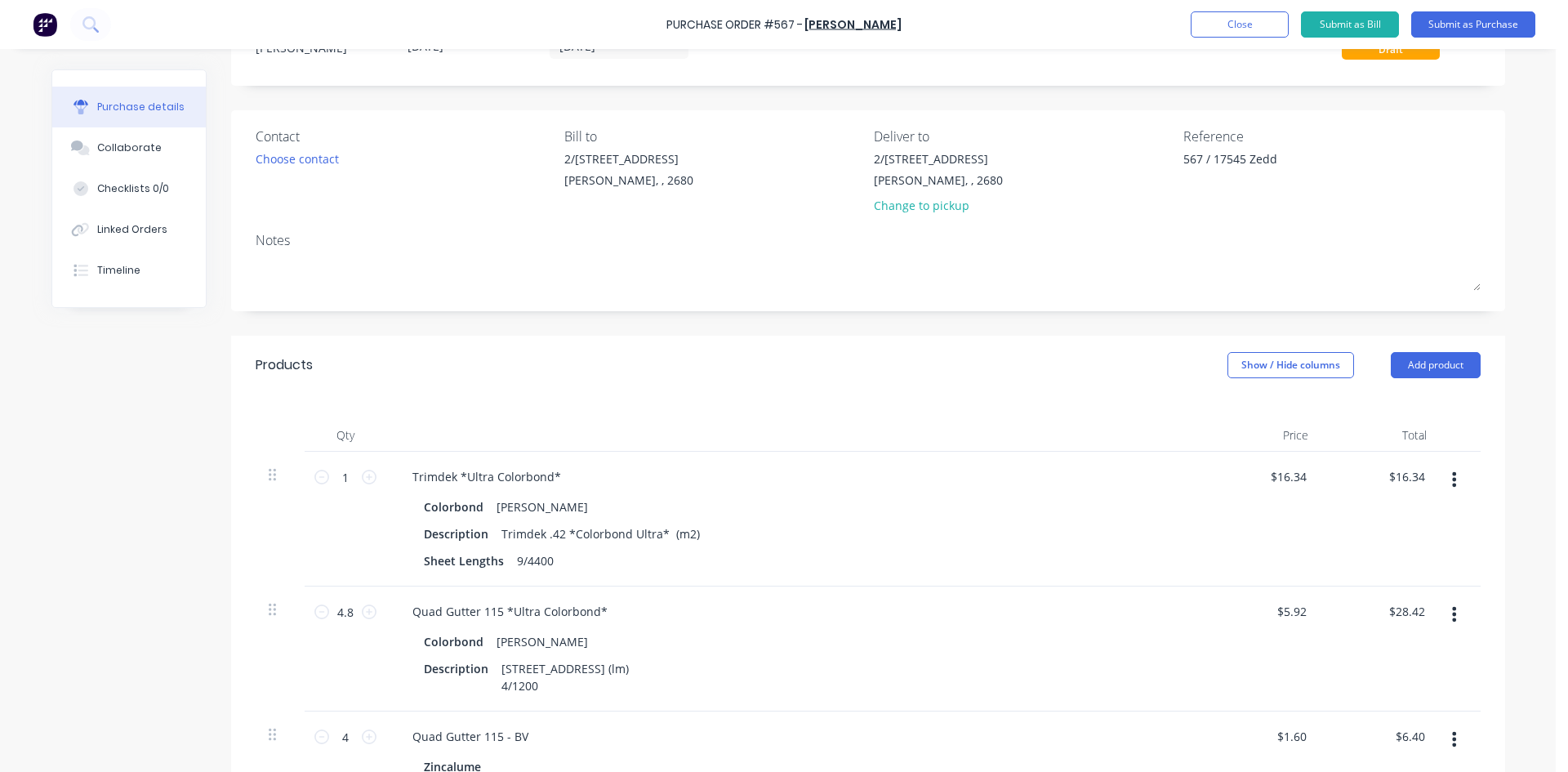
scroll to position [245, 0]
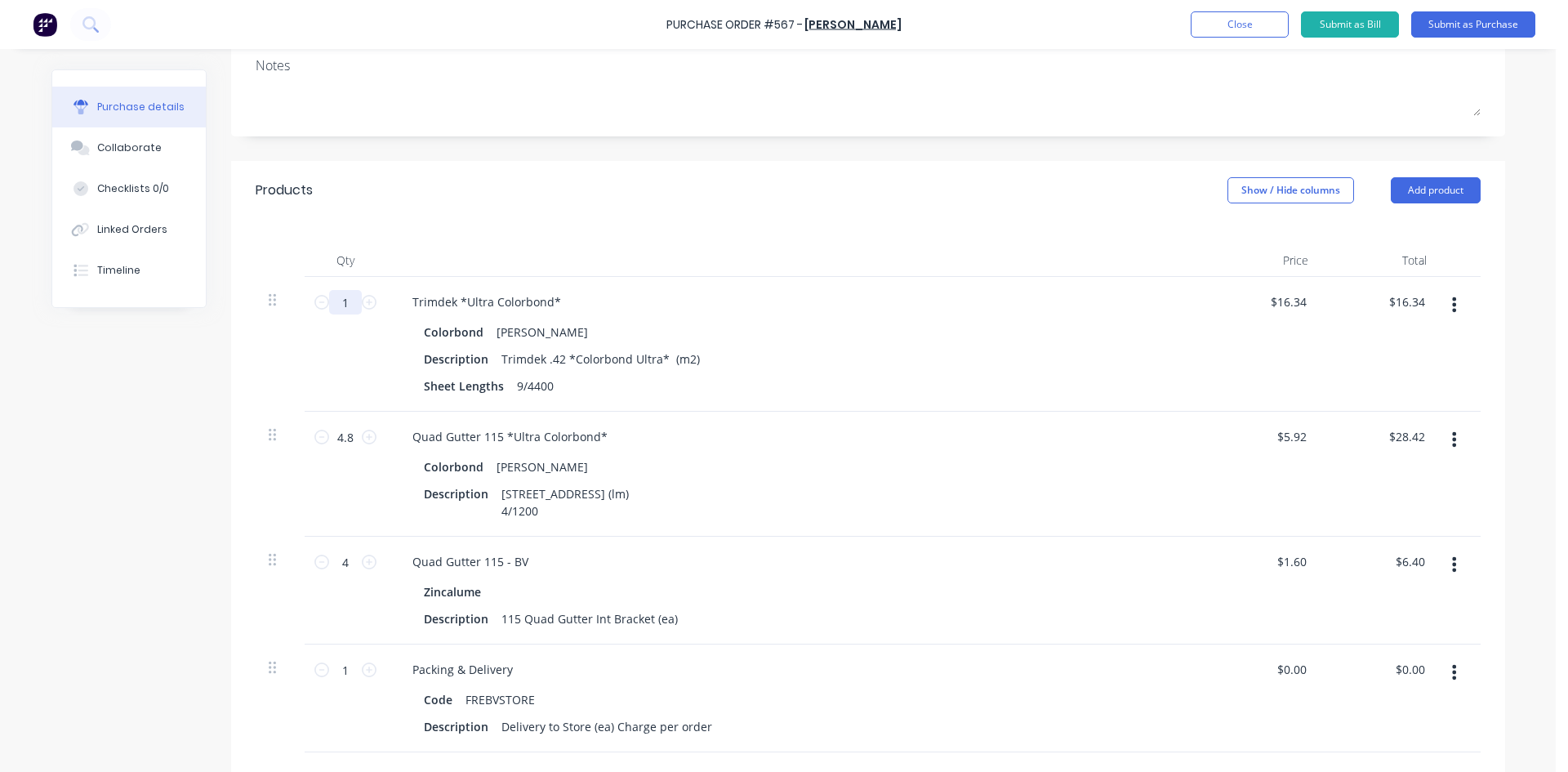
click at [345, 296] on input "1" at bounding box center [345, 302] width 32 height 25
type textarea "x"
type input "3"
type input "$49.02"
type textarea "x"
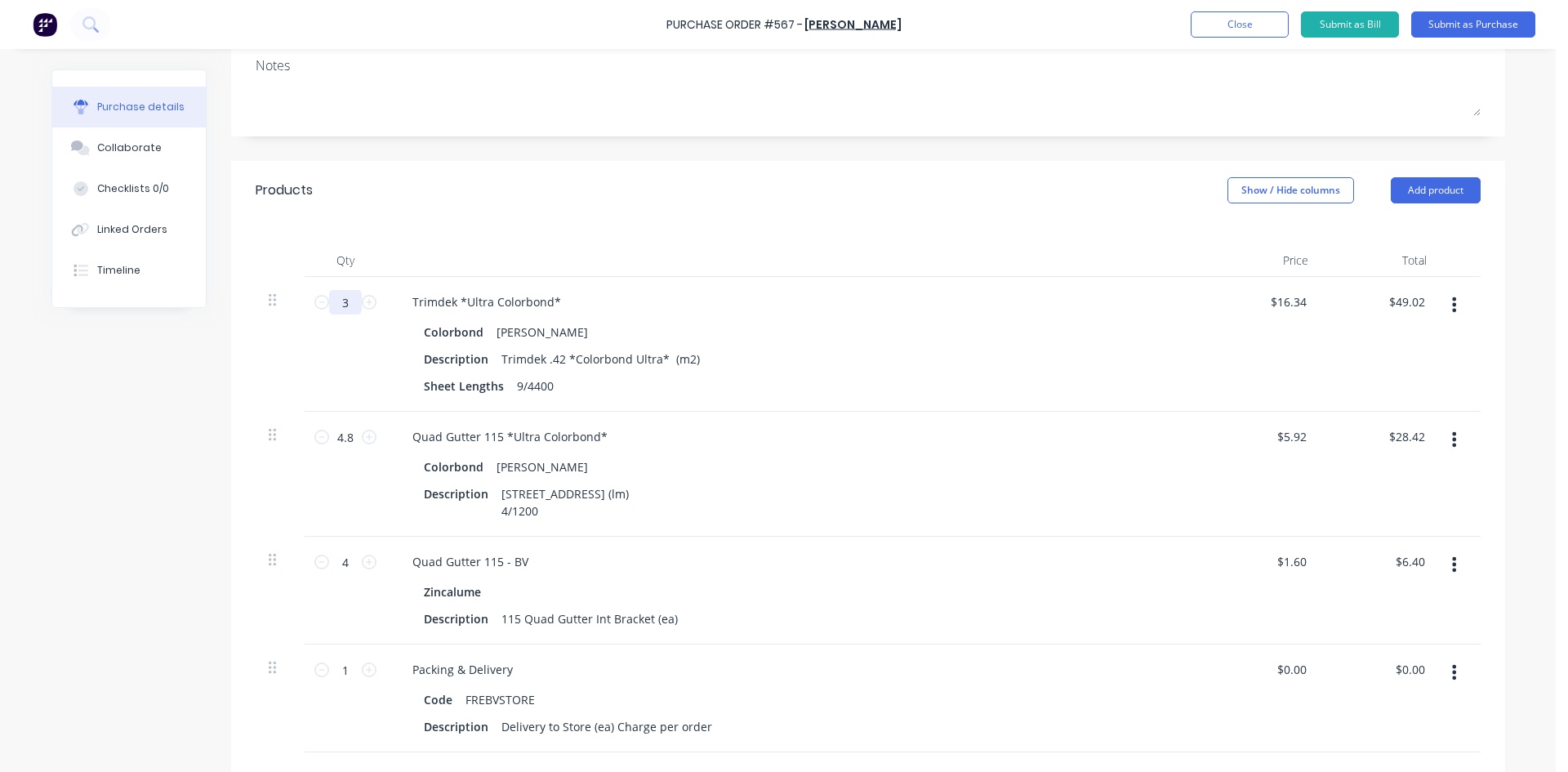
type input "30"
type input "$490.20"
type textarea "x"
type input "30."
type textarea "x"
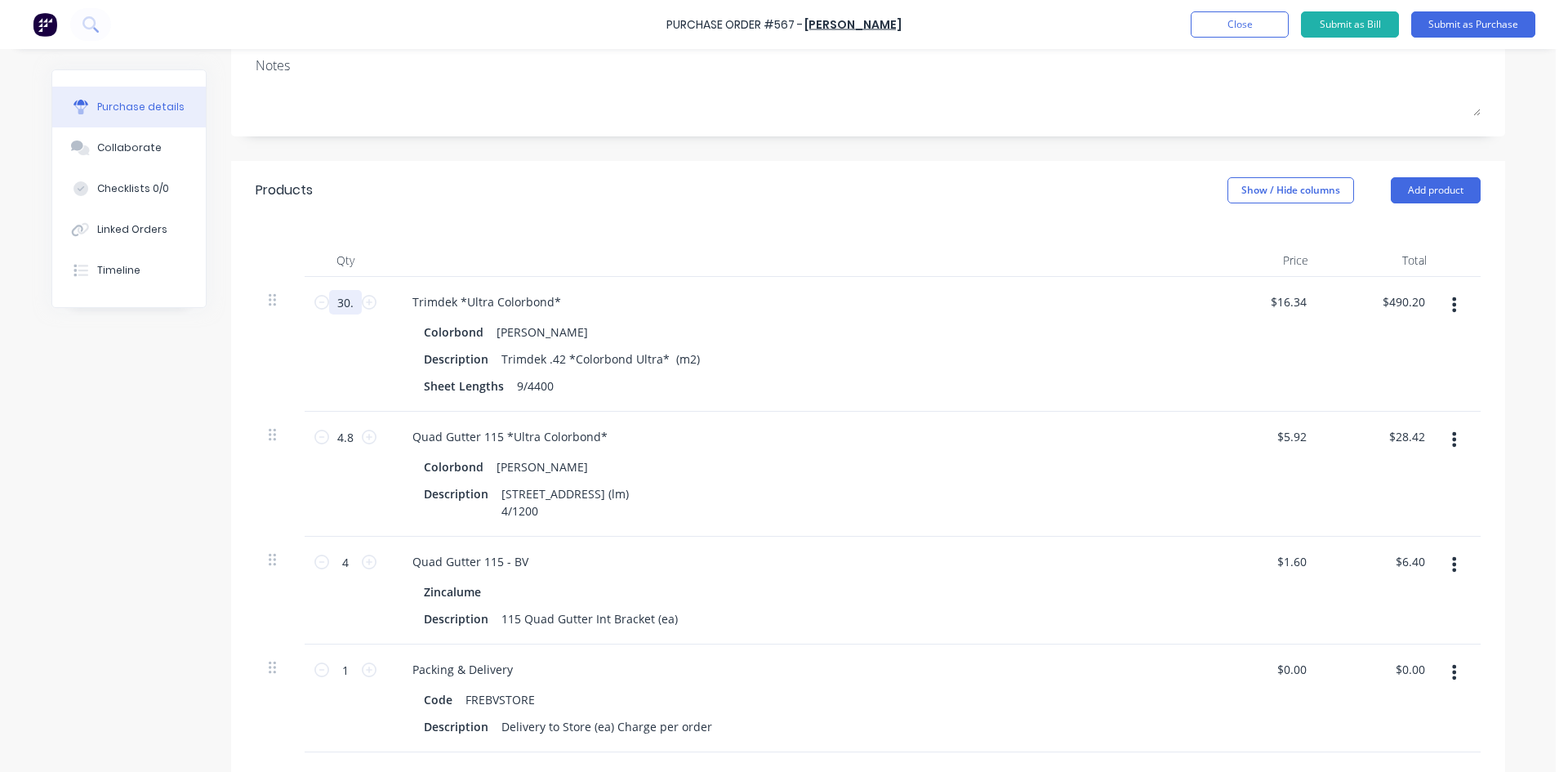
type input "30.1"
type input "$491.83"
type textarea "x"
type input "30.18"
type input "$493.14"
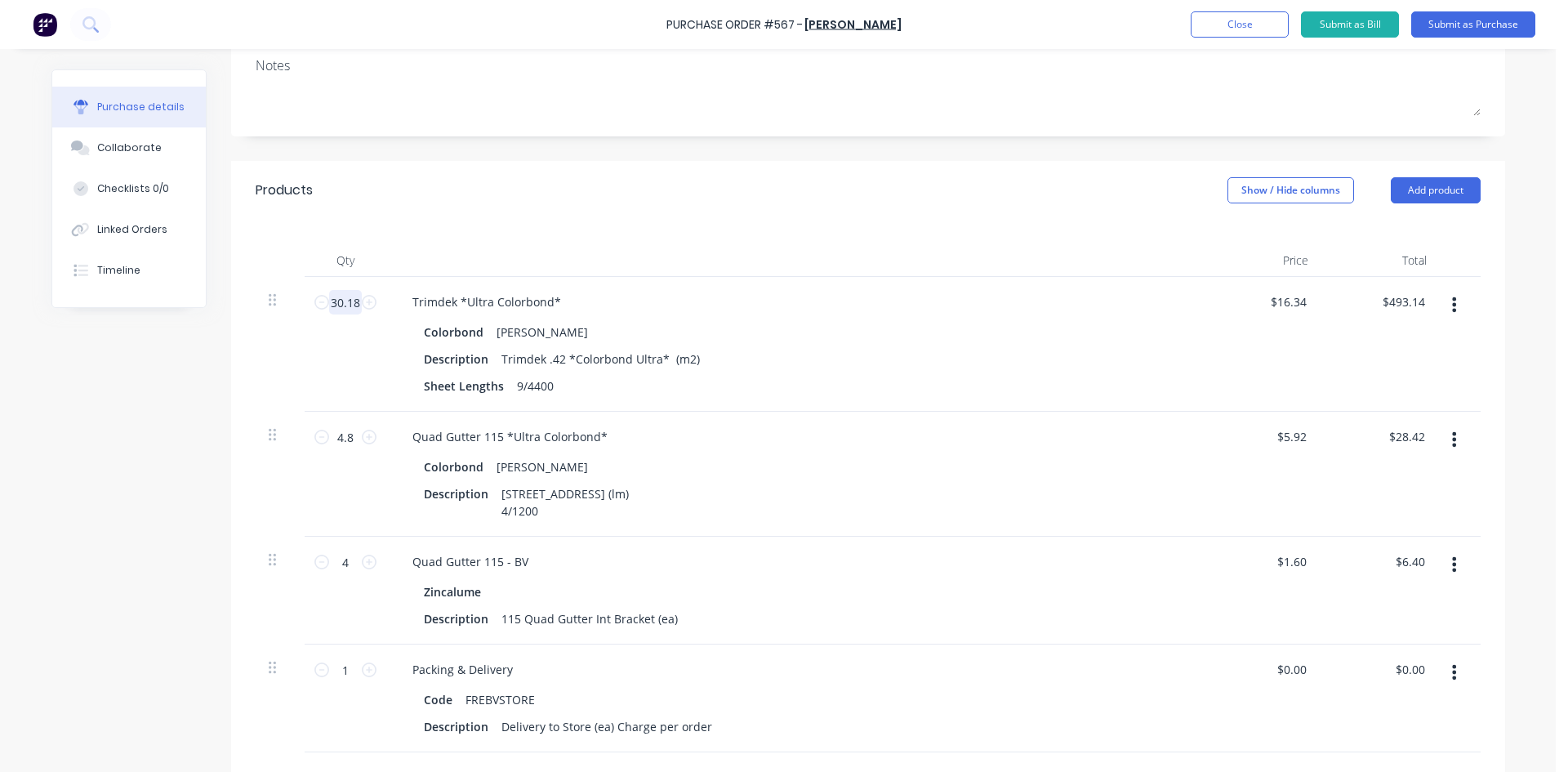
type textarea "x"
type input "30.18"
click at [703, 170] on div "Products Show / Hide columns Add product" at bounding box center [868, 190] width 1274 height 59
type textarea "x"
type input "16.34"
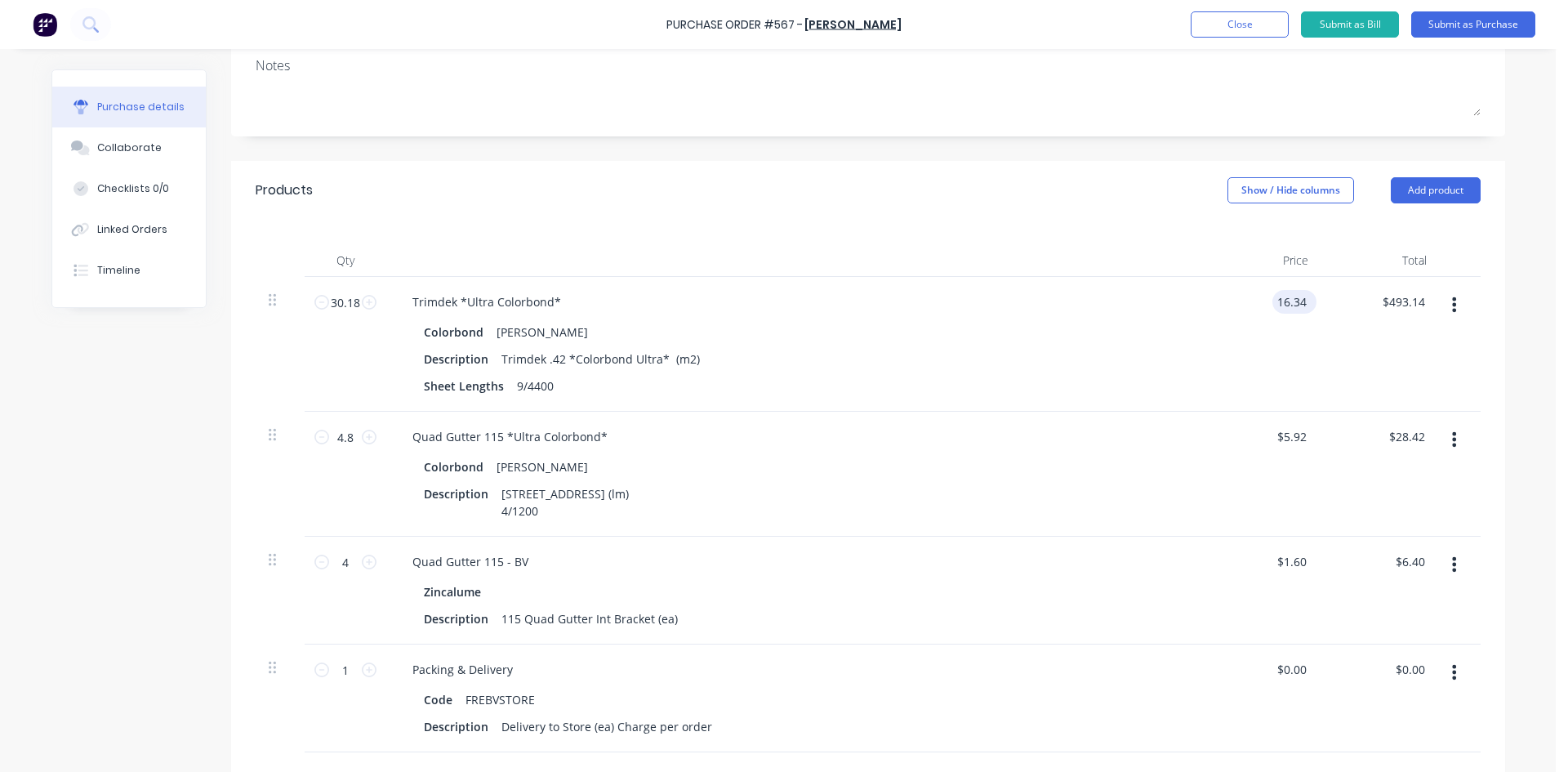
click at [1294, 307] on input "16.34" at bounding box center [1291, 302] width 37 height 24
type textarea "x"
click at [1294, 307] on input "16.34" at bounding box center [1291, 302] width 37 height 24
type input "24.89"
type textarea "x"
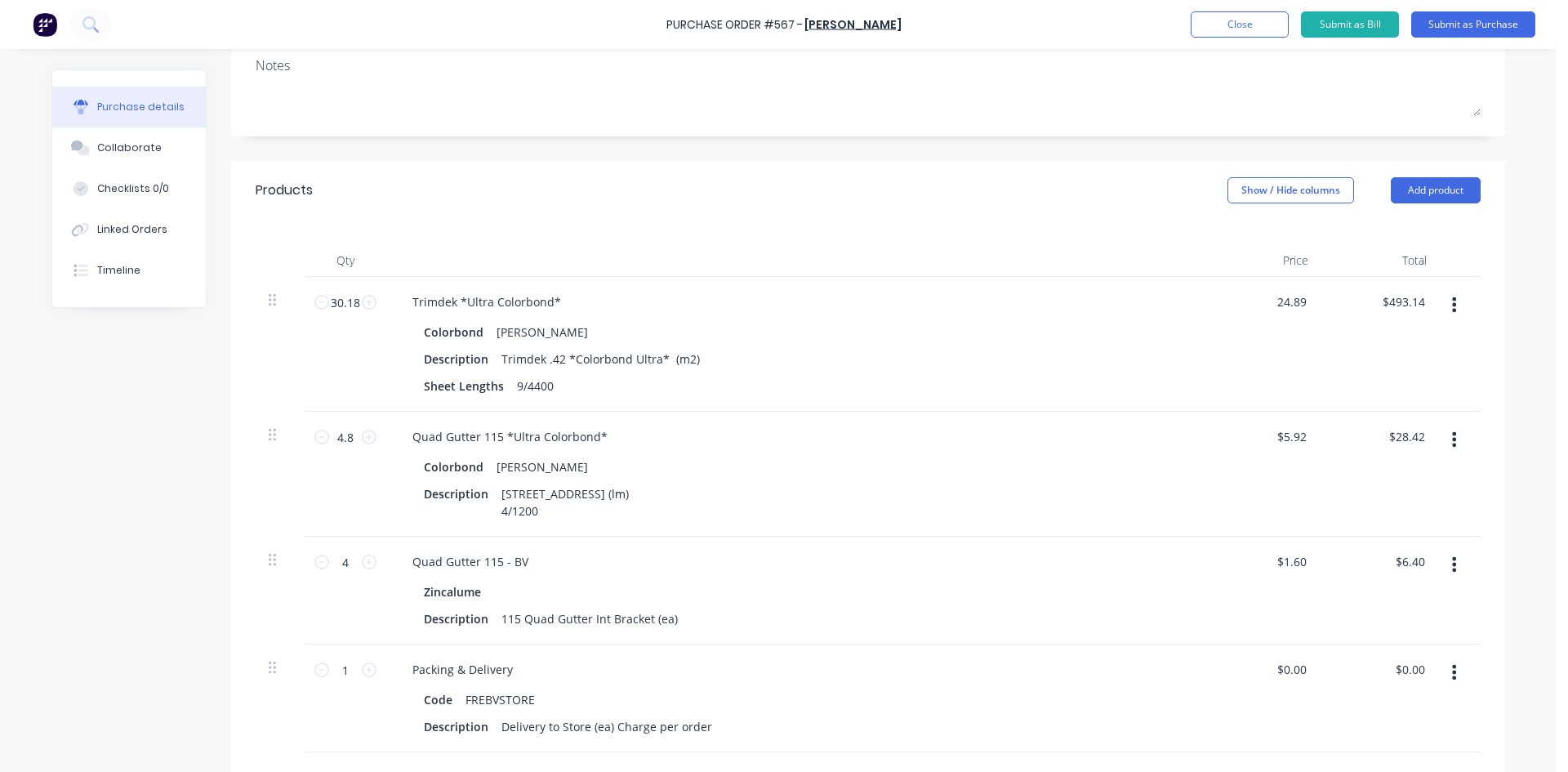
type input "$24.89"
type input "$751.18"
click at [1002, 191] on div "Products Show / Hide columns Add product" at bounding box center [868, 190] width 1274 height 59
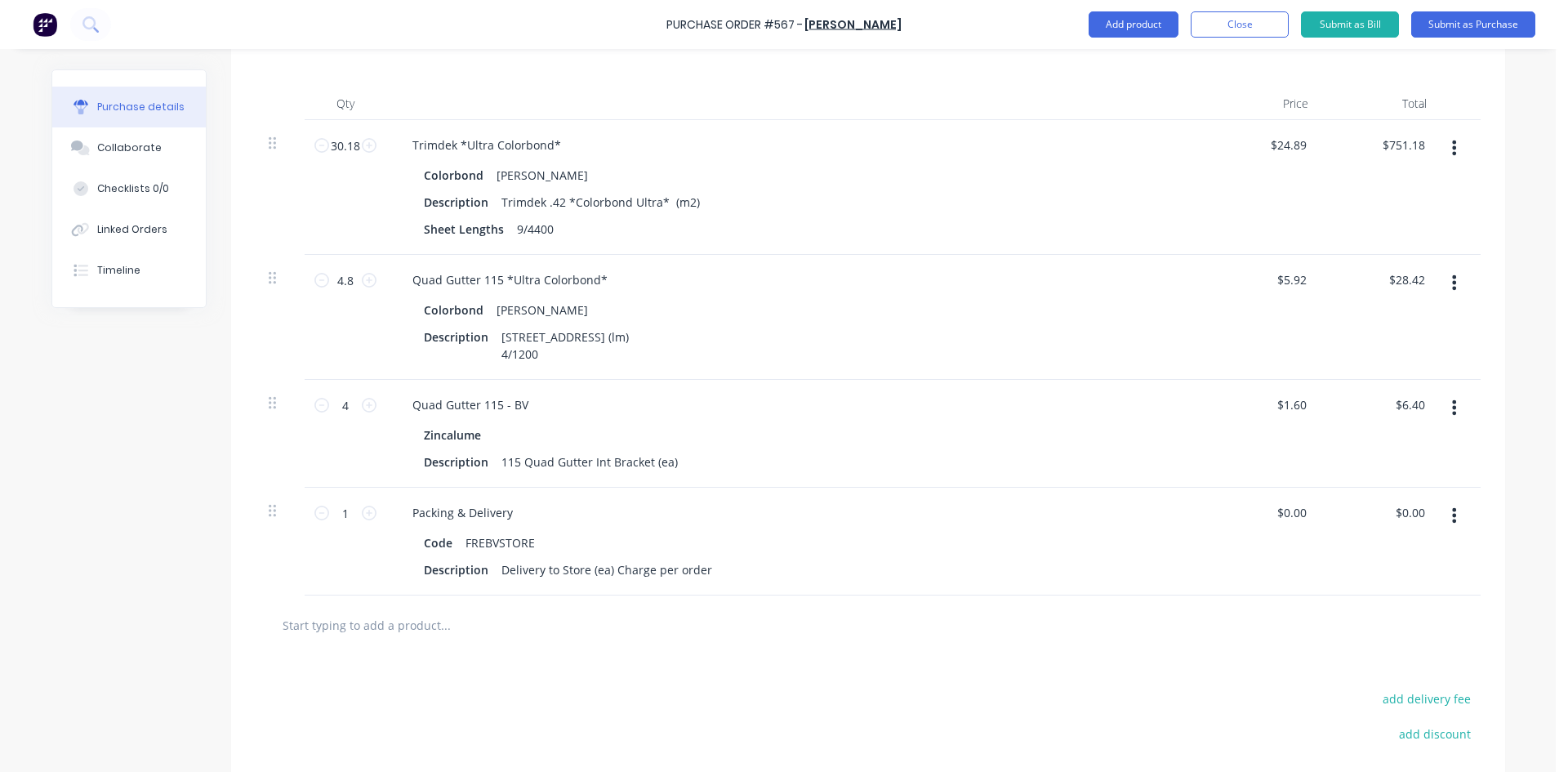
scroll to position [408, 0]
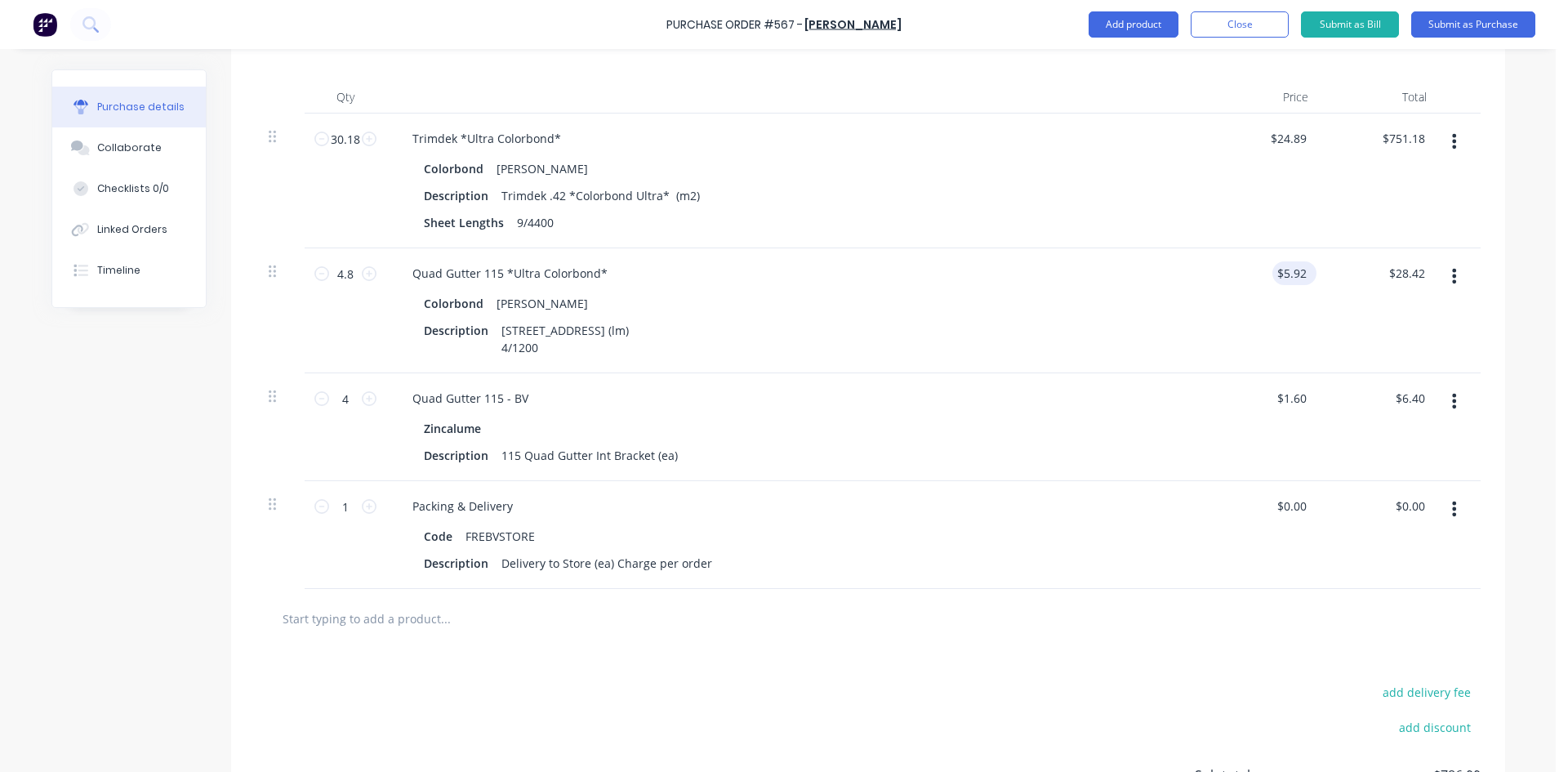
type textarea "x"
type input "5.92"
click at [1288, 279] on input "5.92" at bounding box center [1291, 273] width 37 height 24
type textarea "x"
click at [1288, 279] on input "5.92" at bounding box center [1294, 273] width 31 height 24
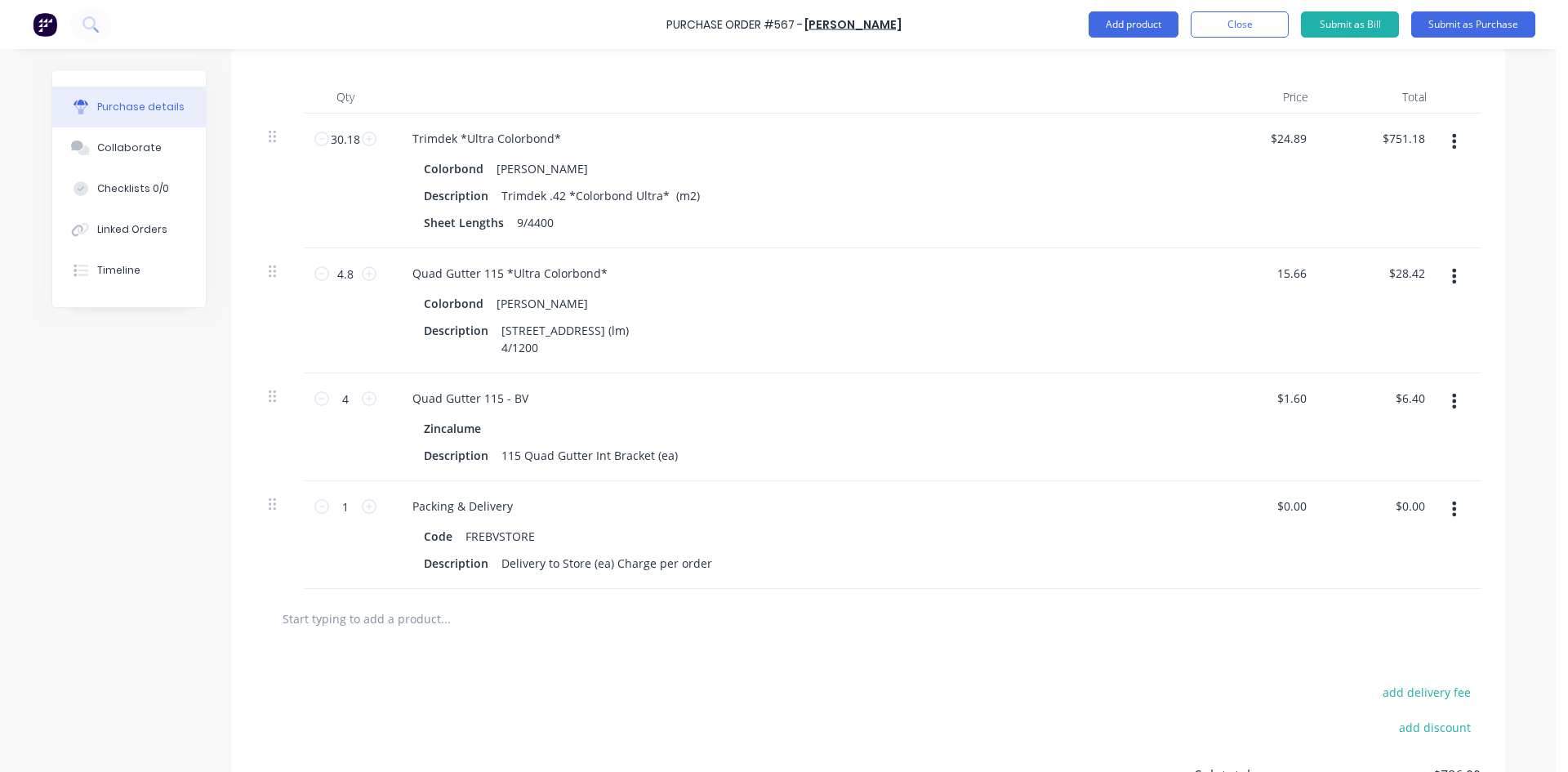
type input "15.66"
type textarea "x"
type input "$15.66"
type input "$75.17"
click at [1157, 282] on div "Quad Gutter 115 *Ultra Colorbond*" at bounding box center [794, 273] width 791 height 24
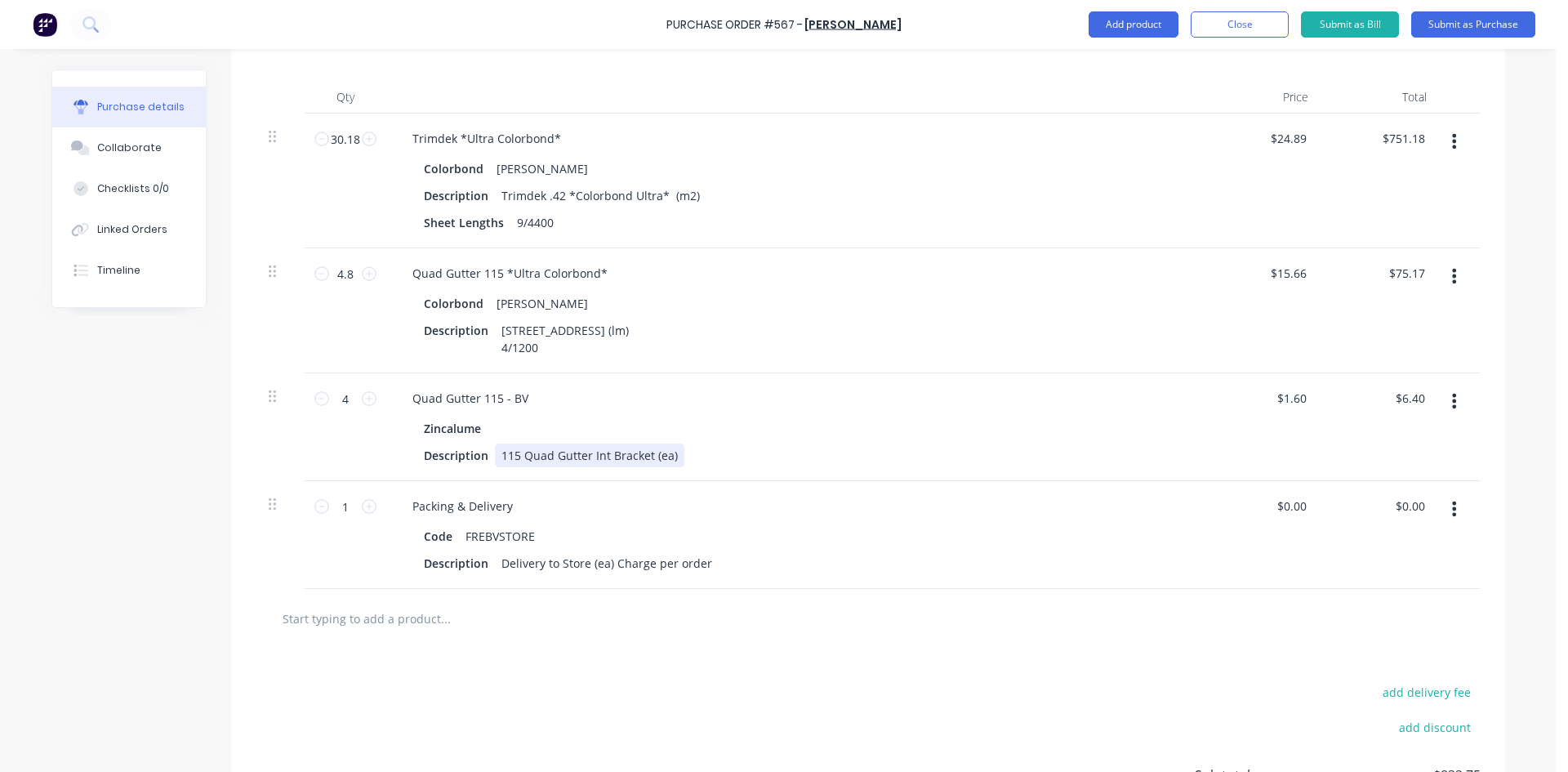
type textarea "x"
click at [666, 456] on div "115 Quad Gutter Int Bracket (ea)" at bounding box center [589, 456] width 190 height 24
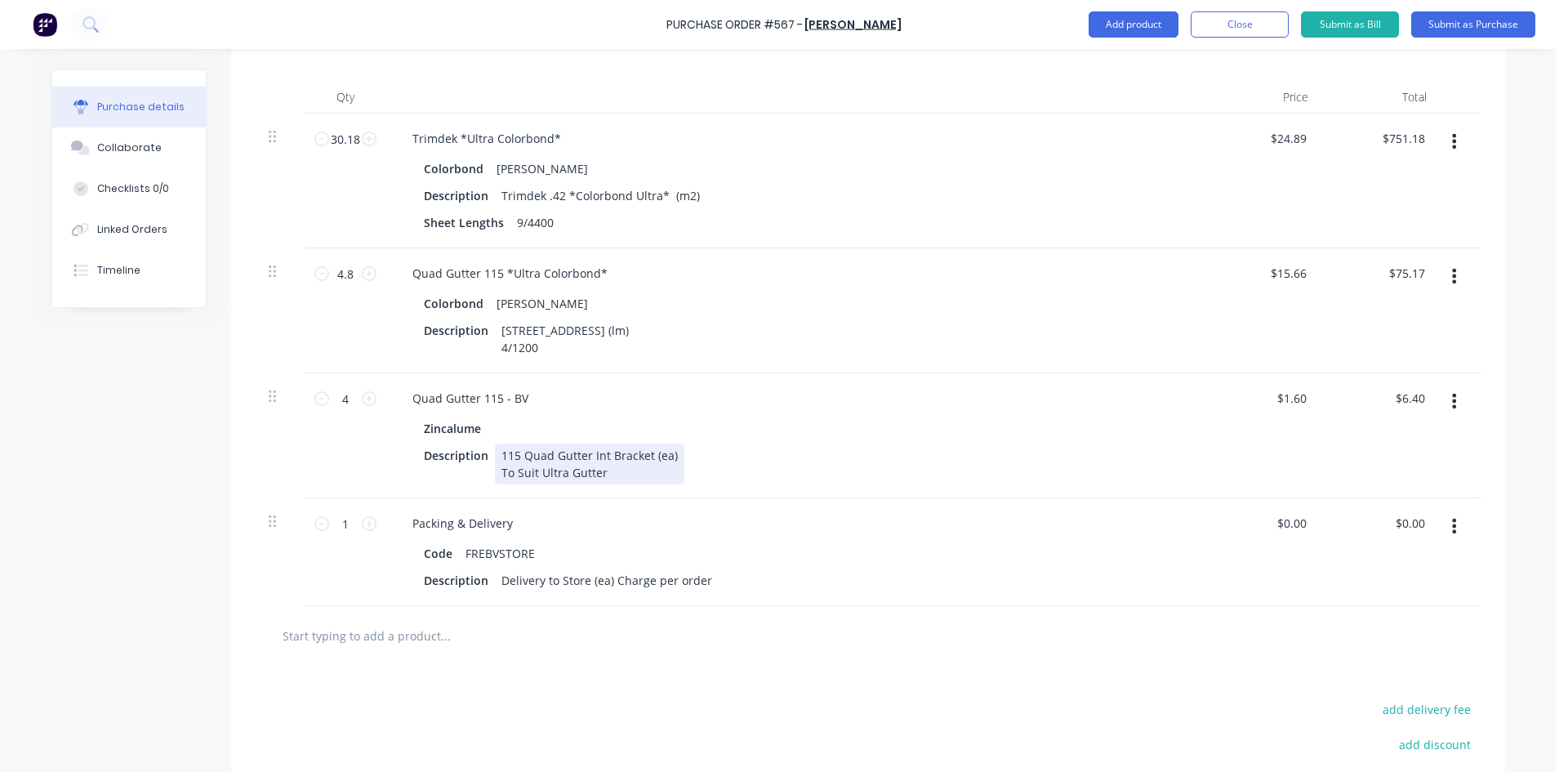
click at [750, 441] on div "Zincalume Description 115 Quad Gutter Int Bracket (ea) To Suit Ultra Gutter" at bounding box center [794, 451] width 791 height 68
click at [955, 435] on div "Zincalume" at bounding box center [795, 428] width 742 height 24
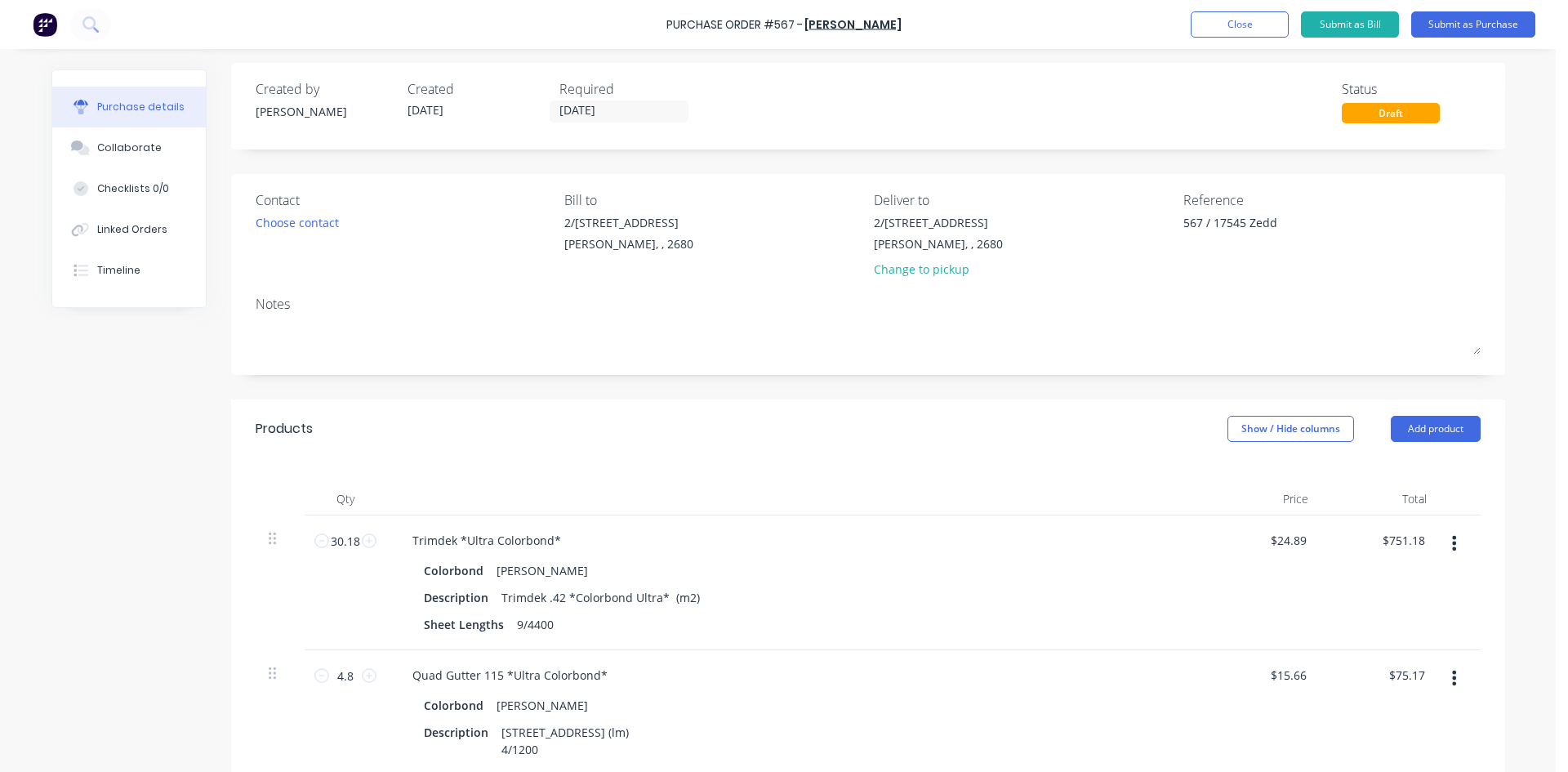
scroll to position [0, 0]
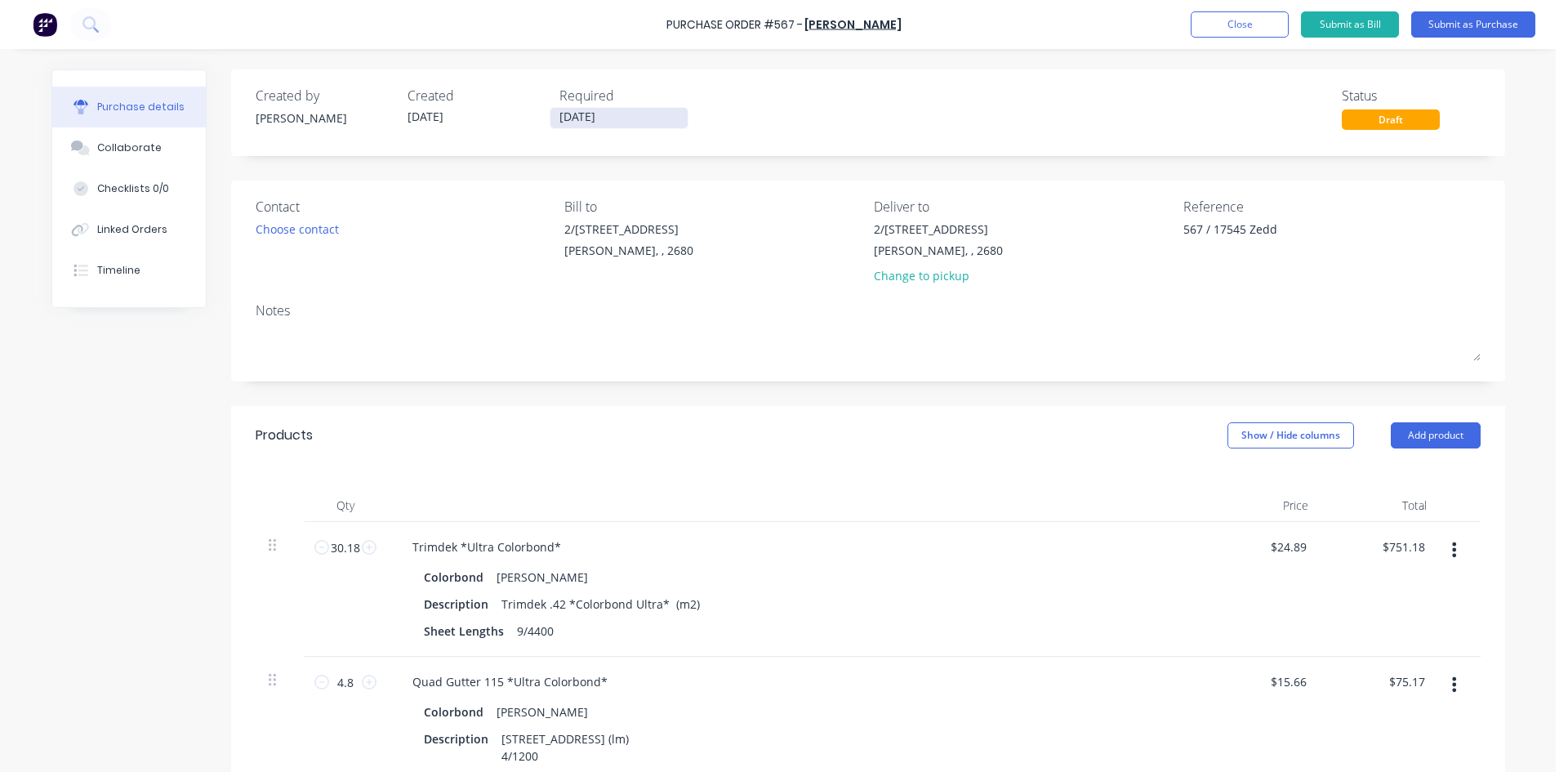
click at [597, 118] on input "[DATE]" at bounding box center [619, 118] width 137 height 21
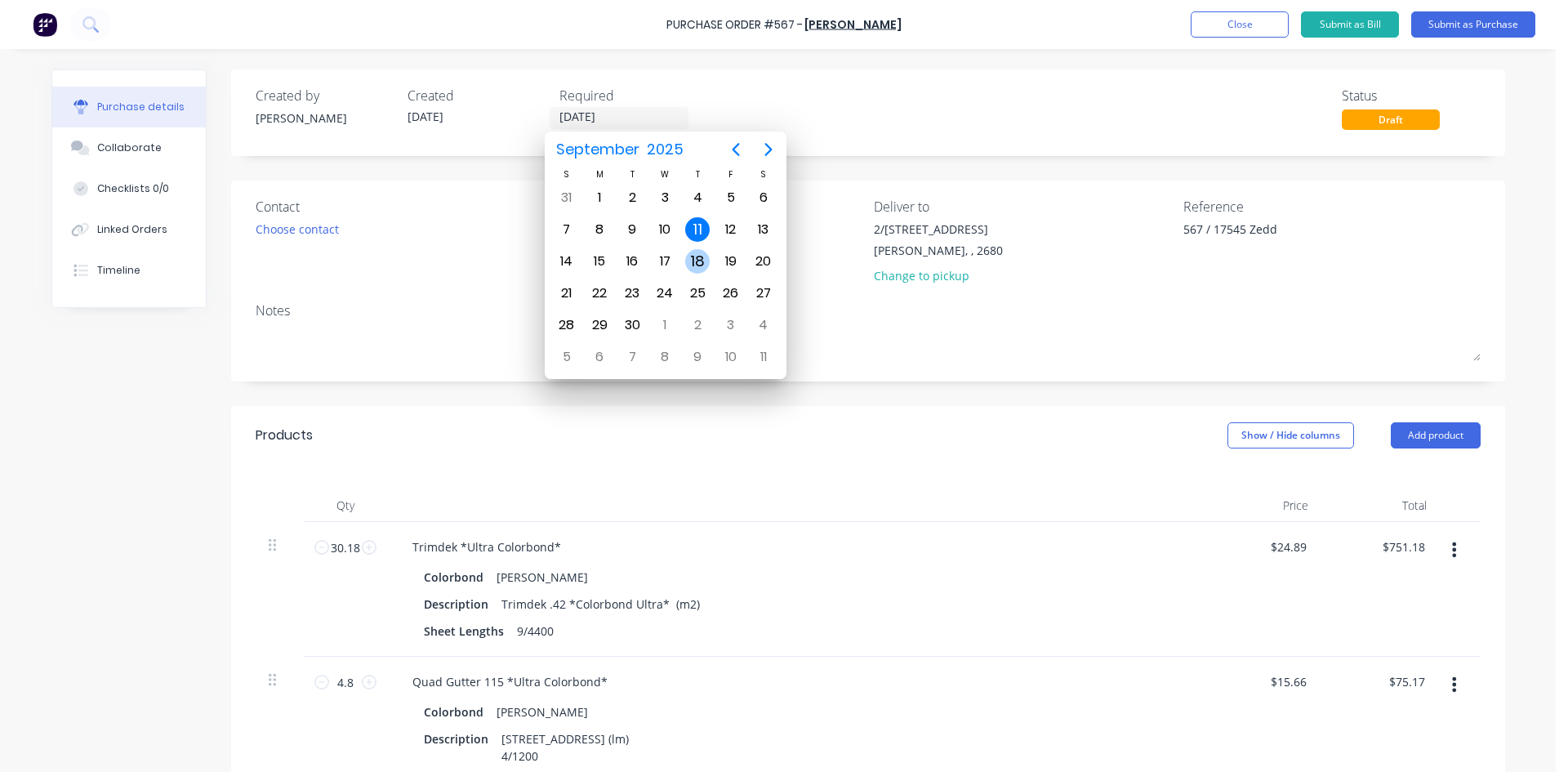
click at [695, 258] on div "18" at bounding box center [698, 262] width 25 height 25
type textarea "x"
type input "[DATE]"
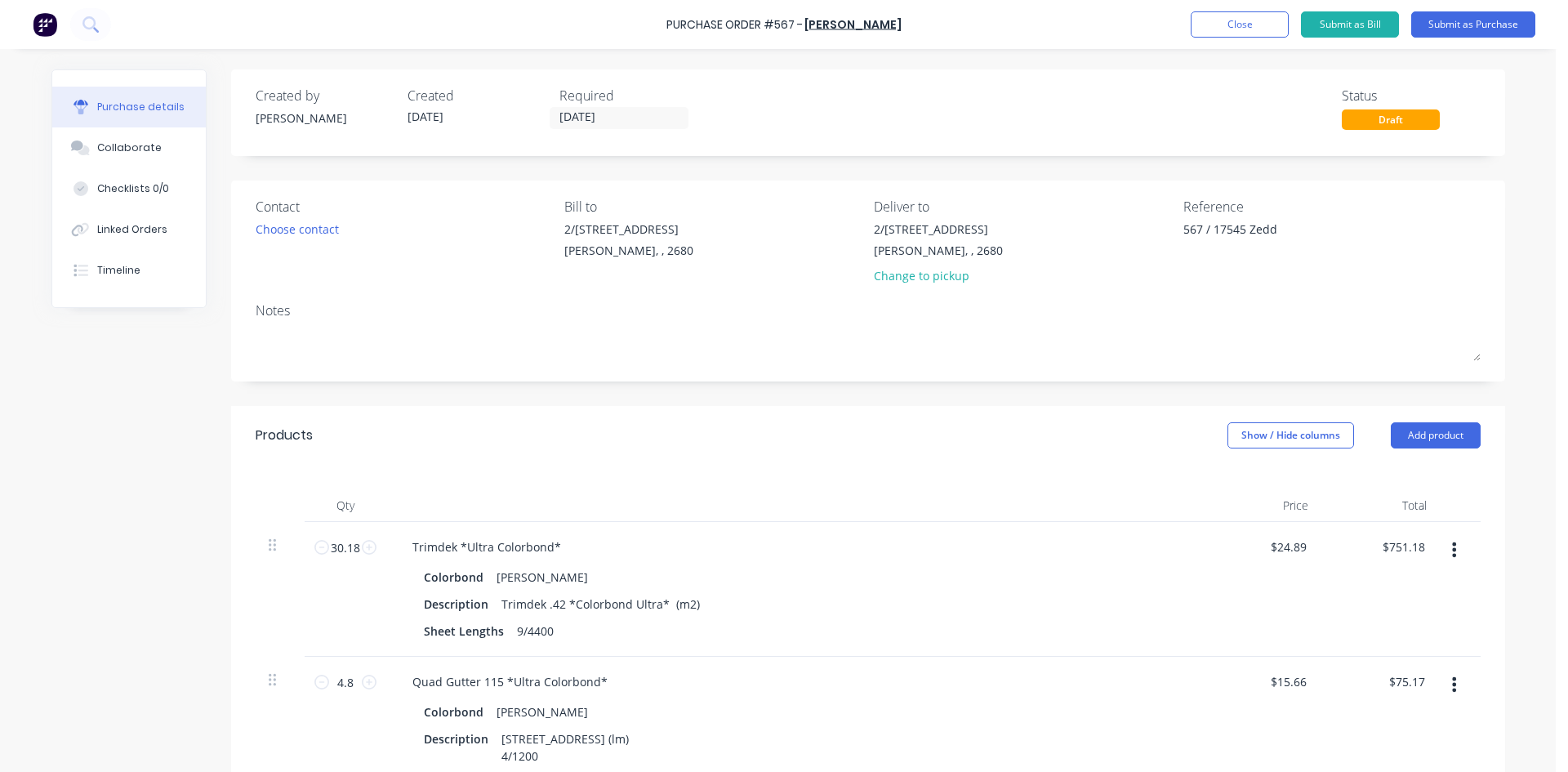
click at [679, 181] on div "Contact Choose contact Bill to 2/50-56 Banna Ave Griffith, , 2680 Deliver to 2/…" at bounding box center [868, 281] width 1274 height 201
click at [1458, 26] on button "Submit as Purchase" at bounding box center [1474, 25] width 124 height 27
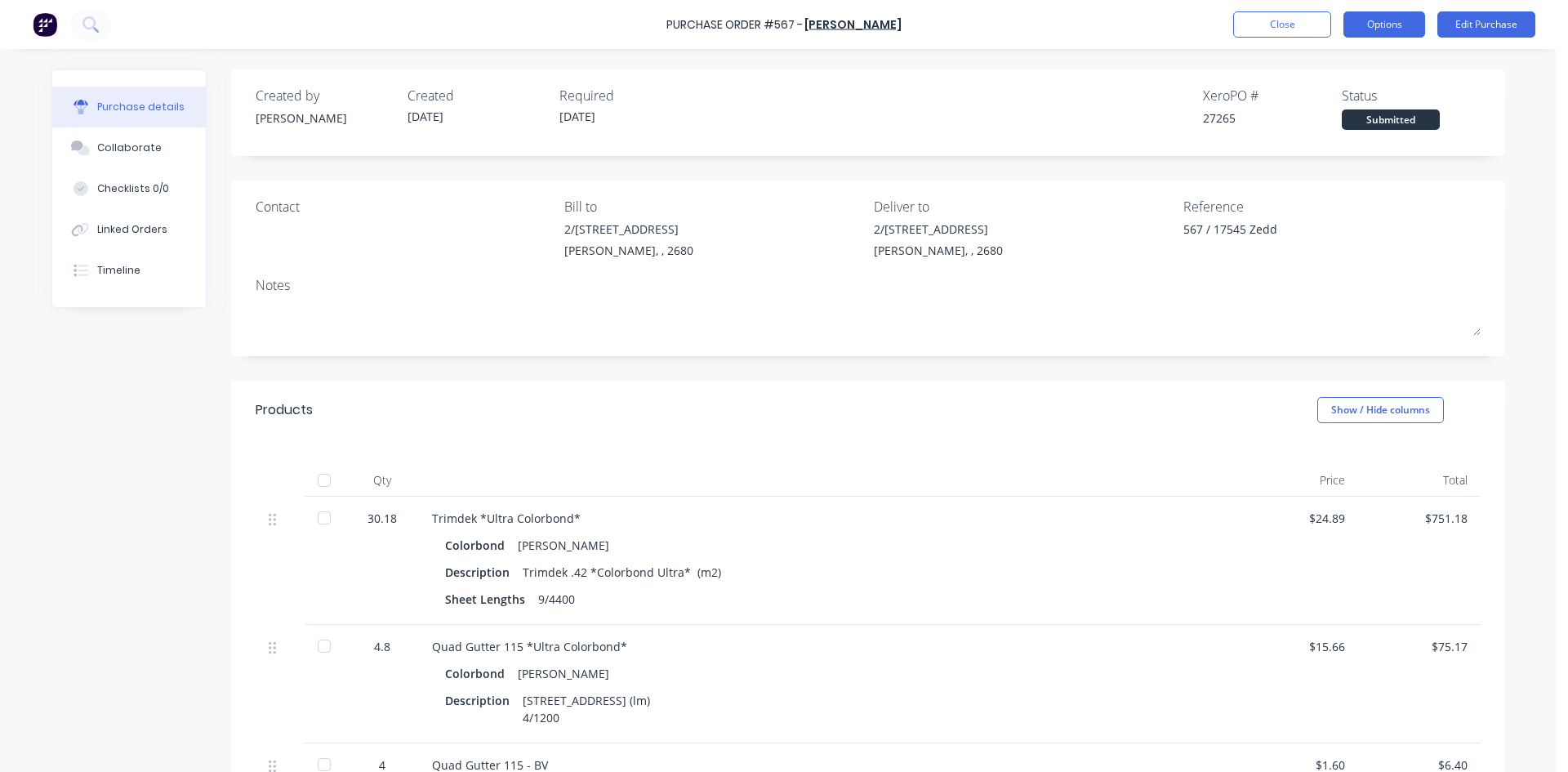
click at [1397, 21] on button "Options" at bounding box center [1384, 25] width 82 height 27
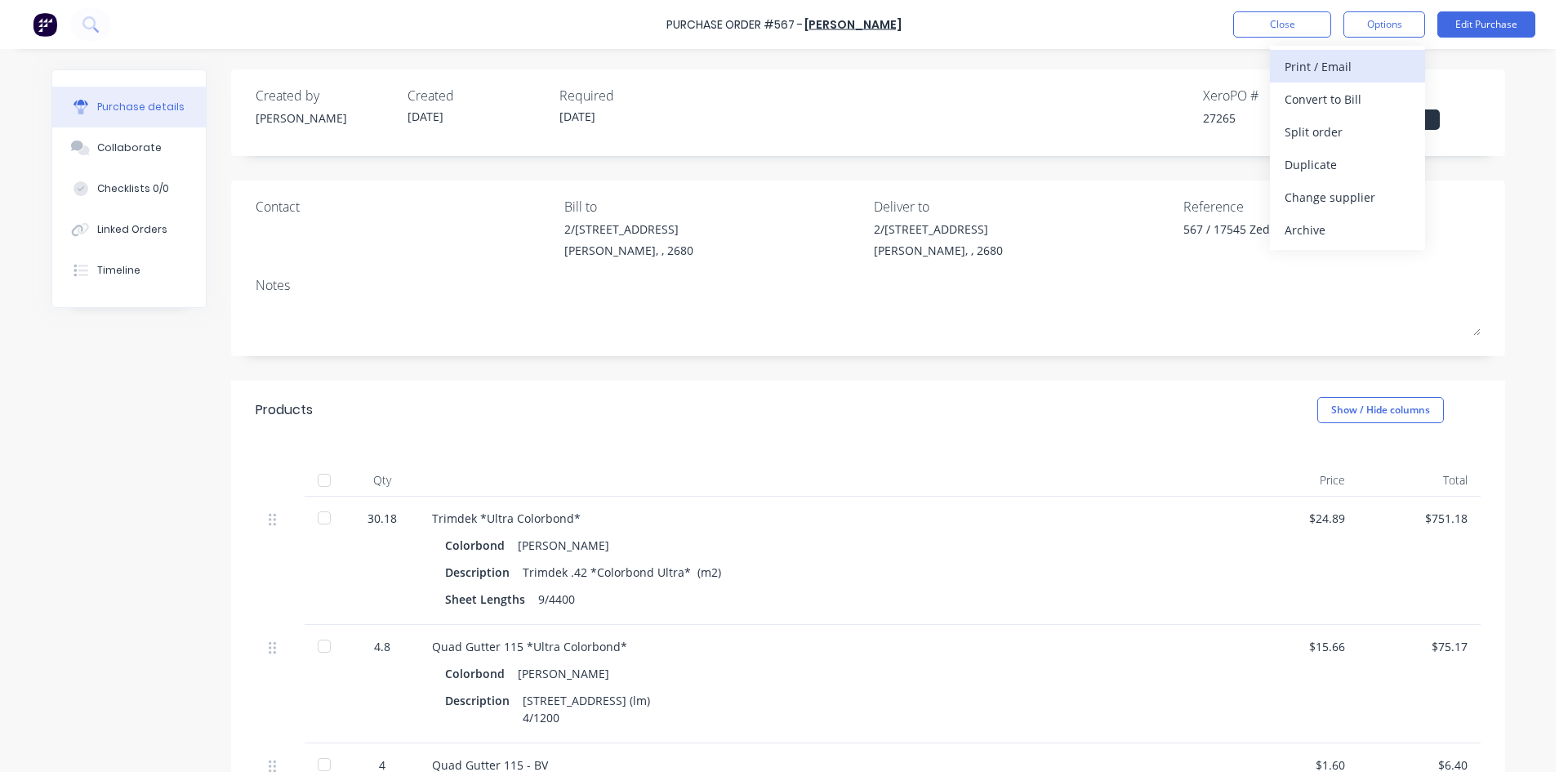
click at [1362, 65] on div "Print / Email" at bounding box center [1348, 66] width 126 height 24
click at [1359, 97] on div "With pricing" at bounding box center [1348, 99] width 126 height 24
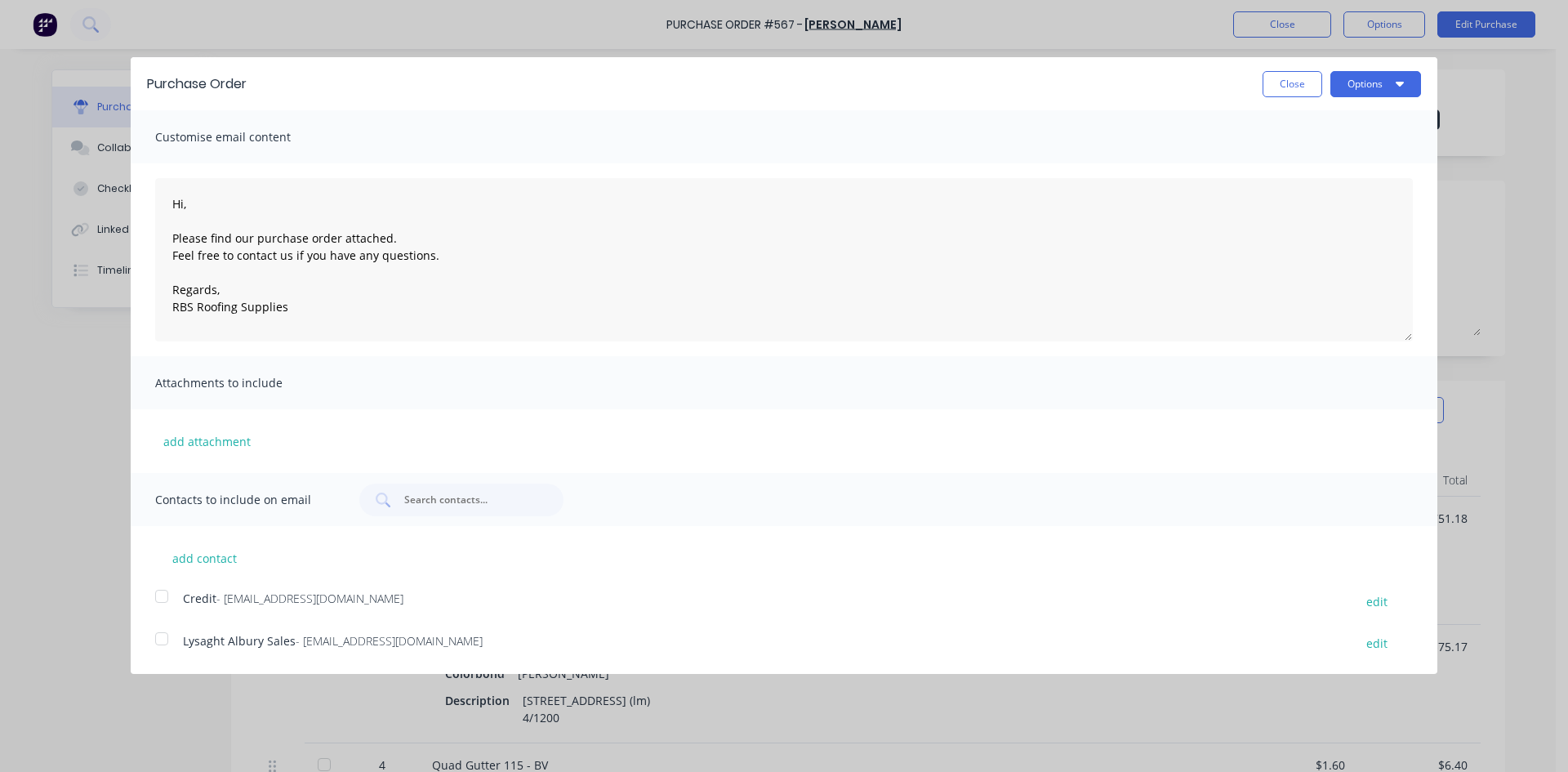
click at [167, 644] on div at bounding box center [161, 639] width 32 height 32
click at [1402, 89] on icon "button" at bounding box center [1400, 84] width 8 height 13
click at [1355, 152] on div "Email" at bounding box center [1344, 158] width 126 height 24
type textarea "x"
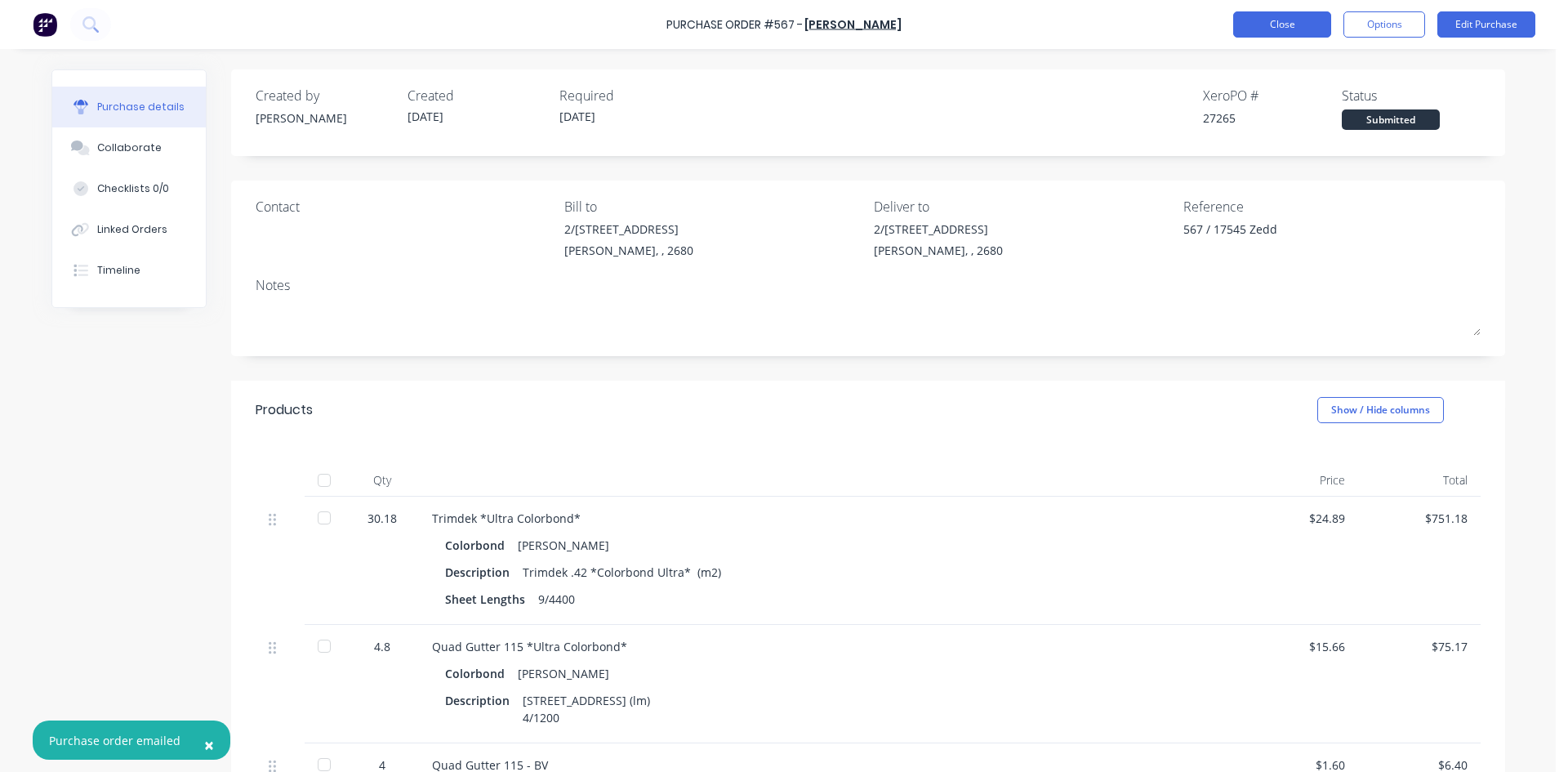
click at [1291, 28] on button "Close" at bounding box center [1282, 25] width 98 height 27
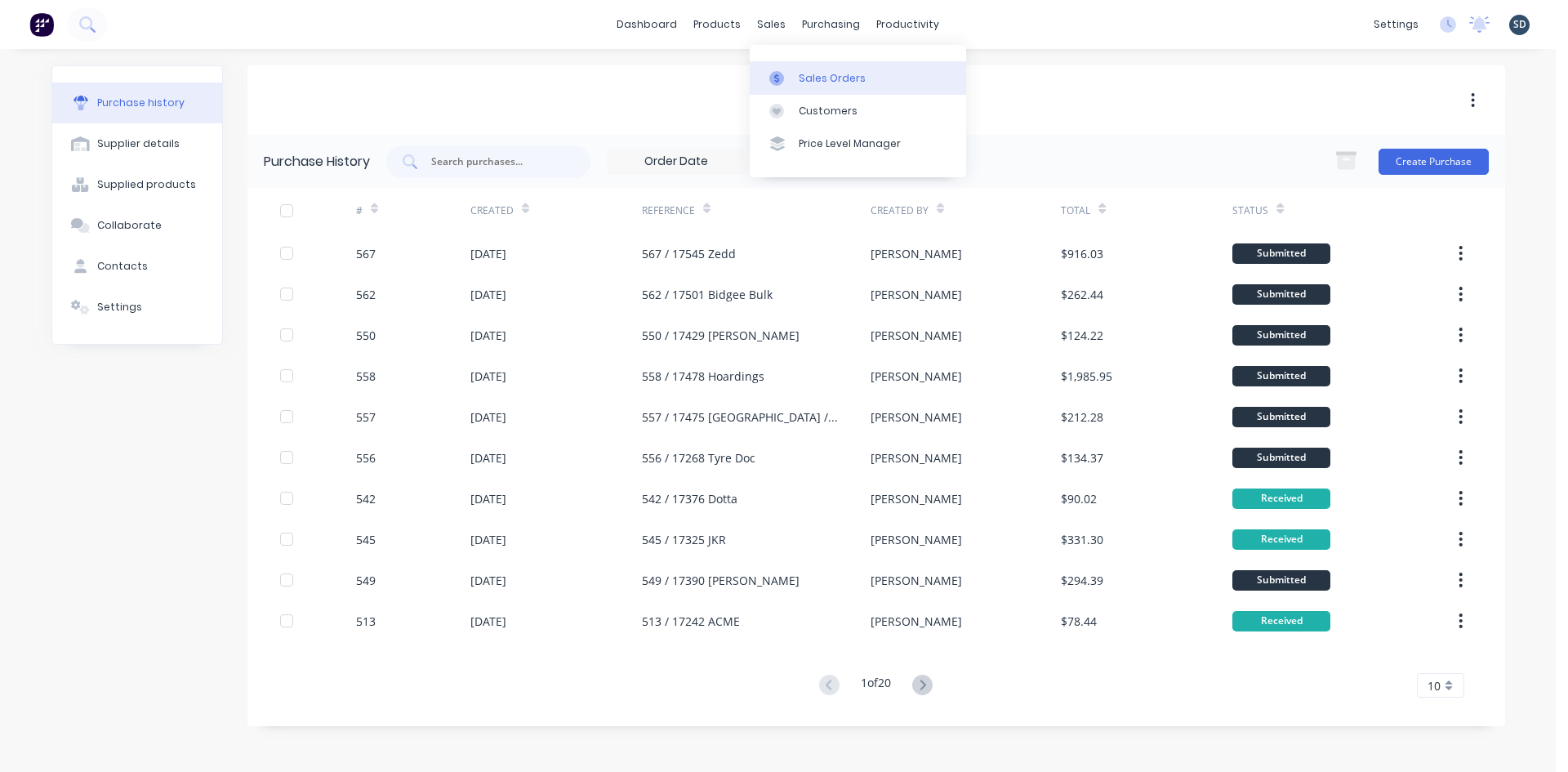
click at [810, 80] on div "Sales Orders" at bounding box center [832, 79] width 67 height 15
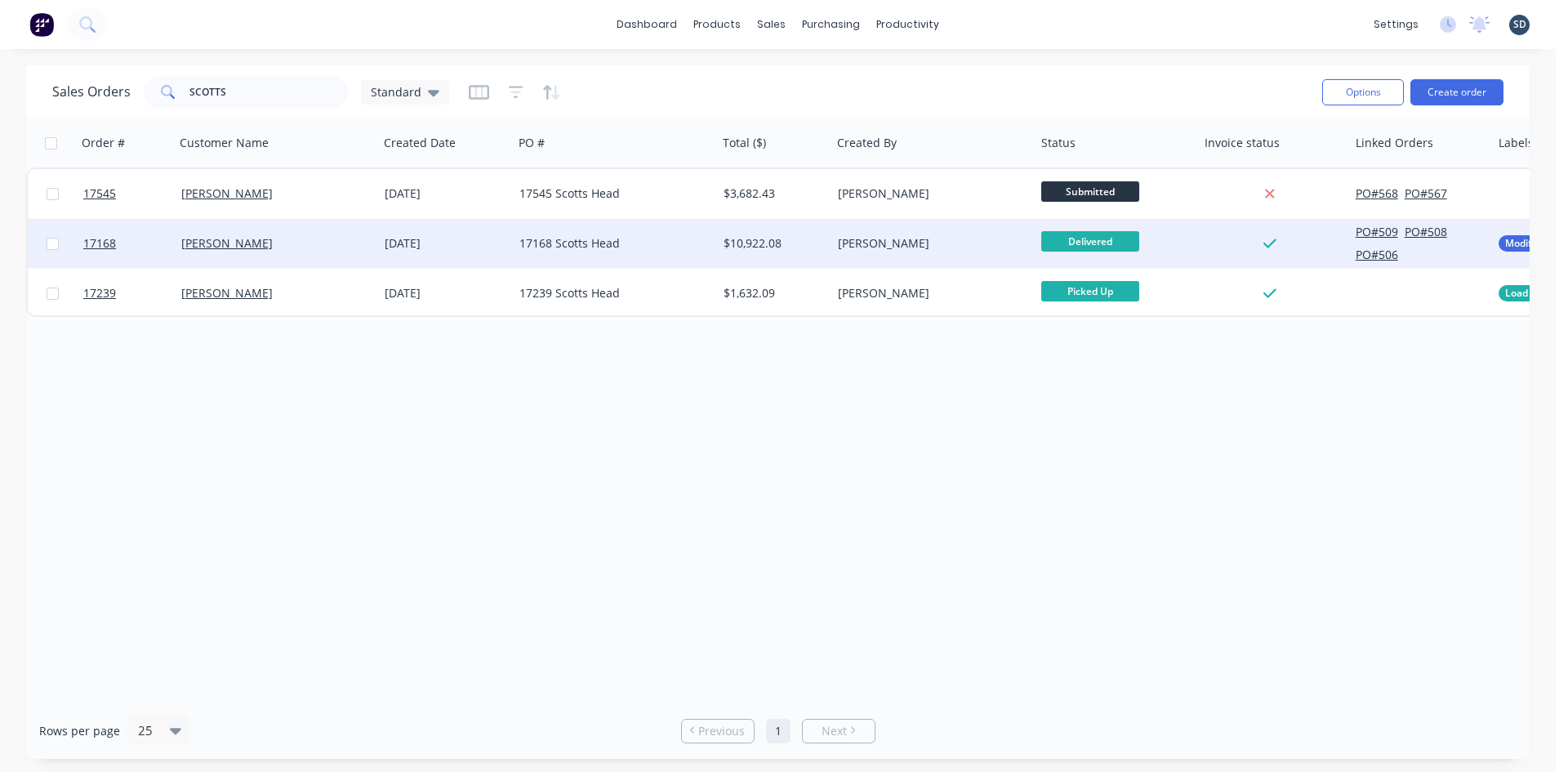
click at [252, 247] on div "[PERSON_NAME]" at bounding box center [272, 244] width 181 height 17
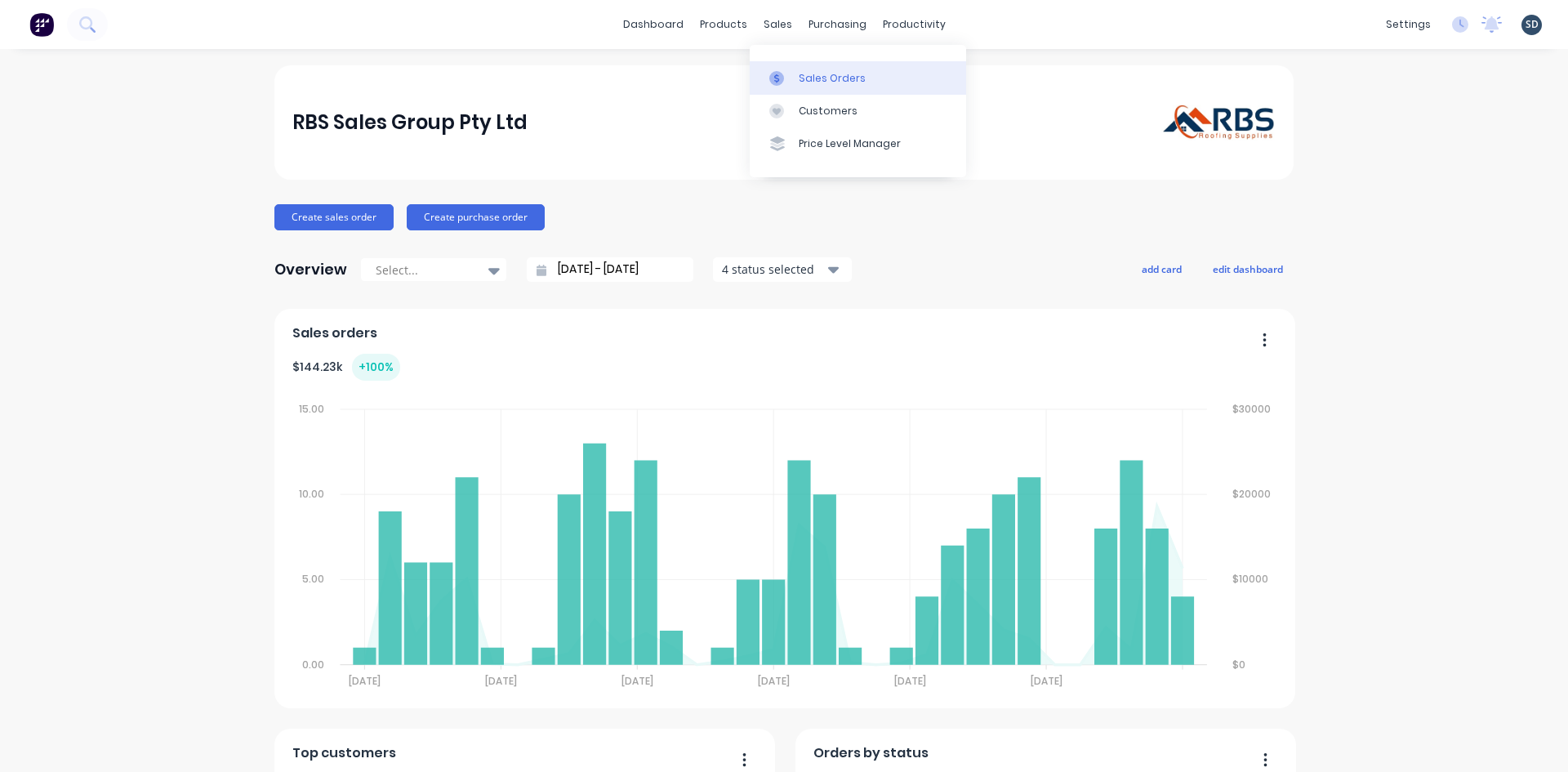
click at [813, 82] on div "Sales Orders" at bounding box center [832, 79] width 67 height 15
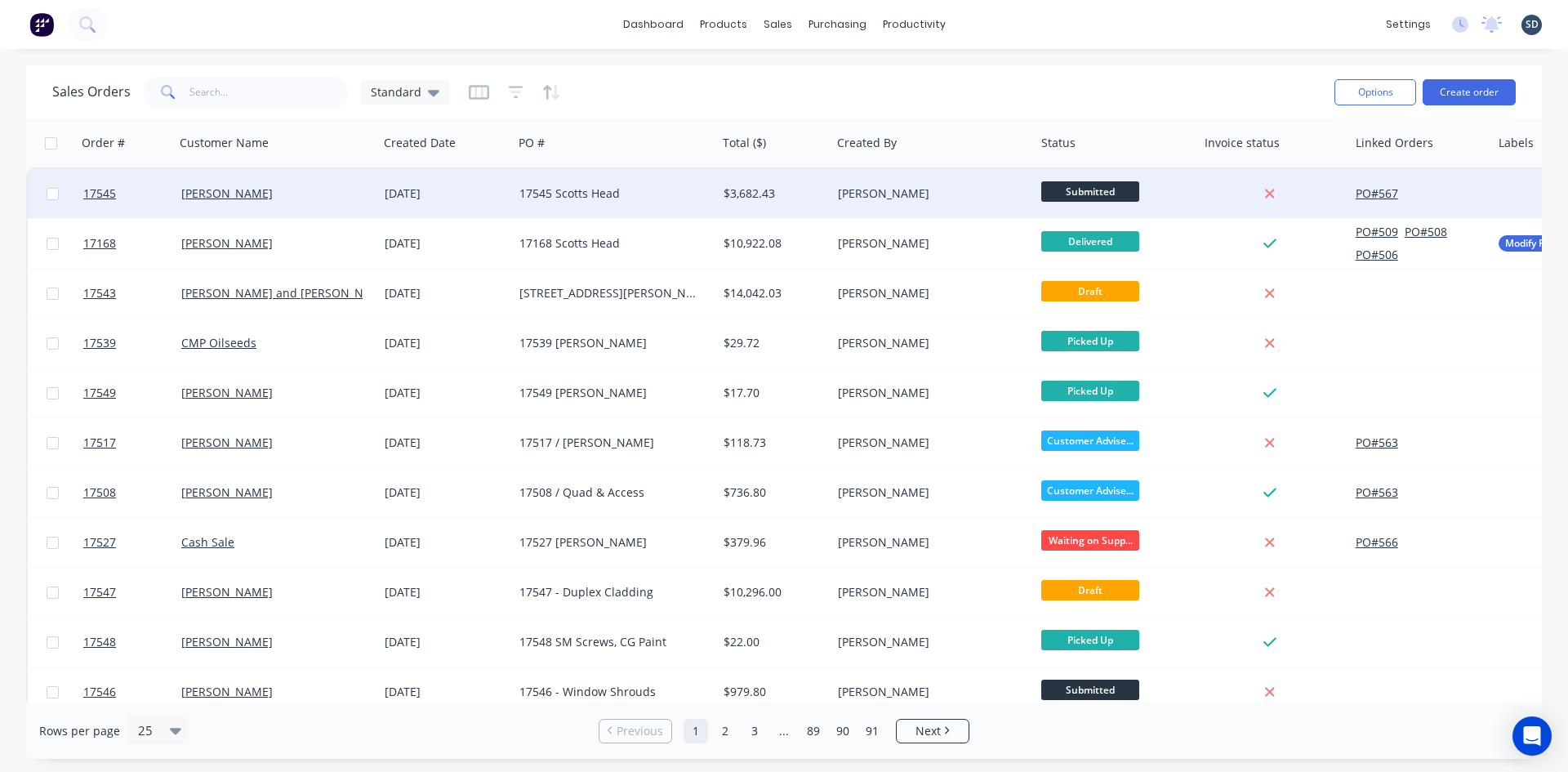
click at [324, 195] on div "[PERSON_NAME]" at bounding box center [272, 194] width 181 height 17
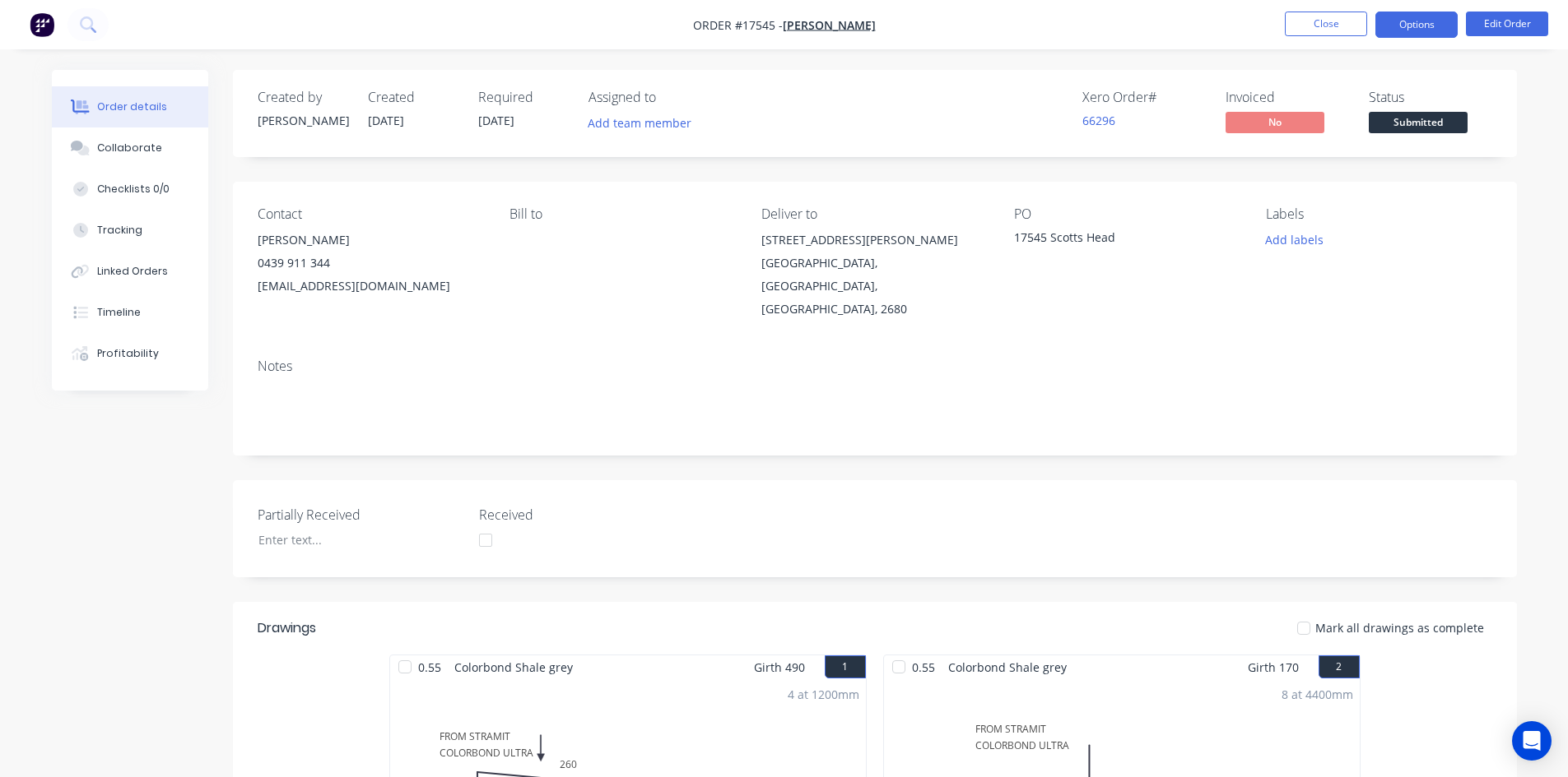
click at [1410, 28] on button "Options" at bounding box center [1416, 25] width 83 height 27
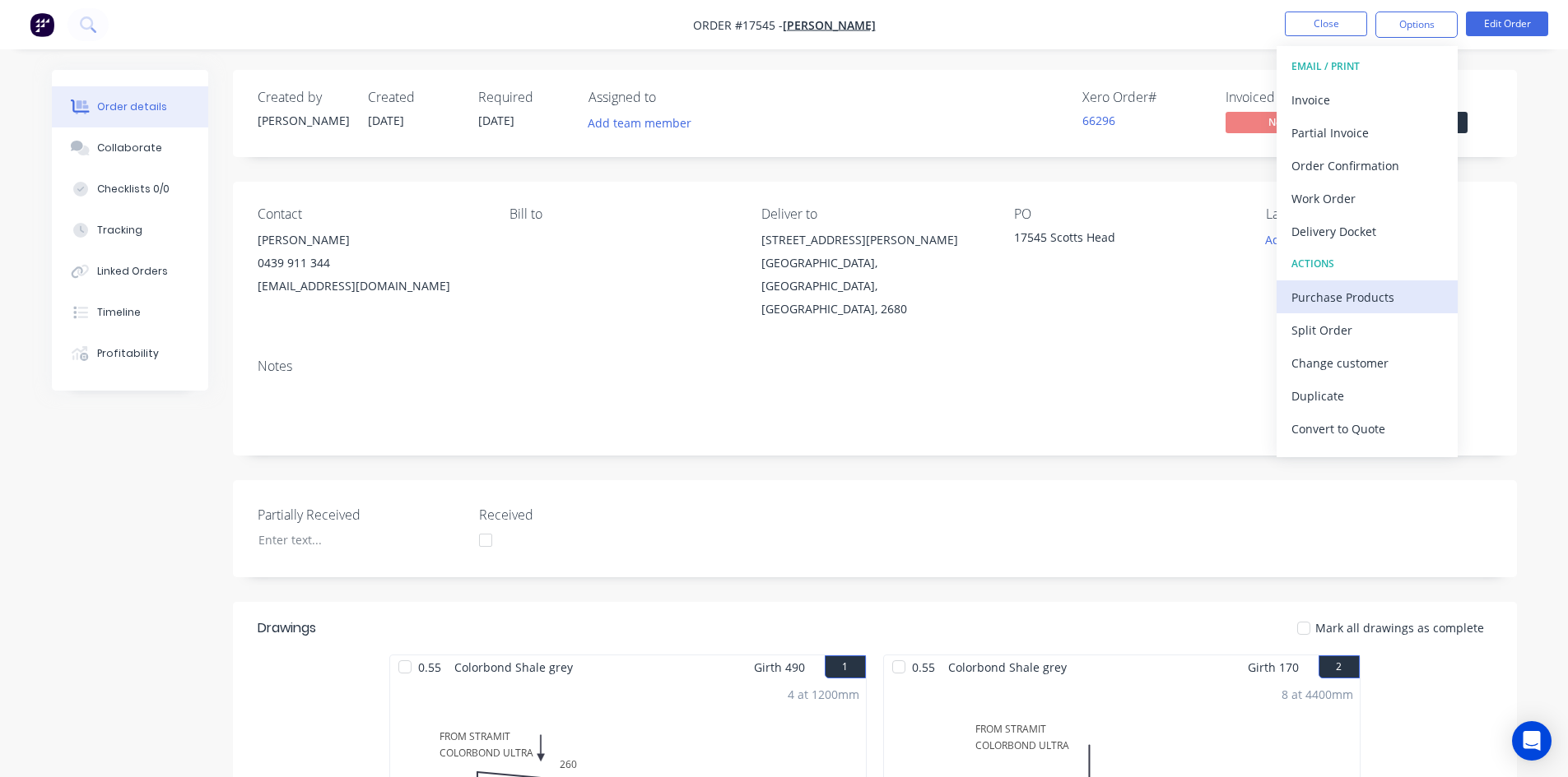
click at [1354, 290] on div "Purchase Products" at bounding box center [1367, 297] width 152 height 24
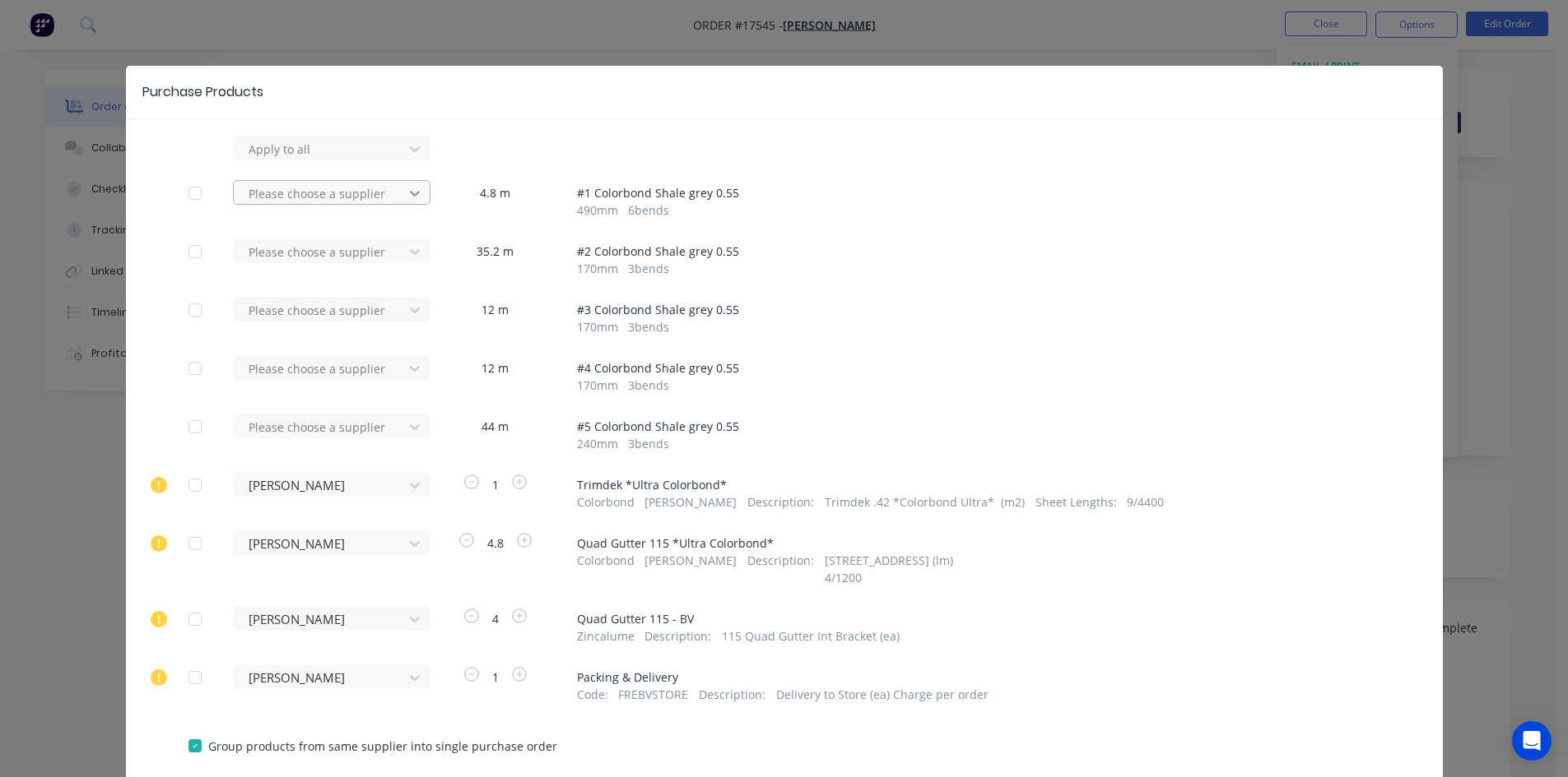
click at [406, 199] on icon at bounding box center [415, 193] width 17 height 17
type input "strami"
click at [325, 258] on div "Stramit Building Products ([GEOGRAPHIC_DATA])" at bounding box center [331, 262] width 198 height 48
click at [317, 253] on div at bounding box center [321, 252] width 148 height 21
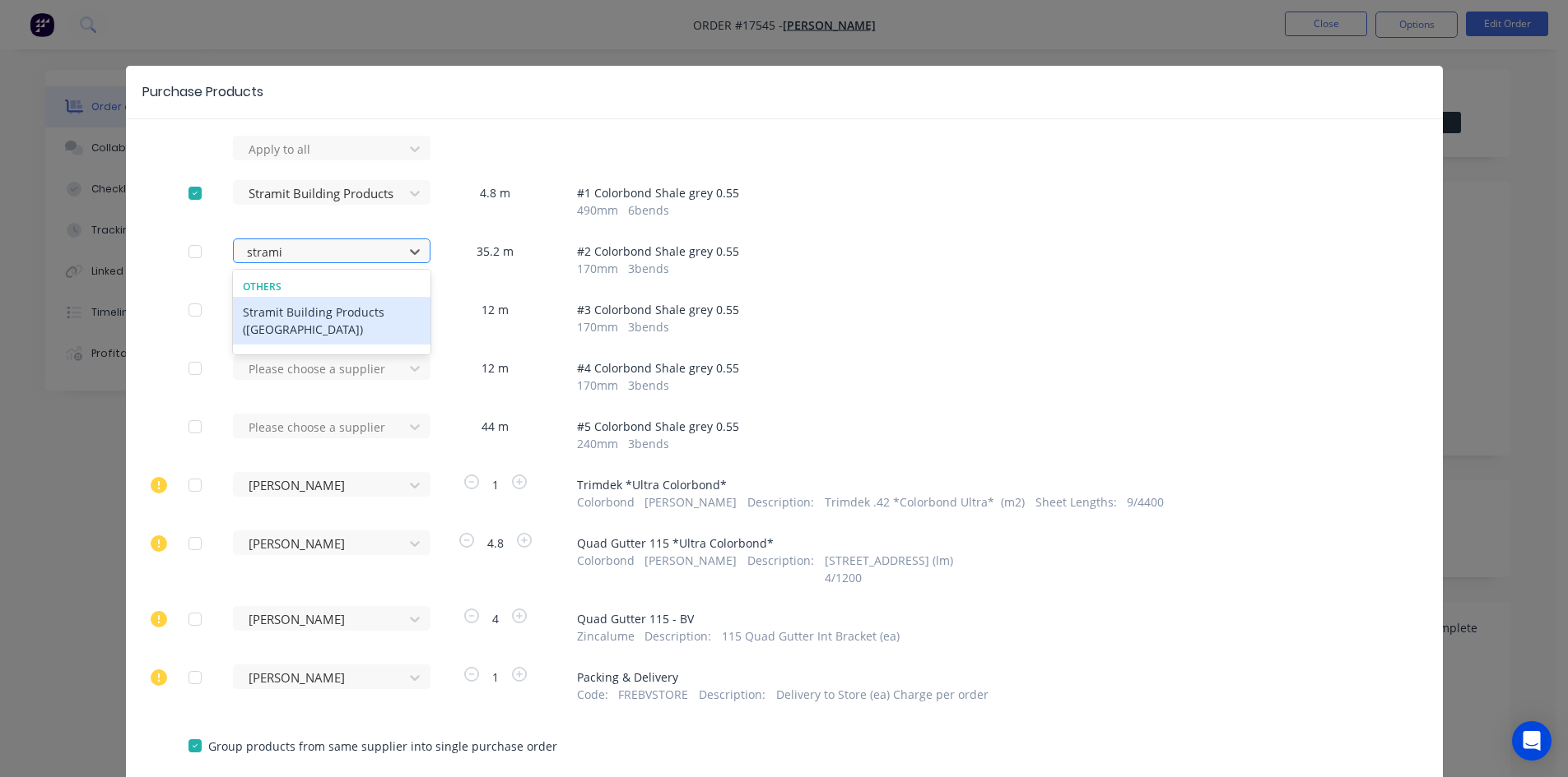
type input "stramit"
click at [306, 318] on div "Stramit Building Products ([GEOGRAPHIC_DATA])" at bounding box center [331, 320] width 198 height 48
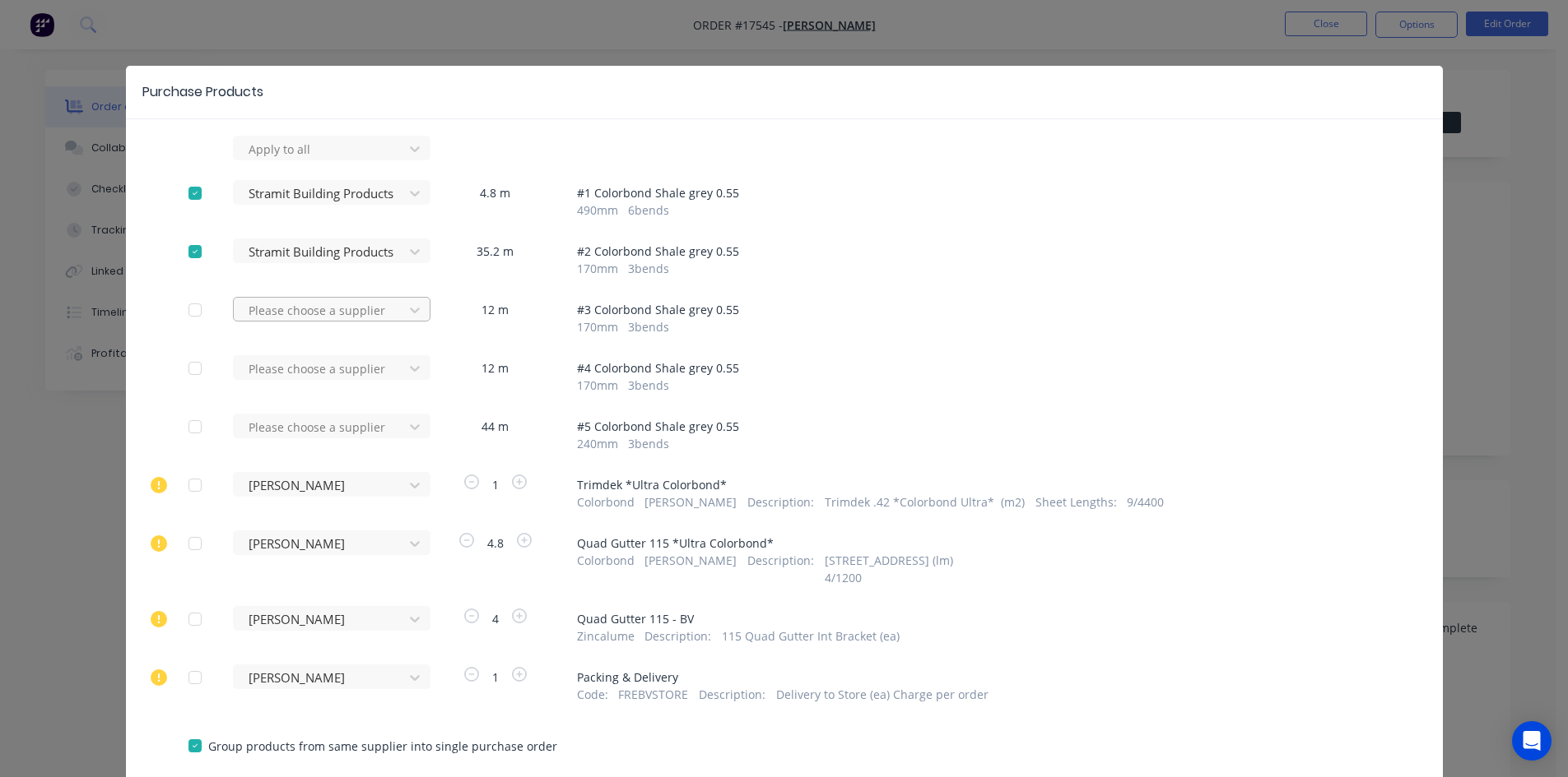
click at [339, 313] on div at bounding box center [321, 310] width 148 height 21
type input "stramit"
click at [320, 375] on div "Stramit Building Products ([GEOGRAPHIC_DATA])" at bounding box center [331, 378] width 198 height 48
click at [299, 372] on div at bounding box center [321, 368] width 148 height 21
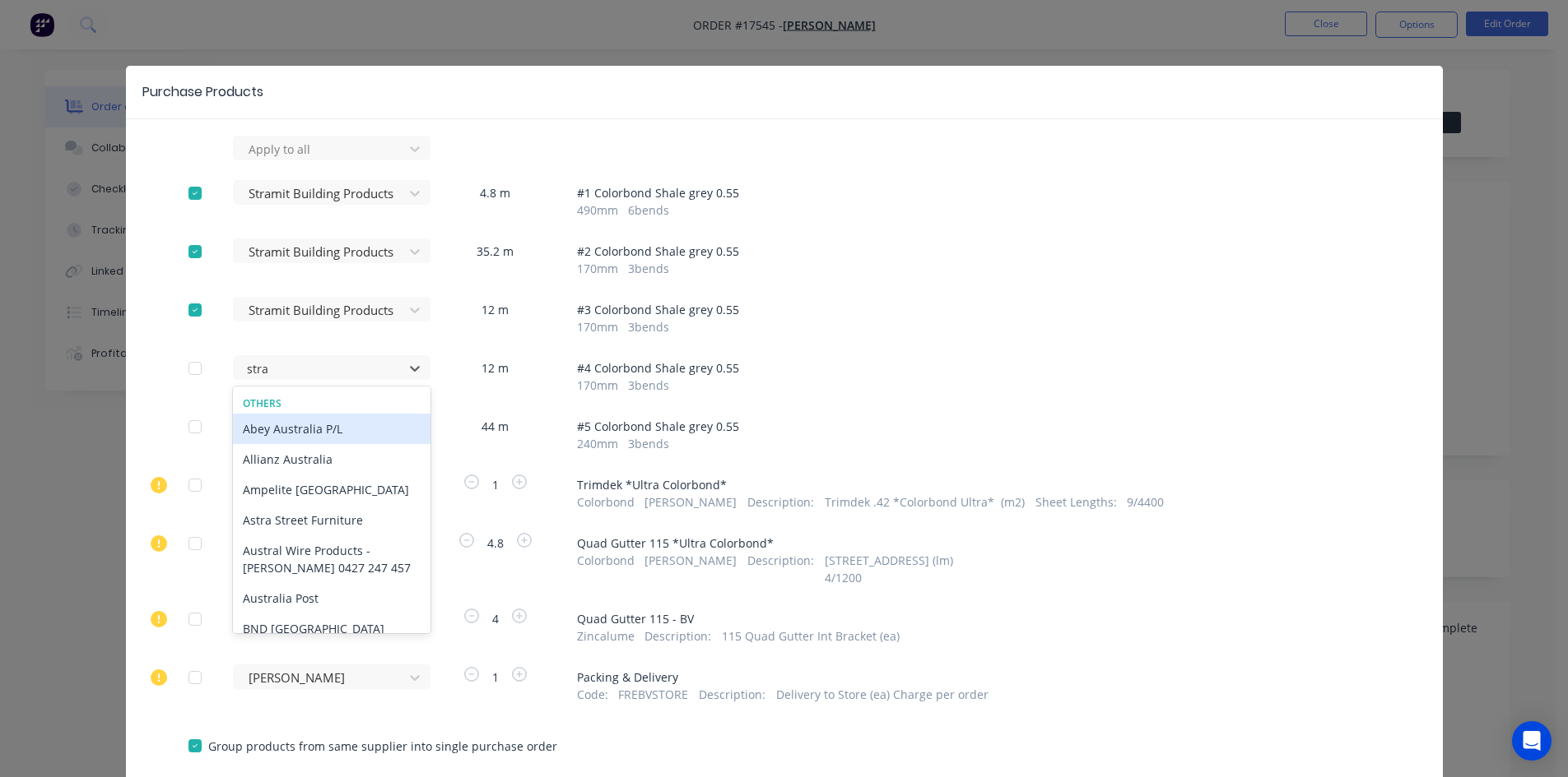
type input "[PERSON_NAME]"
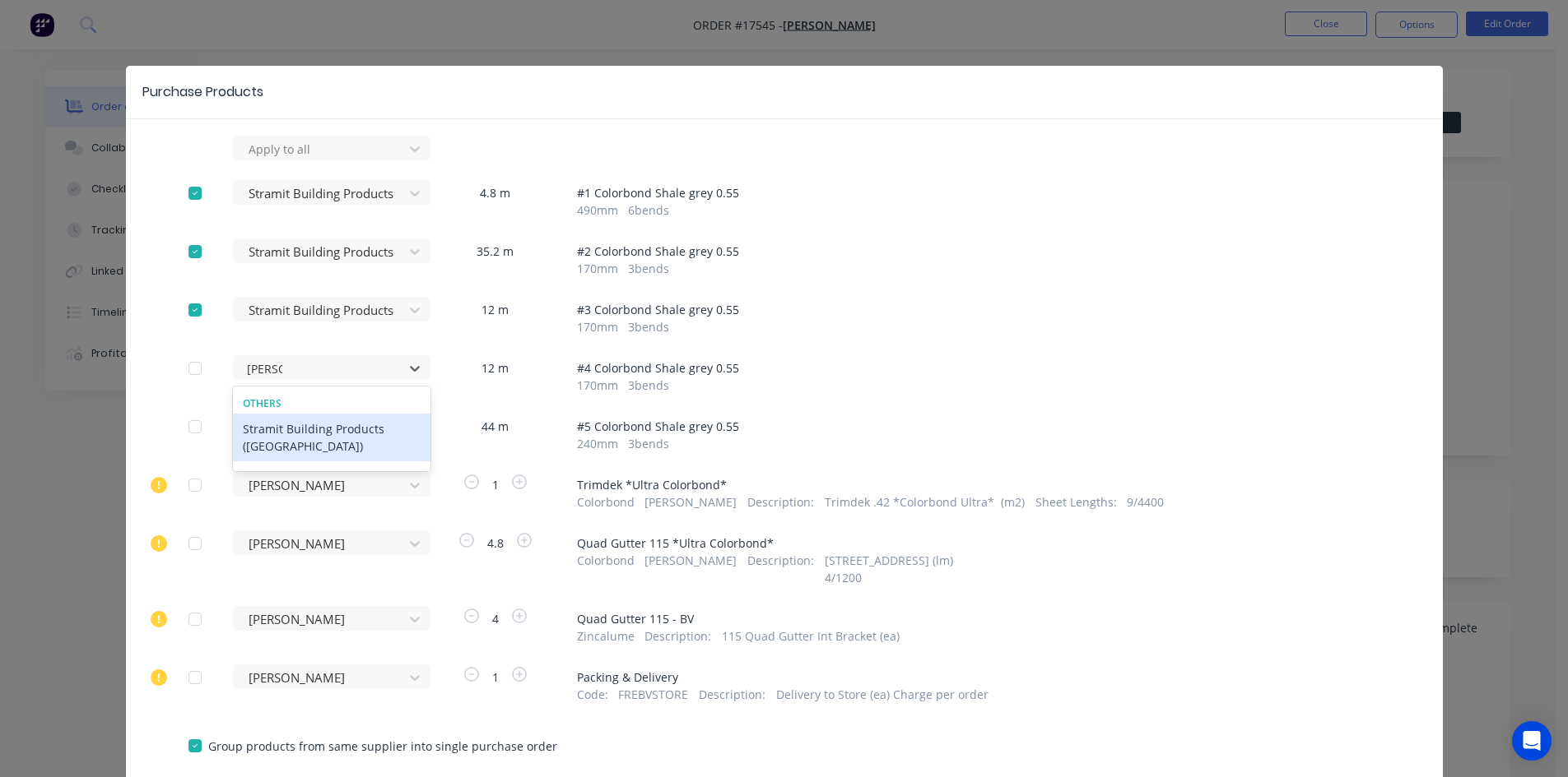
click at [299, 429] on div "Stramit Building Products ([GEOGRAPHIC_DATA])" at bounding box center [331, 437] width 198 height 48
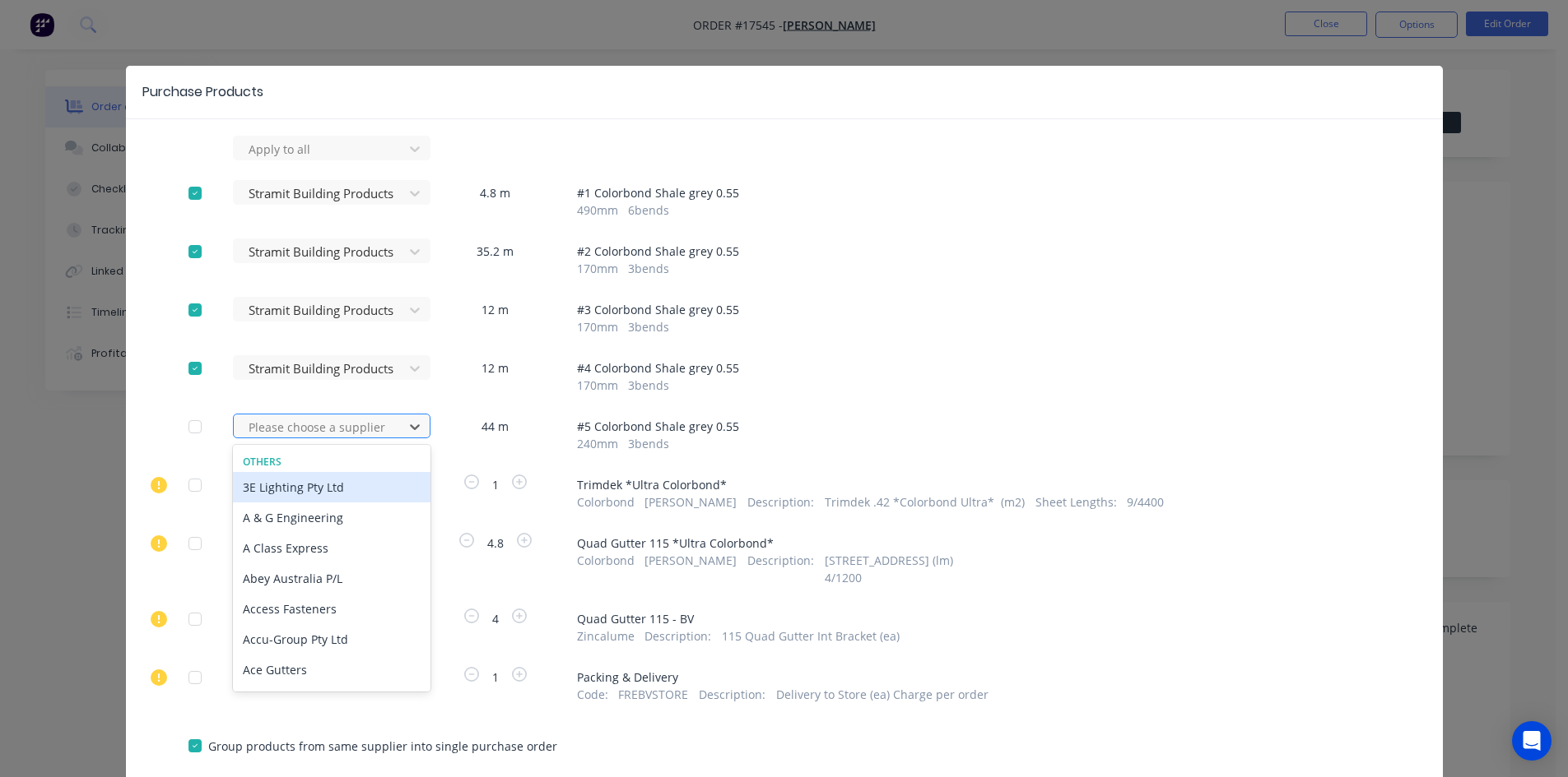
click at [317, 427] on div at bounding box center [321, 427] width 148 height 21
type input "[PERSON_NAME]"
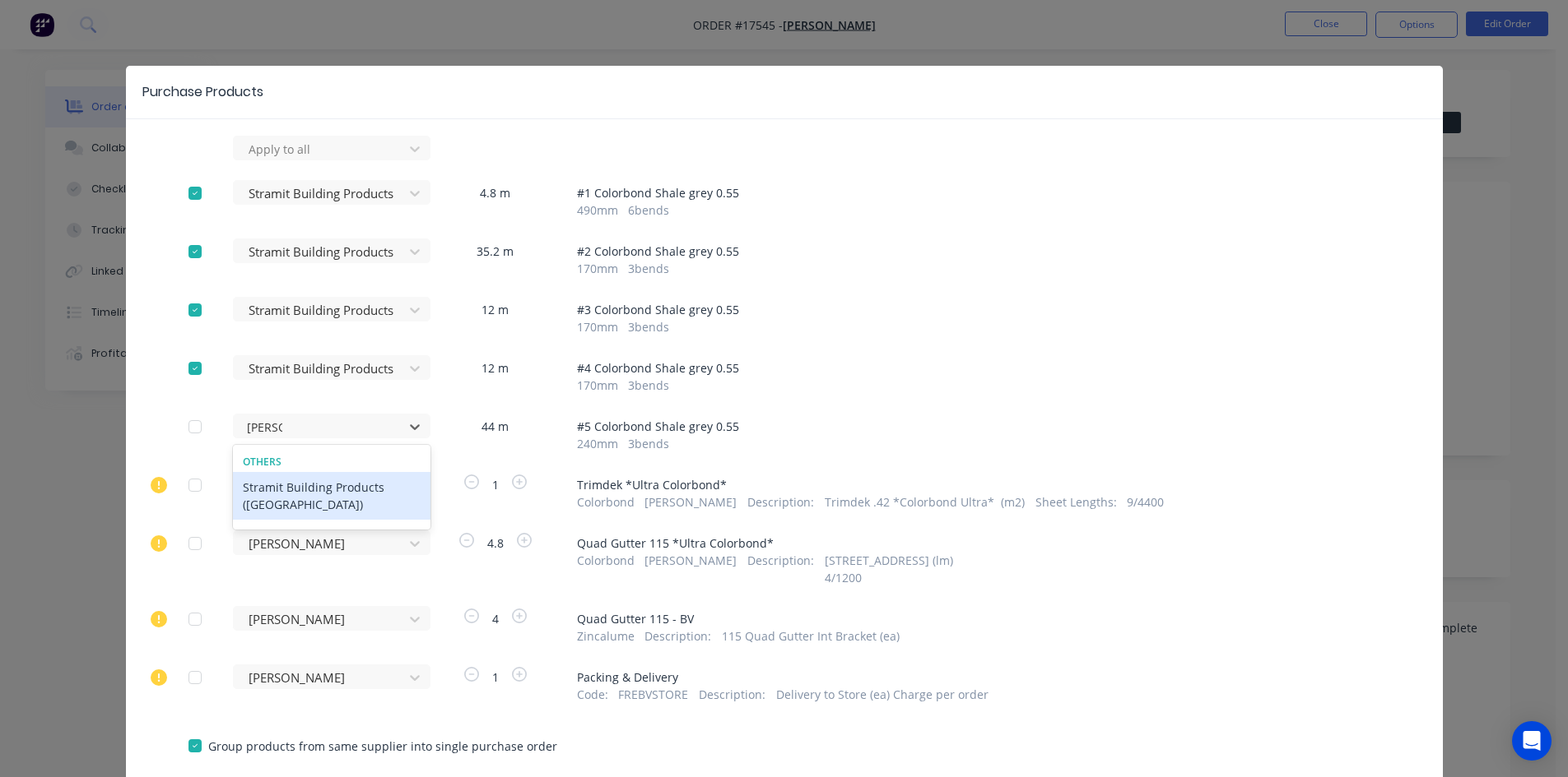
click at [328, 484] on div "Stramit Building Products ([GEOGRAPHIC_DATA])" at bounding box center [331, 495] width 198 height 48
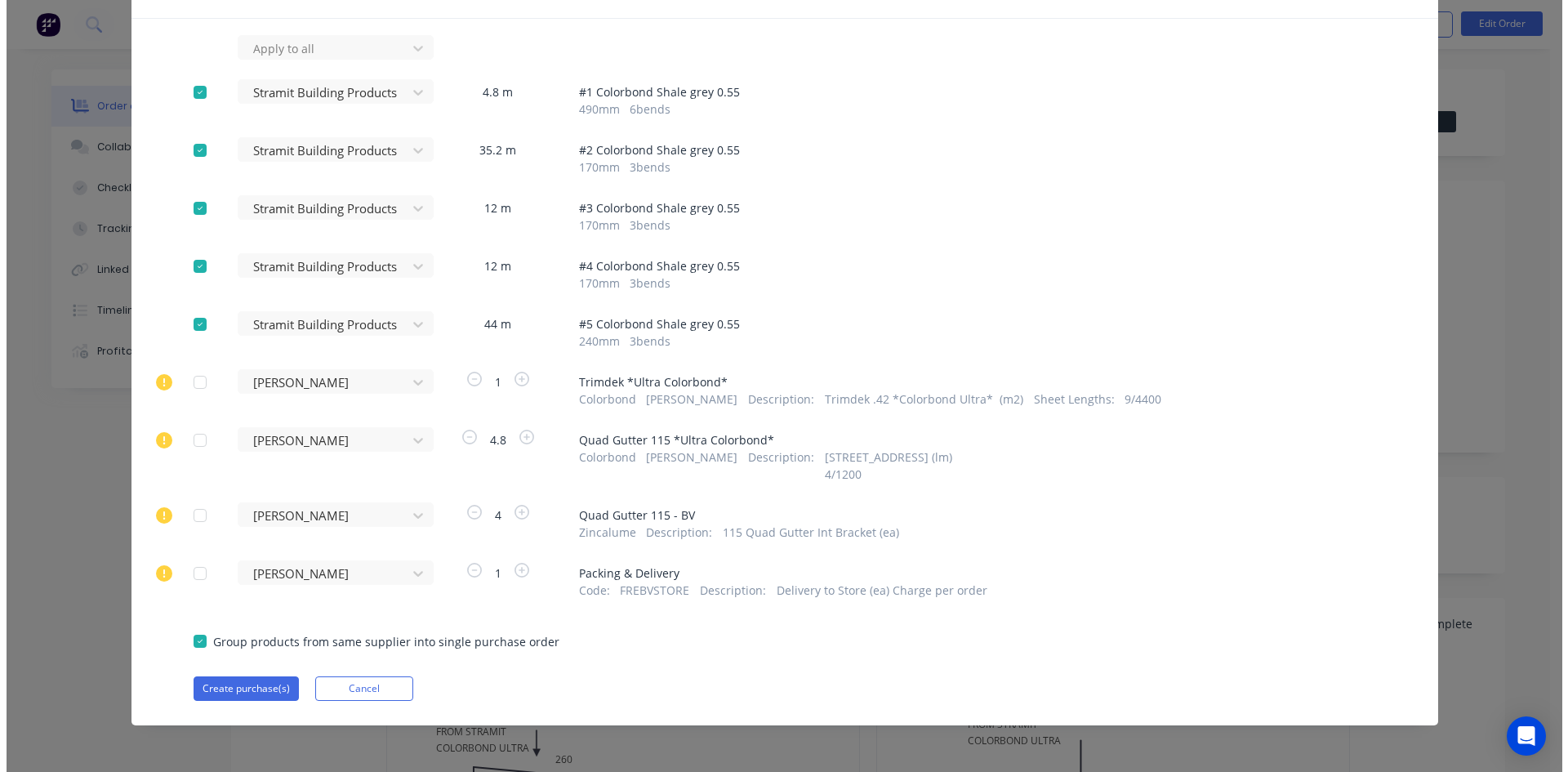
scroll to position [100, 0]
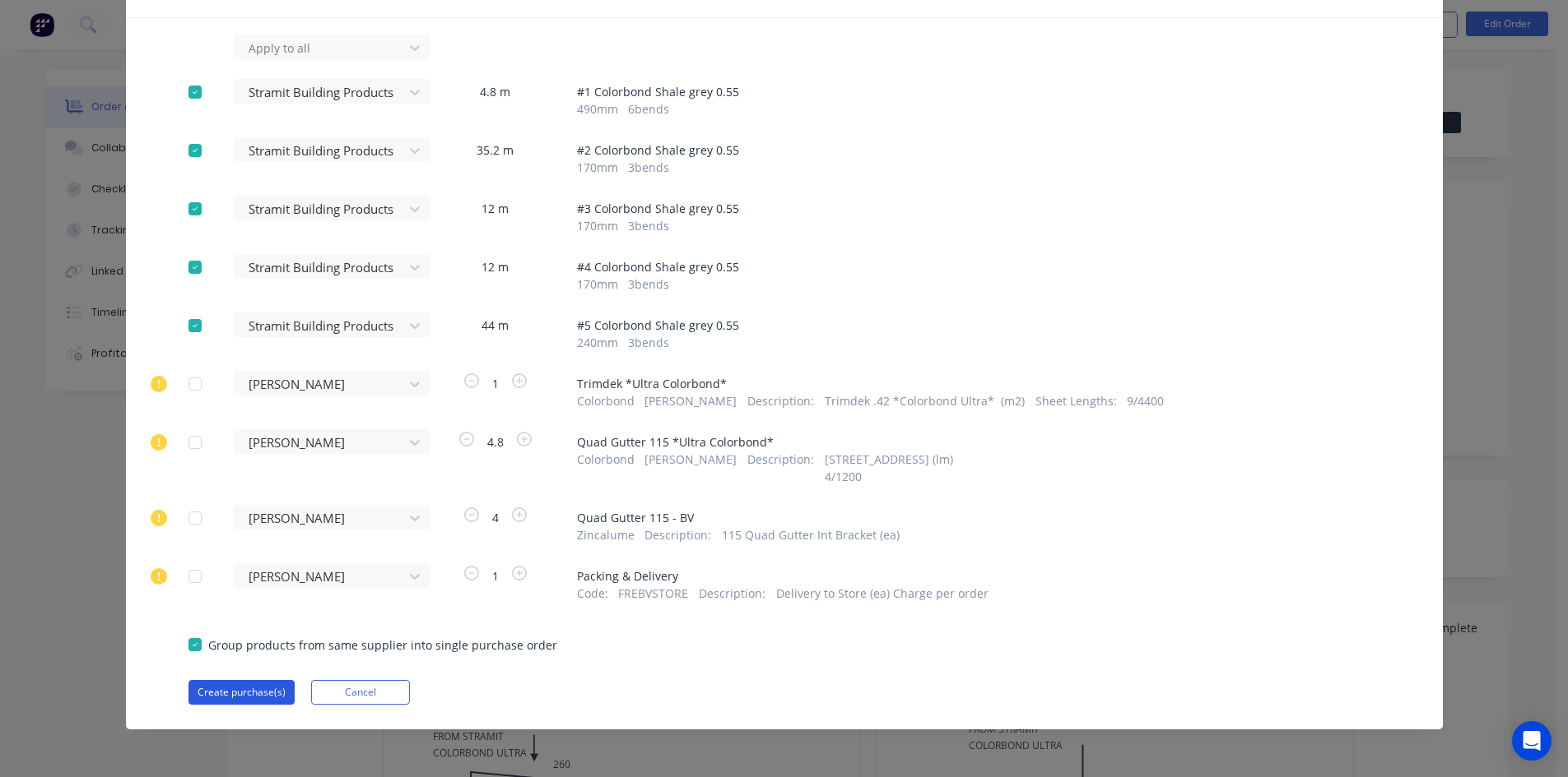
click at [255, 689] on button "Create purchase(s)" at bounding box center [241, 693] width 106 height 25
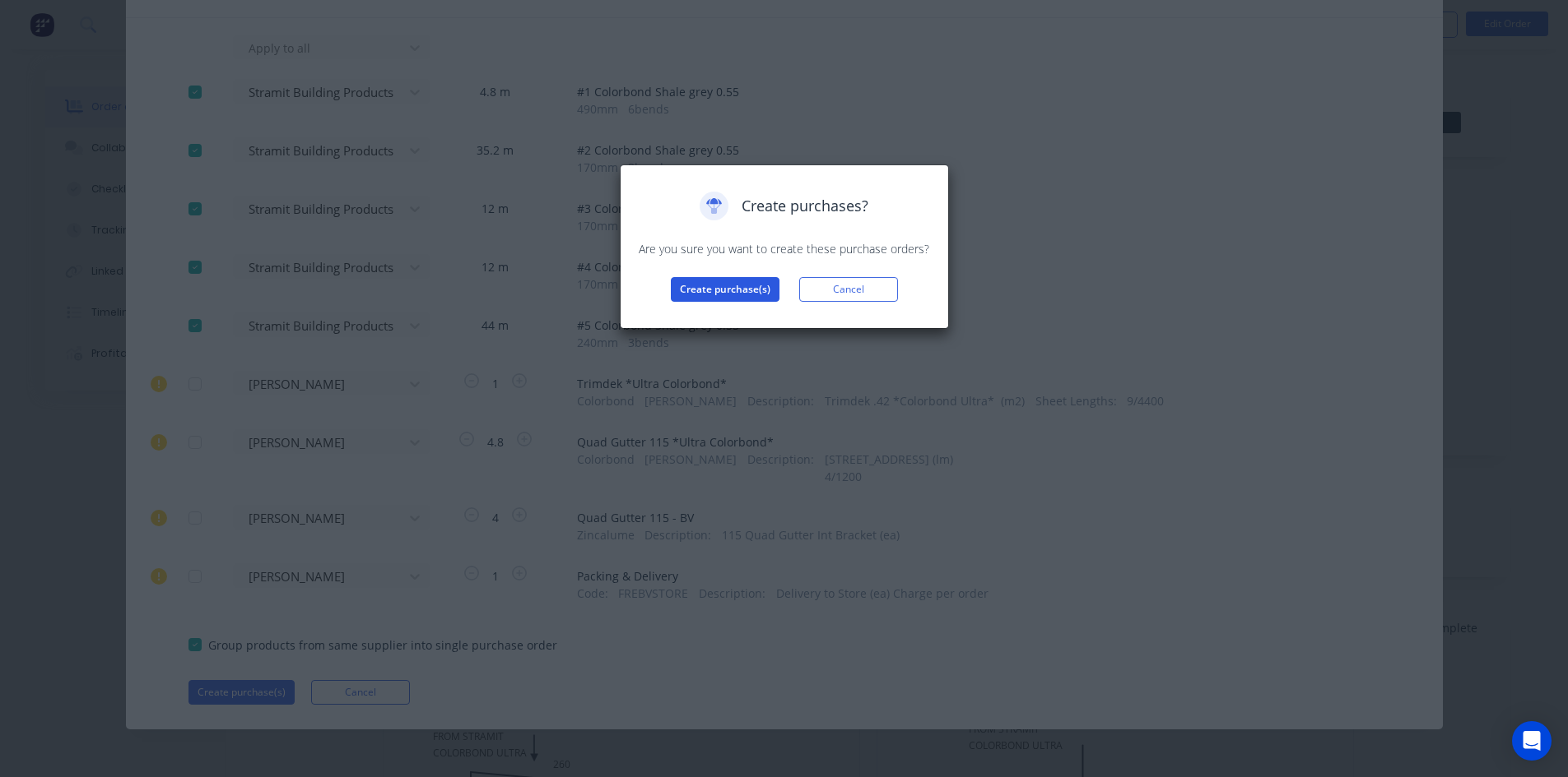
click at [734, 286] on button "Create purchase(s)" at bounding box center [725, 290] width 108 height 25
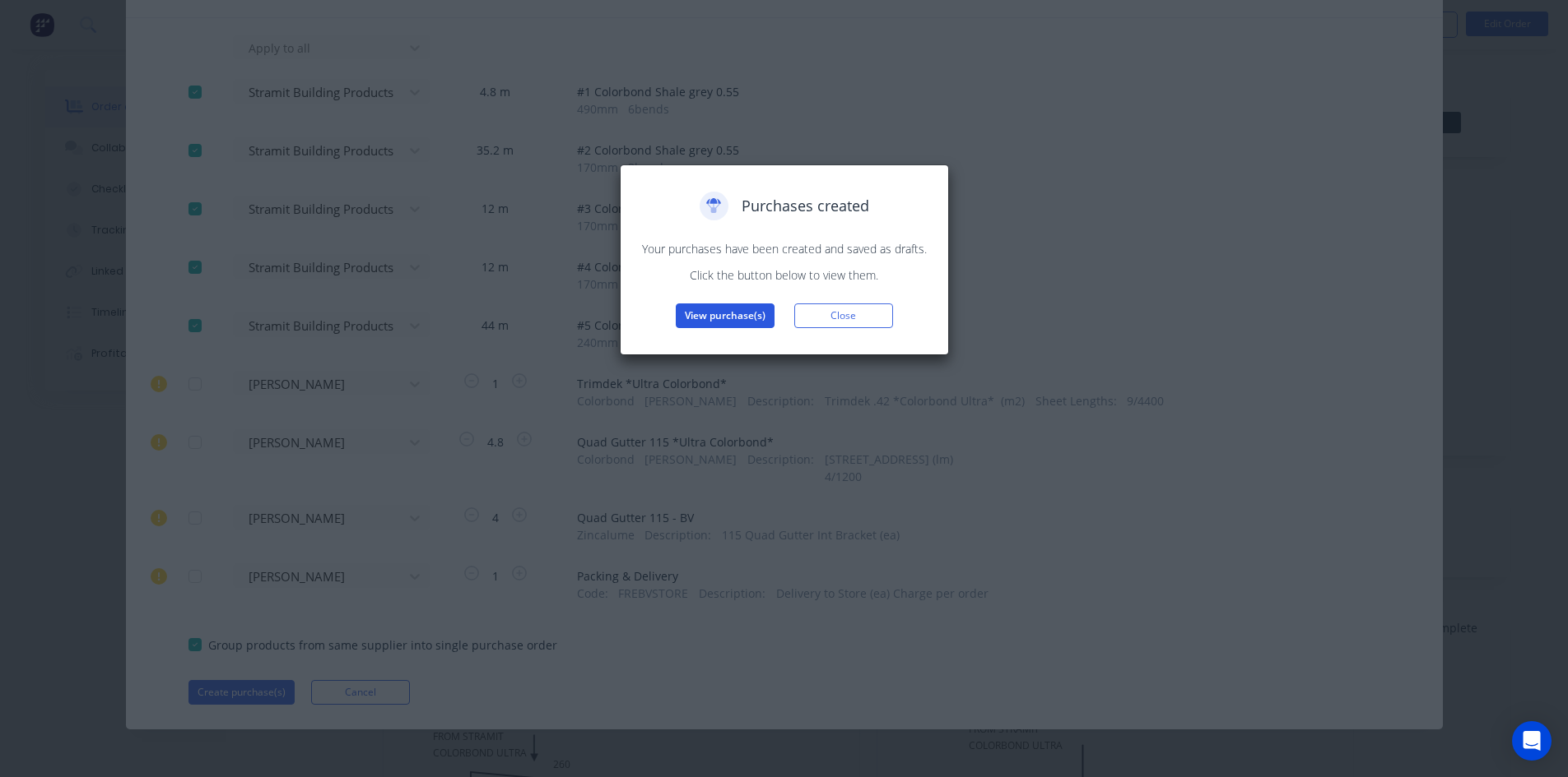
click at [730, 313] on button "View purchase(s)" at bounding box center [725, 316] width 98 height 25
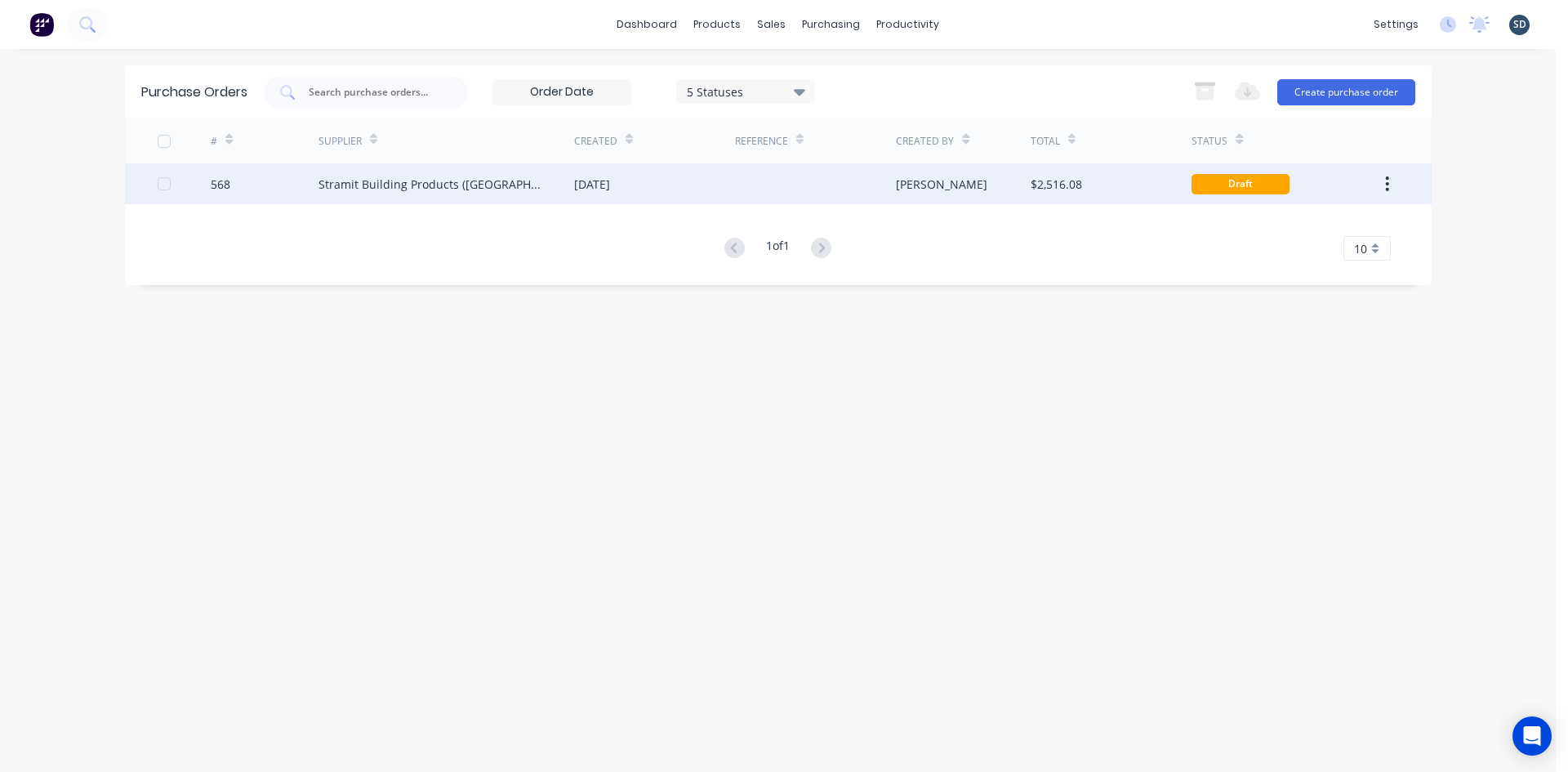
click at [542, 180] on div "Stramit Building Products ([GEOGRAPHIC_DATA])" at bounding box center [446, 183] width 256 height 41
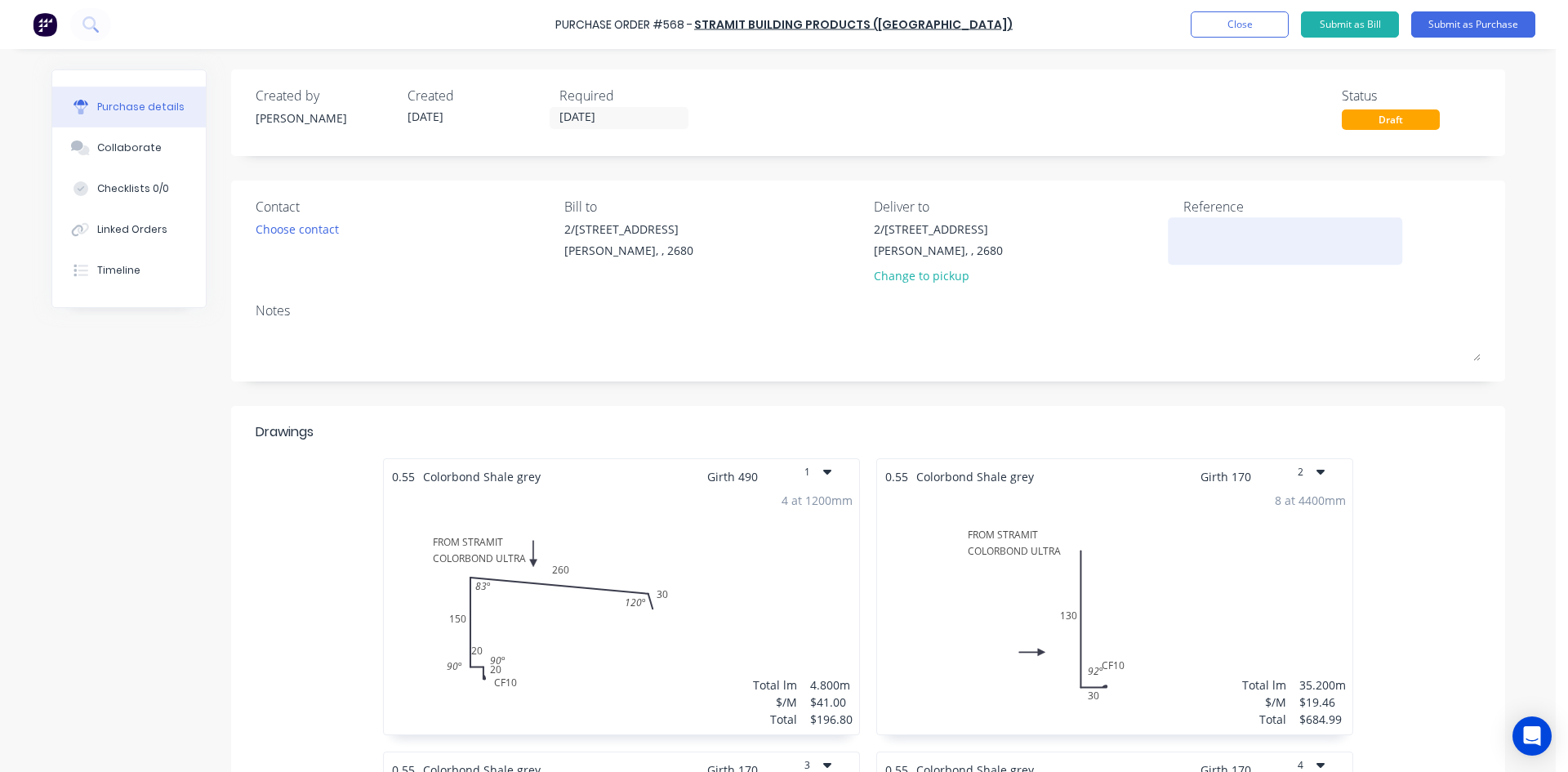
click at [1228, 220] on div at bounding box center [1286, 240] width 204 height 41
click at [1224, 232] on textarea at bounding box center [1286, 239] width 204 height 36
type textarea "x"
type textarea "5"
type textarea "x"
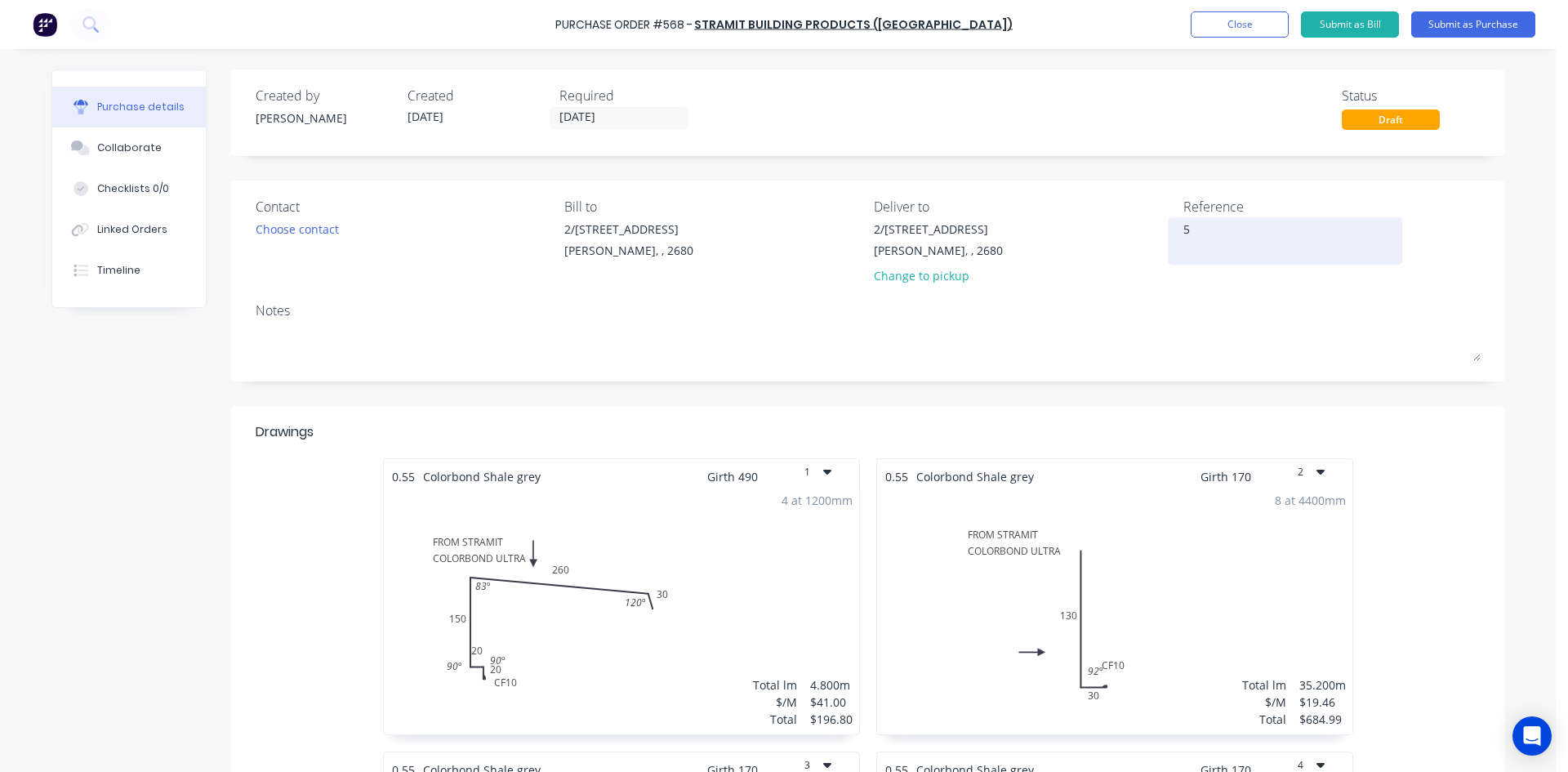
type textarea "56"
type textarea "x"
type textarea "568"
type textarea "x"
type textarea "568"
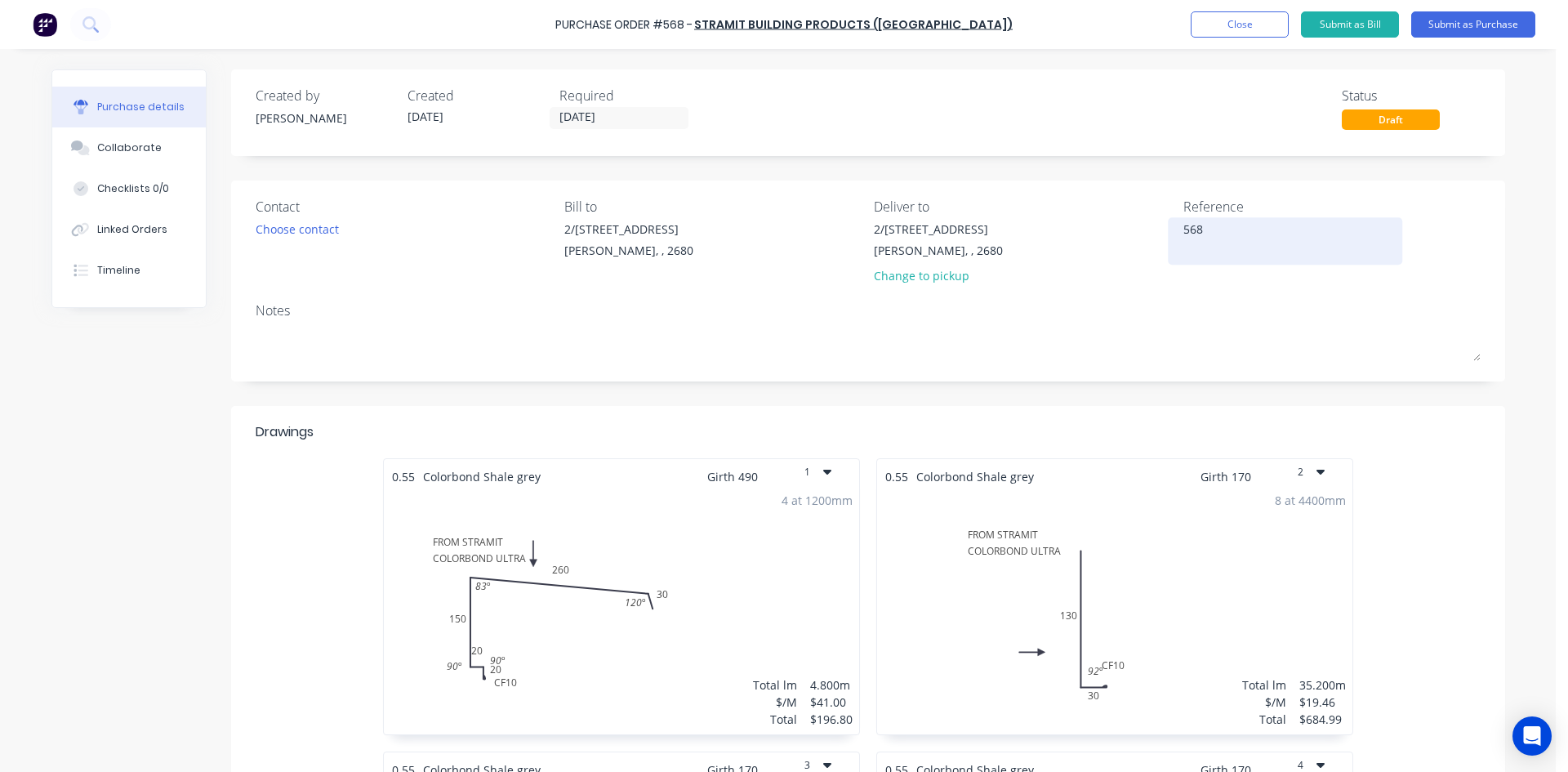
type textarea "x"
type textarea "568 /"
type textarea "x"
type textarea "568 /"
type textarea "x"
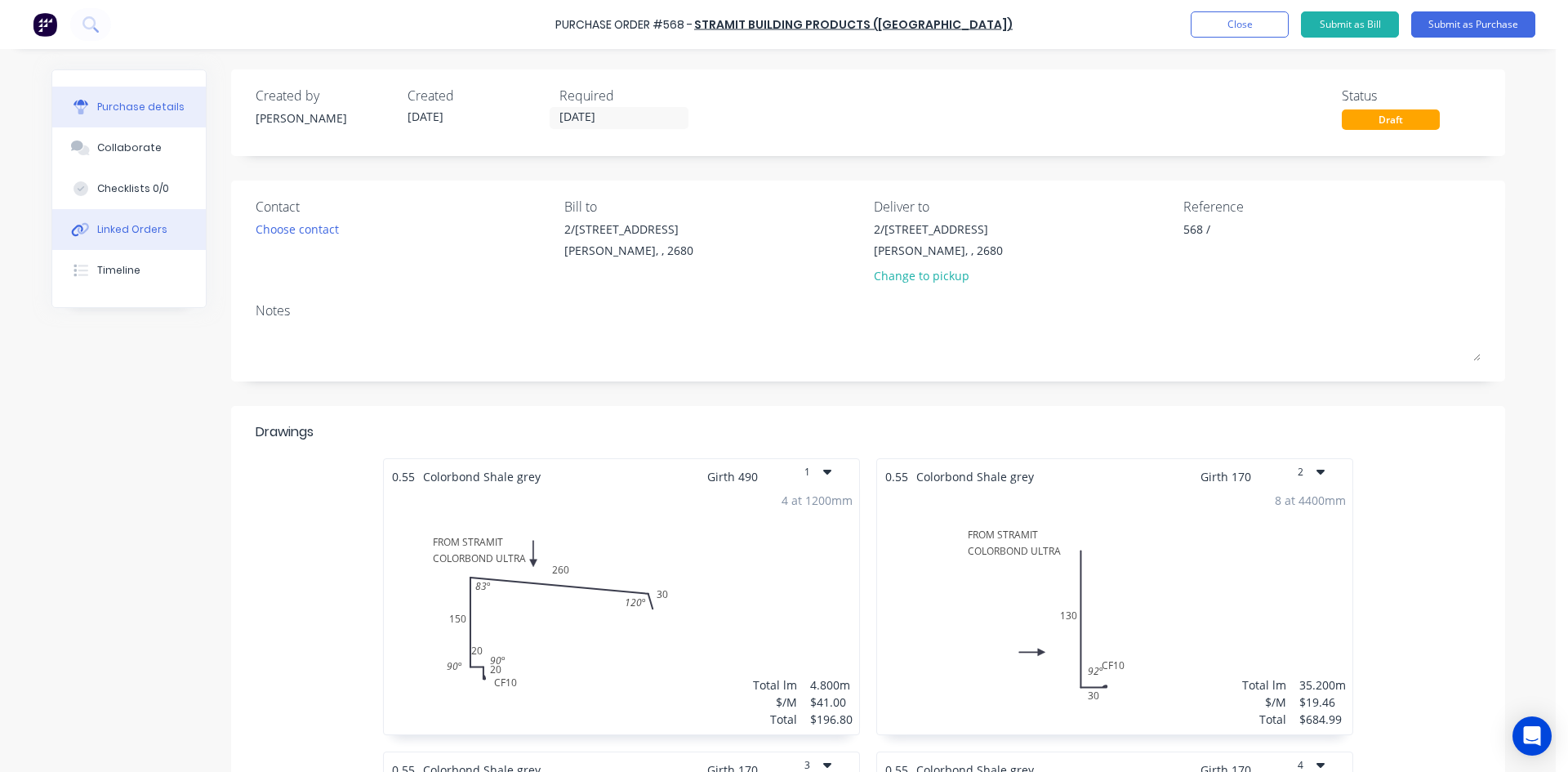
type textarea "568 /"
click at [150, 231] on div "Linked Orders" at bounding box center [132, 229] width 70 height 15
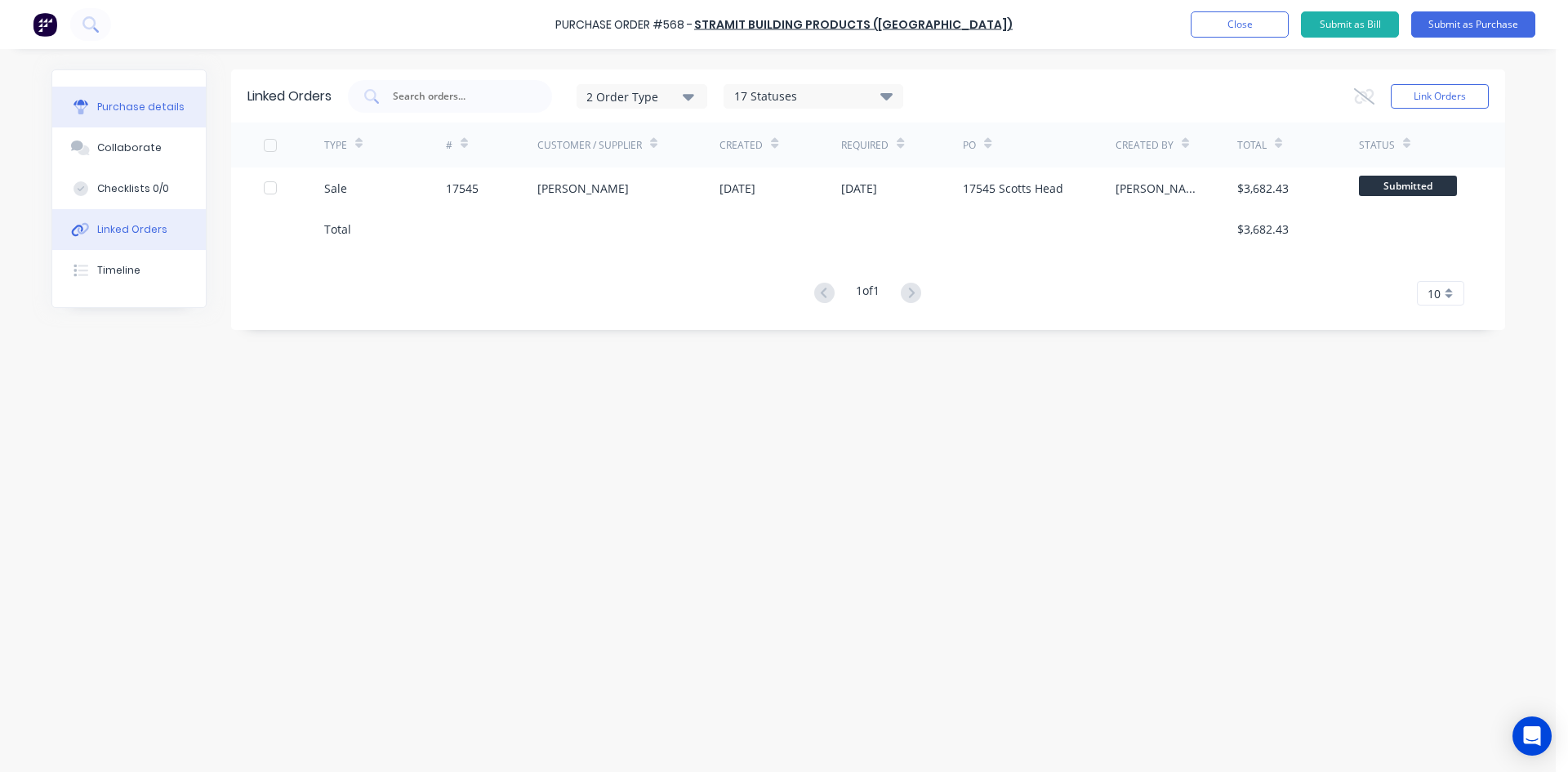
click at [143, 116] on button "Purchase details" at bounding box center [128, 107] width 153 height 41
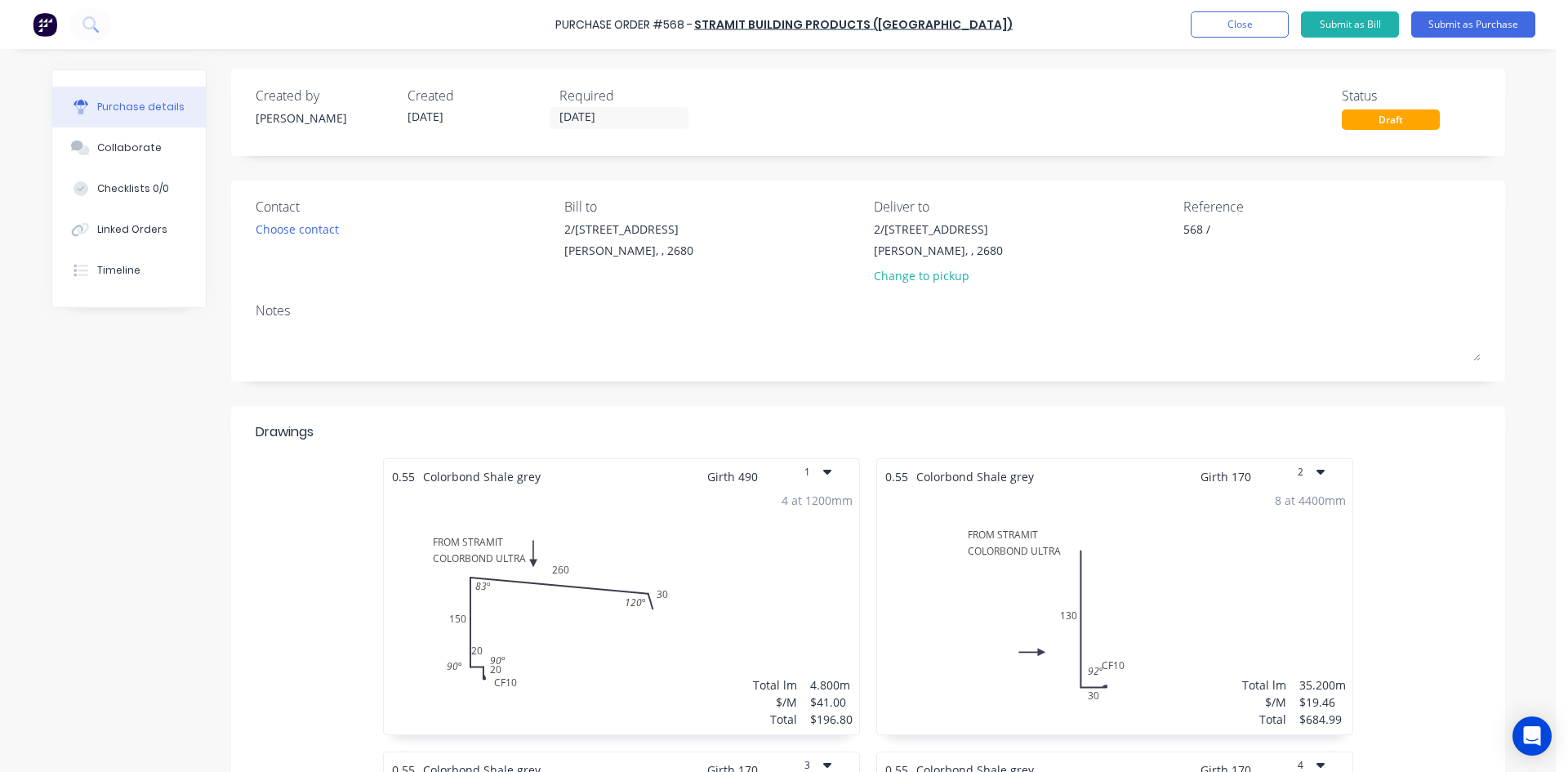
type textarea "x"
click at [1267, 224] on textarea "568 /" at bounding box center [1286, 239] width 204 height 36
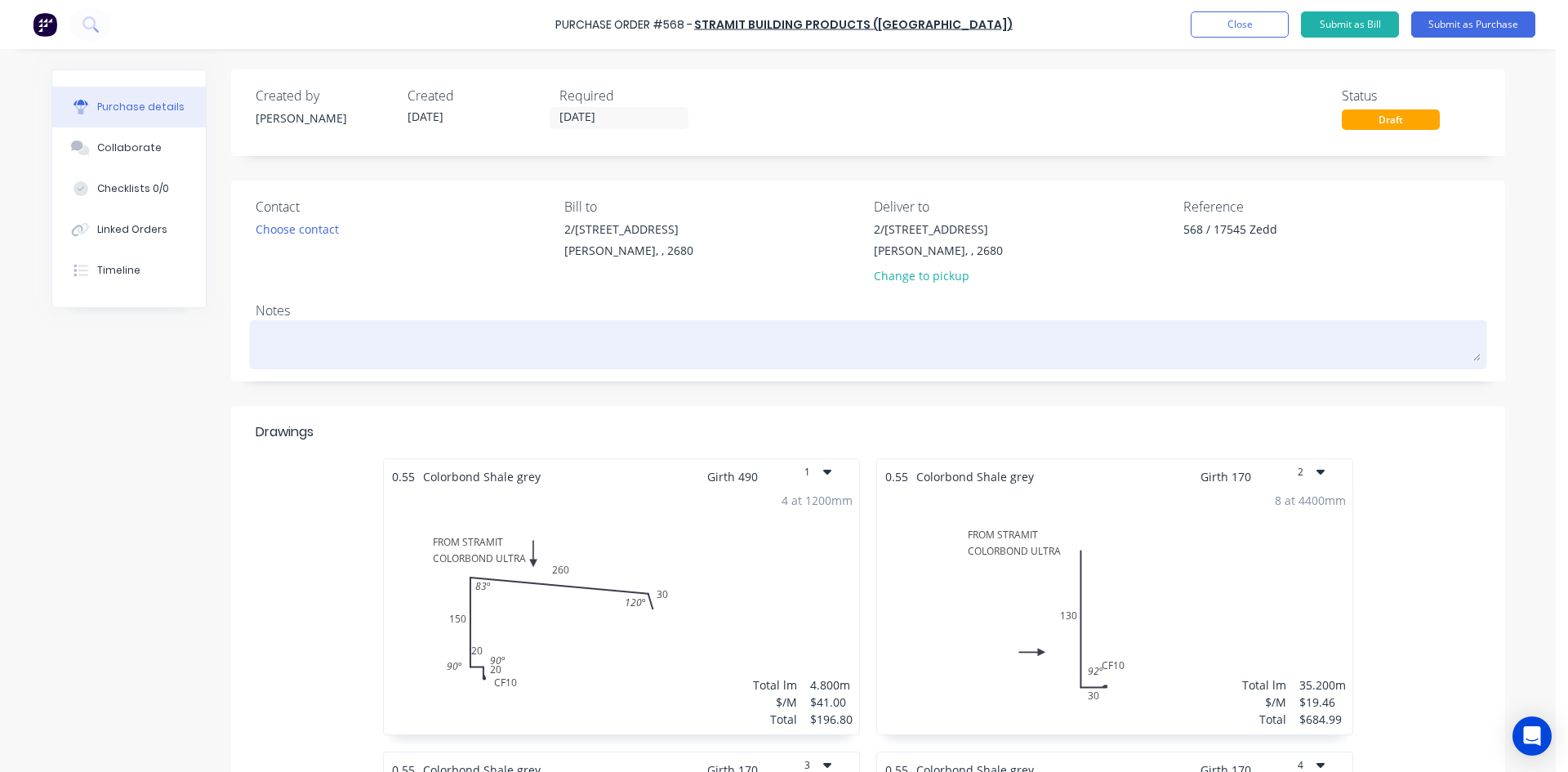
type textarea "568 / 17545 Zedd"
type textarea "x"
type textarea "568 / 17545 Zedd"
click at [587, 360] on textarea at bounding box center [868, 343] width 1225 height 36
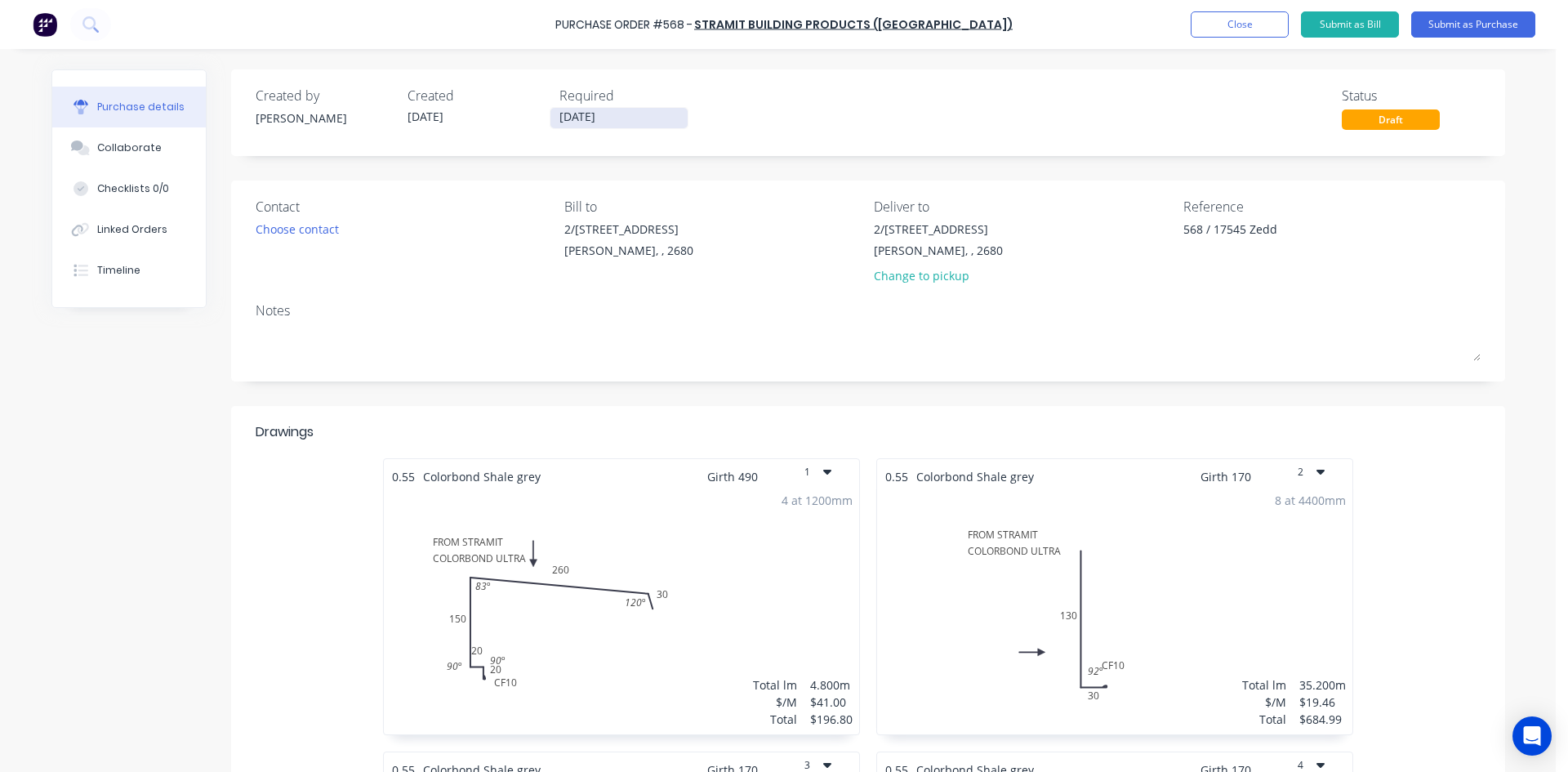
click at [607, 113] on input "[DATE]" at bounding box center [619, 118] width 137 height 21
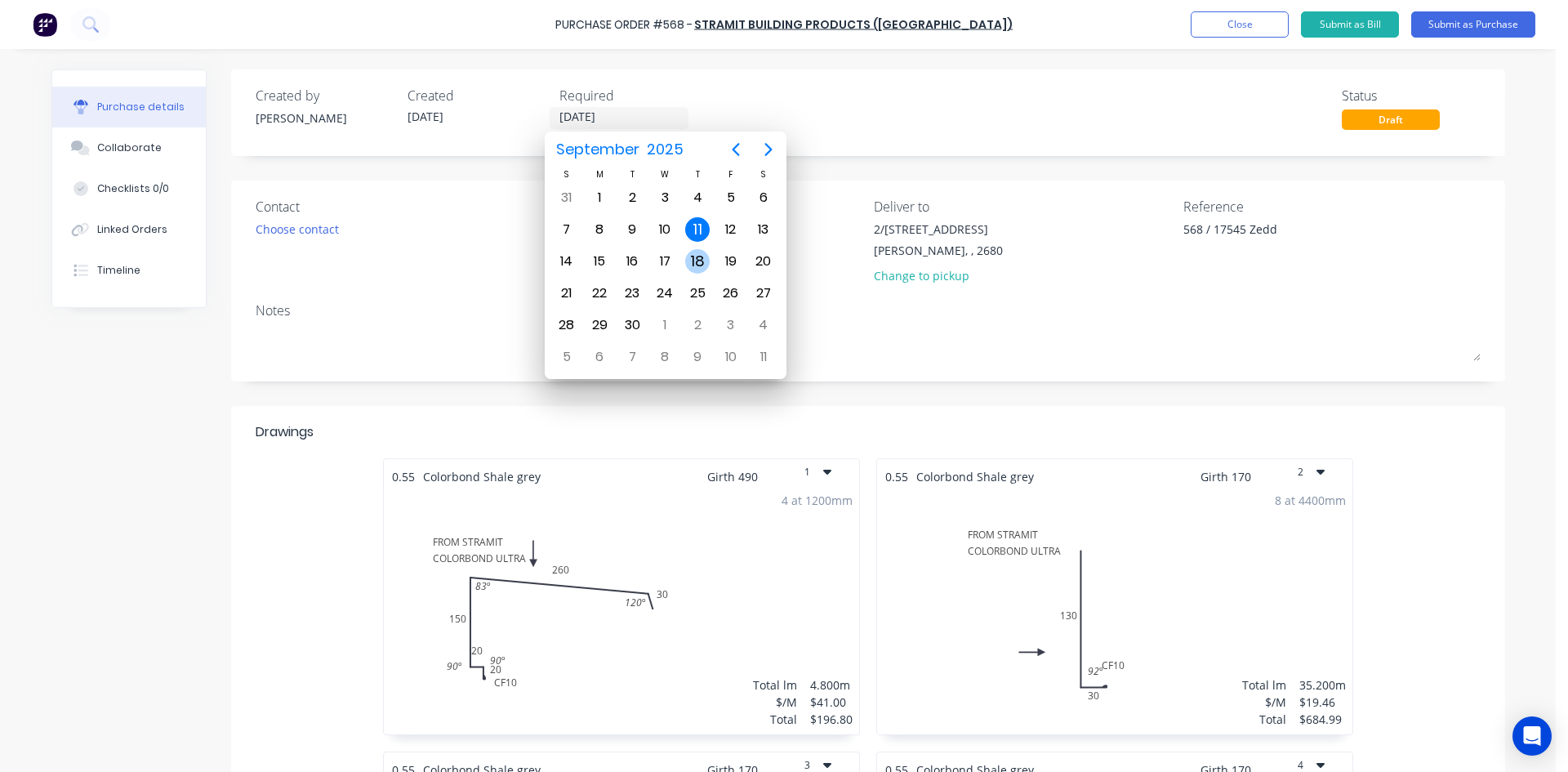
click at [692, 258] on div "18" at bounding box center [698, 262] width 25 height 25
type textarea "x"
type input "[DATE]"
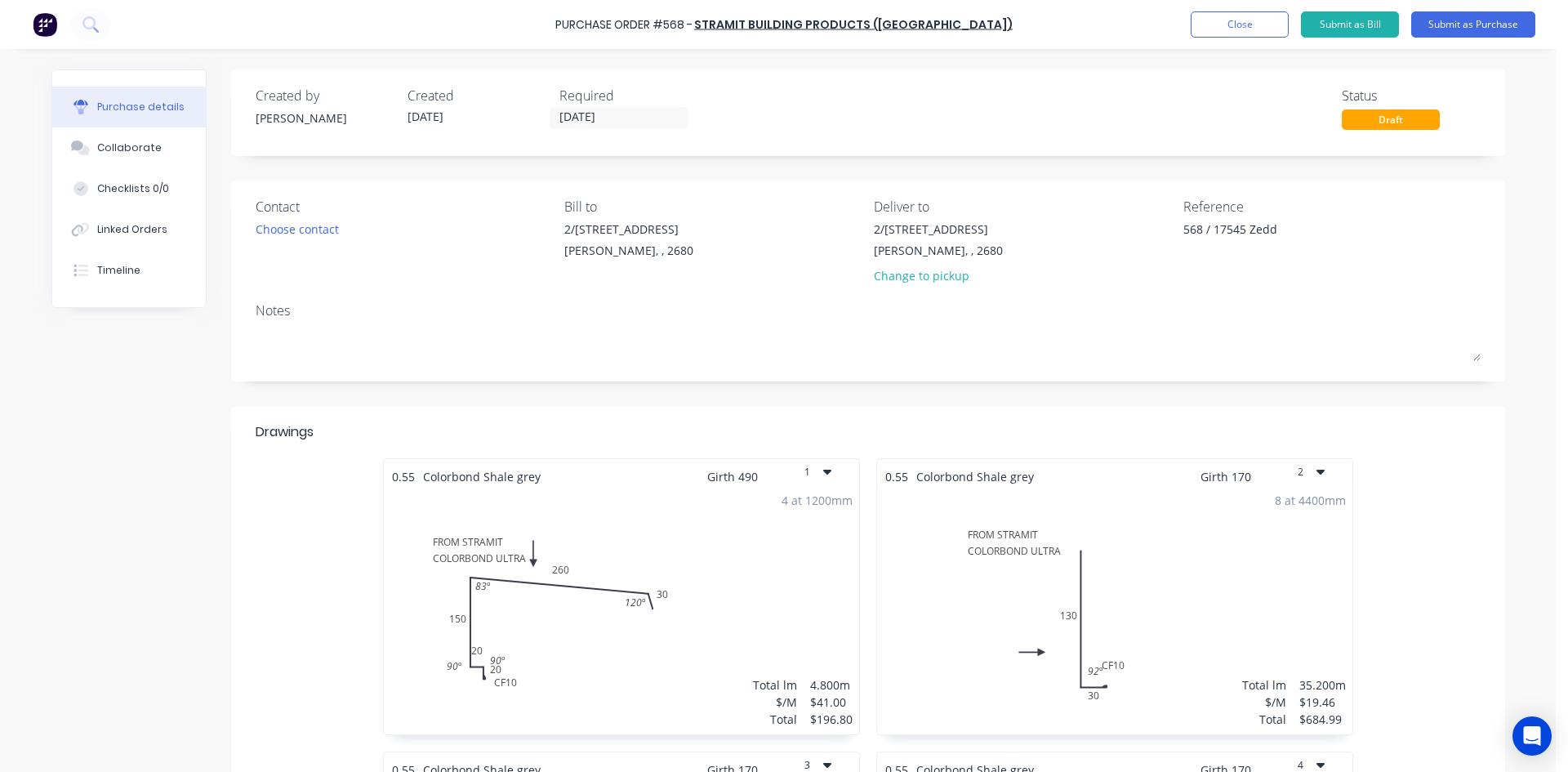
click at [745, 139] on div "Created by [PERSON_NAME] Created [DATE] Required [DATE] Status Draft" at bounding box center [868, 113] width 1274 height 87
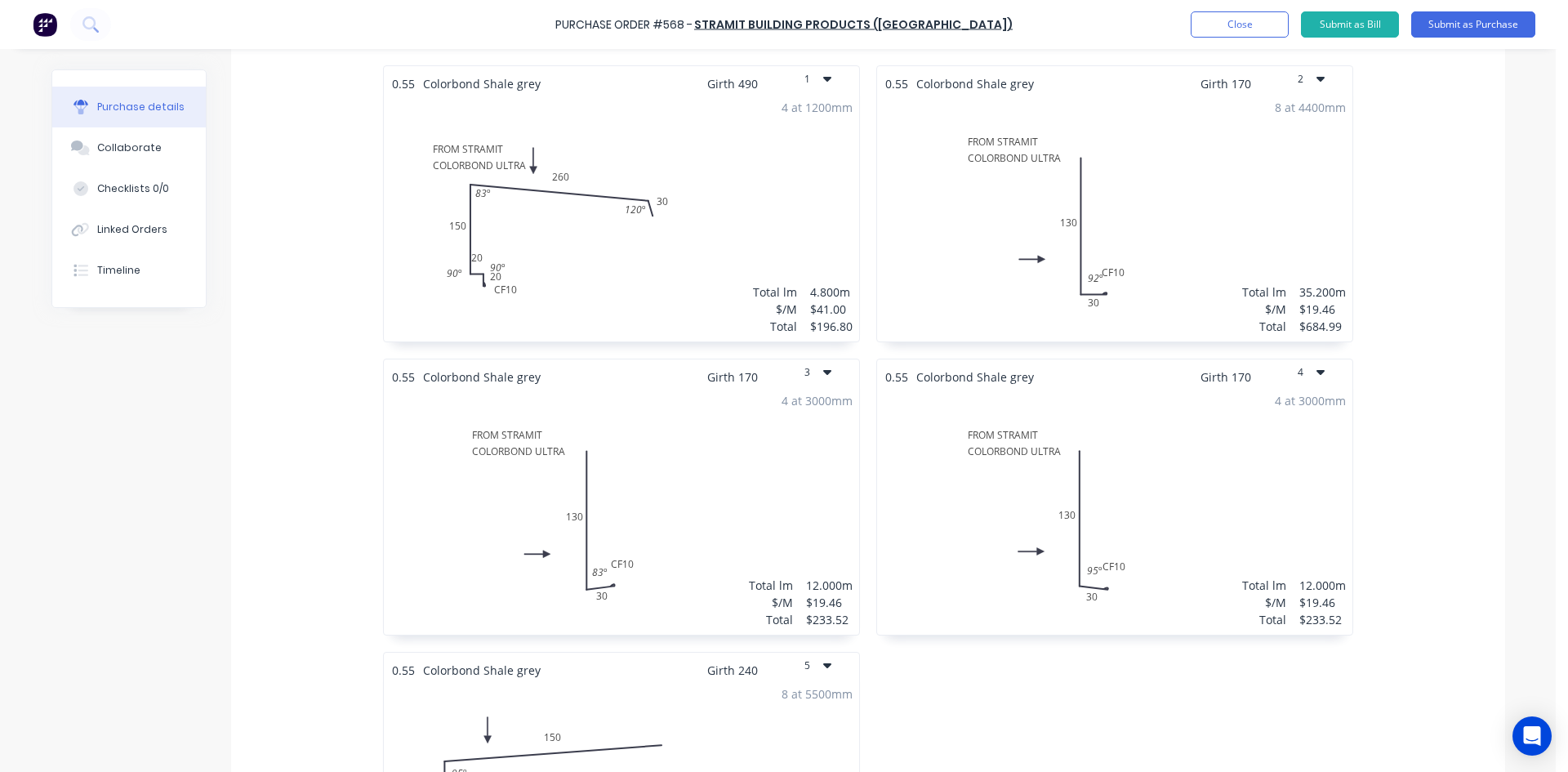
scroll to position [408, 0]
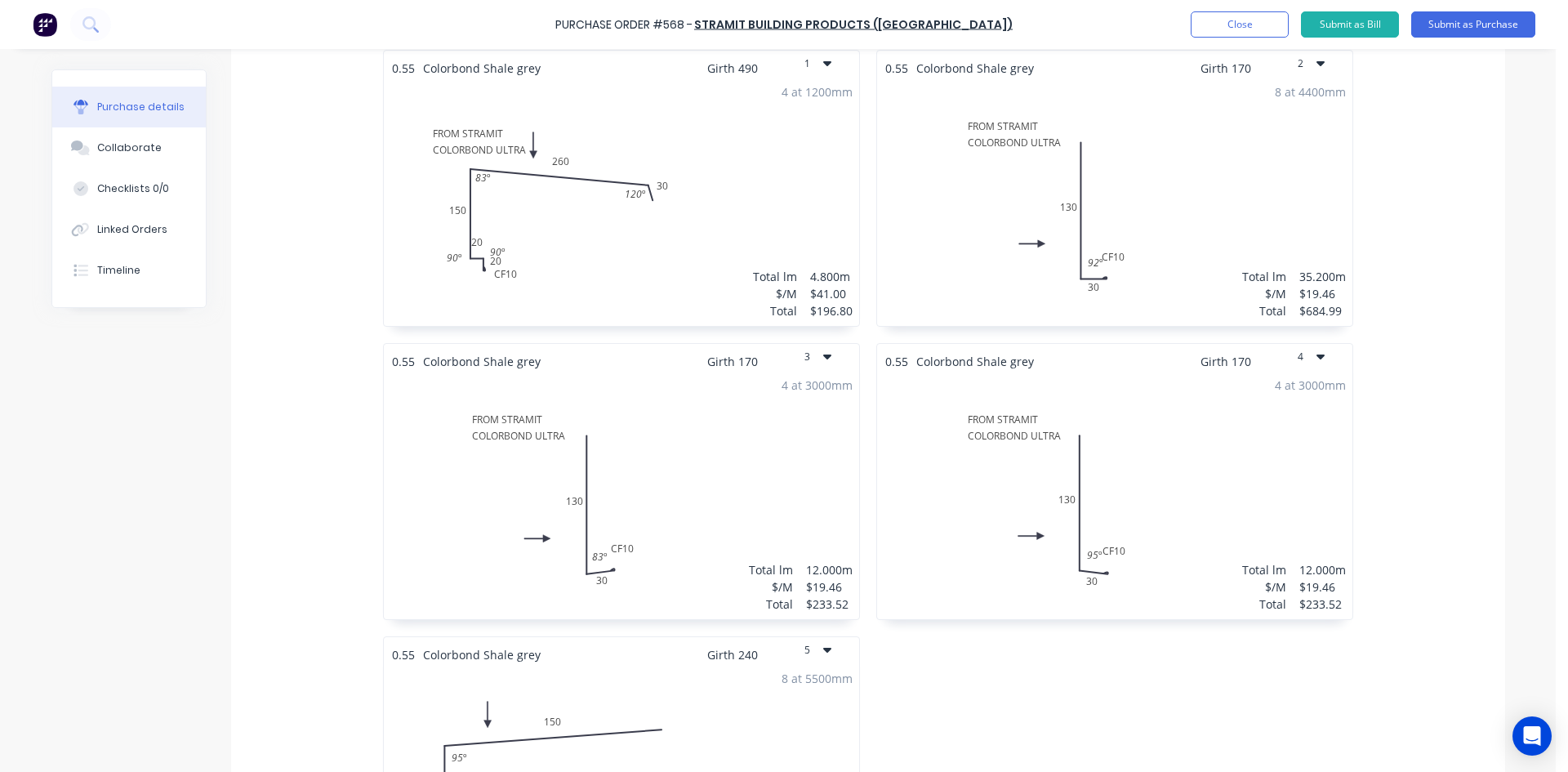
click at [690, 243] on div "4 at 1200mm Total lm $/M Total 4.800m $41.00 $196.80" at bounding box center [622, 201] width 475 height 249
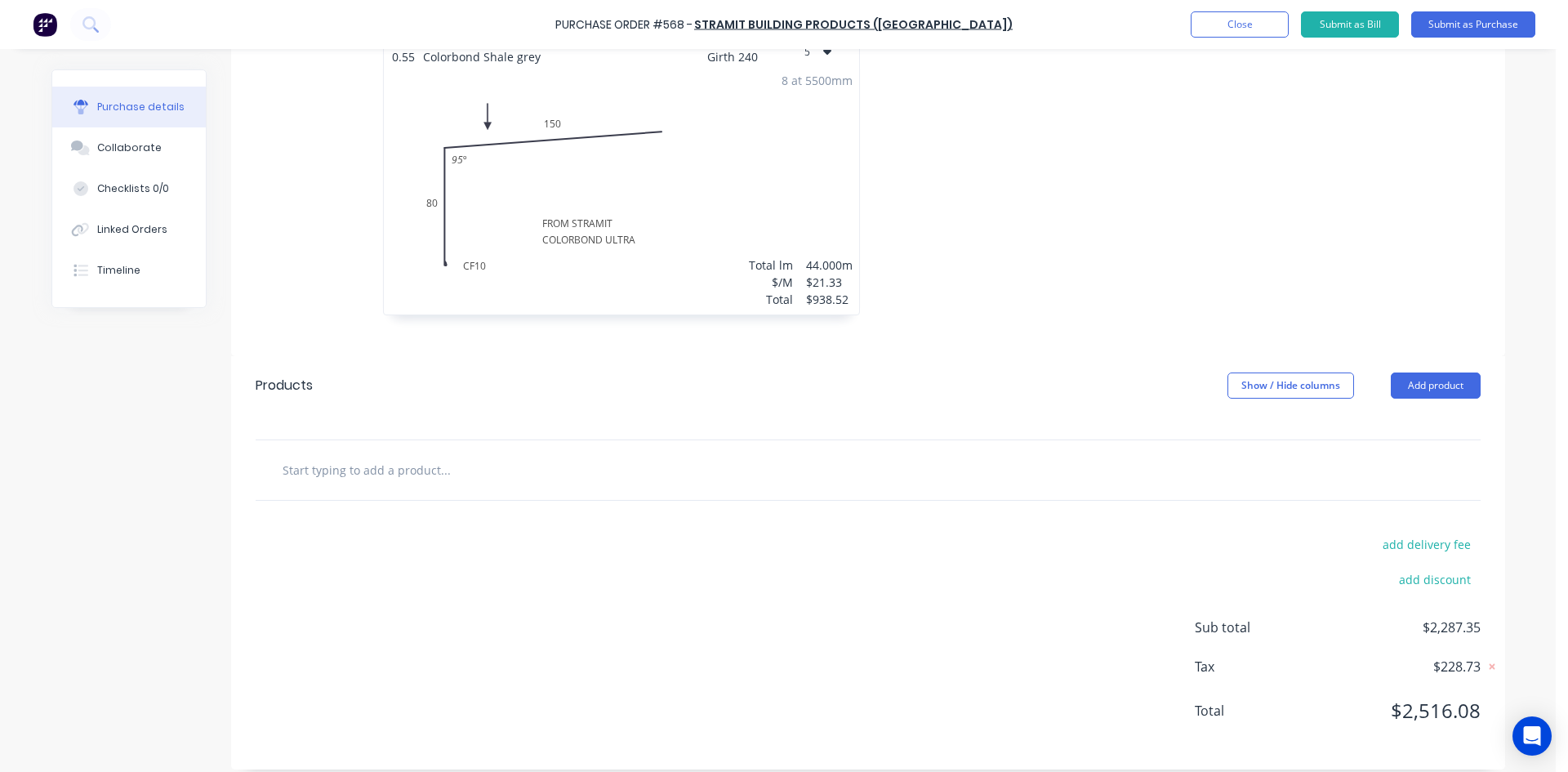
scroll to position [1020, 0]
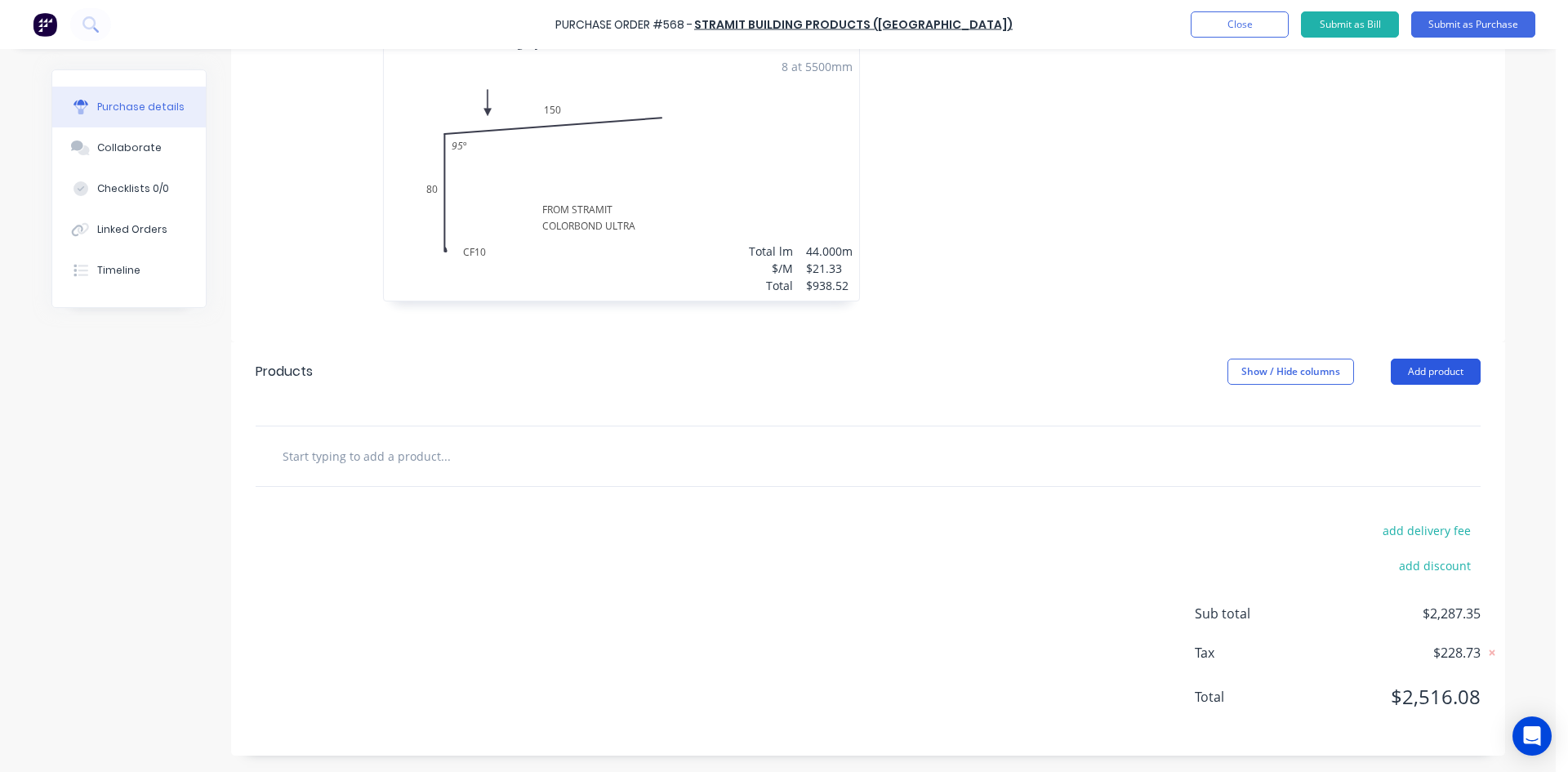
click at [1424, 374] on button "Add product" at bounding box center [1436, 372] width 90 height 27
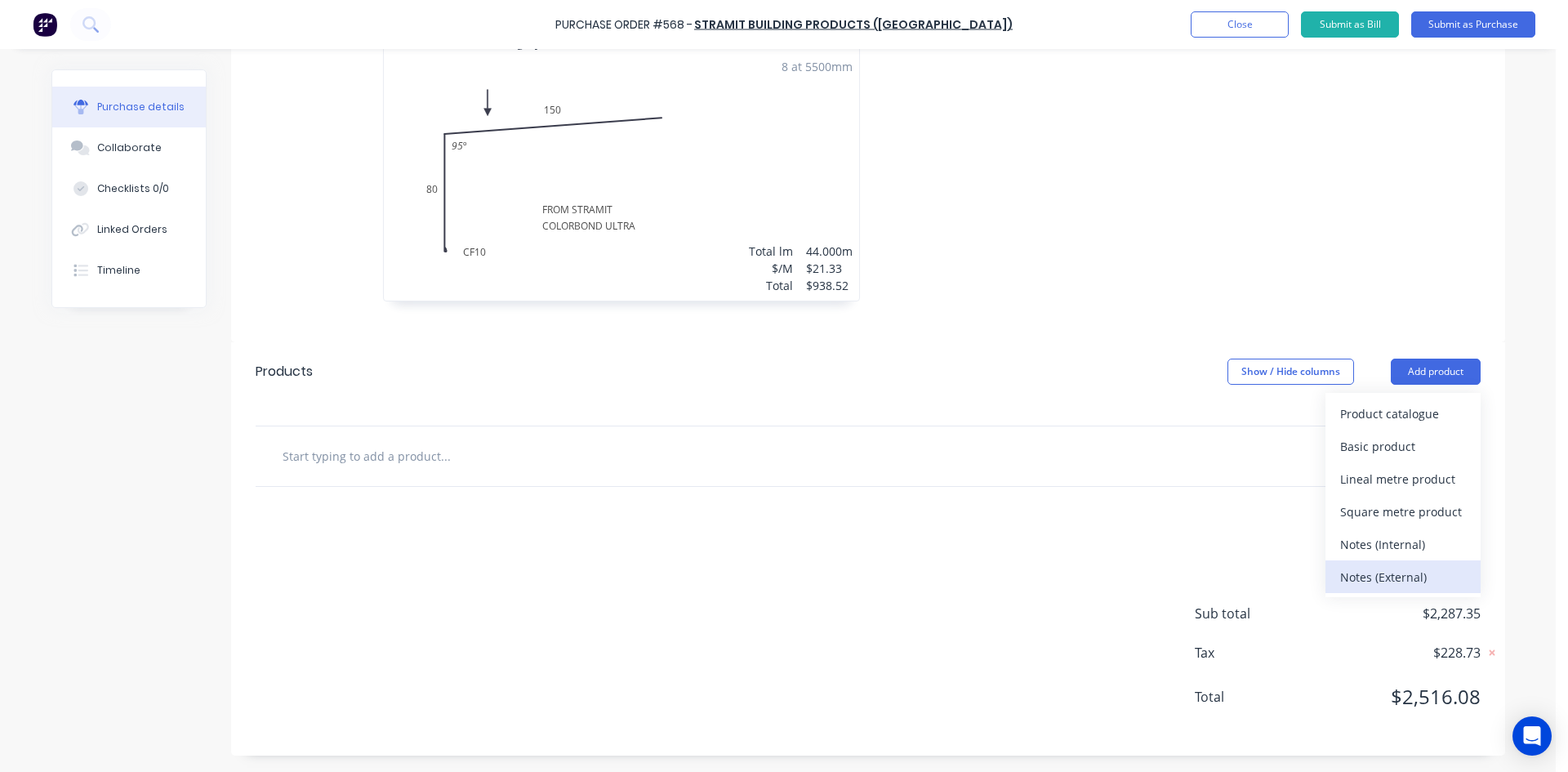
click at [1418, 574] on div "Notes (External)" at bounding box center [1403, 577] width 126 height 24
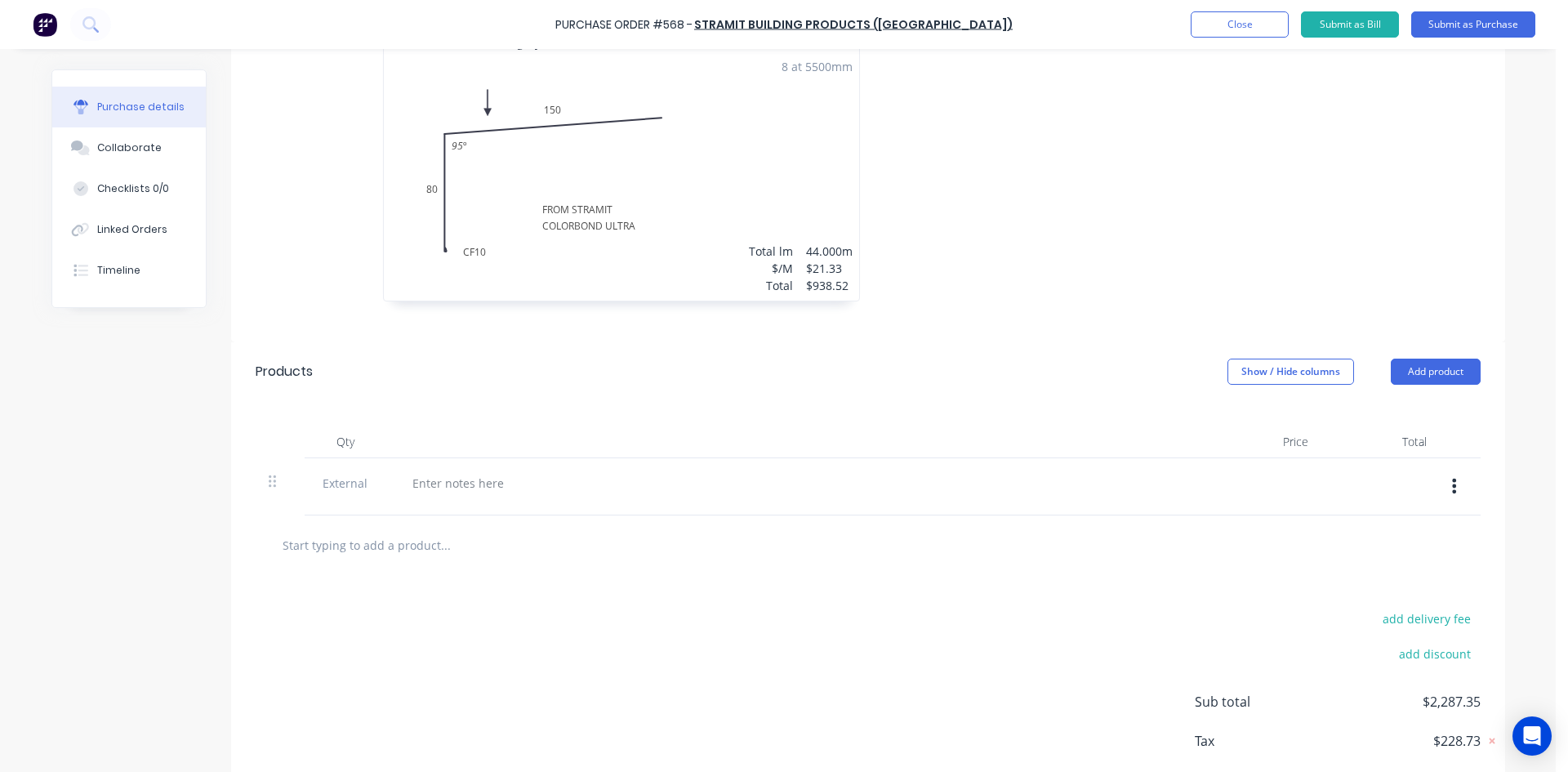
click at [540, 495] on div at bounding box center [794, 483] width 791 height 24
type textarea "x"
click at [496, 482] on div at bounding box center [458, 483] width 118 height 24
click at [648, 372] on div "Products Show / Hide columns Add product" at bounding box center [868, 371] width 1274 height 59
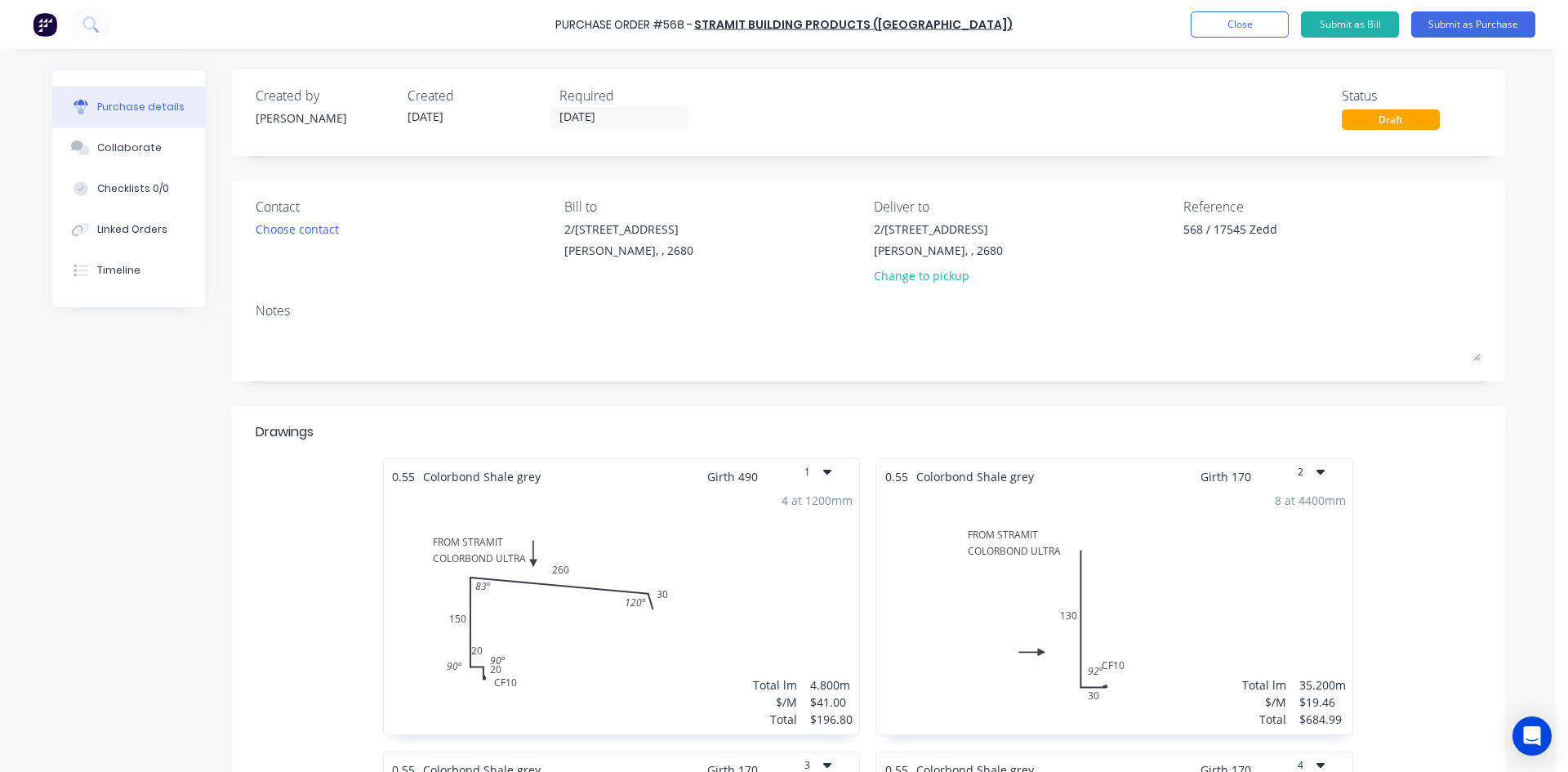
scroll to position [408, 0]
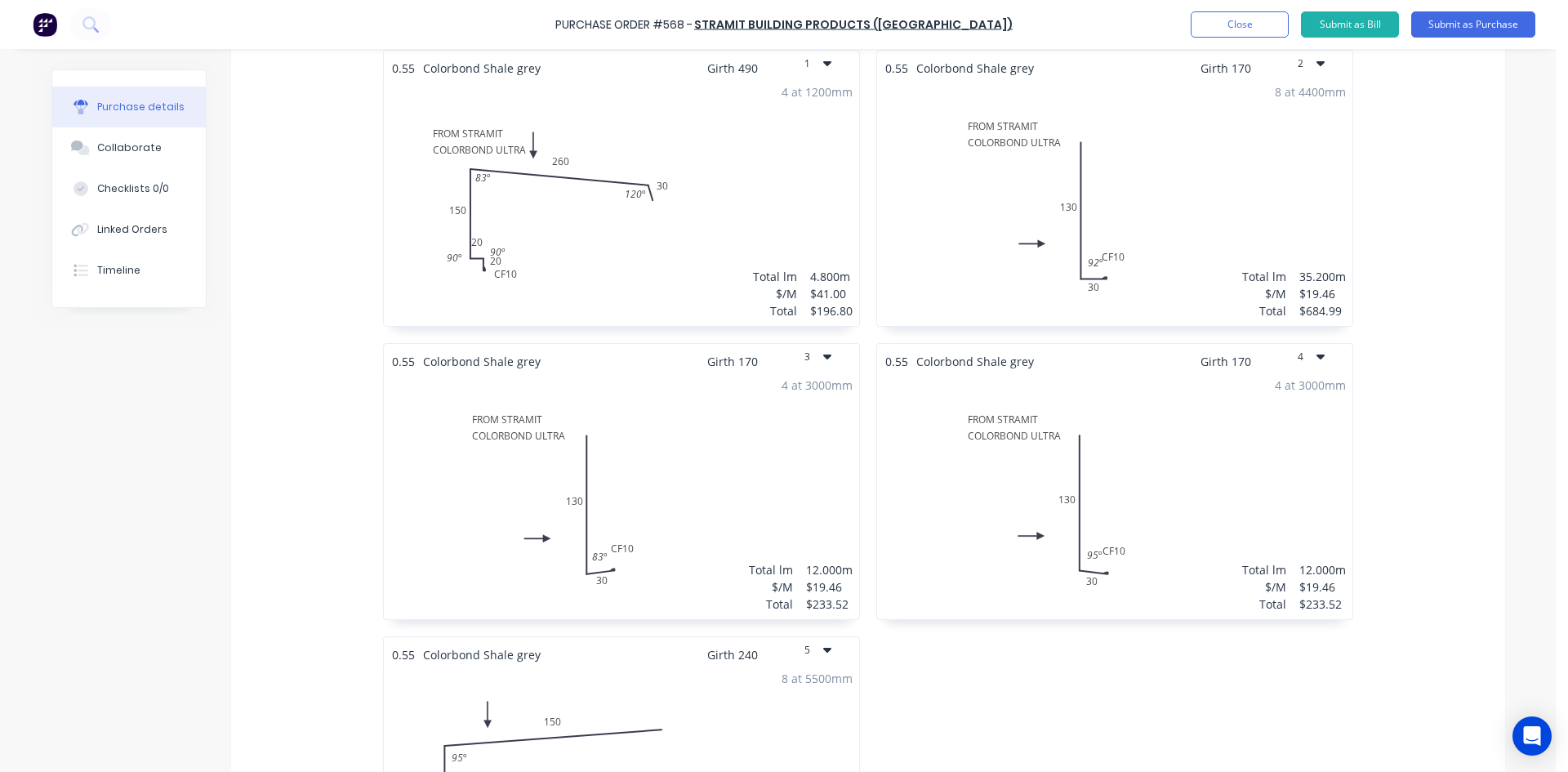
click at [1180, 177] on div "8 at 4400mm Total lm $/M Total 35.200m $19.46 $684.99" at bounding box center [1115, 201] width 475 height 249
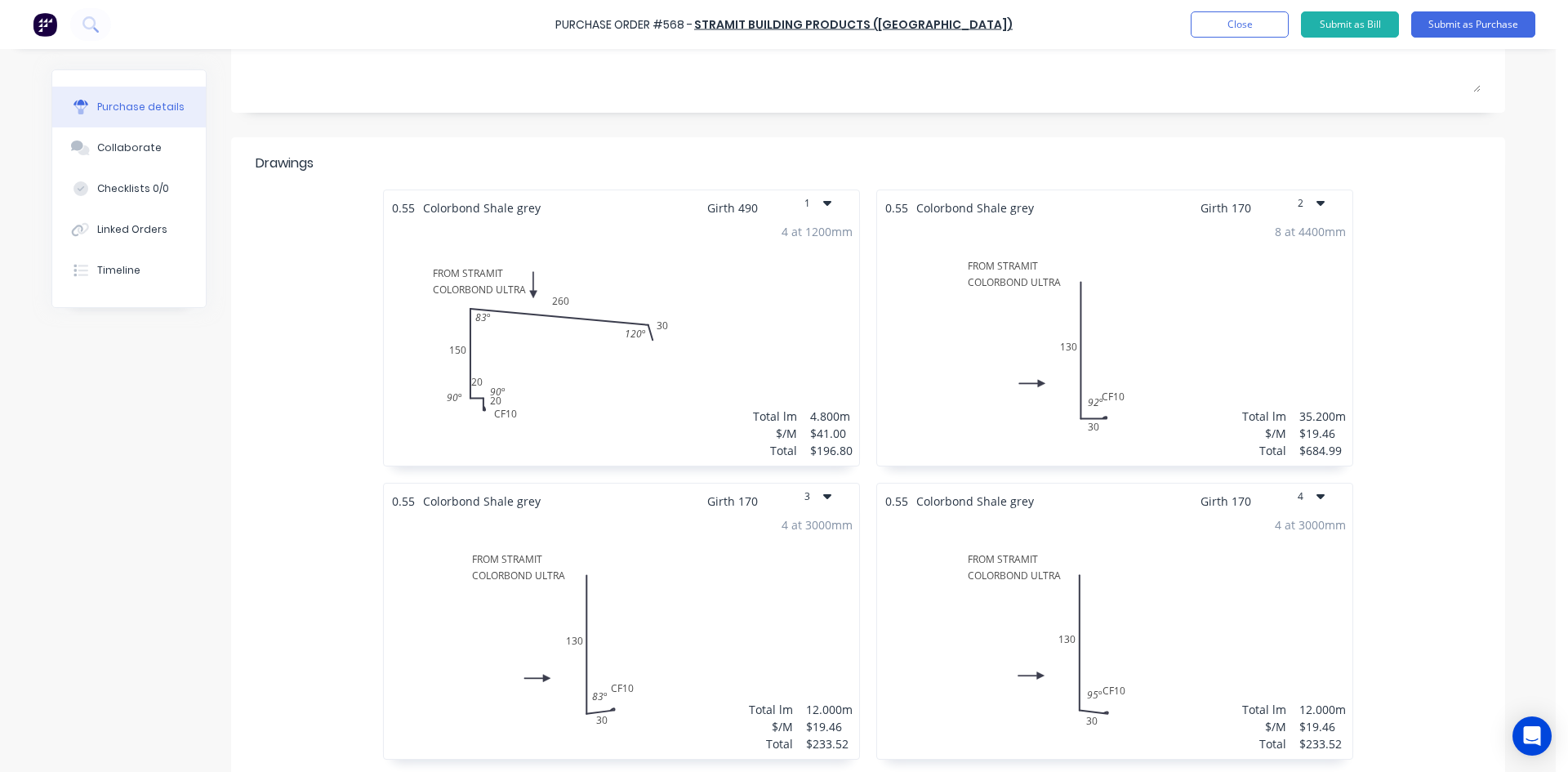
scroll to position [0, 0]
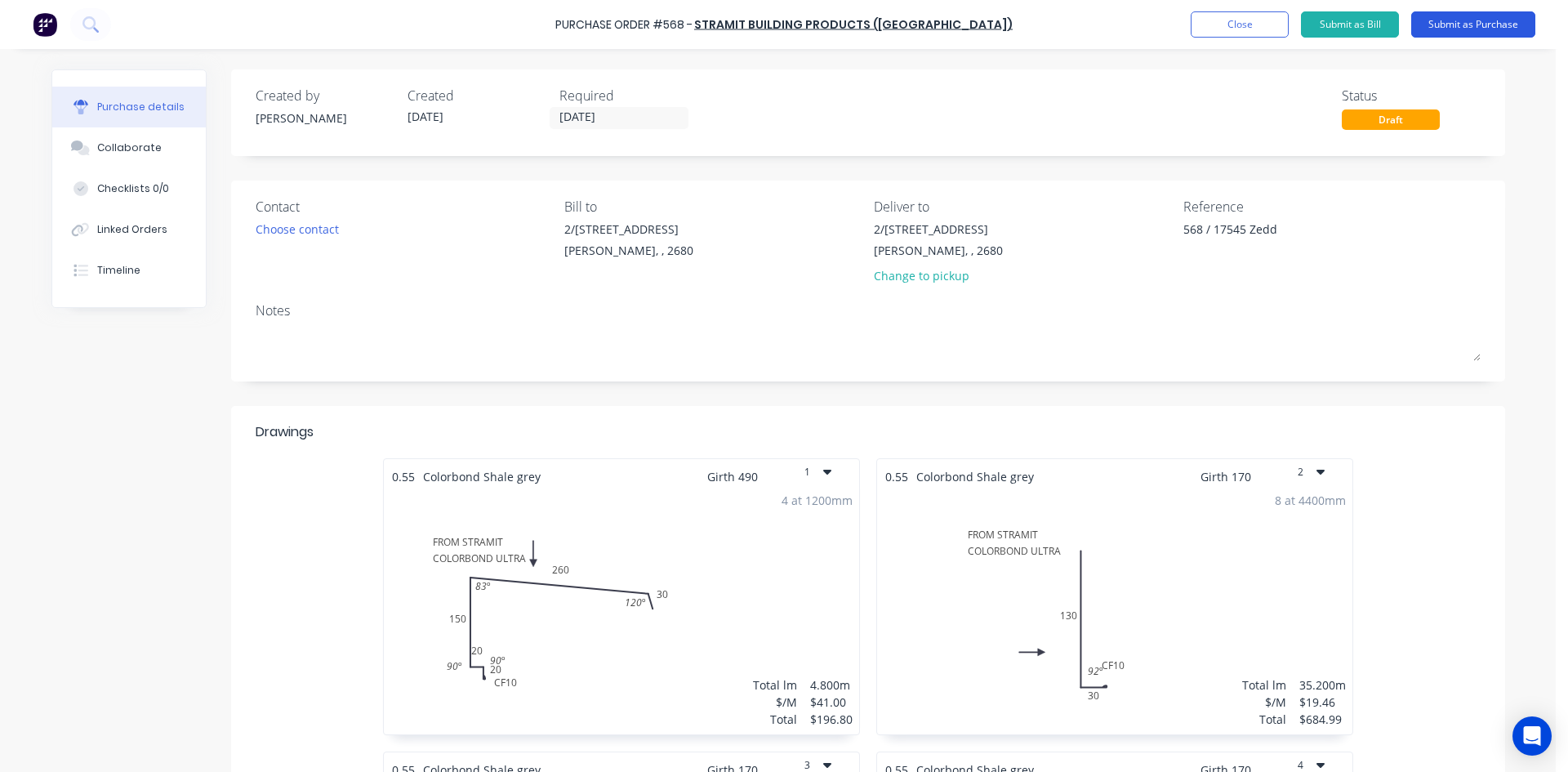
click at [1465, 26] on button "Submit as Purchase" at bounding box center [1474, 25] width 124 height 27
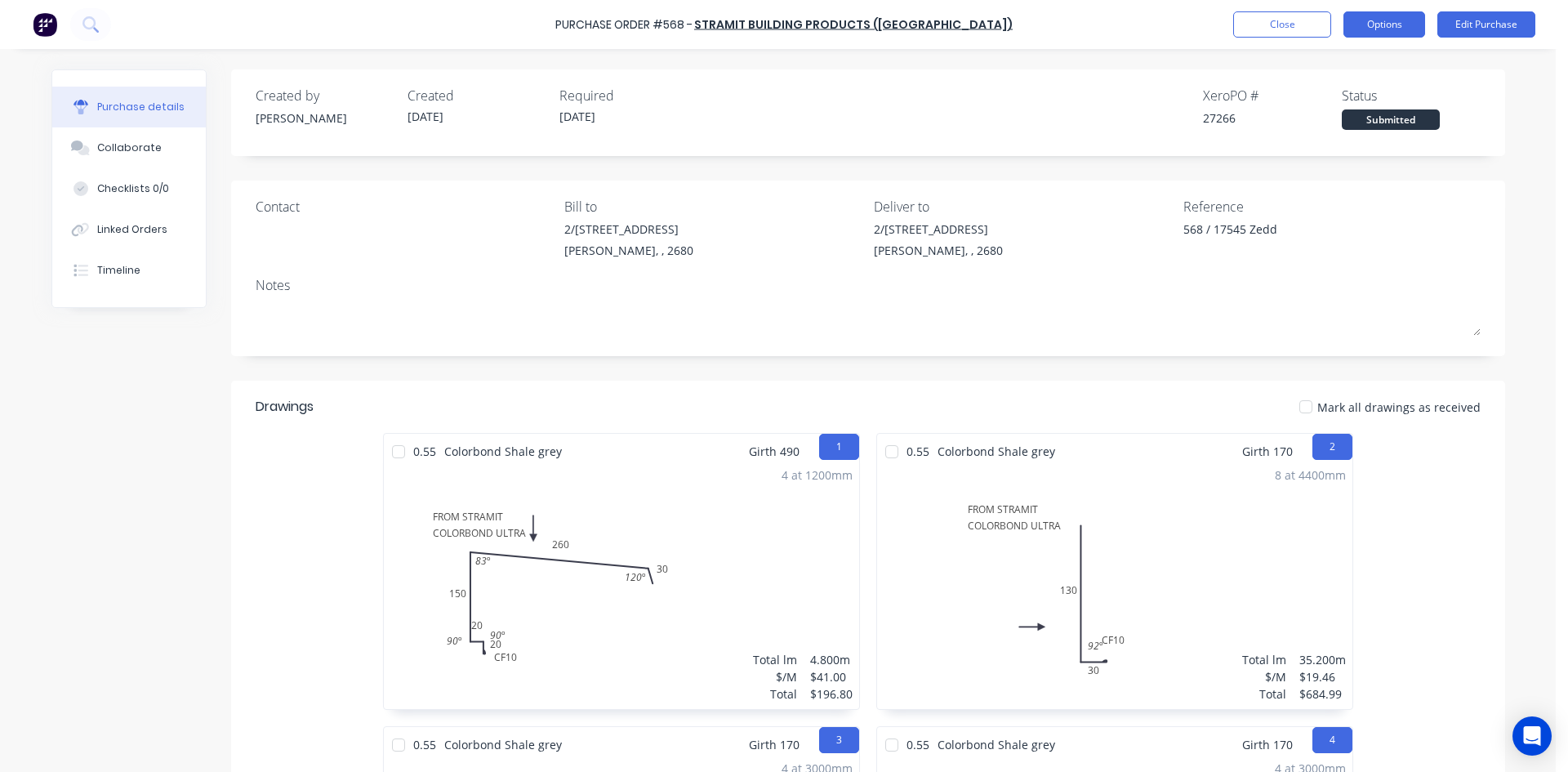
click at [1392, 31] on button "Options" at bounding box center [1384, 25] width 82 height 27
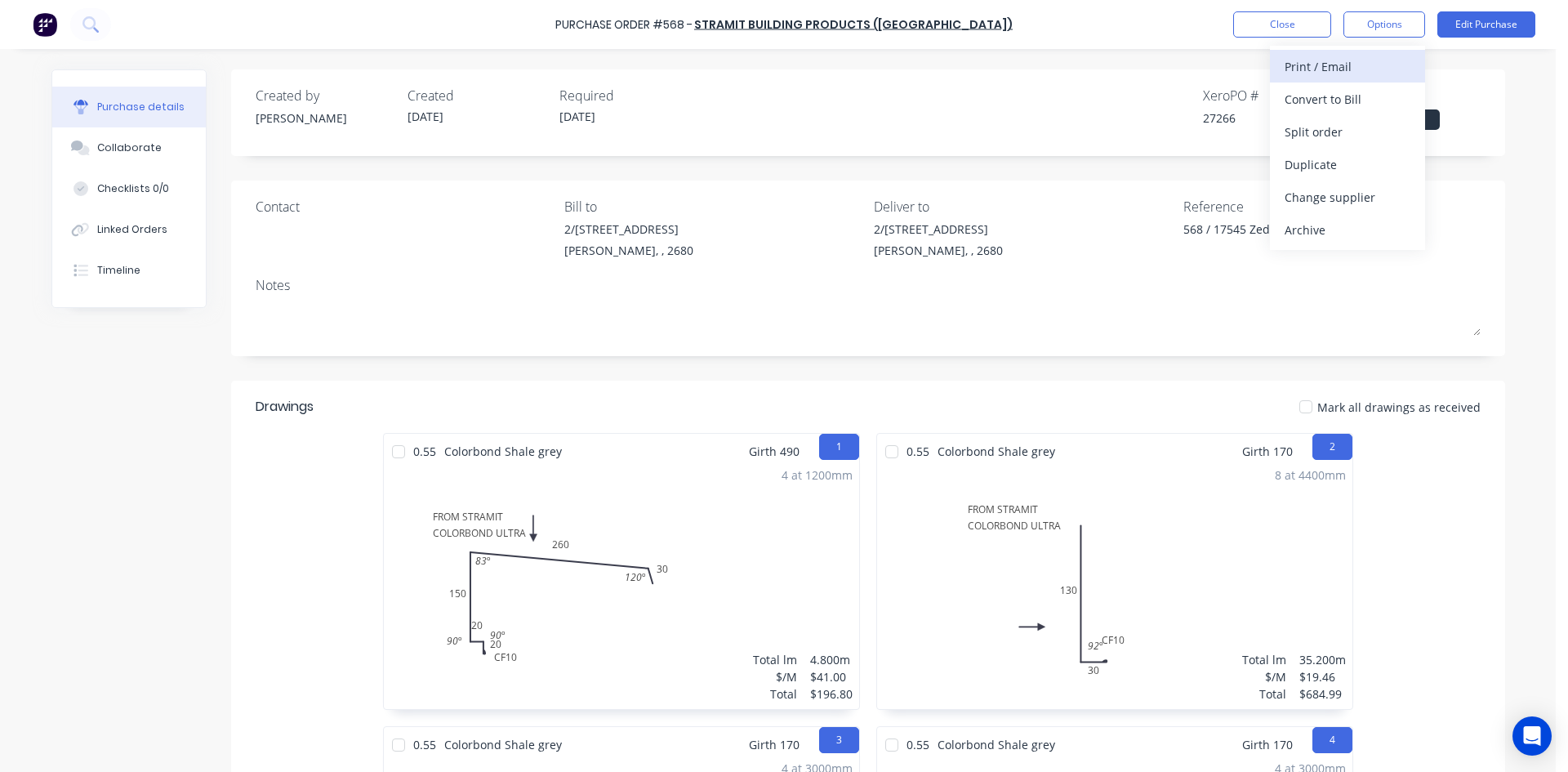
click at [1364, 65] on div "Print / Email" at bounding box center [1348, 66] width 126 height 24
click at [1357, 129] on div "Without pricing" at bounding box center [1348, 132] width 126 height 24
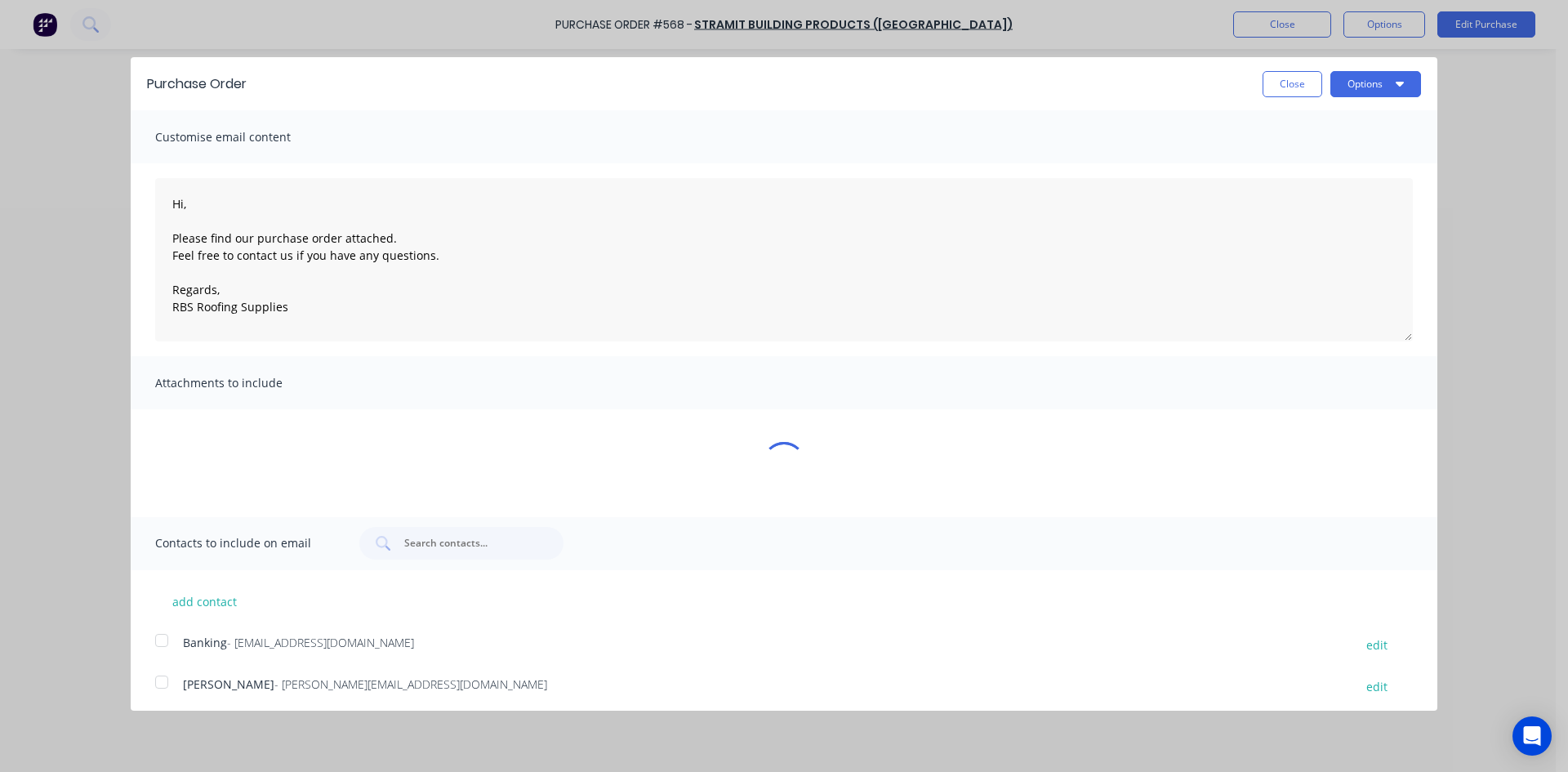
type textarea "x"
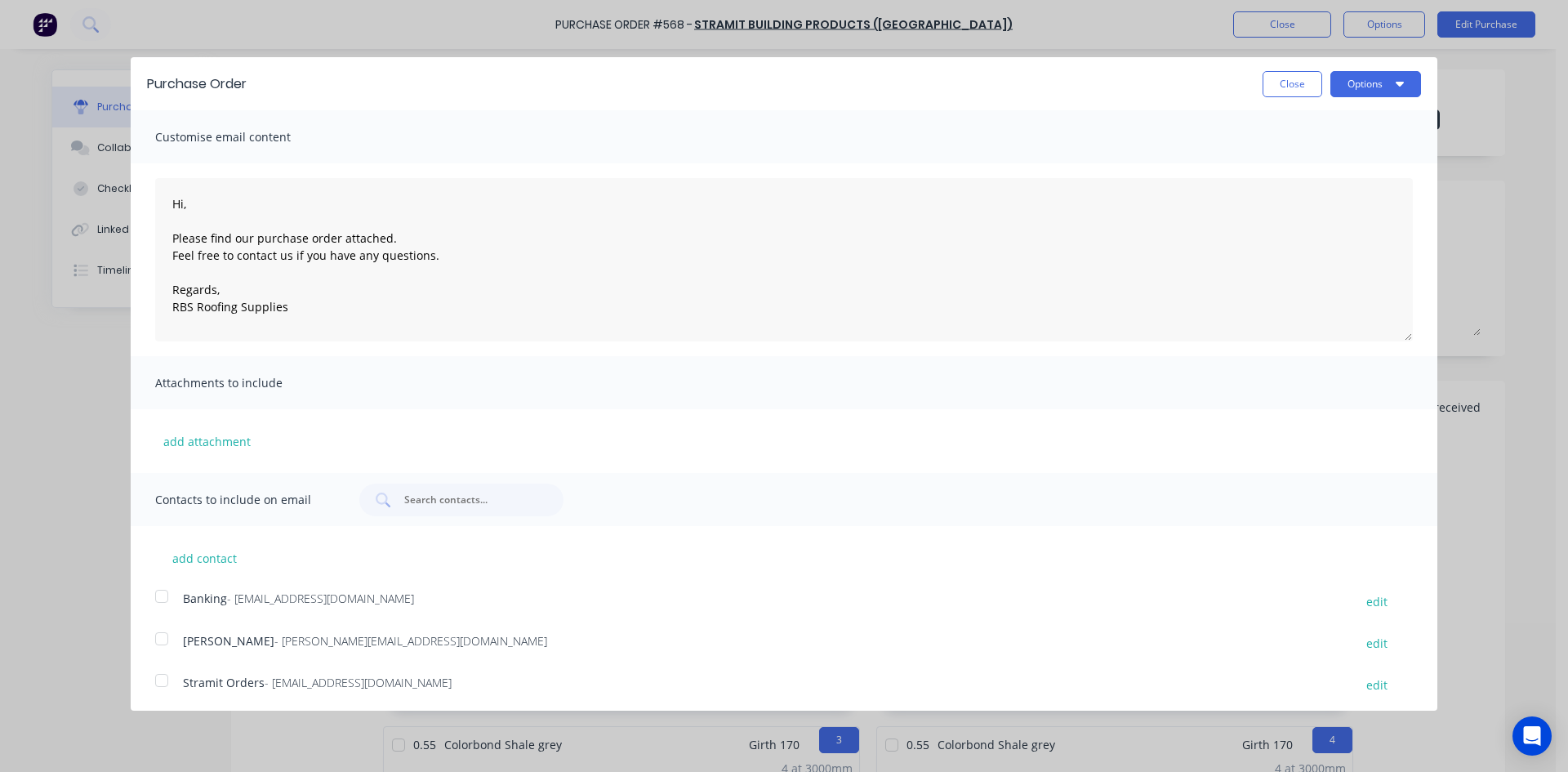
click at [167, 683] on div at bounding box center [161, 680] width 32 height 32
click at [407, 240] on textarea "Hi, Please find our purchase order attached. Feel free to contact us if you hav…" at bounding box center [783, 259] width 1258 height 163
click at [183, 222] on textarea "Hi, Please find our purchase order attached. Feel free to contact us if you hav…" at bounding box center [783, 259] width 1258 height 163
click at [166, 199] on textarea "Hi, Please find our purchase order attached. Feel free to contact us if you hav…" at bounding box center [783, 259] width 1258 height 163
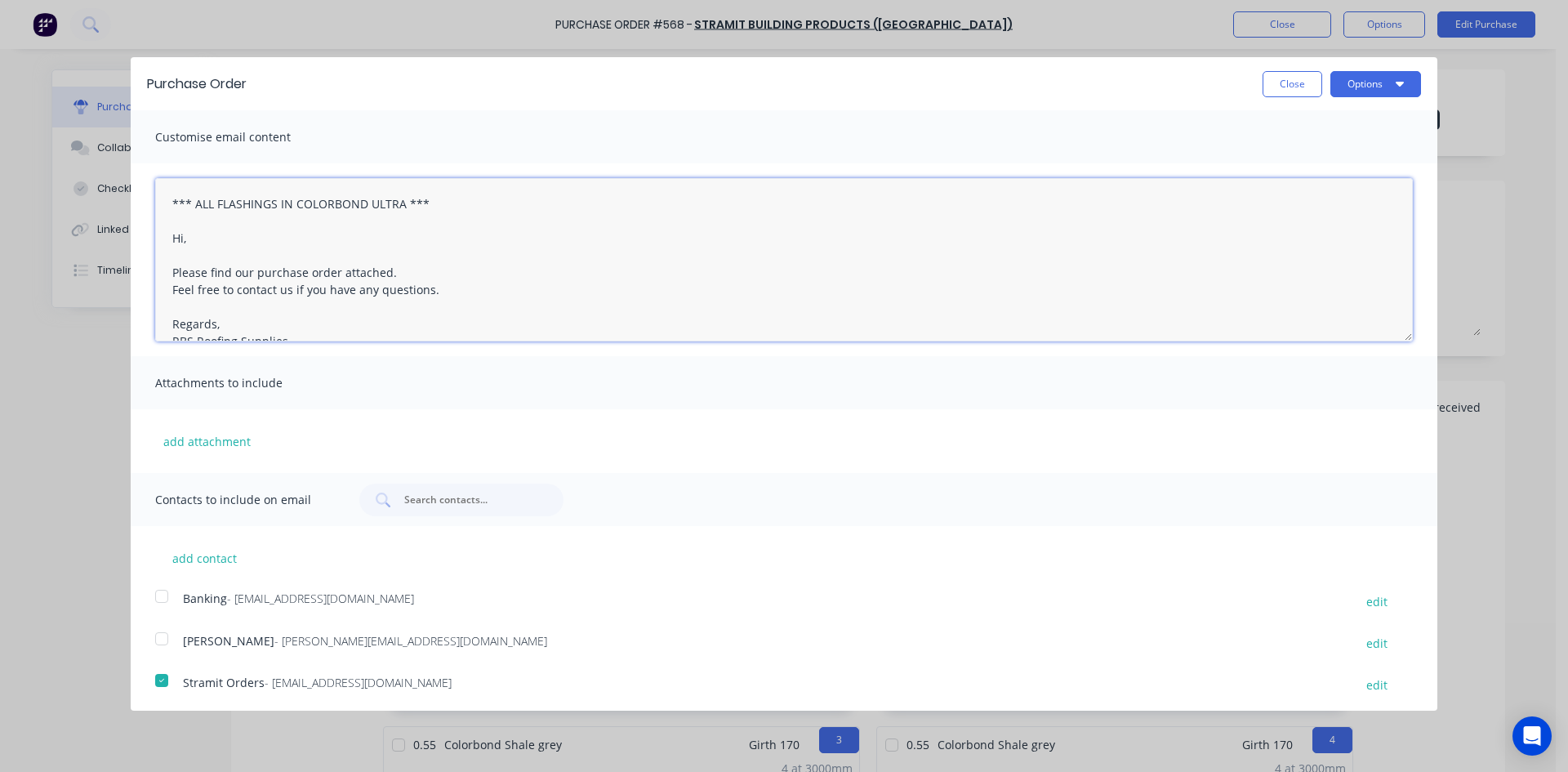
type textarea "*** ALL FLASHINGS IN COLORBOND ULTRA *** Hi, Please find our purchase order att…"
click at [536, 137] on div "Customise email content" at bounding box center [784, 137] width 1307 height 53
click at [1368, 80] on button "Options" at bounding box center [1376, 84] width 91 height 27
click at [1355, 157] on div "Email" at bounding box center [1344, 158] width 126 height 24
type textarea "x"
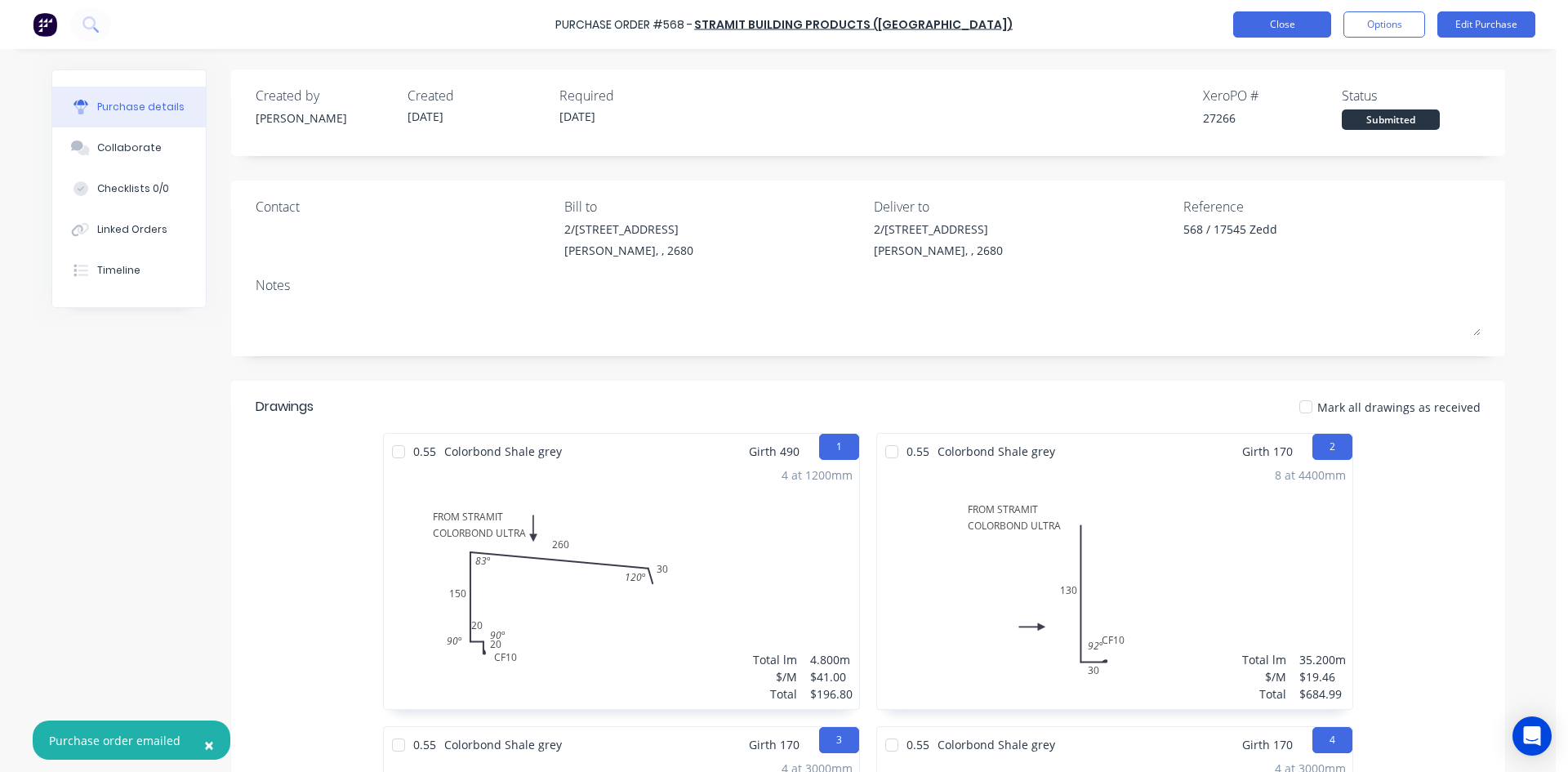
click at [1287, 23] on button "Close" at bounding box center [1282, 25] width 98 height 27
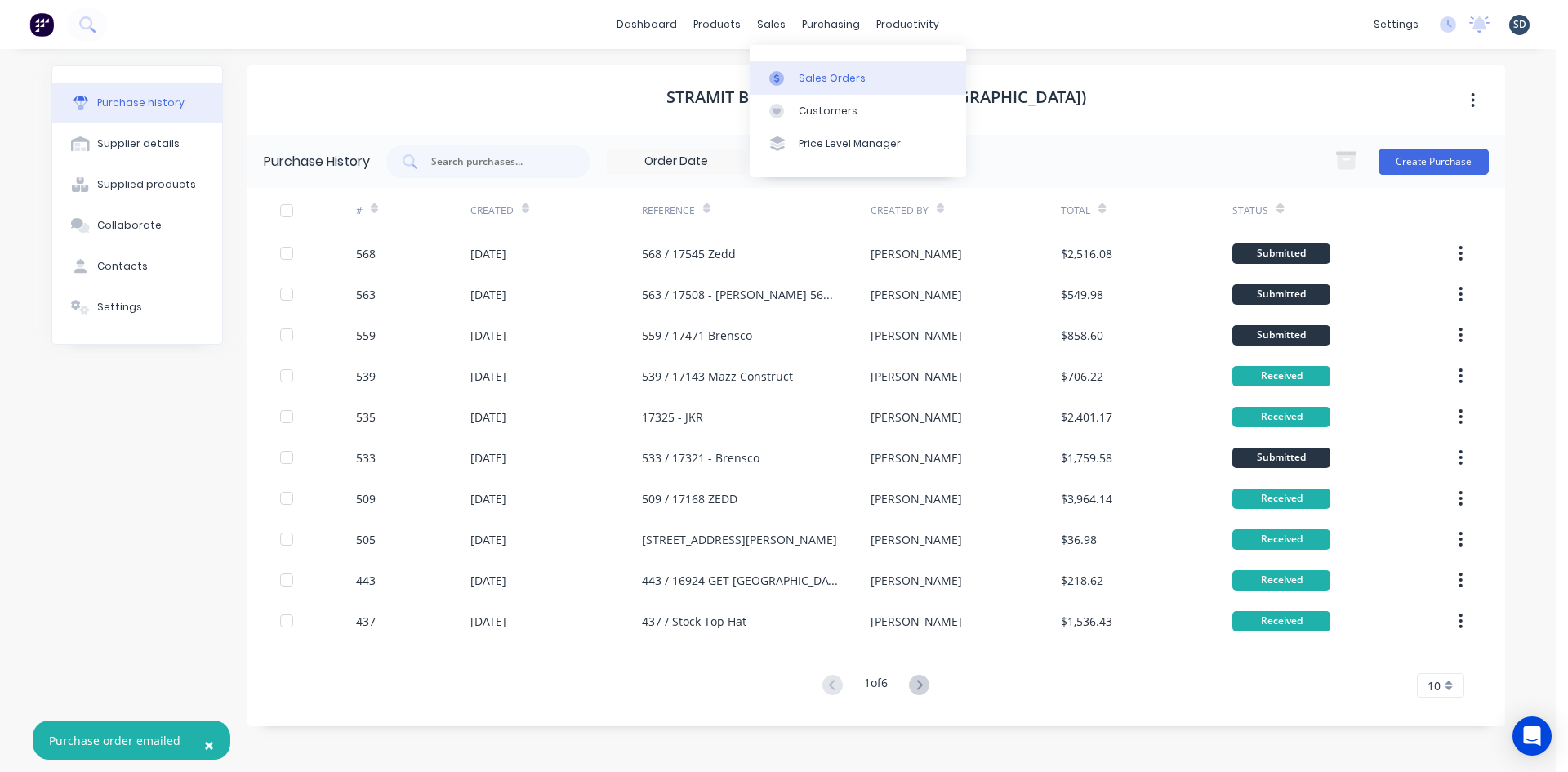
click at [804, 75] on div "Sales Orders" at bounding box center [832, 79] width 67 height 15
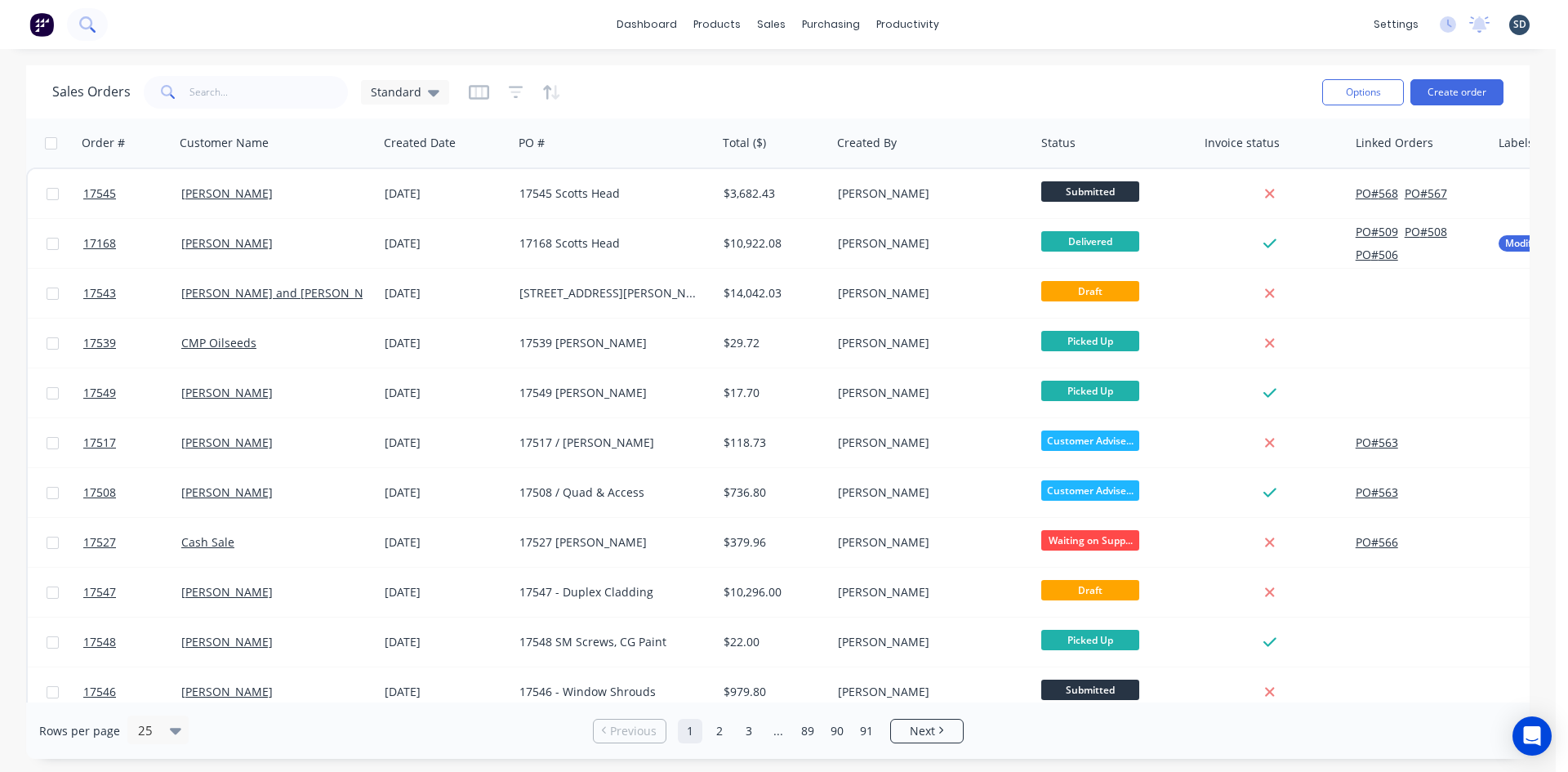
click at [89, 25] on icon at bounding box center [87, 24] width 16 height 16
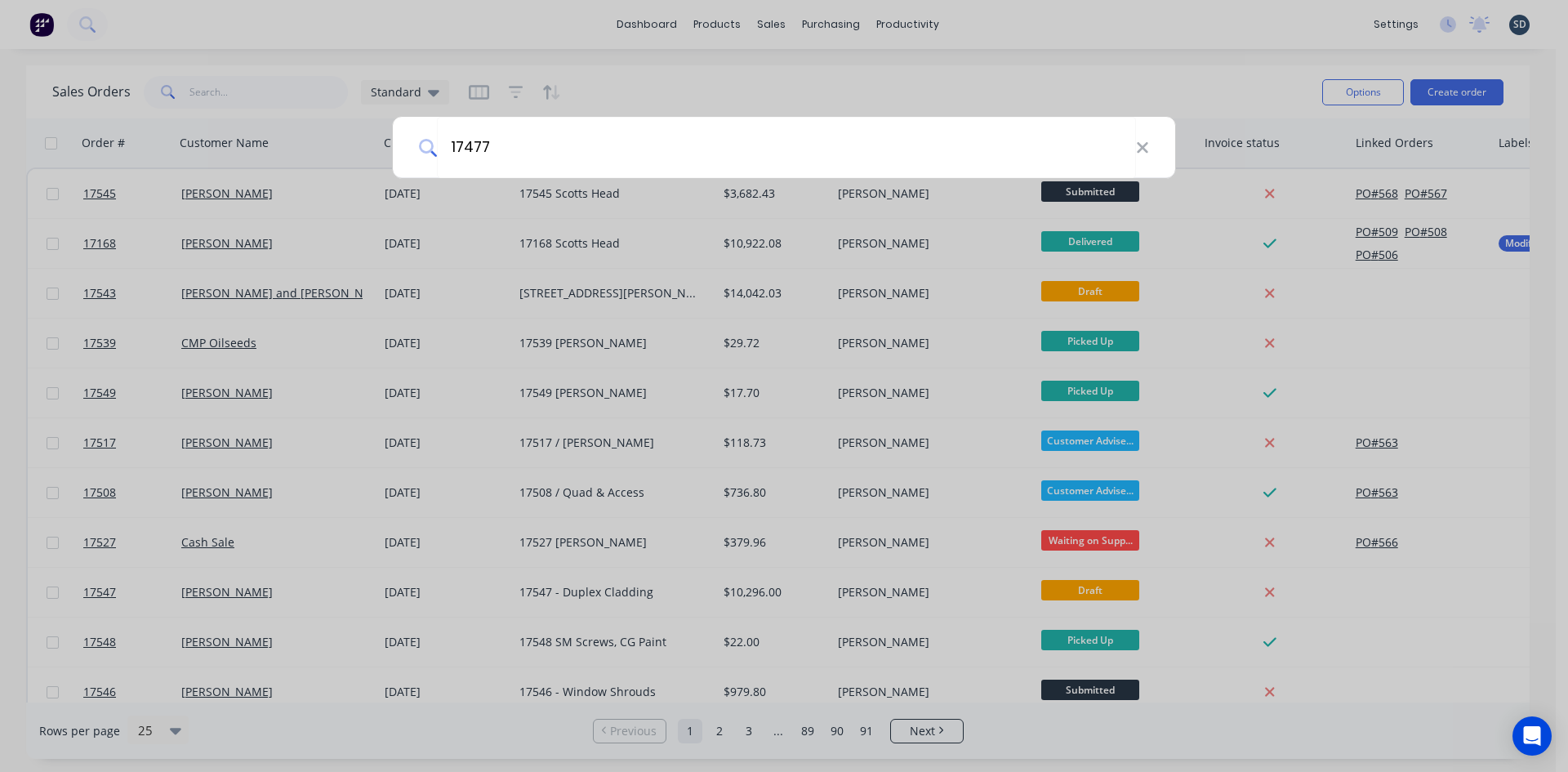
type input "17477"
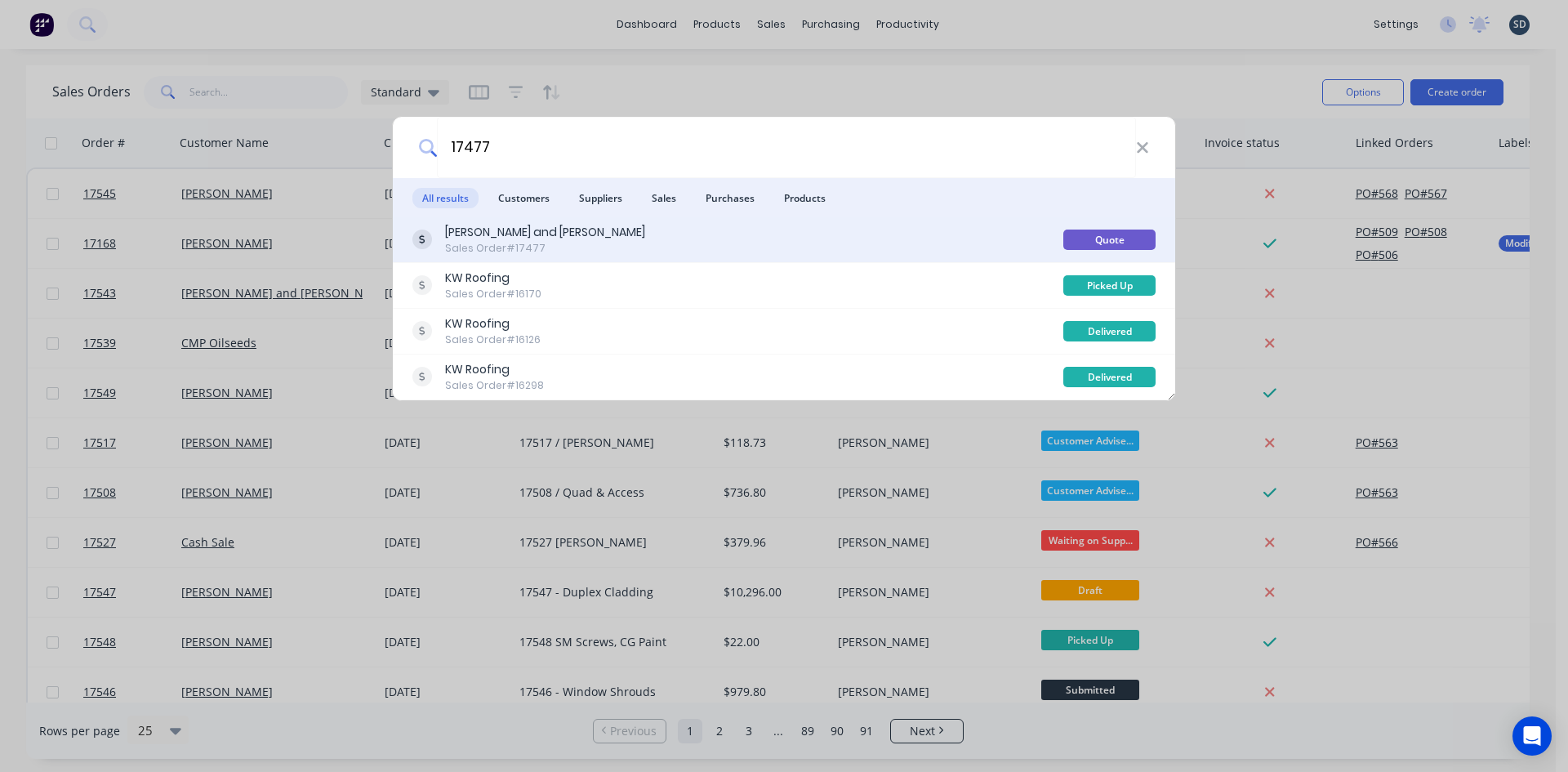
click at [653, 246] on div "[PERSON_NAME] and [PERSON_NAME] Sales Order #17477" at bounding box center [738, 239] width 651 height 31
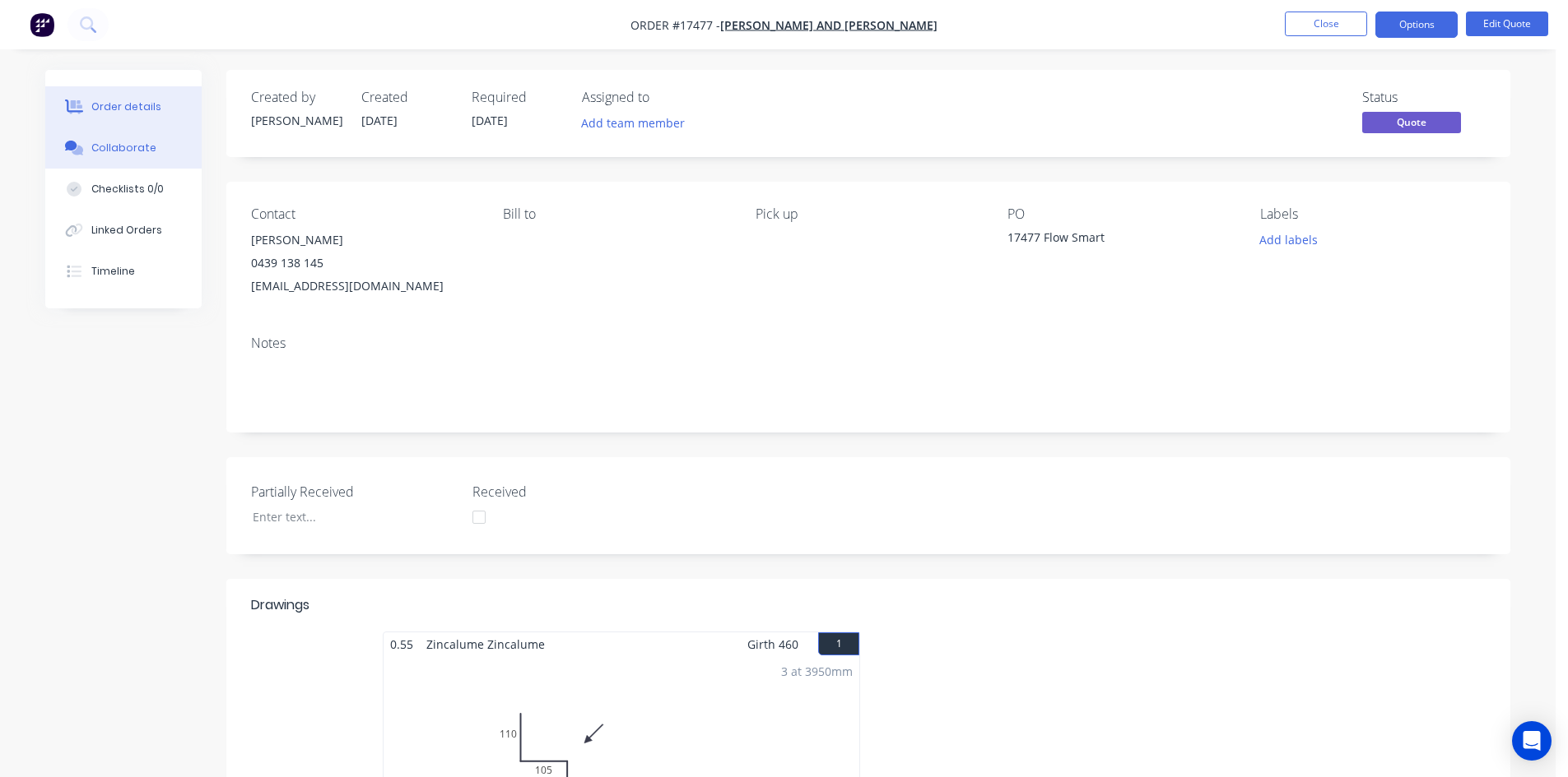
click at [142, 148] on div "Collaborate" at bounding box center [124, 148] width 65 height 15
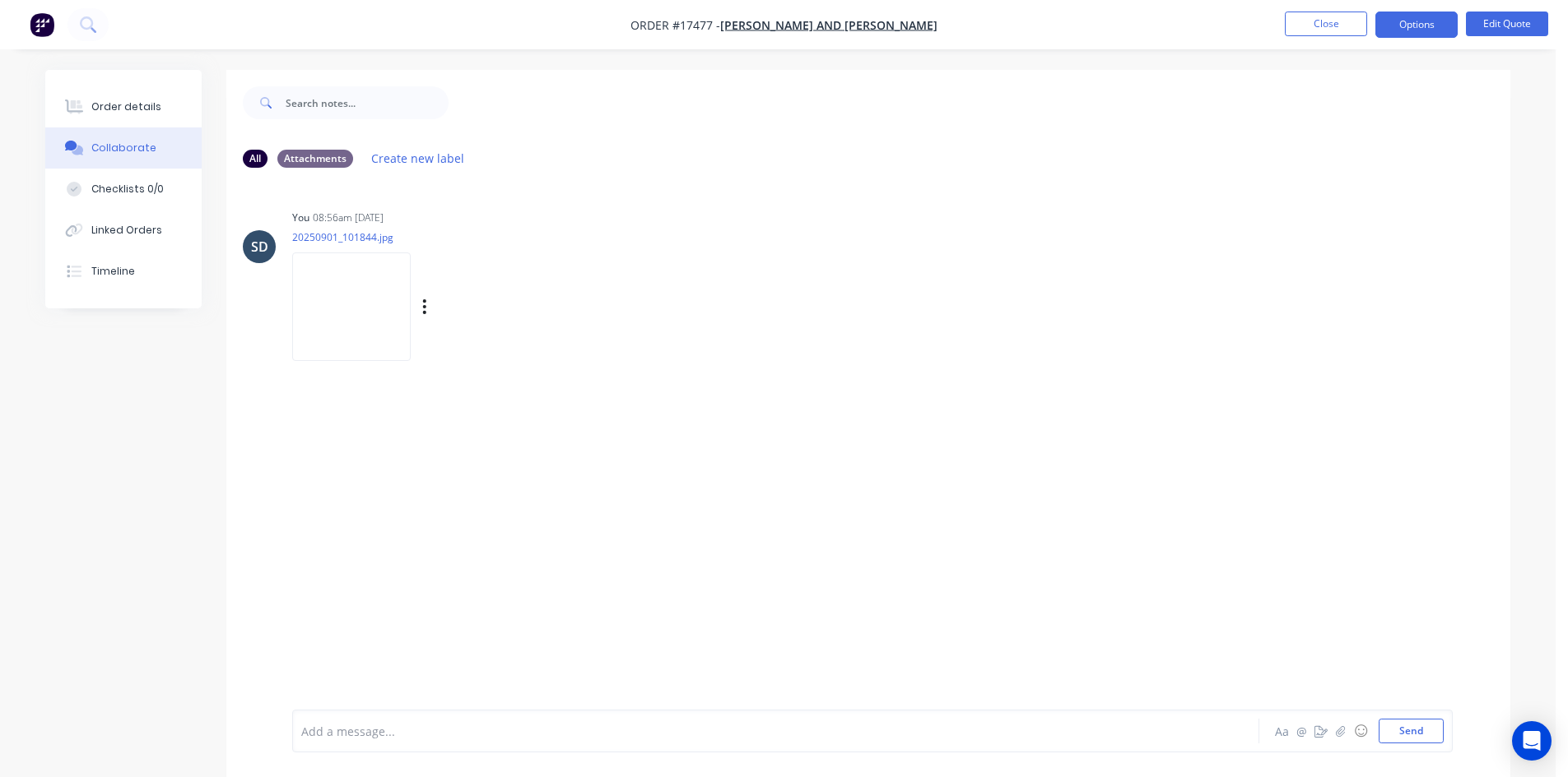
click at [334, 317] on img at bounding box center [351, 306] width 118 height 108
click at [143, 109] on div "Order details" at bounding box center [127, 107] width 70 height 15
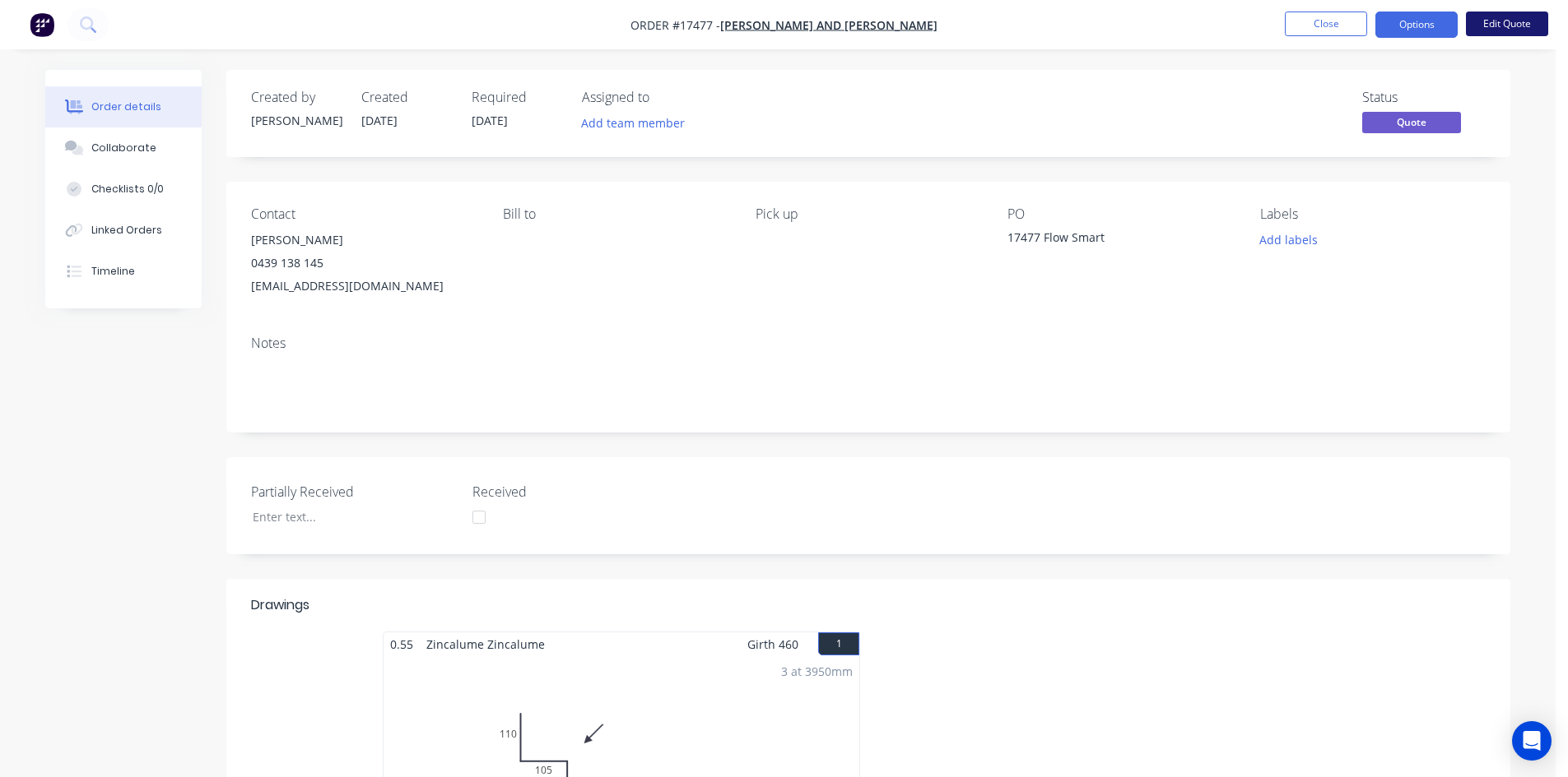
click at [1523, 26] on button "Edit Quote" at bounding box center [1506, 24] width 83 height 25
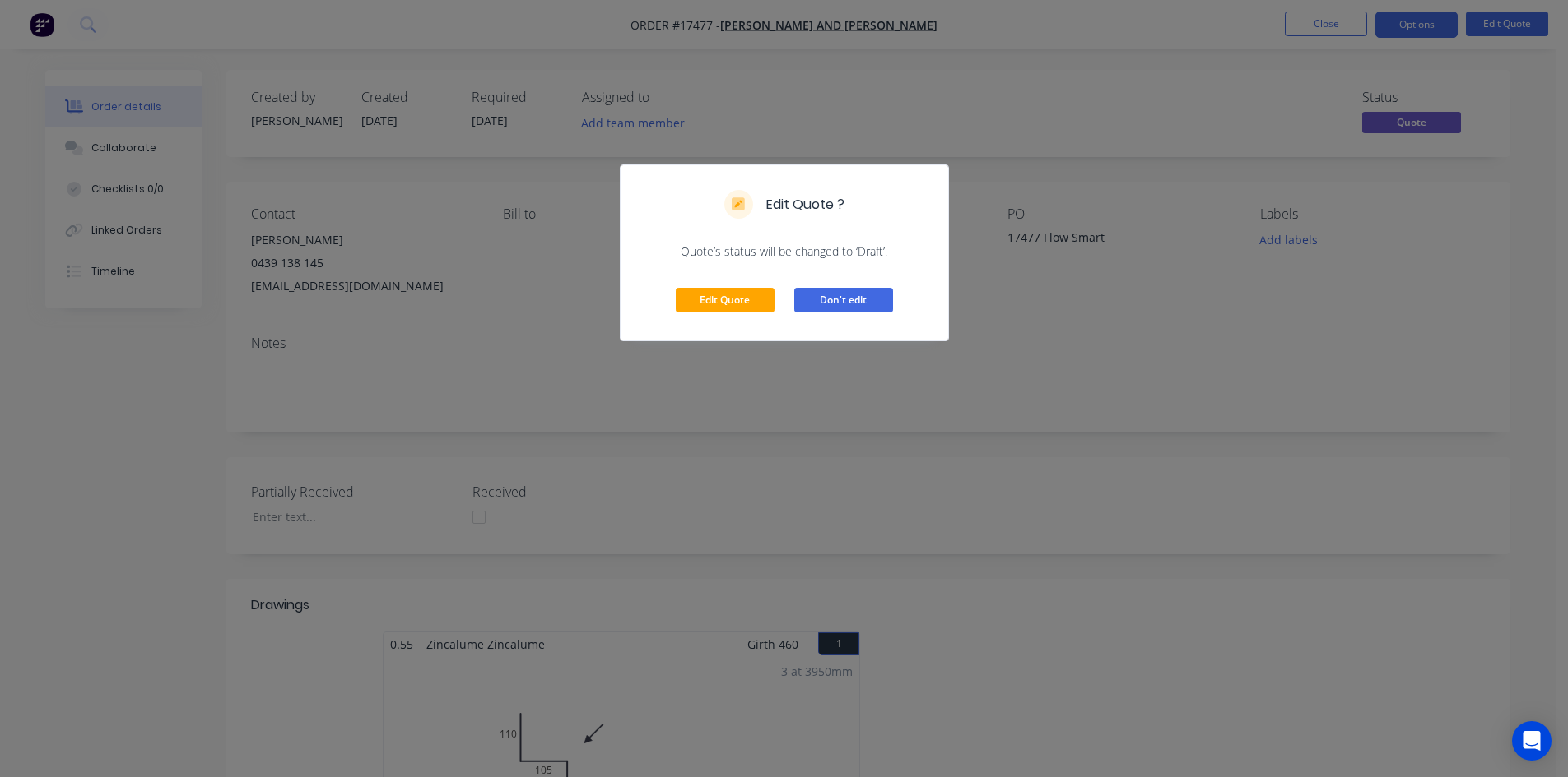
click at [839, 298] on button "Don't edit" at bounding box center [843, 300] width 98 height 25
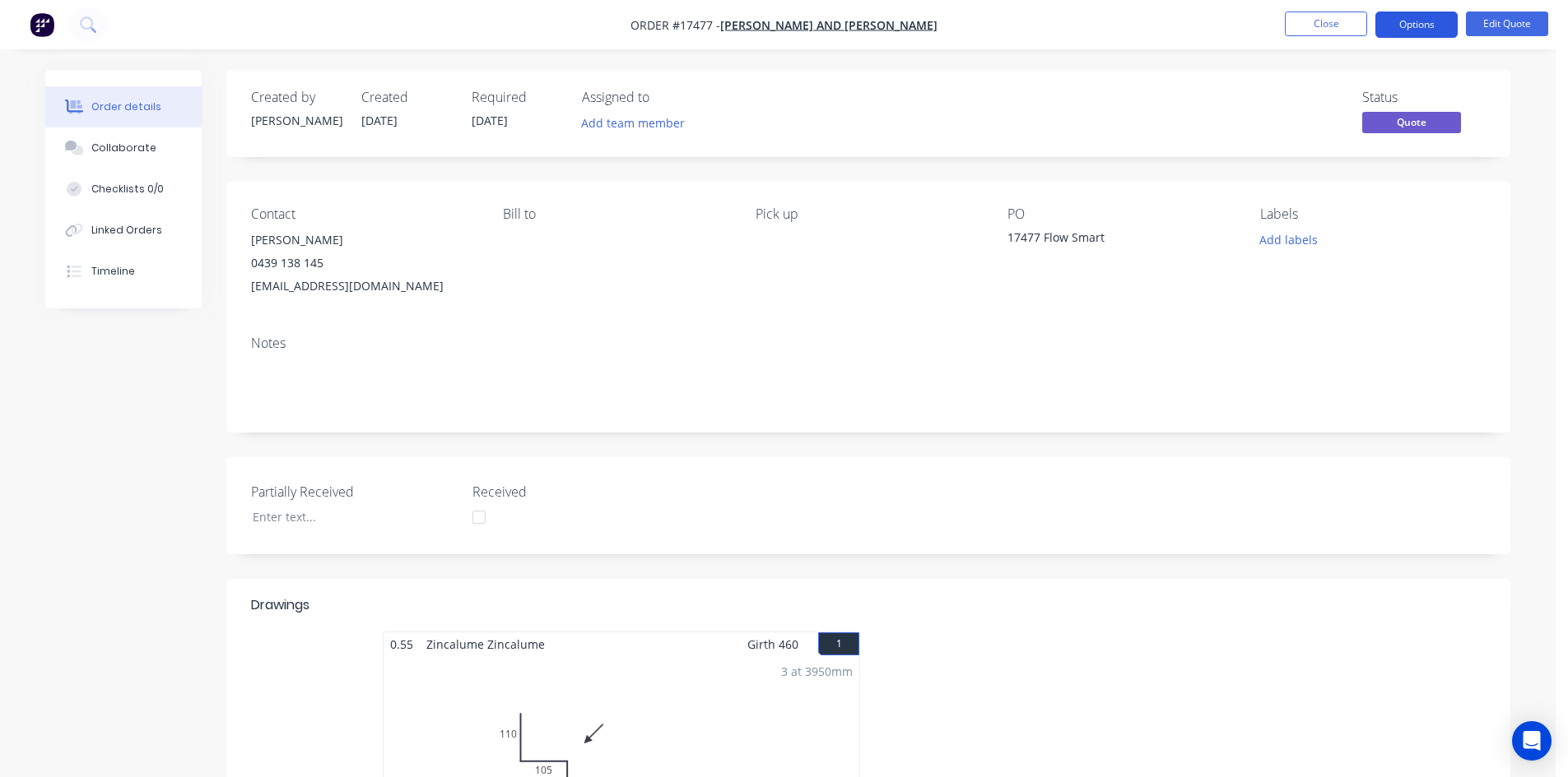
click at [1419, 28] on button "Options" at bounding box center [1416, 25] width 83 height 27
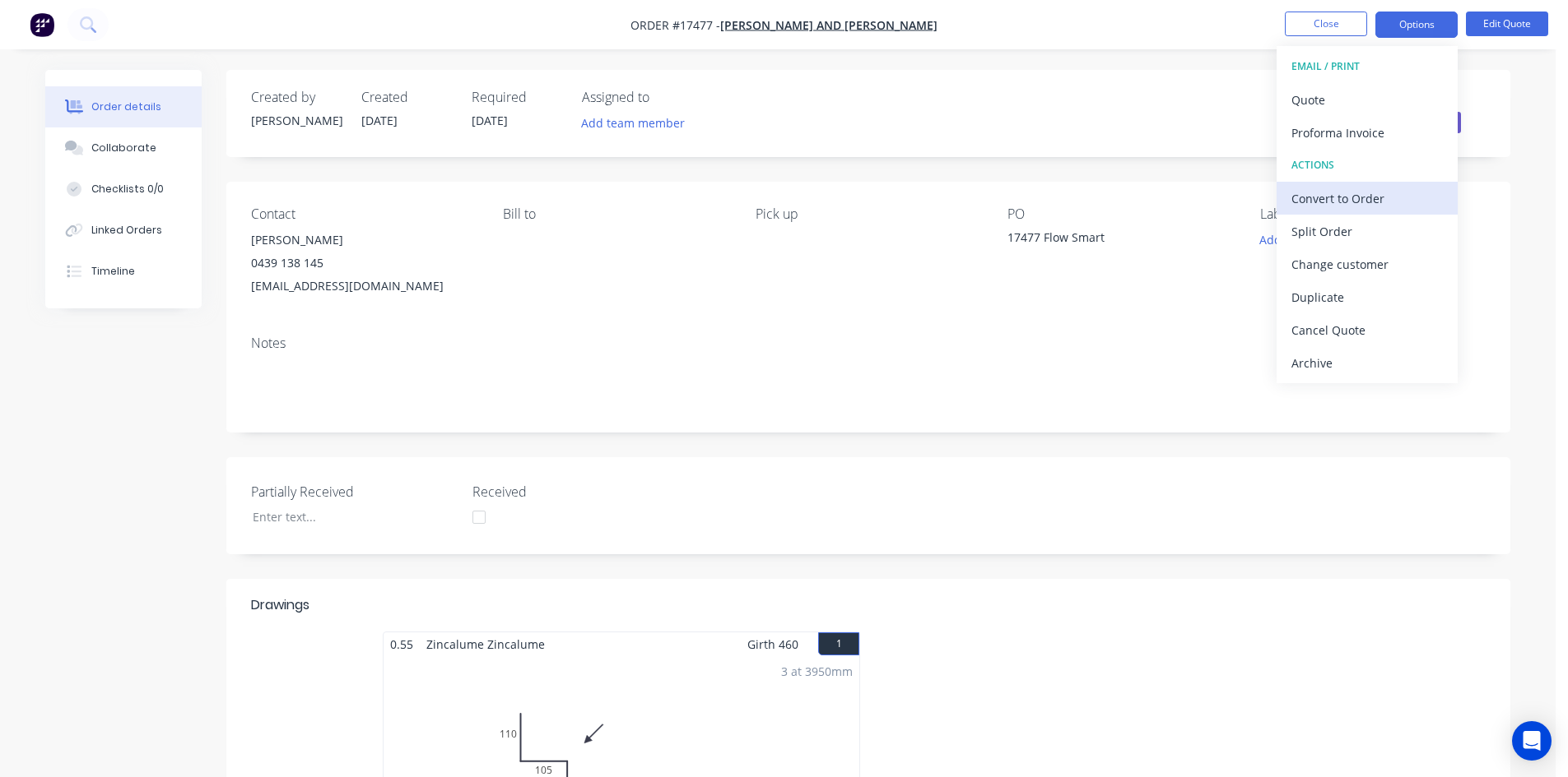
click at [1363, 208] on div "Convert to Order" at bounding box center [1367, 198] width 152 height 24
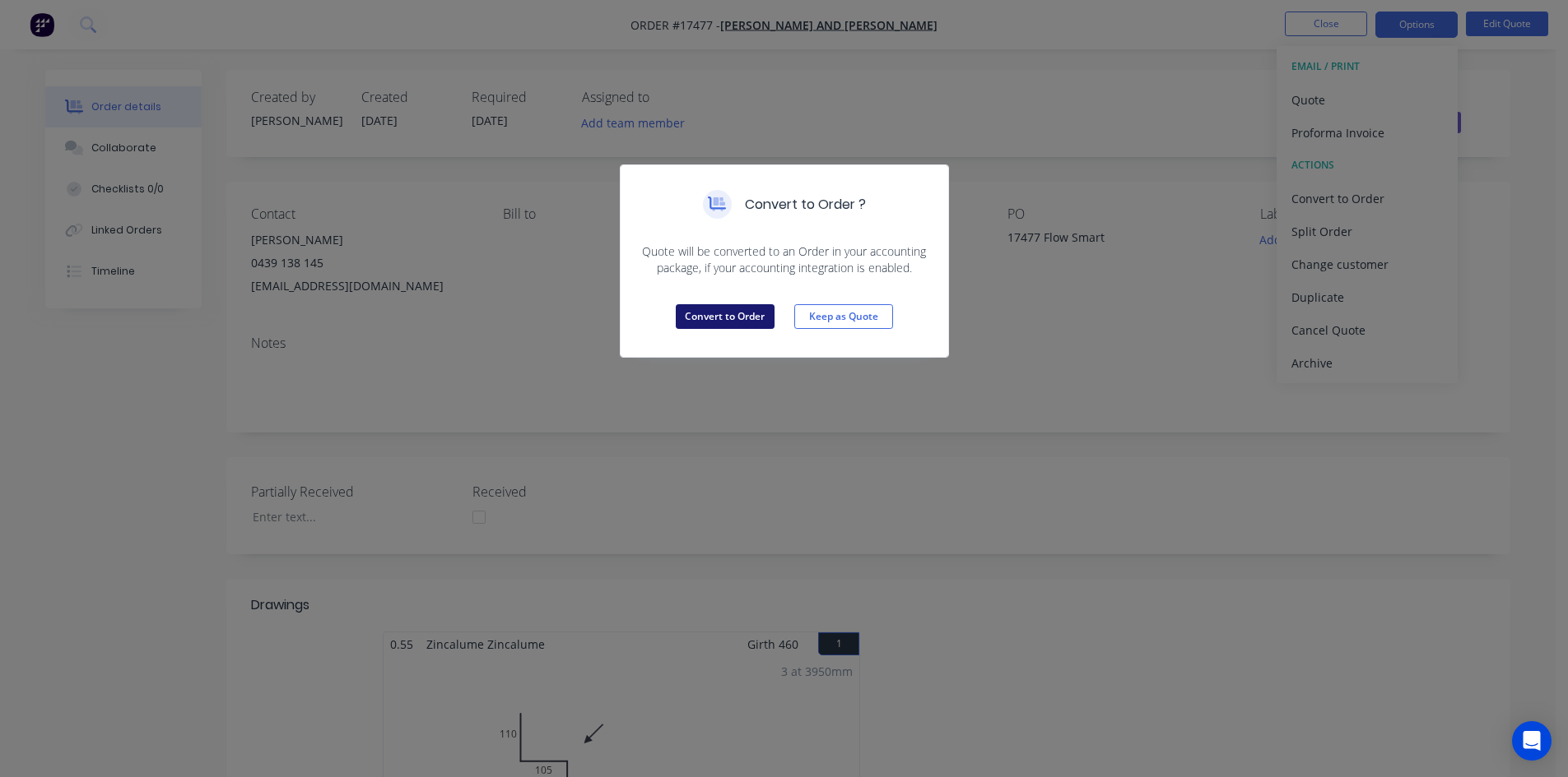
click at [712, 327] on button "Convert to Order" at bounding box center [725, 317] width 98 height 25
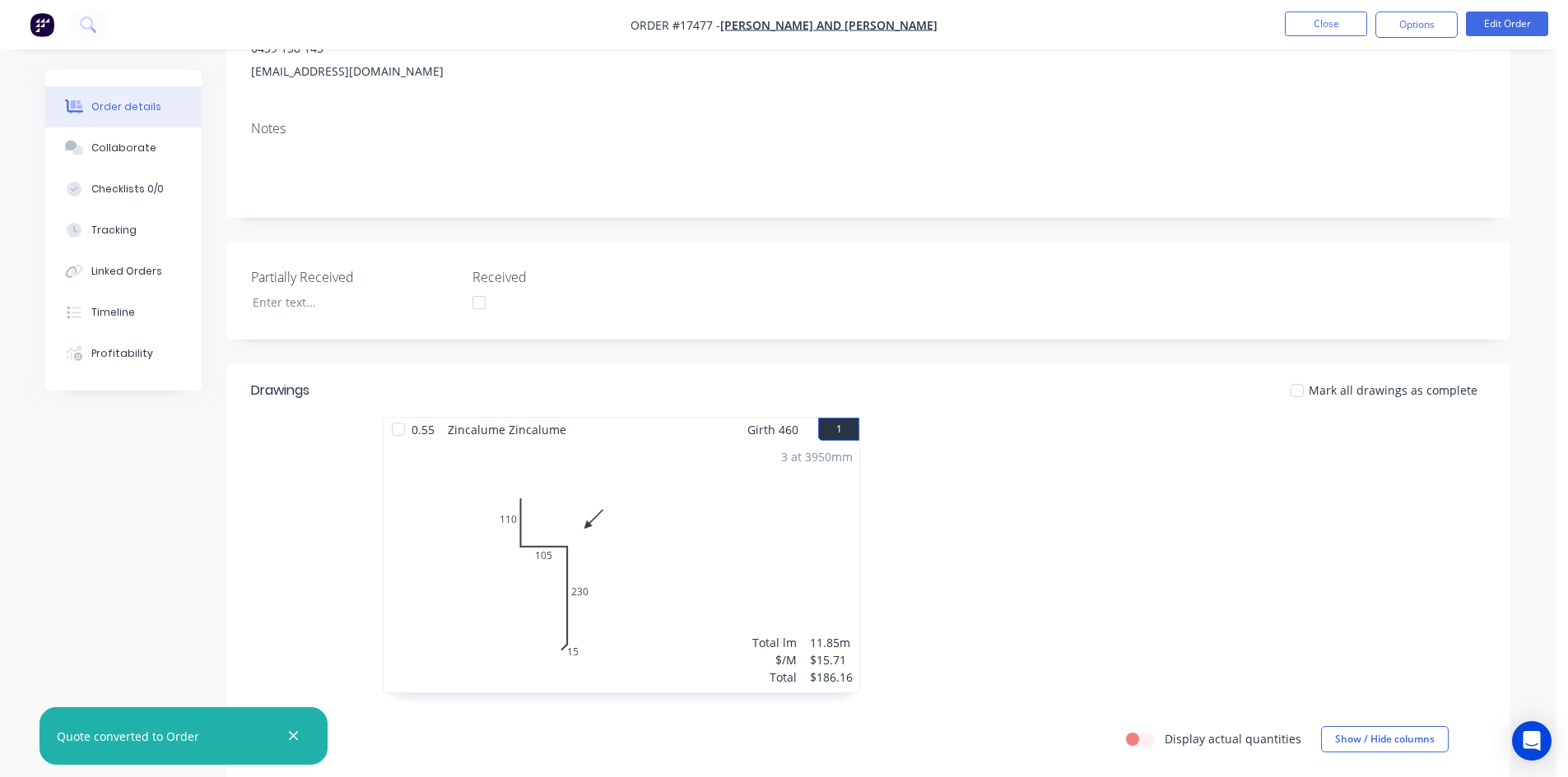
scroll to position [329, 0]
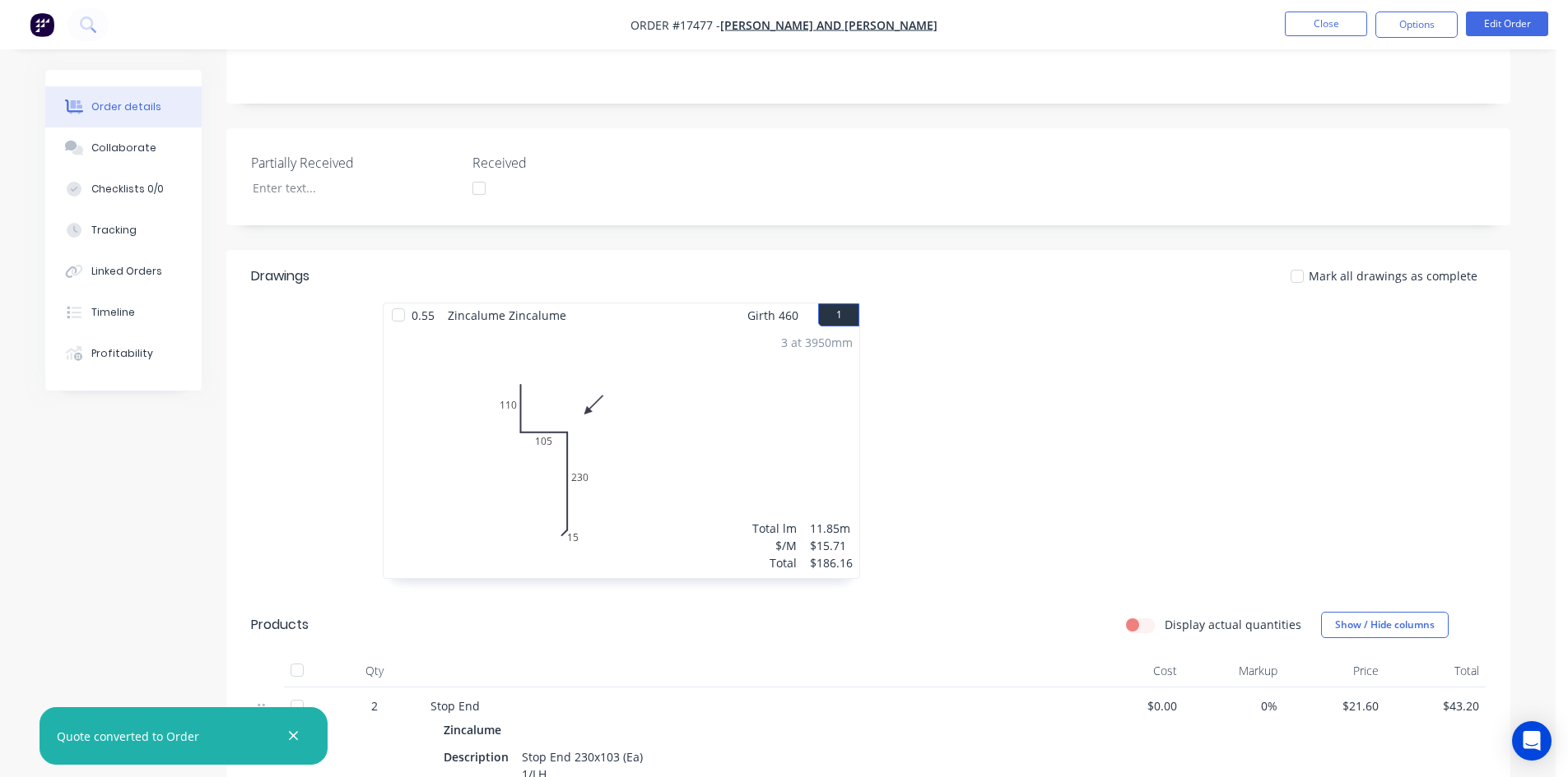
click at [299, 739] on button "button" at bounding box center [293, 736] width 21 height 21
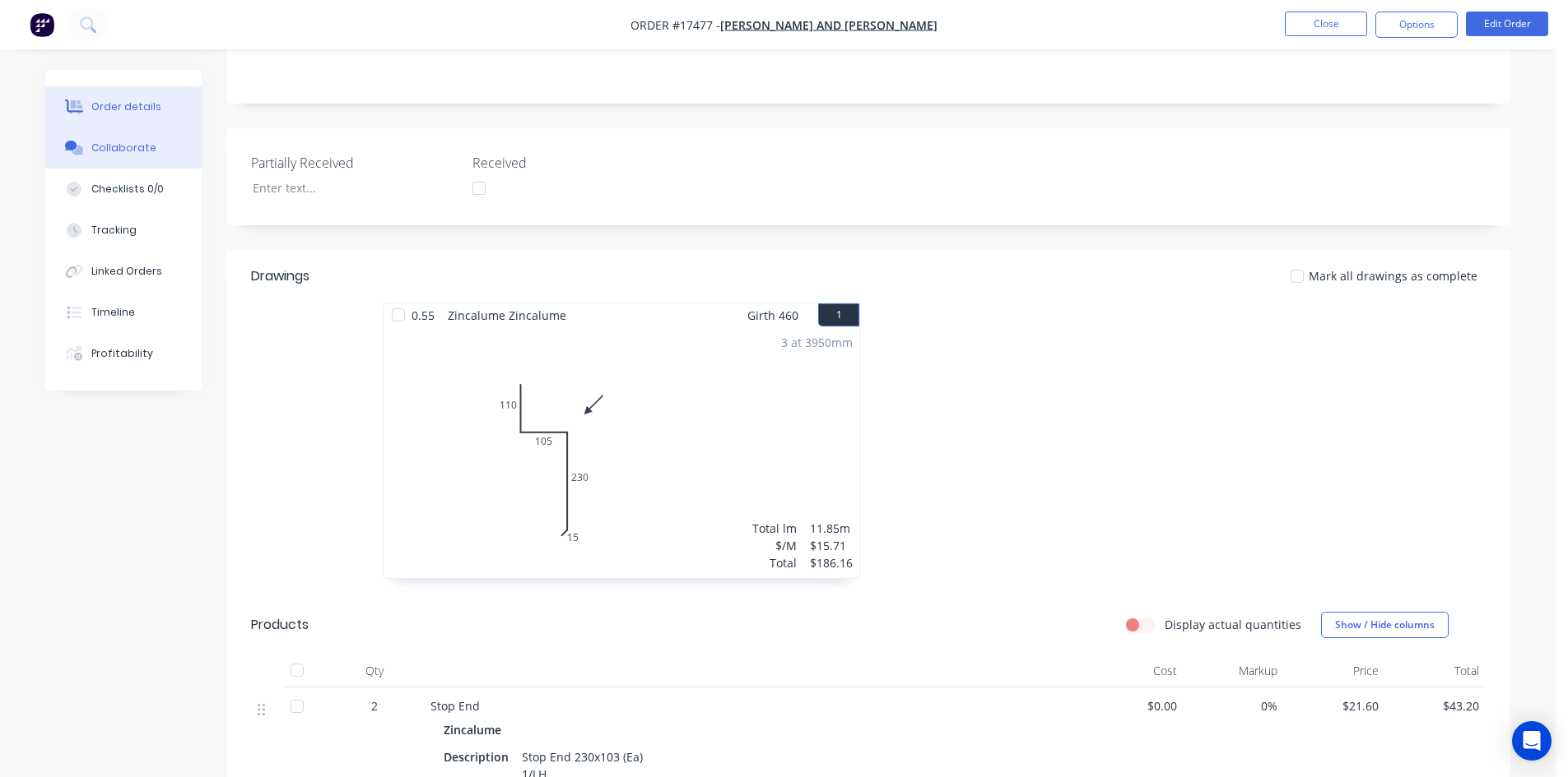
click at [140, 161] on button "Collaborate" at bounding box center [123, 148] width 156 height 41
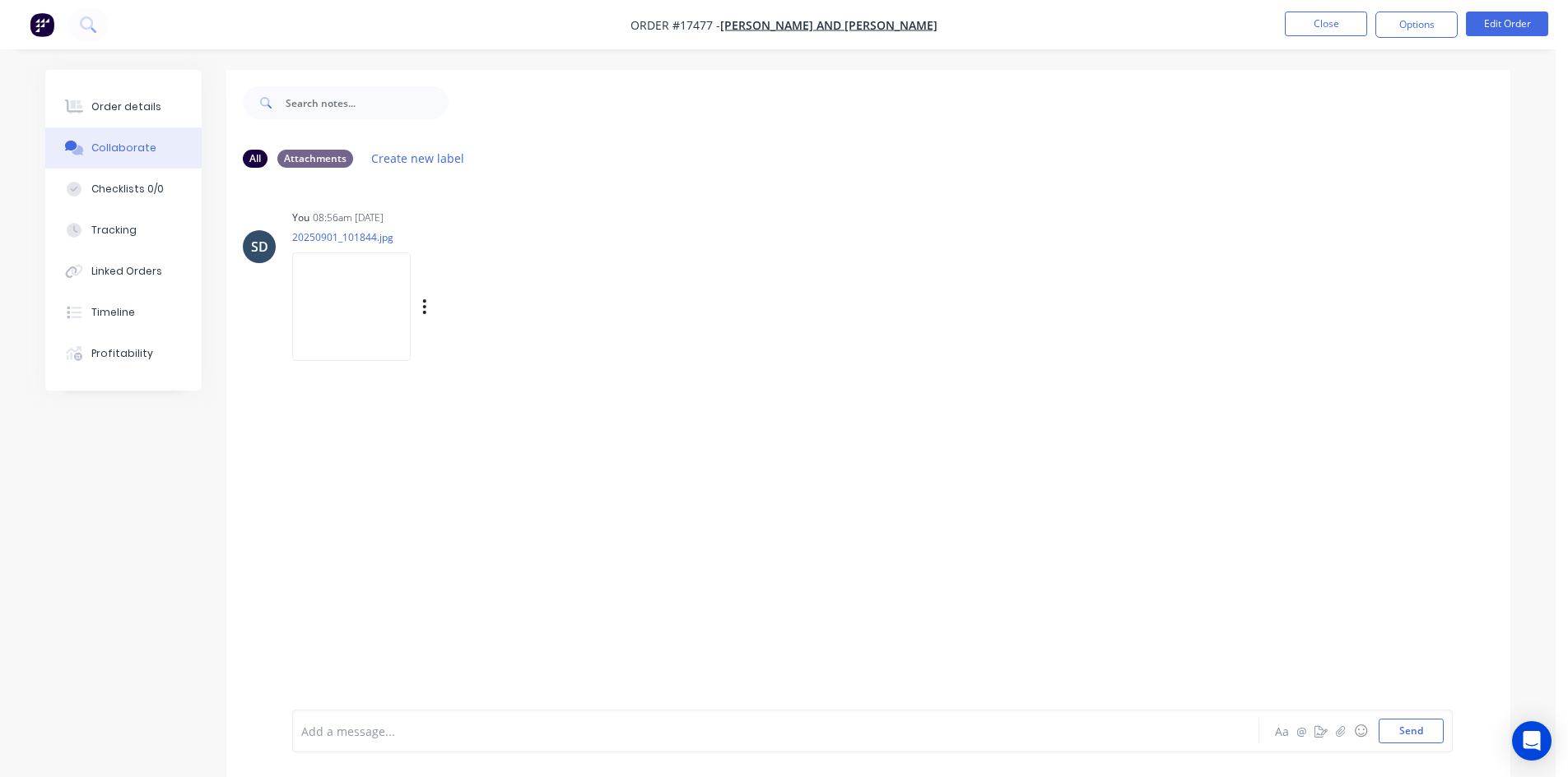
click at [359, 303] on img at bounding box center [351, 306] width 118 height 108
click at [101, 108] on div "Order details" at bounding box center [127, 107] width 70 height 15
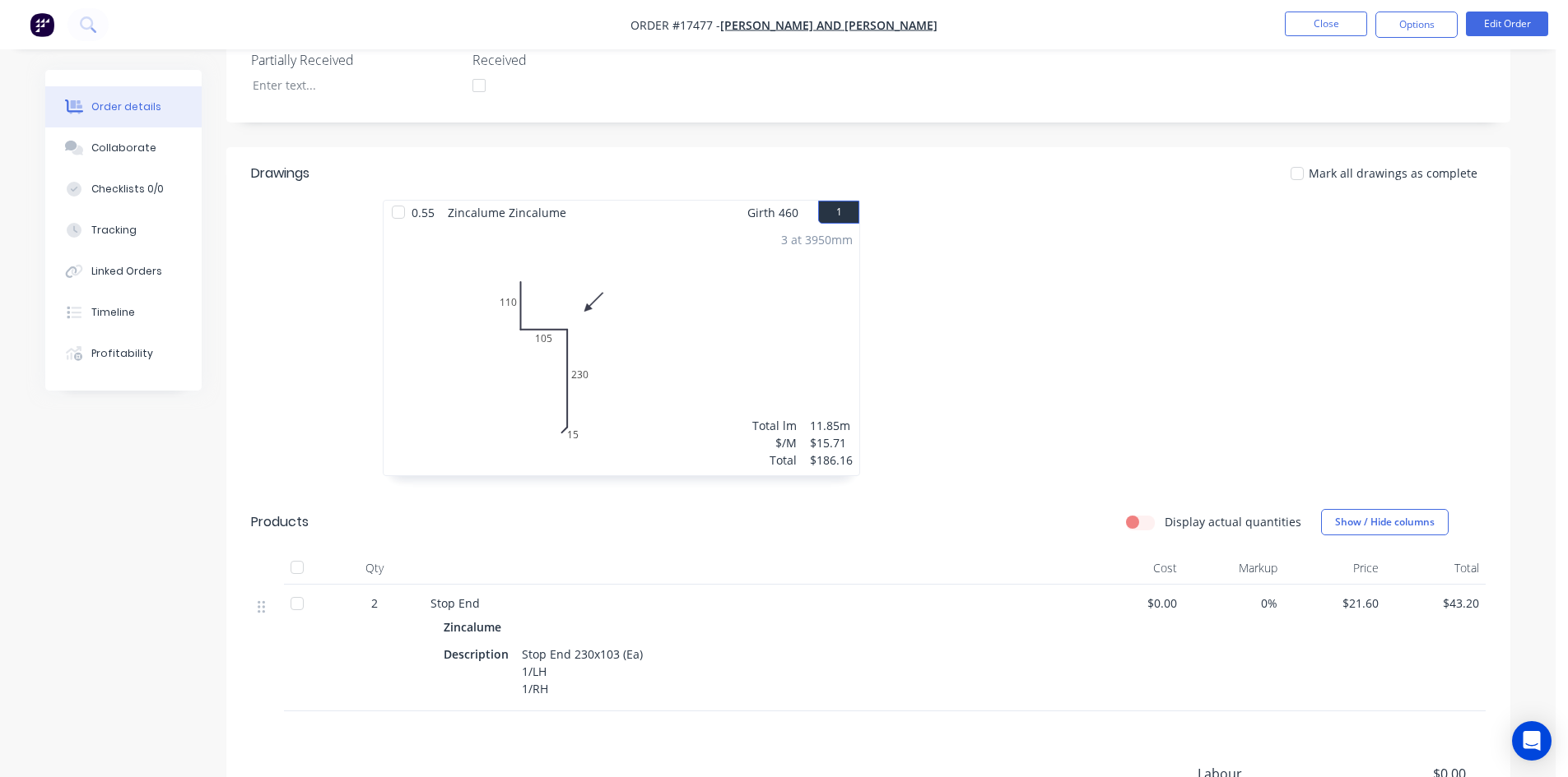
scroll to position [412, 0]
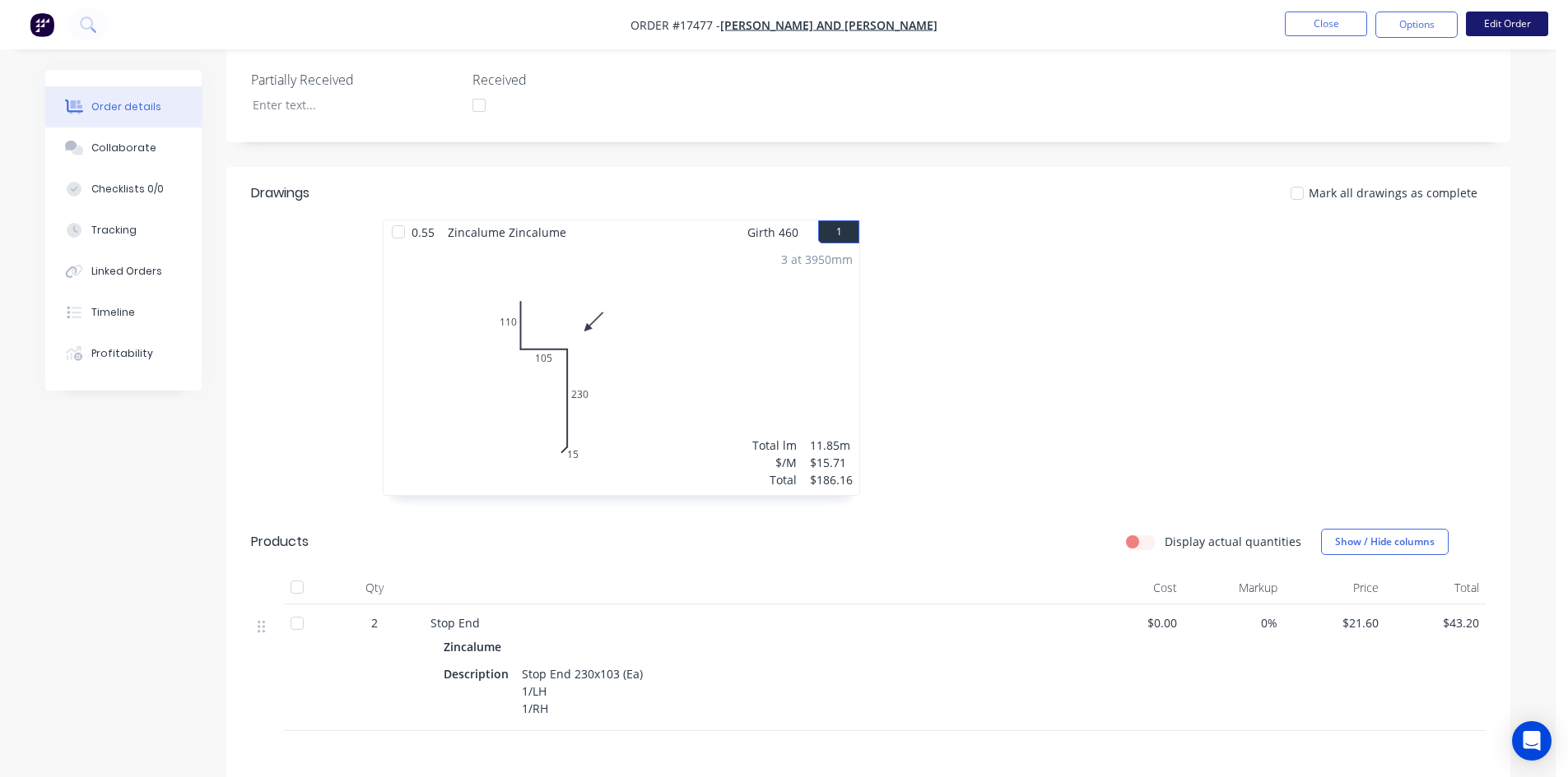
click at [1487, 30] on button "Edit Order" at bounding box center [1506, 24] width 83 height 25
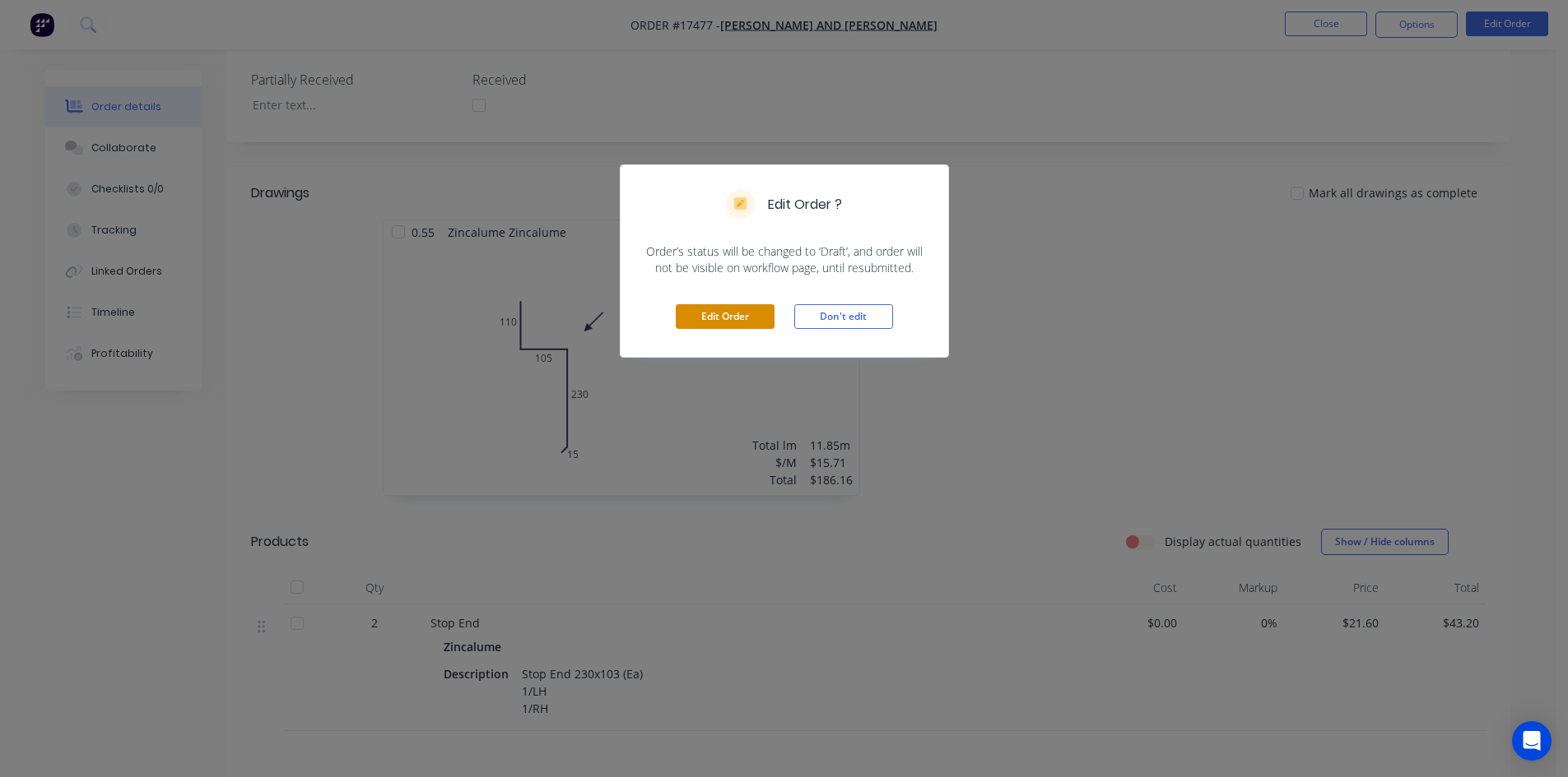
click at [702, 316] on button "Edit Order" at bounding box center [725, 317] width 98 height 25
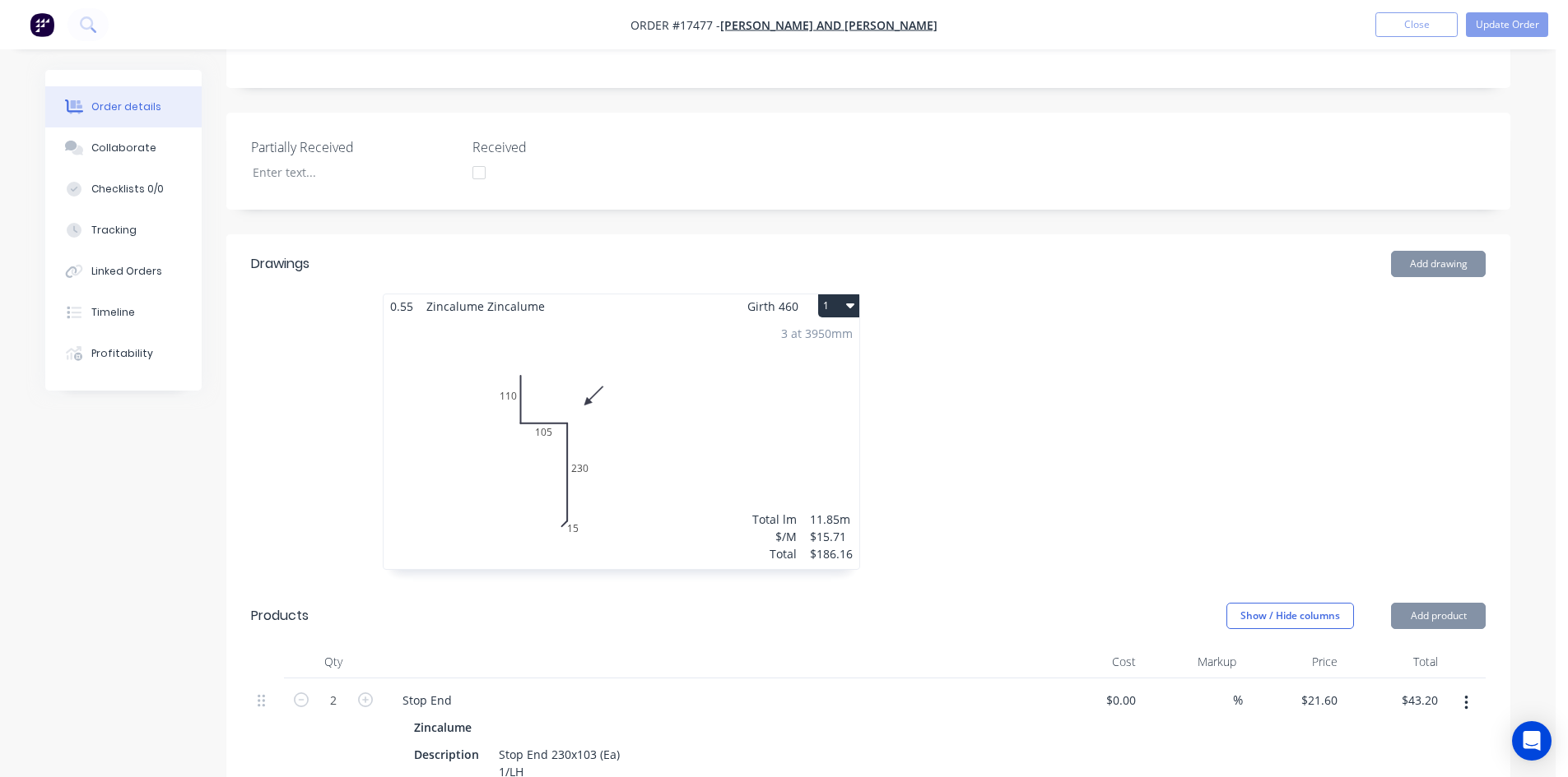
scroll to position [411, 0]
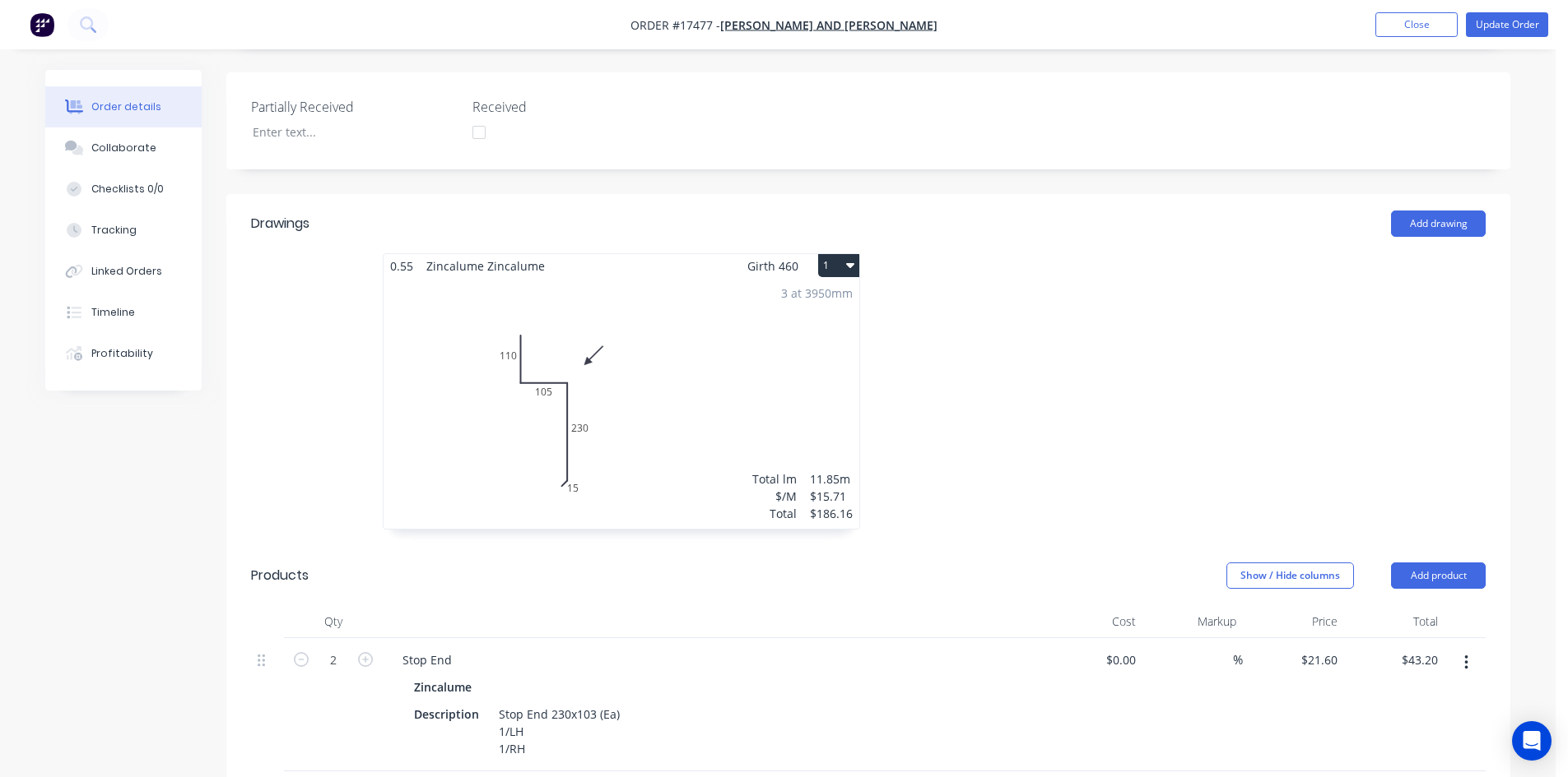
click at [701, 354] on div "3 at 3950mm Total lm $/M Total 11.85m $15.71 $186.16" at bounding box center [621, 403] width 475 height 251
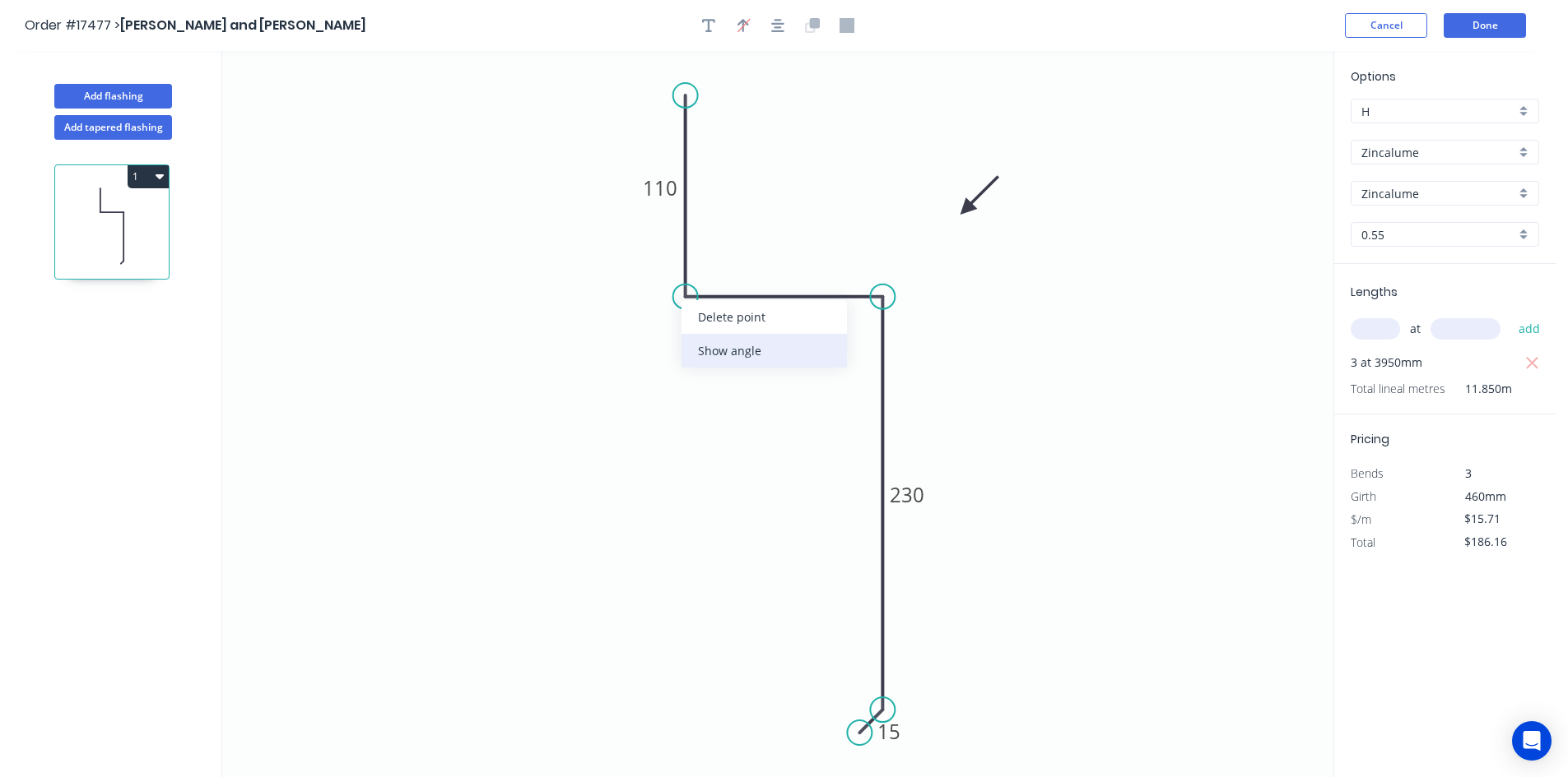
click at [723, 345] on div "Show angle" at bounding box center [764, 351] width 165 height 33
click at [721, 273] on tspan "º" at bounding box center [718, 267] width 8 height 28
drag, startPoint x: 789, startPoint y: 214, endPoint x: 780, endPoint y: 216, distance: 9.2
click at [789, 213] on icon "0 110 105 230 15 89 º" at bounding box center [777, 414] width 1111 height 726
drag, startPoint x: 738, startPoint y: 254, endPoint x: 639, endPoint y: 355, distance: 141.4
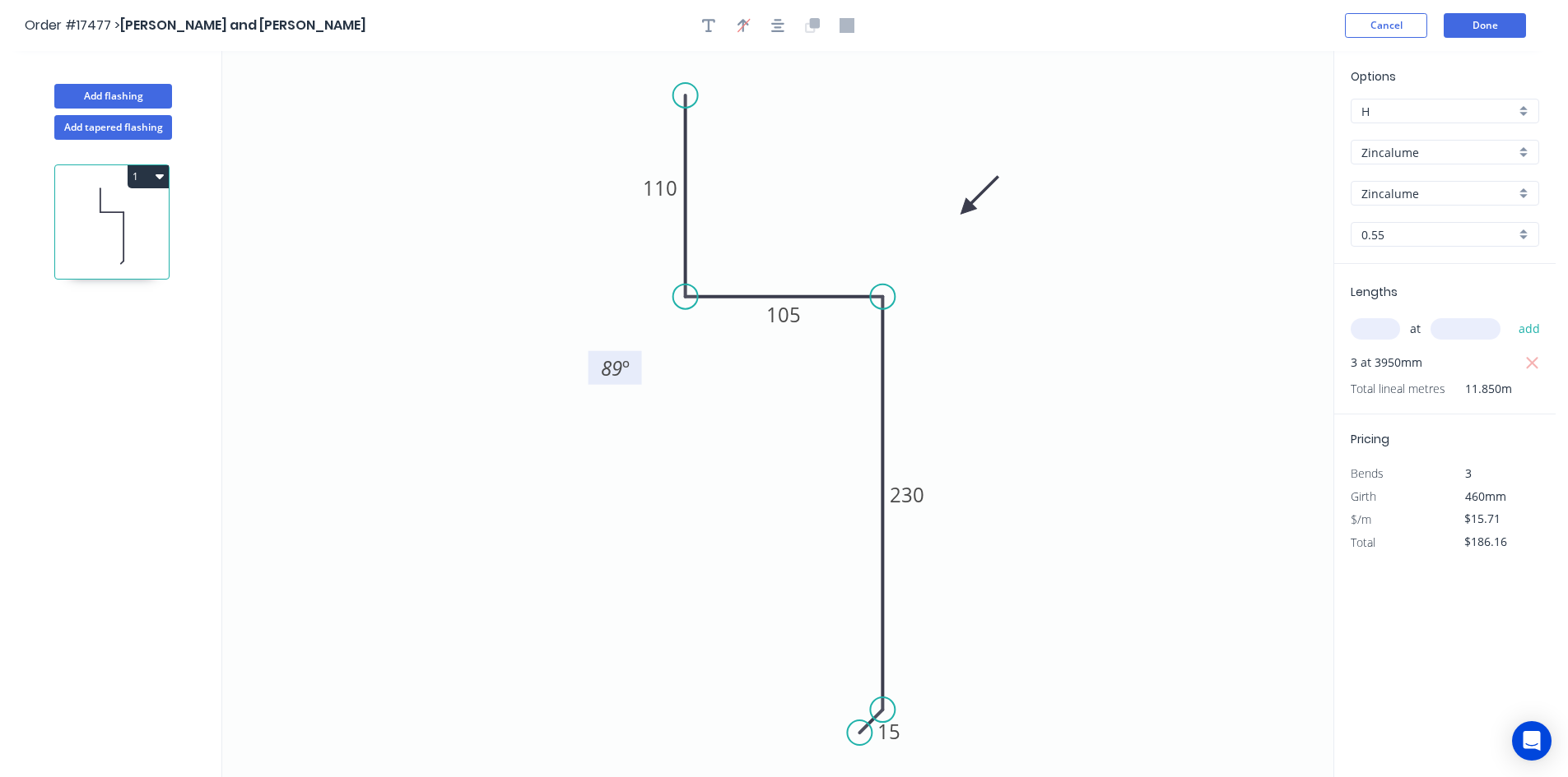
click at [639, 355] on rect at bounding box center [615, 368] width 53 height 33
click at [927, 353] on div "Show angle" at bounding box center [968, 350] width 165 height 33
click at [854, 328] on tspan "º" at bounding box center [857, 324] width 8 height 28
drag, startPoint x: 832, startPoint y: 318, endPoint x: 935, endPoint y: 285, distance: 108.2
click at [935, 285] on rect at bounding box center [957, 293] width 53 height 33
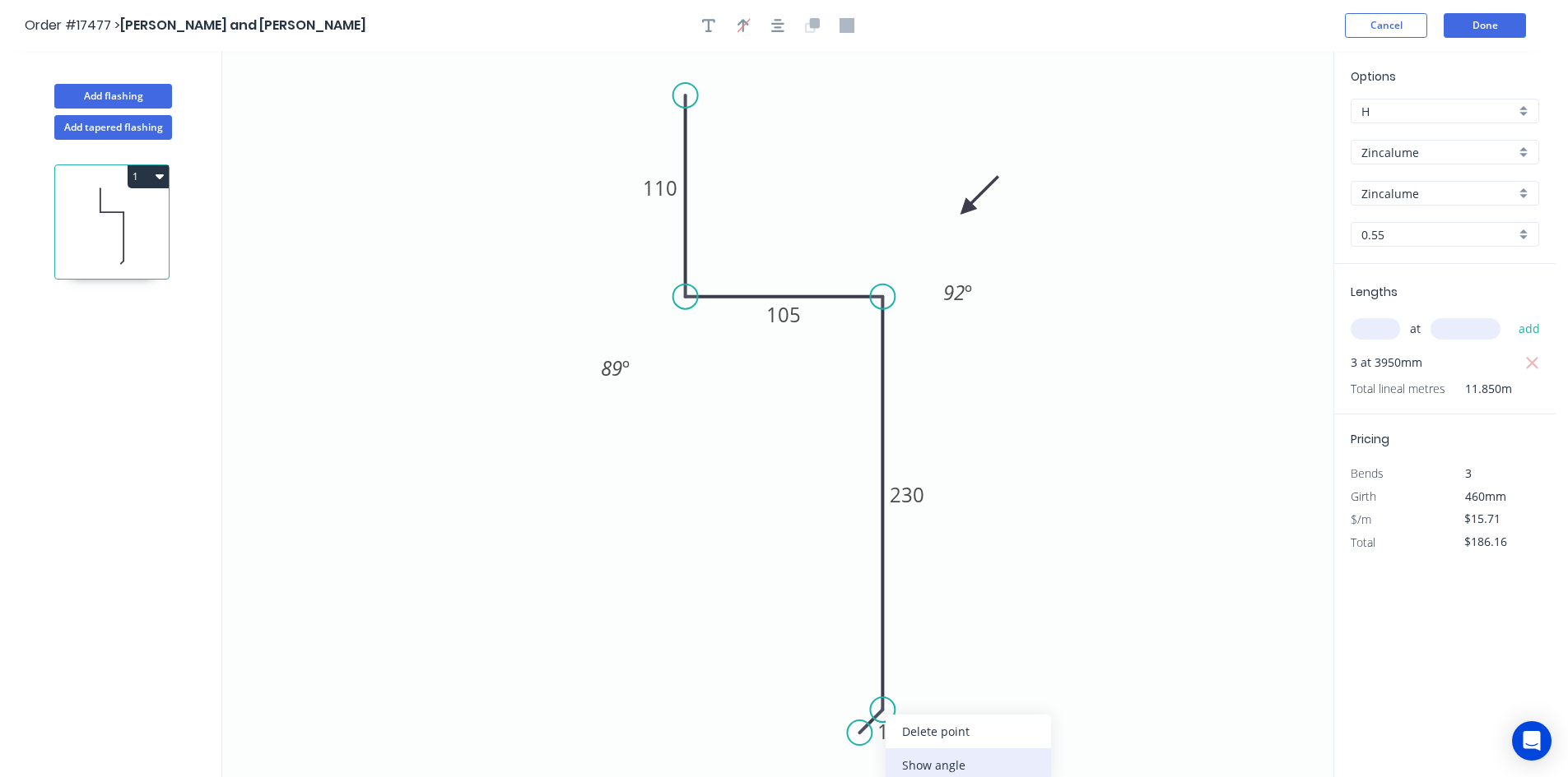
click at [945, 762] on div "Show angle" at bounding box center [968, 765] width 165 height 33
click at [848, 696] on tspan "º" at bounding box center [847, 692] width 8 height 28
drag, startPoint x: 824, startPoint y: 684, endPoint x: 963, endPoint y: 701, distance: 140.0
click at [963, 701] on rect at bounding box center [984, 709] width 53 height 33
click at [1023, 558] on icon "0 110 105 230 15 89 º 92 º 30 º" at bounding box center [777, 414] width 1111 height 726
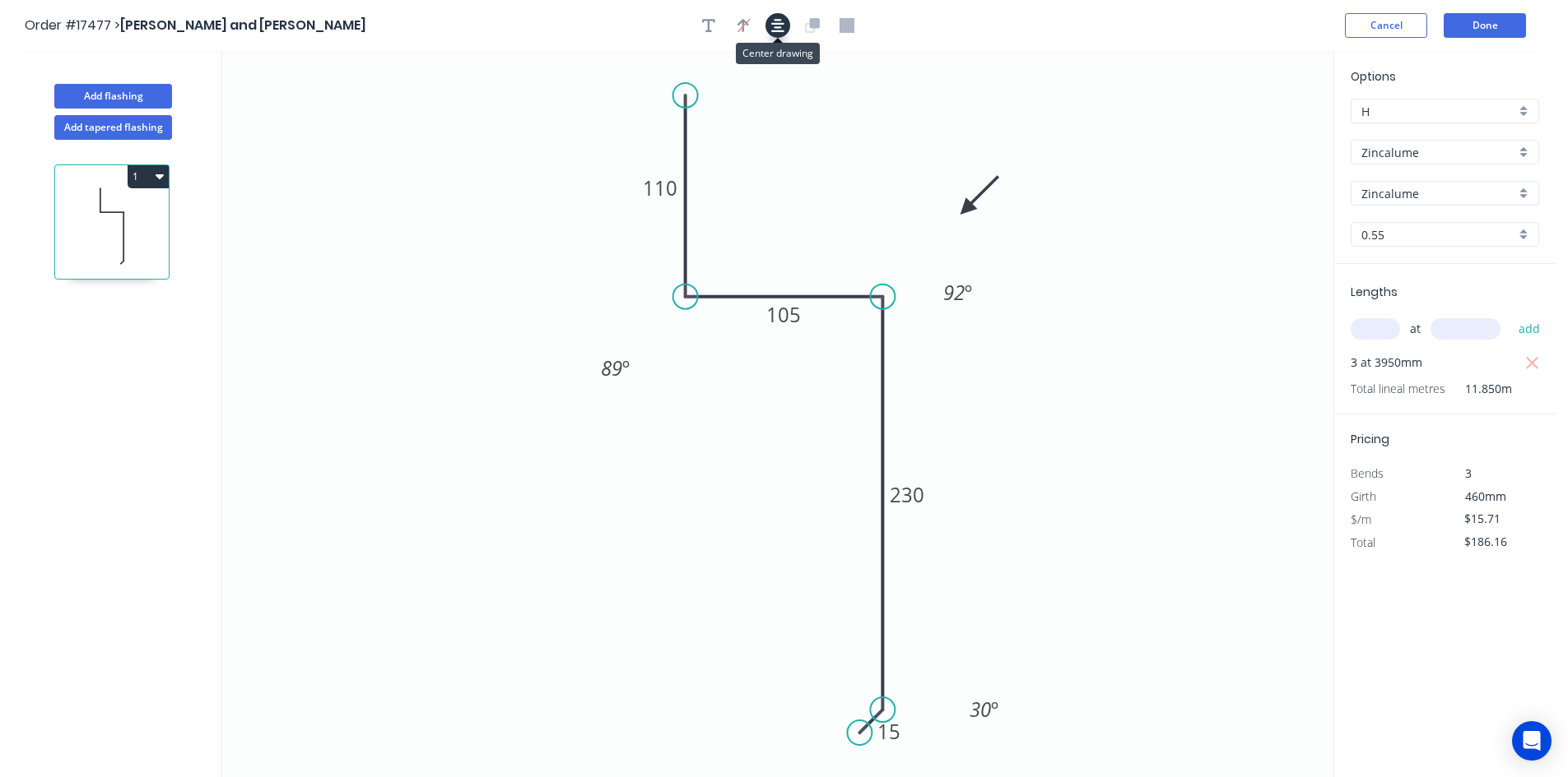
click at [775, 23] on icon "button" at bounding box center [778, 26] width 13 height 13
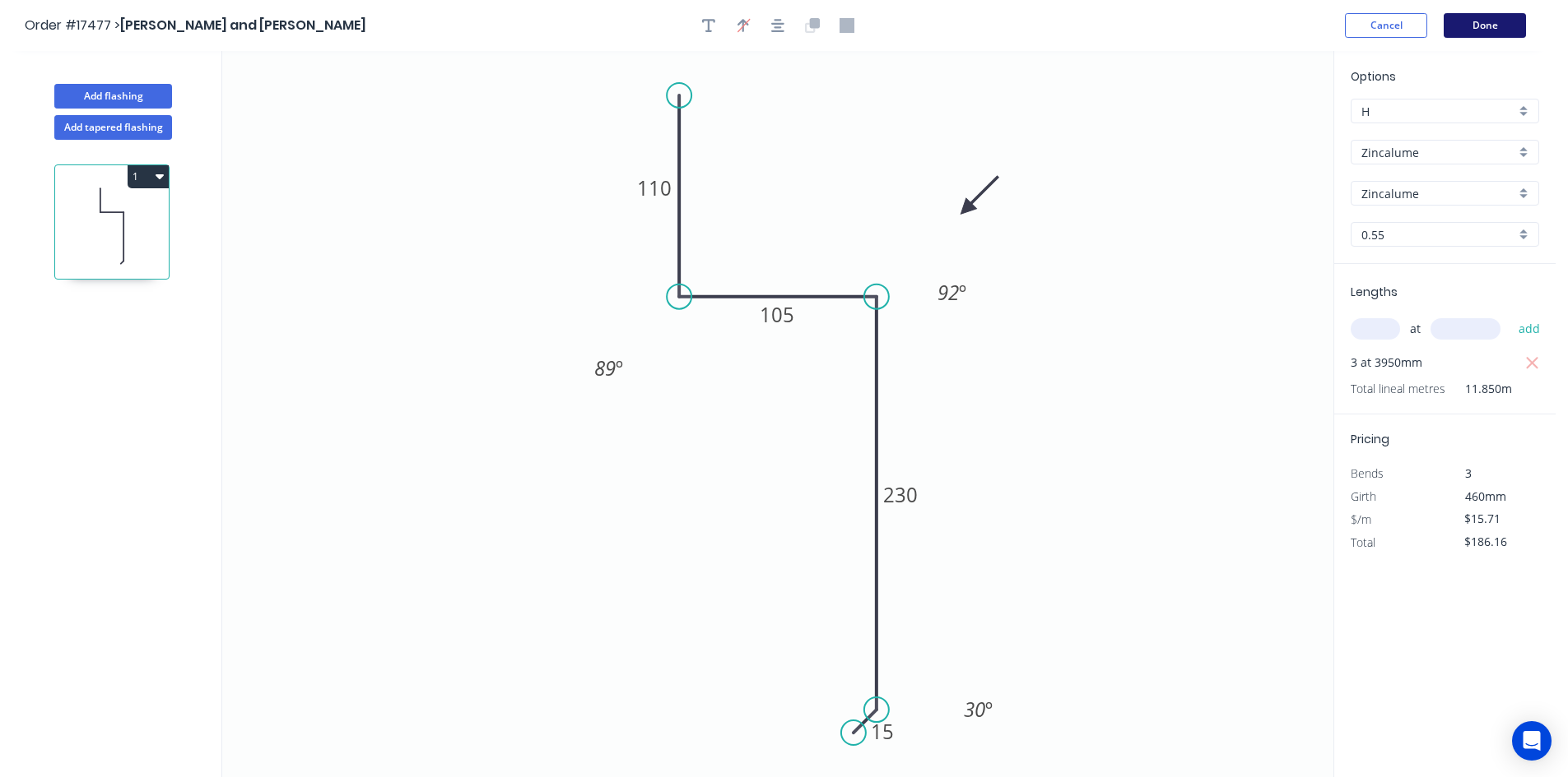
click at [1487, 27] on button "Done" at bounding box center [1485, 26] width 83 height 25
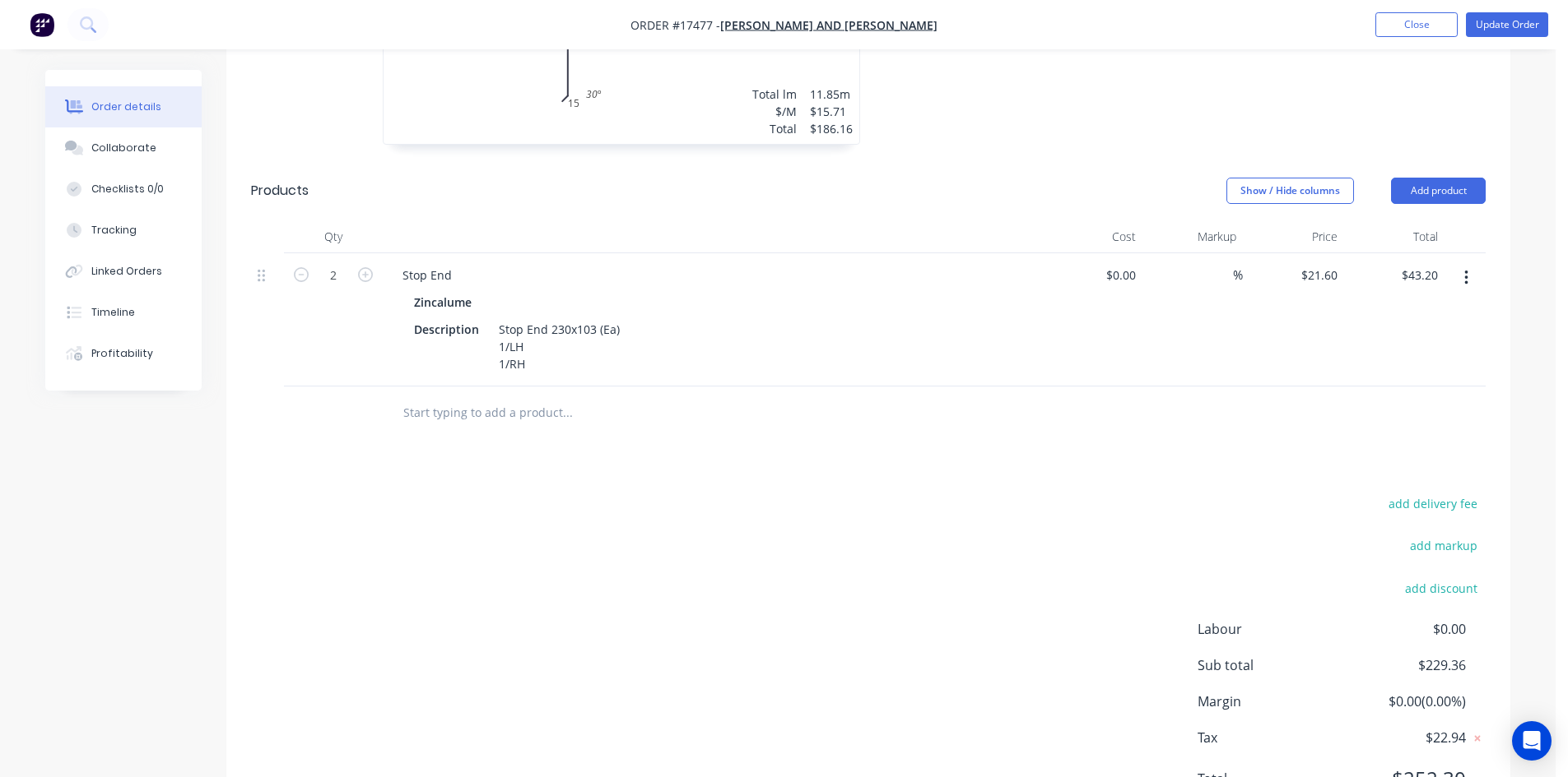
scroll to position [855, 0]
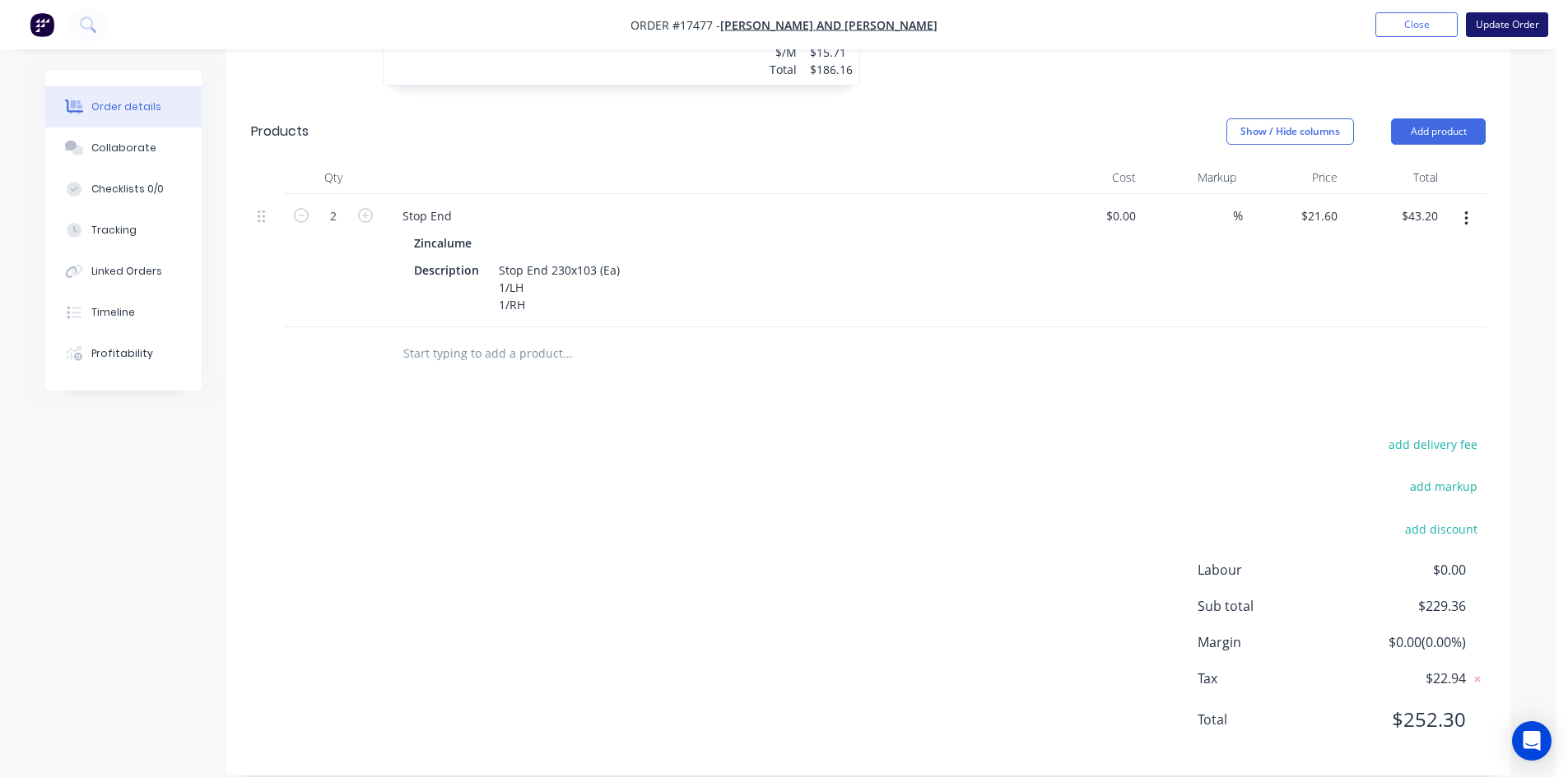
click at [1493, 23] on button "Update Order" at bounding box center [1506, 25] width 83 height 25
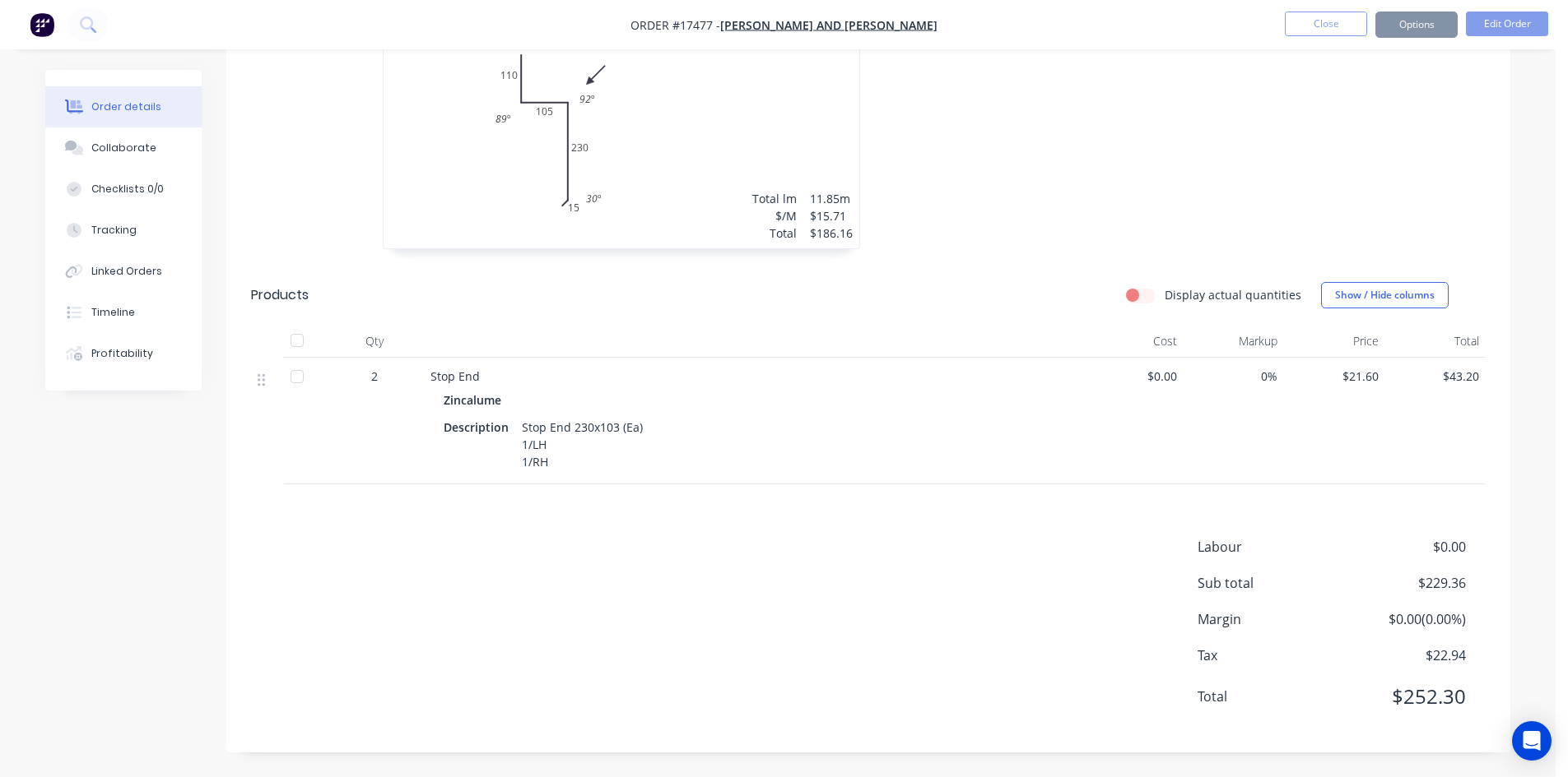
scroll to position [0, 0]
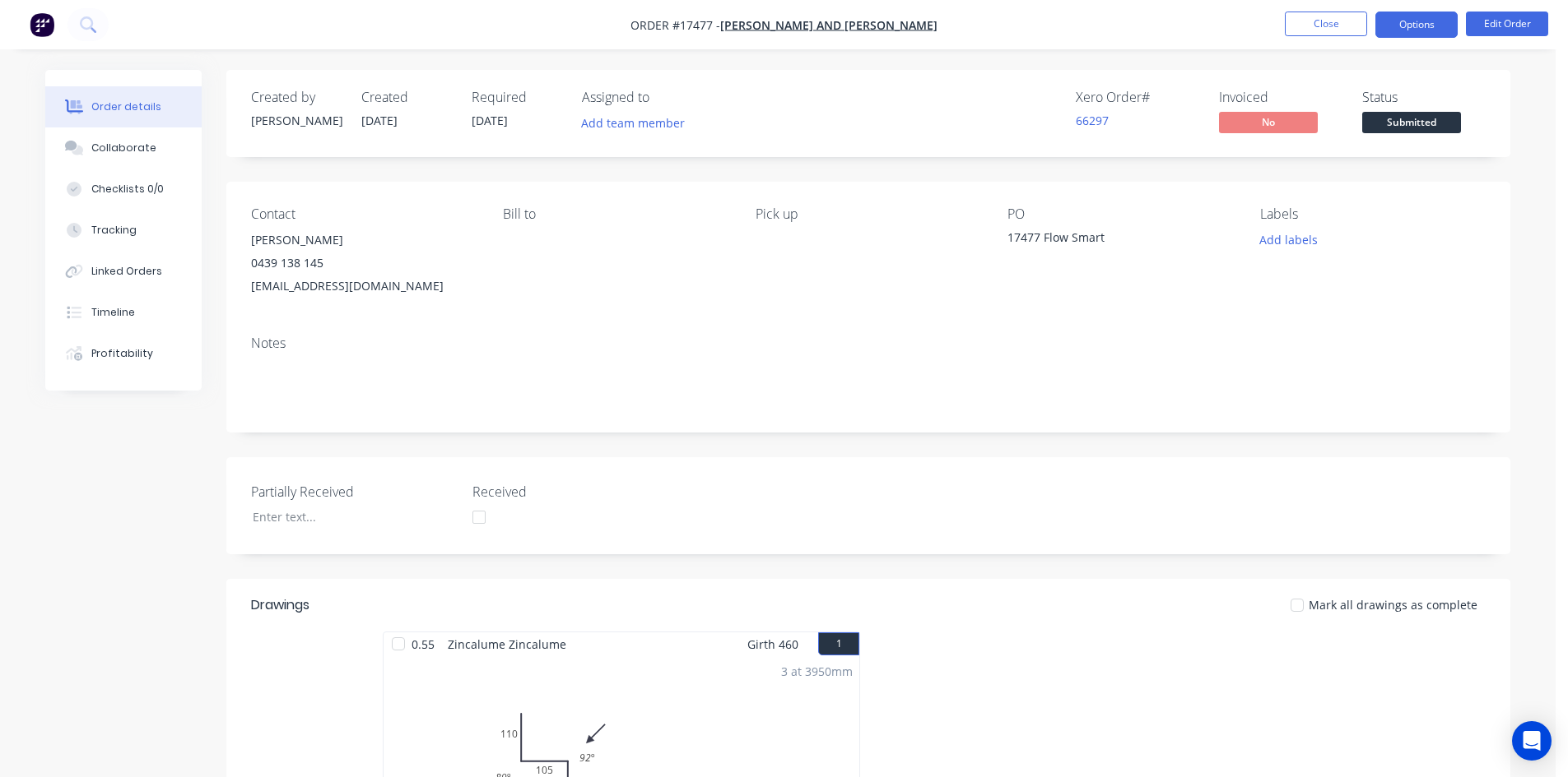
click at [1408, 21] on button "Options" at bounding box center [1416, 25] width 83 height 27
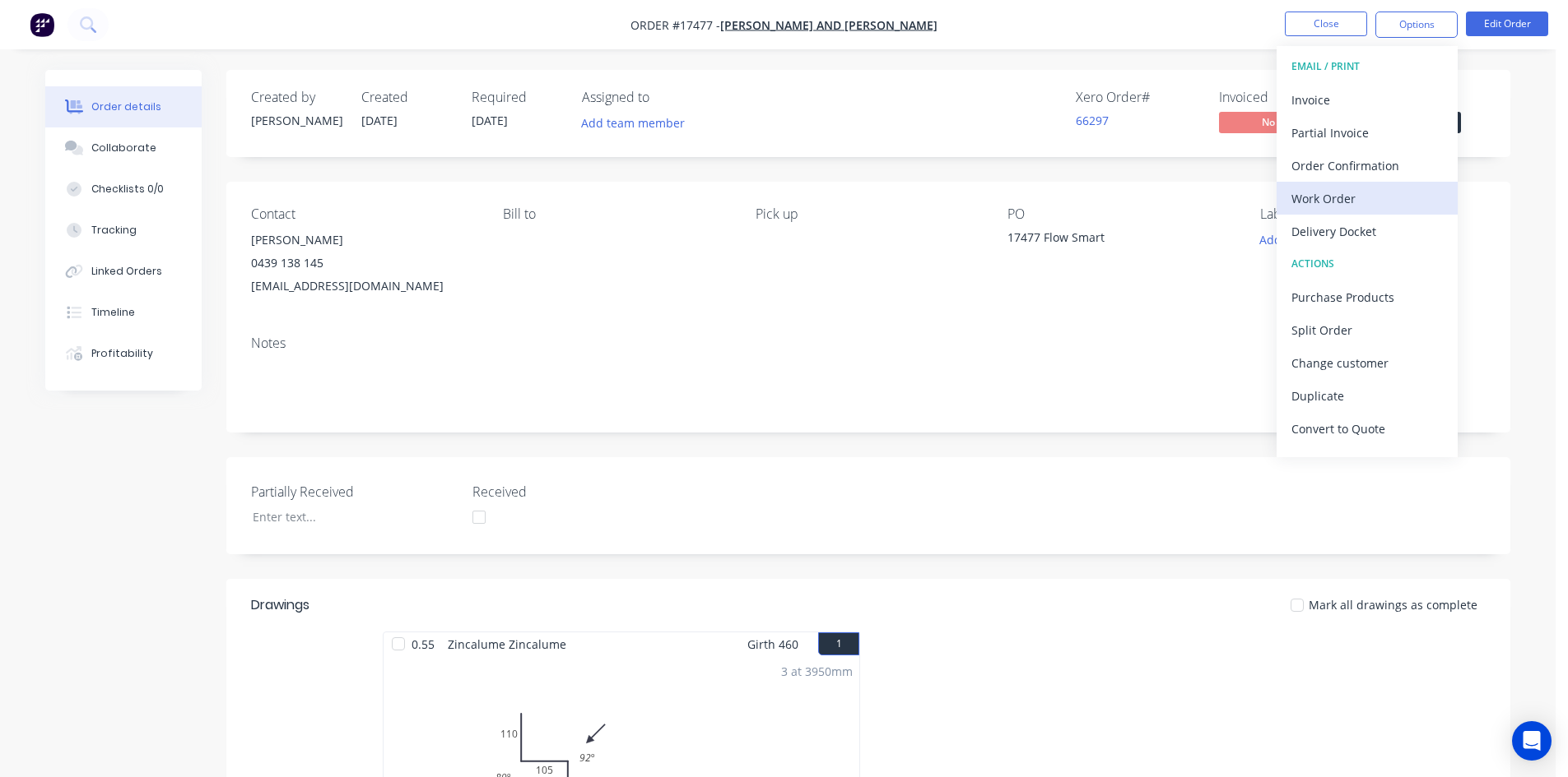
click at [1364, 193] on div "Work Order" at bounding box center [1367, 198] width 152 height 24
click at [1343, 198] on div "Custom" at bounding box center [1367, 198] width 152 height 24
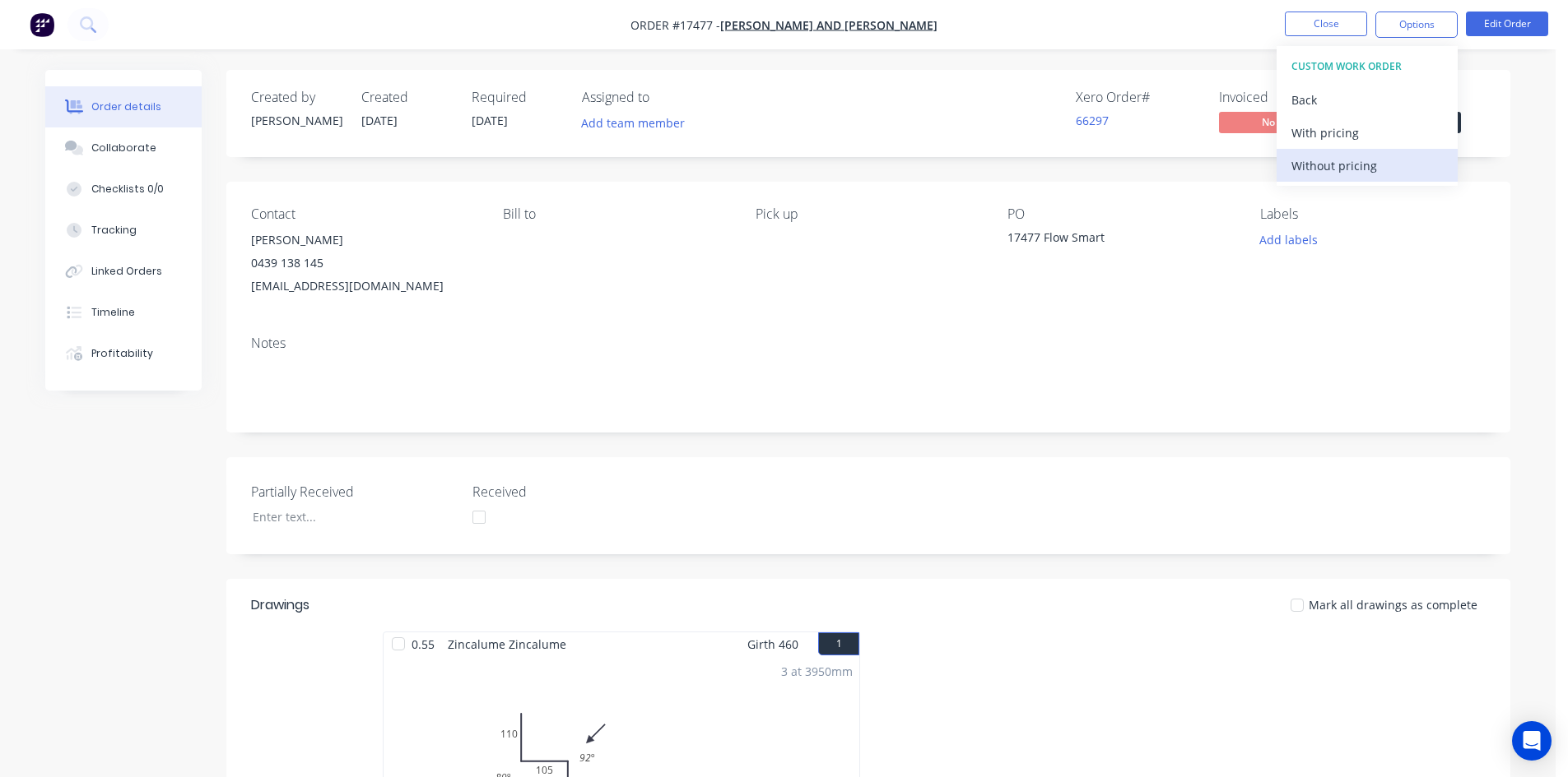
click at [1353, 170] on div "Without pricing" at bounding box center [1367, 166] width 152 height 24
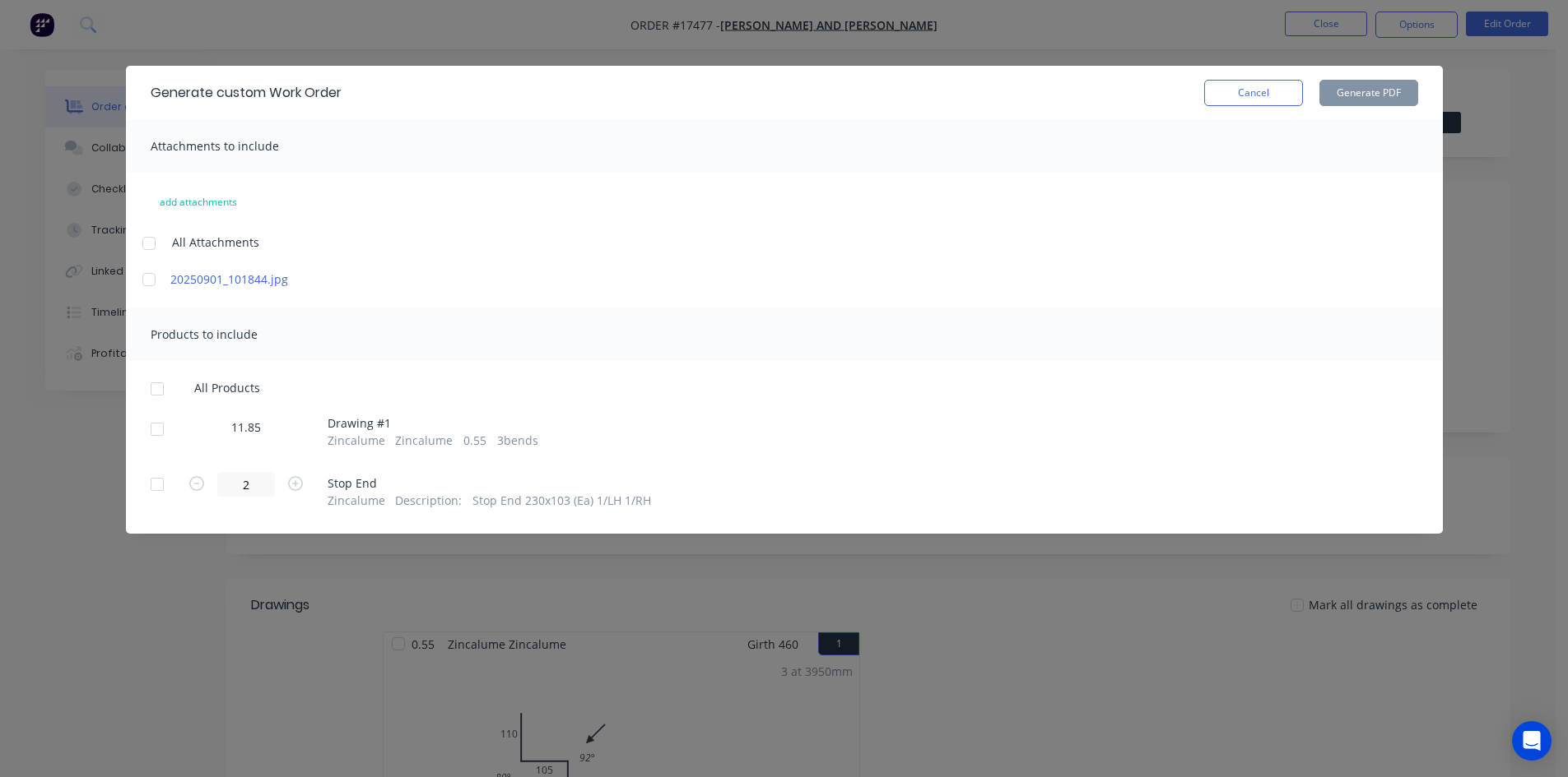
click at [149, 241] on div at bounding box center [148, 243] width 33 height 33
click at [153, 388] on div at bounding box center [157, 388] width 33 height 33
click at [1379, 93] on button "Generate PDF" at bounding box center [1369, 93] width 98 height 27
click at [1230, 91] on button "Cancel" at bounding box center [1254, 93] width 98 height 27
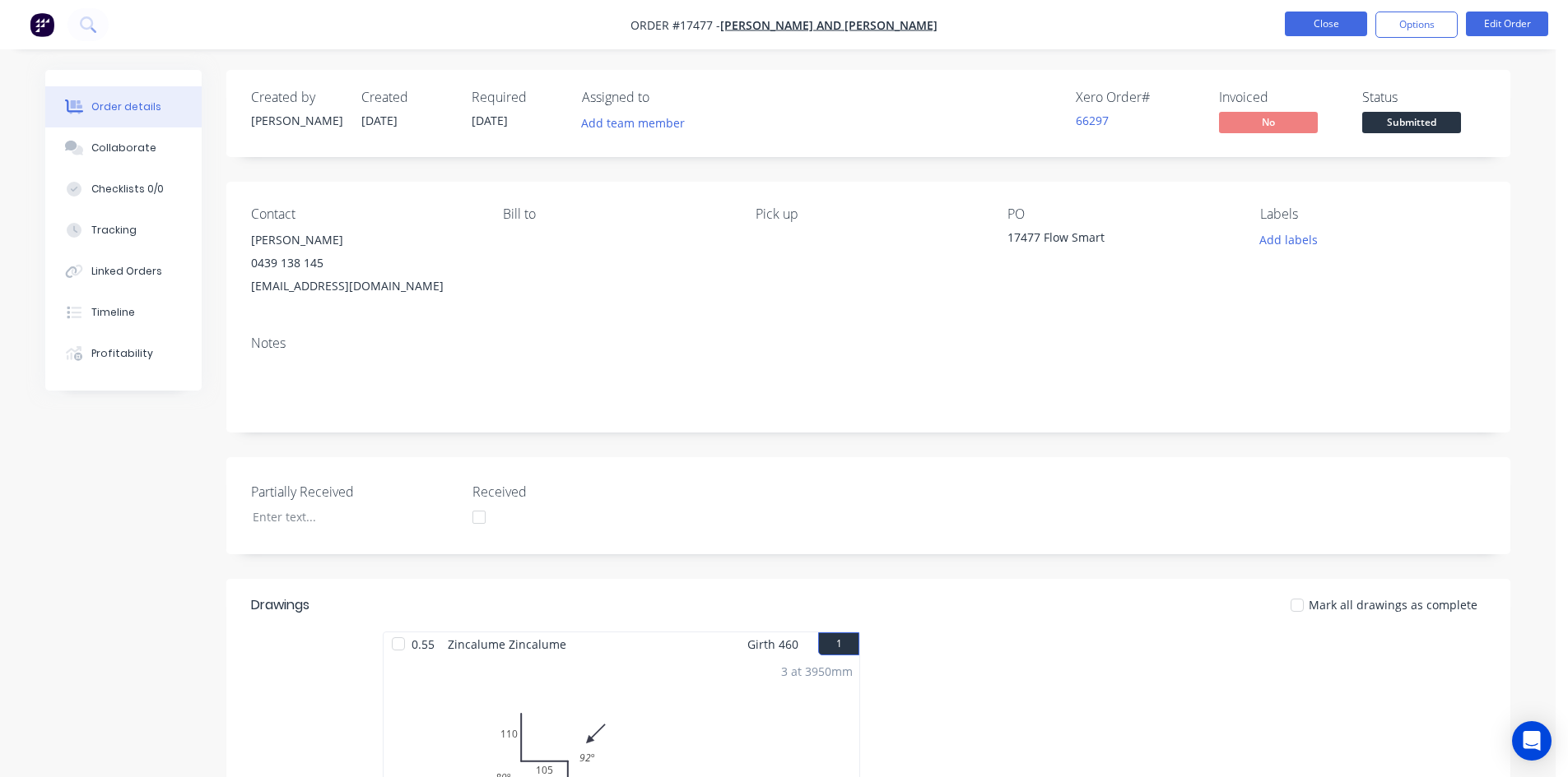
click at [1315, 17] on button "Close" at bounding box center [1325, 24] width 83 height 25
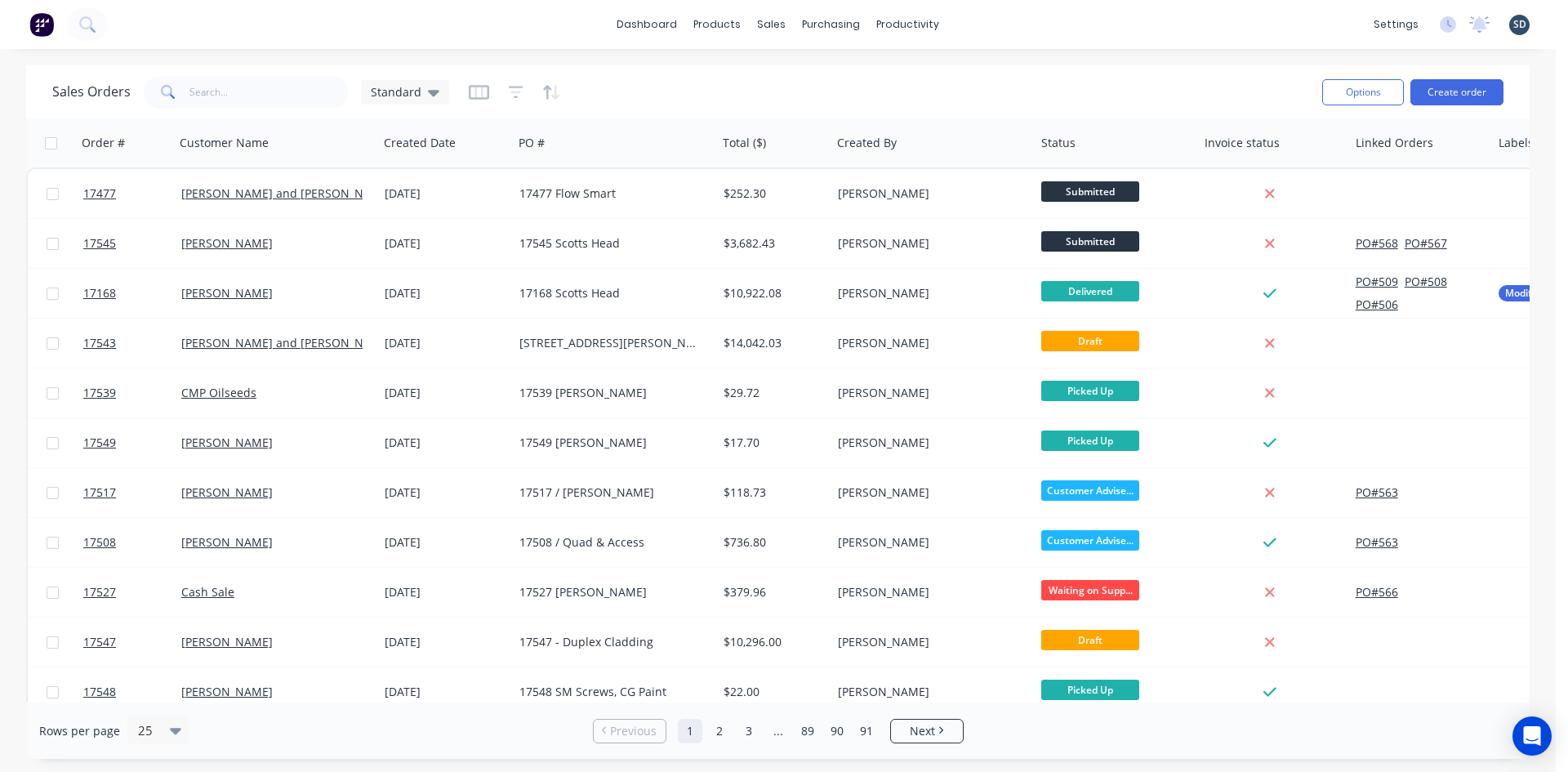
click at [979, 22] on div "dashboard products sales purchasing productivity dashboard products Product Cat…" at bounding box center [778, 24] width 1556 height 49
click at [102, 23] on button at bounding box center [87, 24] width 41 height 32
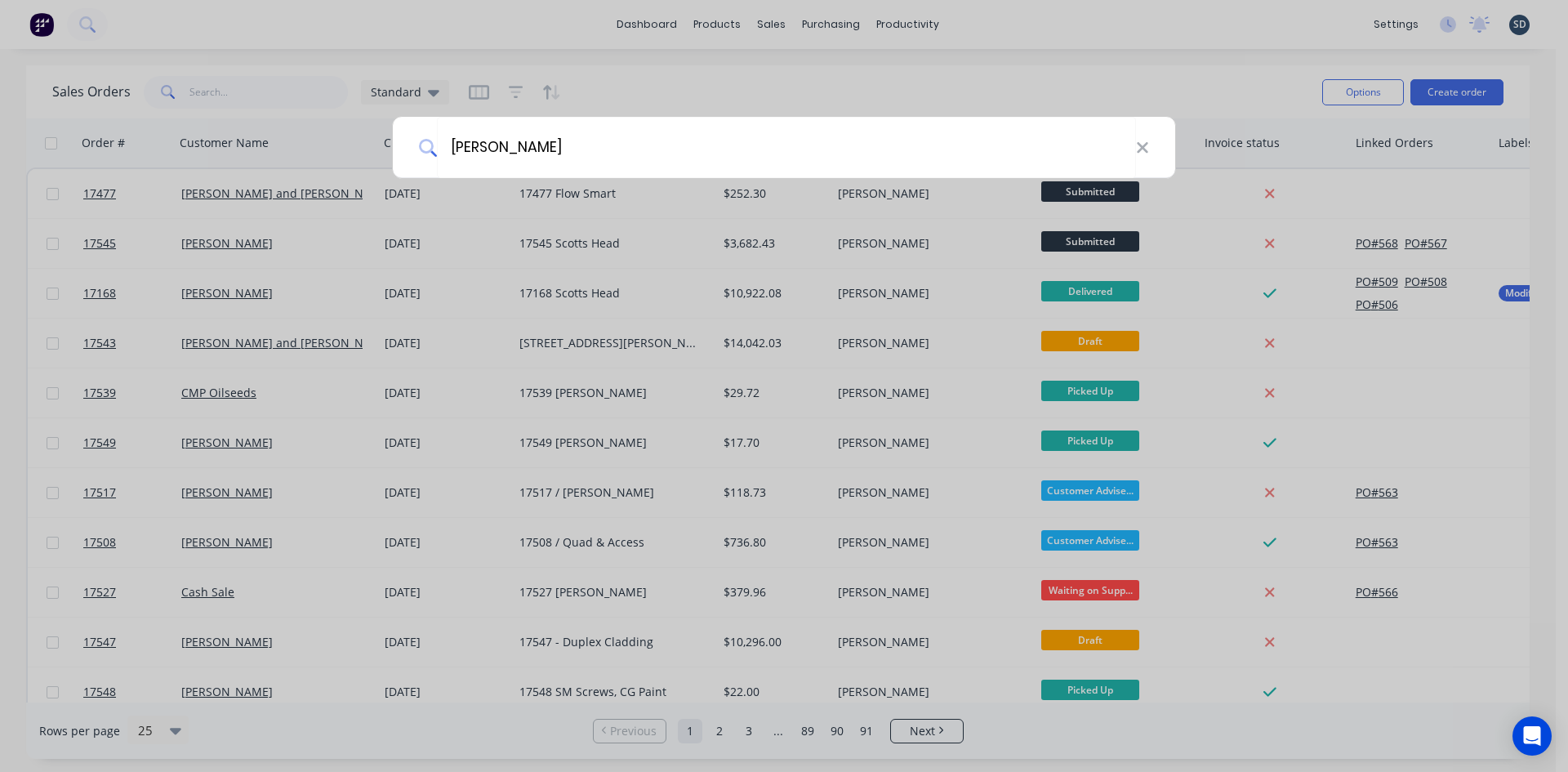
type input "[PERSON_NAME]"
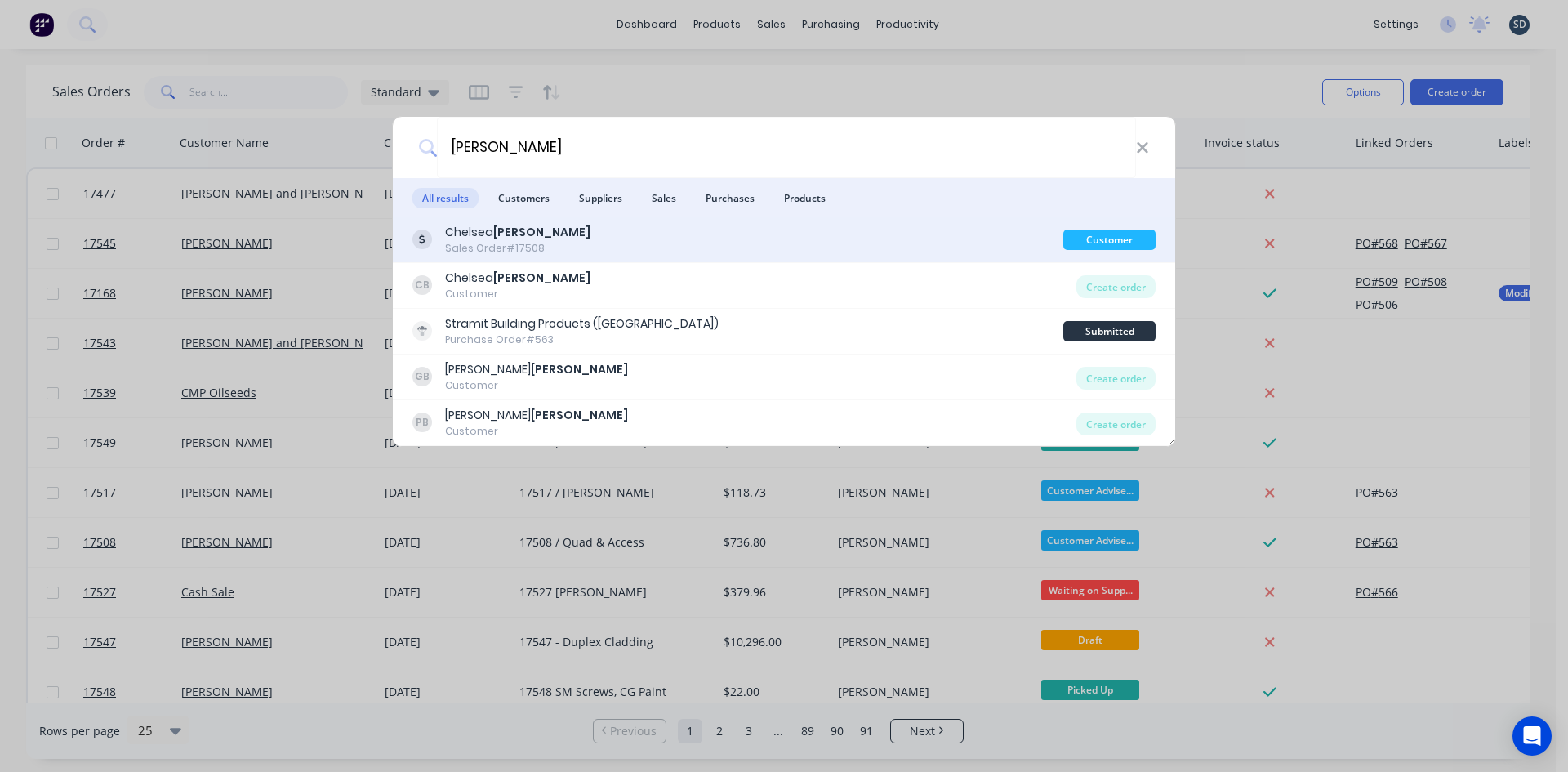
click at [599, 241] on div "[PERSON_NAME] Sales Order #17508" at bounding box center [738, 239] width 651 height 31
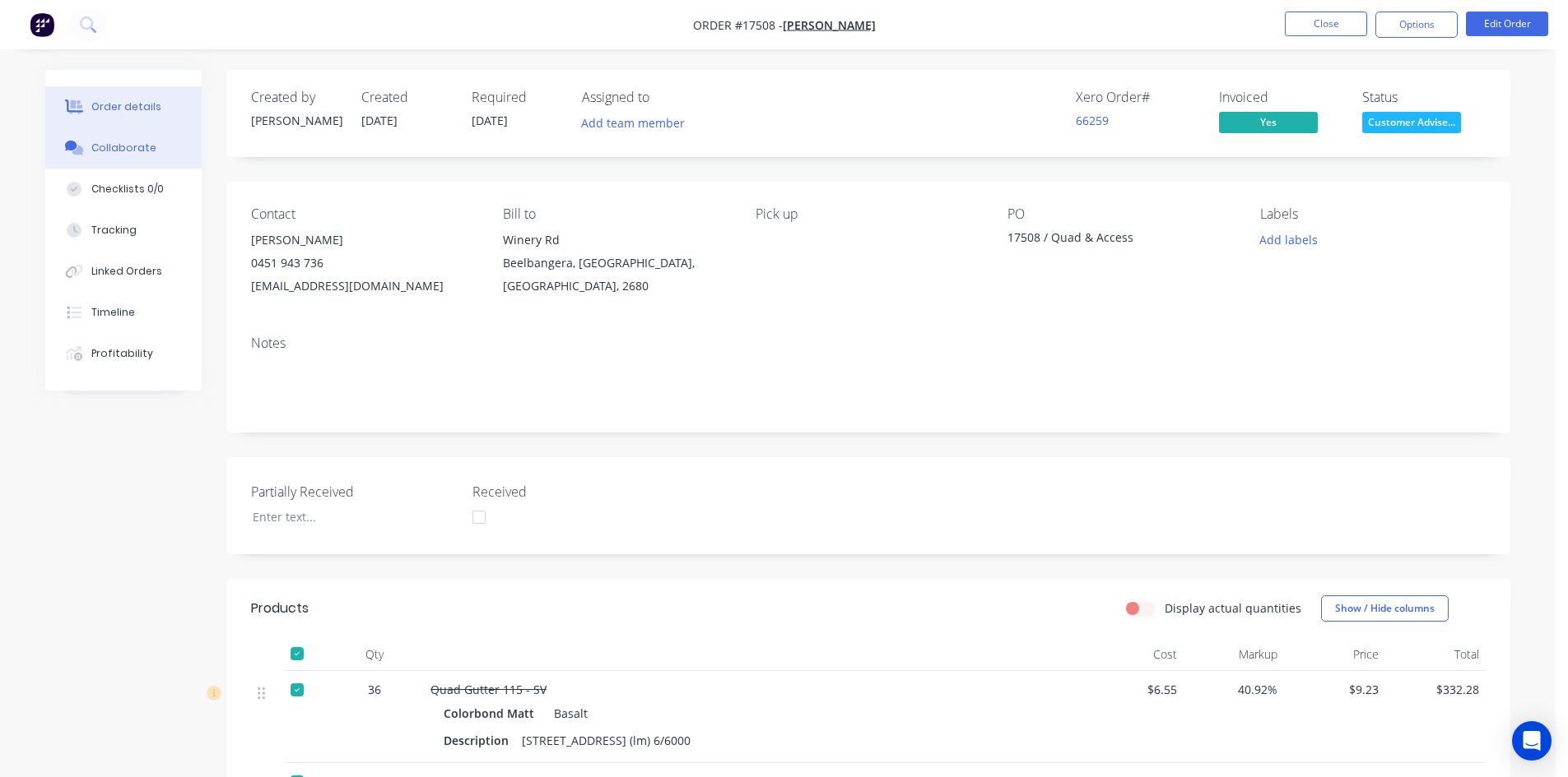
click at [146, 153] on div "Collaborate" at bounding box center [124, 148] width 65 height 15
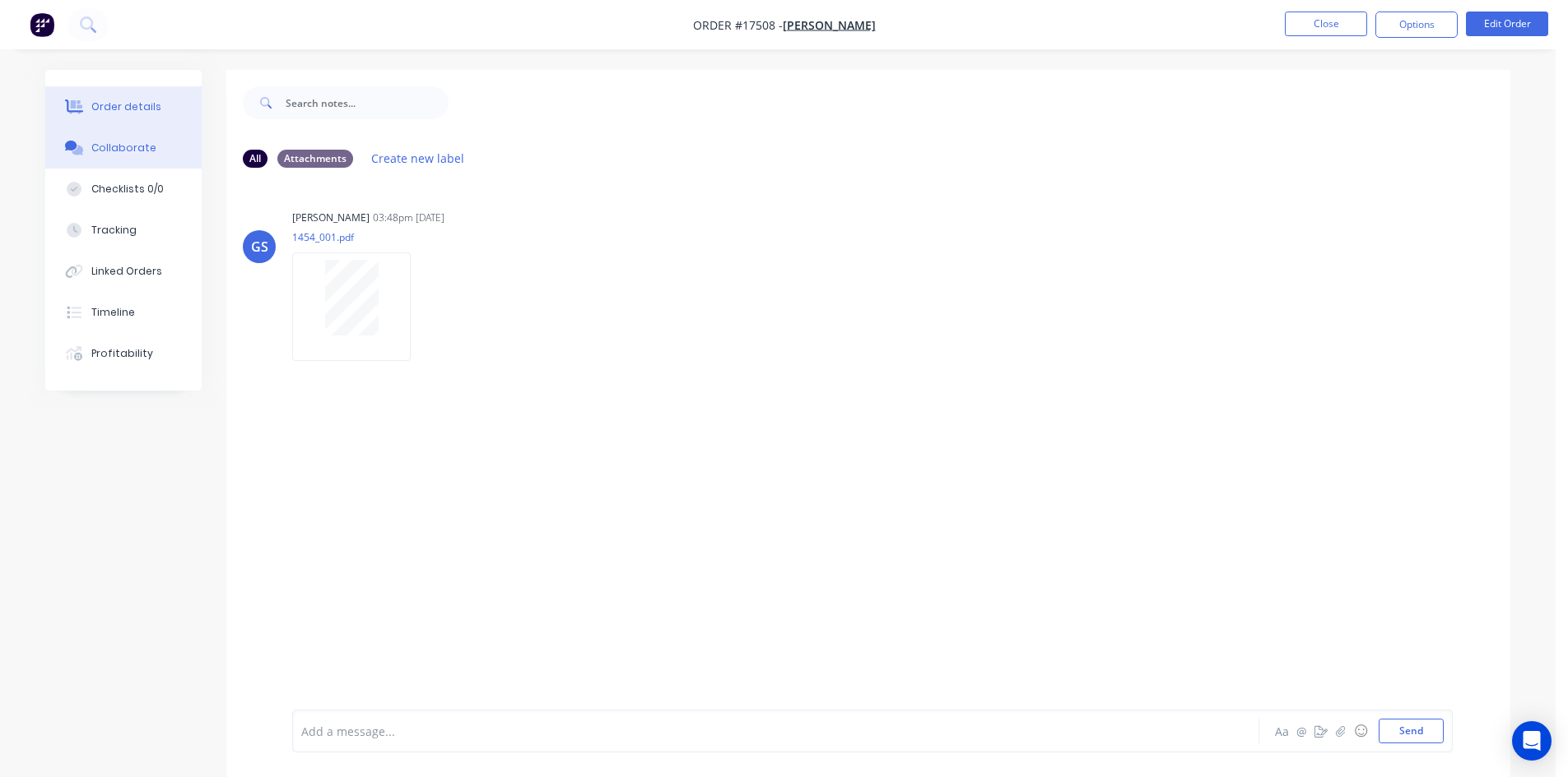
click at [128, 112] on div "Order details" at bounding box center [127, 107] width 70 height 15
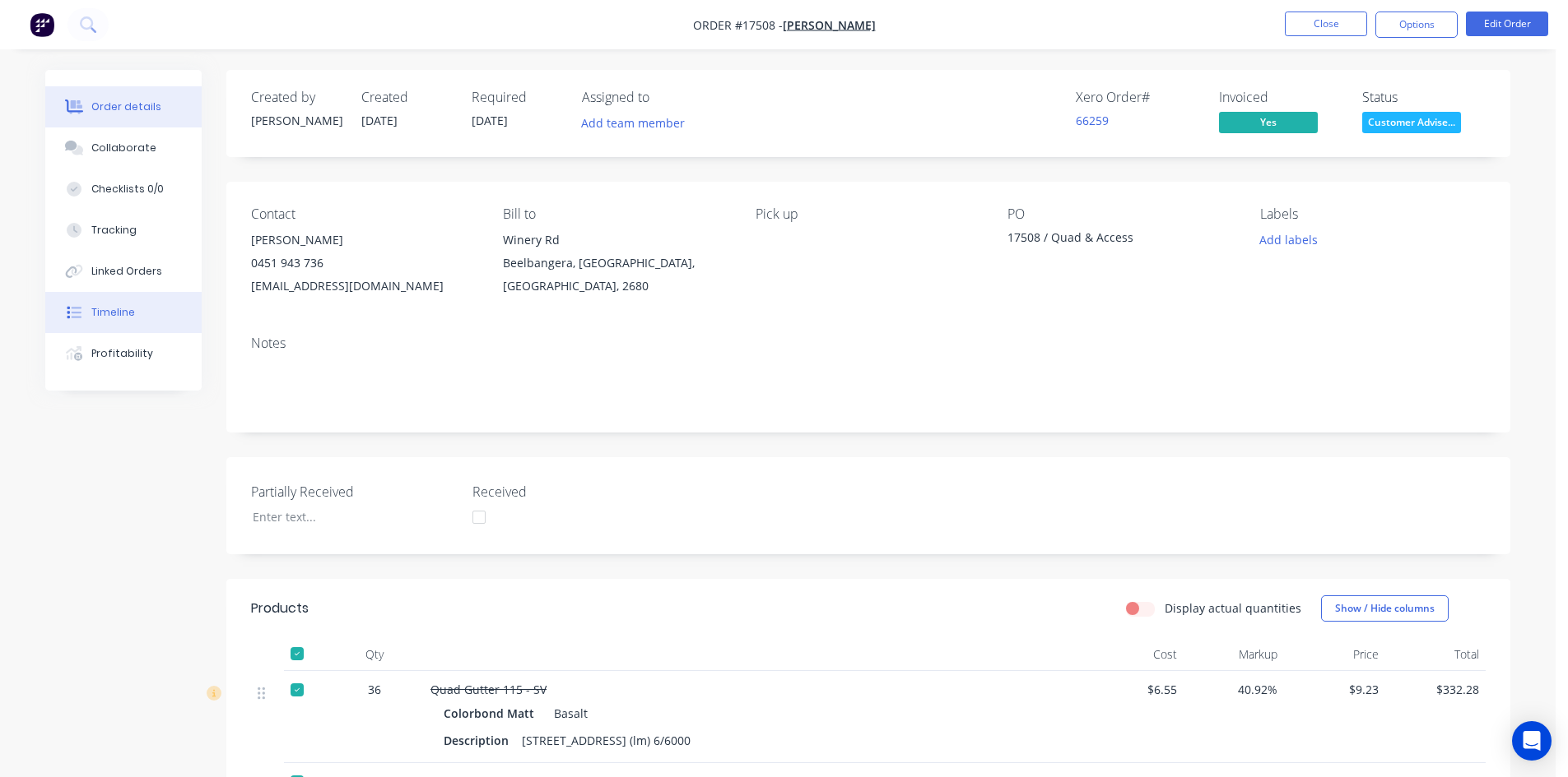
click at [146, 322] on button "Timeline" at bounding box center [123, 312] width 156 height 41
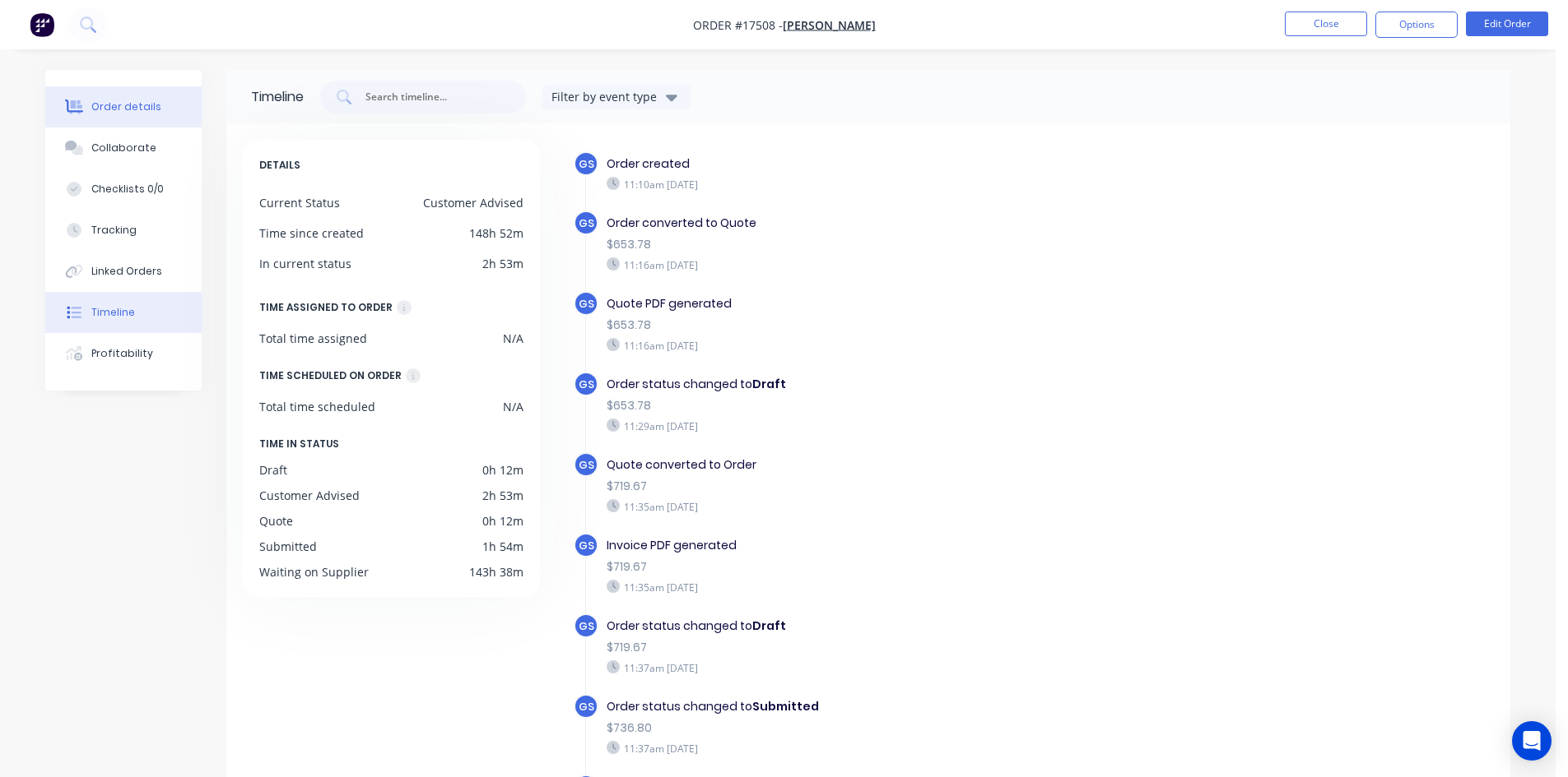
click at [126, 99] on div "Order details" at bounding box center [127, 107] width 70 height 15
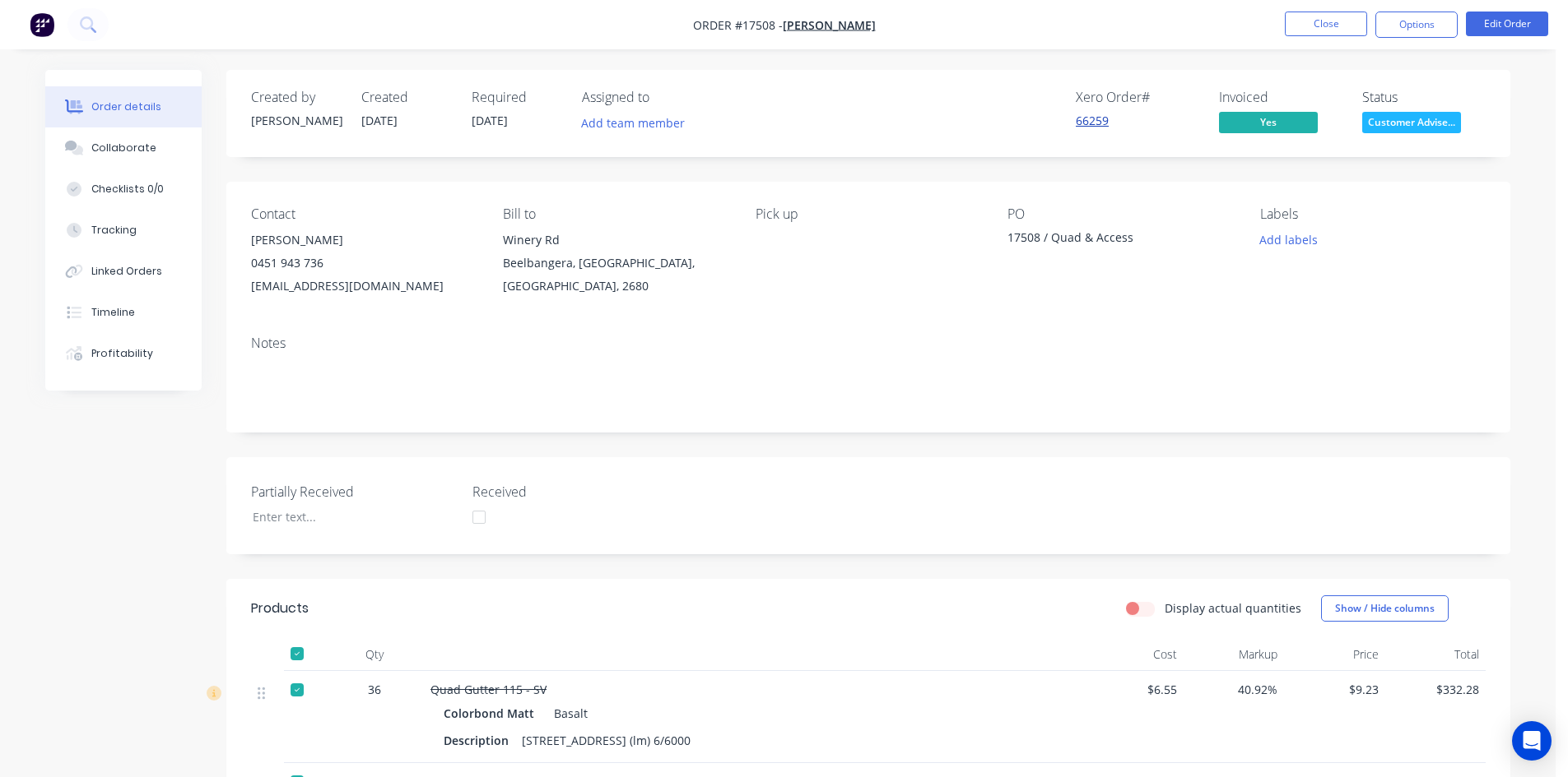
click at [1095, 121] on link "66259" at bounding box center [1092, 120] width 33 height 16
click at [1425, 13] on button "Options" at bounding box center [1416, 25] width 83 height 27
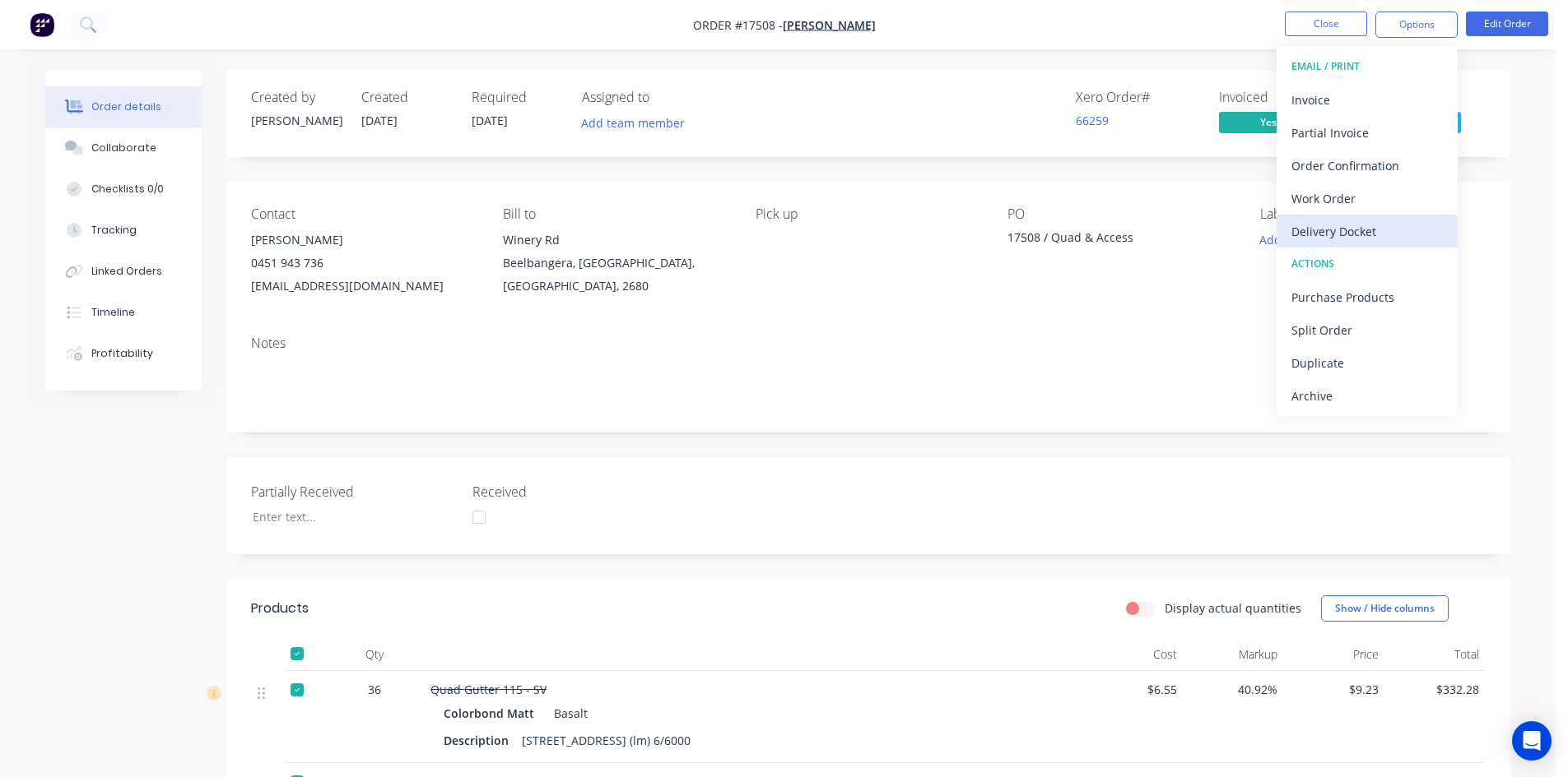
click at [1344, 233] on div "Delivery Docket" at bounding box center [1367, 231] width 152 height 24
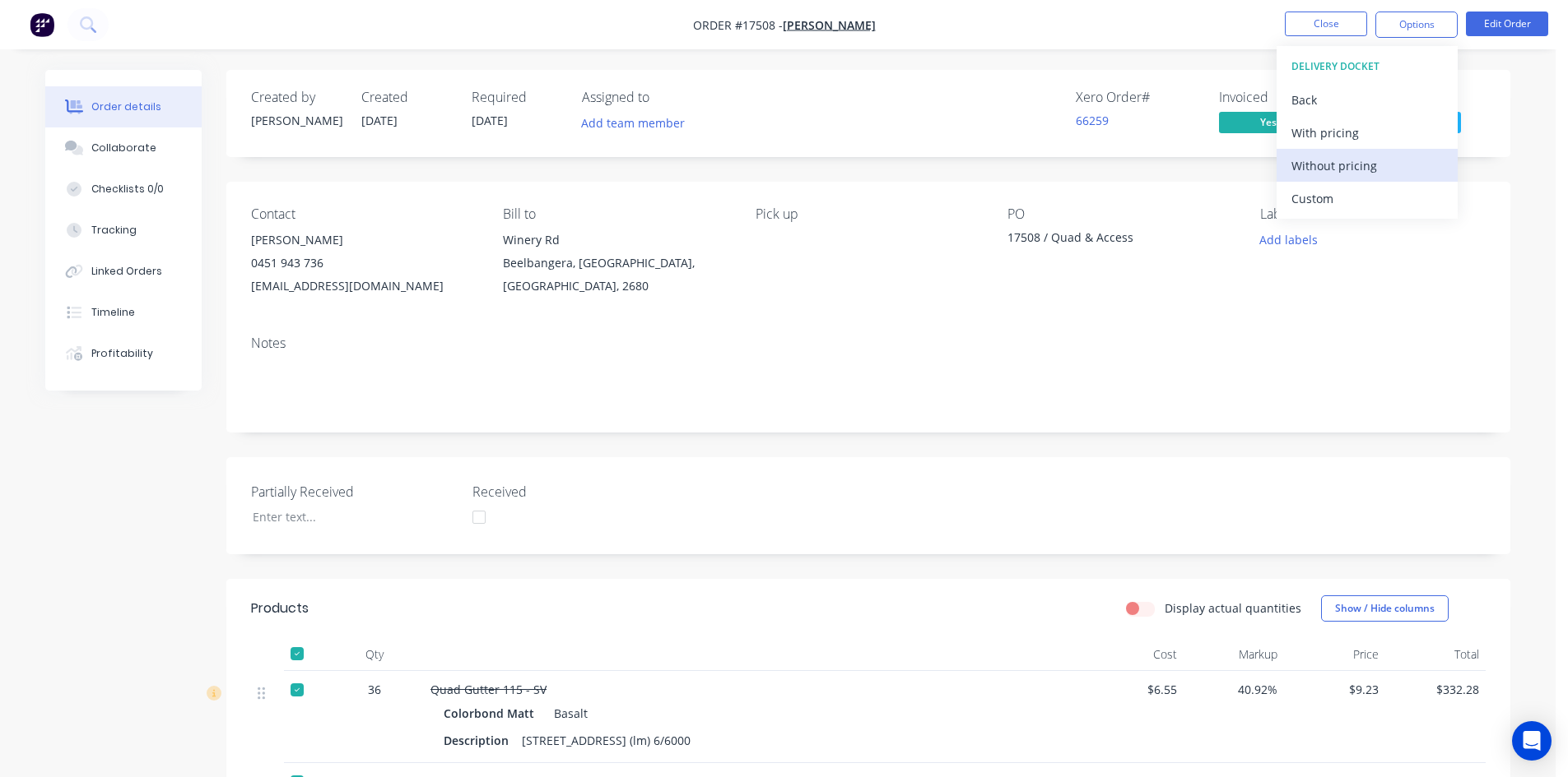
click at [1345, 167] on div "Without pricing" at bounding box center [1367, 166] width 152 height 24
click at [820, 21] on span "[PERSON_NAME]" at bounding box center [828, 25] width 93 height 16
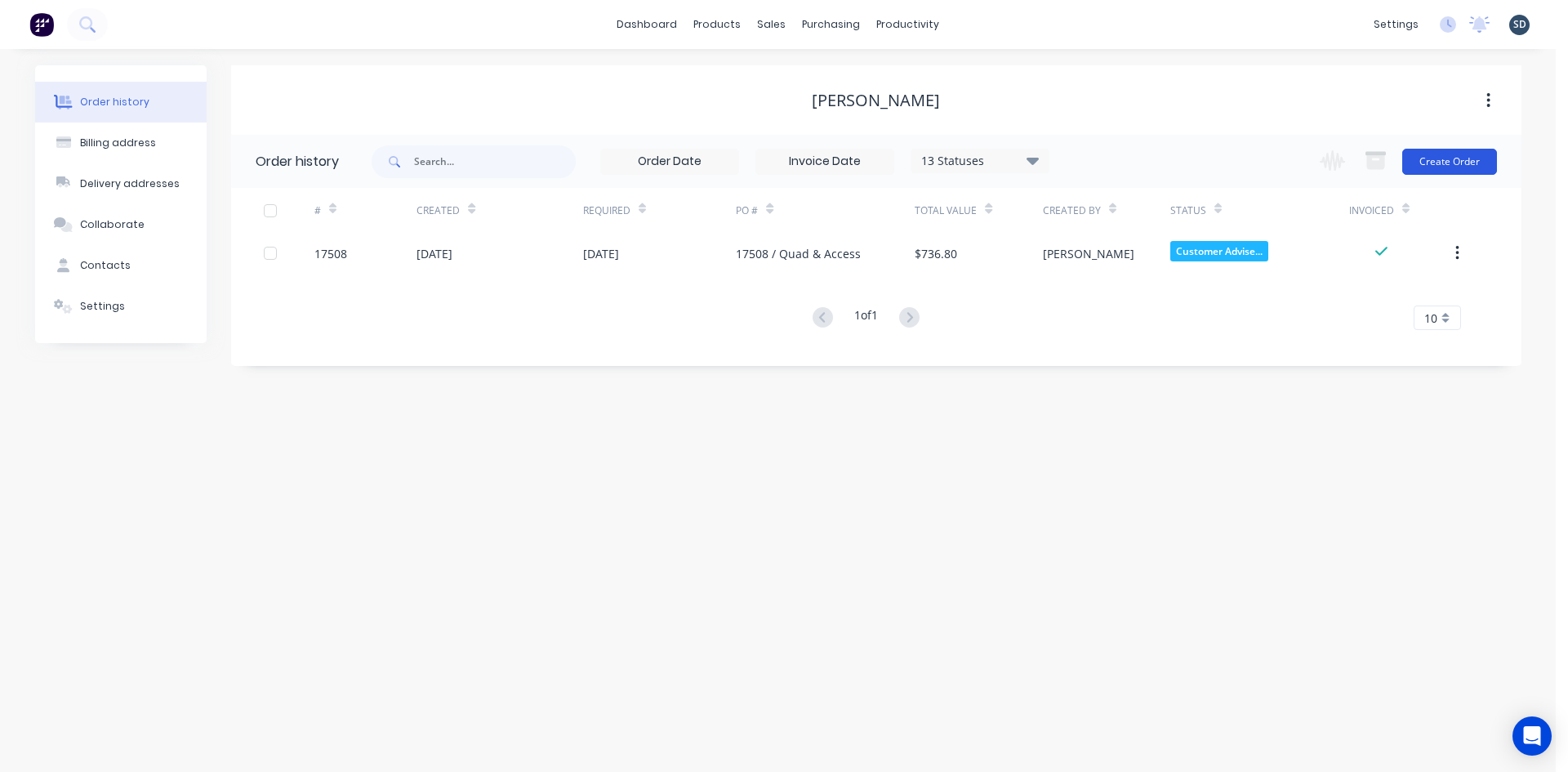
click at [1447, 164] on button "Create Order" at bounding box center [1450, 162] width 94 height 27
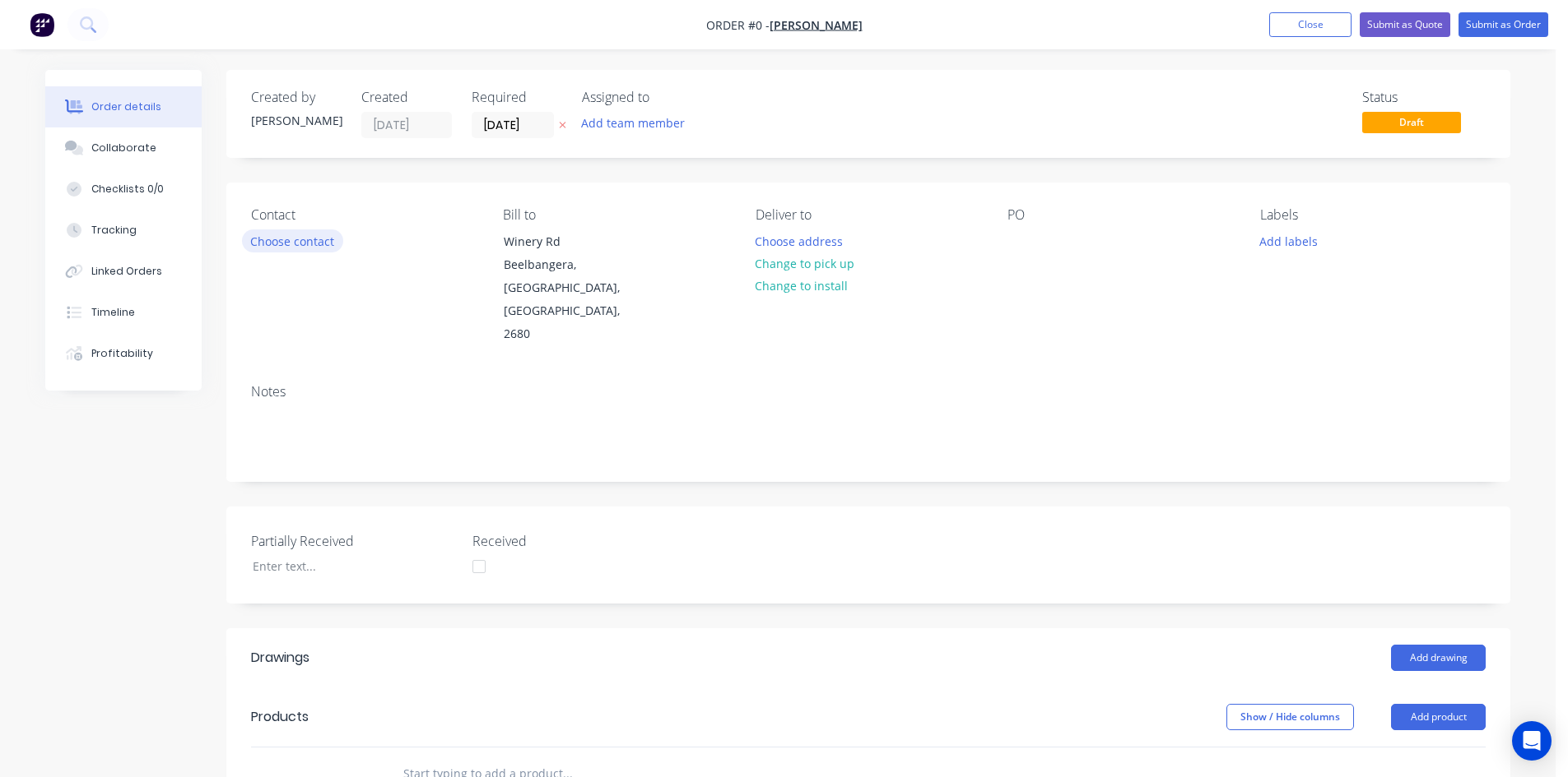
click at [319, 239] on button "Choose contact" at bounding box center [292, 240] width 101 height 23
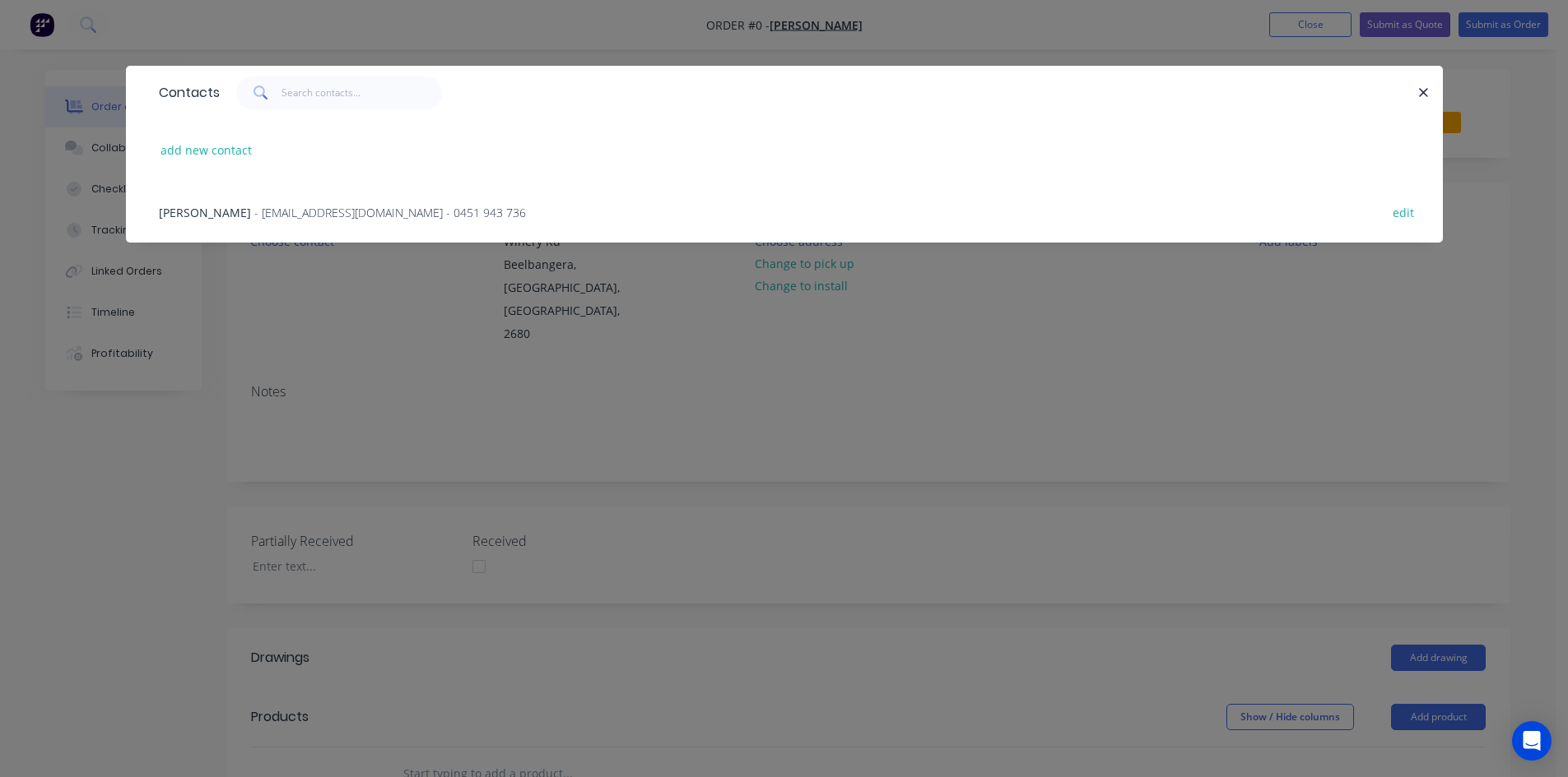
click at [284, 220] on div "[PERSON_NAME] - [EMAIL_ADDRESS][DOMAIN_NAME] - 0451 943 736" at bounding box center [342, 213] width 367 height 18
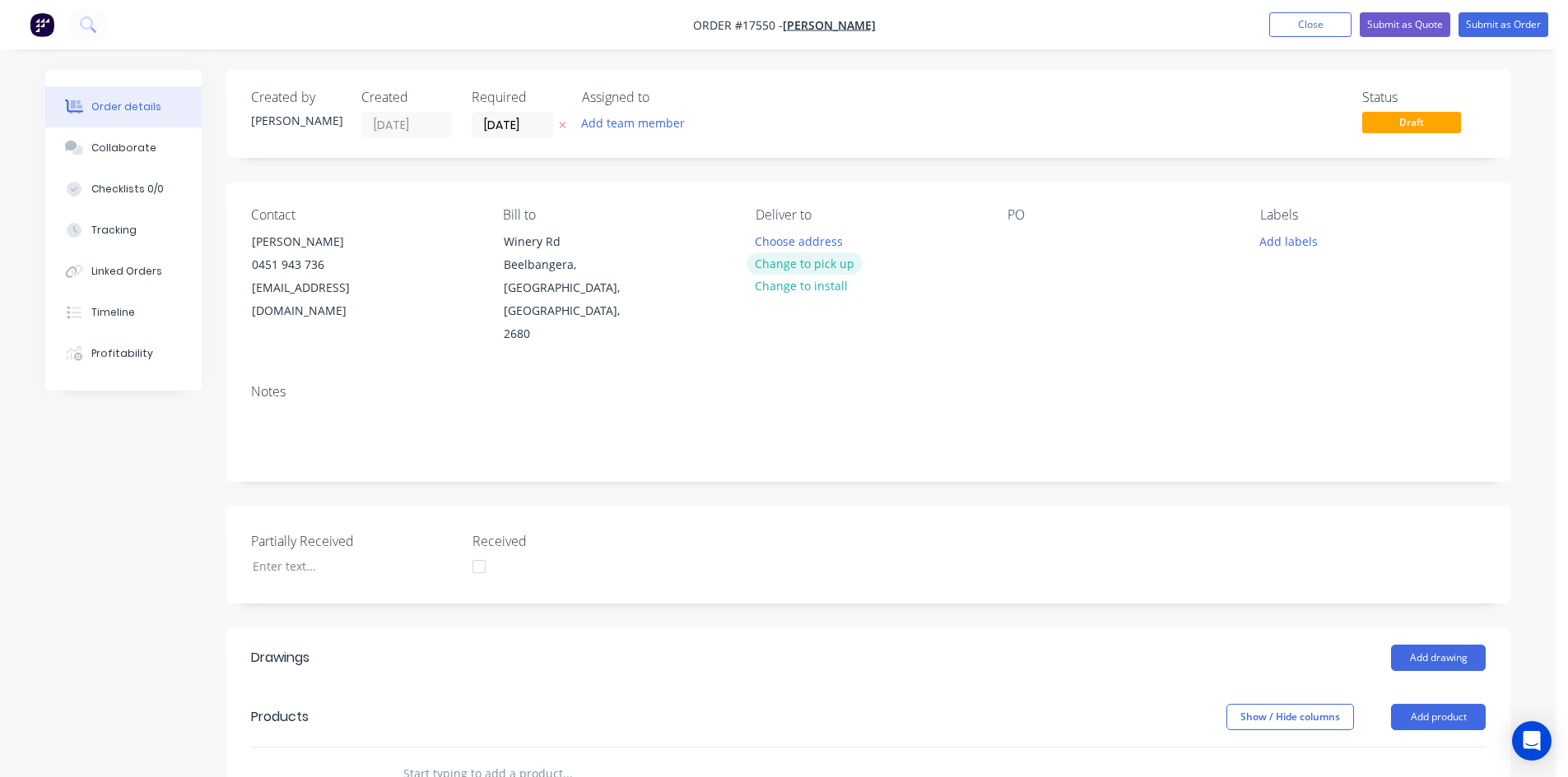
click at [804, 263] on button "Change to pick up" at bounding box center [805, 263] width 117 height 23
click at [1023, 233] on div at bounding box center [1021, 241] width 27 height 24
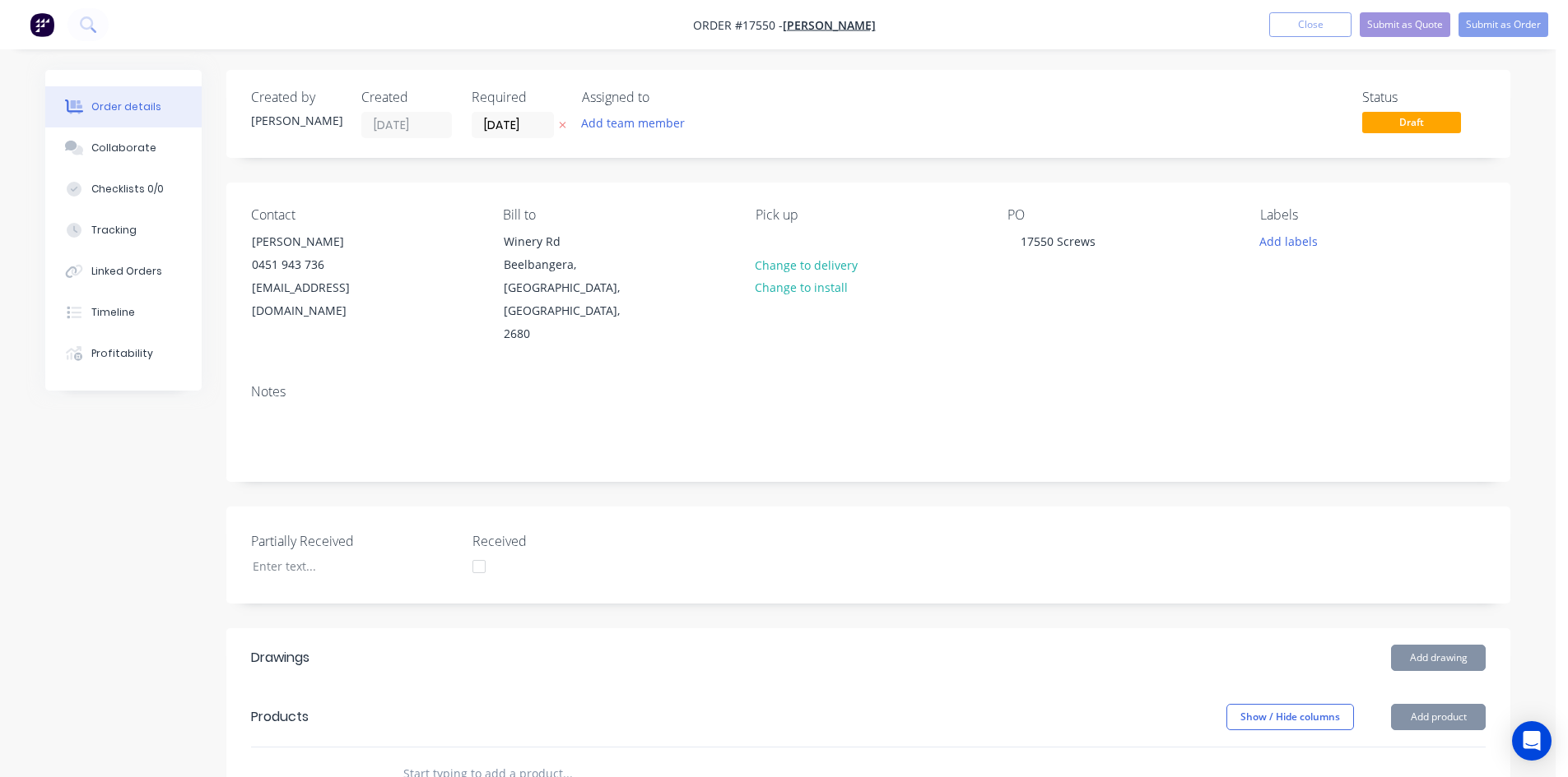
click at [902, 507] on div "Partially Received Received" at bounding box center [867, 555] width 1284 height 97
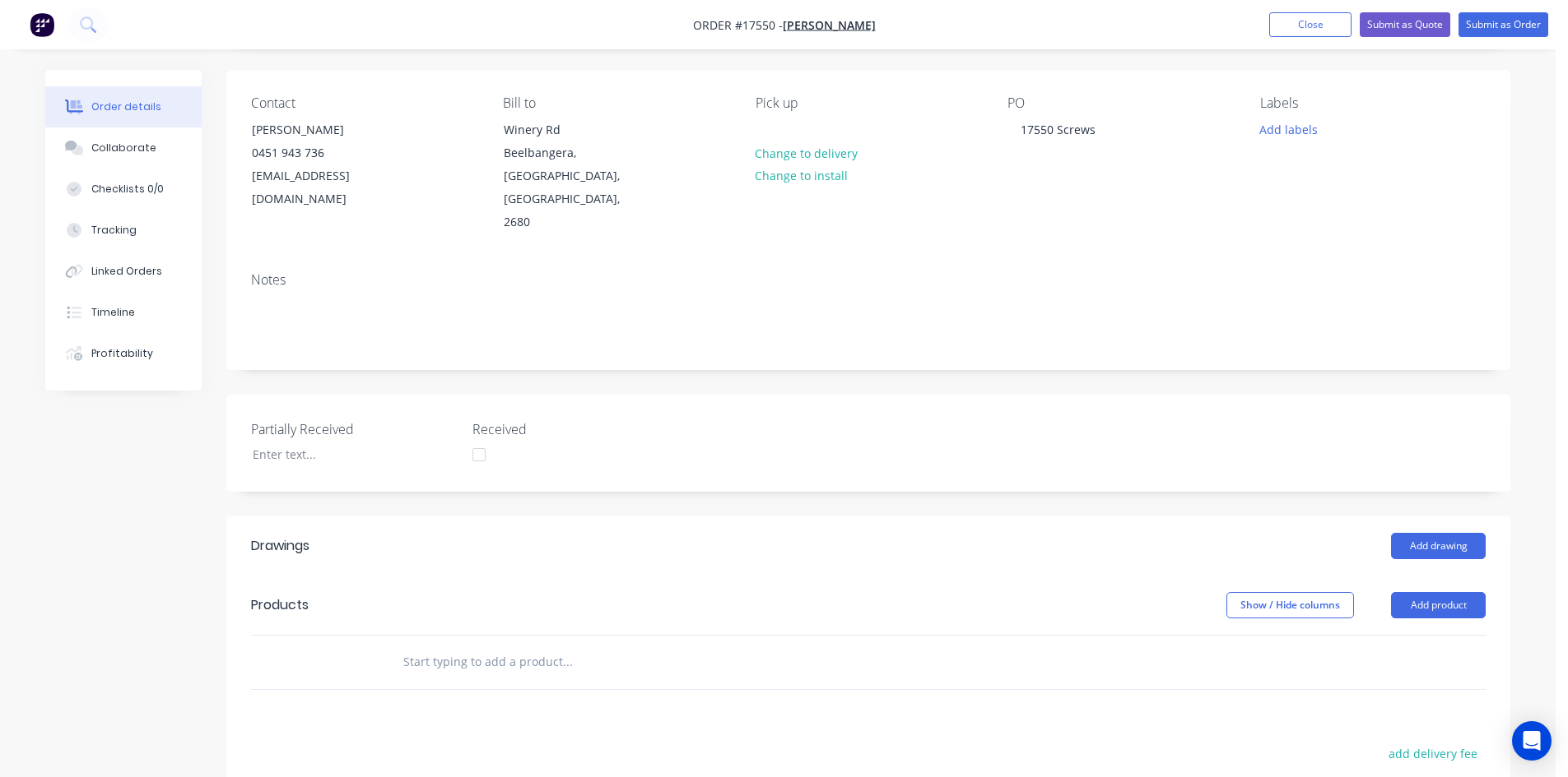
scroll to position [329, 0]
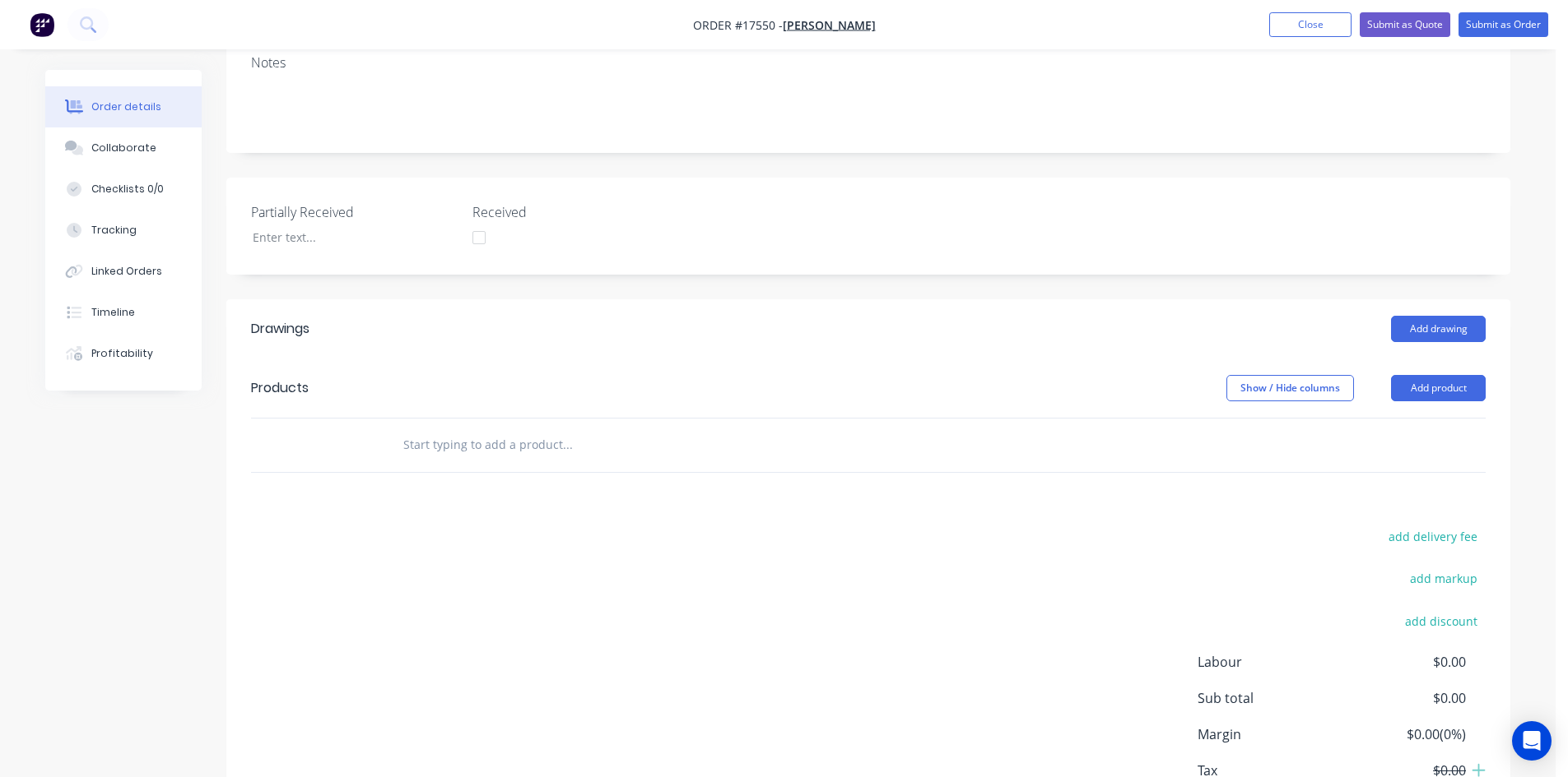
click at [450, 429] on input "text" at bounding box center [566, 444] width 329 height 33
click at [1433, 375] on button "Add product" at bounding box center [1437, 388] width 94 height 27
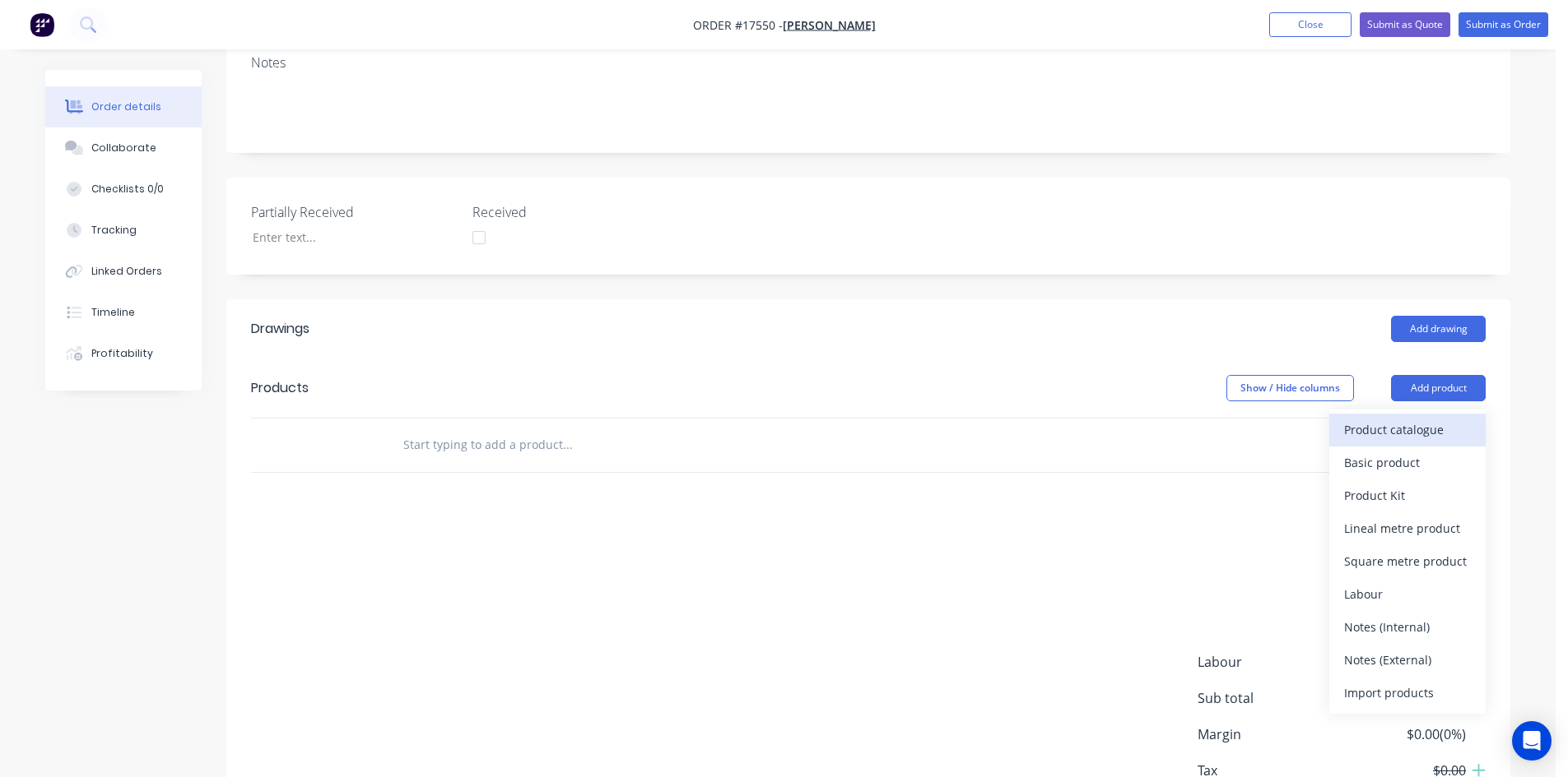
click at [1411, 418] on div "Product catalogue" at bounding box center [1407, 429] width 127 height 24
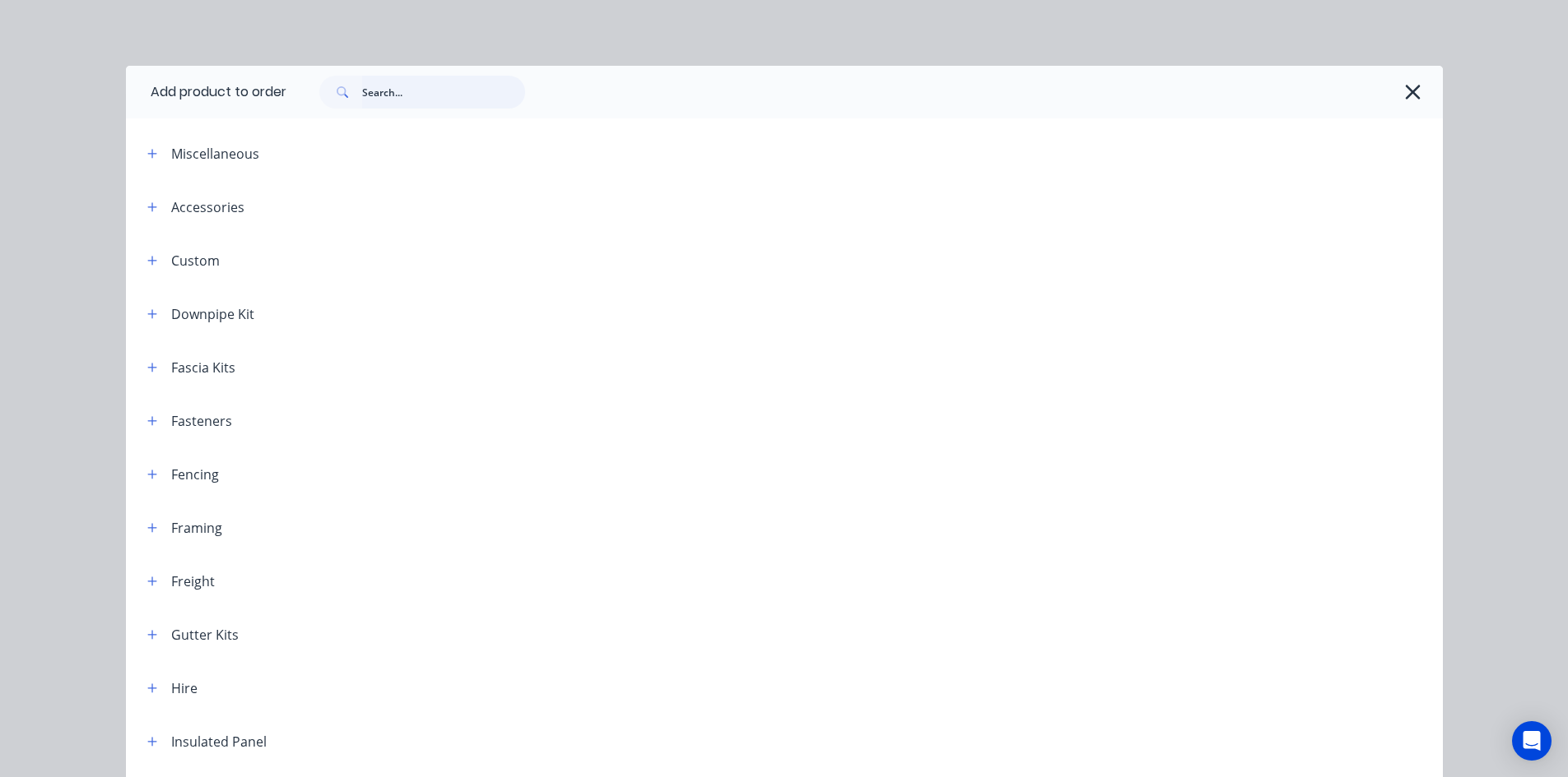
click at [391, 103] on input "text" at bounding box center [443, 92] width 163 height 33
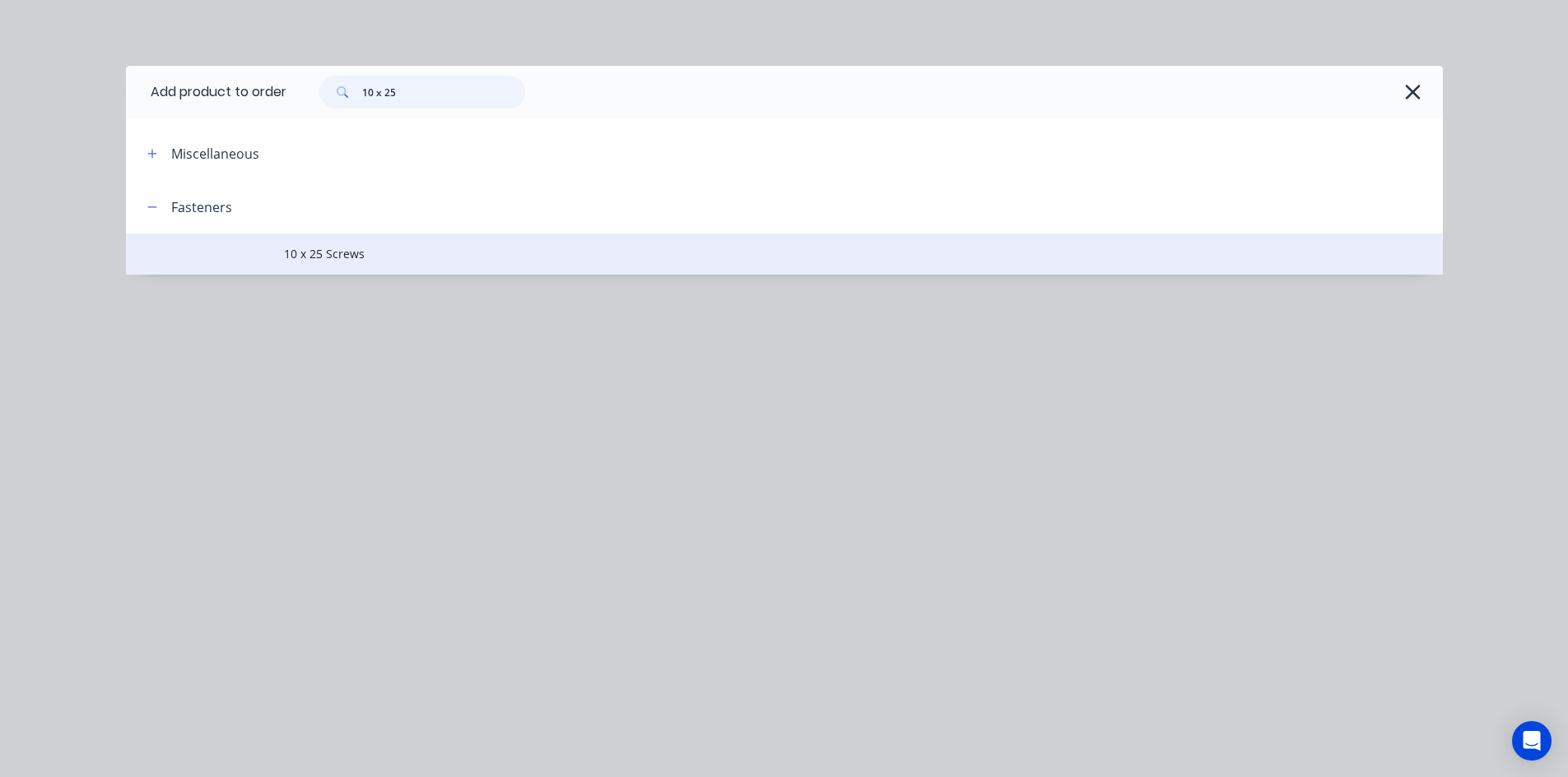
type input "10 x 25"
click at [436, 247] on span "10 x 25 Screws" at bounding box center [746, 253] width 927 height 18
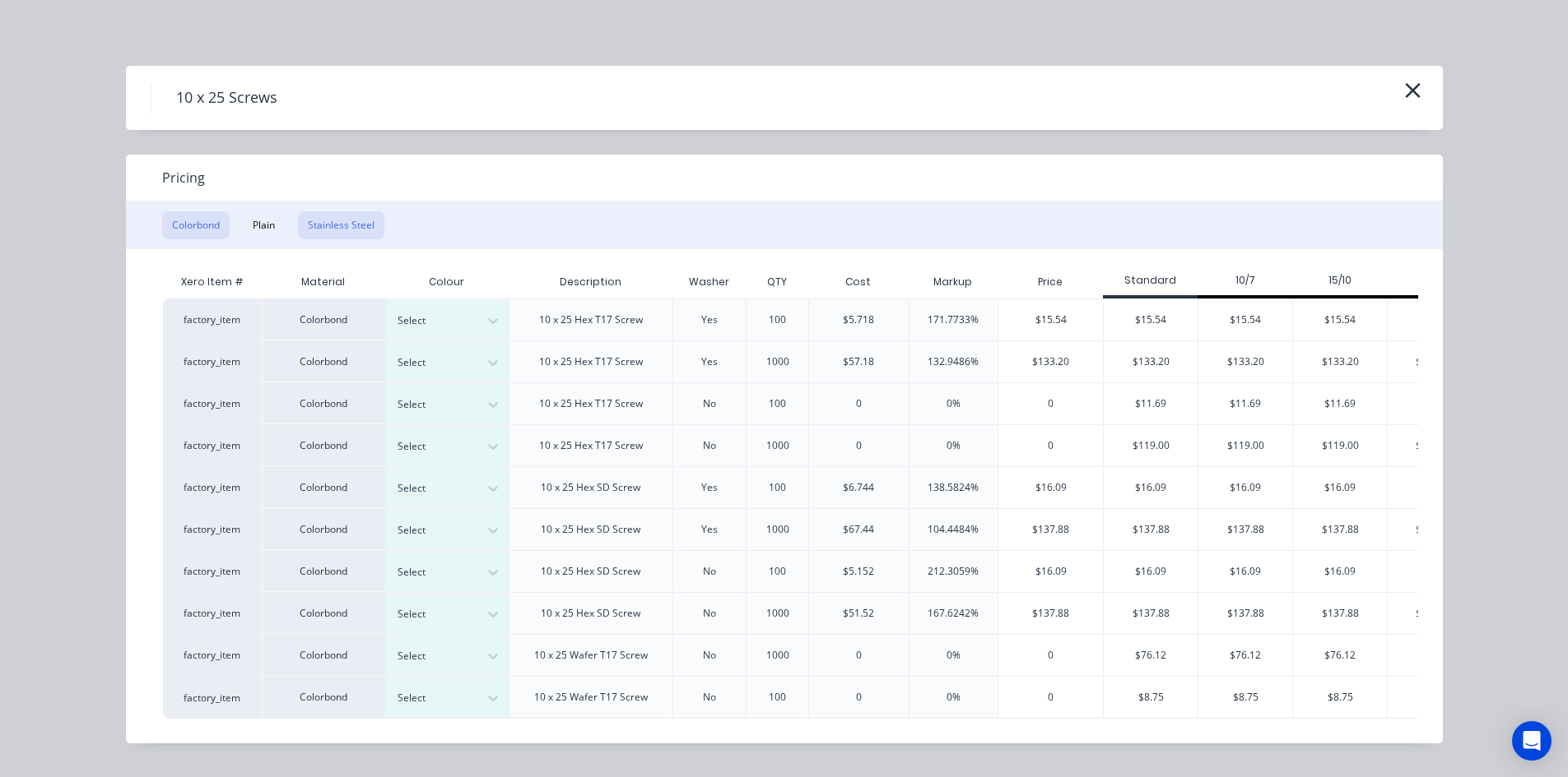
click at [351, 224] on button "Stainless Steel" at bounding box center [341, 226] width 87 height 28
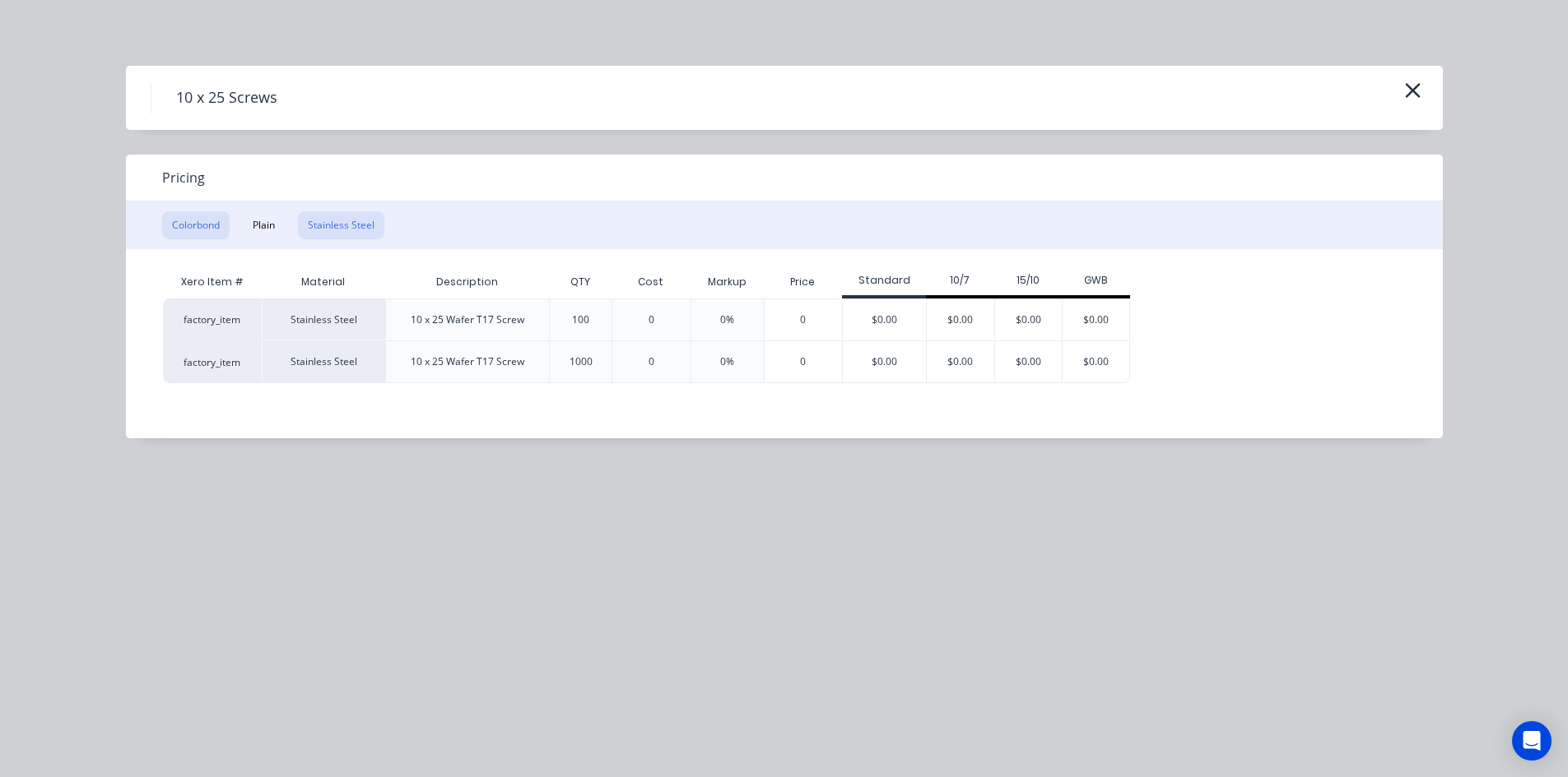
click at [180, 227] on button "Colorbond" at bounding box center [195, 226] width 68 height 28
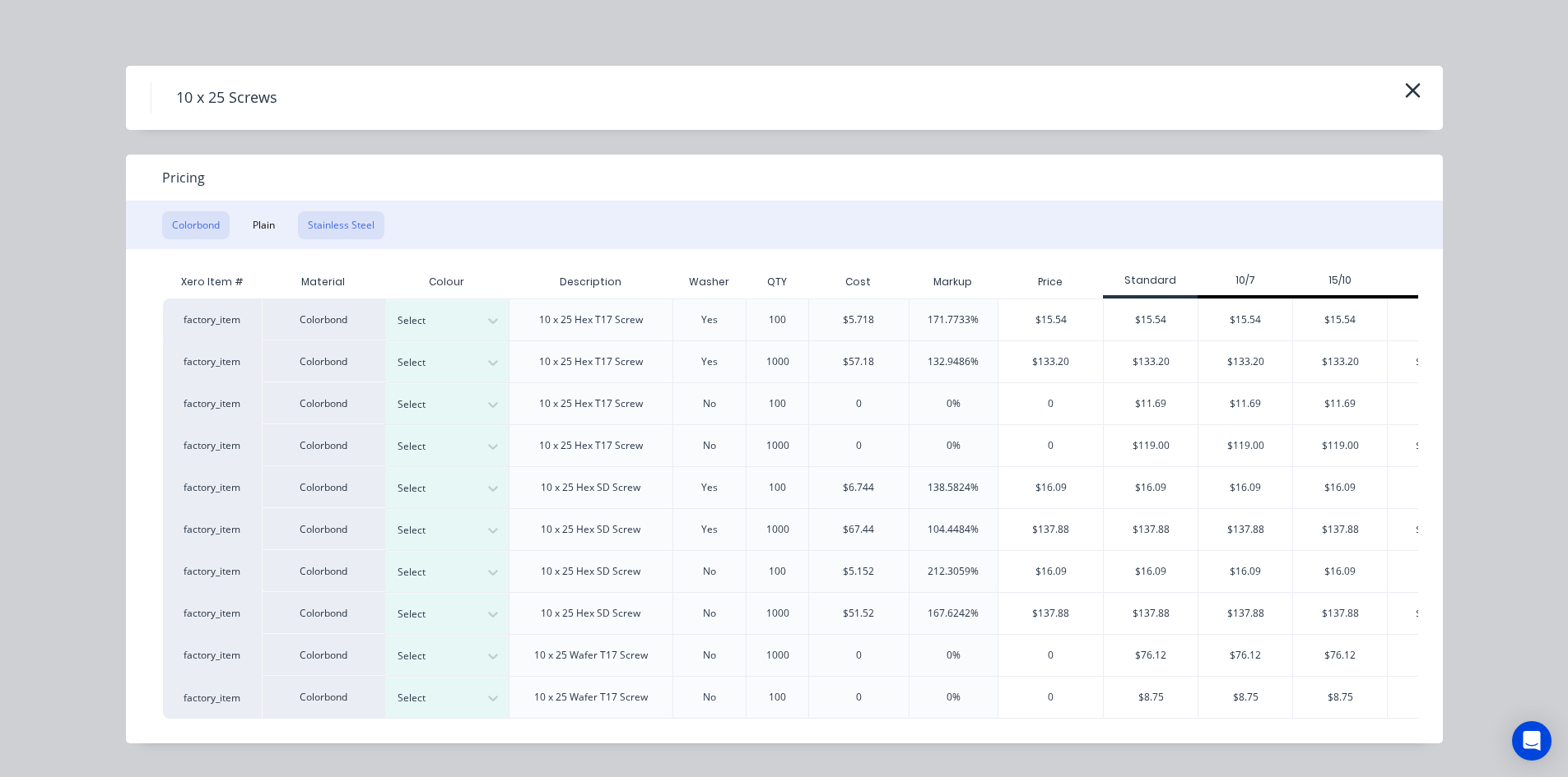
click at [337, 223] on button "Stainless Steel" at bounding box center [341, 226] width 87 height 28
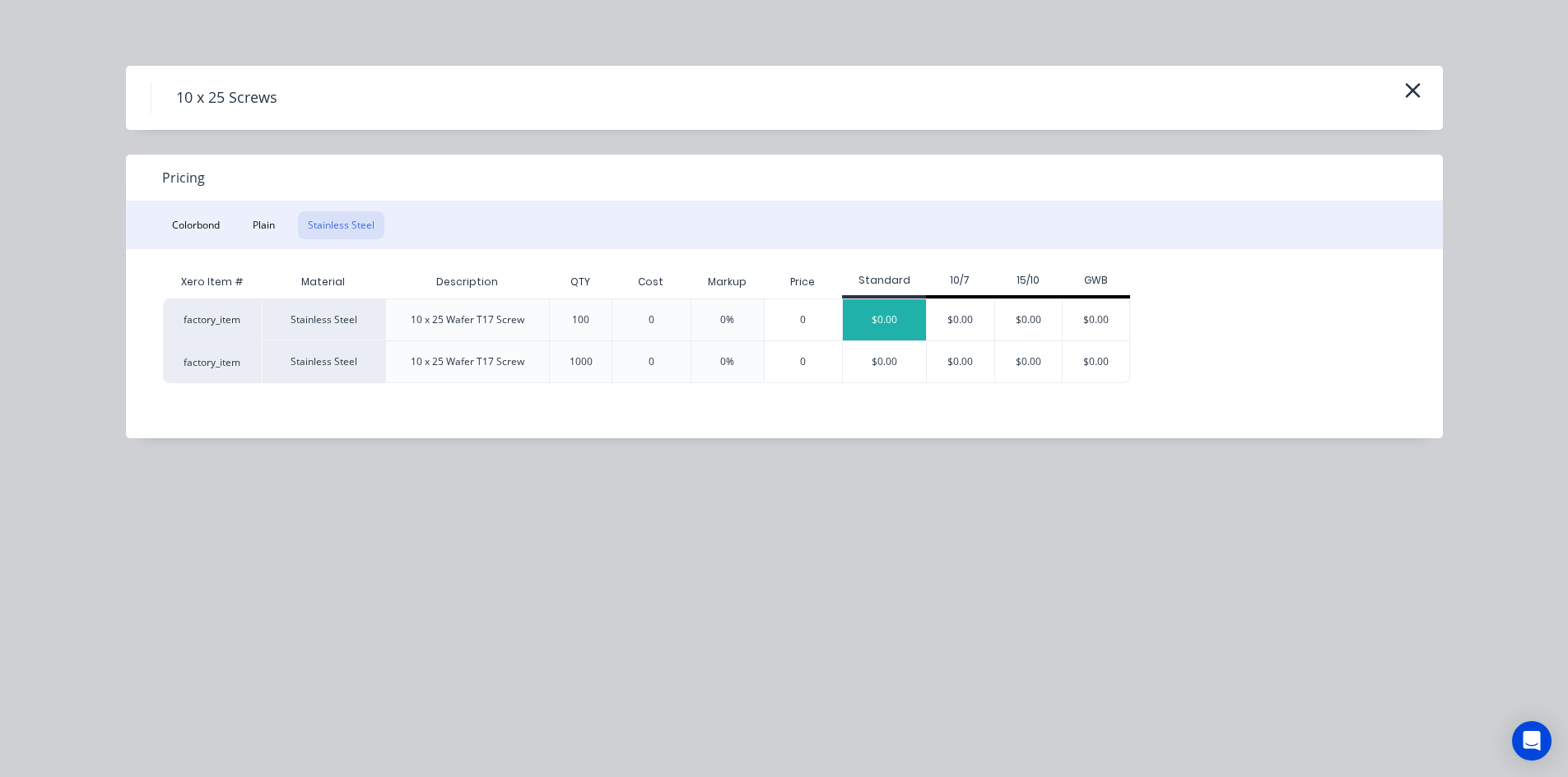
click at [902, 318] on div "$0.00" at bounding box center [884, 319] width 83 height 41
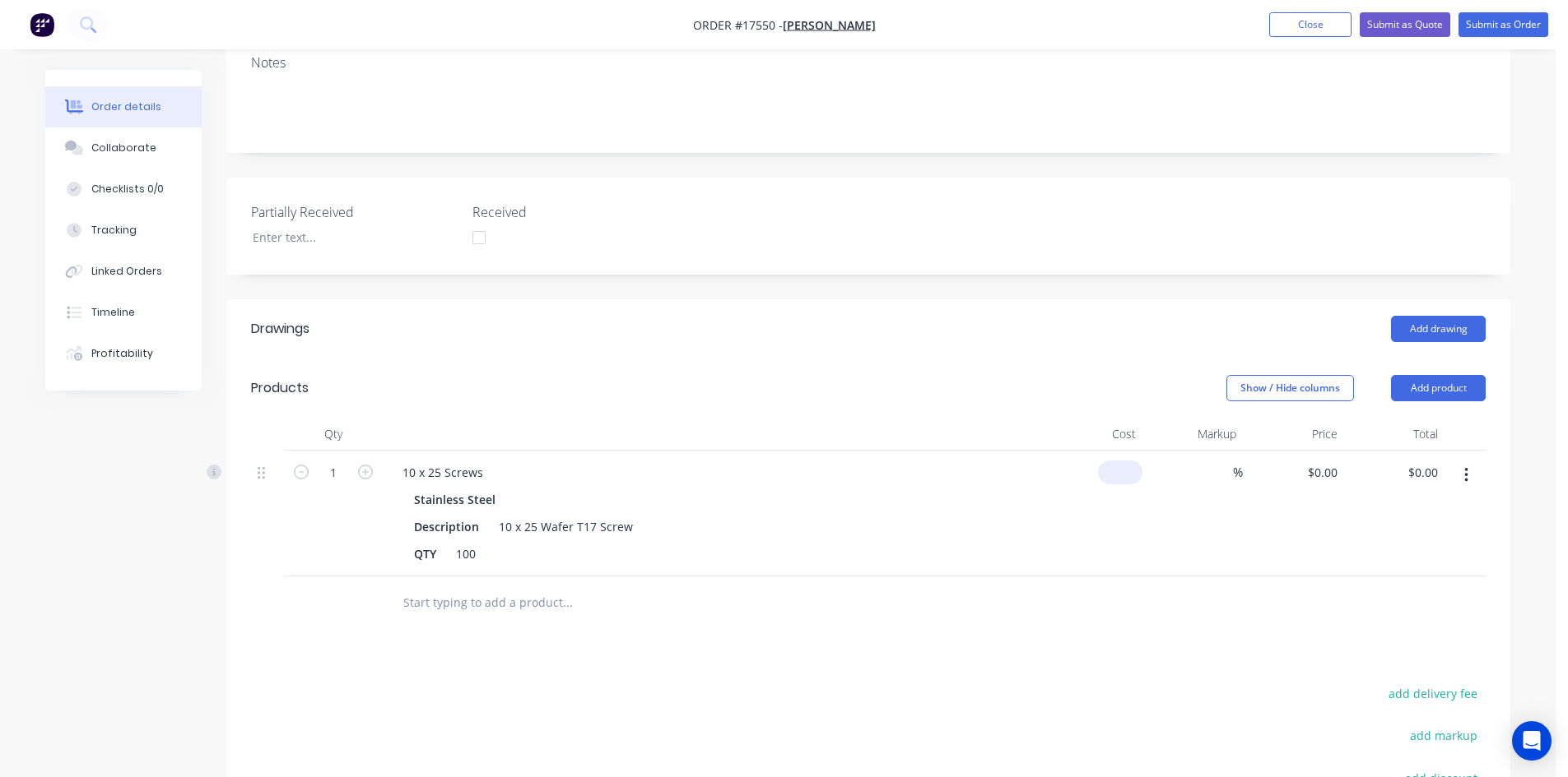
click at [1133, 461] on input at bounding box center [1123, 473] width 38 height 24
click at [1133, 461] on input at bounding box center [1133, 473] width 19 height 24
type input "$6.74"
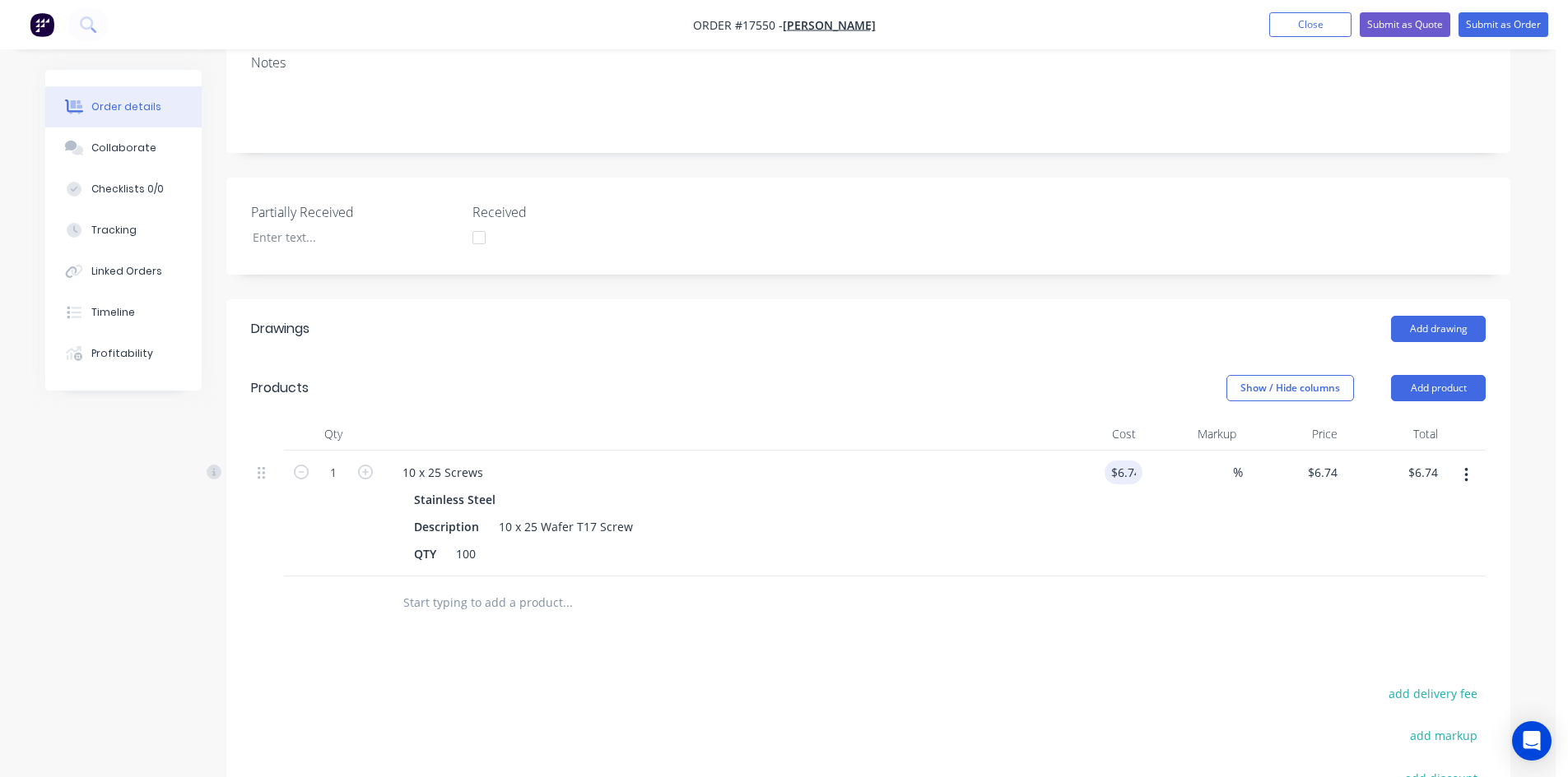
click at [1133, 577] on div at bounding box center [868, 604] width 1234 height 53
click at [1212, 461] on div "%" at bounding box center [1224, 473] width 35 height 24
type input "20"
type input "$8.088"
type input "$8.09"
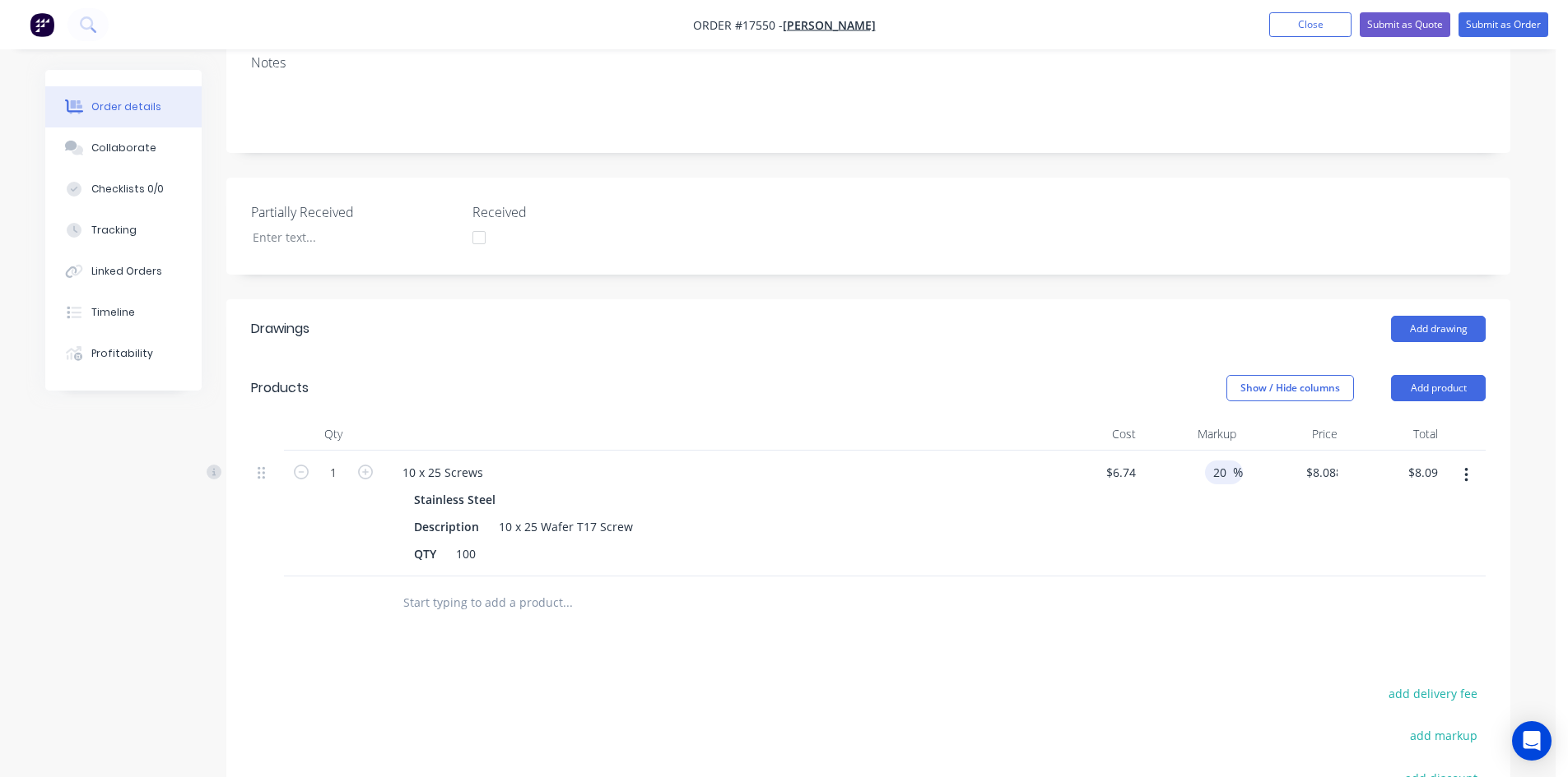
click at [1124, 577] on div at bounding box center [868, 604] width 1234 height 53
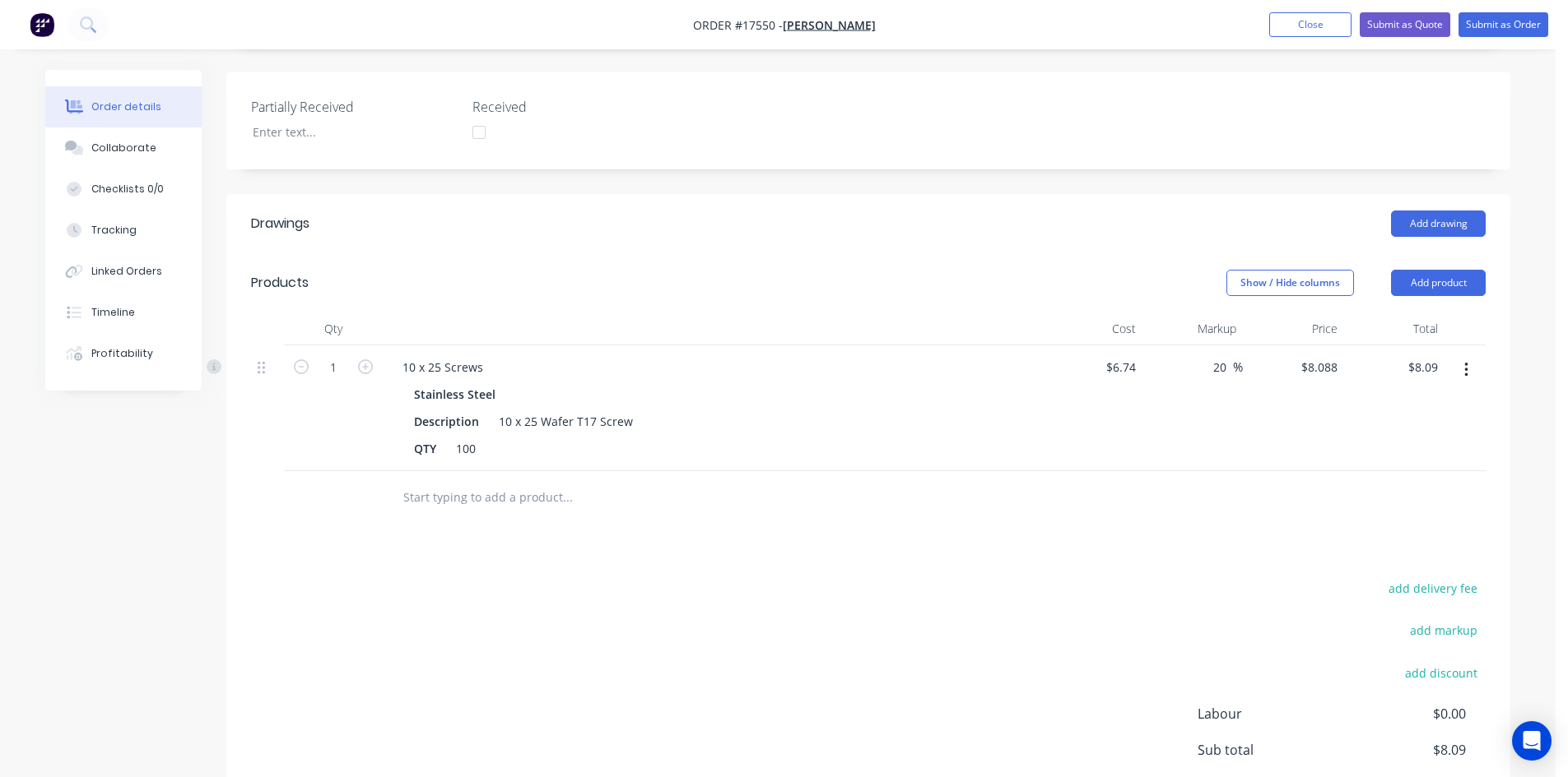
scroll to position [555, 0]
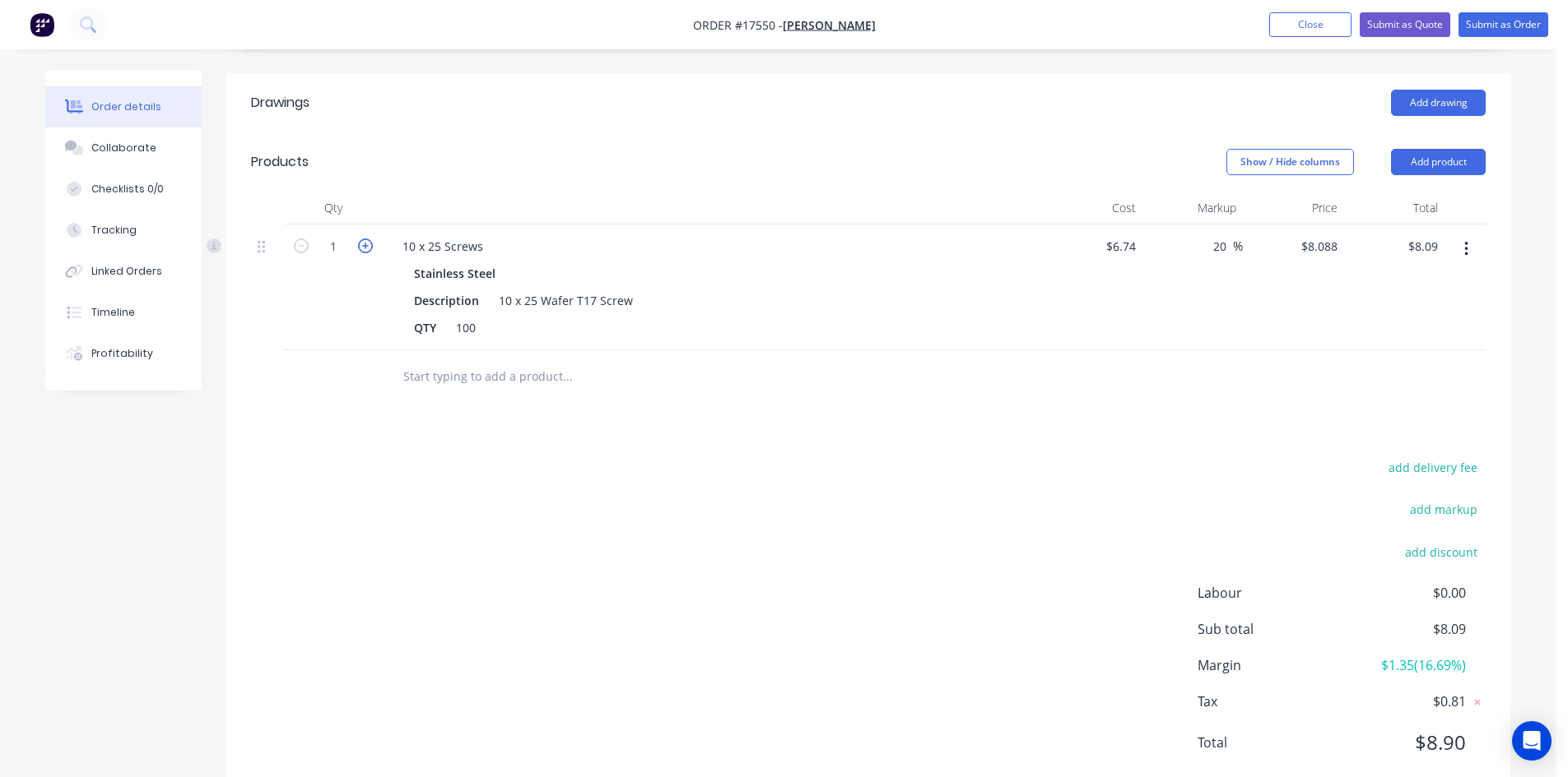
click at [366, 238] on icon "button" at bounding box center [365, 246] width 15 height 15
type input "2"
type input "$16.18"
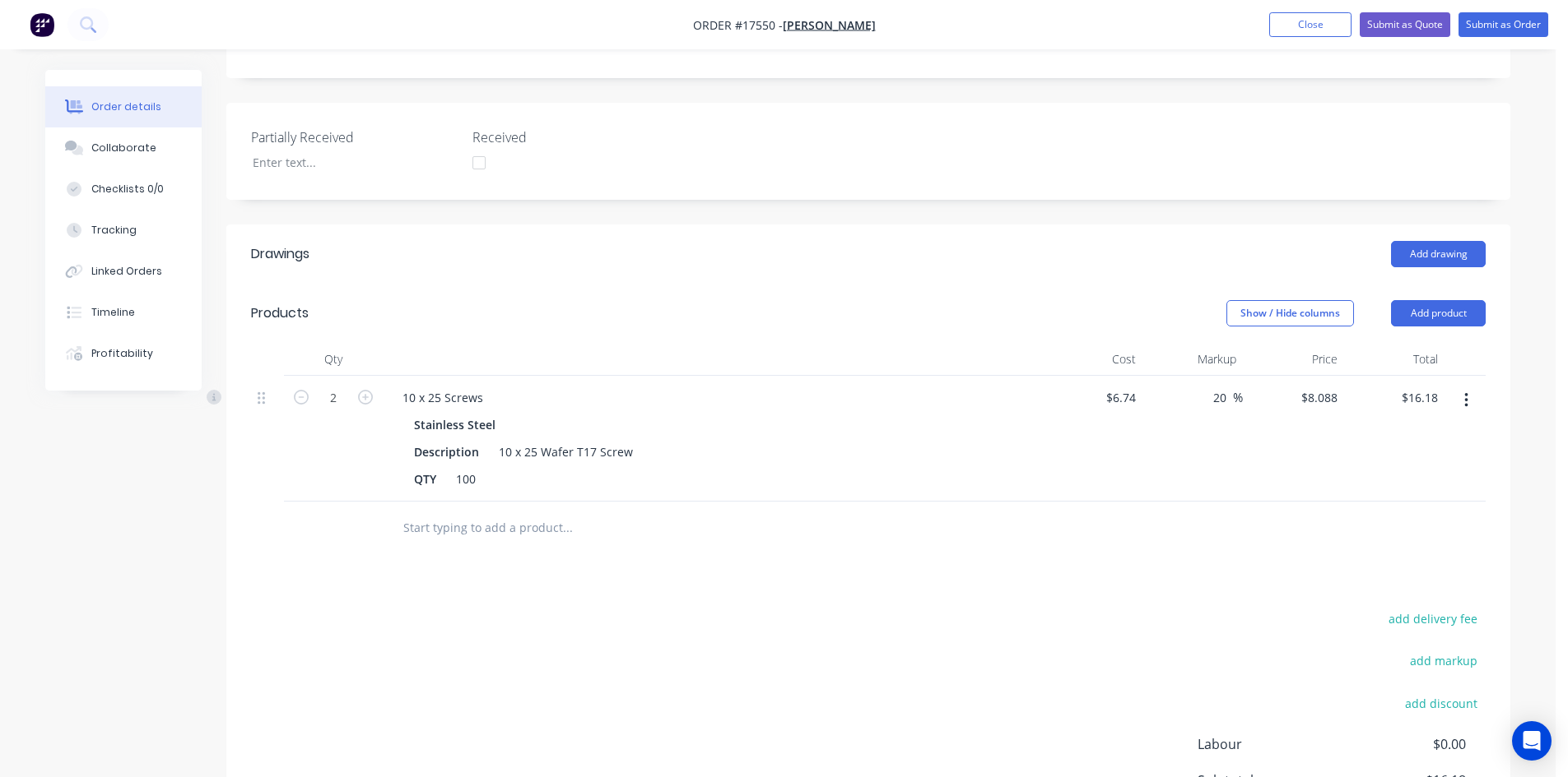
scroll to position [391, 0]
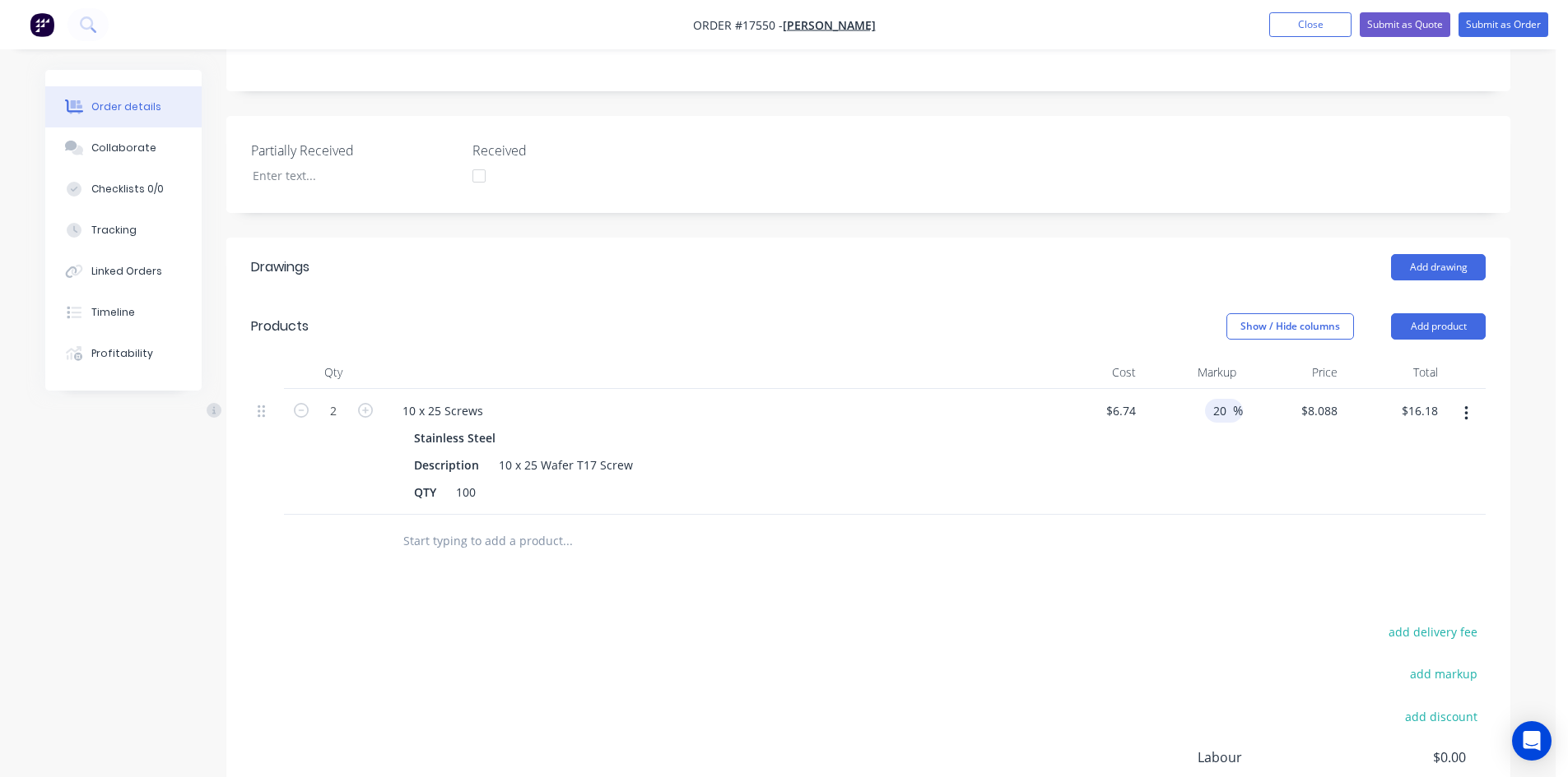
click at [1219, 399] on input "20" at bounding box center [1222, 411] width 22 height 24
type input "30"
type input "$8.762"
type input "$17.52"
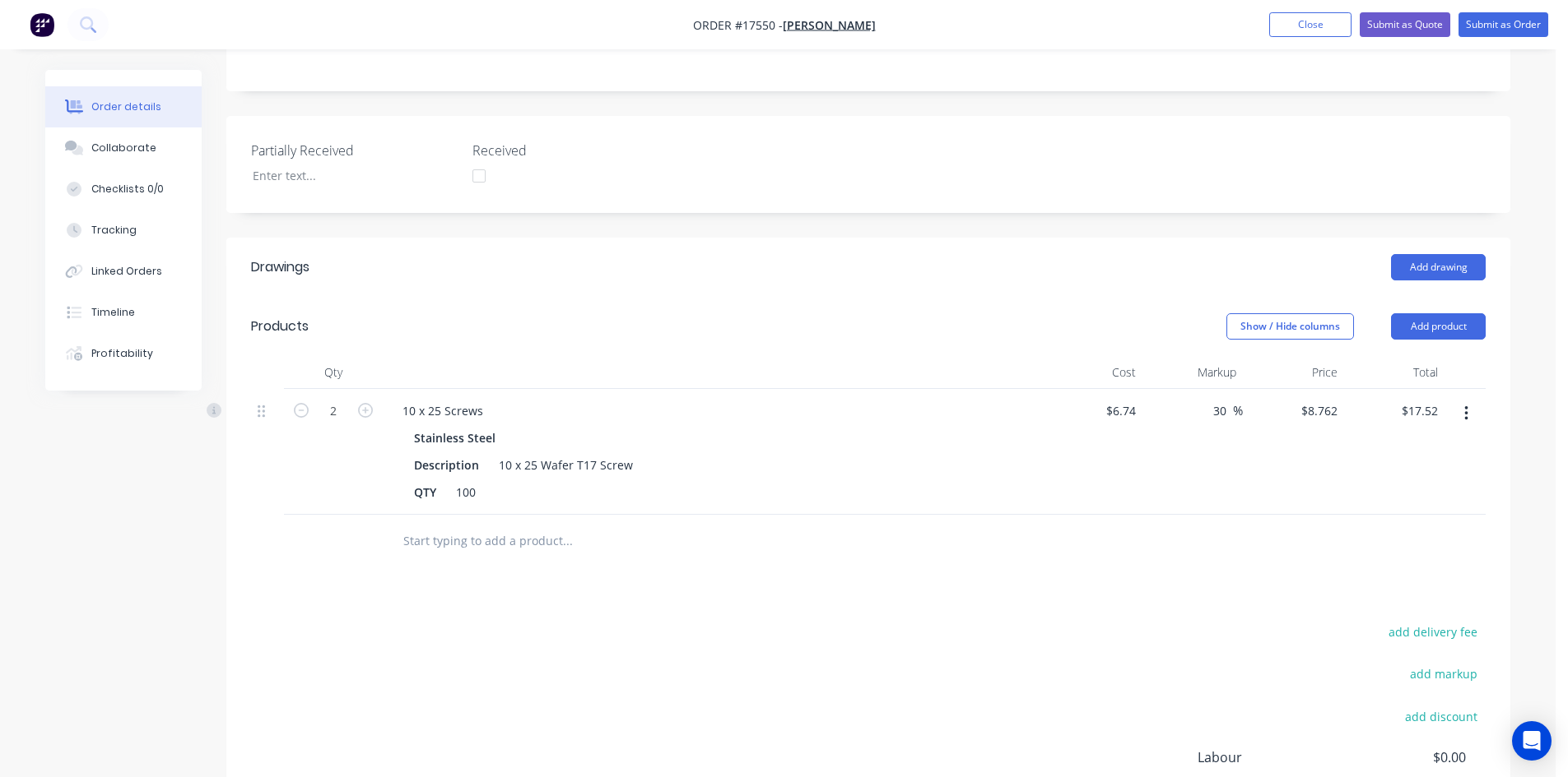
click at [1039, 297] on header "Products Show / Hide columns Add product" at bounding box center [867, 326] width 1284 height 59
click at [1487, 18] on button "Submit as Order" at bounding box center [1503, 25] width 90 height 25
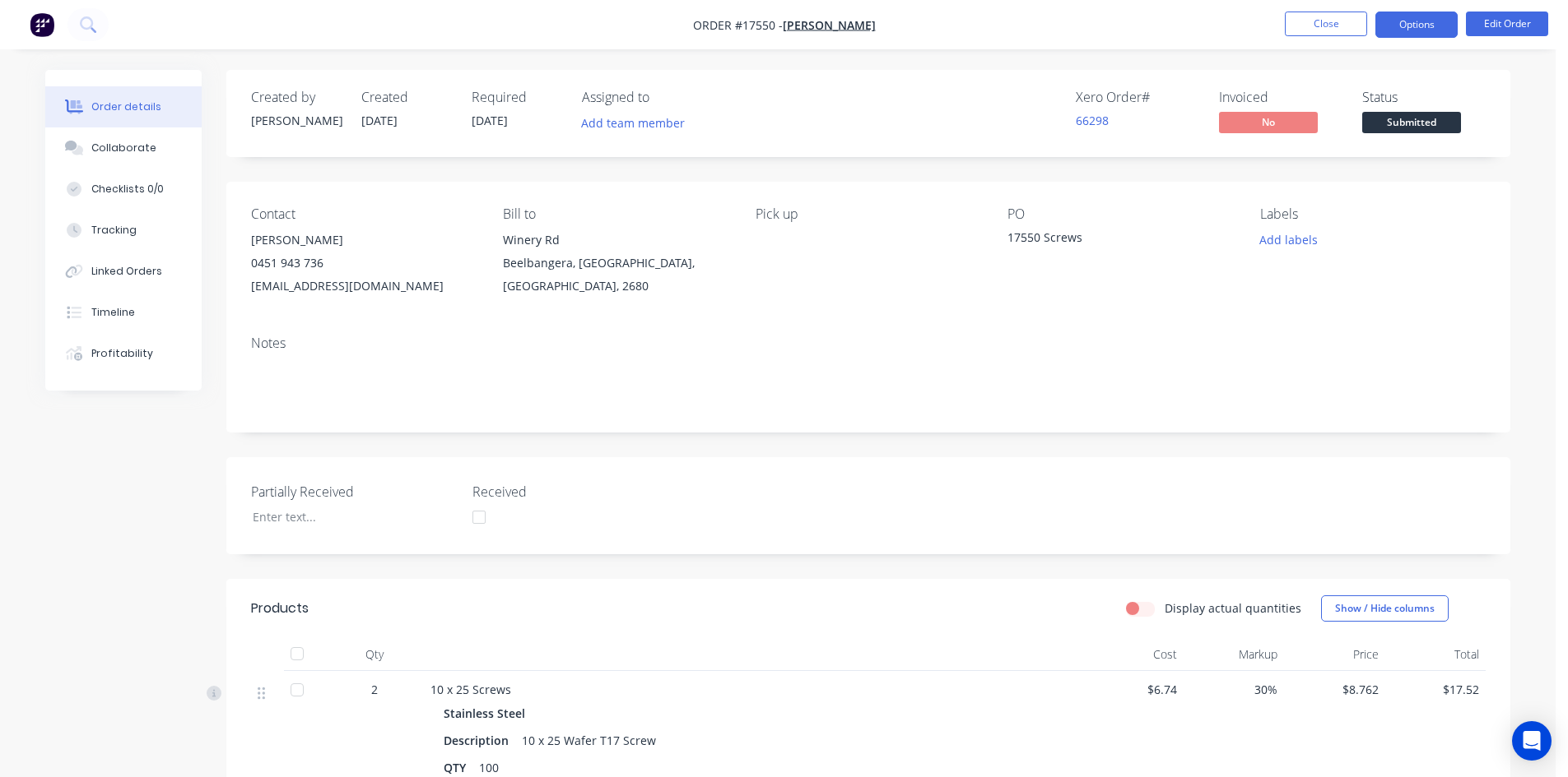
click at [1420, 24] on button "Options" at bounding box center [1416, 25] width 83 height 27
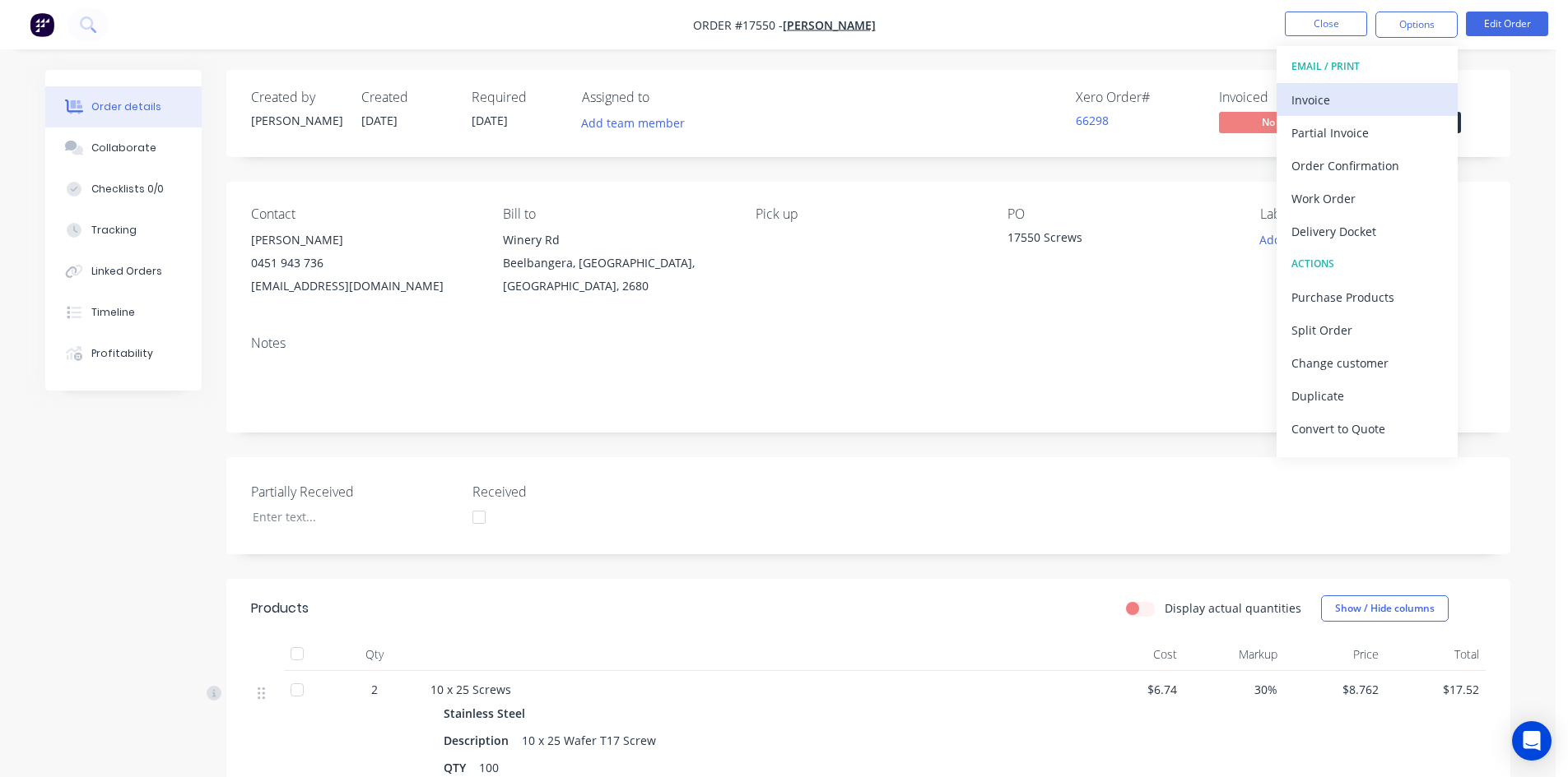
click at [1370, 90] on div "Invoice" at bounding box center [1367, 100] width 152 height 24
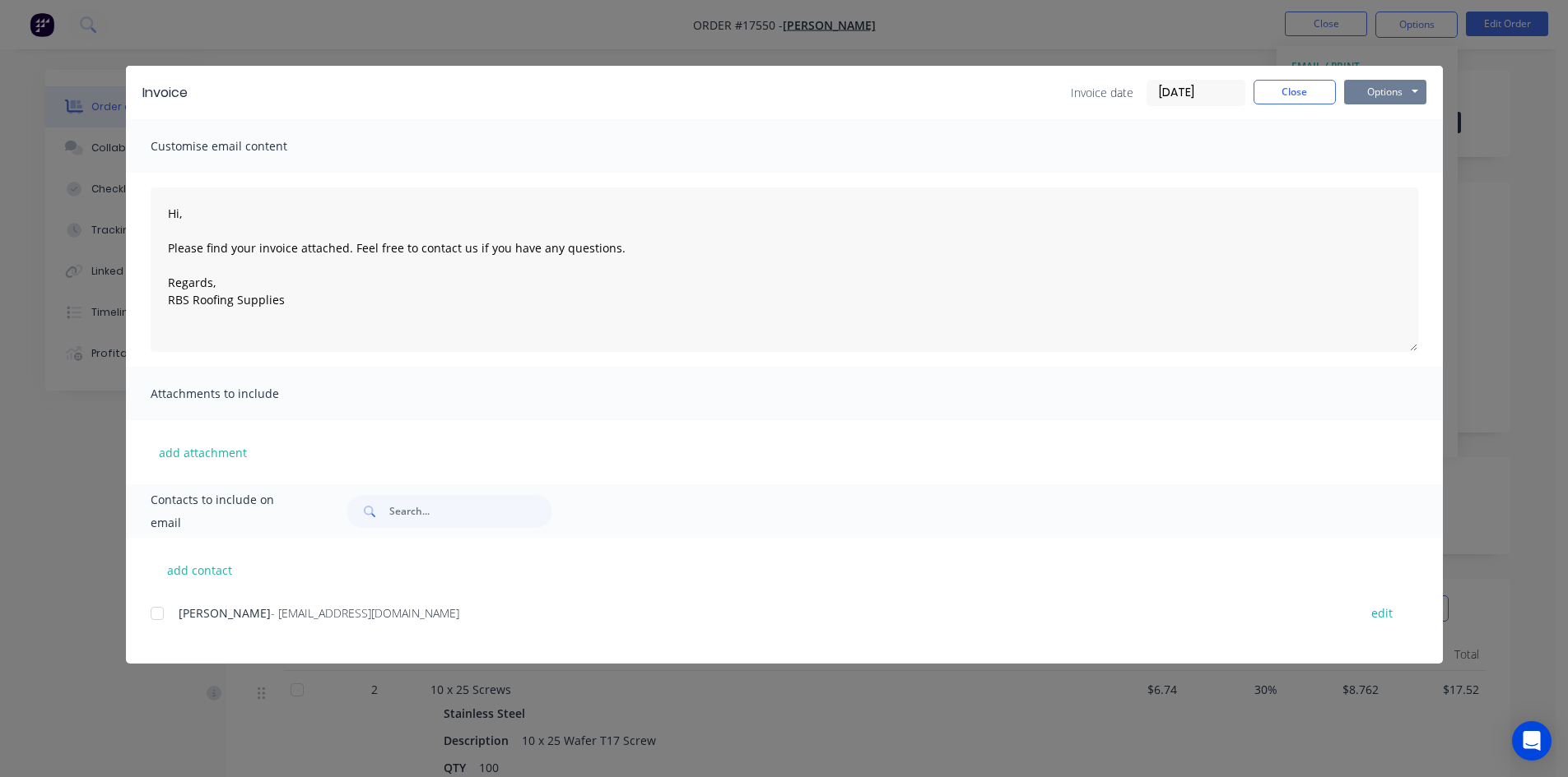
click at [1392, 93] on button "Options" at bounding box center [1385, 93] width 83 height 25
click at [1398, 150] on button "Print" at bounding box center [1396, 148] width 105 height 28
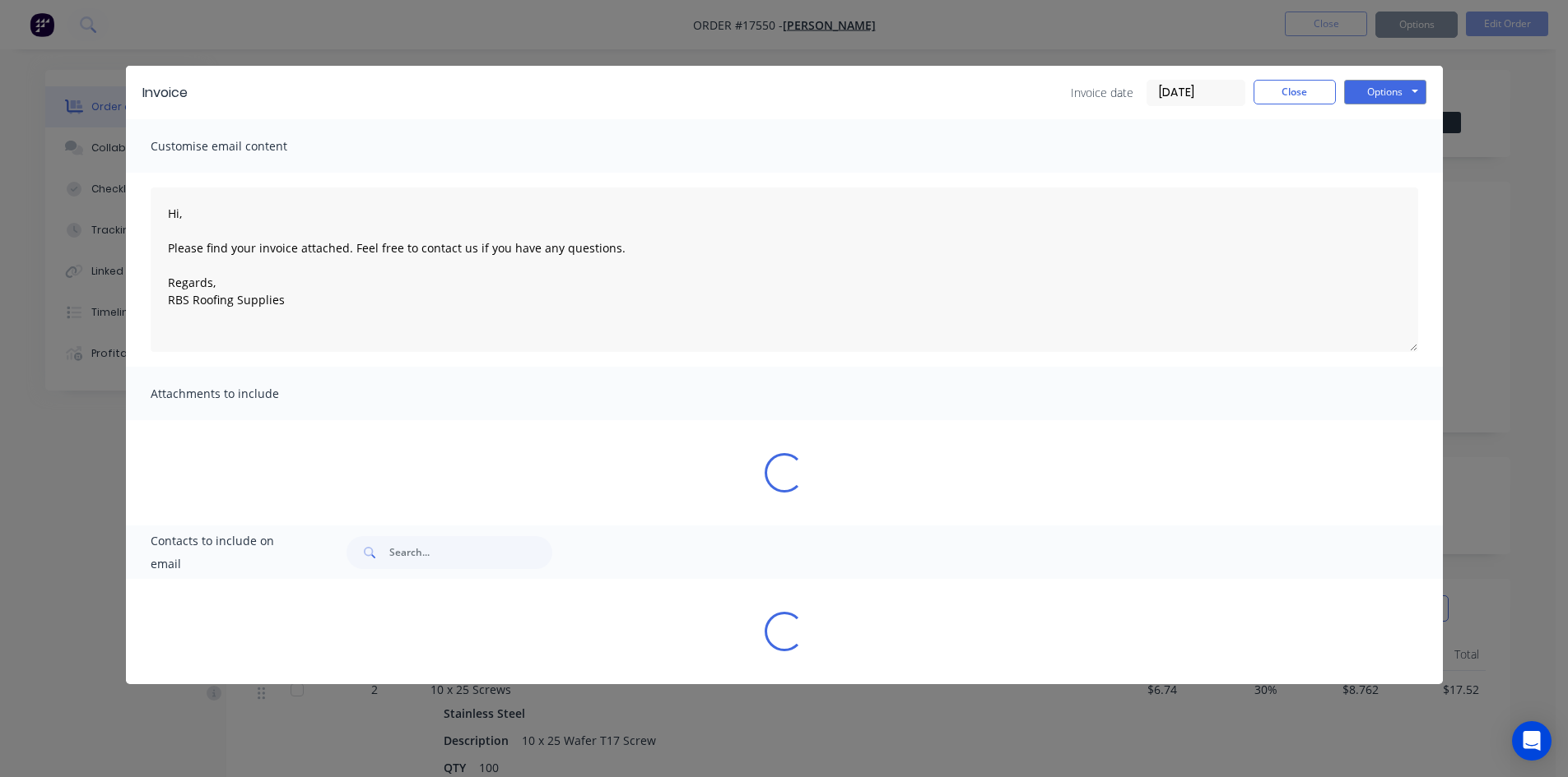
type textarea "Hi, Please find your invoice attached. Feel free to contact us if you have any …"
